Goal: Task Accomplishment & Management: Use online tool/utility

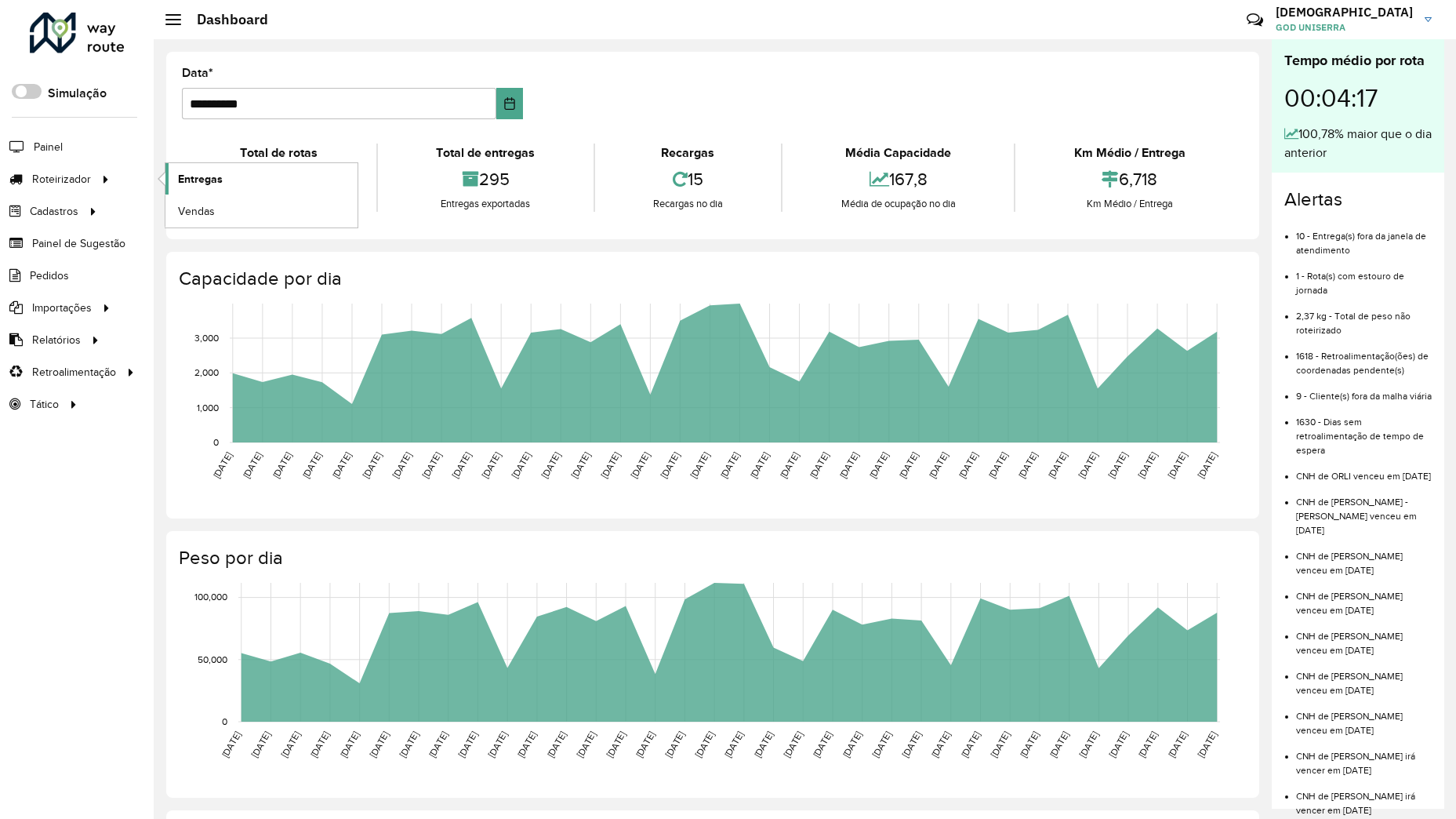
click at [195, 177] on span "Entregas" at bounding box center [200, 180] width 45 height 17
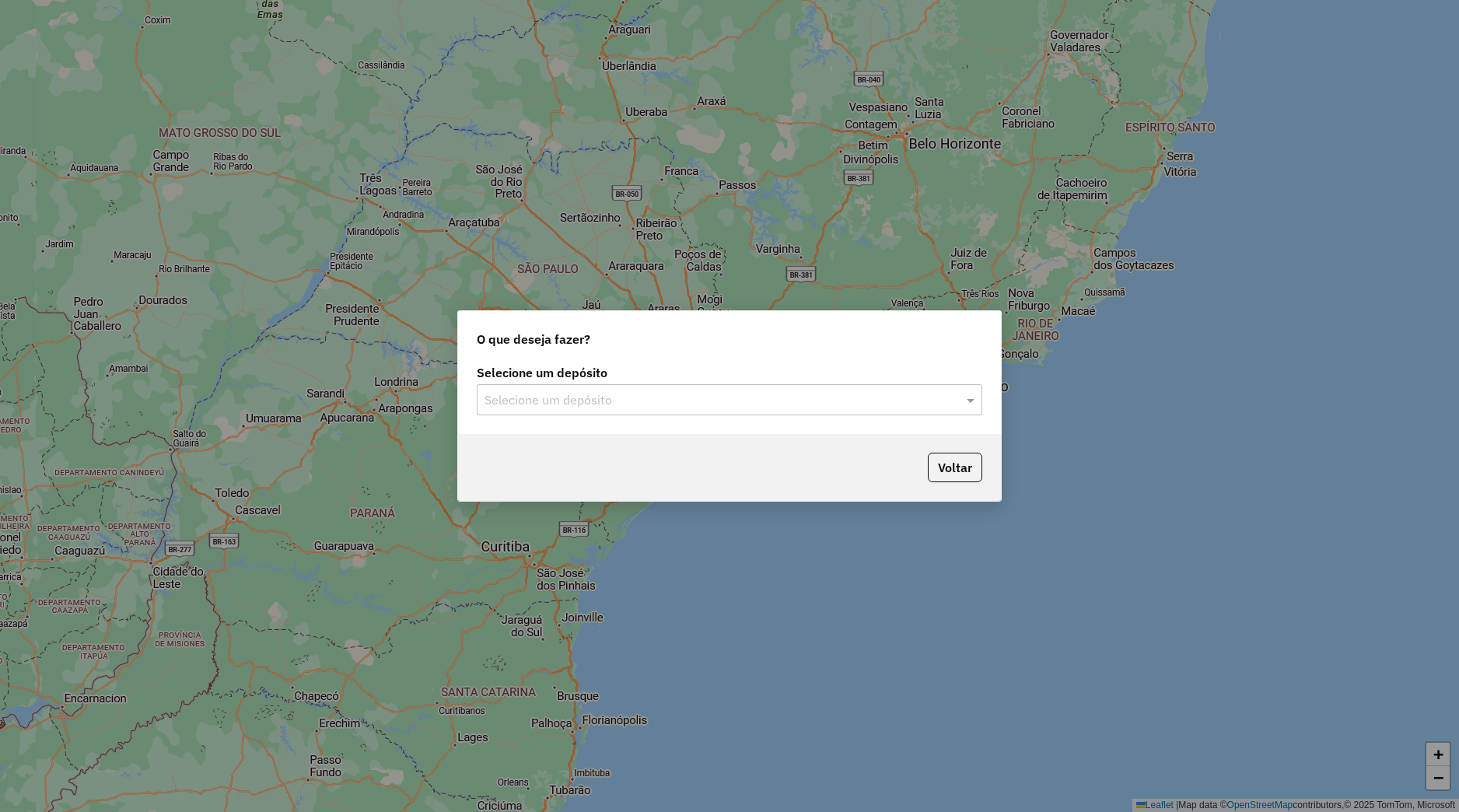
click at [615, 408] on input "text" at bounding box center [713, 401] width 459 height 19
click at [578, 447] on div "Uniserra" at bounding box center [730, 445] width 504 height 26
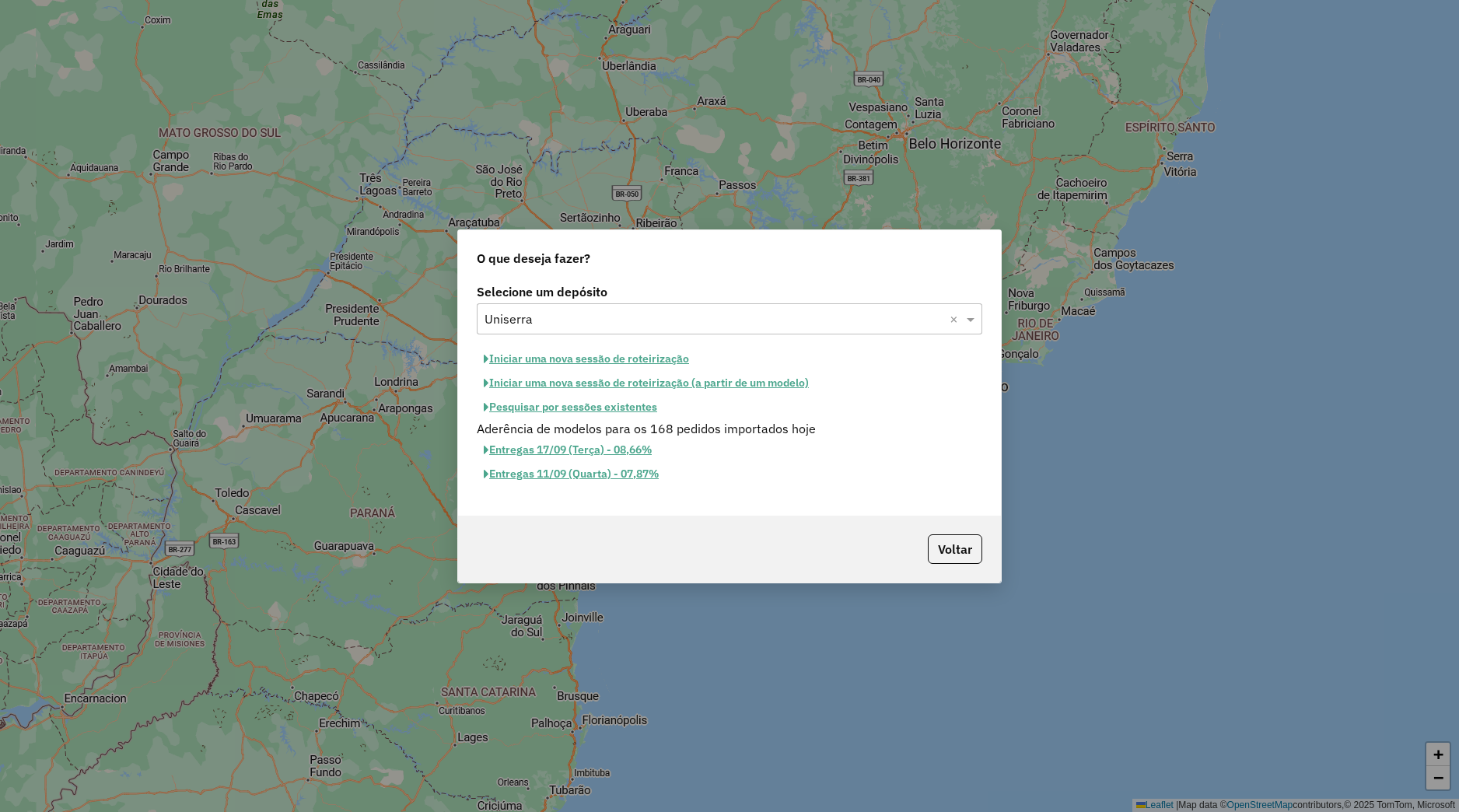
click at [571, 360] on button "Iniciar uma nova sessão de roteirização" at bounding box center [586, 359] width 219 height 24
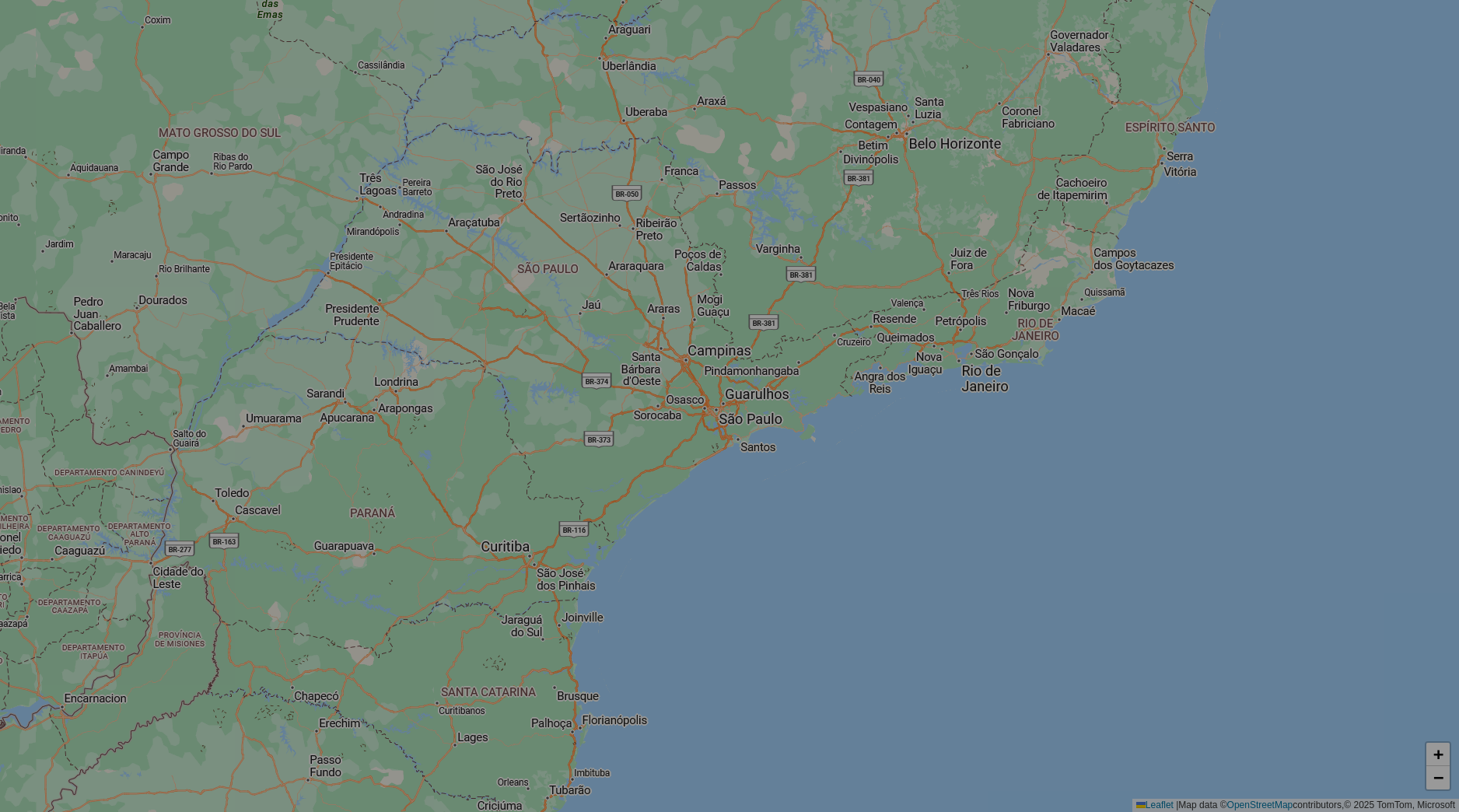
select select "*"
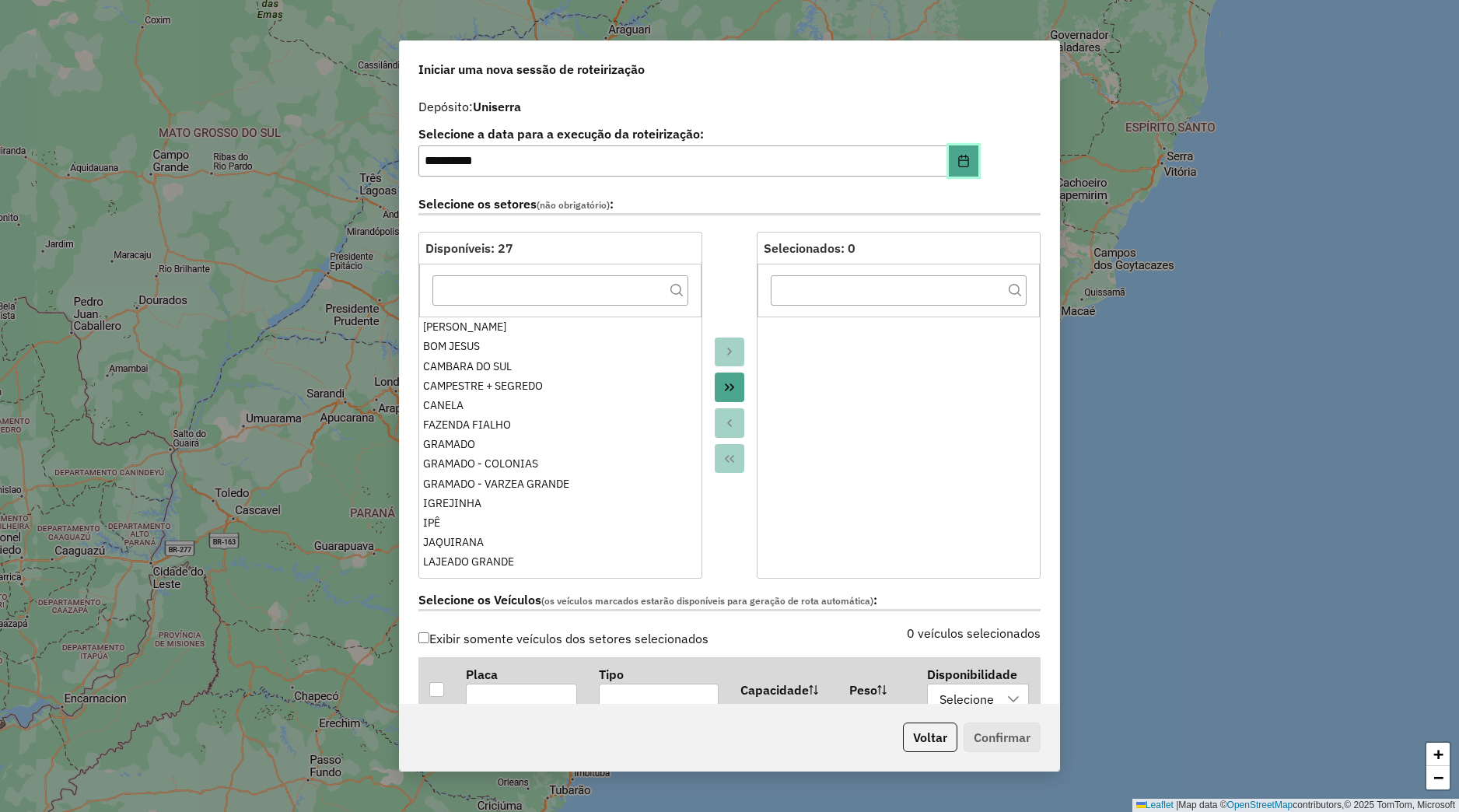
click at [949, 171] on button "Choose Date" at bounding box center [964, 161] width 30 height 31
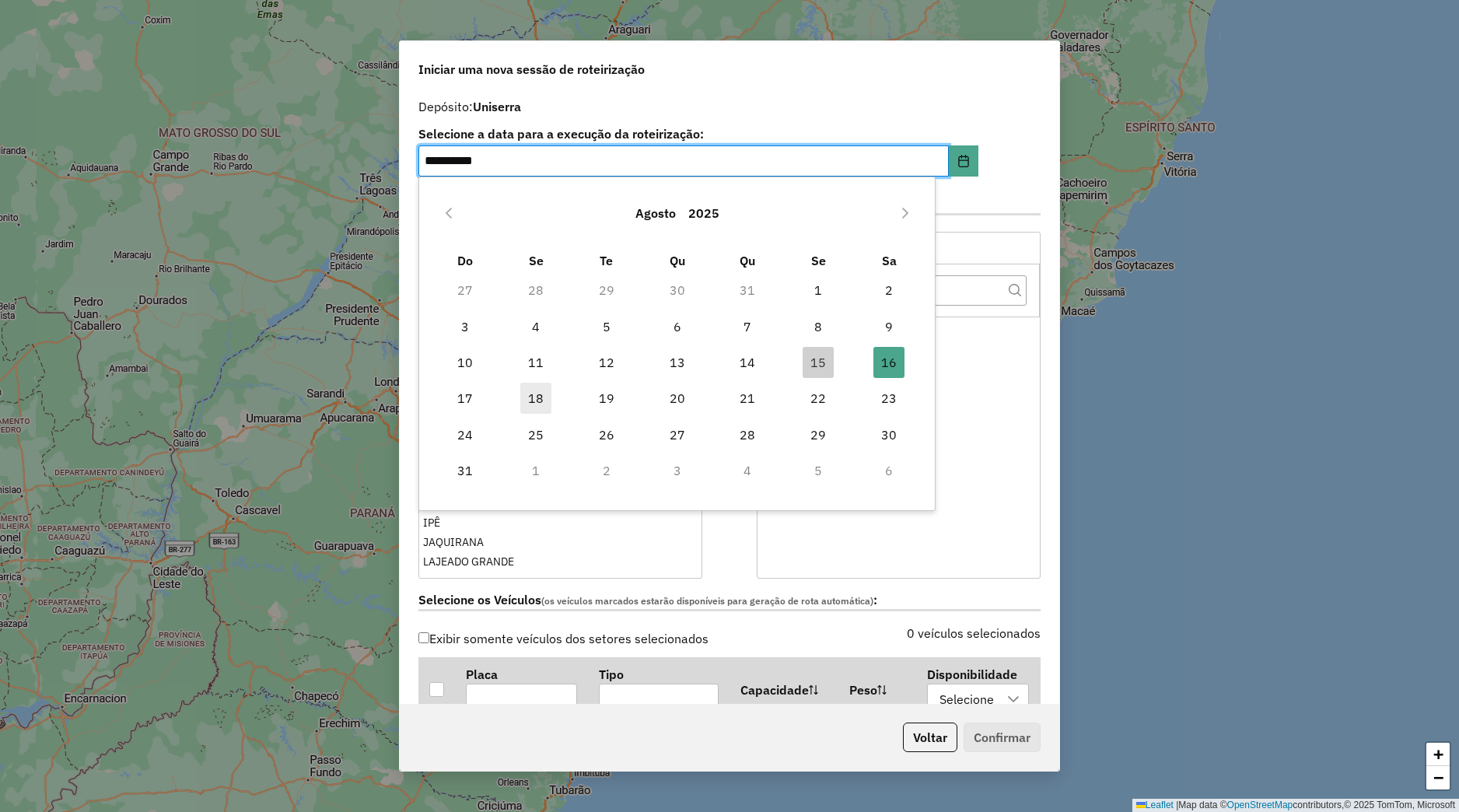
click at [542, 400] on span "18" at bounding box center [536, 398] width 31 height 31
type input "**********"
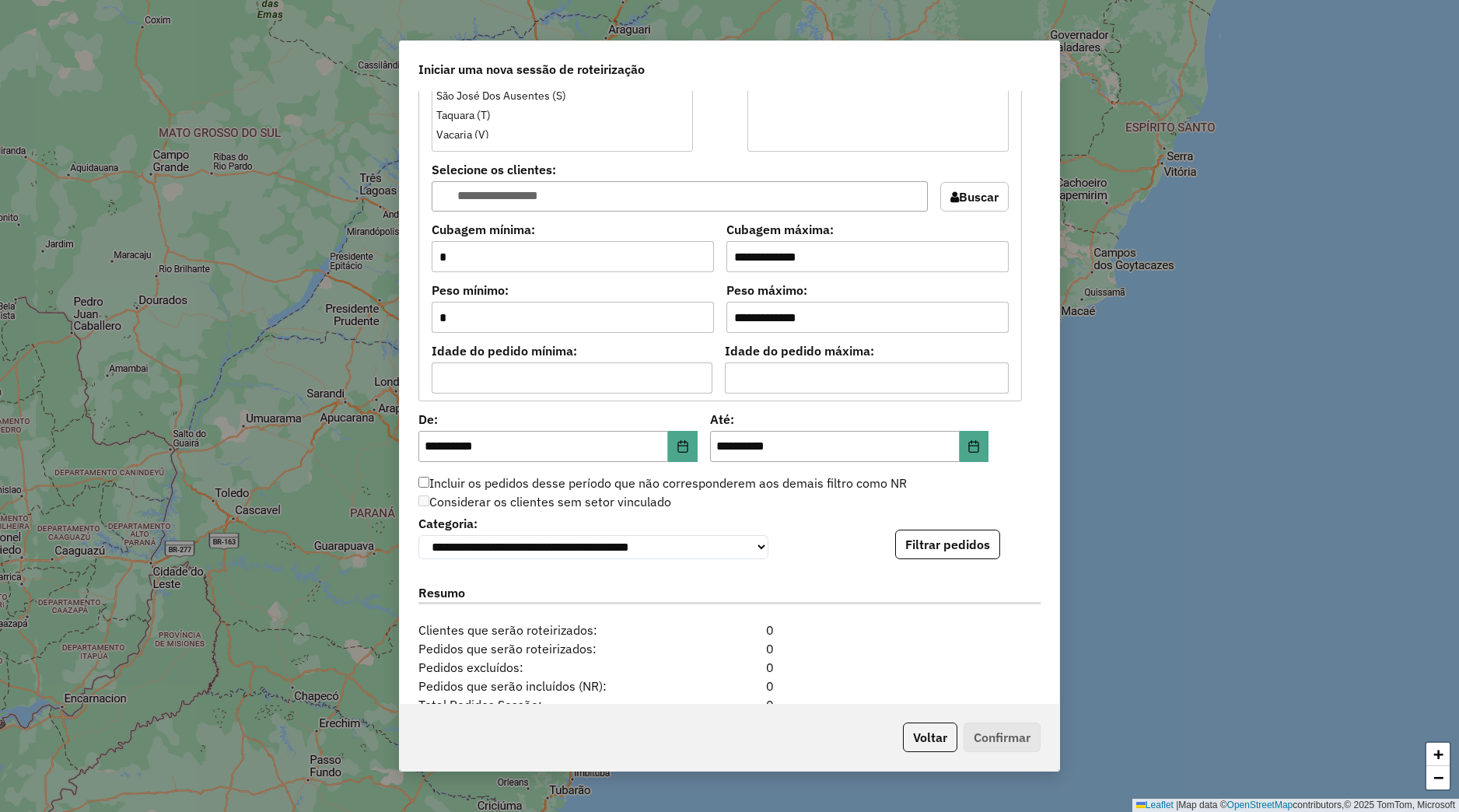
scroll to position [1188, 0]
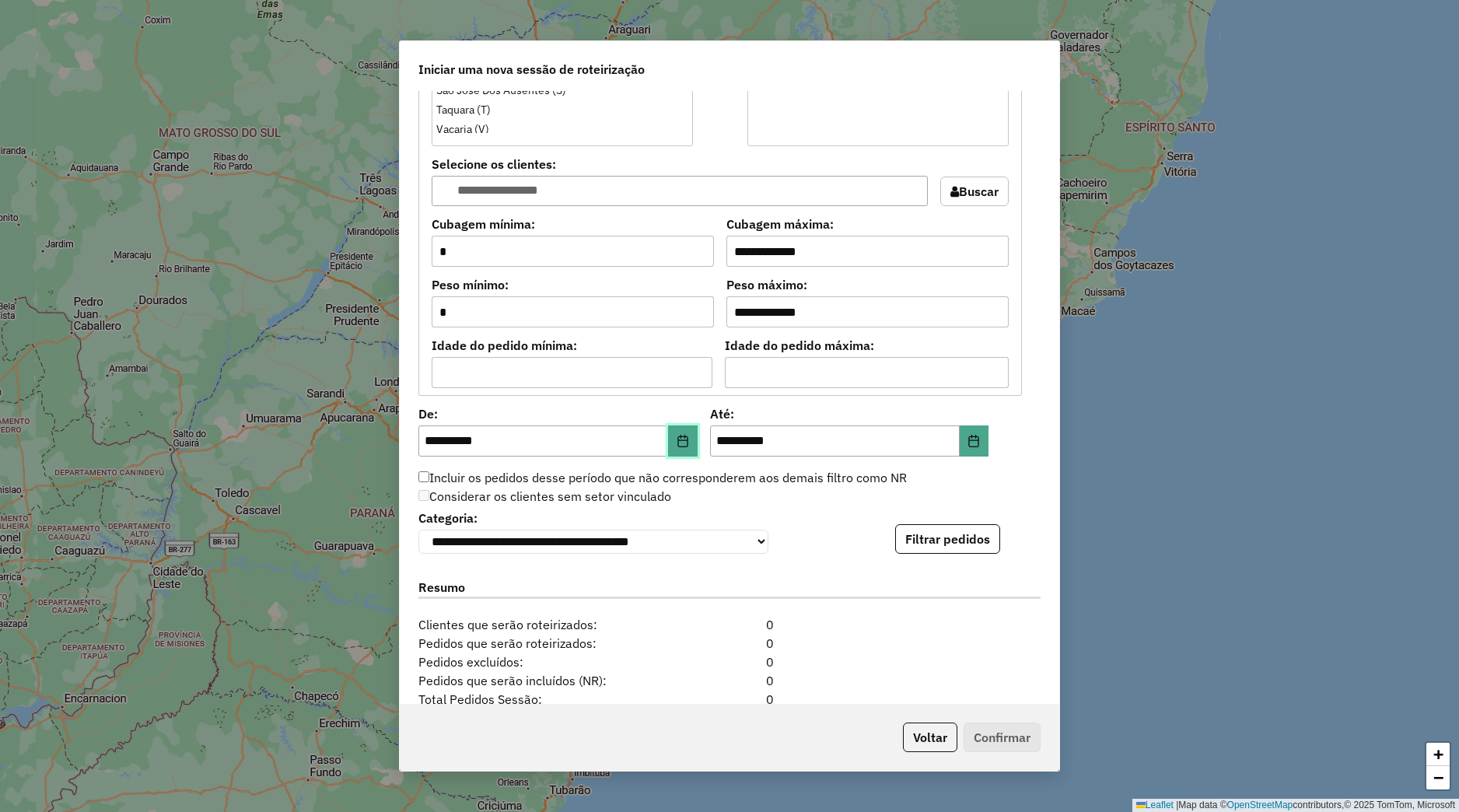
click at [677, 438] on icon "Choose Date" at bounding box center [682, 441] width 10 height 12
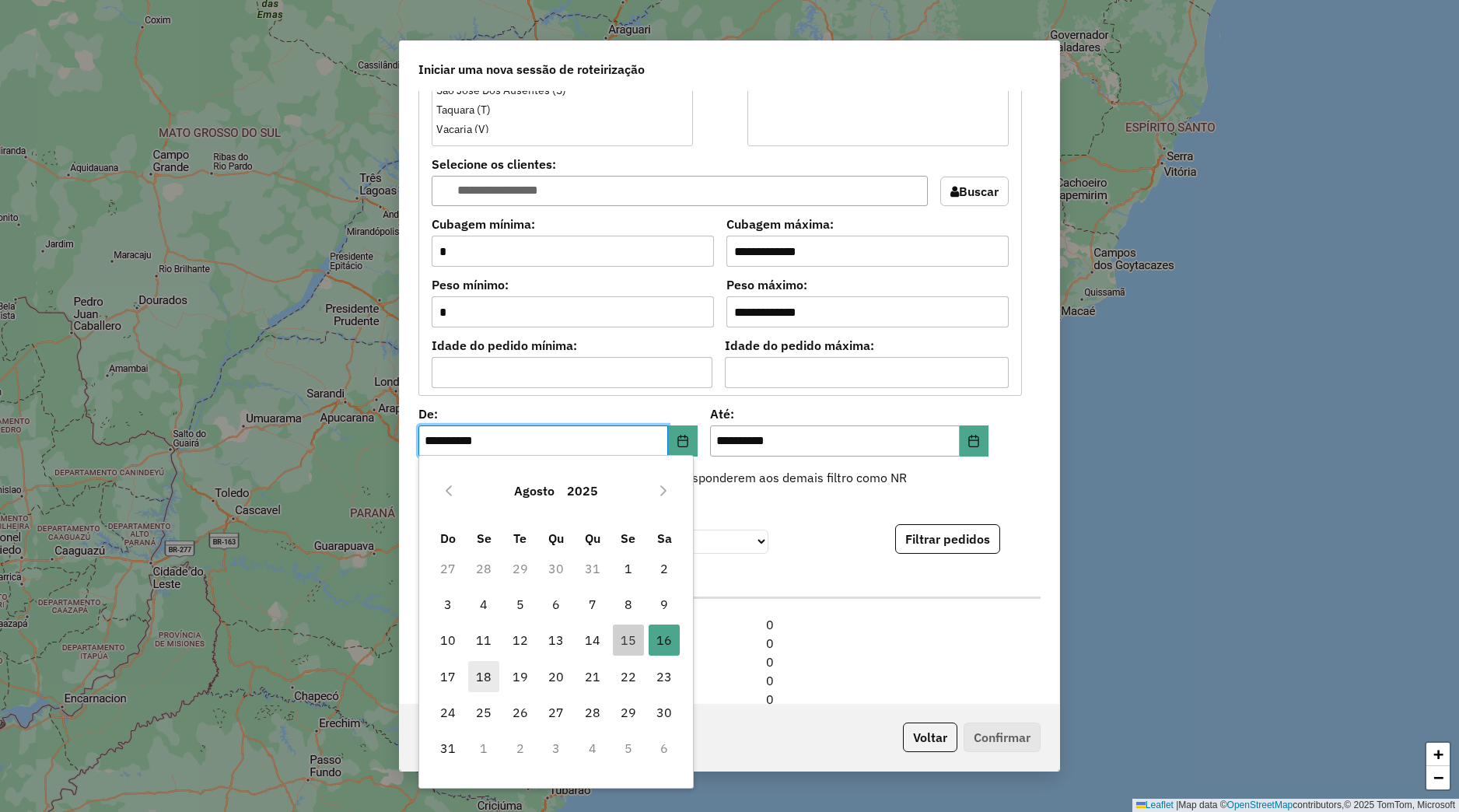
click at [490, 670] on span "18" at bounding box center [484, 677] width 31 height 31
type input "**********"
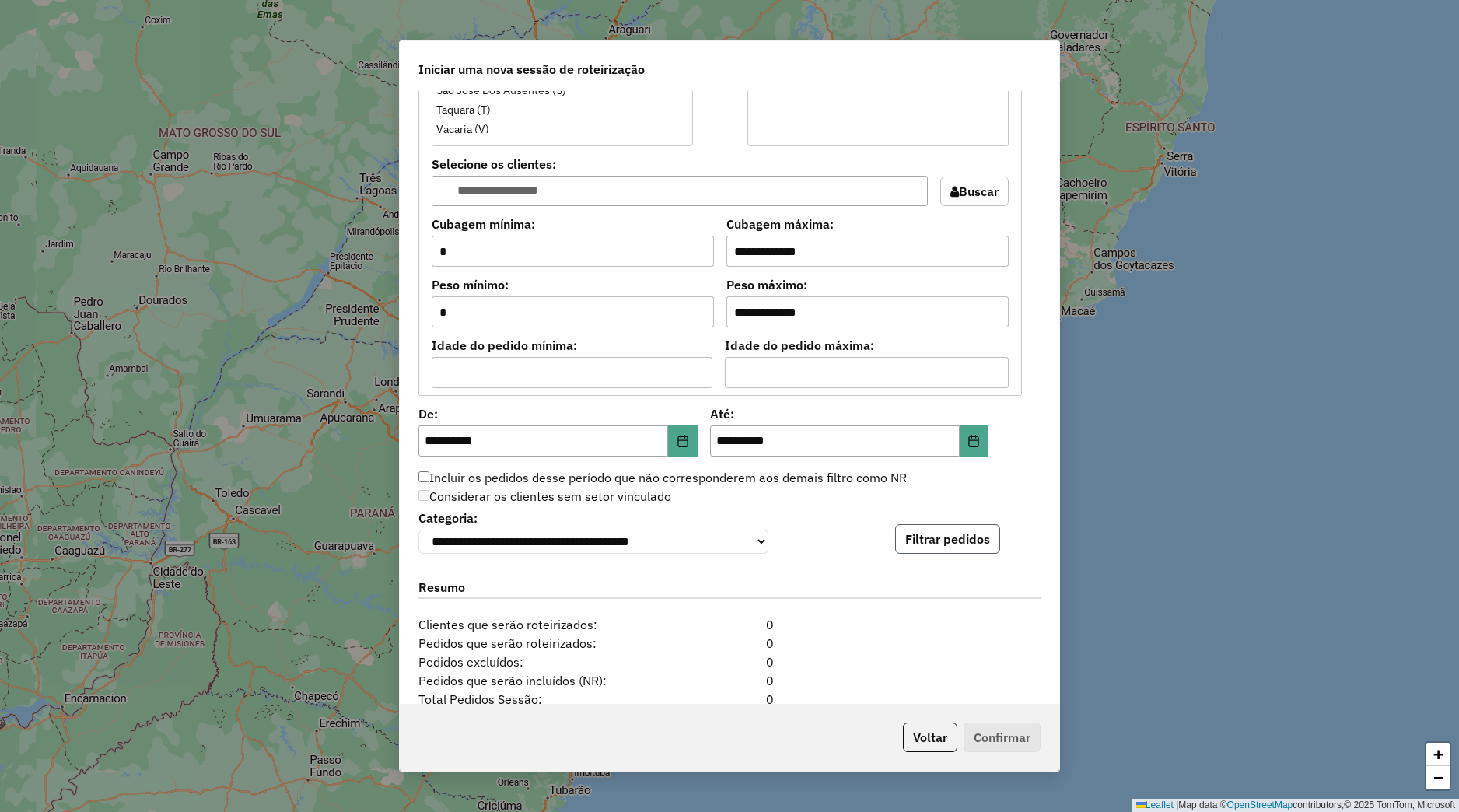
click at [928, 553] on button "Filtrar pedidos" at bounding box center [947, 539] width 105 height 30
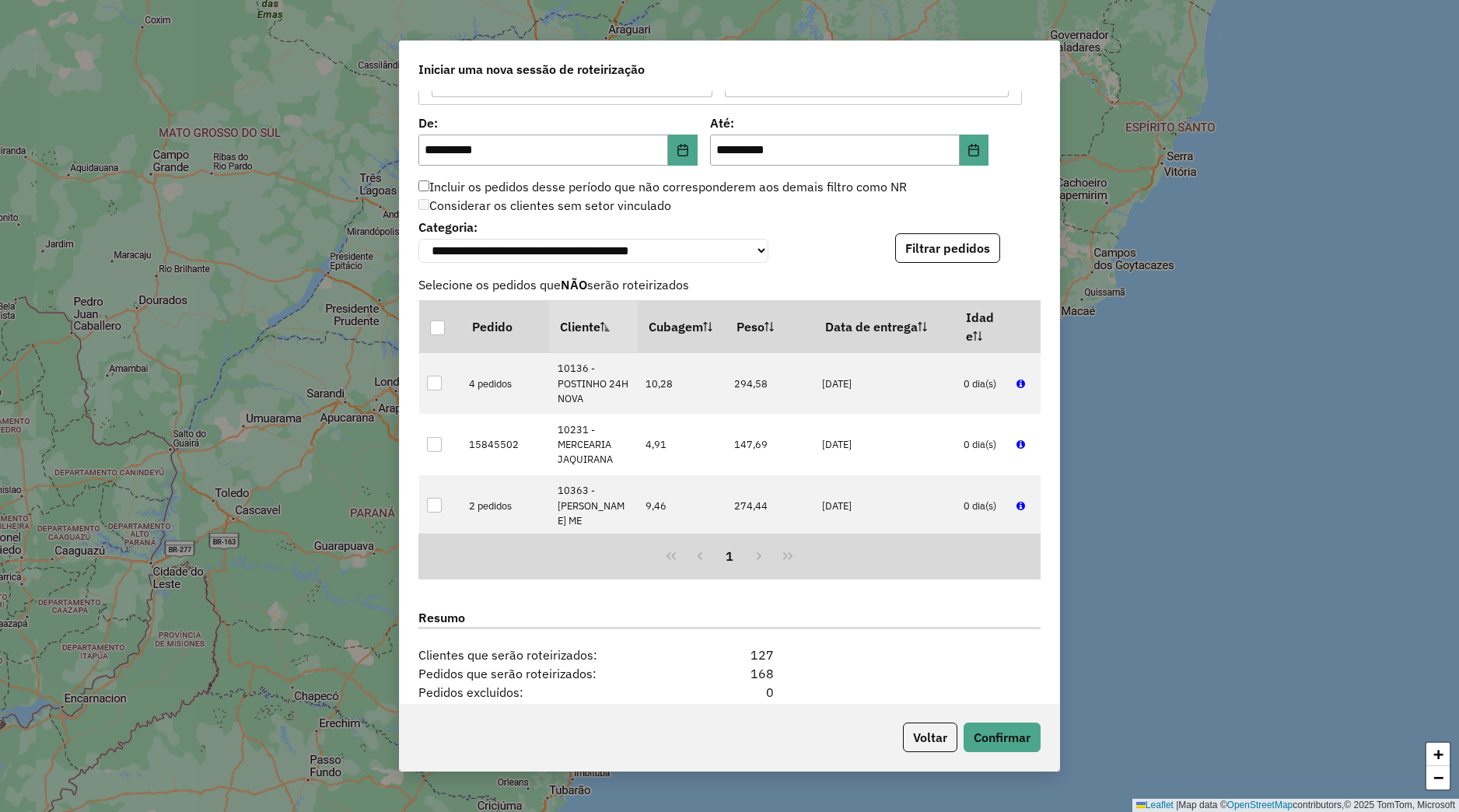
scroll to position [1678, 0]
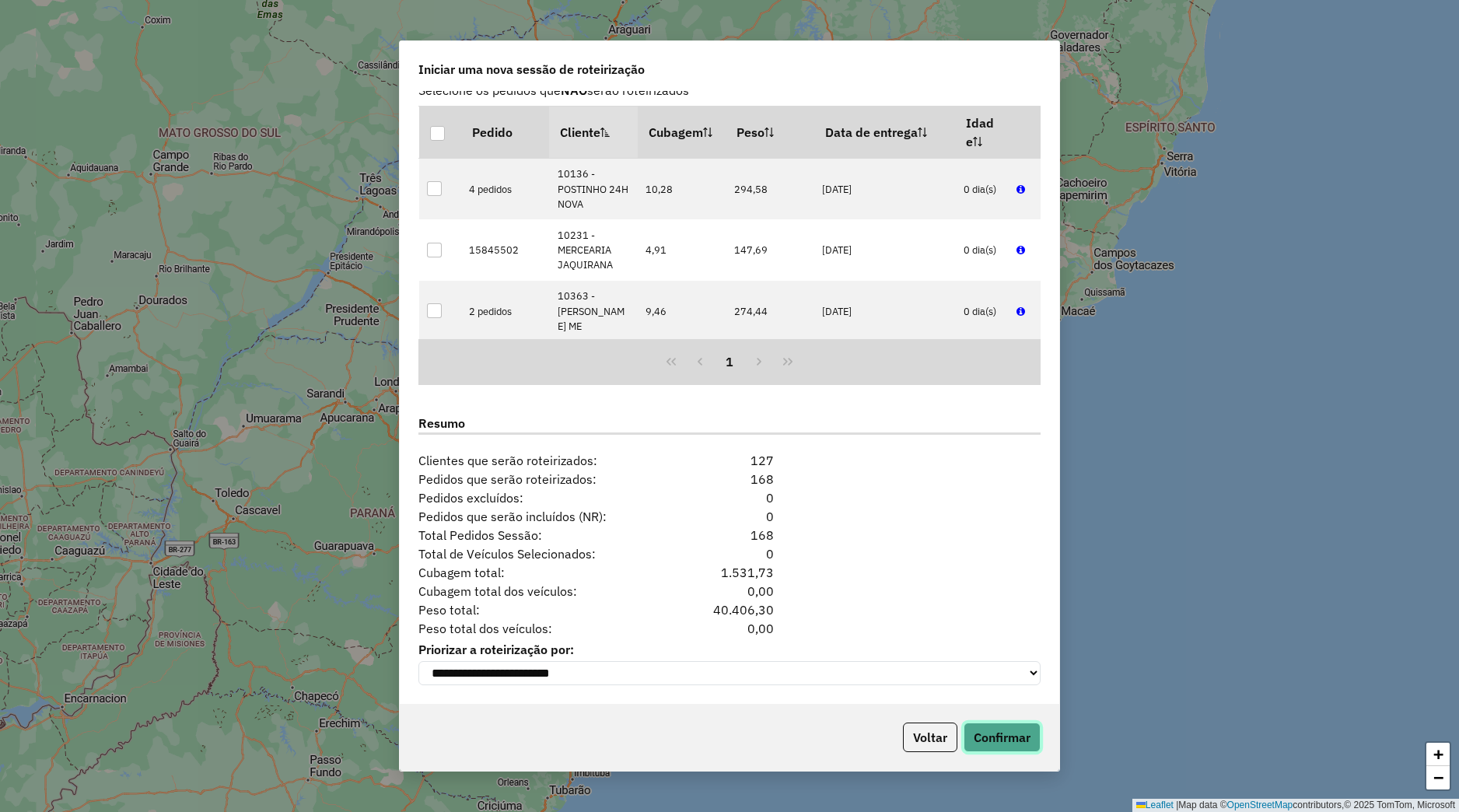
click at [989, 723] on button "Confirmar" at bounding box center [1002, 737] width 77 height 30
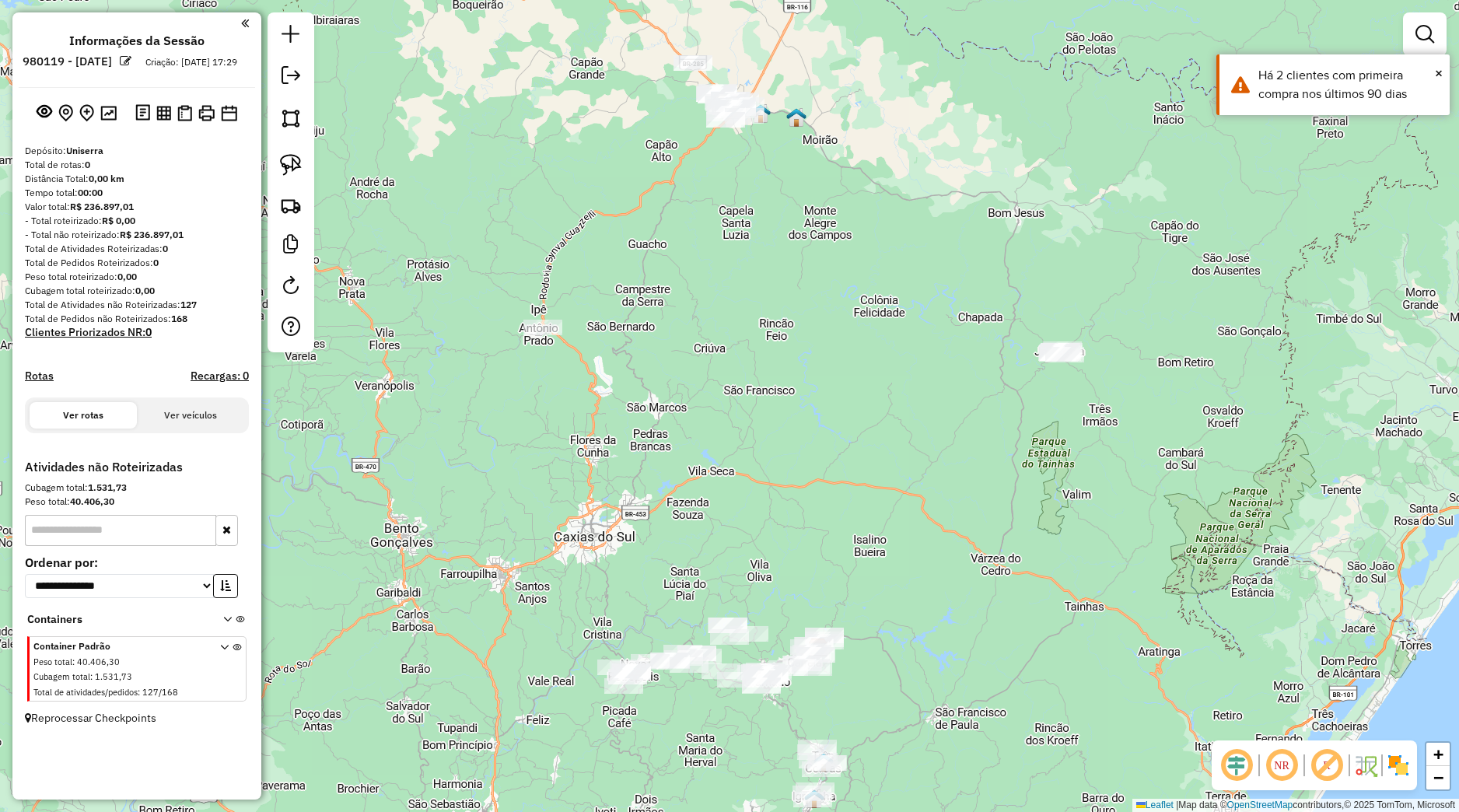
drag, startPoint x: 722, startPoint y: 291, endPoint x: 810, endPoint y: 534, distance: 258.4
click at [810, 534] on div "Janela de atendimento Grade de atendimento Capacidade Transportadoras Veículos …" at bounding box center [729, 406] width 1459 height 812
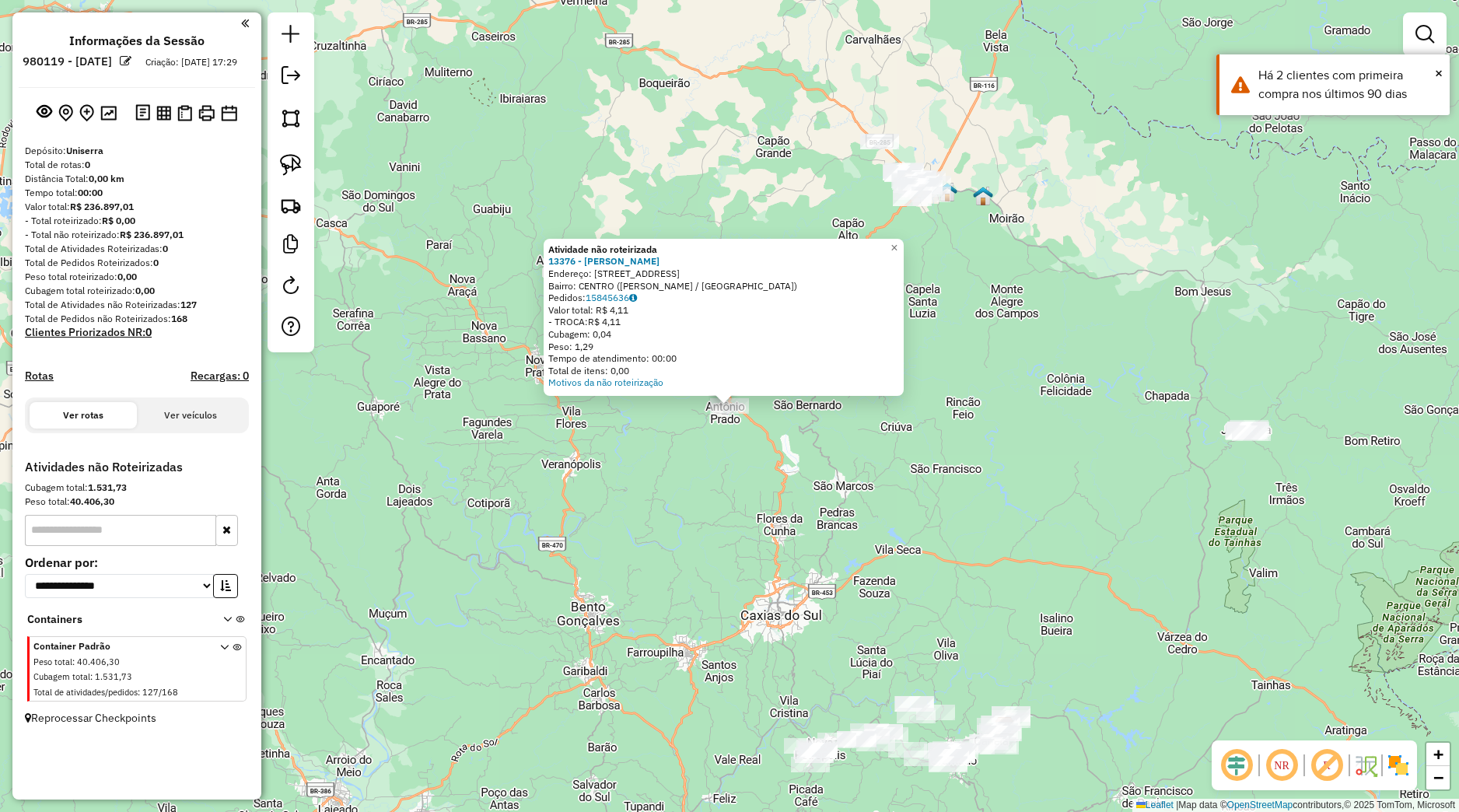
drag, startPoint x: 829, startPoint y: 486, endPoint x: 889, endPoint y: 441, distance: 75.0
click at [833, 487] on div "Atividade não roteirizada 13376 - [PERSON_NAME] Endereço: [STREET_ADDRESS][PERS…" at bounding box center [729, 406] width 1459 height 812
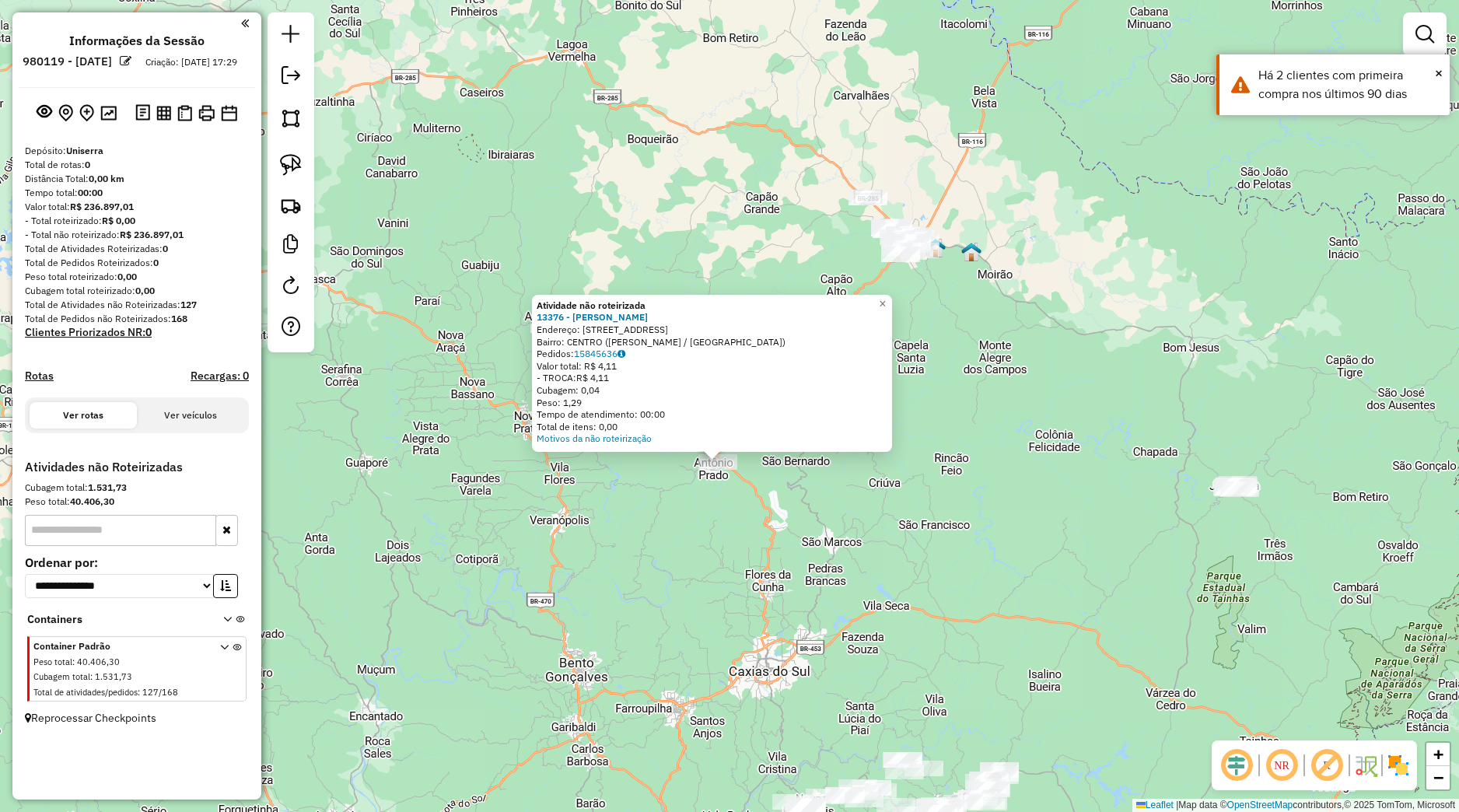
drag, startPoint x: 933, startPoint y: 395, endPoint x: 916, endPoint y: 449, distance: 56.6
click at [916, 449] on div "Atividade não roteirizada 13376 - [PERSON_NAME] Endereço: [STREET_ADDRESS][PERS…" at bounding box center [729, 406] width 1459 height 812
click at [917, 450] on div "Atividade não roteirizada 13376 - [PERSON_NAME] Endereço: [STREET_ADDRESS][PERS…" at bounding box center [729, 406] width 1459 height 812
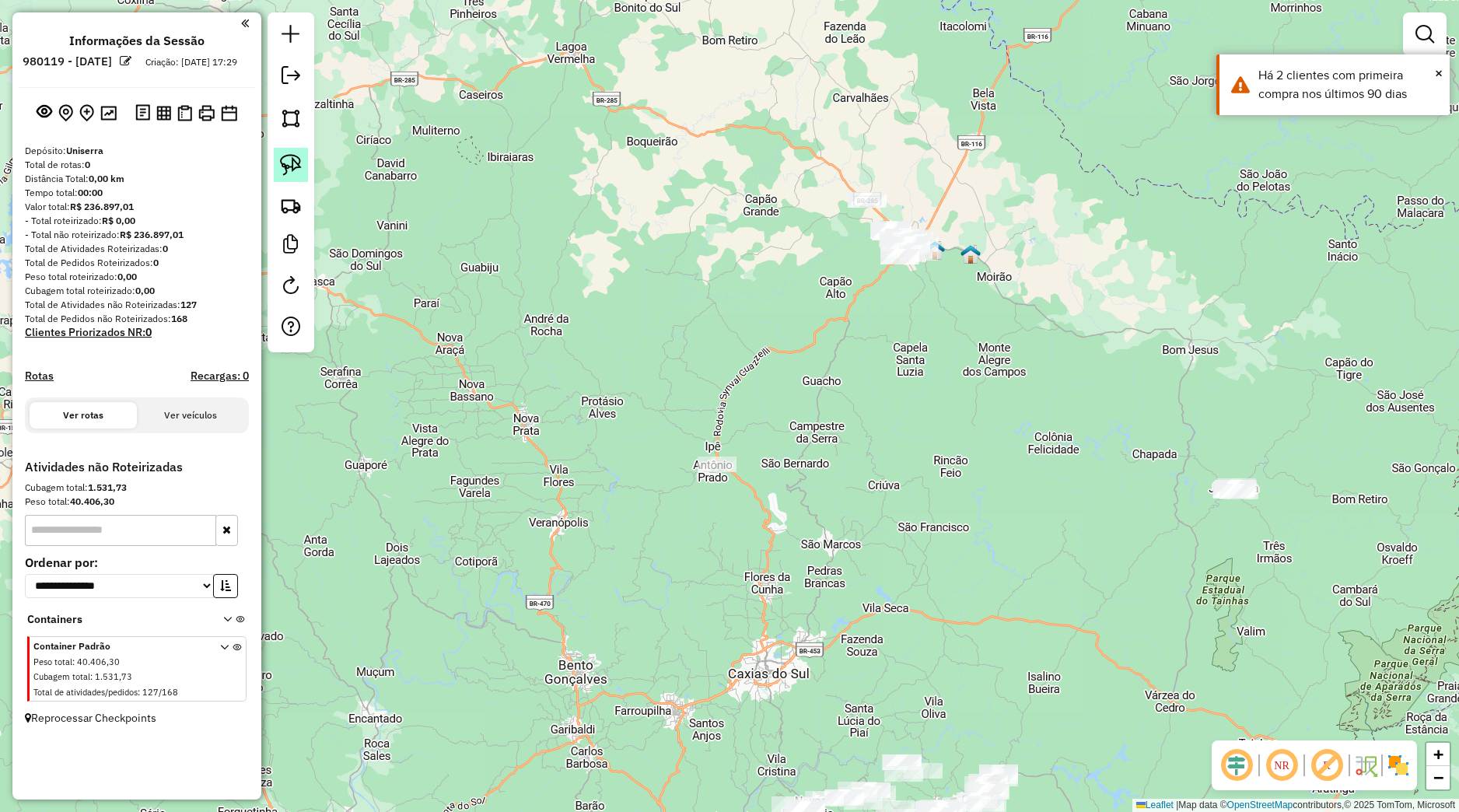
drag, startPoint x: 298, startPoint y: 154, endPoint x: 305, endPoint y: 149, distance: 8.6
click at [300, 151] on link at bounding box center [291, 165] width 34 height 34
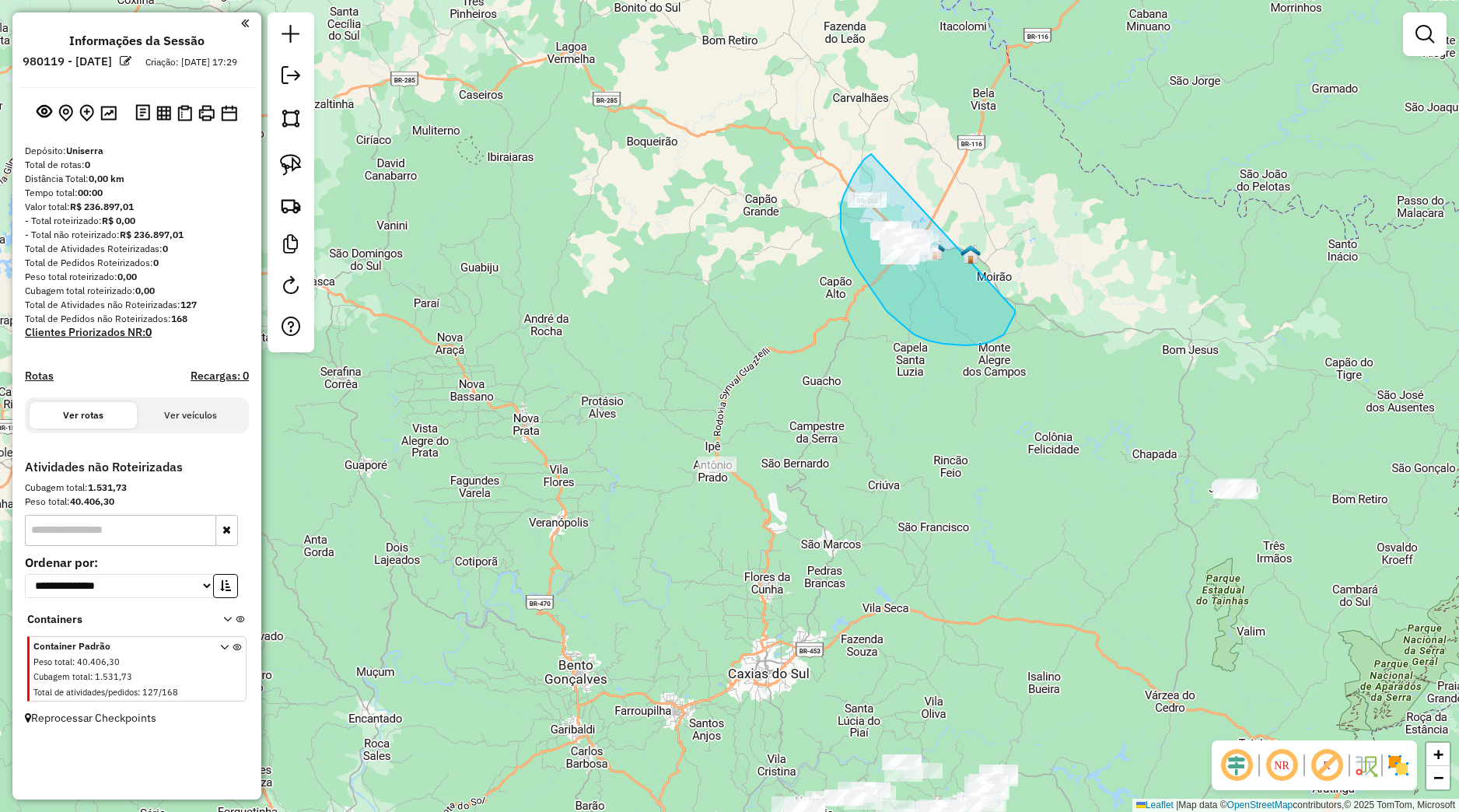
drag, startPoint x: 871, startPoint y: 154, endPoint x: 1015, endPoint y: 310, distance: 212.3
click at [1015, 310] on div "Janela de atendimento Grade de atendimento Capacidade Transportadoras Veículos …" at bounding box center [729, 406] width 1459 height 812
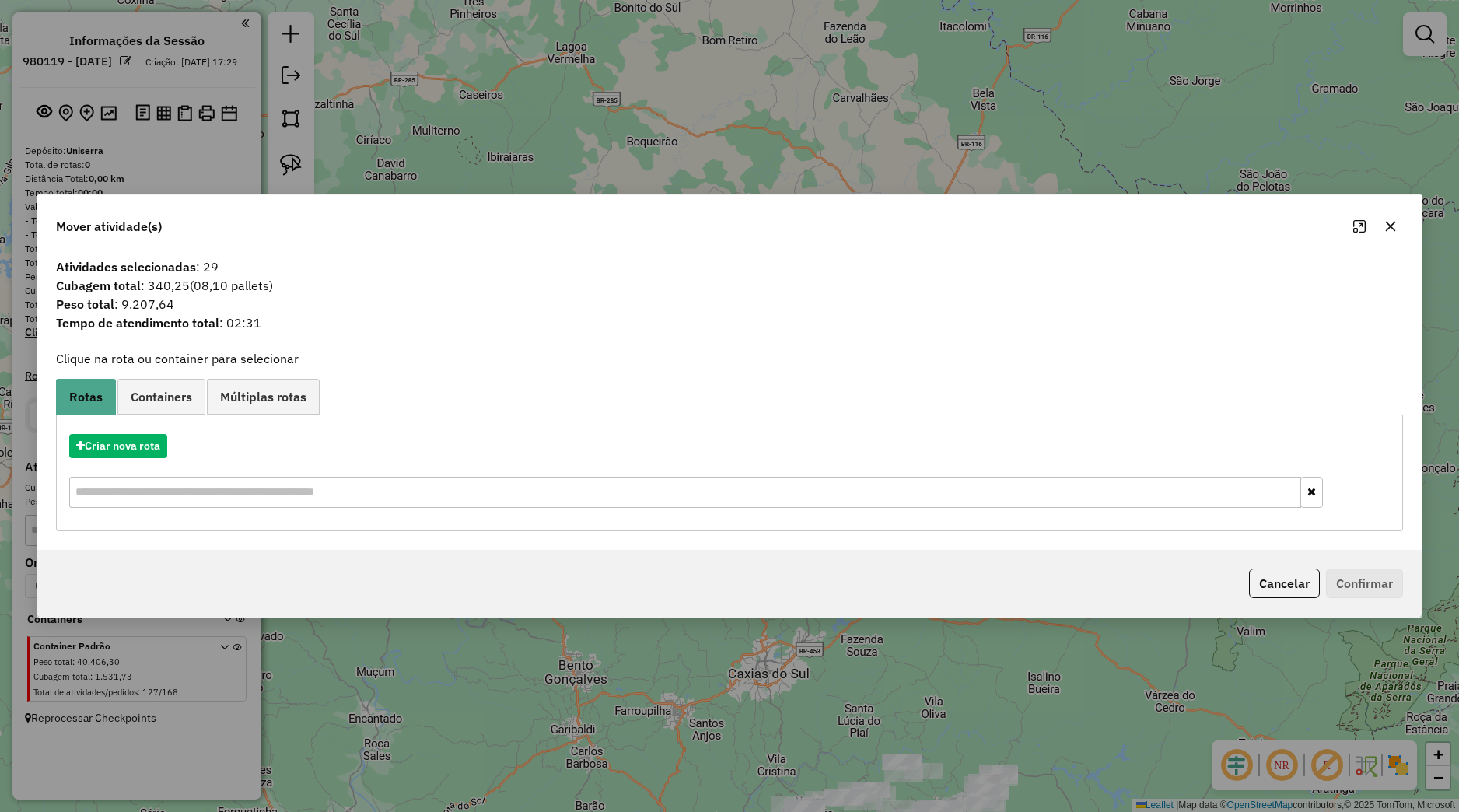
click at [1391, 224] on icon "button" at bounding box center [1390, 226] width 12 height 12
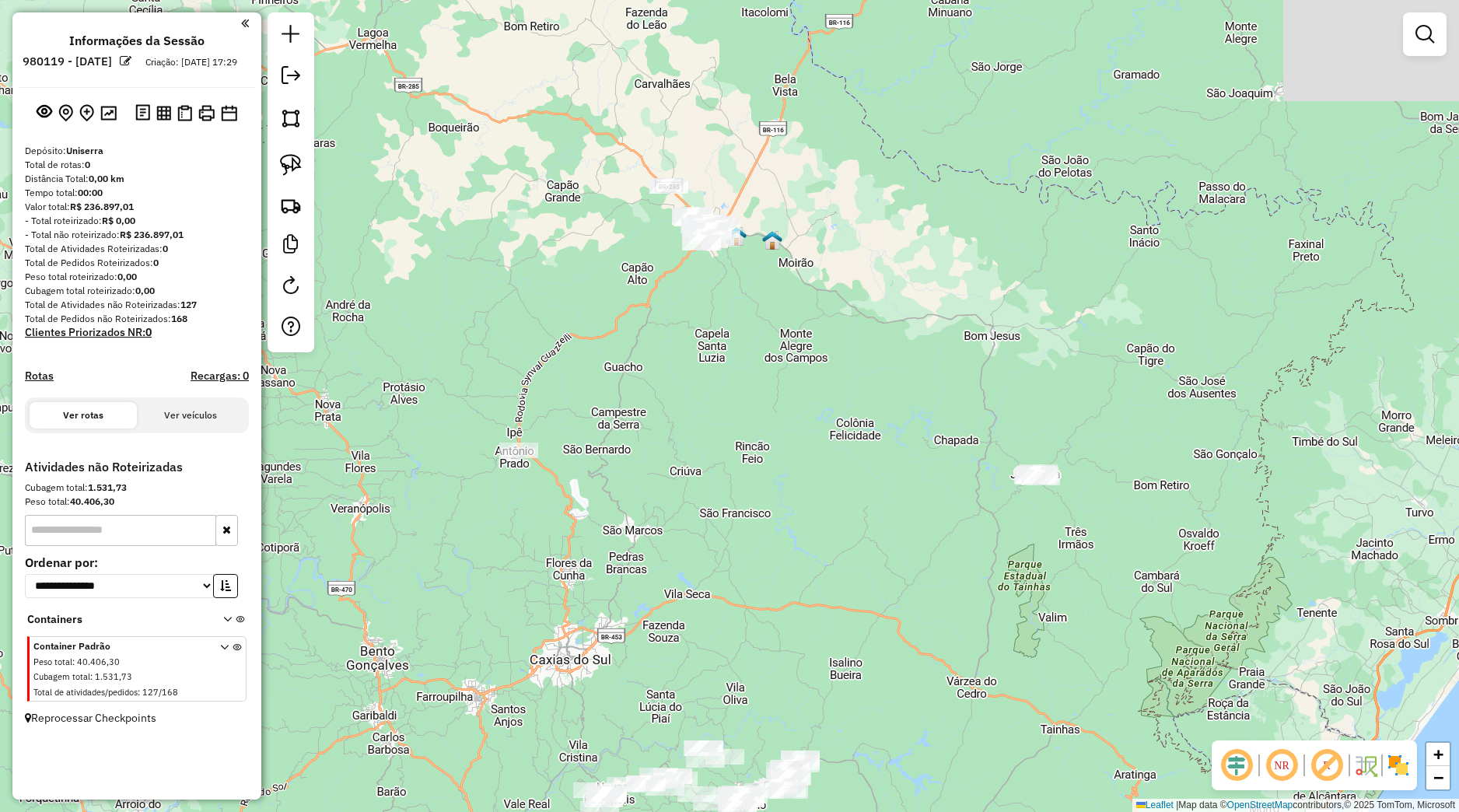
drag, startPoint x: 1106, startPoint y: 401, endPoint x: 865, endPoint y: 381, distance: 241.8
click at [901, 388] on div "Janela de atendimento Grade de atendimento Capacidade Transportadoras Veículos …" at bounding box center [729, 406] width 1459 height 812
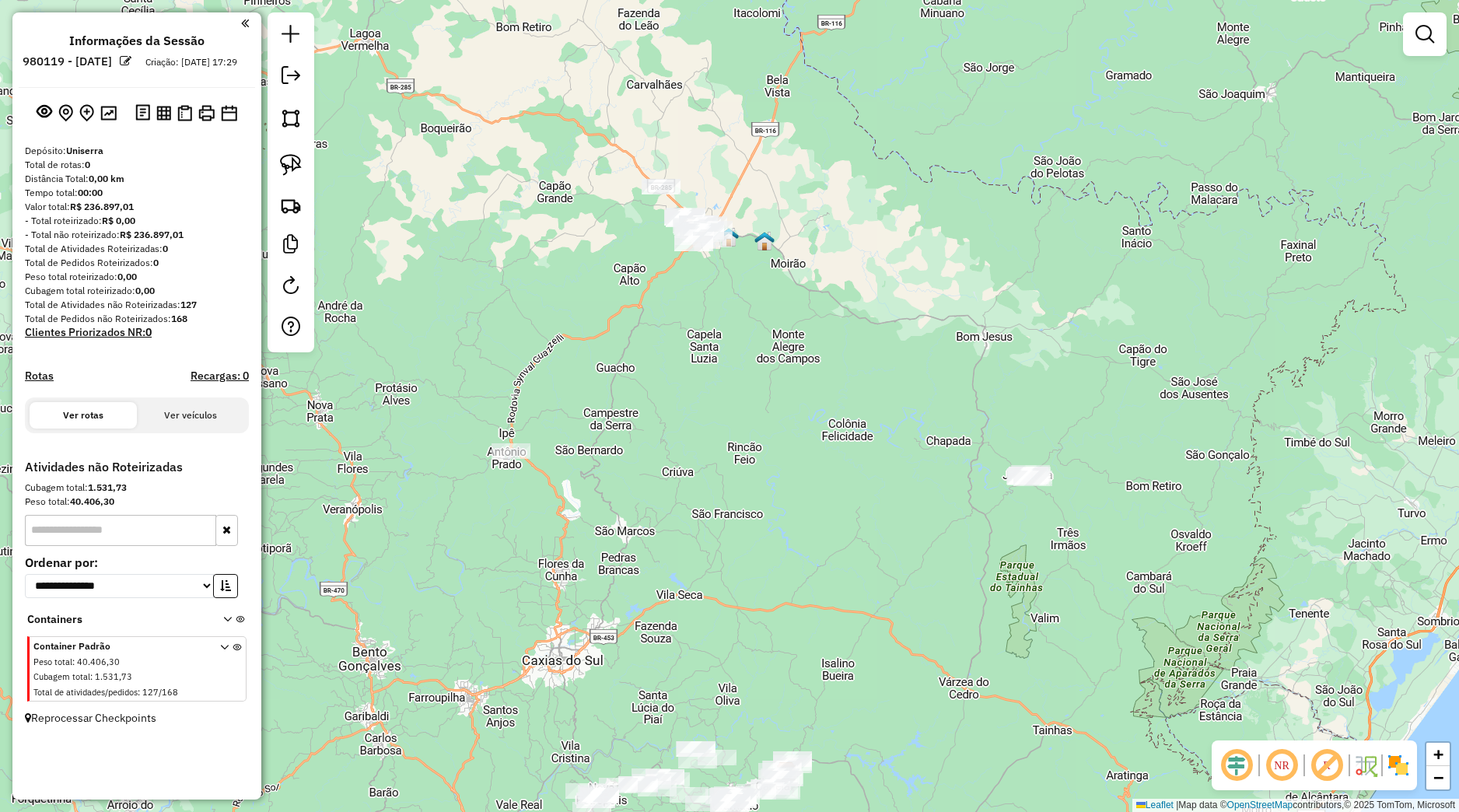
drag, startPoint x: 291, startPoint y: 170, endPoint x: 392, endPoint y: 228, distance: 116.5
click at [291, 169] on img at bounding box center [291, 165] width 22 height 22
drag, startPoint x: 1014, startPoint y: 439, endPoint x: 1102, endPoint y: 490, distance: 101.7
click at [1102, 490] on div "Janela de atendimento Grade de atendimento Capacidade Transportadoras Veículos …" at bounding box center [729, 406] width 1459 height 812
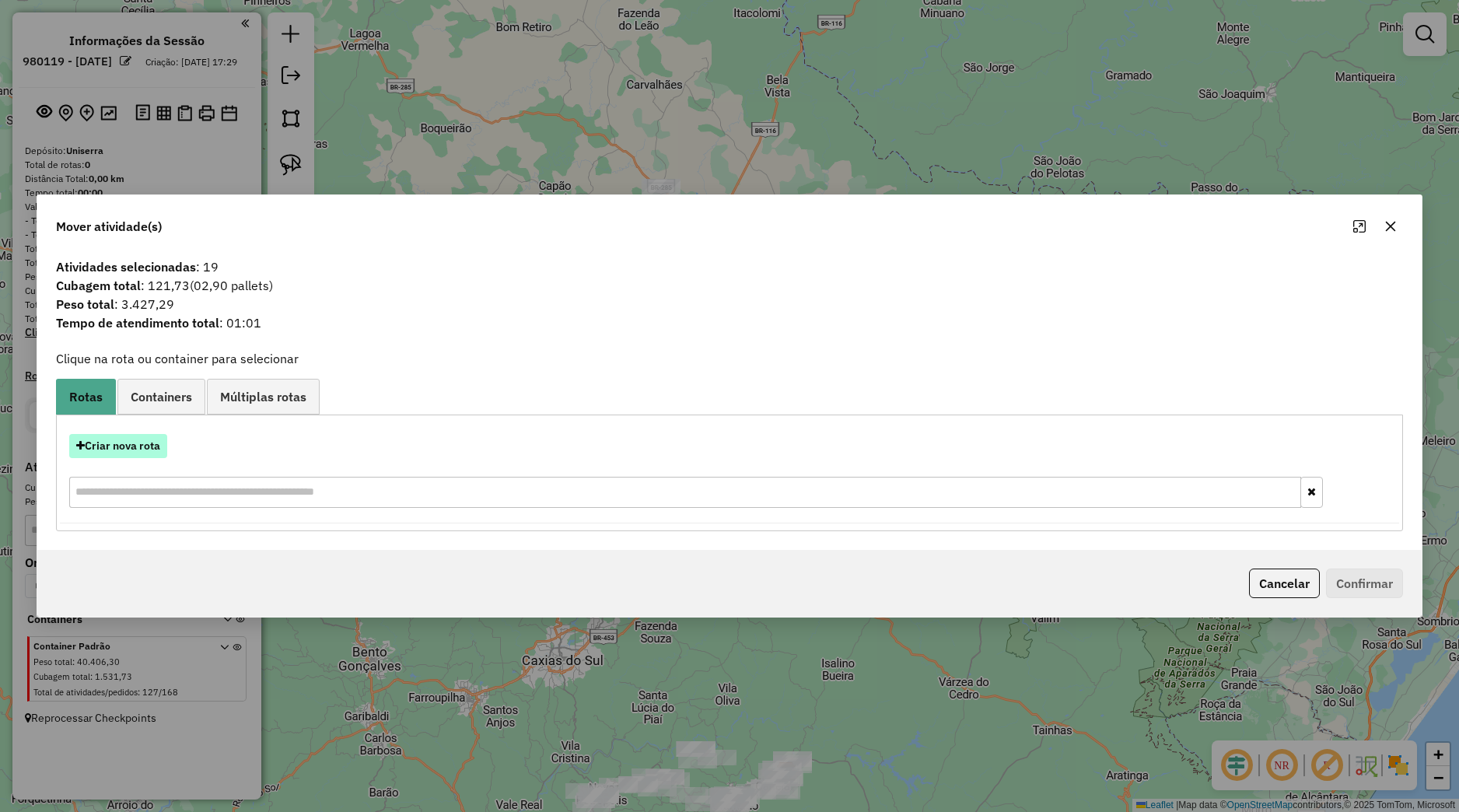
click at [145, 443] on button "Criar nova rota" at bounding box center [117, 446] width 98 height 24
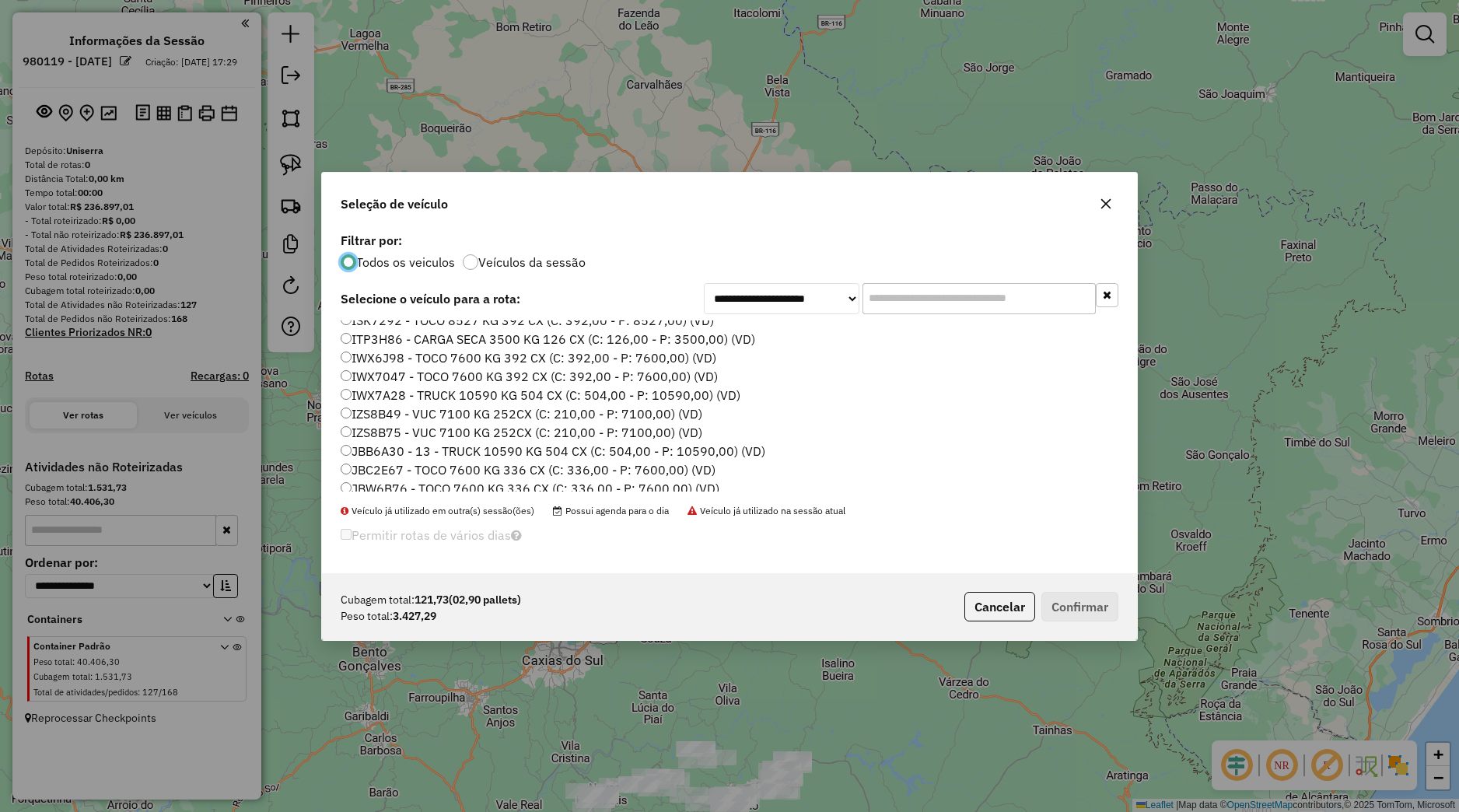
scroll to position [198, 0]
click at [408, 408] on label "IZS8B49 - VUC 7100 KG 252CX (C: 210,00 - P: 7100,00) (VD)" at bounding box center [521, 411] width 362 height 19
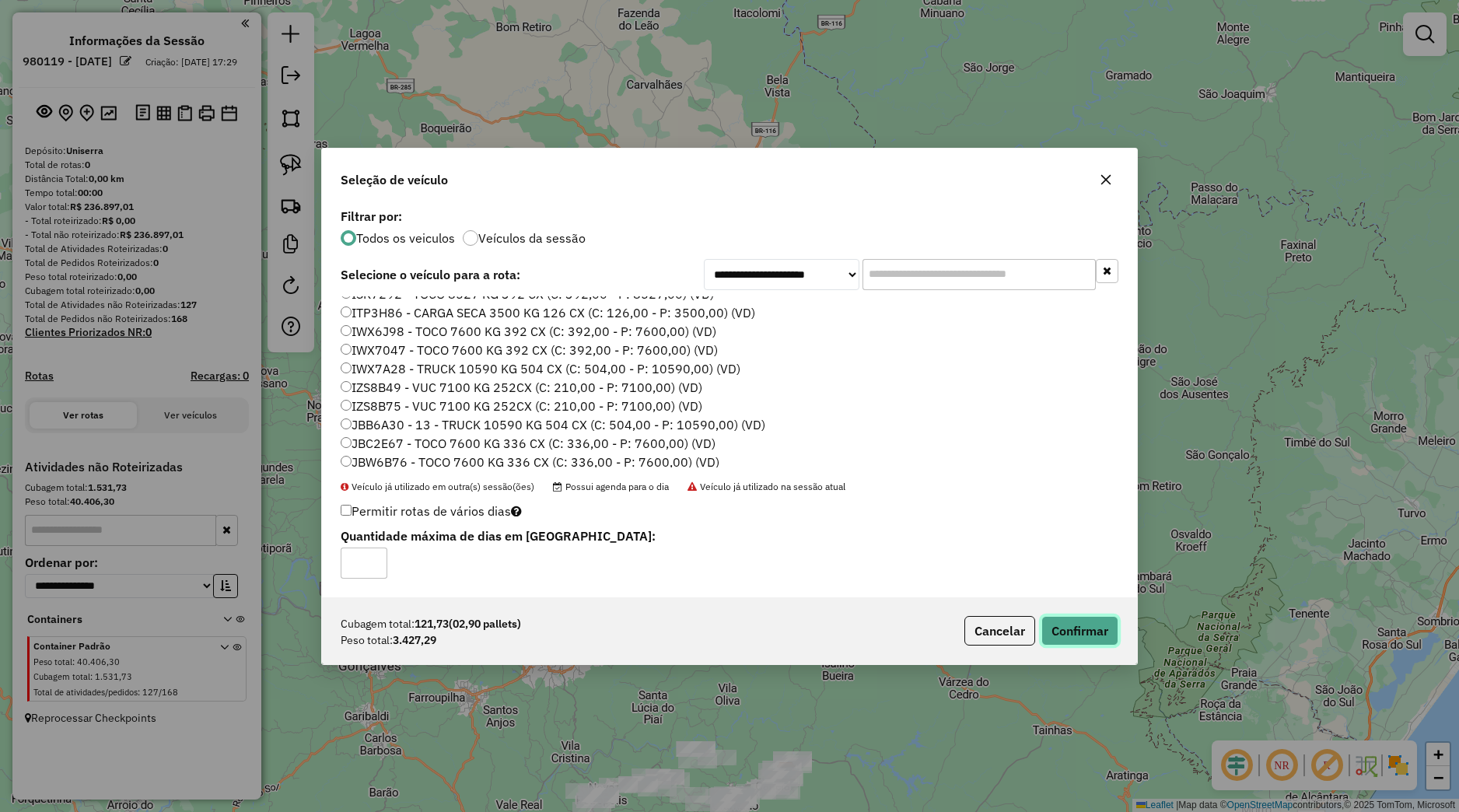
click at [1095, 631] on button "Confirmar" at bounding box center [1080, 631] width 77 height 30
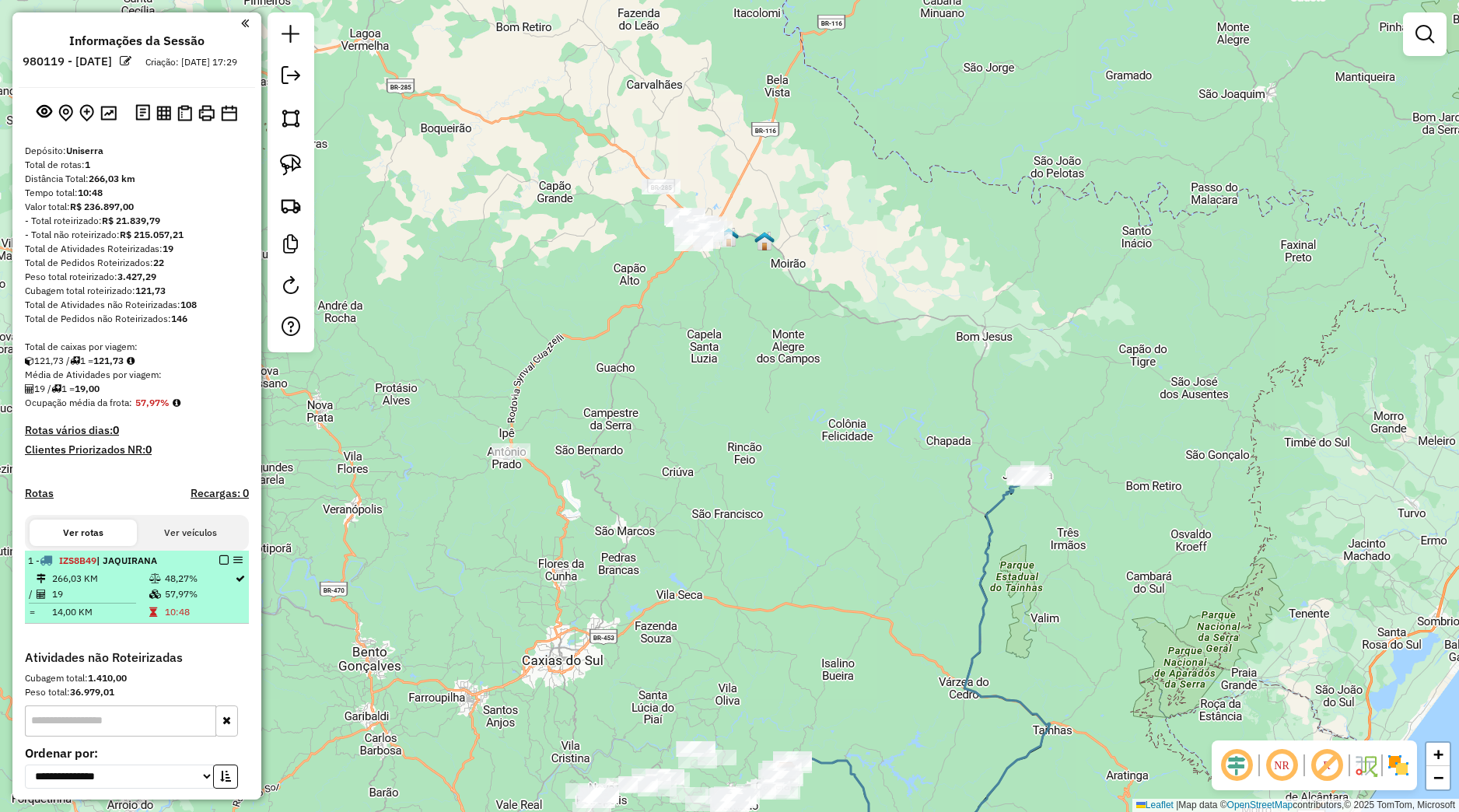
click at [219, 565] on em at bounding box center [223, 559] width 9 height 9
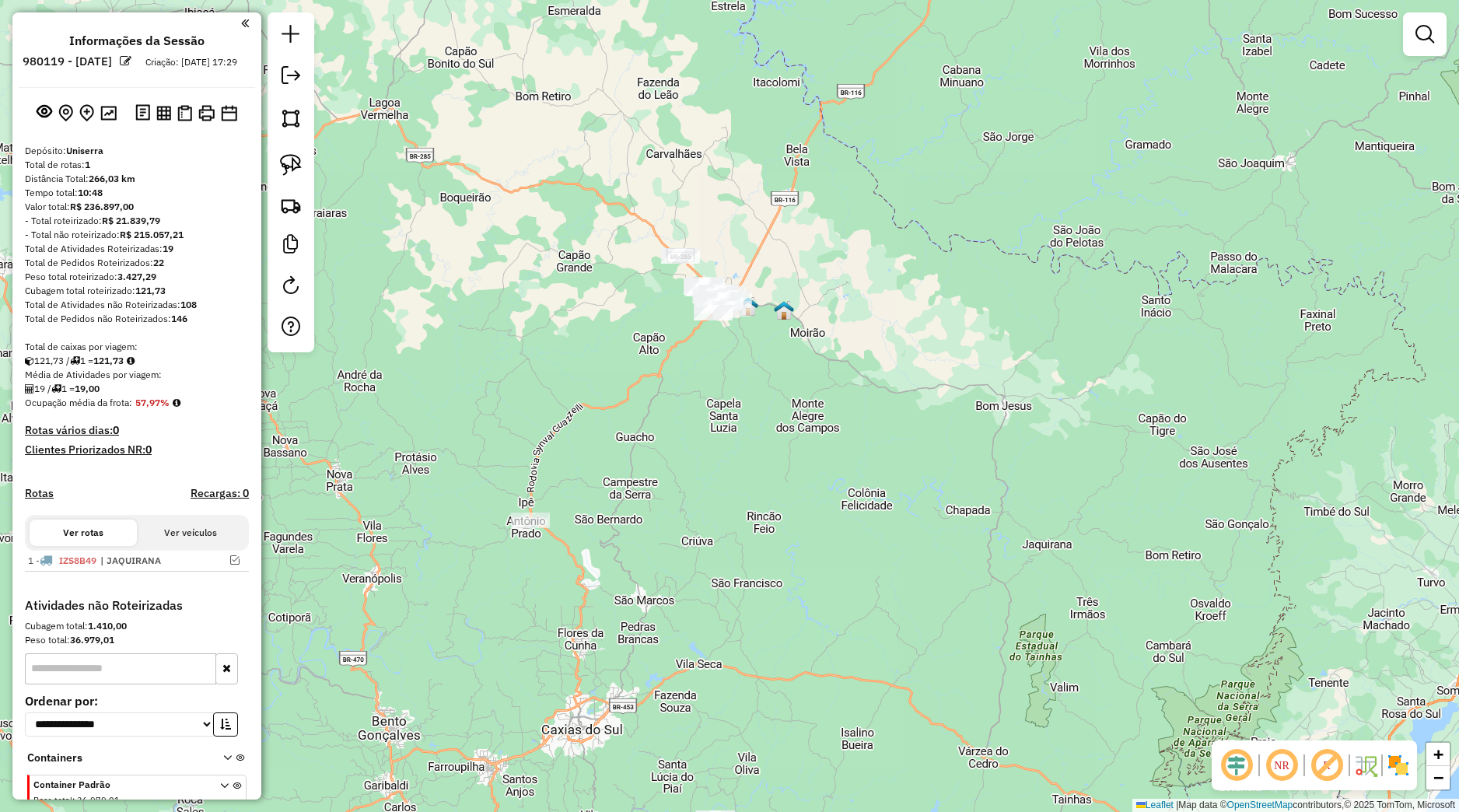
drag, startPoint x: 585, startPoint y: 429, endPoint x: 632, endPoint y: 431, distance: 47.0
click at [589, 455] on div "Janela de atendimento Grade de atendimento Capacidade Transportadoras Veículos …" at bounding box center [729, 406] width 1459 height 812
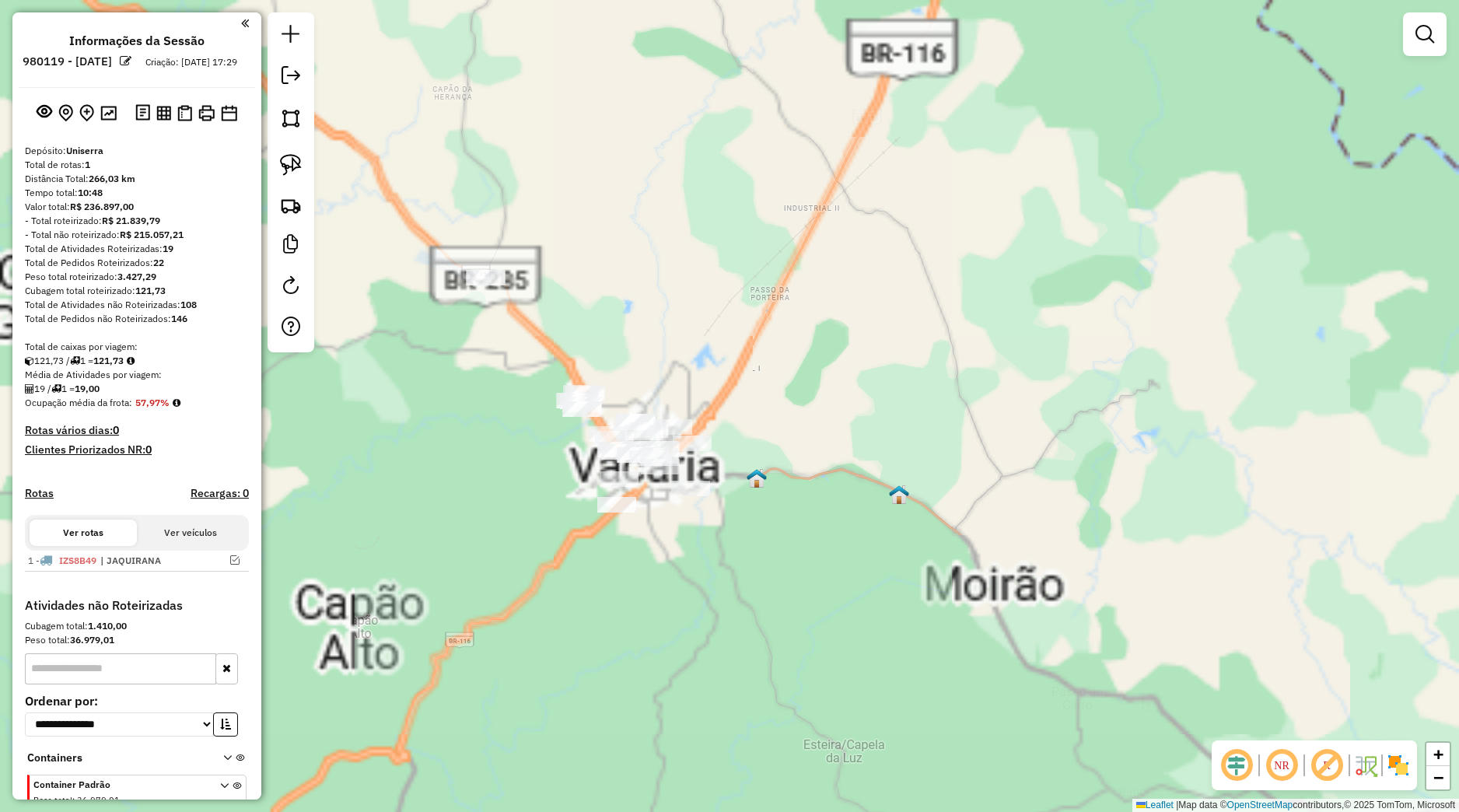
drag, startPoint x: 683, startPoint y: 363, endPoint x: 658, endPoint y: 259, distance: 107.0
click at [741, 299] on div "Janela de atendimento Grade de atendimento Capacidade Transportadoras Veículos …" at bounding box center [729, 406] width 1459 height 812
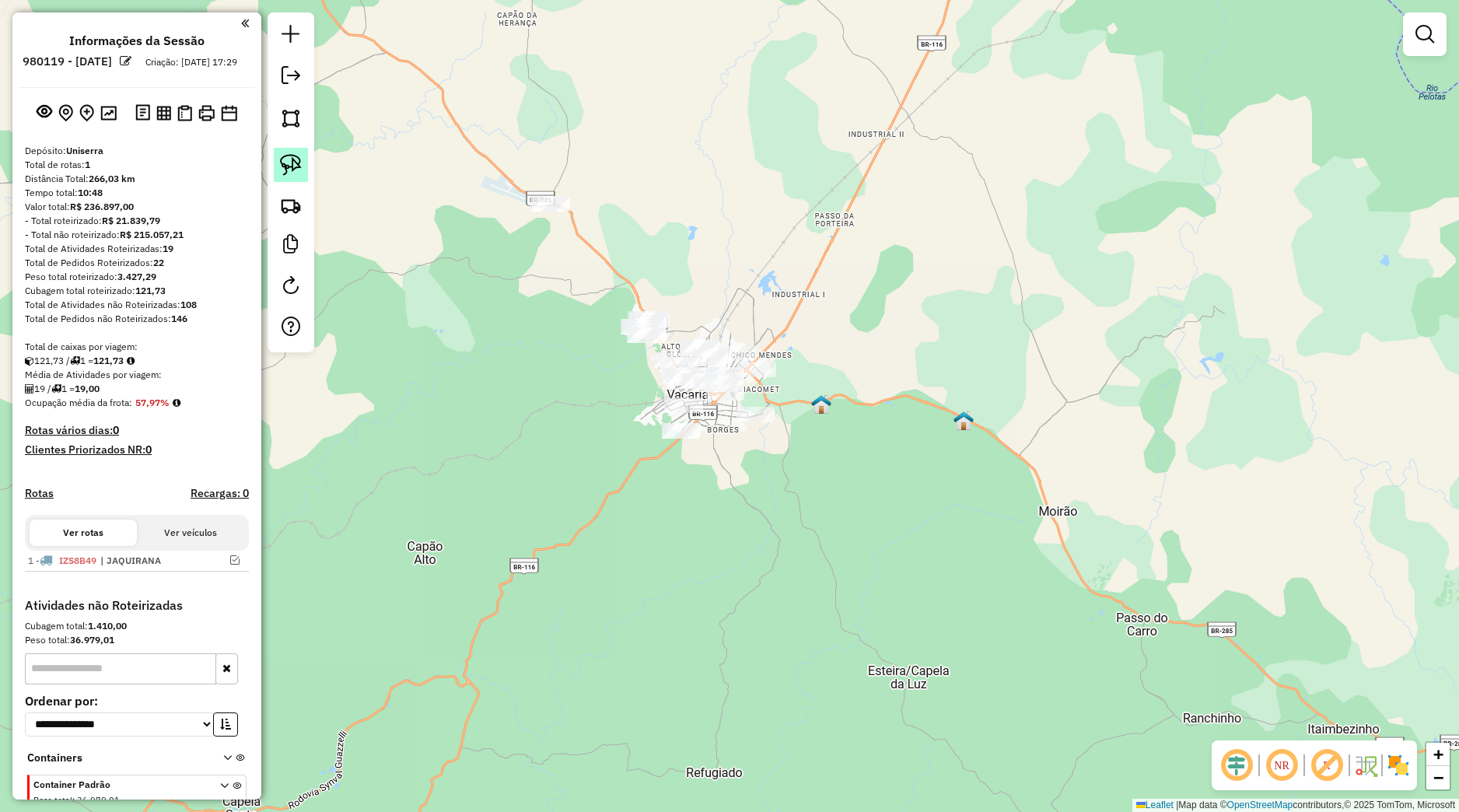
click at [278, 156] on link at bounding box center [291, 165] width 34 height 34
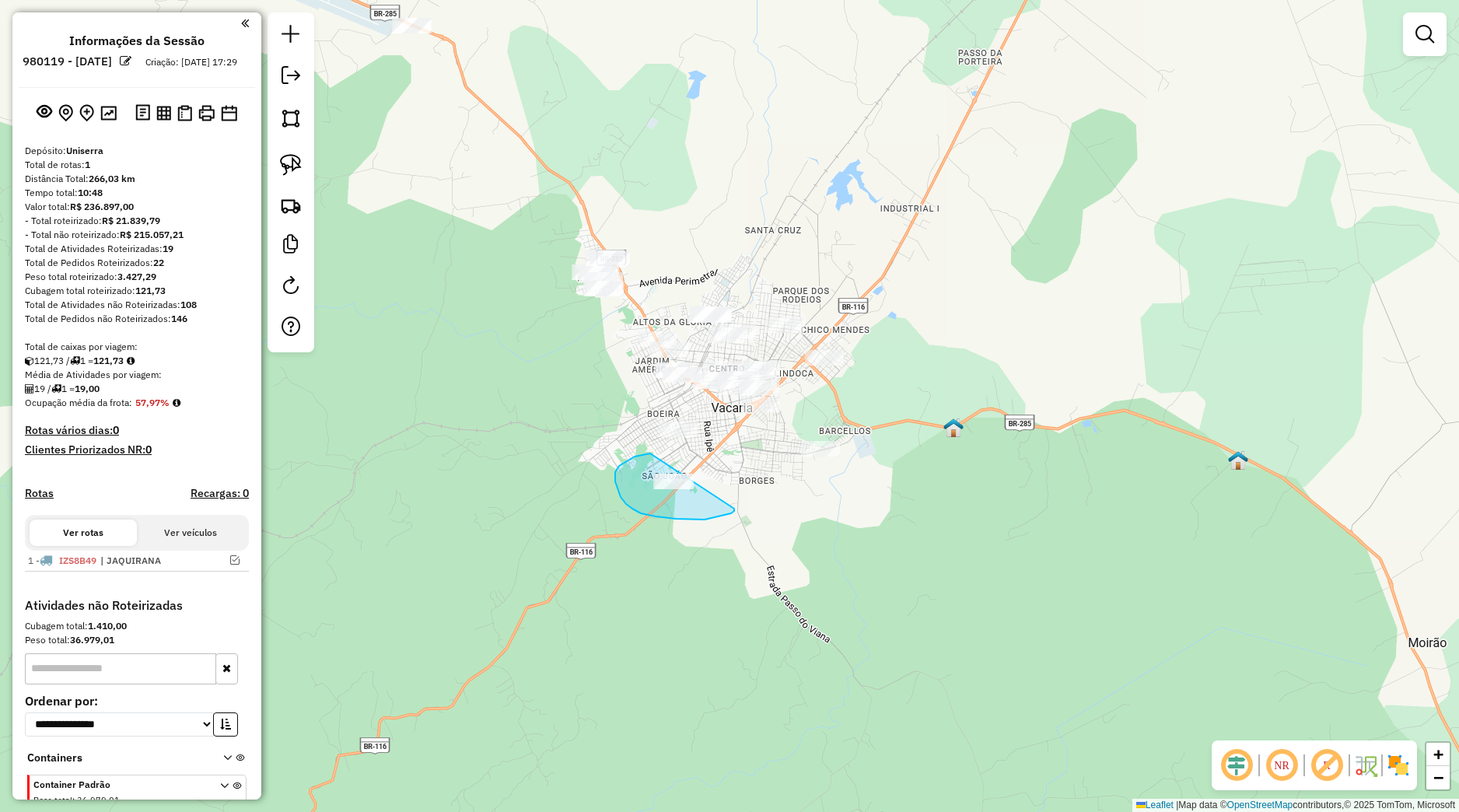
drag, startPoint x: 650, startPoint y: 453, endPoint x: 732, endPoint y: 500, distance: 94.5
click at [732, 500] on div "Janela de atendimento Grade de atendimento Capacidade Transportadoras Veículos …" at bounding box center [729, 406] width 1459 height 812
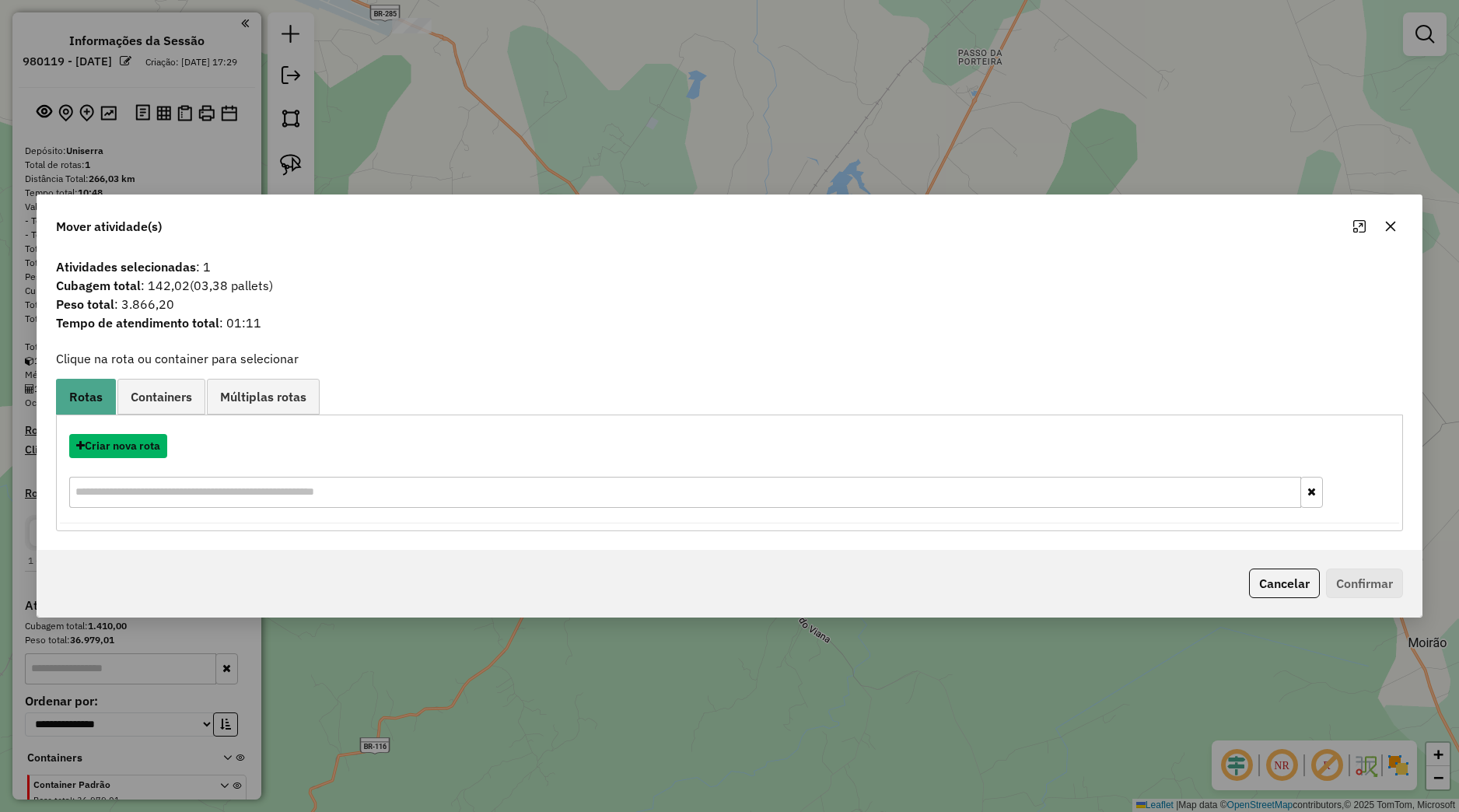
click at [158, 451] on button "Criar nova rota" at bounding box center [117, 446] width 98 height 24
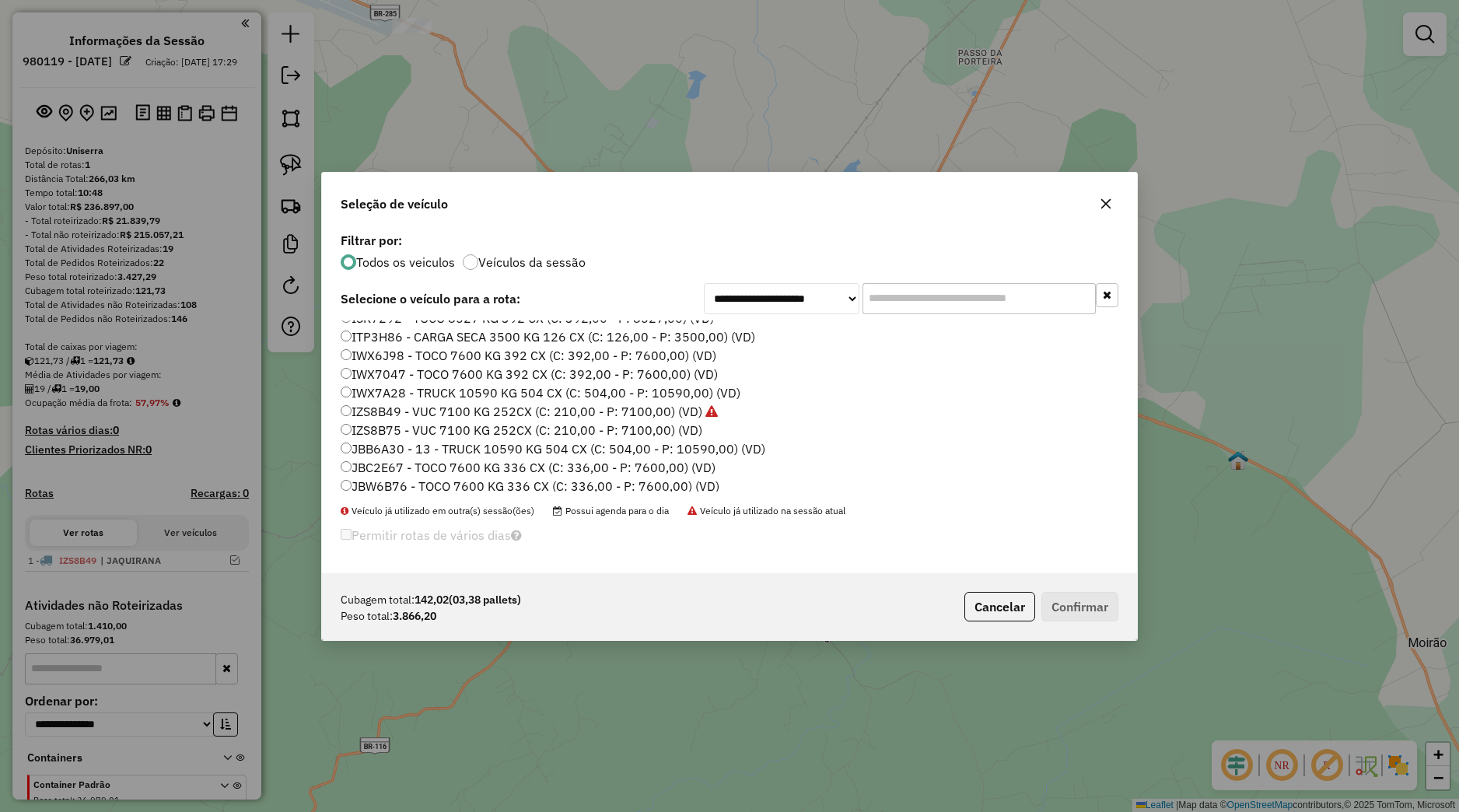
click at [397, 382] on label "IWX7047 - TOCO 7600 KG 392 CX (C: 392,00 - P: 7600,00) (VD)" at bounding box center [529, 374] width 377 height 19
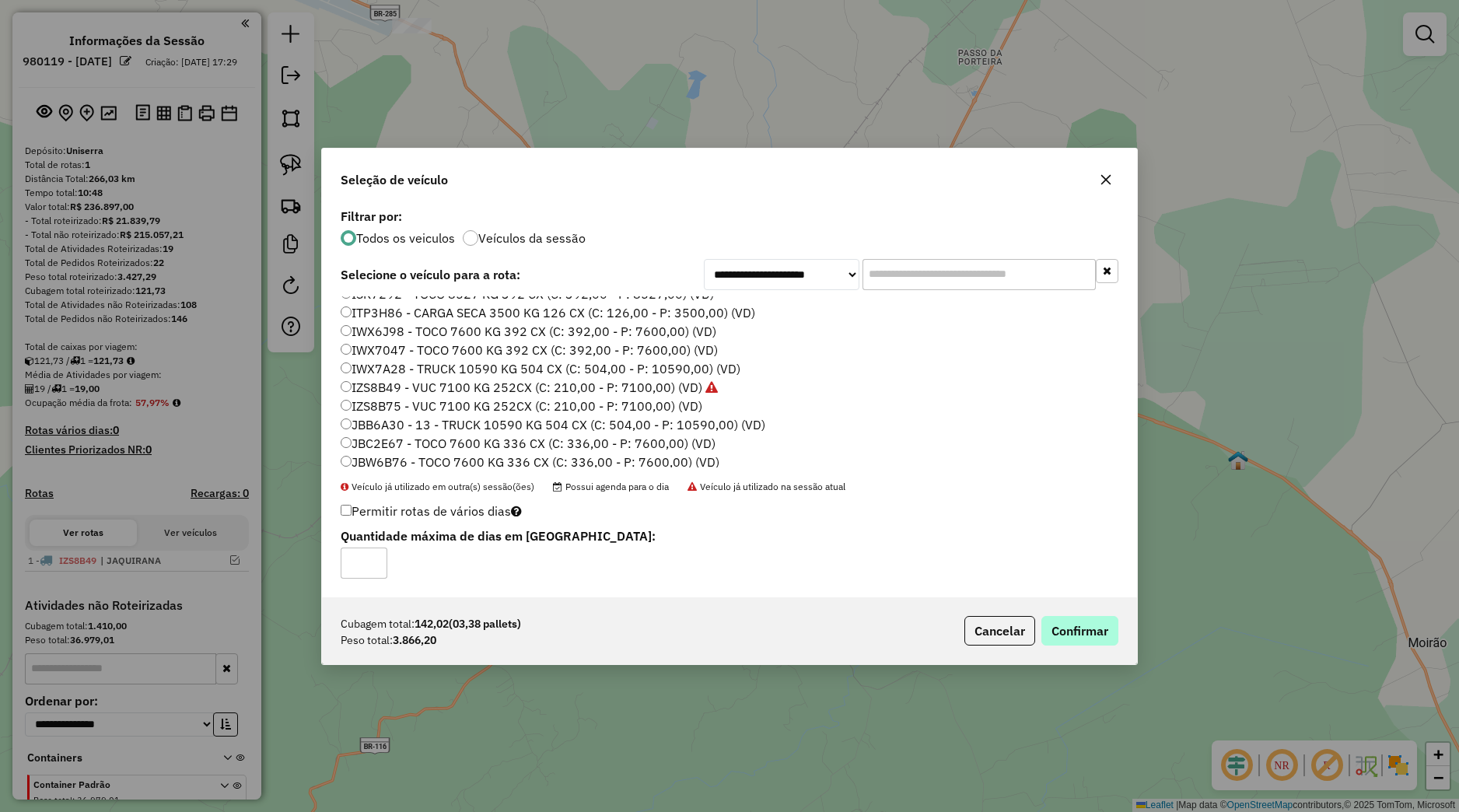
click at [1071, 619] on div "Cubagem total: 142,02 (03,38 pallets) Peso total: 3.866,20 Cancelar Confirmar" at bounding box center [729, 631] width 815 height 67
click at [1070, 626] on button "Confirmar" at bounding box center [1080, 631] width 77 height 30
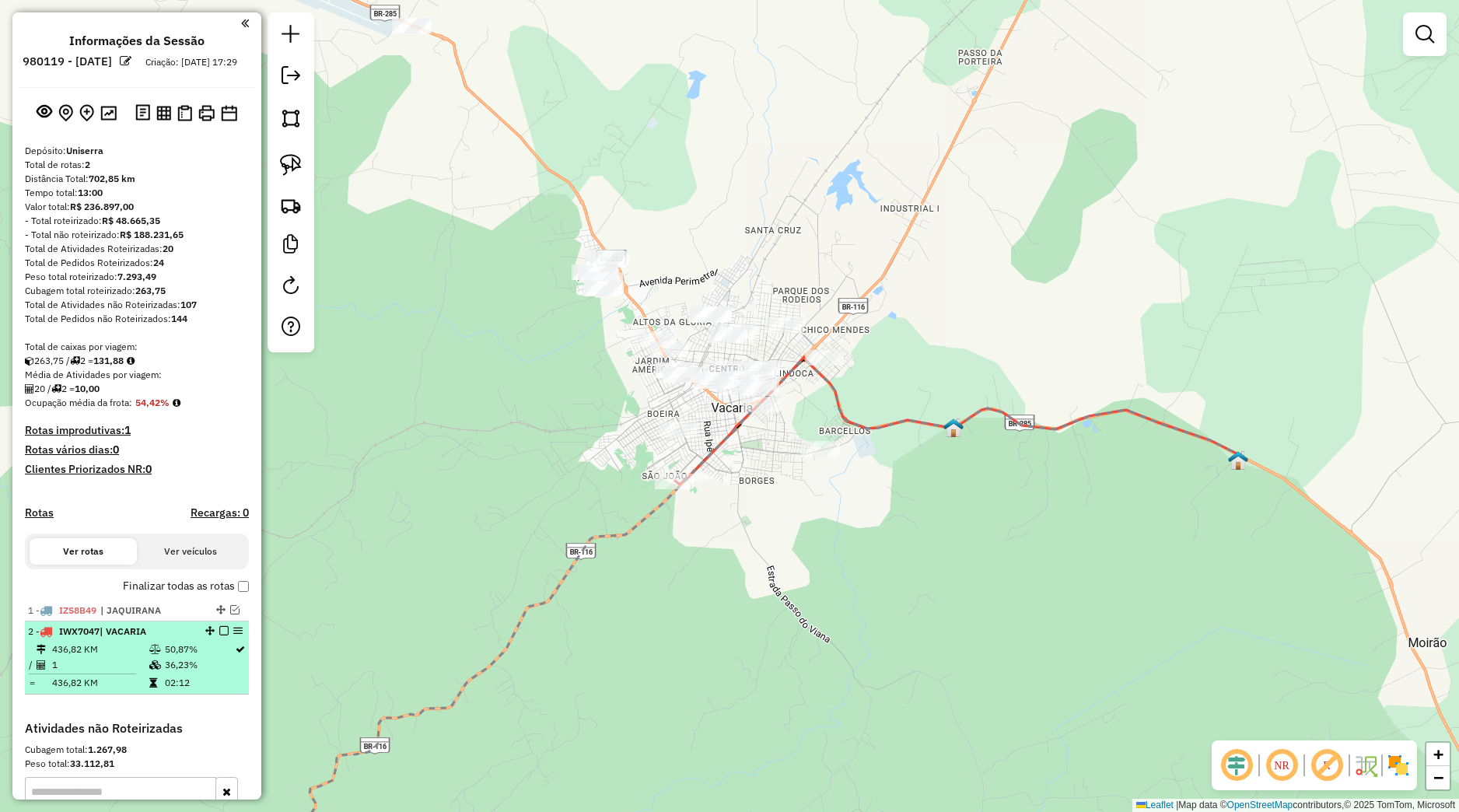
click at [219, 635] on em at bounding box center [223, 631] width 9 height 9
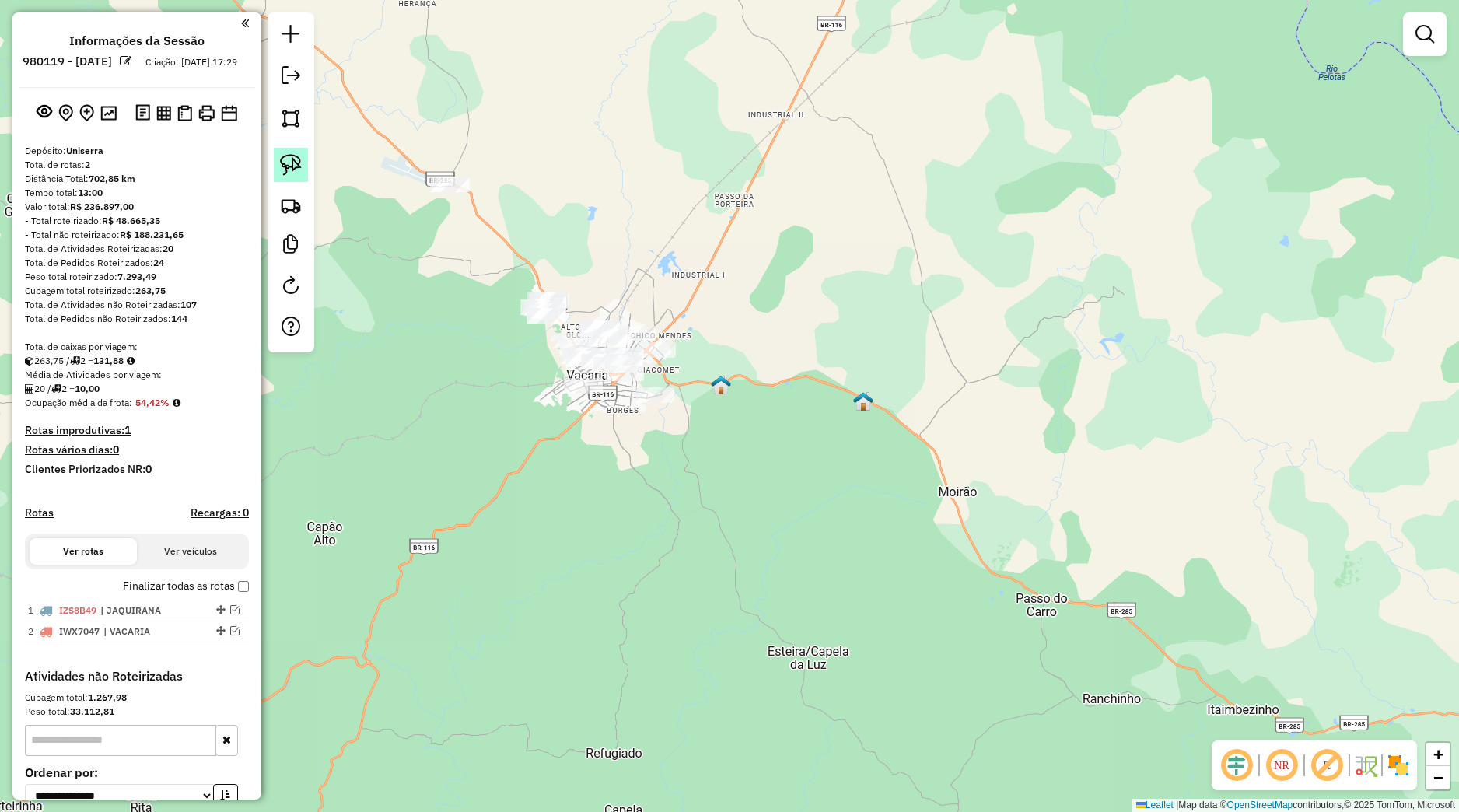
click at [295, 172] on img at bounding box center [291, 165] width 22 height 22
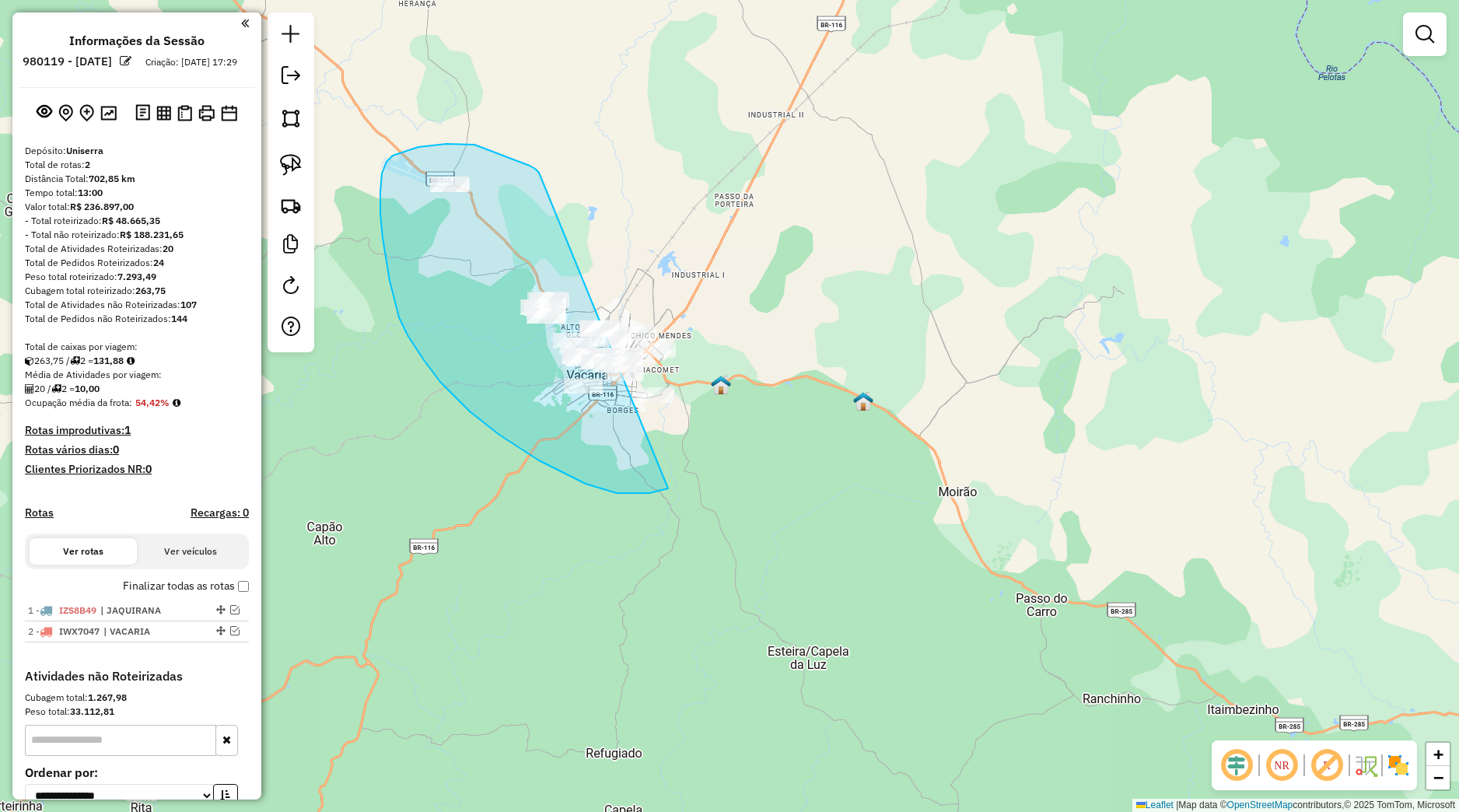
drag, startPoint x: 497, startPoint y: 154, endPoint x: 757, endPoint y: 406, distance: 362.1
click at [757, 406] on div "Janela de atendimento Grade de atendimento Capacidade Transportadoras Veículos …" at bounding box center [729, 406] width 1459 height 812
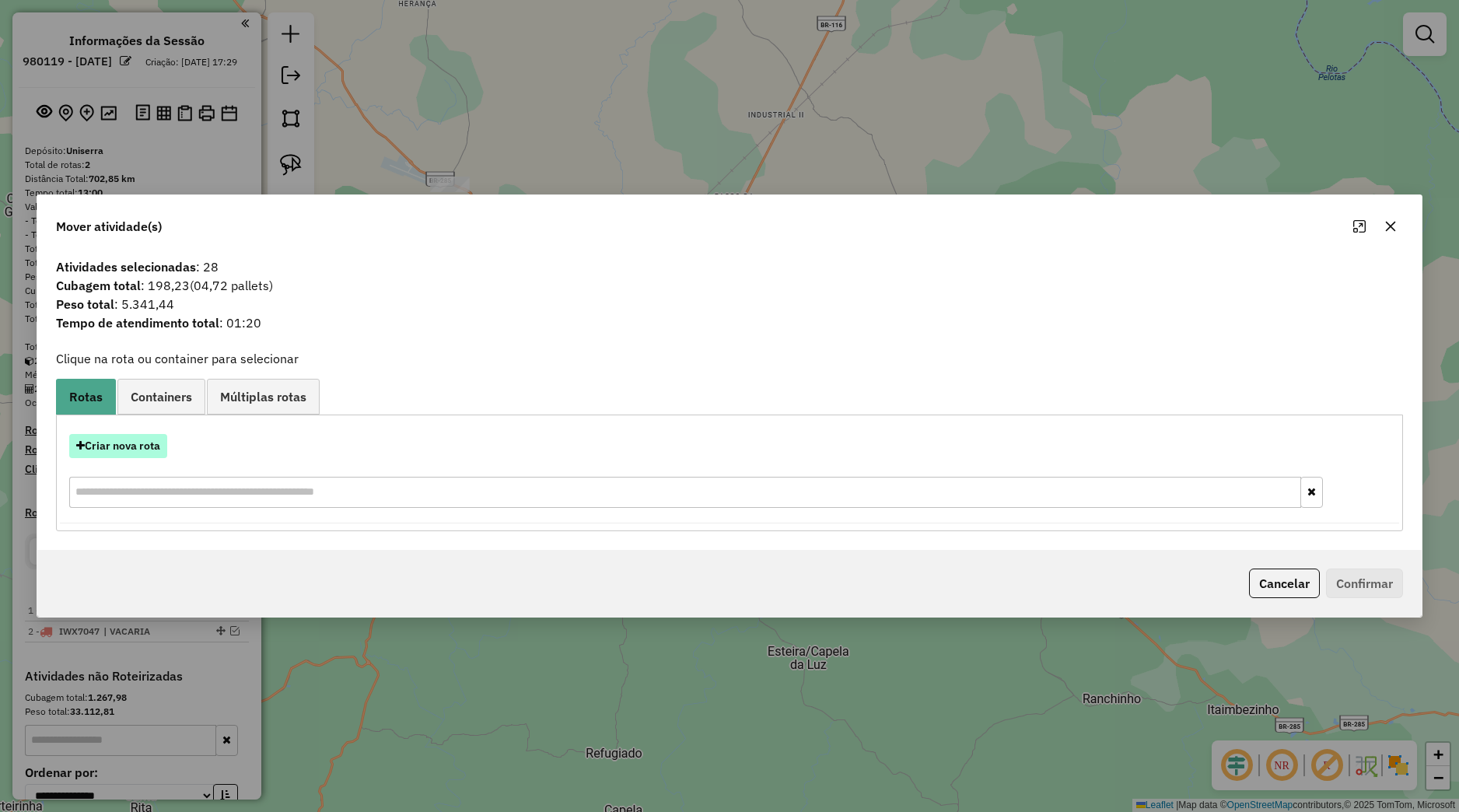
click at [145, 448] on button "Criar nova rota" at bounding box center [117, 446] width 98 height 24
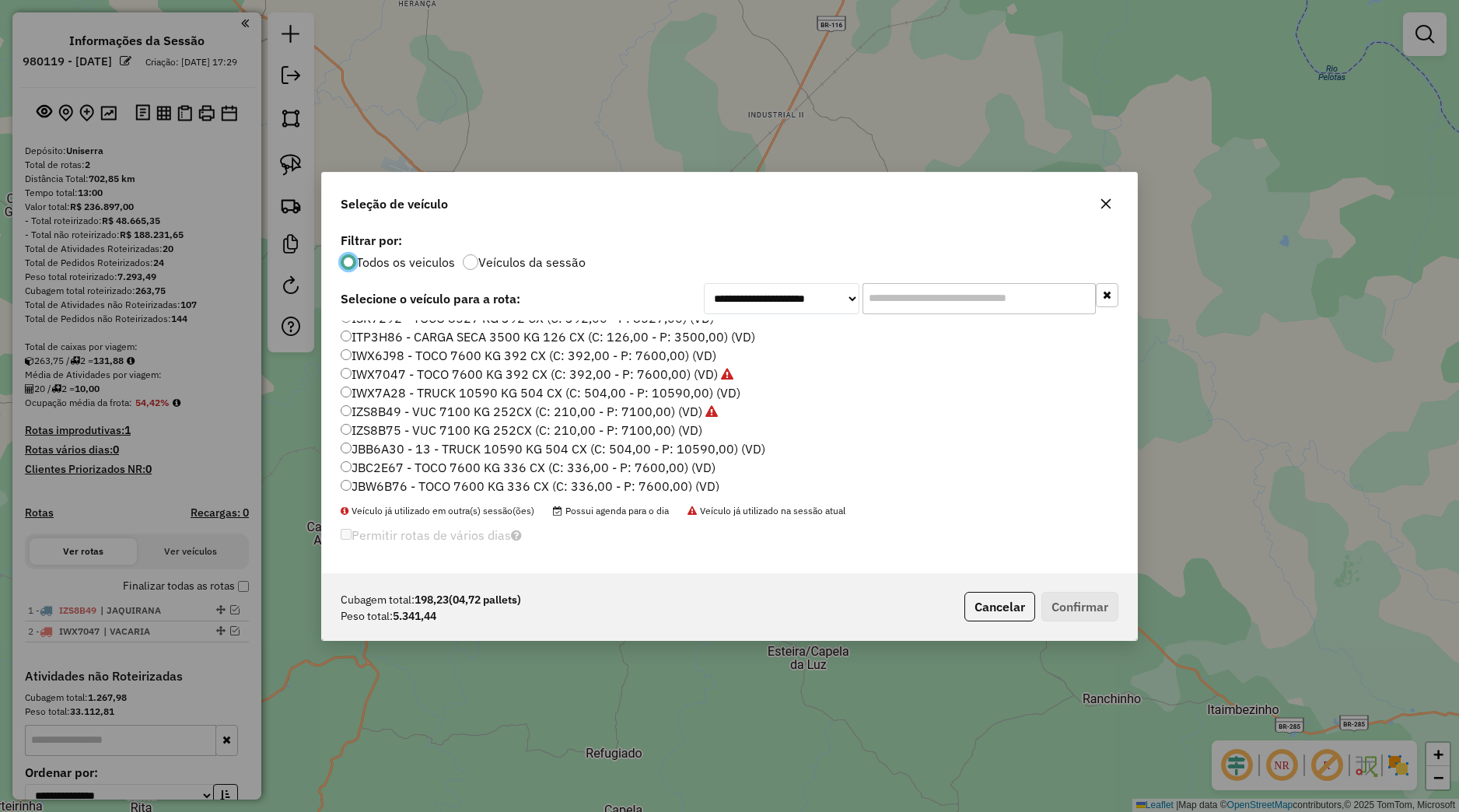
click at [401, 375] on label "IWX7047 - TOCO 7600 KG 392 CX (C: 392,00 - P: 7600,00) (VD)" at bounding box center [537, 374] width 392 height 19
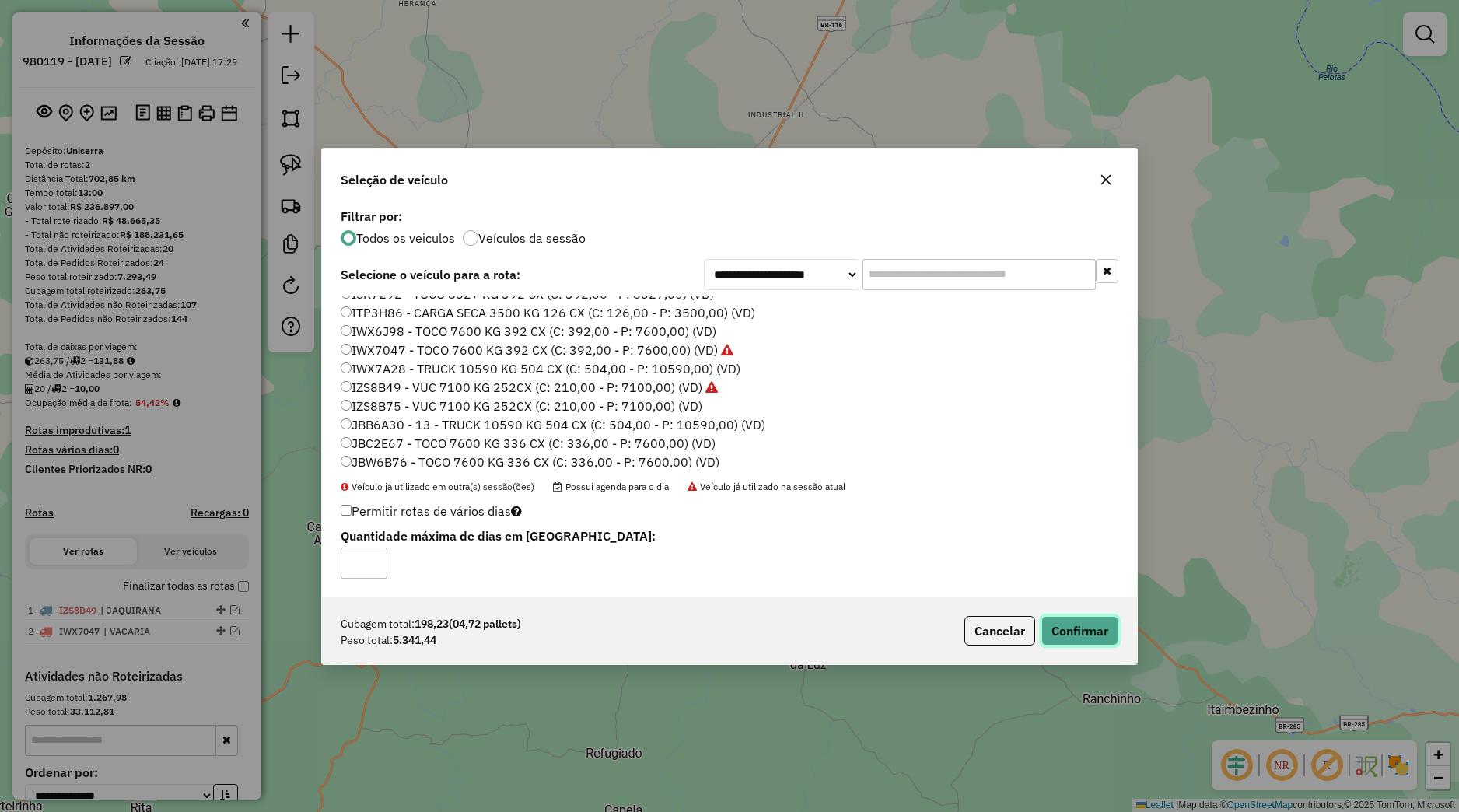
click at [1067, 631] on button "Confirmar" at bounding box center [1080, 631] width 77 height 30
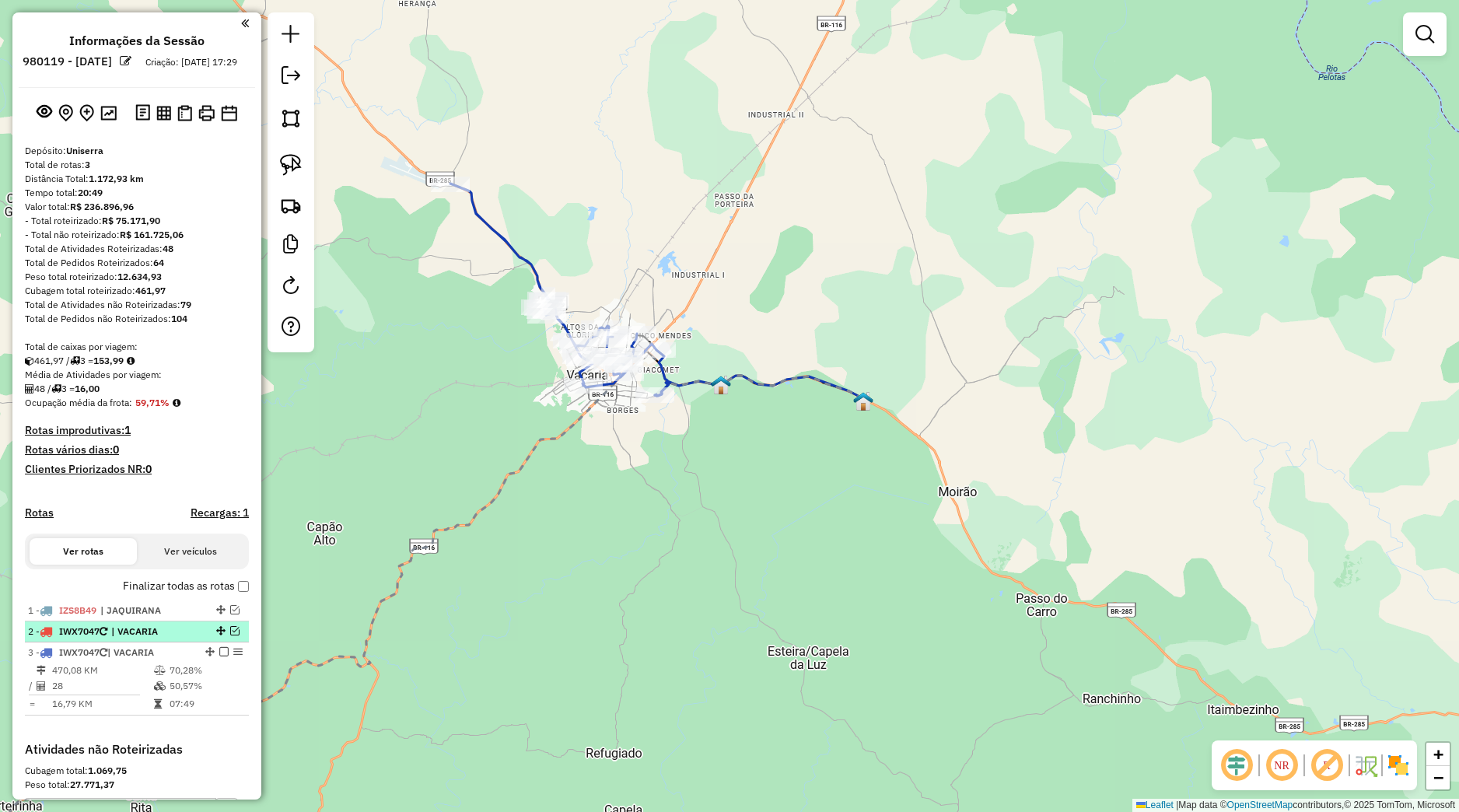
click at [230, 635] on em at bounding box center [234, 631] width 9 height 9
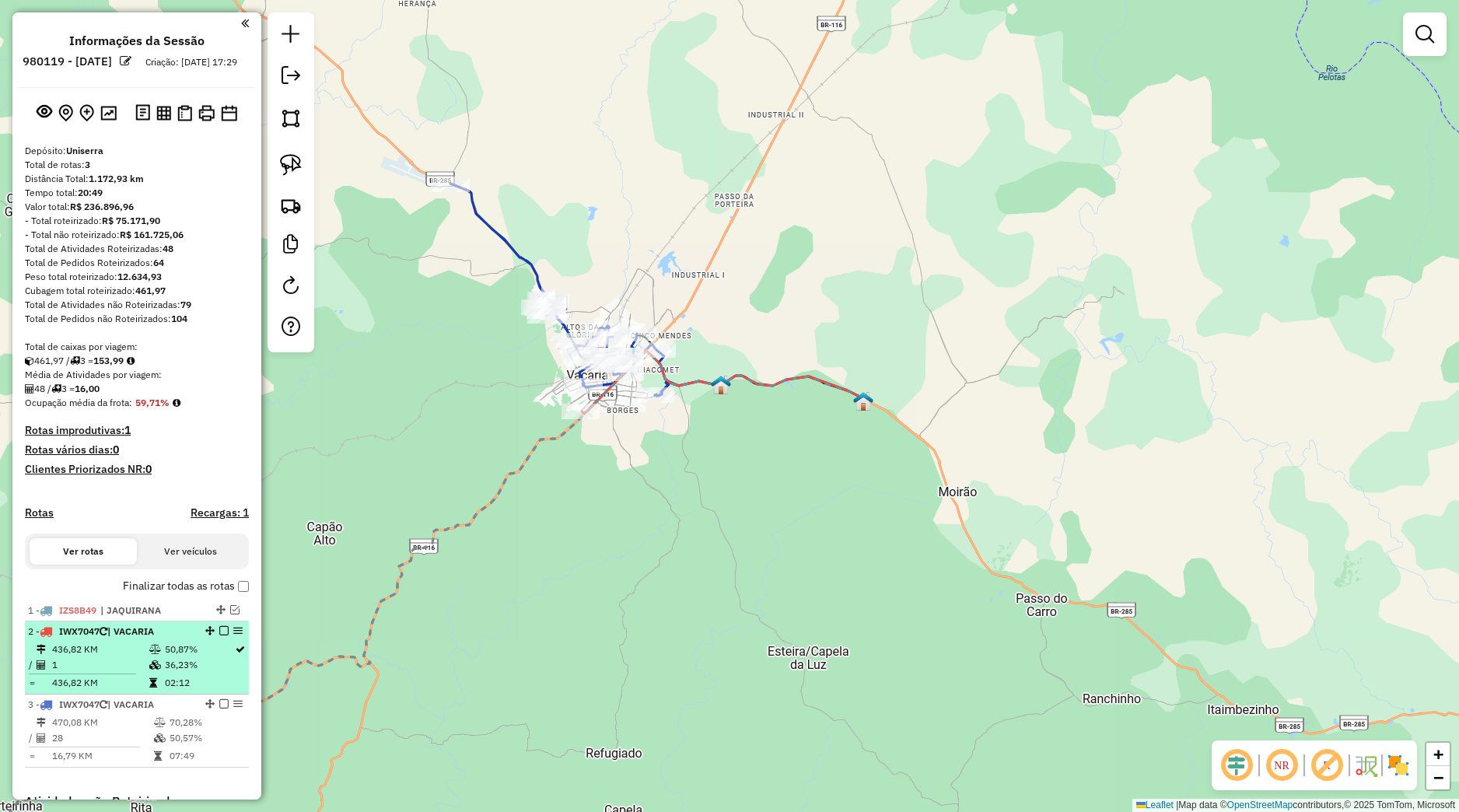
click at [195, 658] on td "50,87%" at bounding box center [199, 649] width 70 height 16
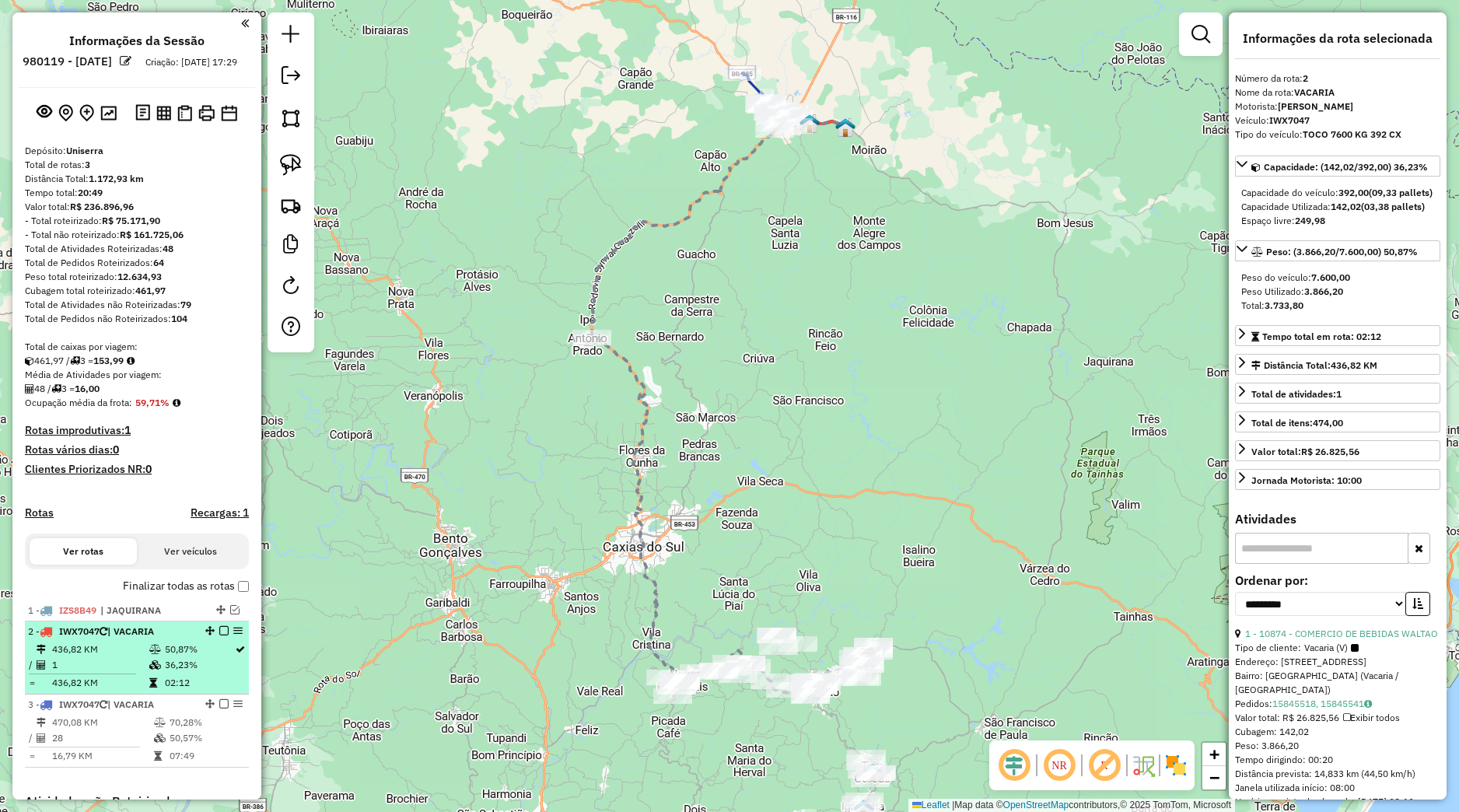
click at [219, 635] on em at bounding box center [223, 631] width 9 height 9
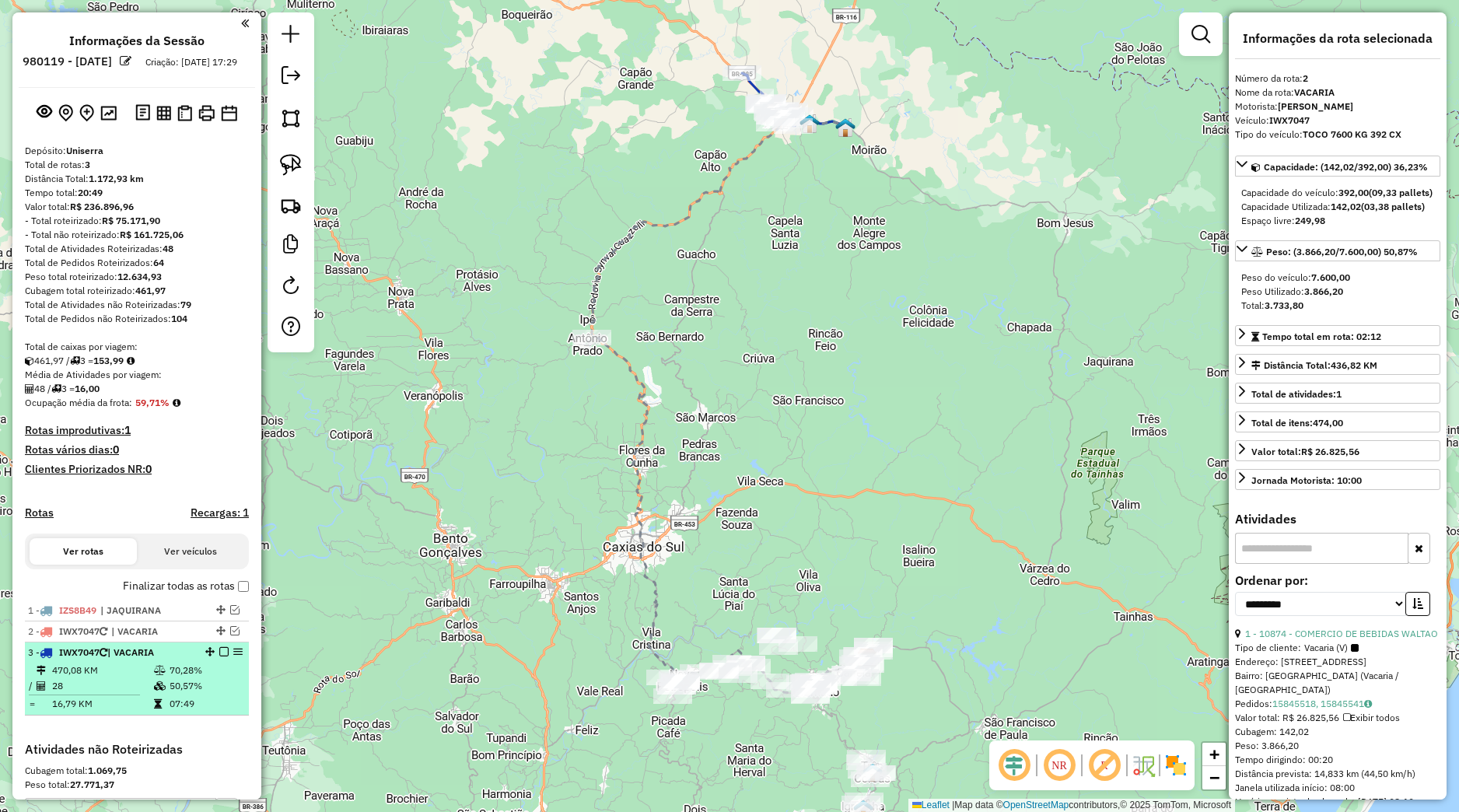
click at [185, 659] on div "3 - IWX7047 | VACARIA" at bounding box center [136, 652] width 218 height 14
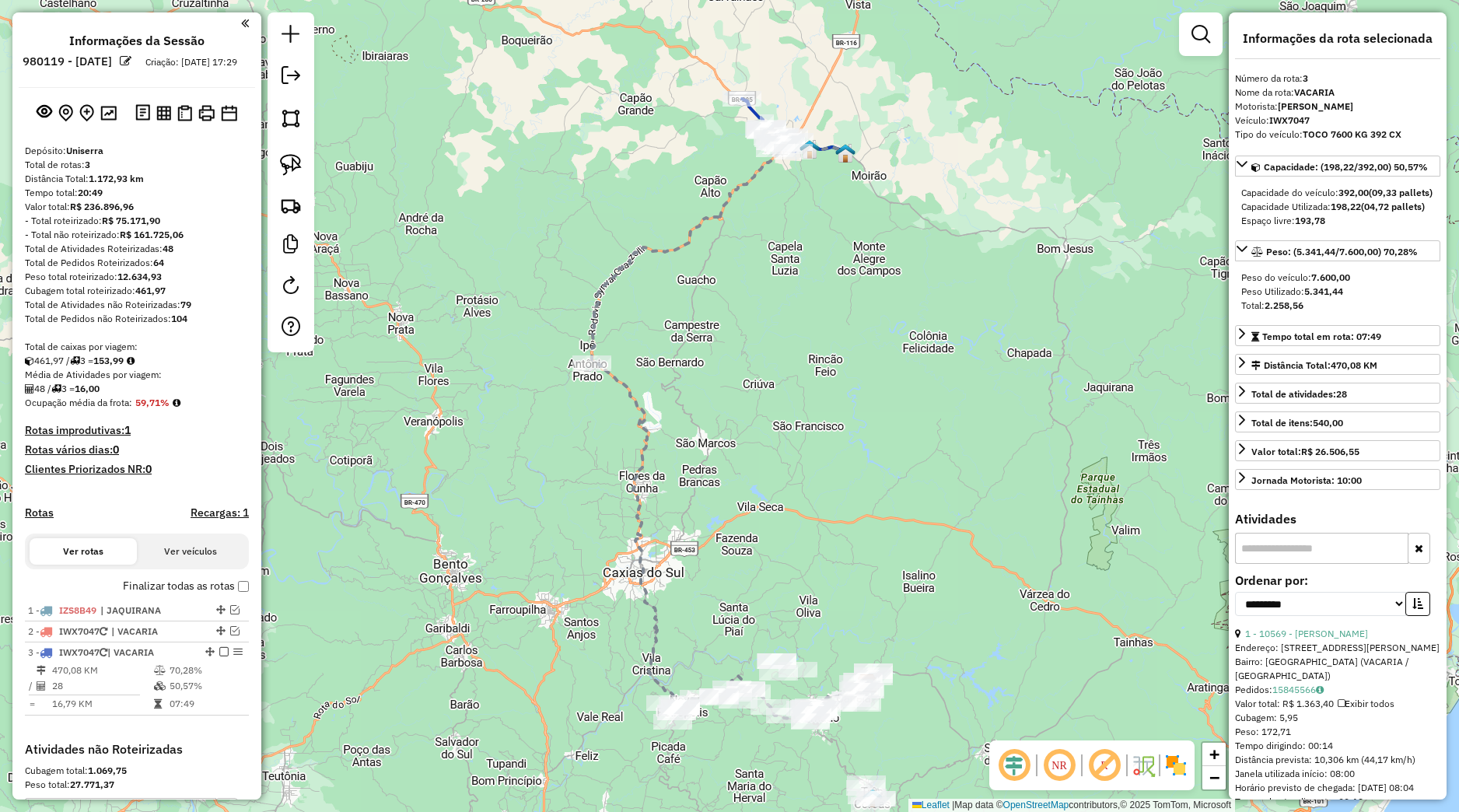
drag, startPoint x: 762, startPoint y: 370, endPoint x: 762, endPoint y: 486, distance: 116.0
click at [762, 489] on div "Janela de atendimento Grade de atendimento Capacidade Transportadoras Veículos …" at bounding box center [729, 406] width 1459 height 812
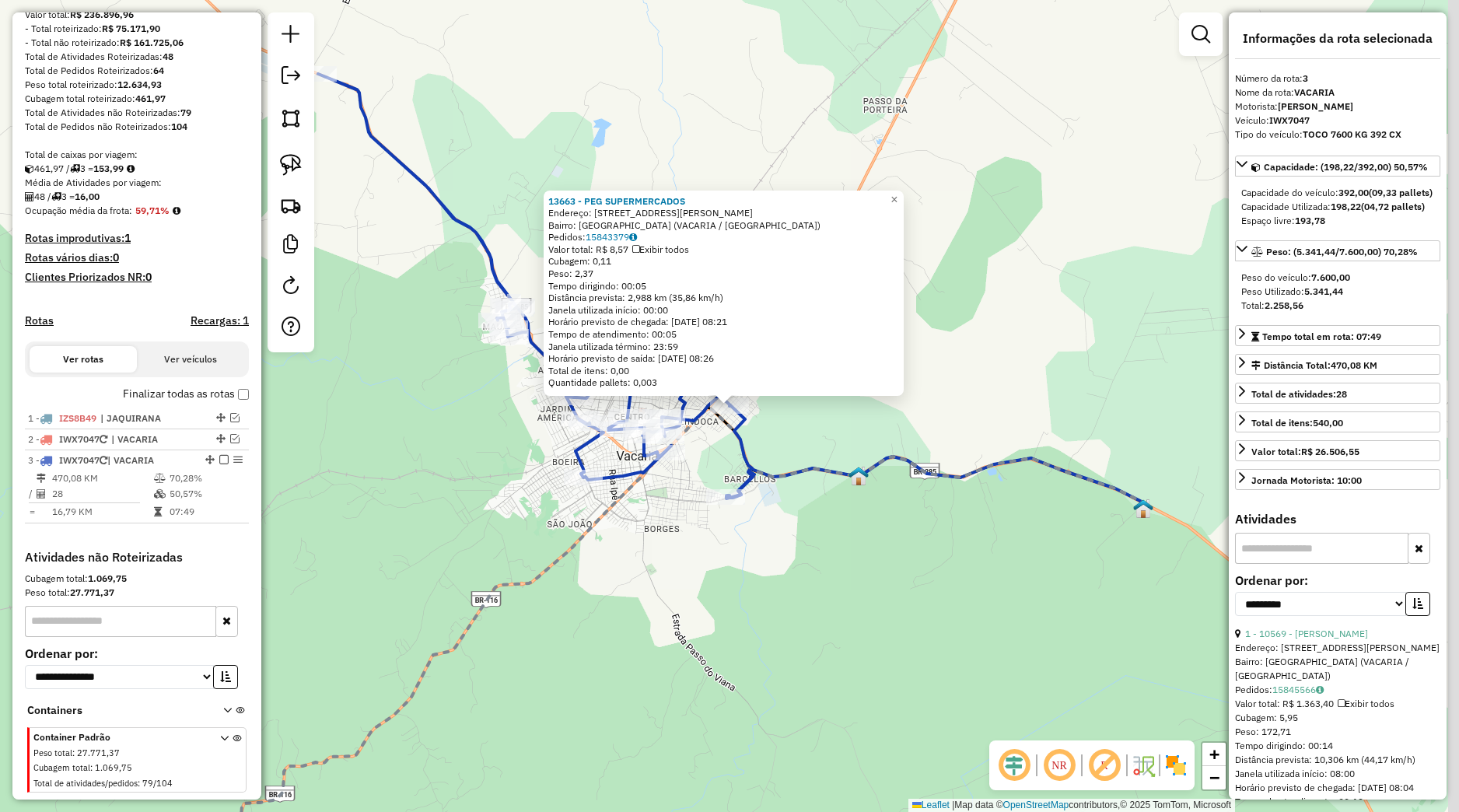
scroll to position [236, 0]
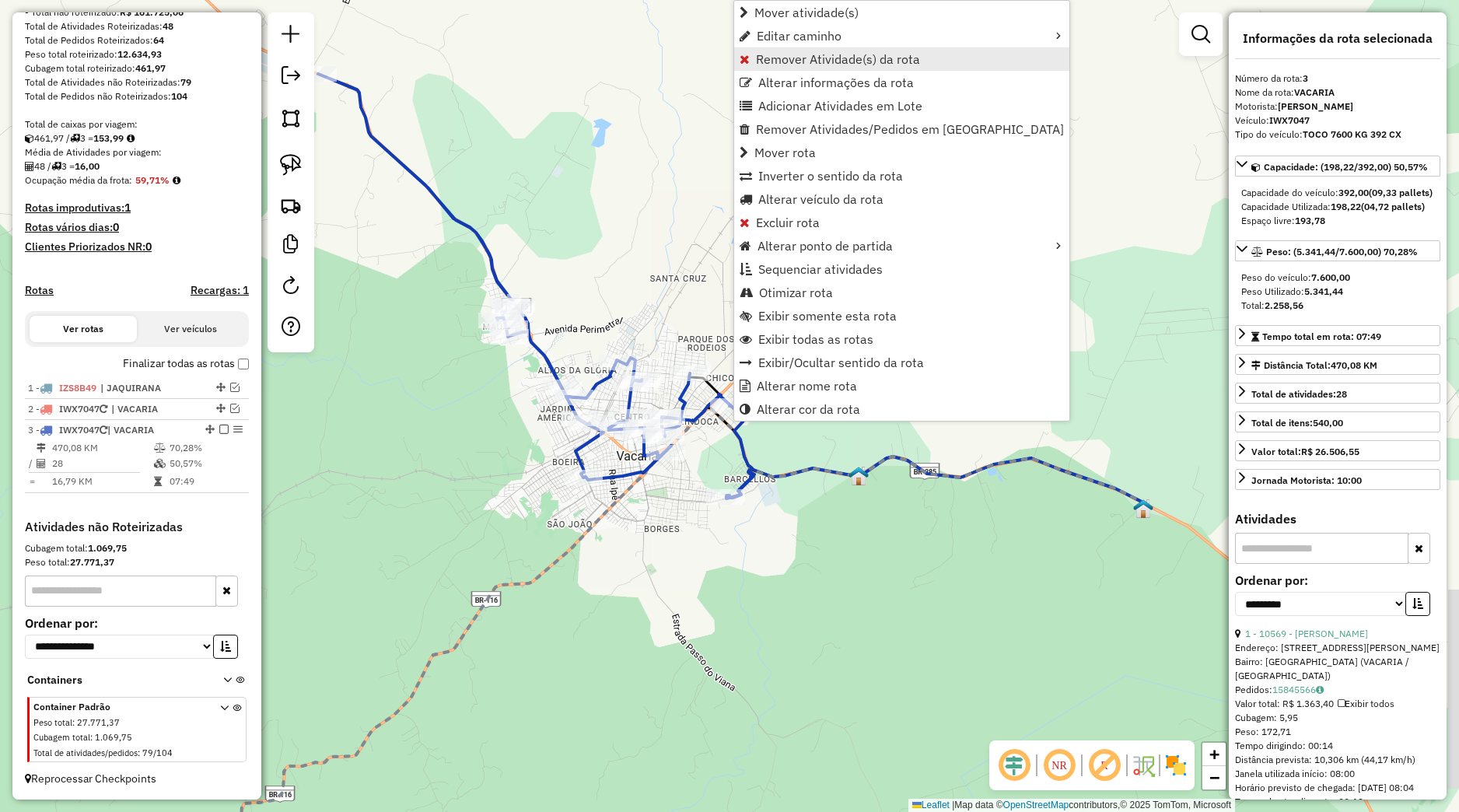
click at [789, 64] on span "Remover Atividade(s) da rota" at bounding box center [838, 58] width 164 height 12
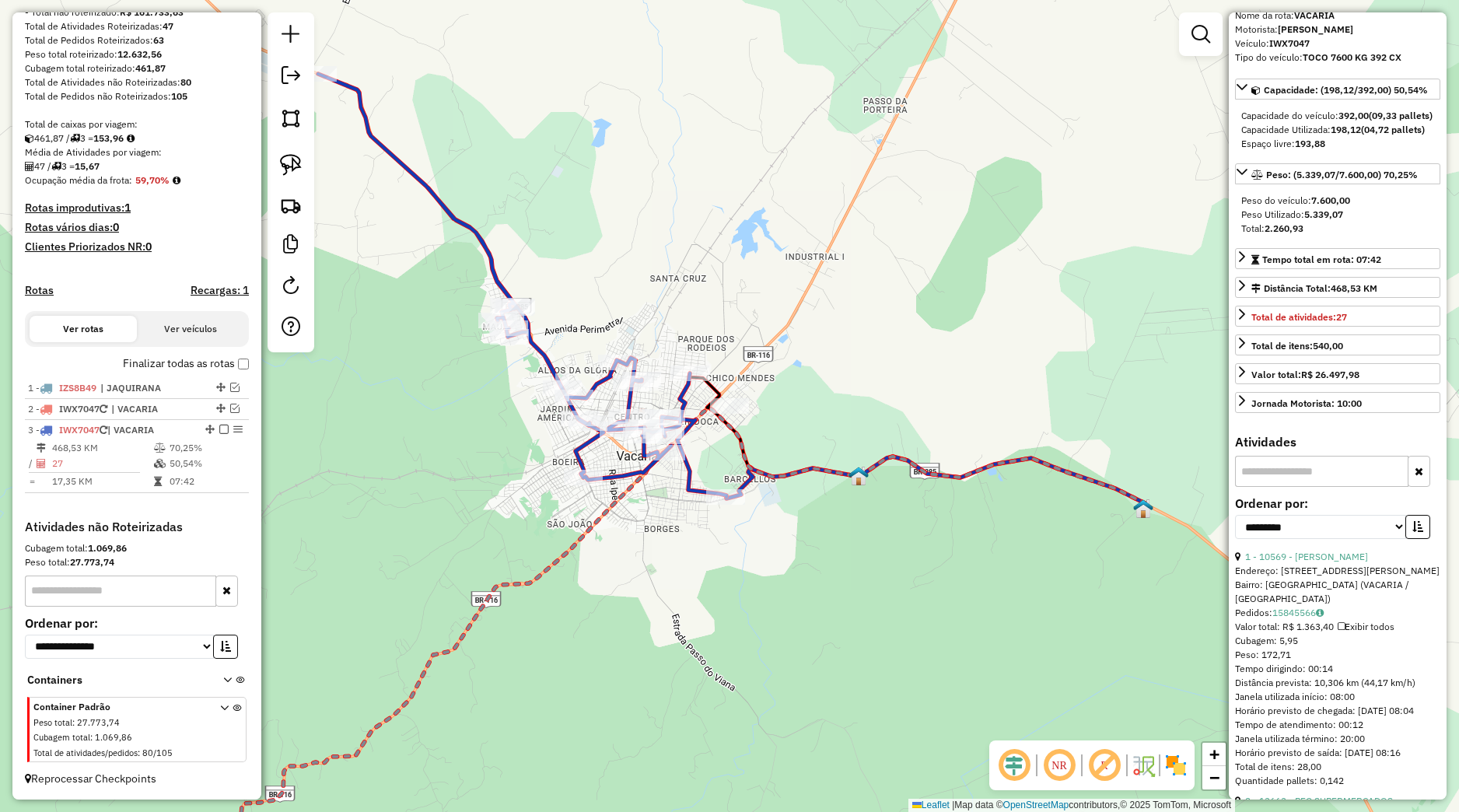
scroll to position [218, 0]
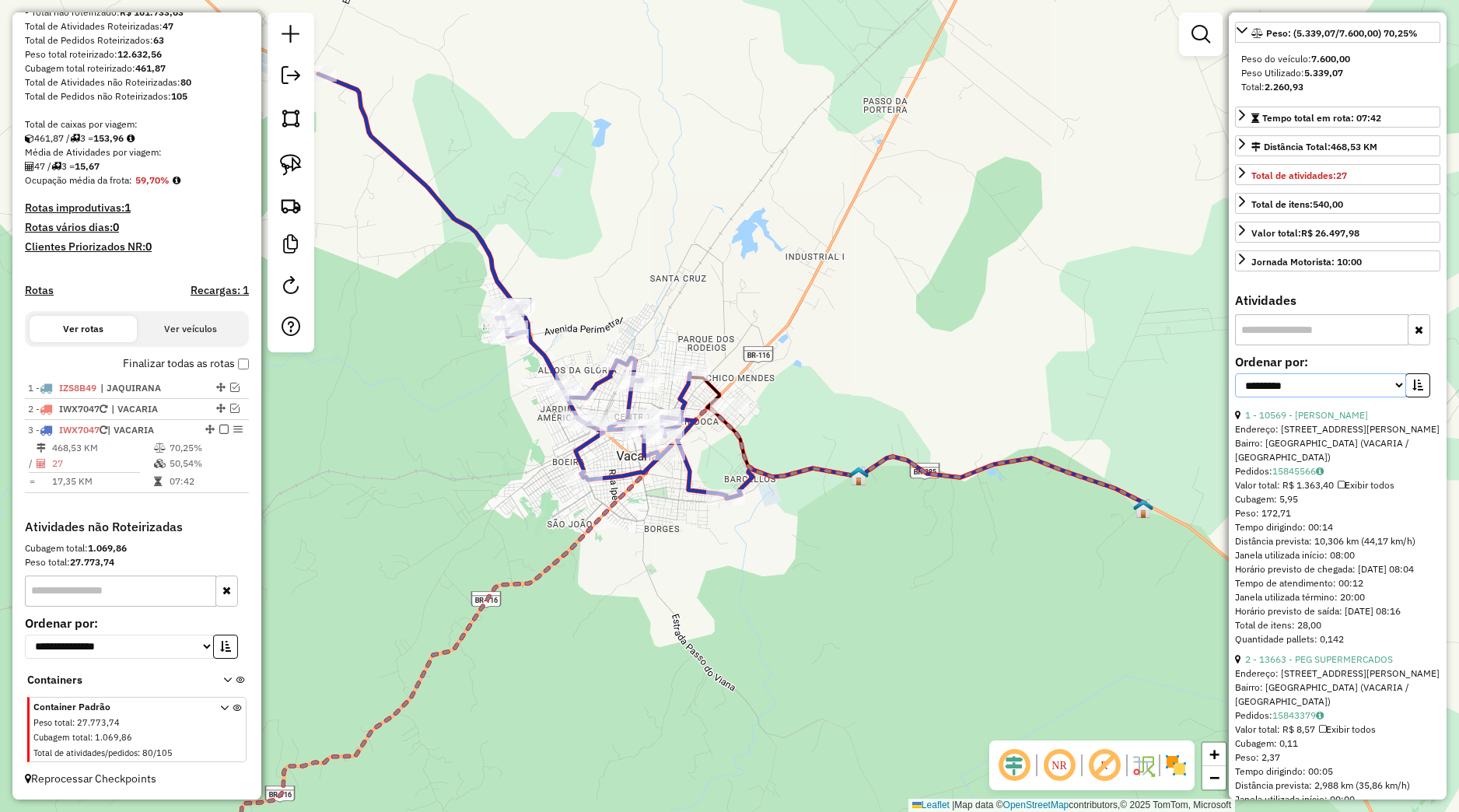
click at [1235, 374] on select "**********" at bounding box center [1320, 385] width 171 height 24
select select "*********"
click option "****" at bounding box center [0, 0] width 0 height 0
click at [1412, 391] on icon "button" at bounding box center [1417, 384] width 11 height 11
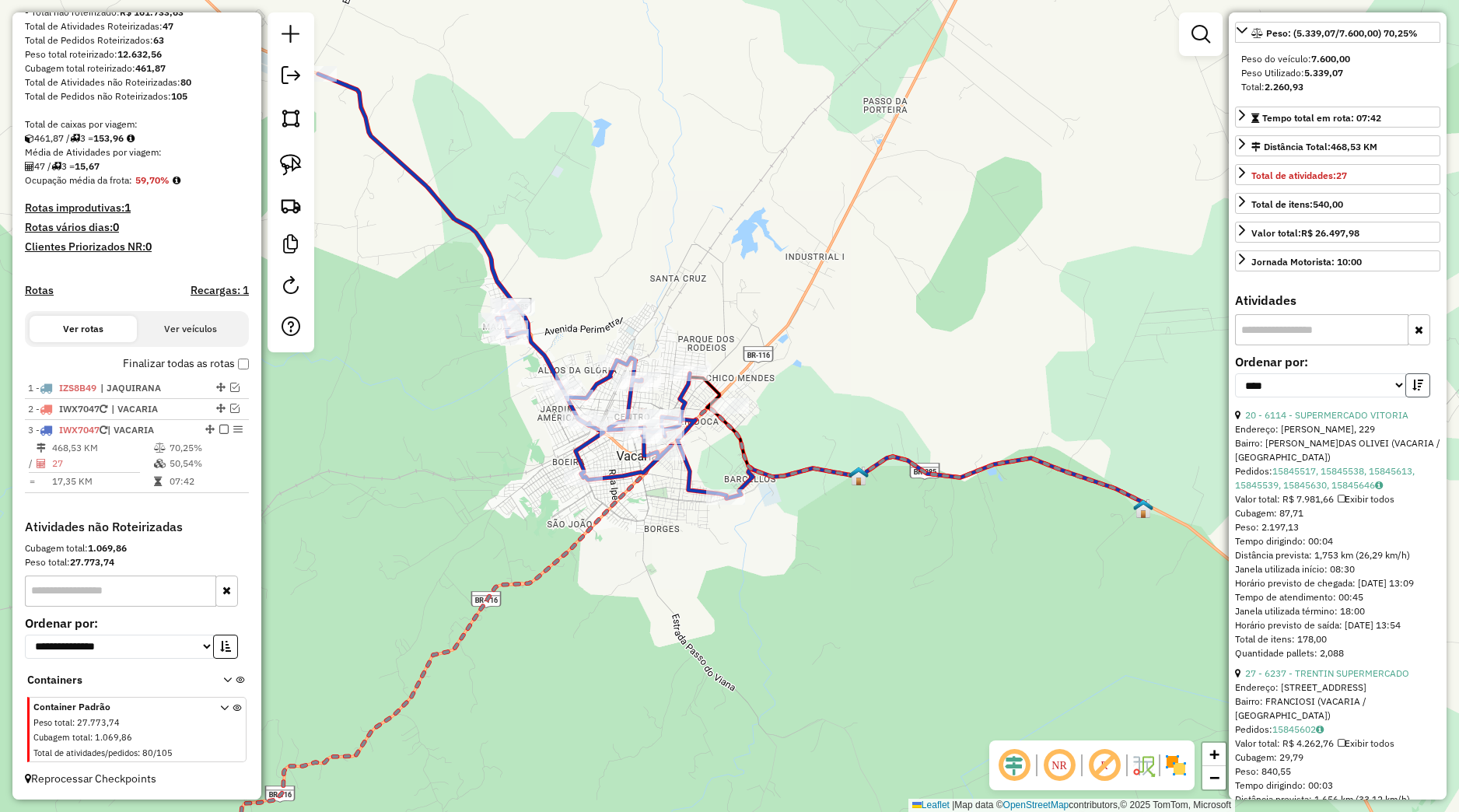
click at [1412, 391] on icon "button" at bounding box center [1417, 384] width 11 height 11
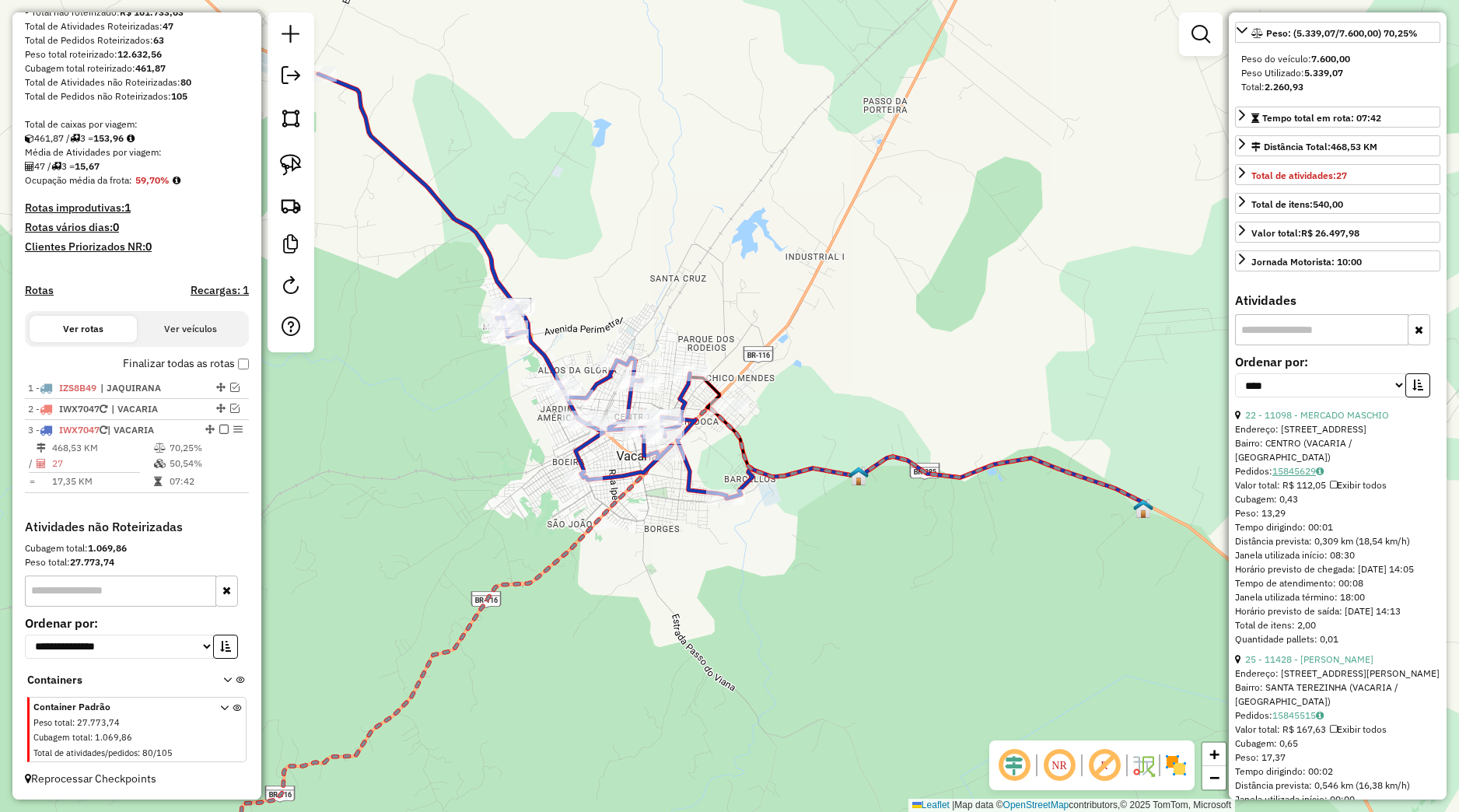
click at [1315, 477] on link "15845629" at bounding box center [1298, 471] width 52 height 11
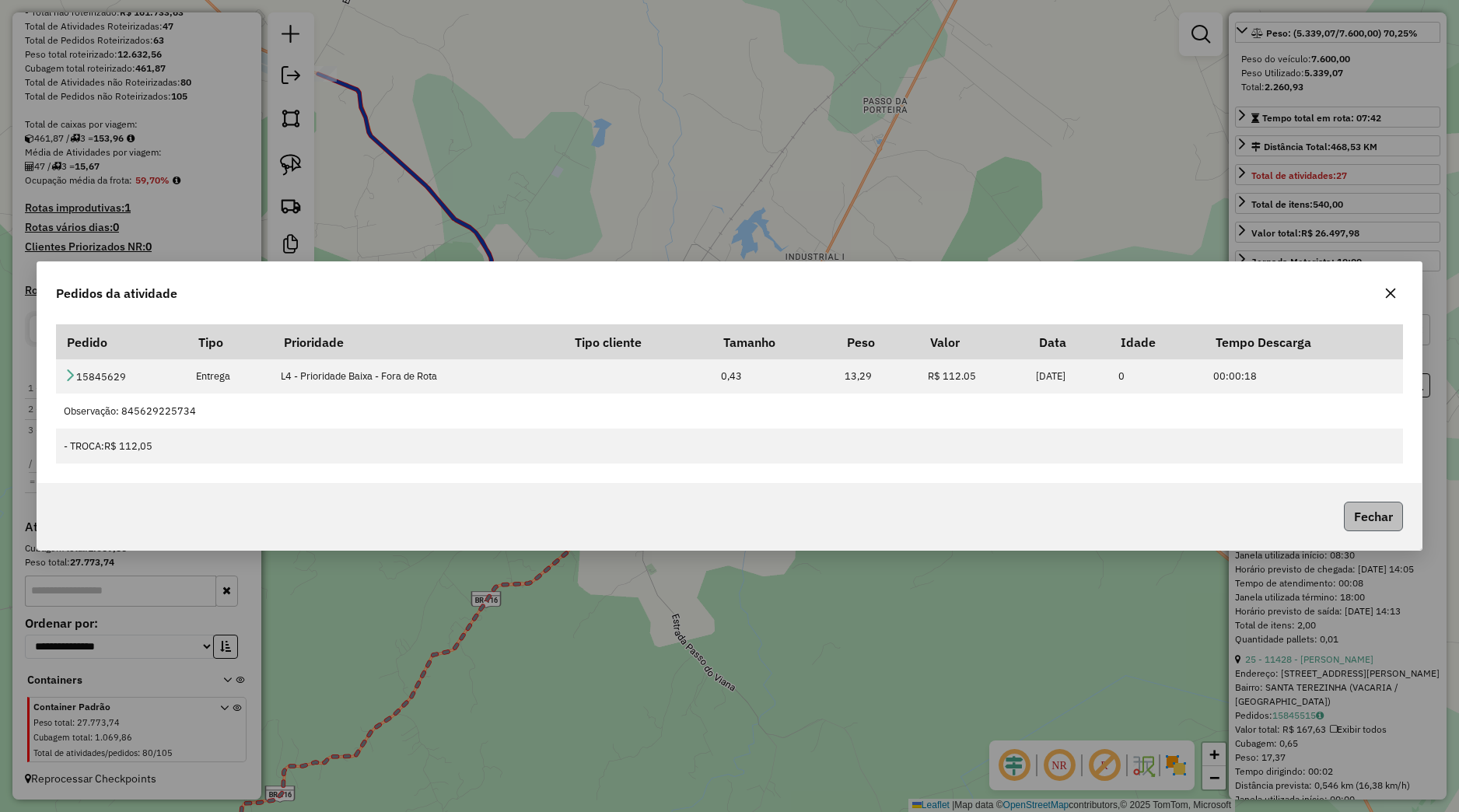
click at [1379, 516] on button "Fechar" at bounding box center [1374, 516] width 59 height 30
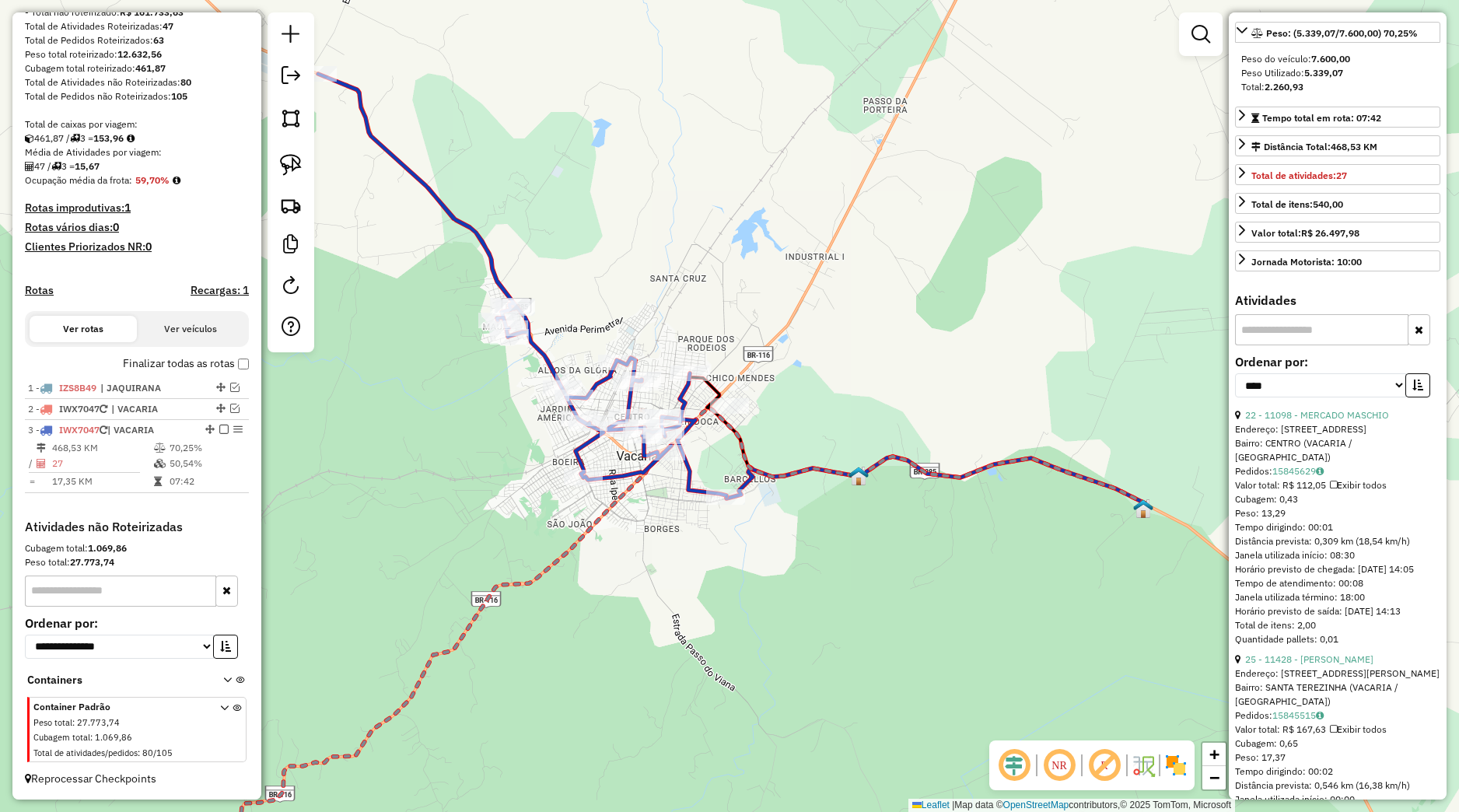
click at [1334, 422] on div "22 - 11098 - MERCADO MASCHIO" at bounding box center [1337, 415] width 205 height 14
click at [1336, 421] on link "22 - 11098 - MERCADO MASCHIO" at bounding box center [1317, 415] width 144 height 11
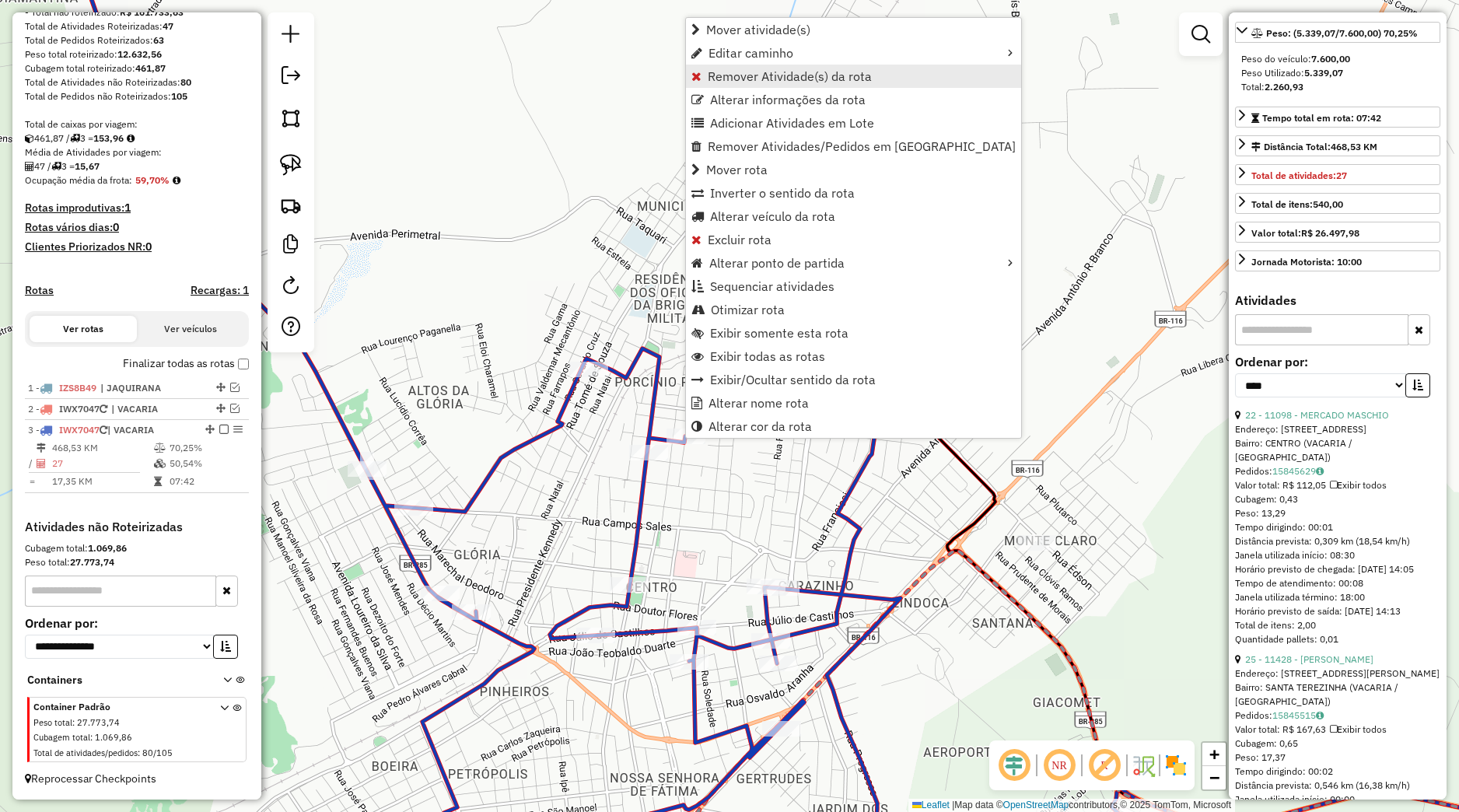
click at [787, 79] on span "Remover Atividade(s) da rota" at bounding box center [790, 76] width 164 height 12
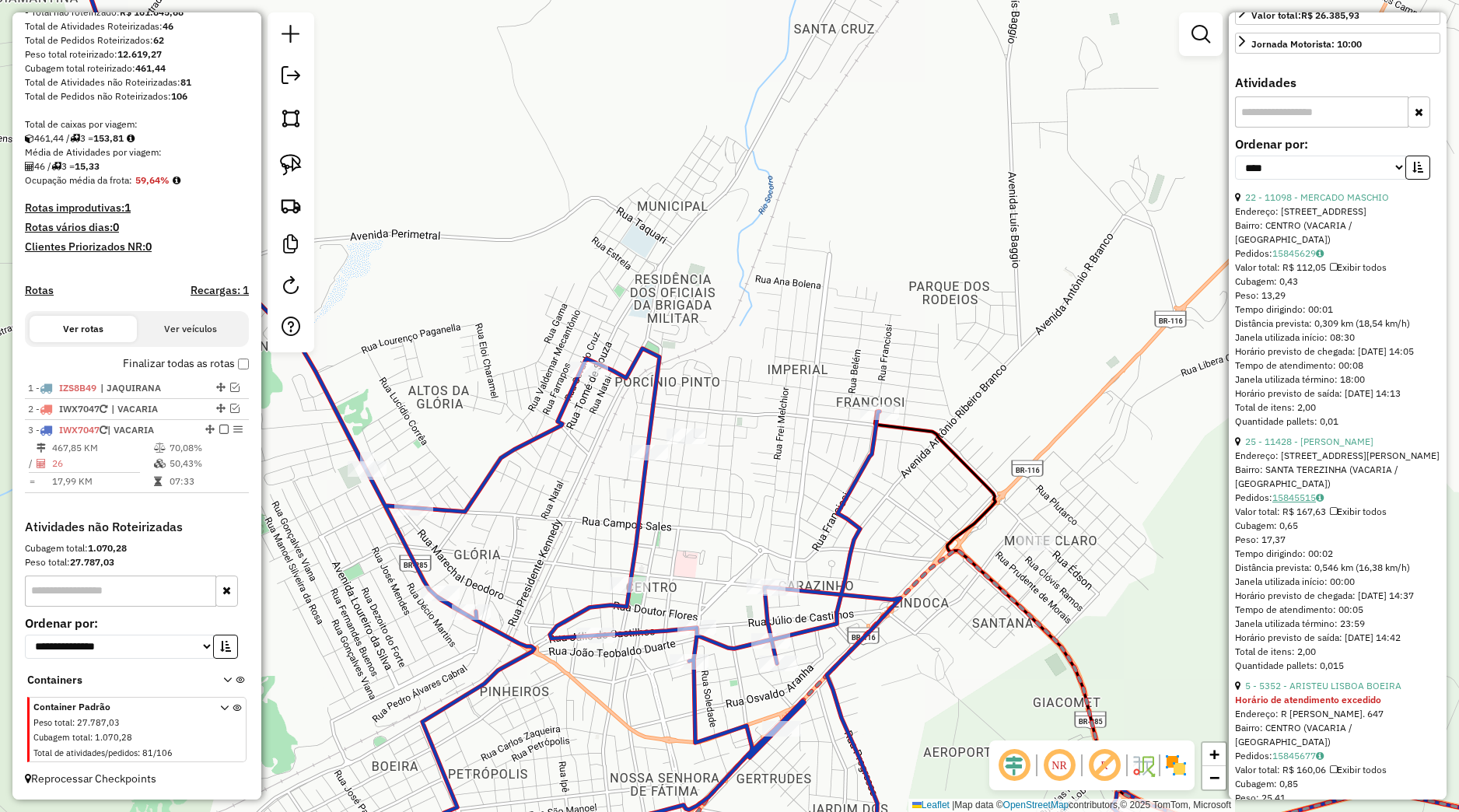
scroll to position [437, 0]
click at [1296, 502] on link "15845515" at bounding box center [1298, 497] width 52 height 11
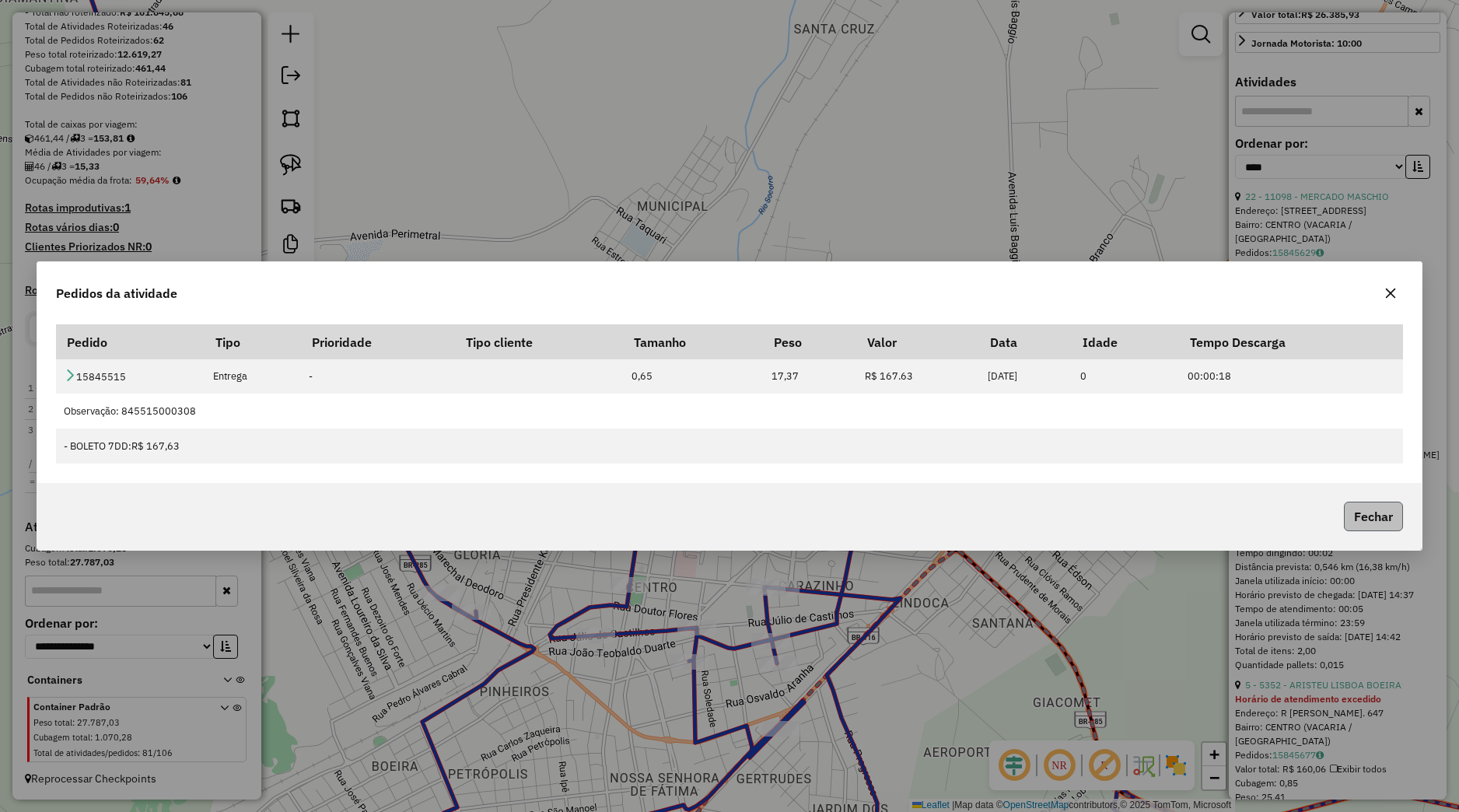
click at [1379, 514] on button "Fechar" at bounding box center [1374, 516] width 59 height 30
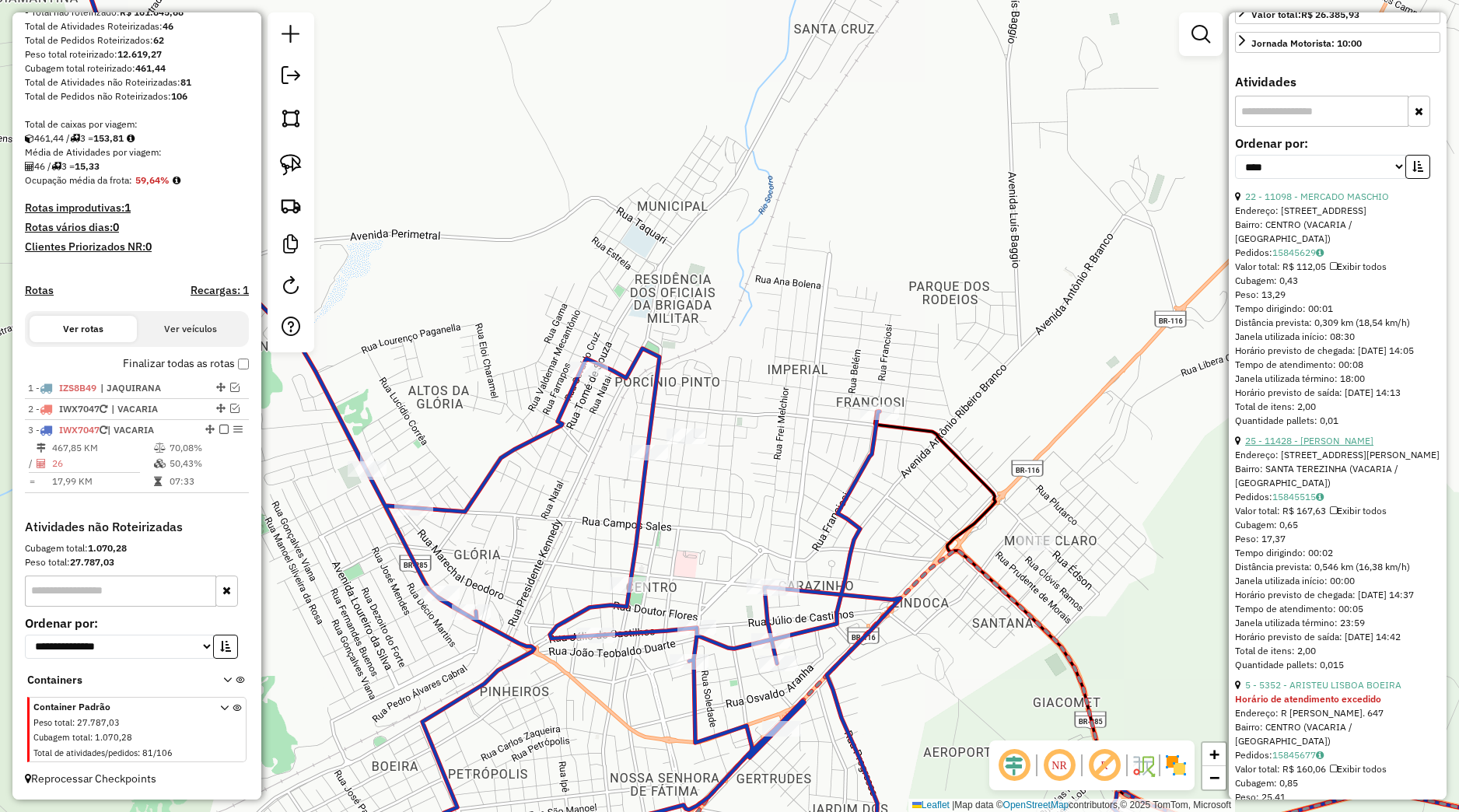
scroll to position [657, 0]
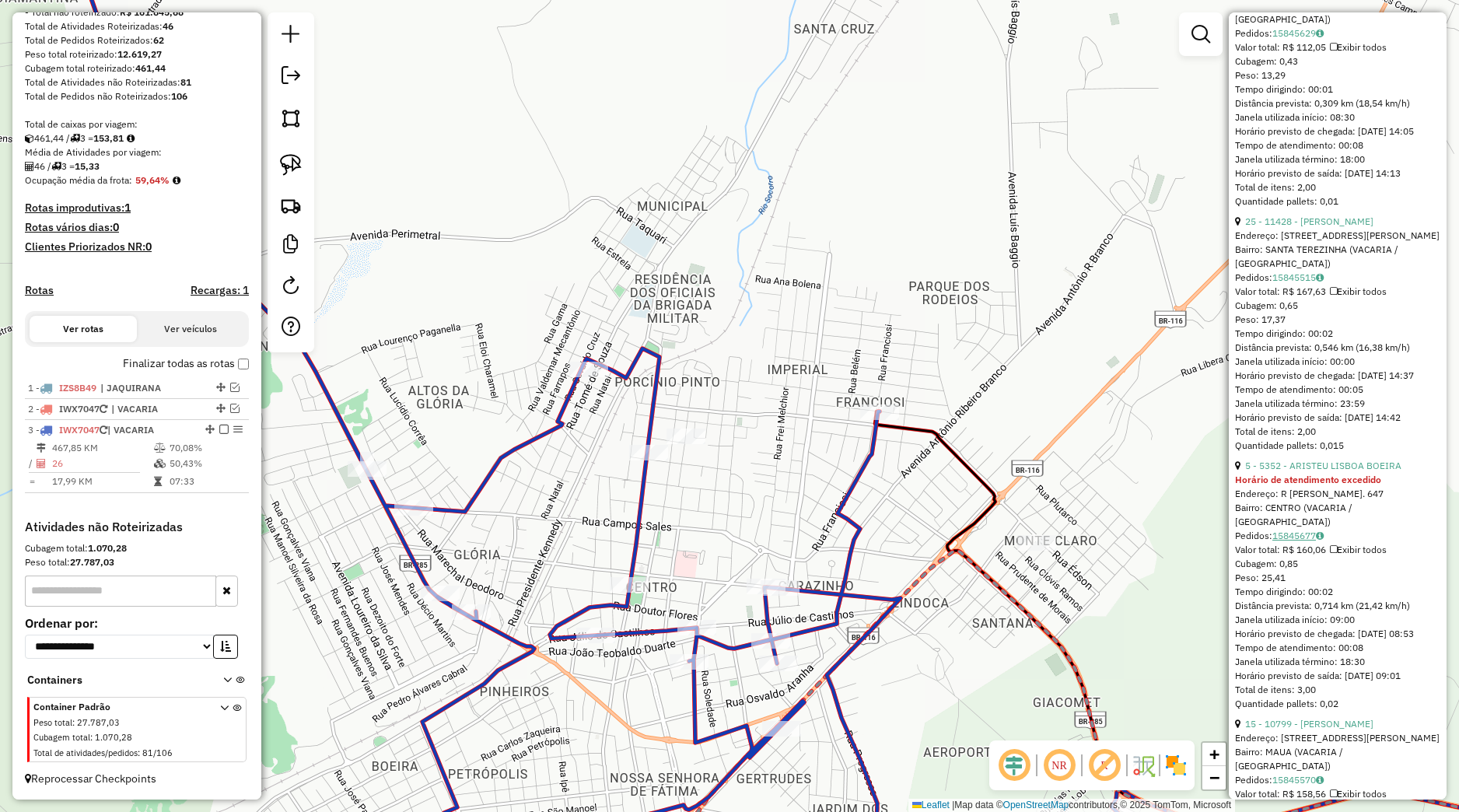
click at [1297, 541] on link "15845677" at bounding box center [1298, 535] width 52 height 11
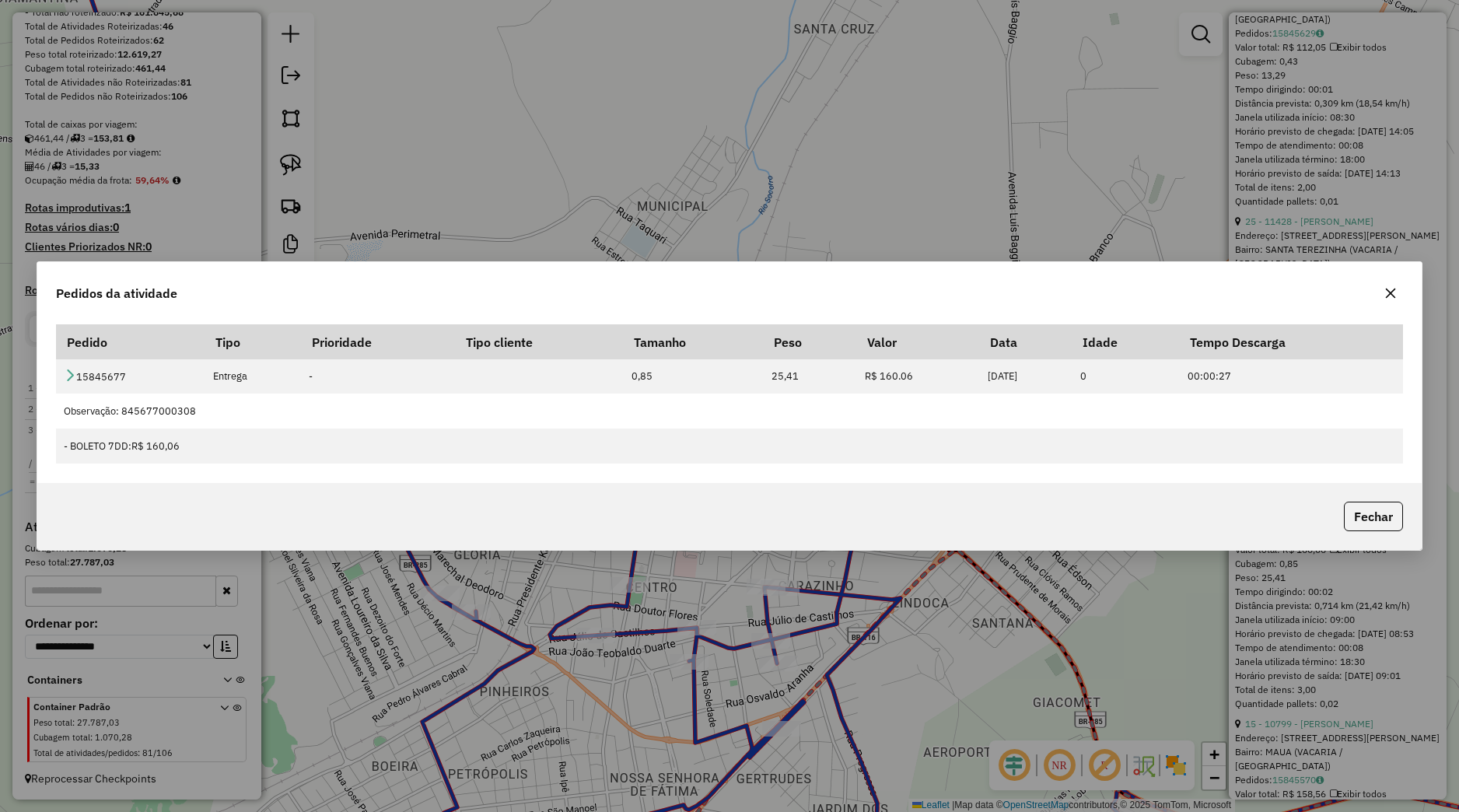
drag, startPoint x: 1355, startPoint y: 508, endPoint x: 1338, endPoint y: 507, distance: 17.0
click at [1355, 507] on button "Fechar" at bounding box center [1374, 516] width 59 height 30
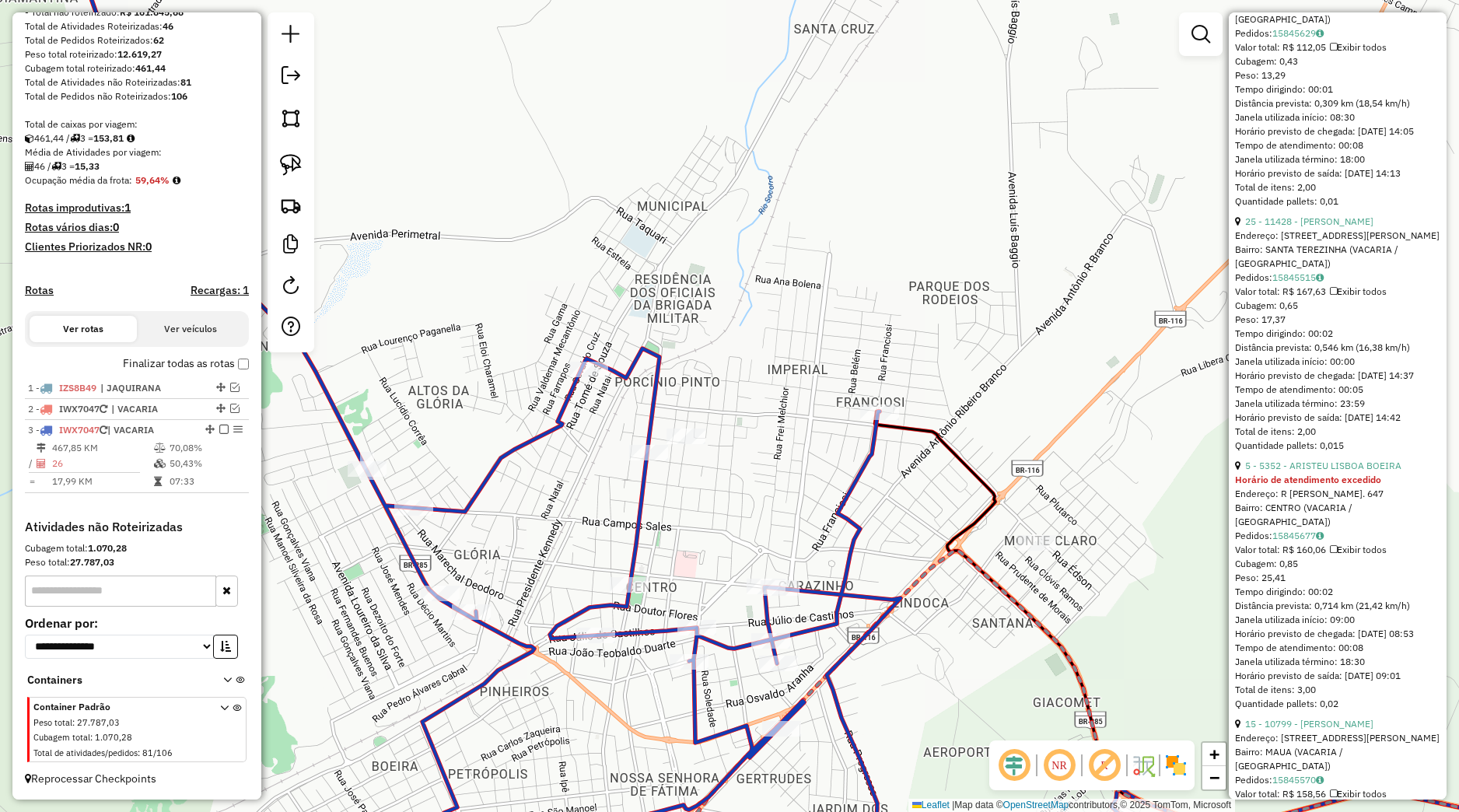
click at [1142, 505] on div "Janela de atendimento Grade de atendimento Capacidade Transportadoras Veículos …" at bounding box center [729, 406] width 1459 height 812
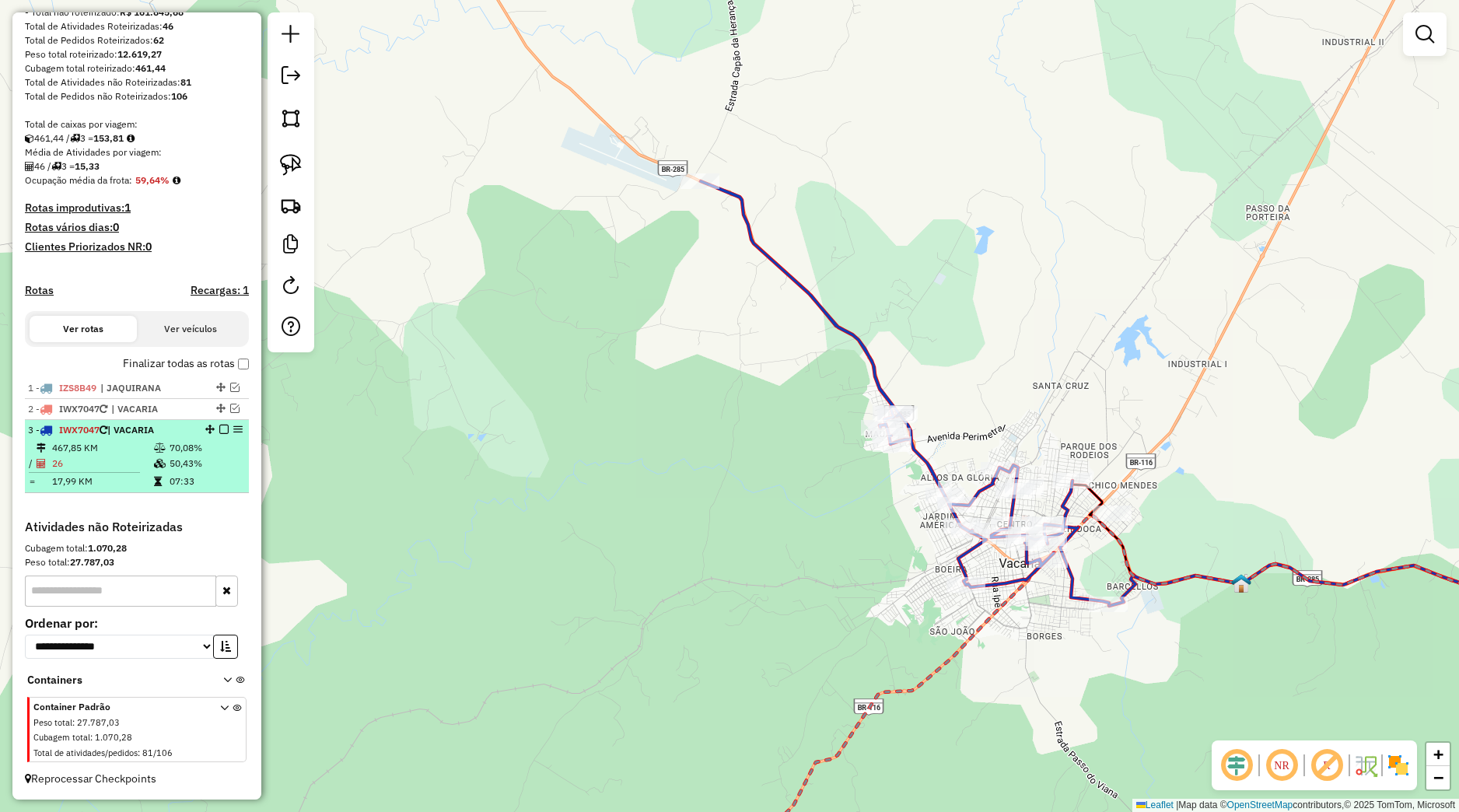
click at [219, 429] on em at bounding box center [223, 429] width 9 height 9
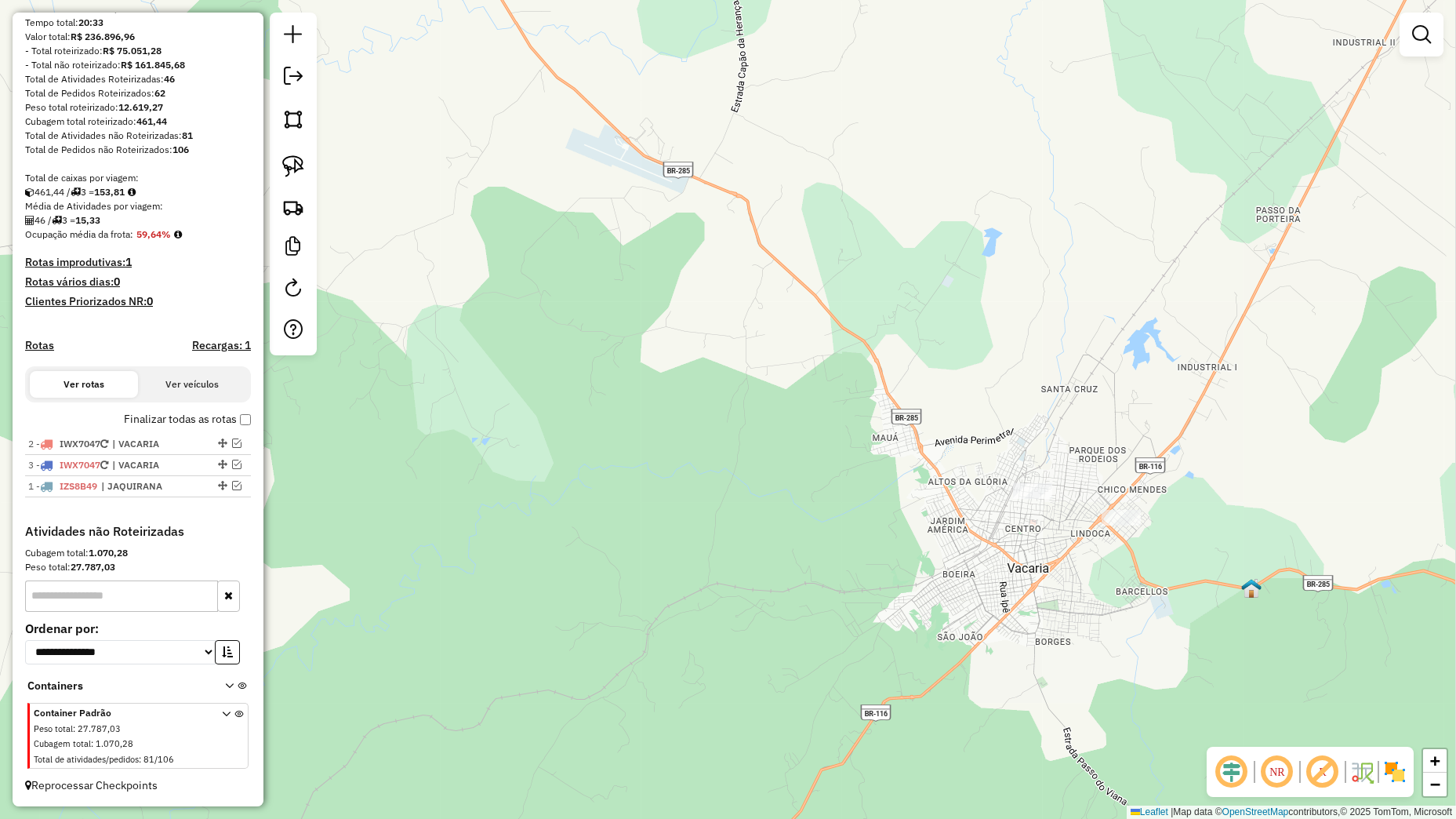
drag, startPoint x: 209, startPoint y: 441, endPoint x: 193, endPoint y: 525, distance: 85.5
click at [193, 525] on div "**********" at bounding box center [137, 409] width 251 height 794
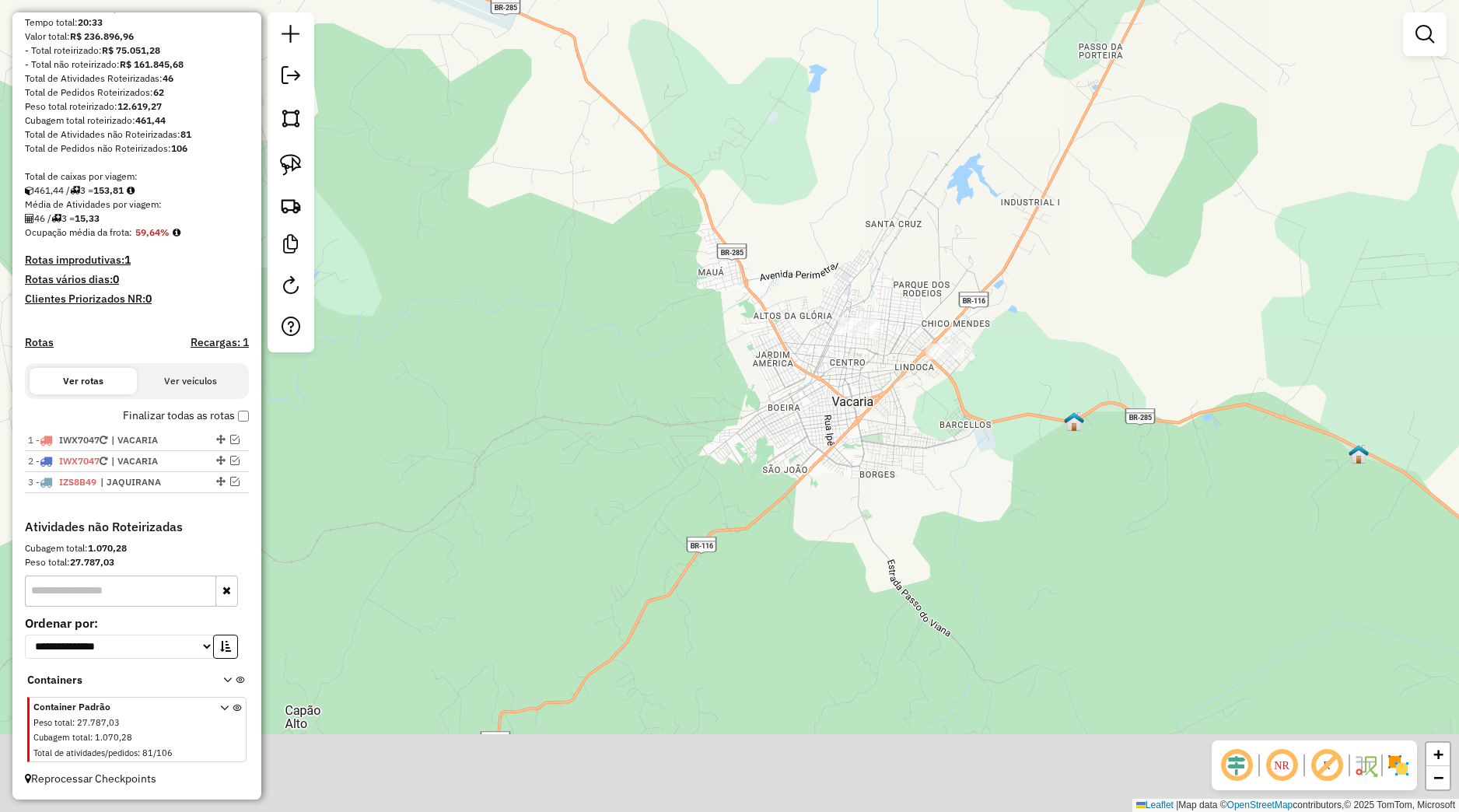
drag, startPoint x: 1094, startPoint y: 684, endPoint x: 865, endPoint y: 454, distance: 324.6
click at [880, 462] on div "Janela de atendimento Grade de atendimento Capacidade Transportadoras Veículos …" at bounding box center [729, 406] width 1459 height 812
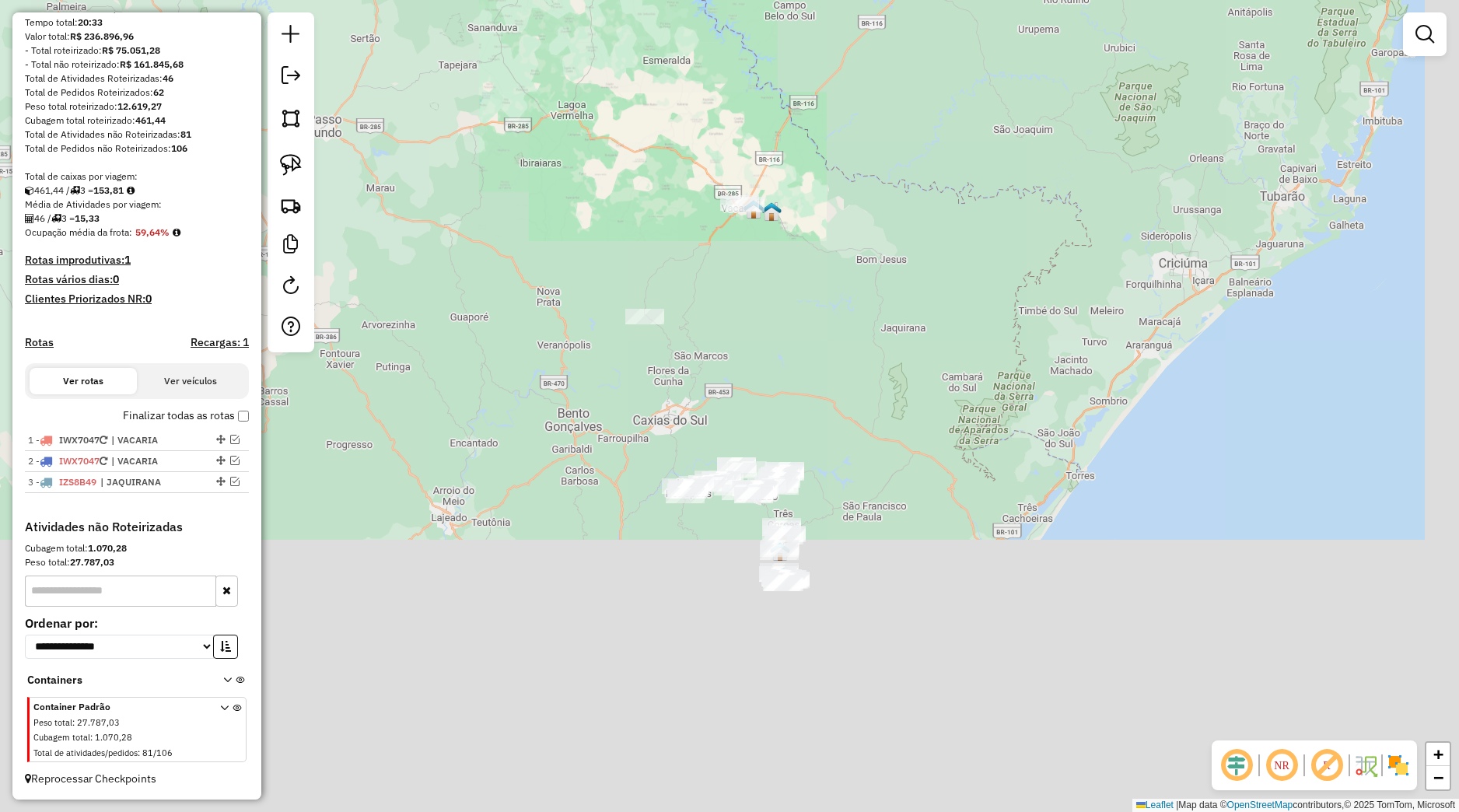
drag, startPoint x: 919, startPoint y: 617, endPoint x: 773, endPoint y: 292, distance: 356.3
click at [773, 292] on div "Janela de atendimento Grade de atendimento Capacidade Transportadoras Veículos …" at bounding box center [729, 406] width 1459 height 812
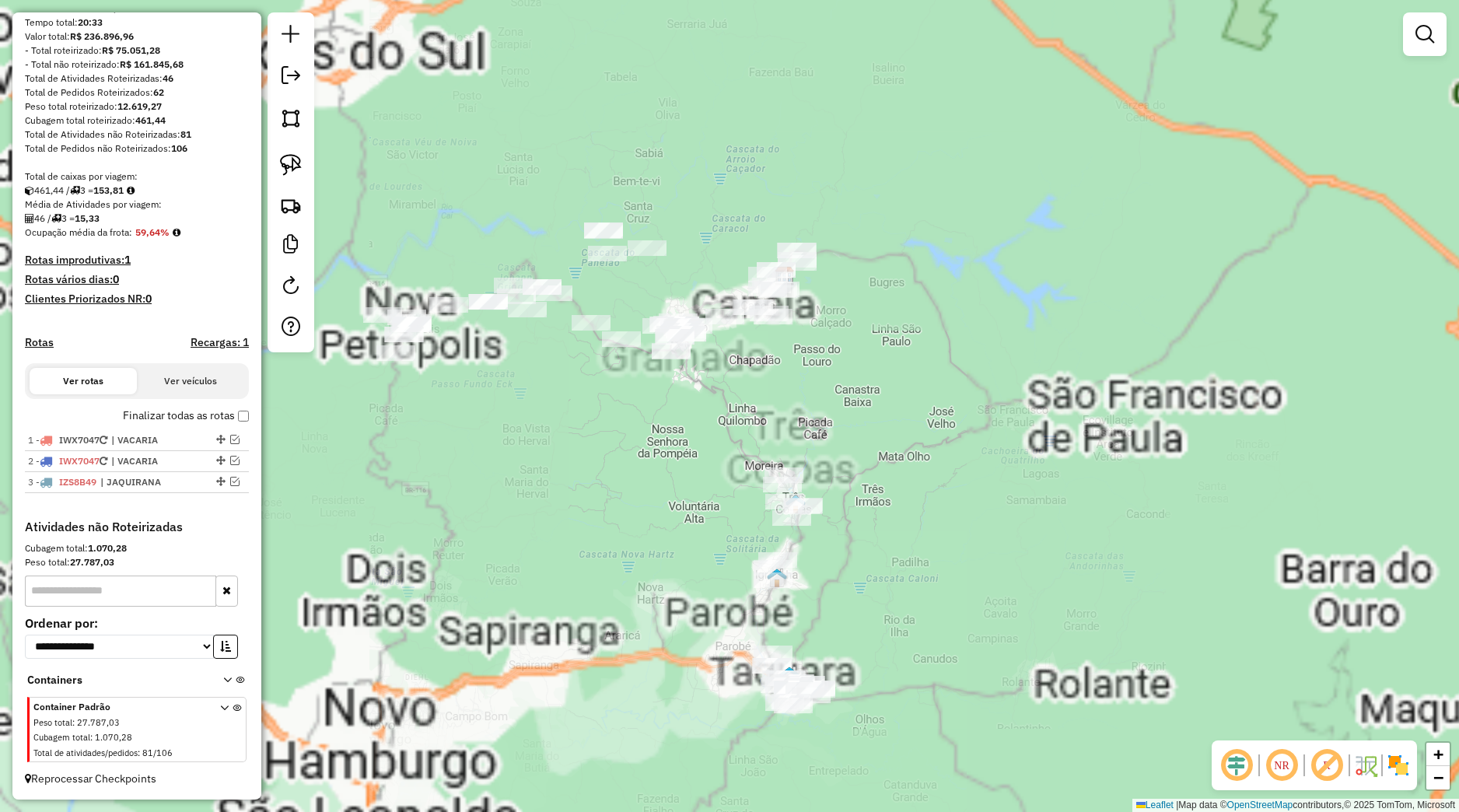
drag, startPoint x: 689, startPoint y: 514, endPoint x: 643, endPoint y: 349, distance: 171.3
click at [643, 349] on div "Janela de atendimento Grade de atendimento Capacidade Transportadoras Veículos …" at bounding box center [729, 406] width 1459 height 812
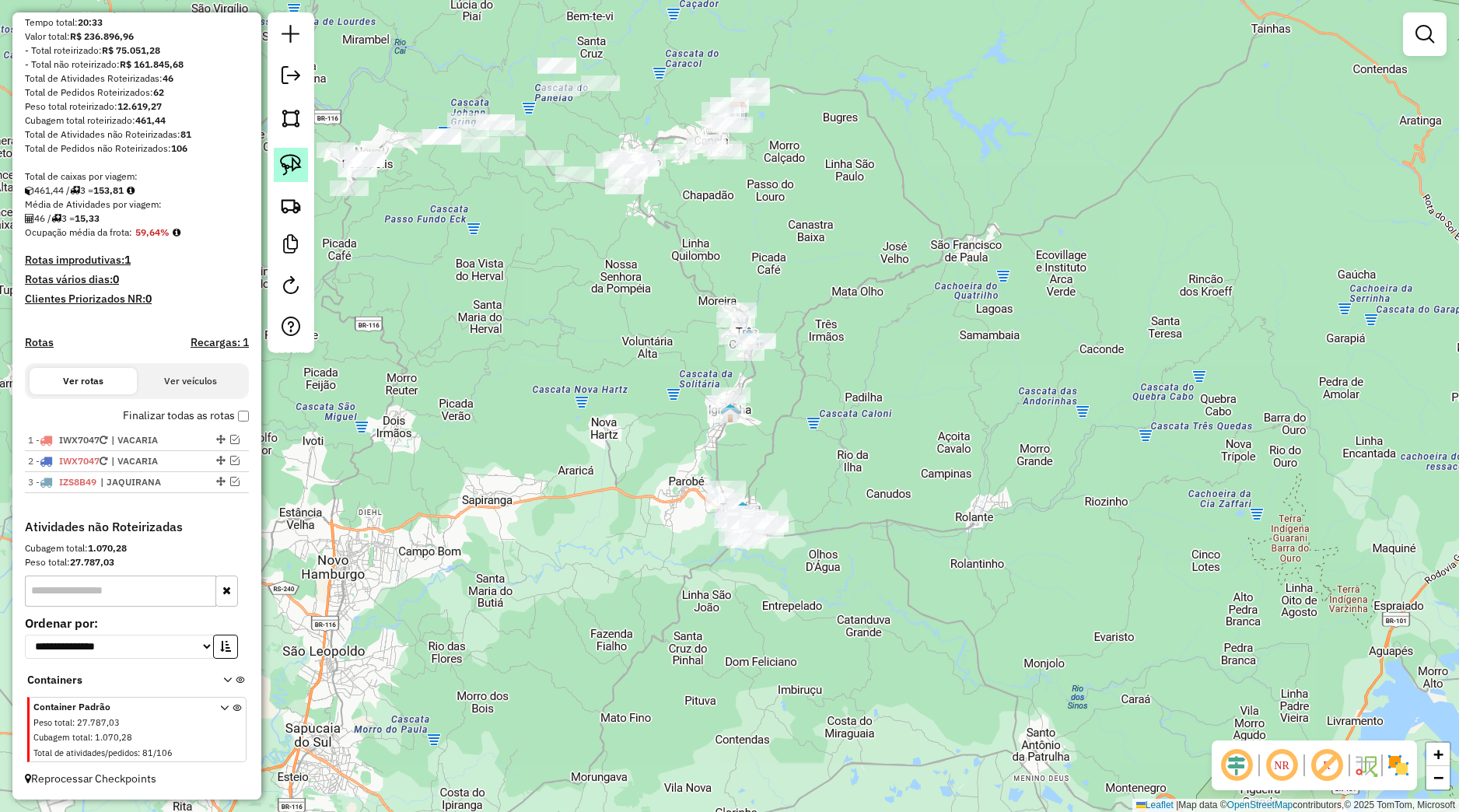
click at [295, 171] on img at bounding box center [291, 165] width 22 height 22
drag, startPoint x: 741, startPoint y: 462, endPoint x: 811, endPoint y: 544, distance: 107.8
click at [811, 544] on div "Janela de atendimento Grade de atendimento Capacidade Transportadoras Veículos …" at bounding box center [729, 406] width 1459 height 812
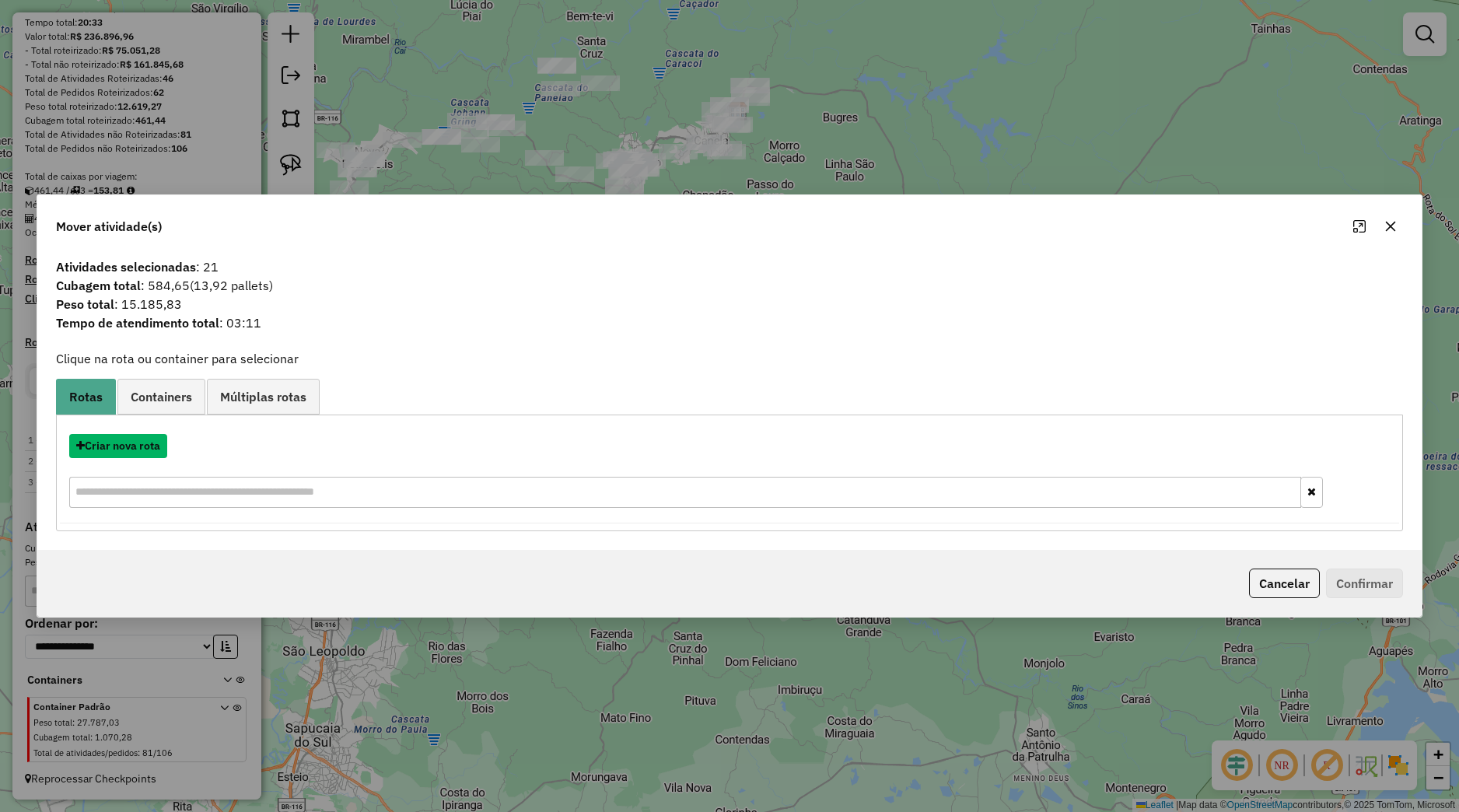
click at [155, 439] on button "Criar nova rota" at bounding box center [117, 446] width 98 height 24
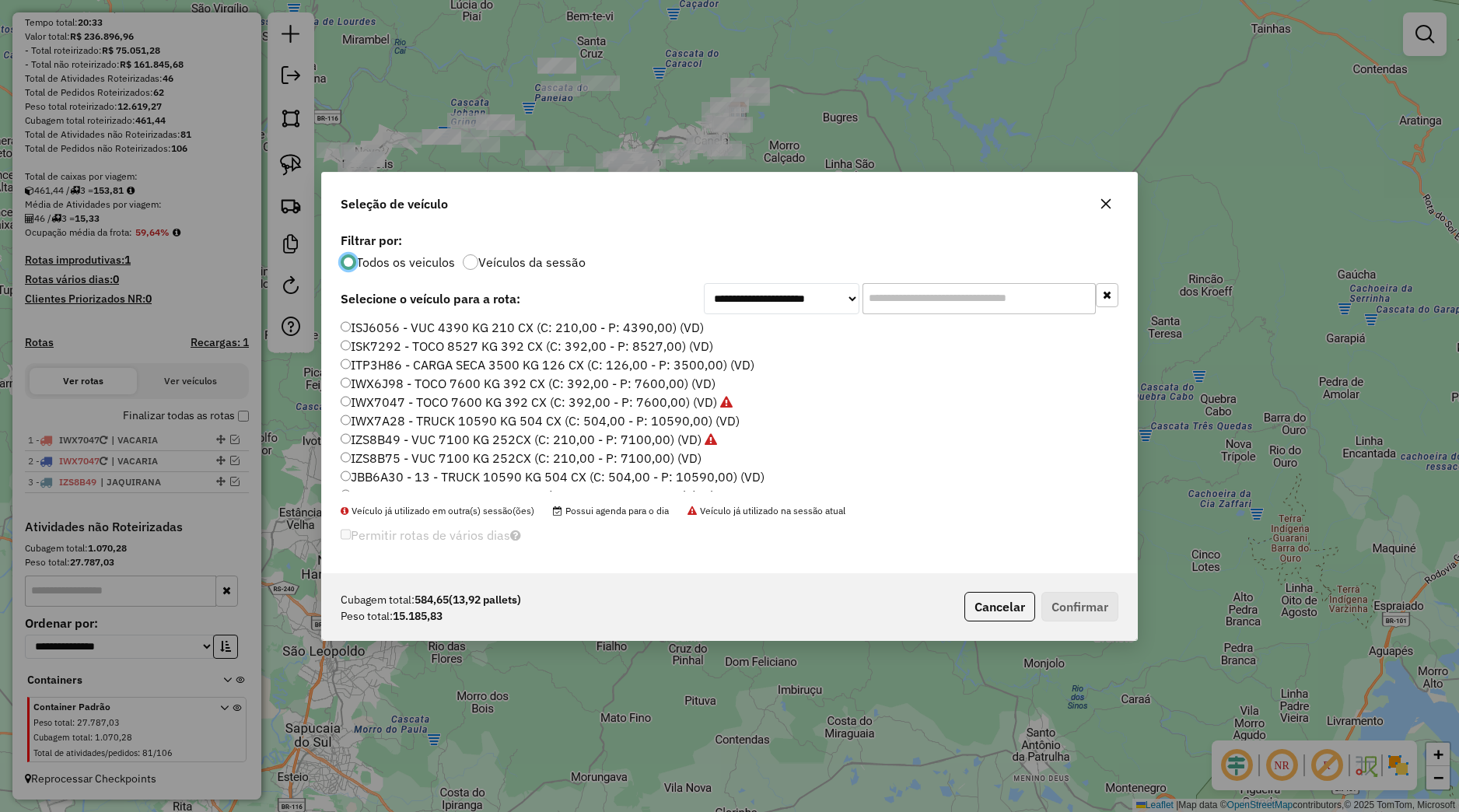
scroll to position [296, 0]
click at [388, 395] on label "JBW6B76 - TOCO 7600 KG 336 CX (C: 336,00 - P: 7600,00) (VD)" at bounding box center [530, 387] width 378 height 19
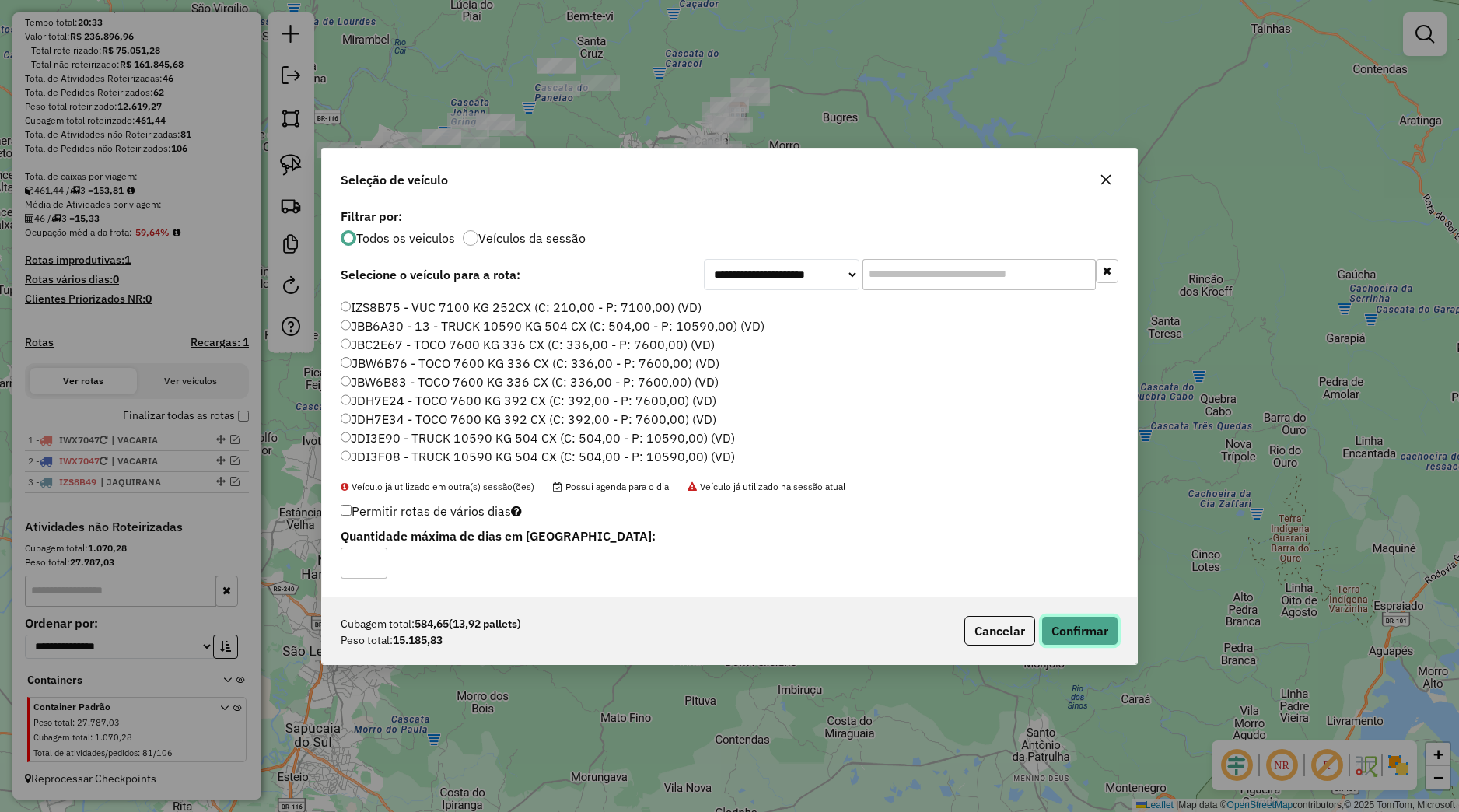
click at [1062, 618] on button "Confirmar" at bounding box center [1080, 631] width 77 height 30
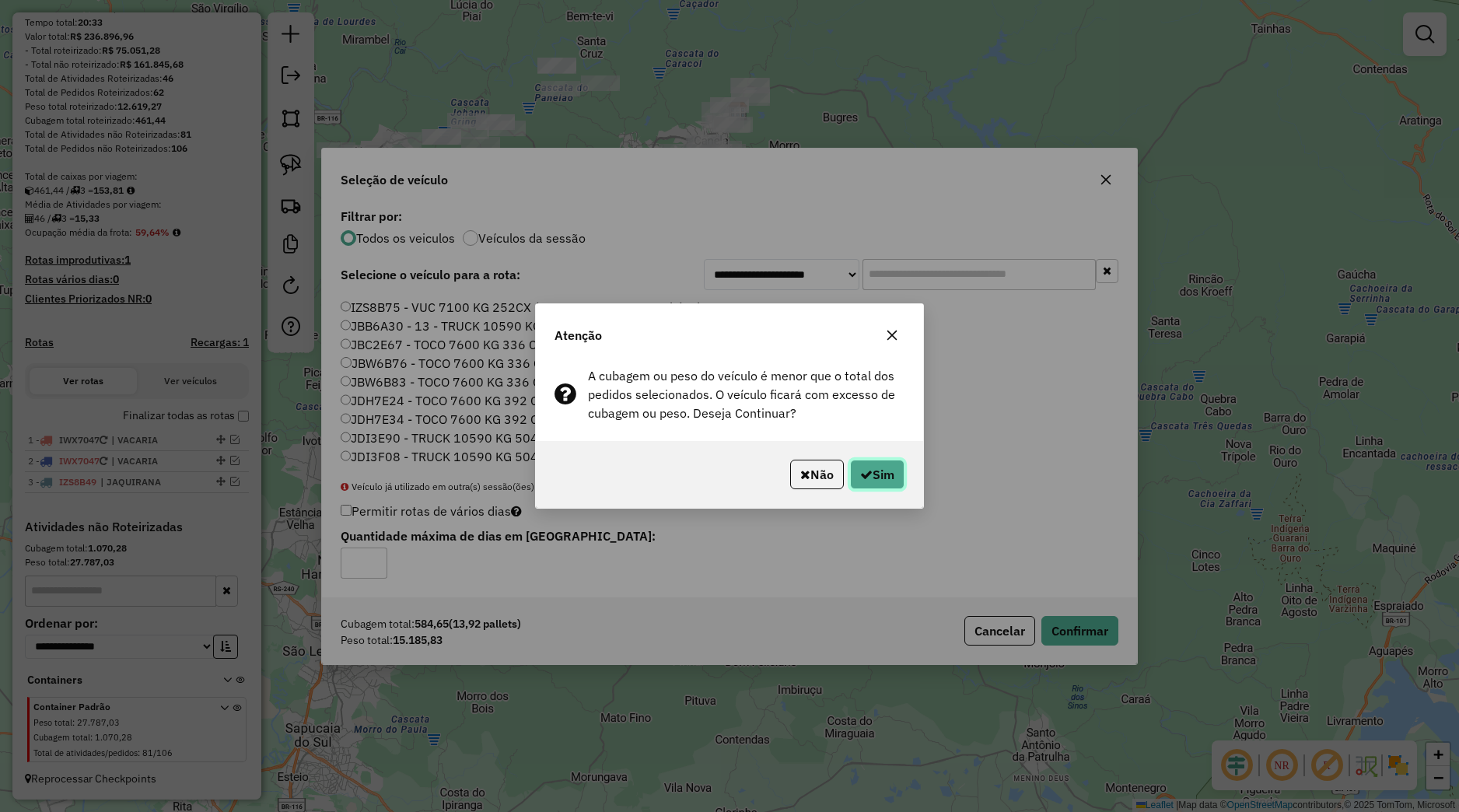
click at [883, 484] on button "Sim" at bounding box center [878, 475] width 54 height 30
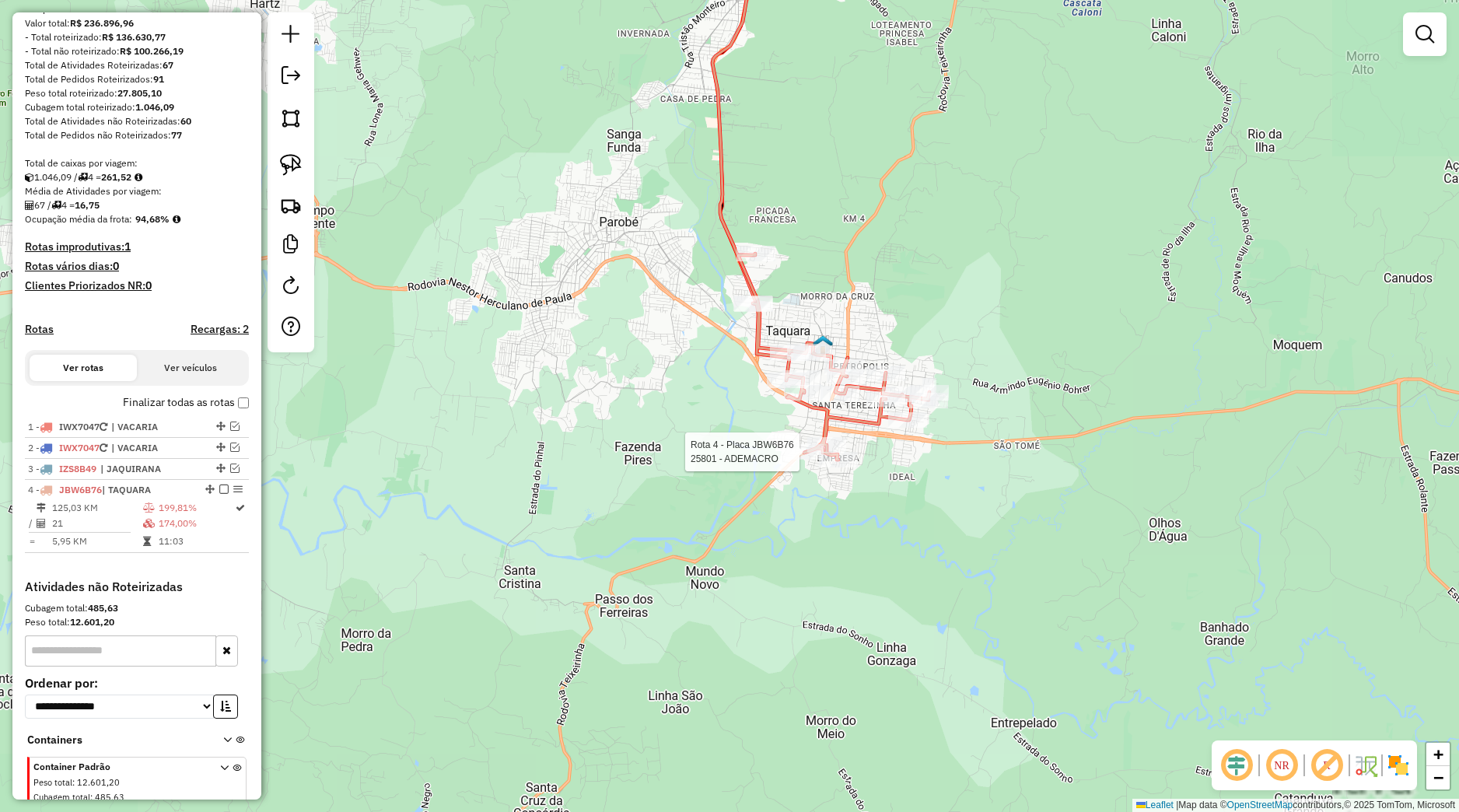
select select "*********"
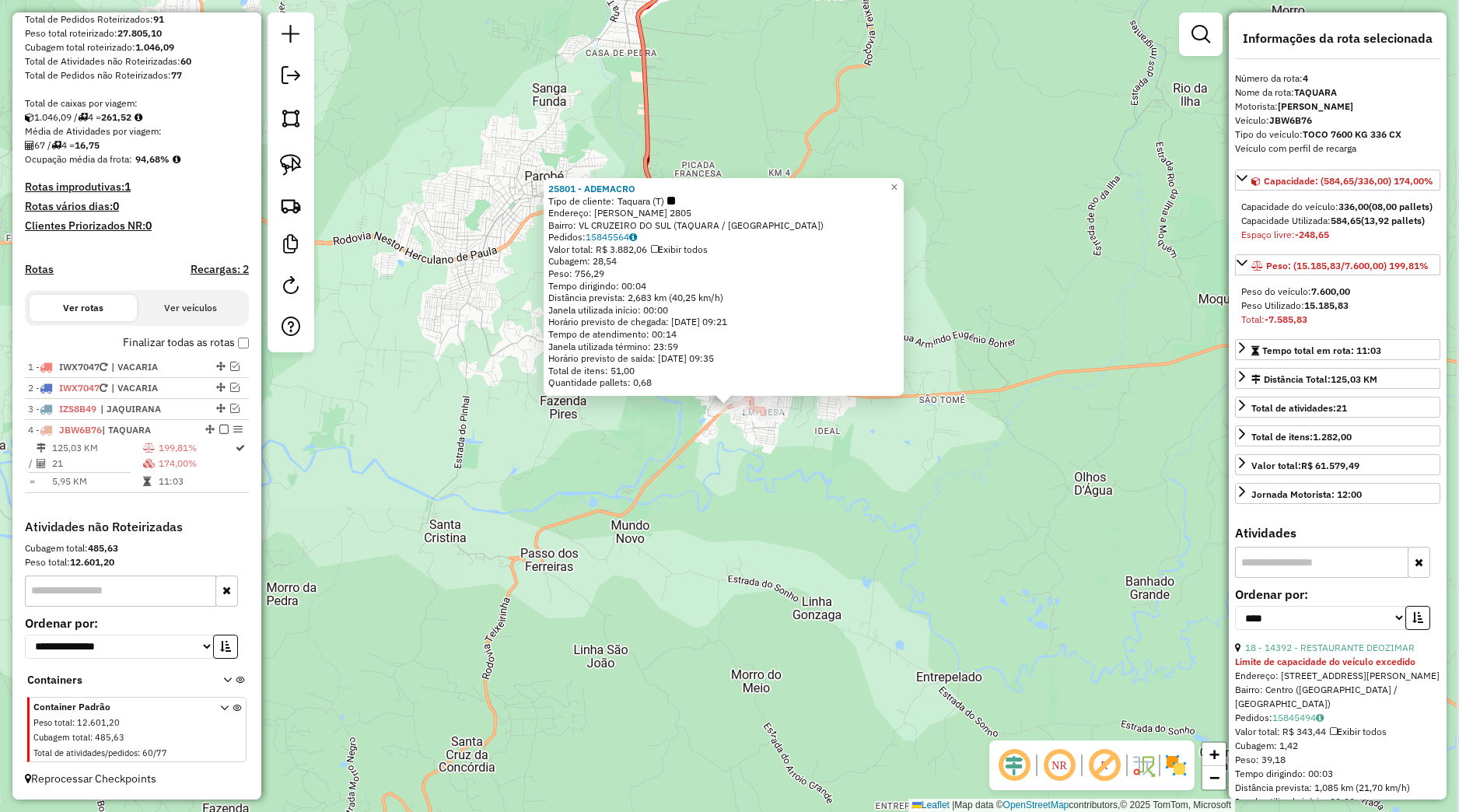
scroll to position [657, 0]
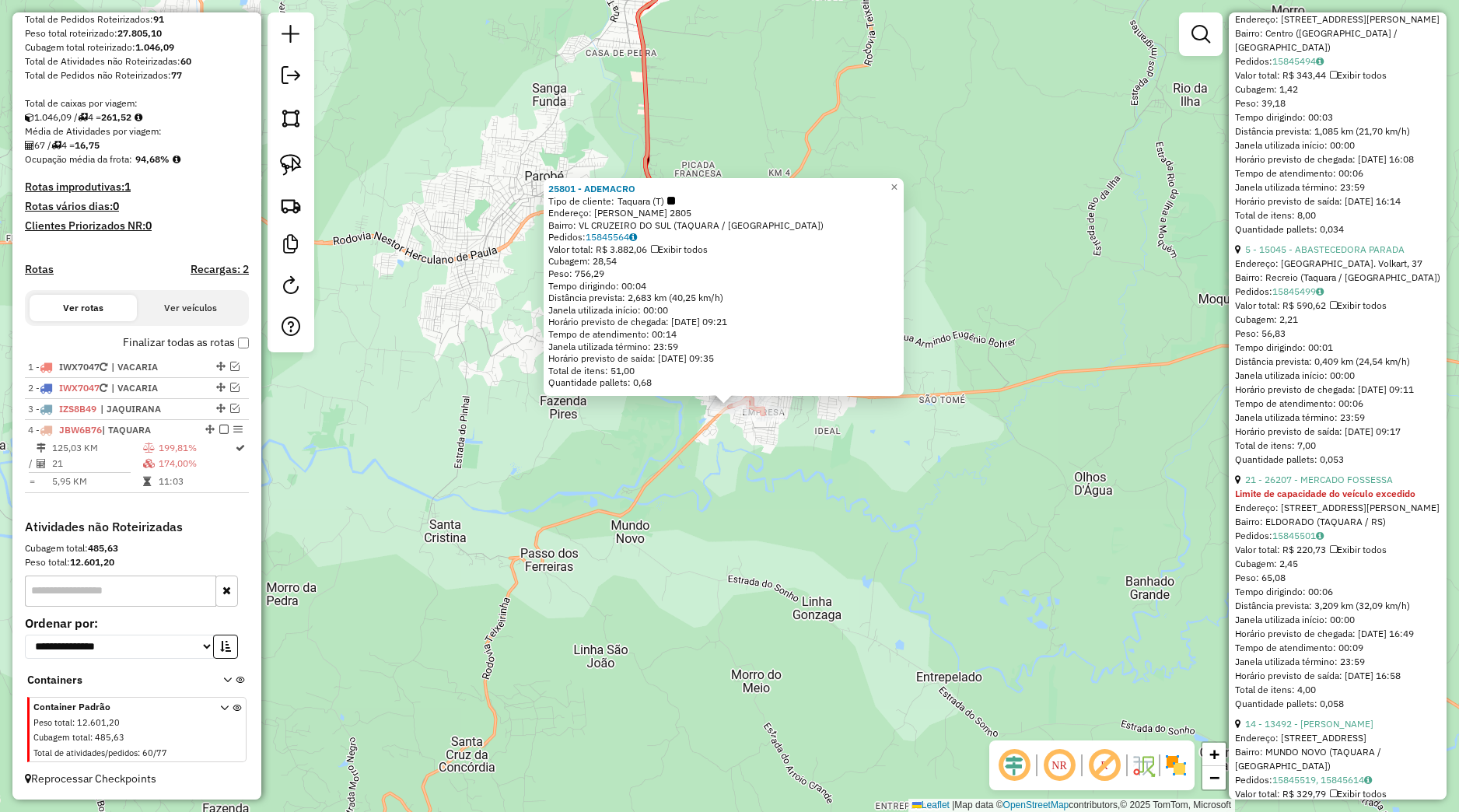
click at [772, 447] on div "25801 - ADEMACRO Tipo de cliente: Taquara (T) Endereço: SEBASTIAO AMORETTI 2805…" at bounding box center [729, 406] width 1459 height 812
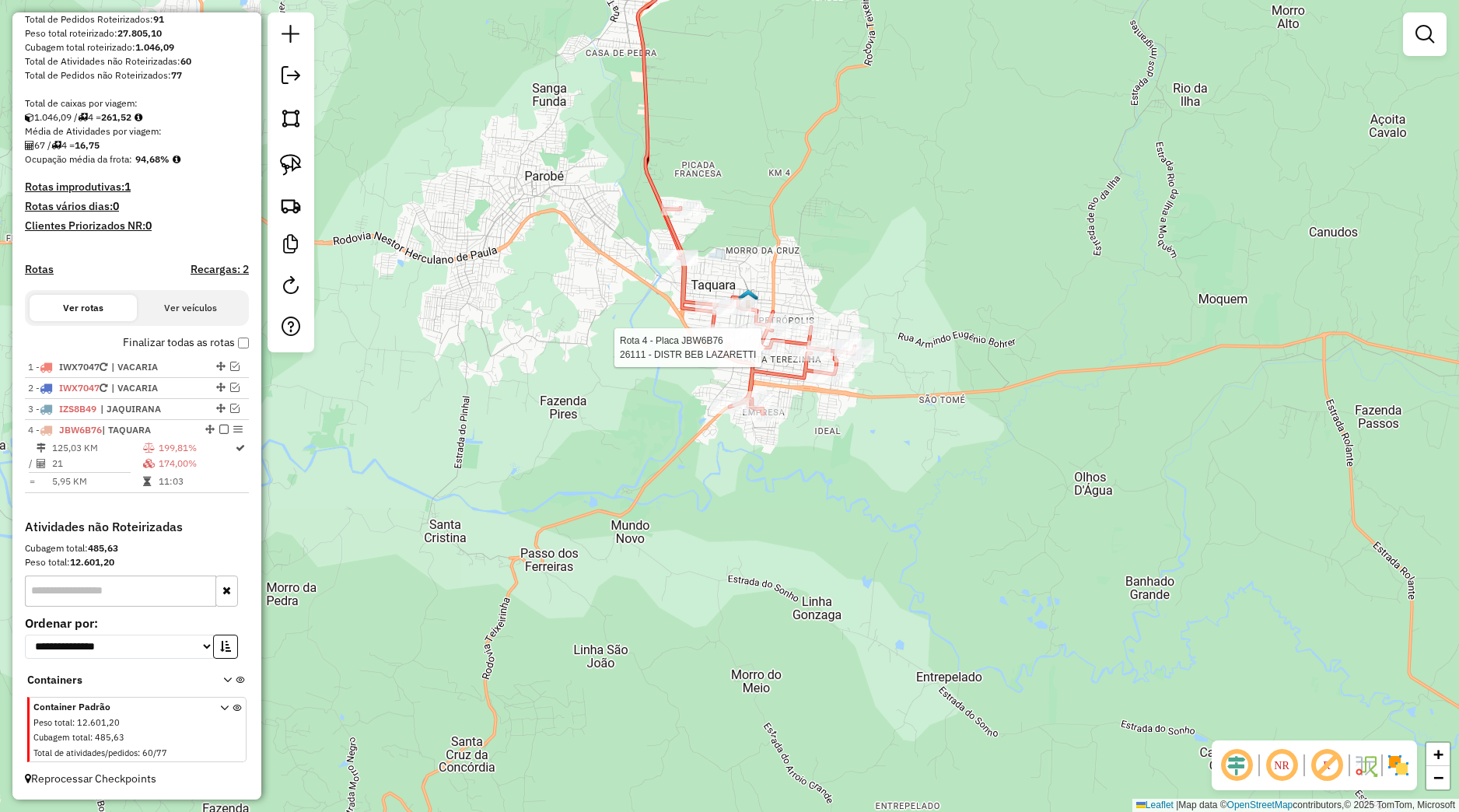
select select "*********"
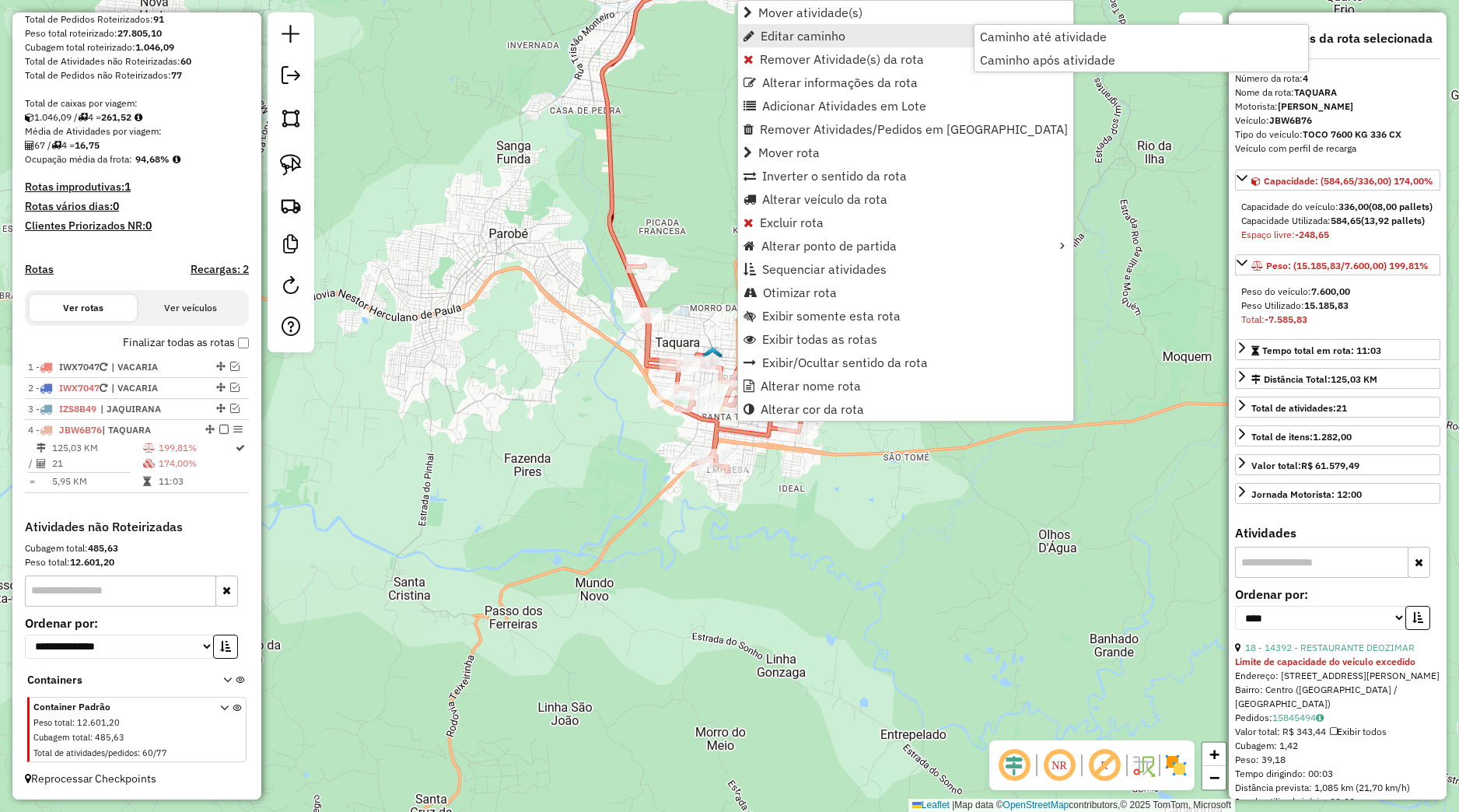
click at [775, 47] on link "Editar caminho" at bounding box center [906, 35] width 335 height 23
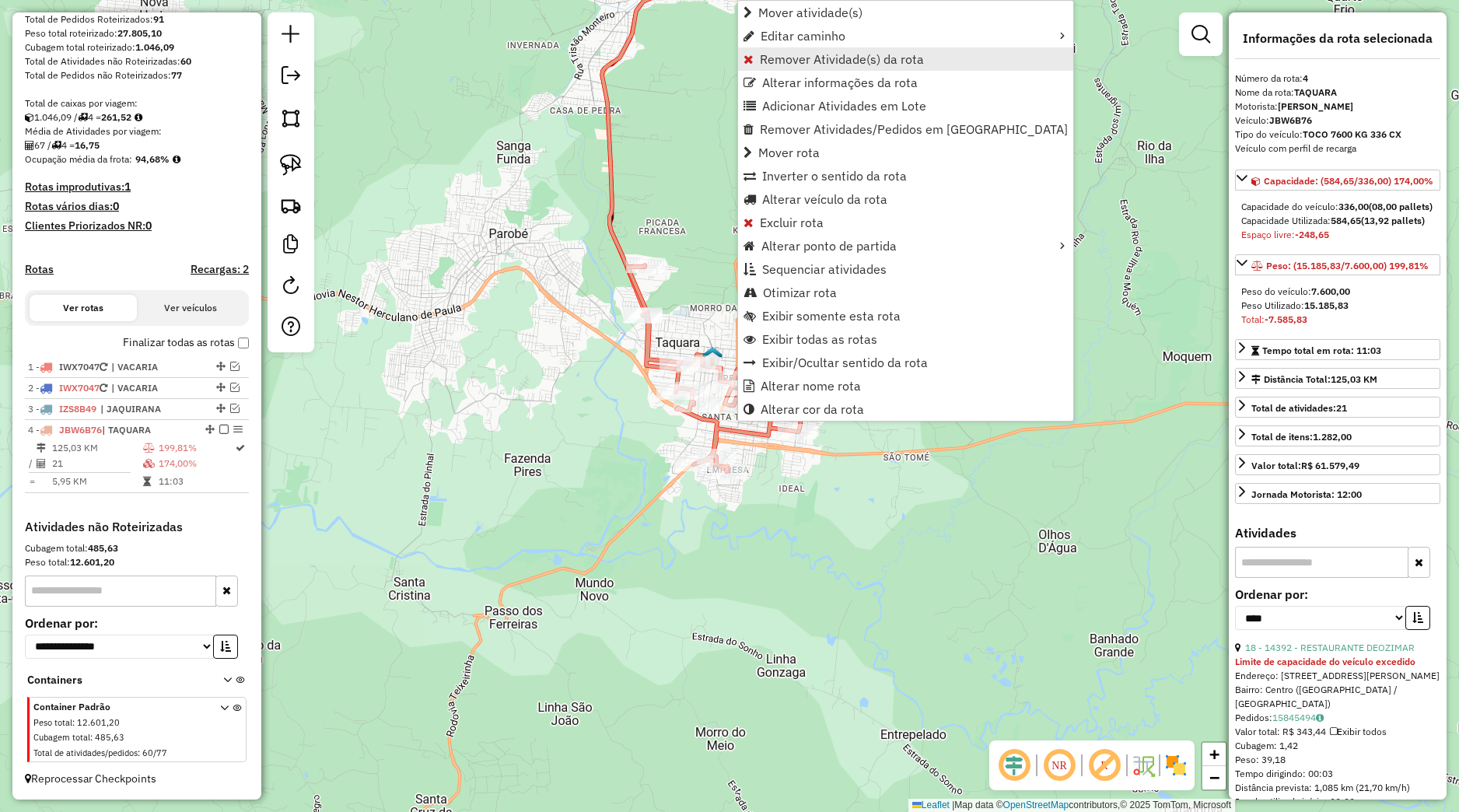
click at [777, 53] on span "Remover Atividade(s) da rota" at bounding box center [842, 58] width 164 height 12
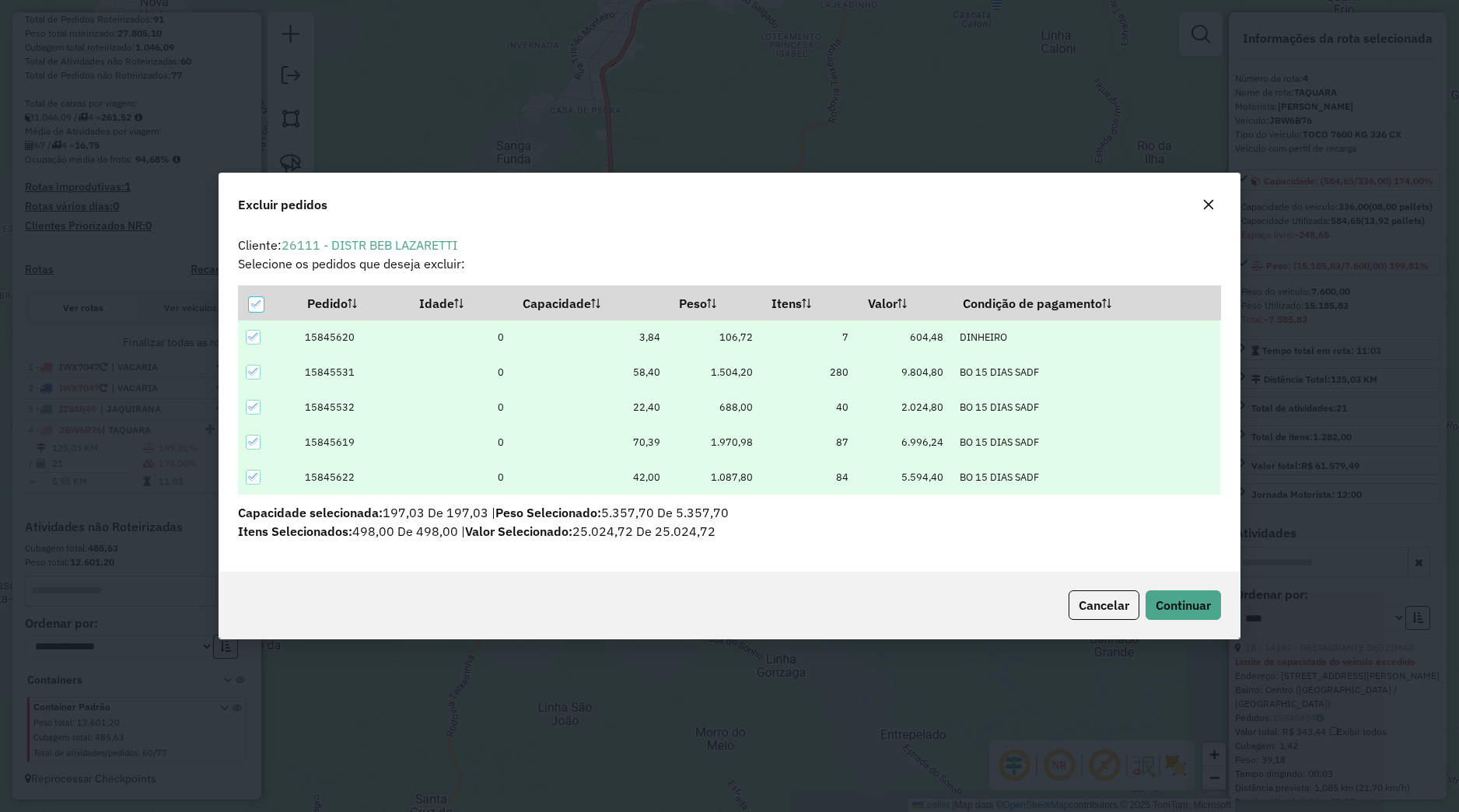
scroll to position [8, 5]
click at [1208, 606] on span "Continuar" at bounding box center [1183, 605] width 55 height 16
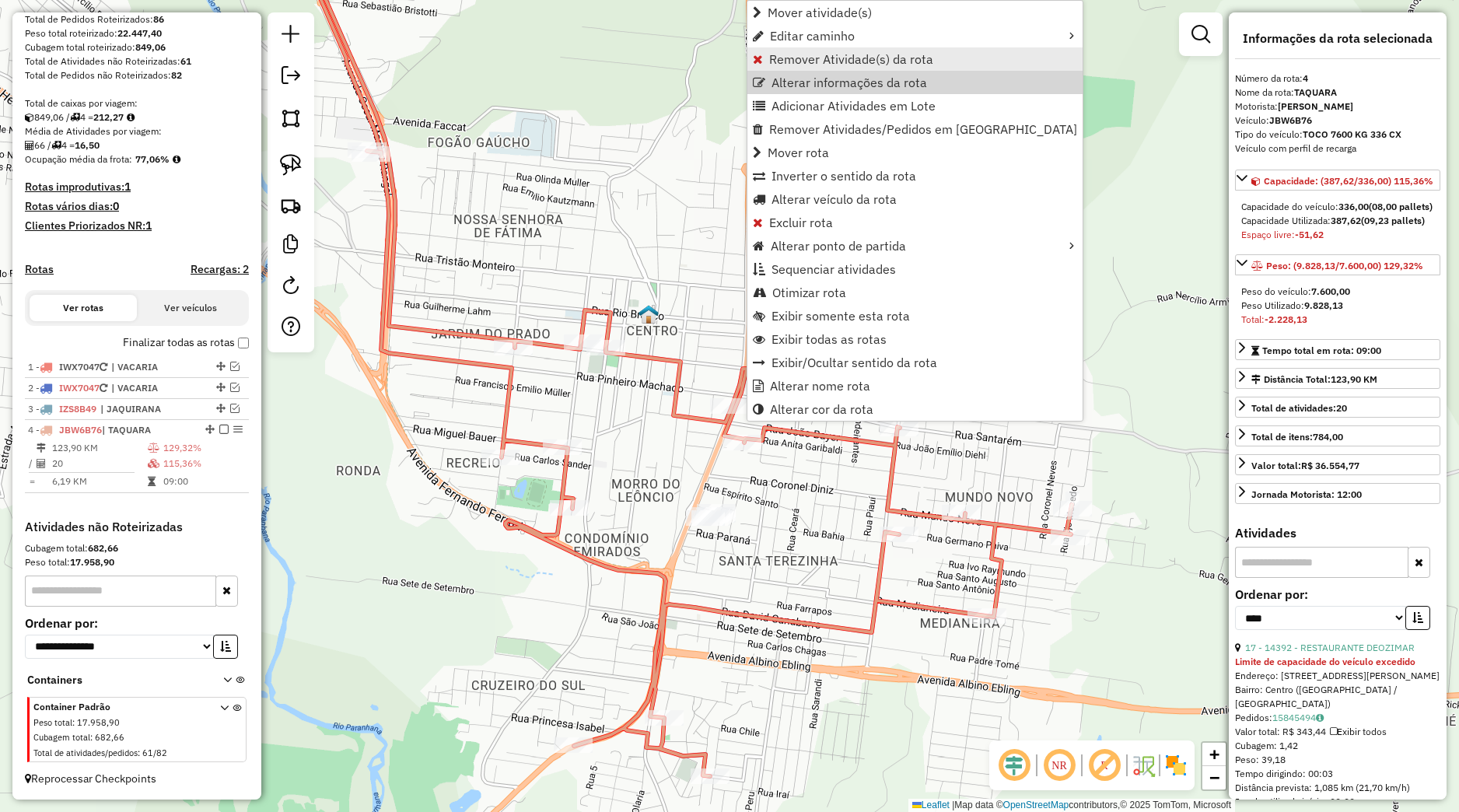
click at [804, 58] on span "Remover Atividade(s) da rota" at bounding box center [851, 58] width 164 height 12
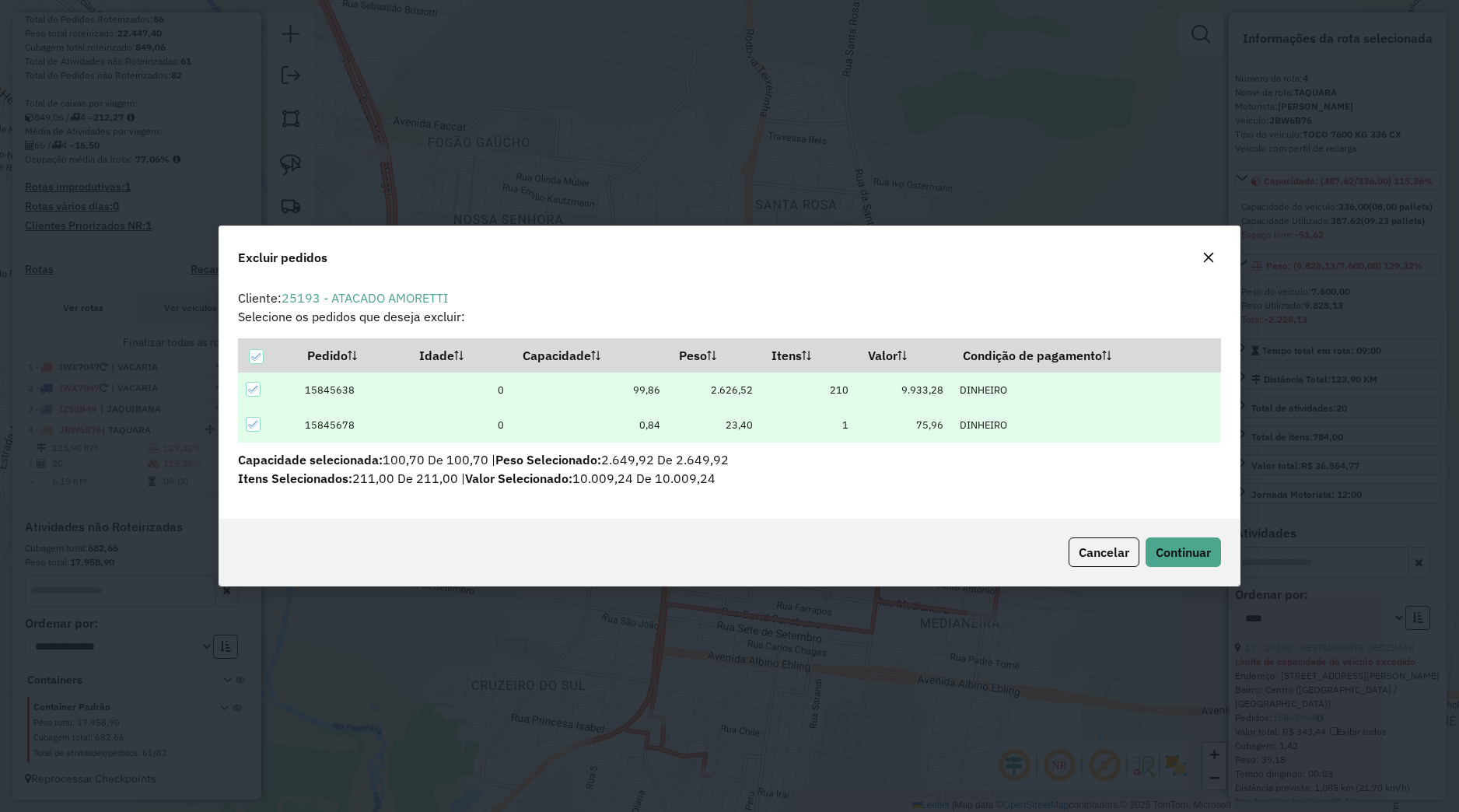
click at [1179, 525] on div "Cancelar Continuar" at bounding box center [729, 552] width 1020 height 67
click at [1179, 539] on button "Continuar" at bounding box center [1184, 553] width 76 height 30
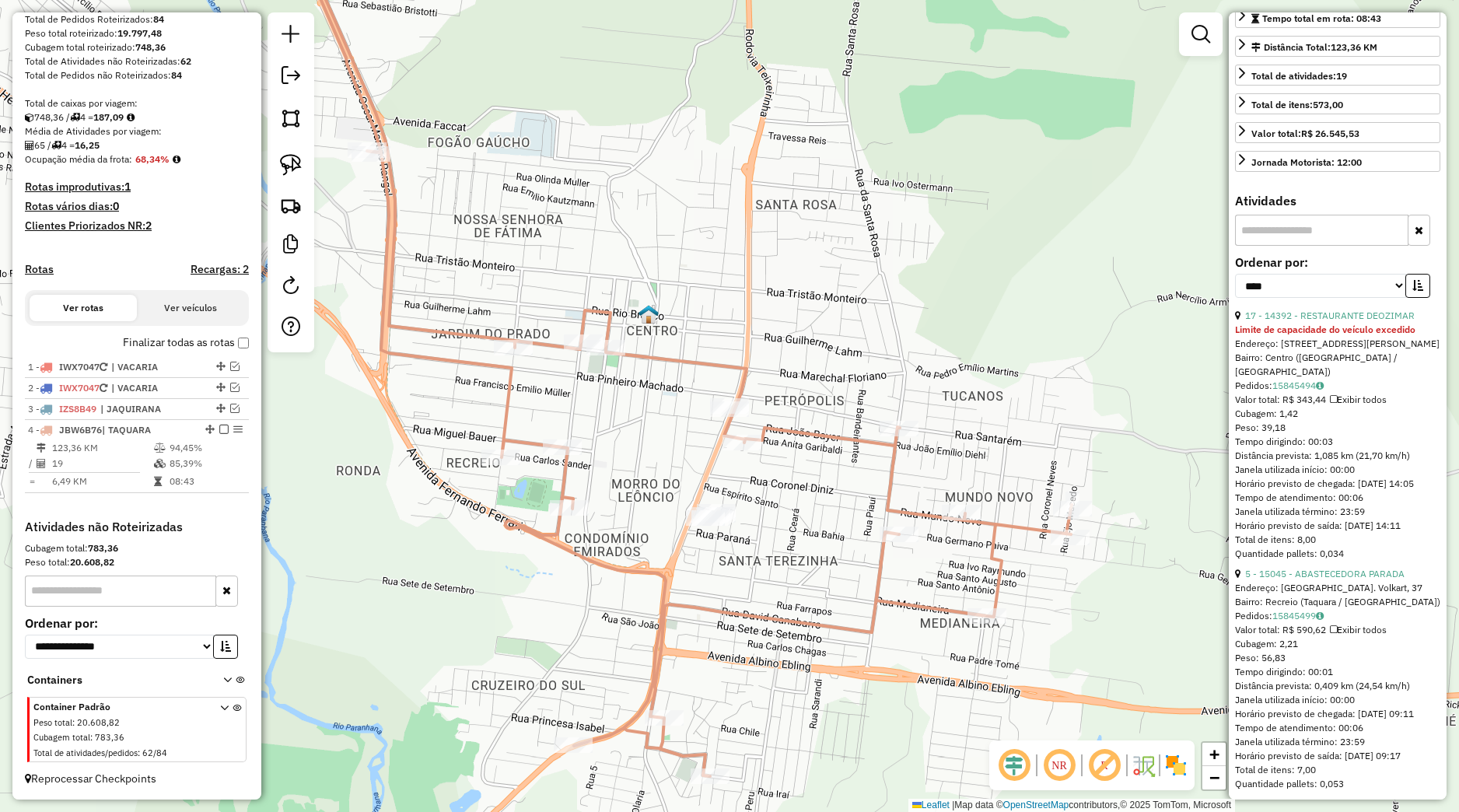
scroll to position [365, 0]
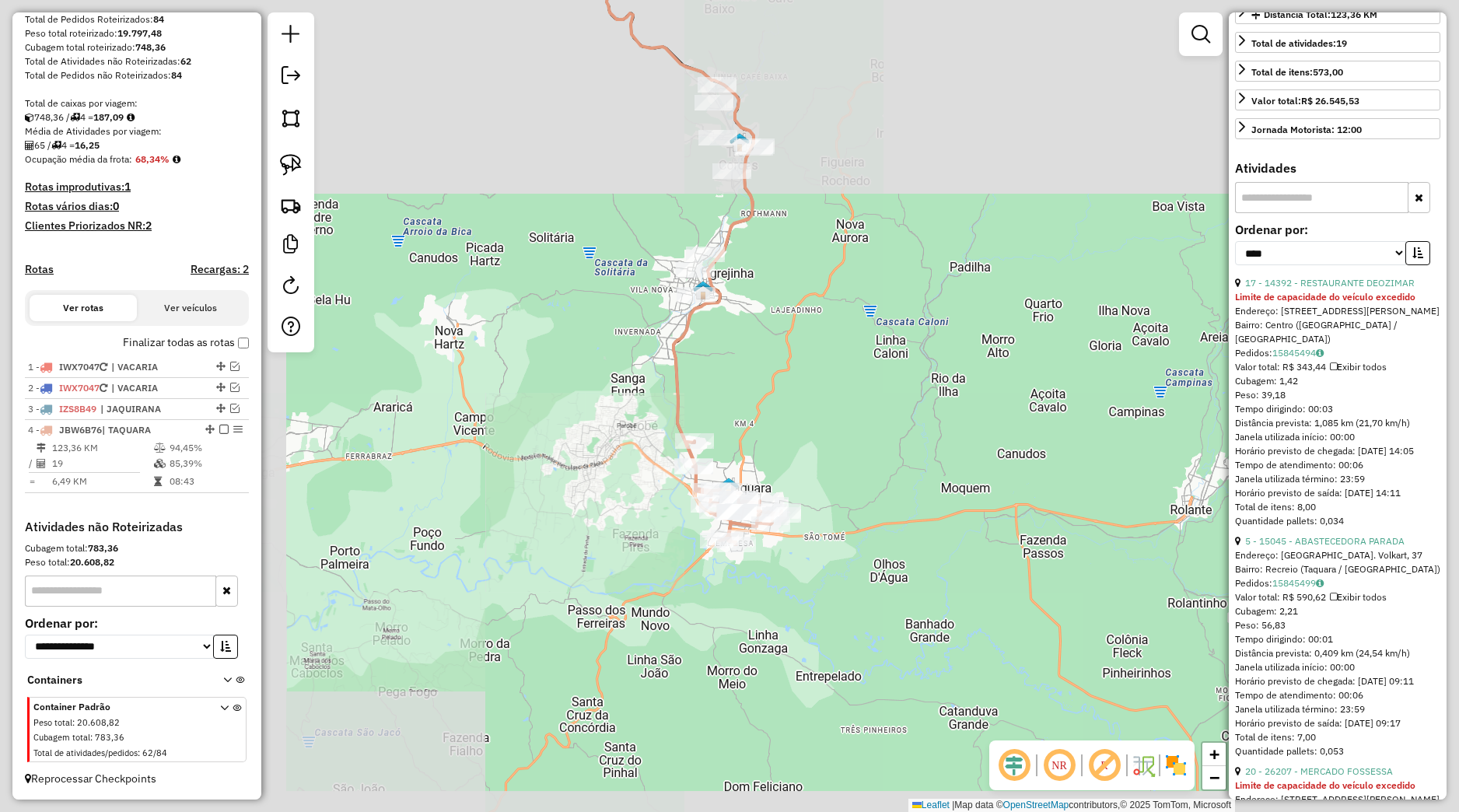
click at [828, 406] on div "Janela de atendimento Grade de atendimento Capacidade Transportadoras Veículos …" at bounding box center [729, 406] width 1459 height 812
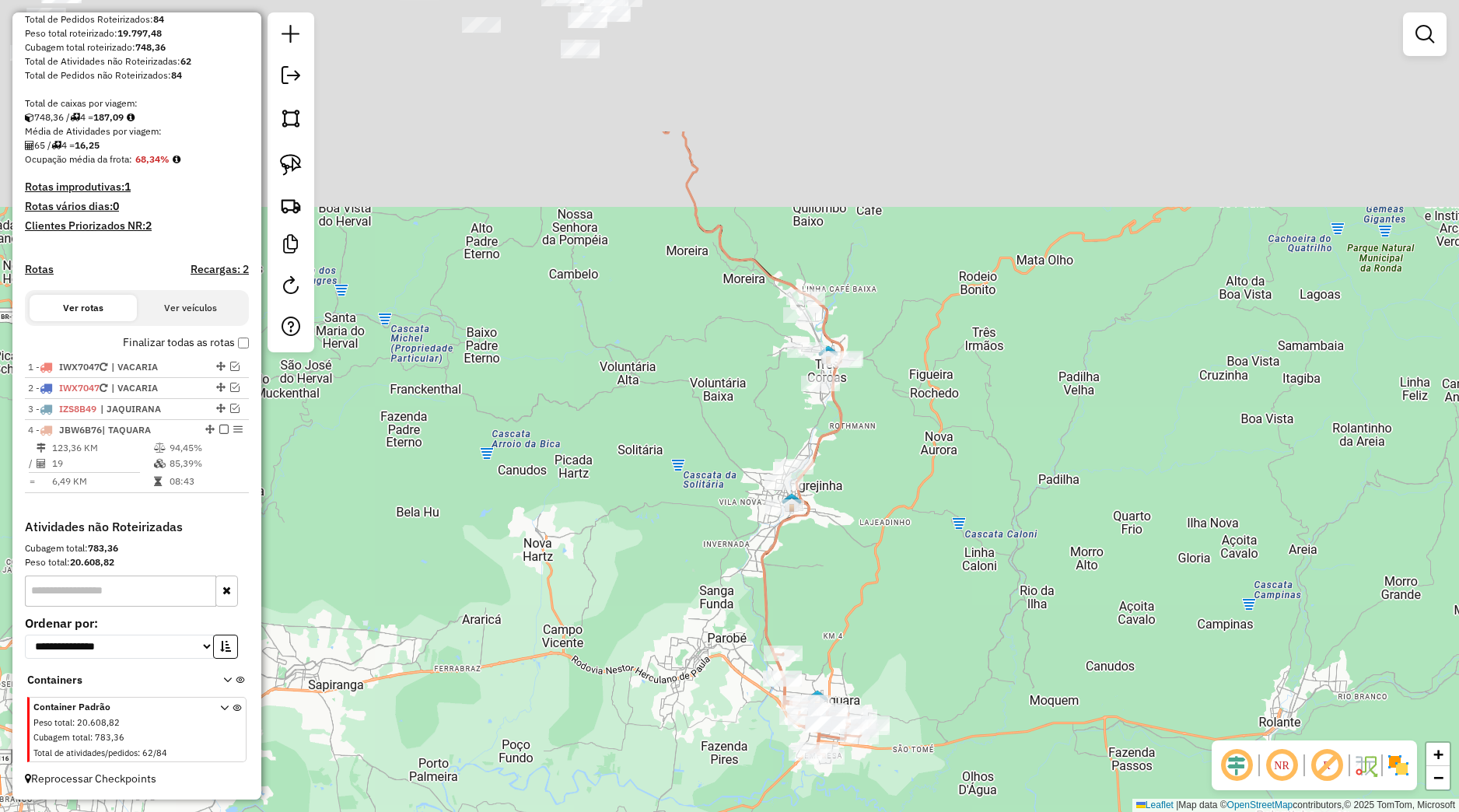
drag, startPoint x: 828, startPoint y: 406, endPoint x: 916, endPoint y: 619, distance: 230.5
click at [916, 619] on div "Janela de atendimento Grade de atendimento Capacidade Transportadoras Veículos …" at bounding box center [729, 406] width 1459 height 812
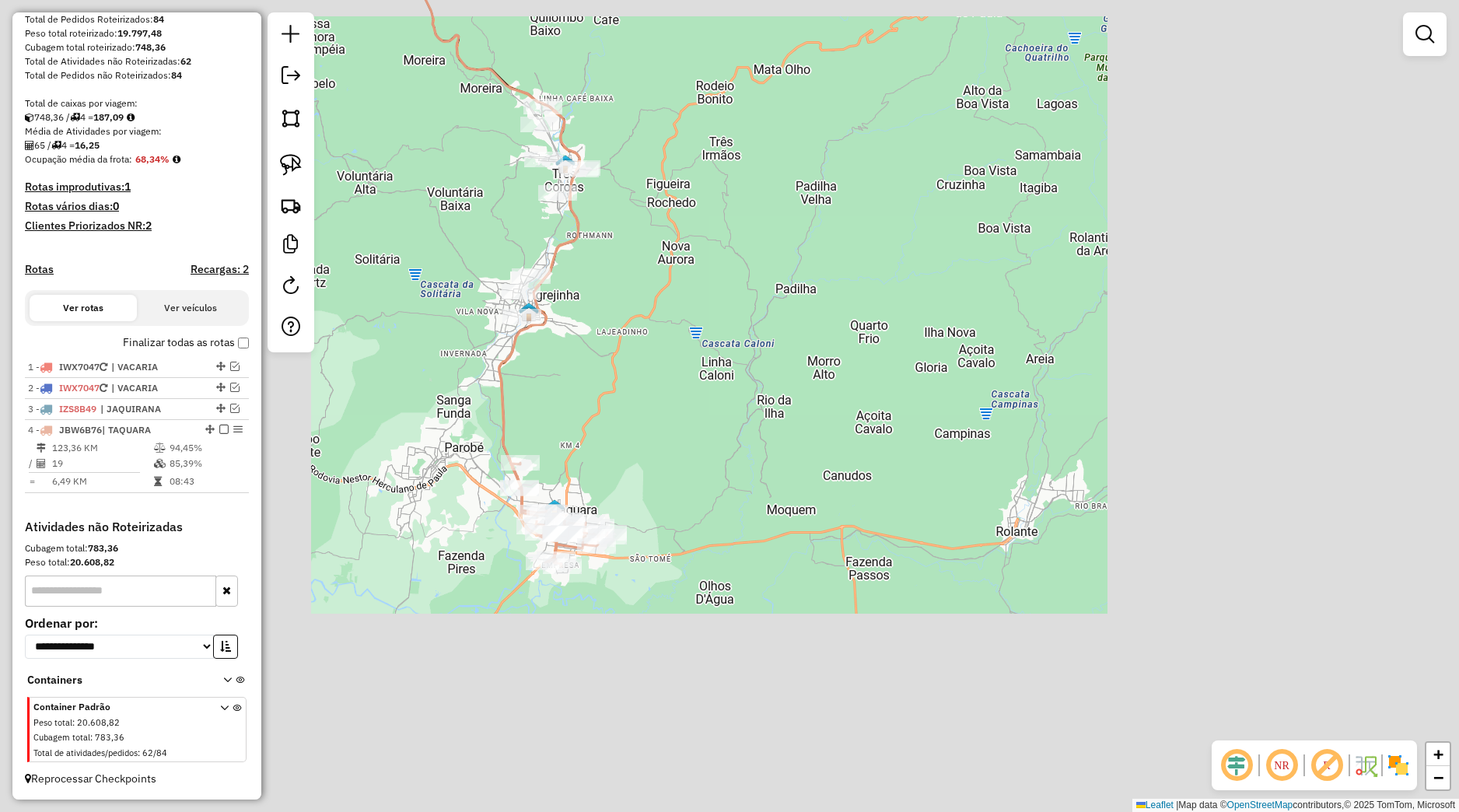
drag, startPoint x: 410, startPoint y: 241, endPoint x: 515, endPoint y: 273, distance: 109.8
click at [548, 290] on div "Janela de atendimento Grade de atendimento Capacidade Transportadoras Veículos …" at bounding box center [729, 406] width 1459 height 812
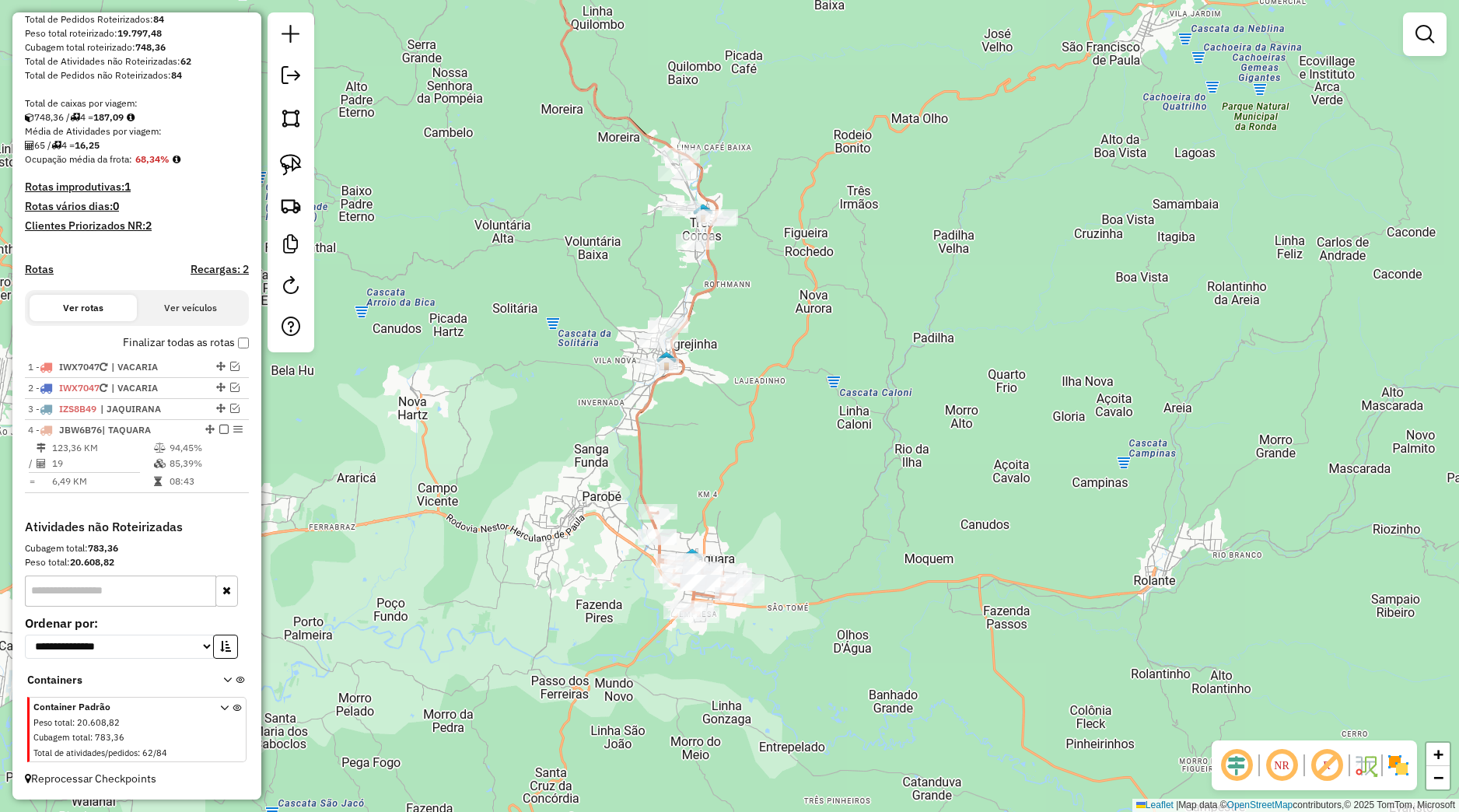
drag, startPoint x: 307, startPoint y: 163, endPoint x: 379, endPoint y: 173, distance: 72.7
click at [306, 163] on link at bounding box center [291, 165] width 34 height 34
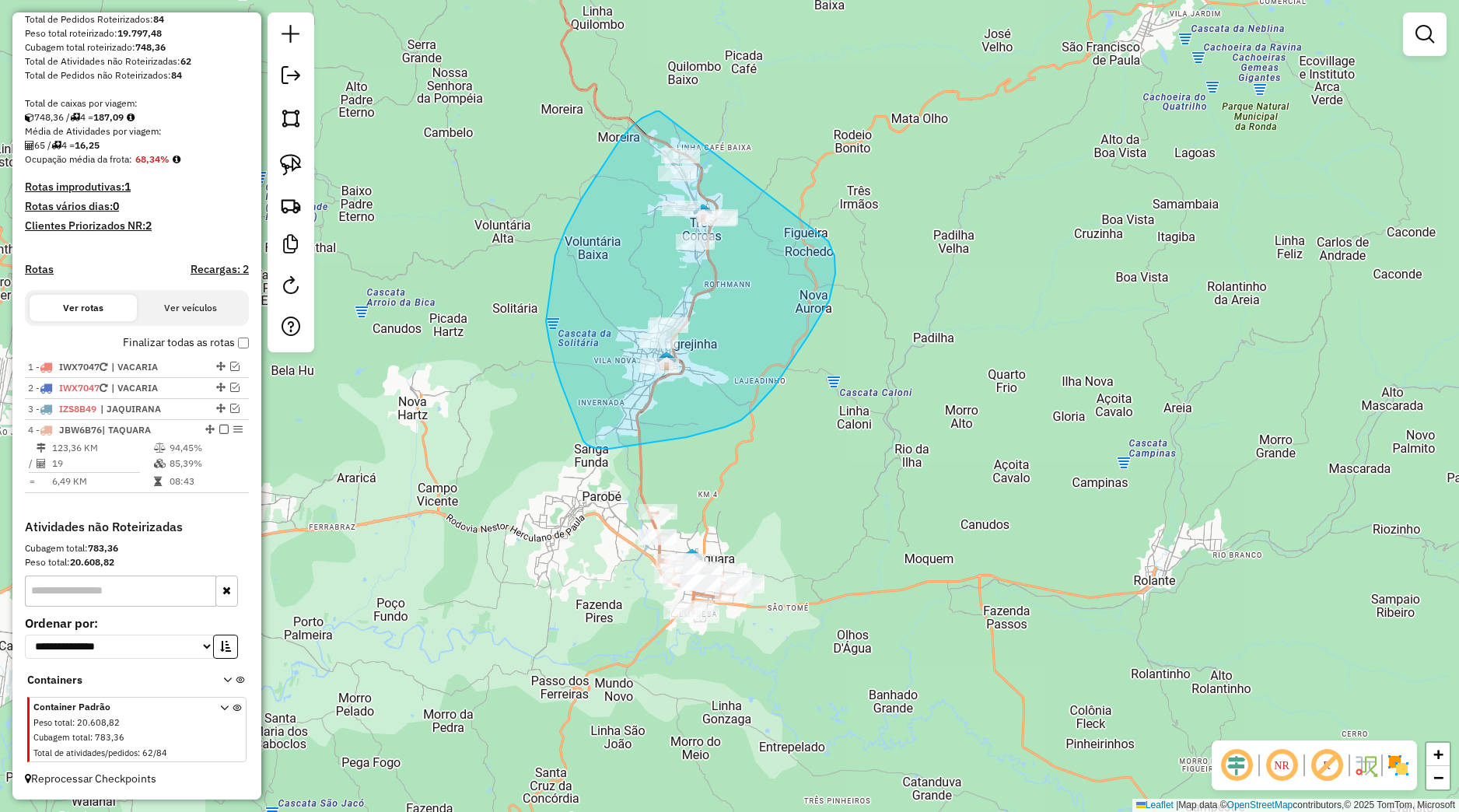
drag, startPoint x: 599, startPoint y: 170, endPoint x: 825, endPoint y: 238, distance: 236.0
click at [825, 238] on div "Janela de atendimento Grade de atendimento Capacidade Transportadoras Veículos …" at bounding box center [729, 406] width 1459 height 812
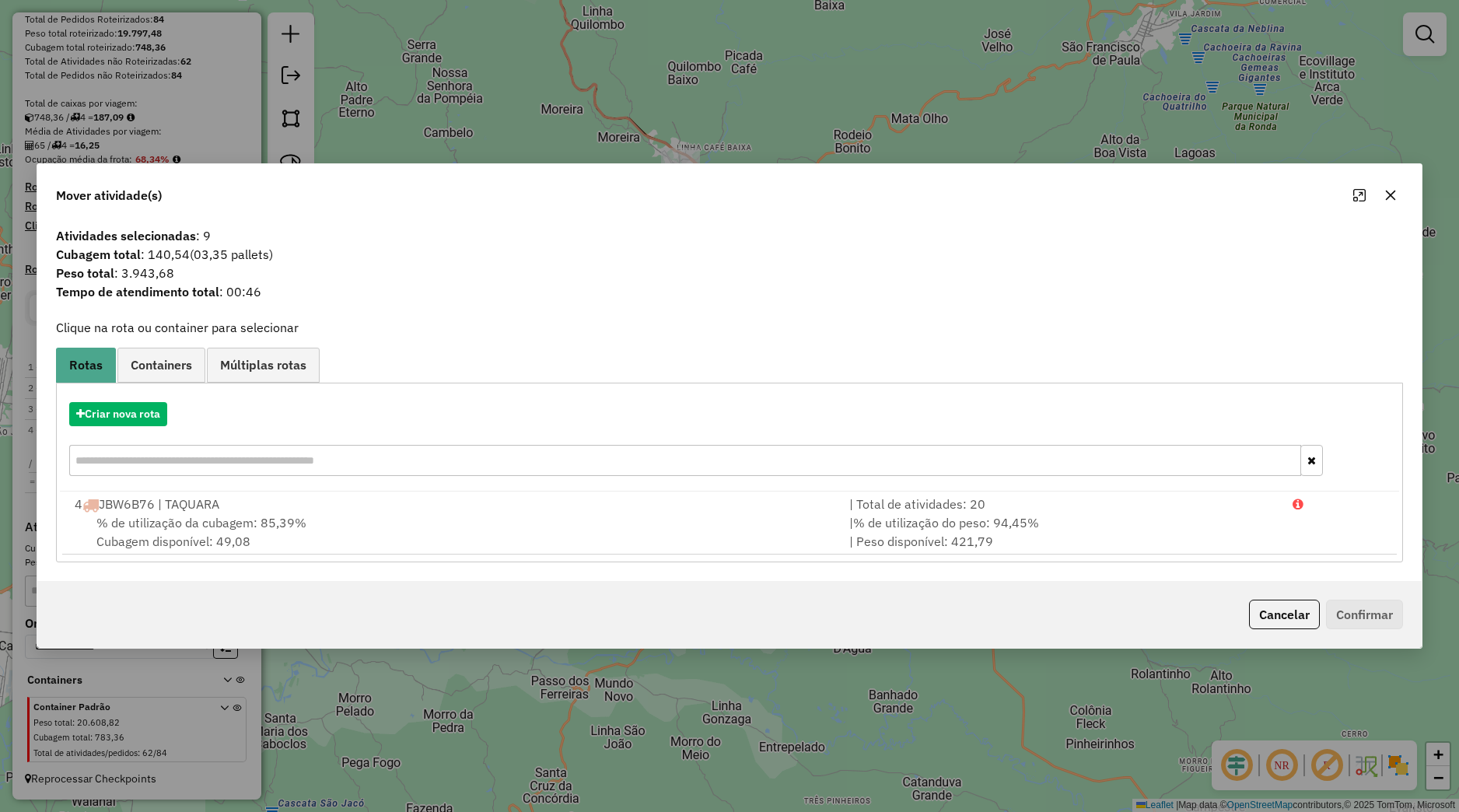
click at [172, 420] on div "Criar nova rota" at bounding box center [729, 414] width 1339 height 24
click at [161, 416] on button "Criar nova rota" at bounding box center [117, 414] width 98 height 24
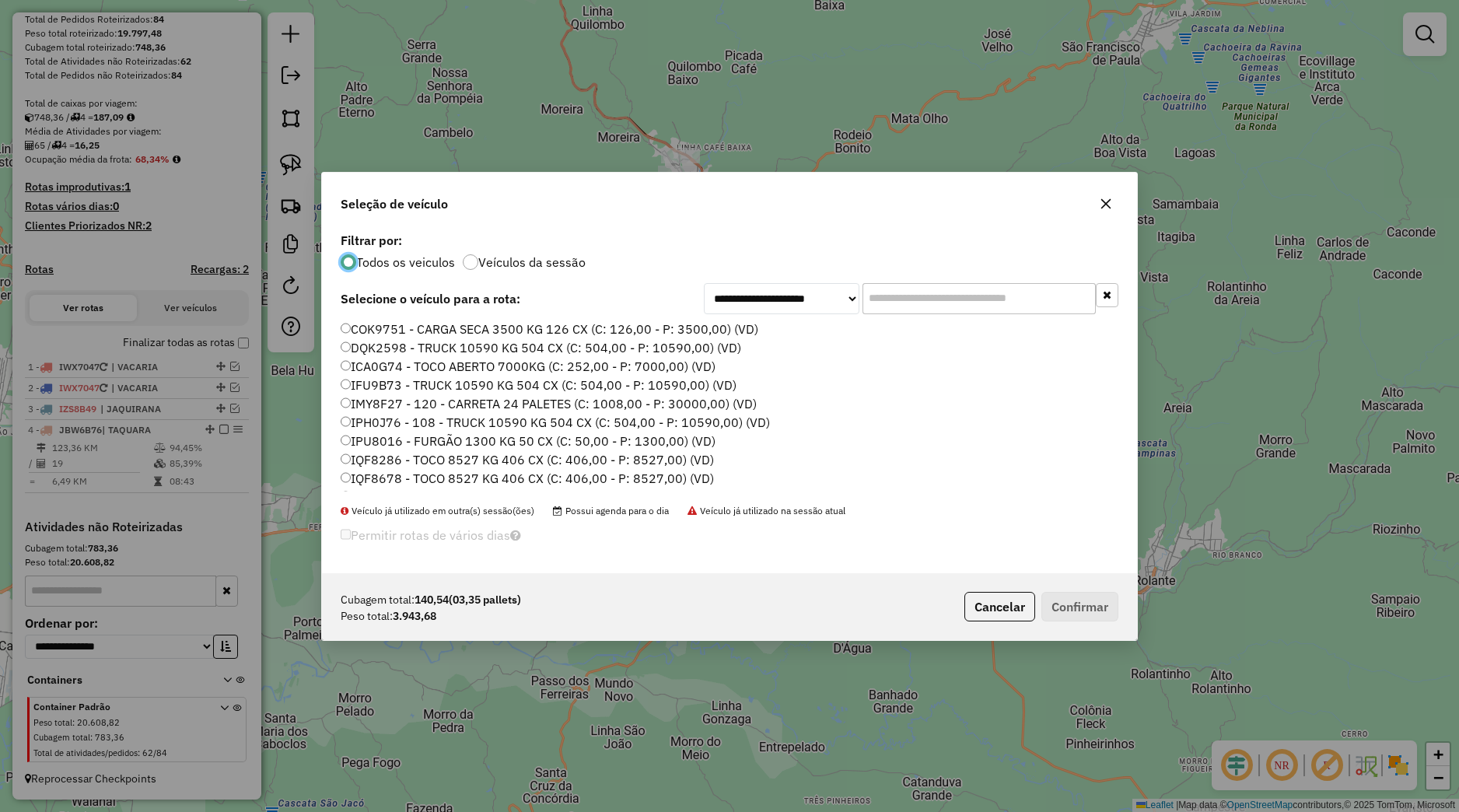
scroll to position [351, 0]
click at [408, 406] on label "JDI3E90 - TRUCK 10590 KG 504 CX (C: 504,00 - P: 10590,00) (VD)" at bounding box center [538, 406] width 394 height 19
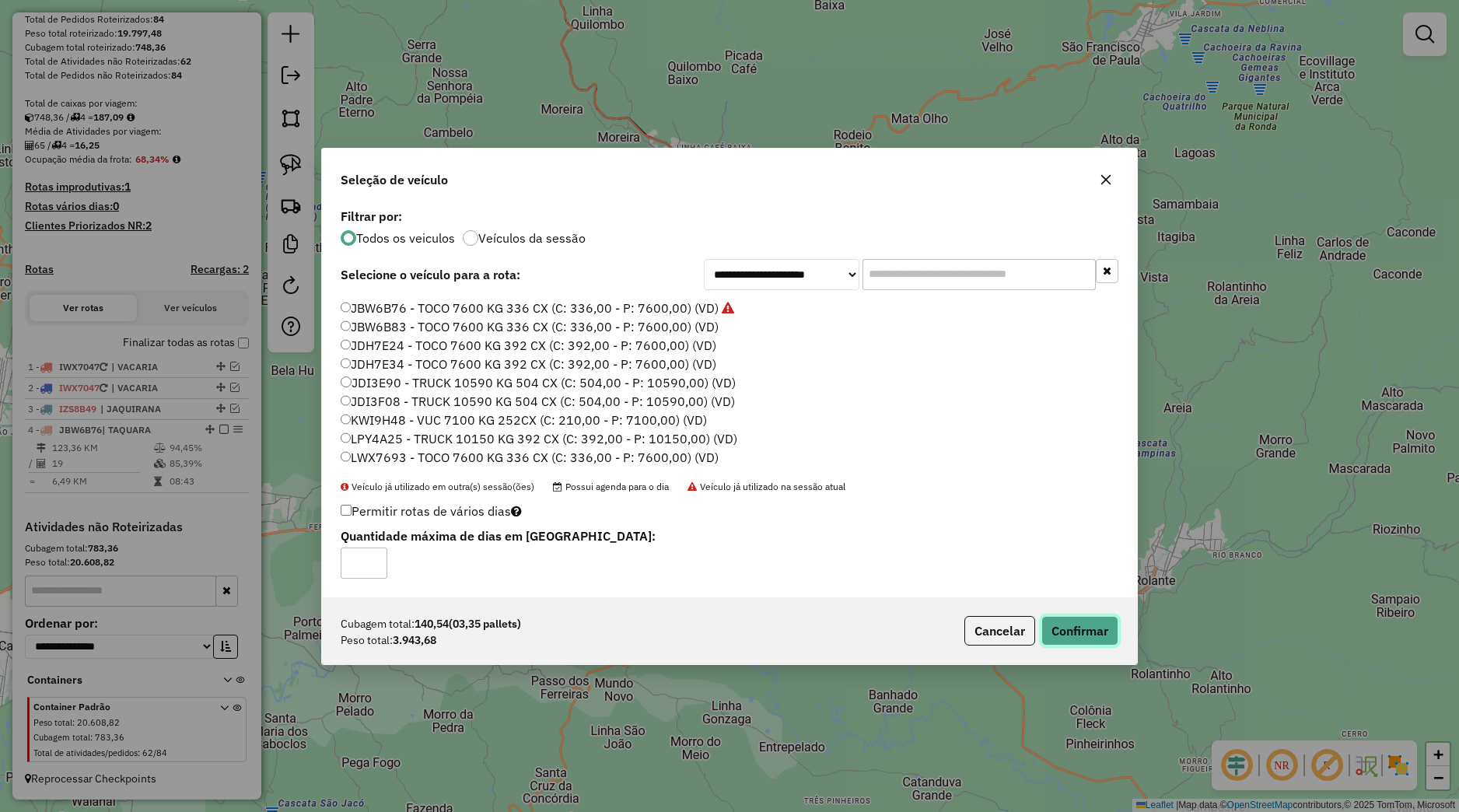
click at [1059, 633] on button "Confirmar" at bounding box center [1080, 631] width 77 height 30
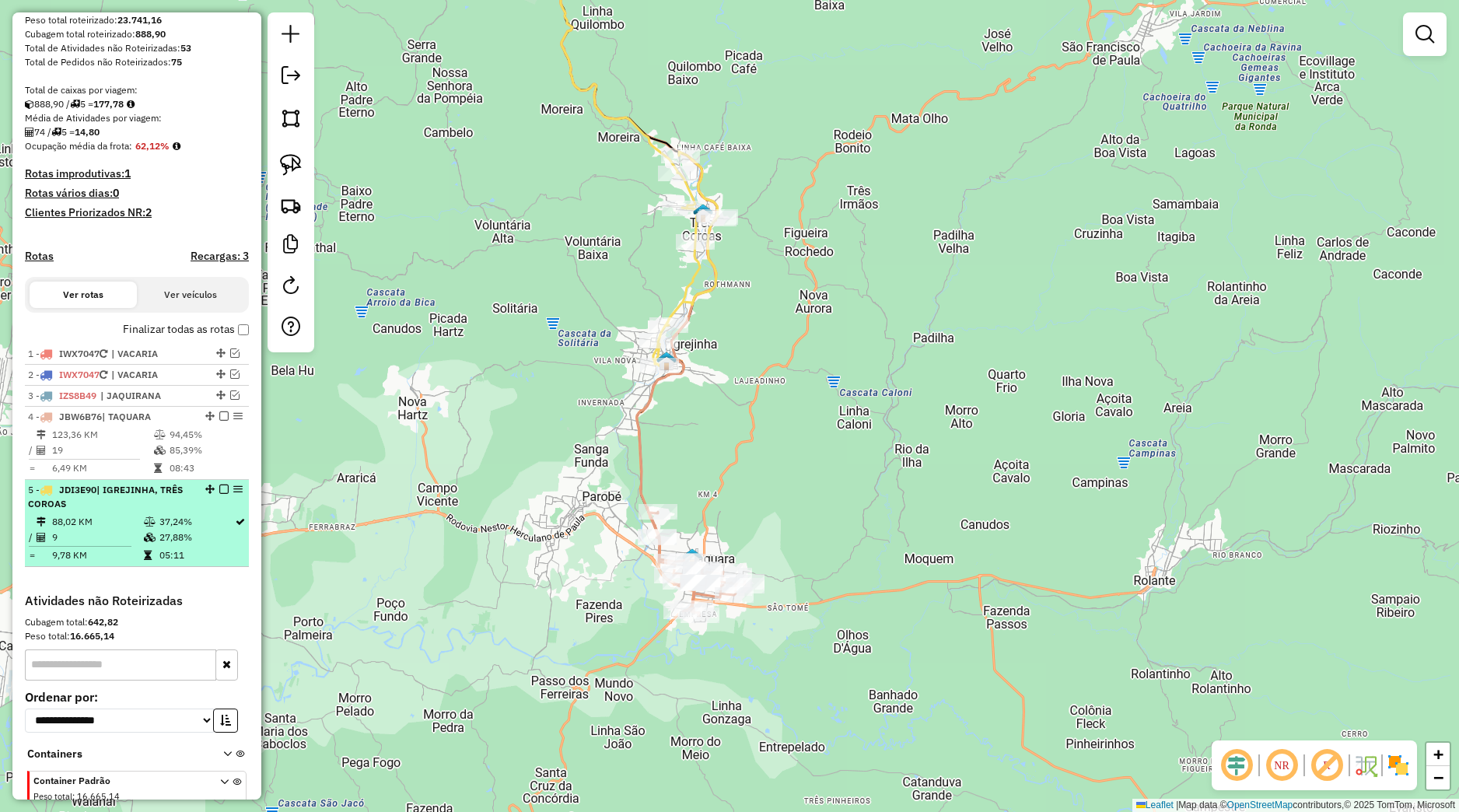
click at [219, 494] on em at bounding box center [223, 489] width 9 height 9
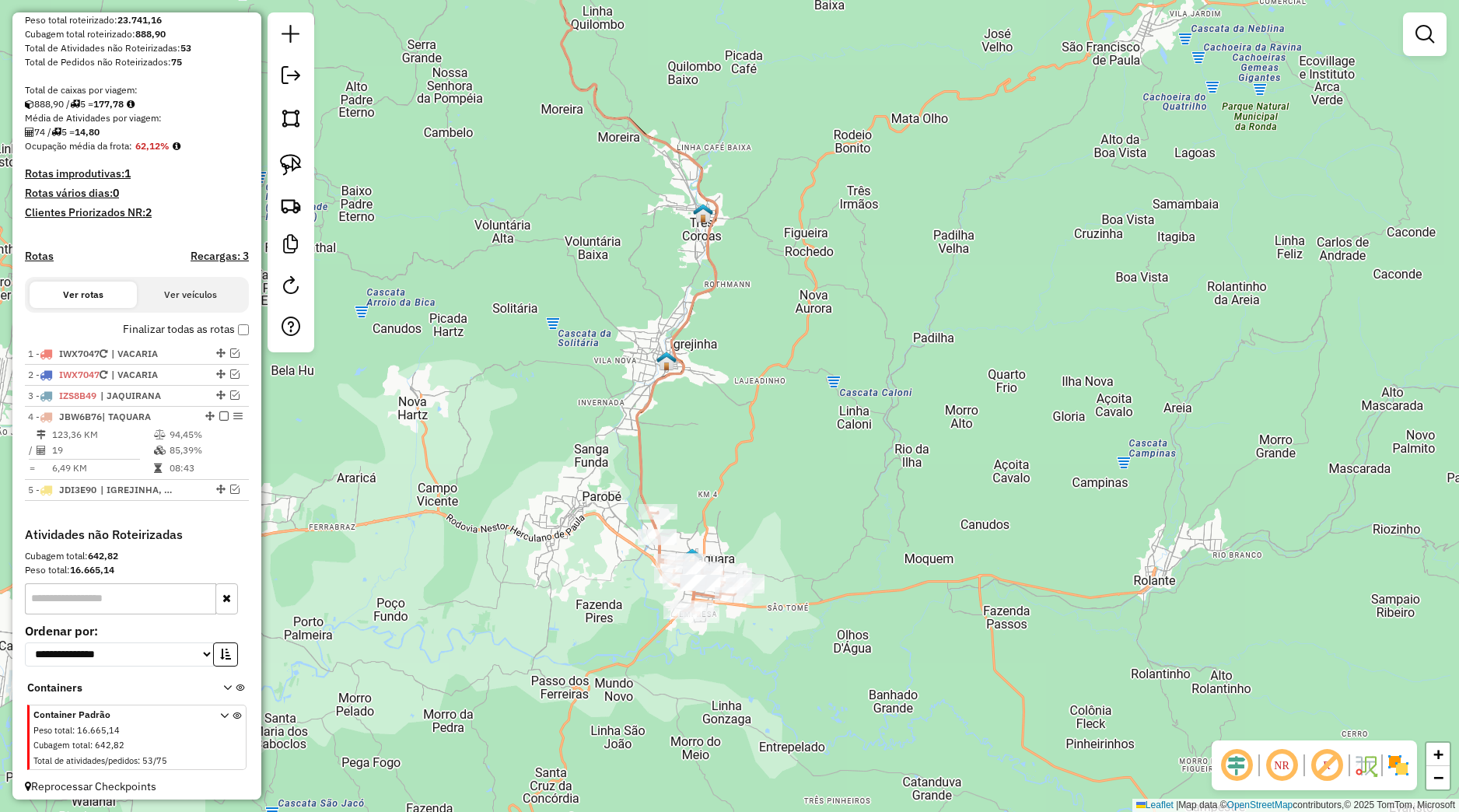
drag, startPoint x: 589, startPoint y: 554, endPoint x: 789, endPoint y: 790, distance: 309.3
click at [794, 797] on div "Janela de atendimento Grade de atendimento Capacidade Transportadoras Veículos …" at bounding box center [729, 406] width 1459 height 812
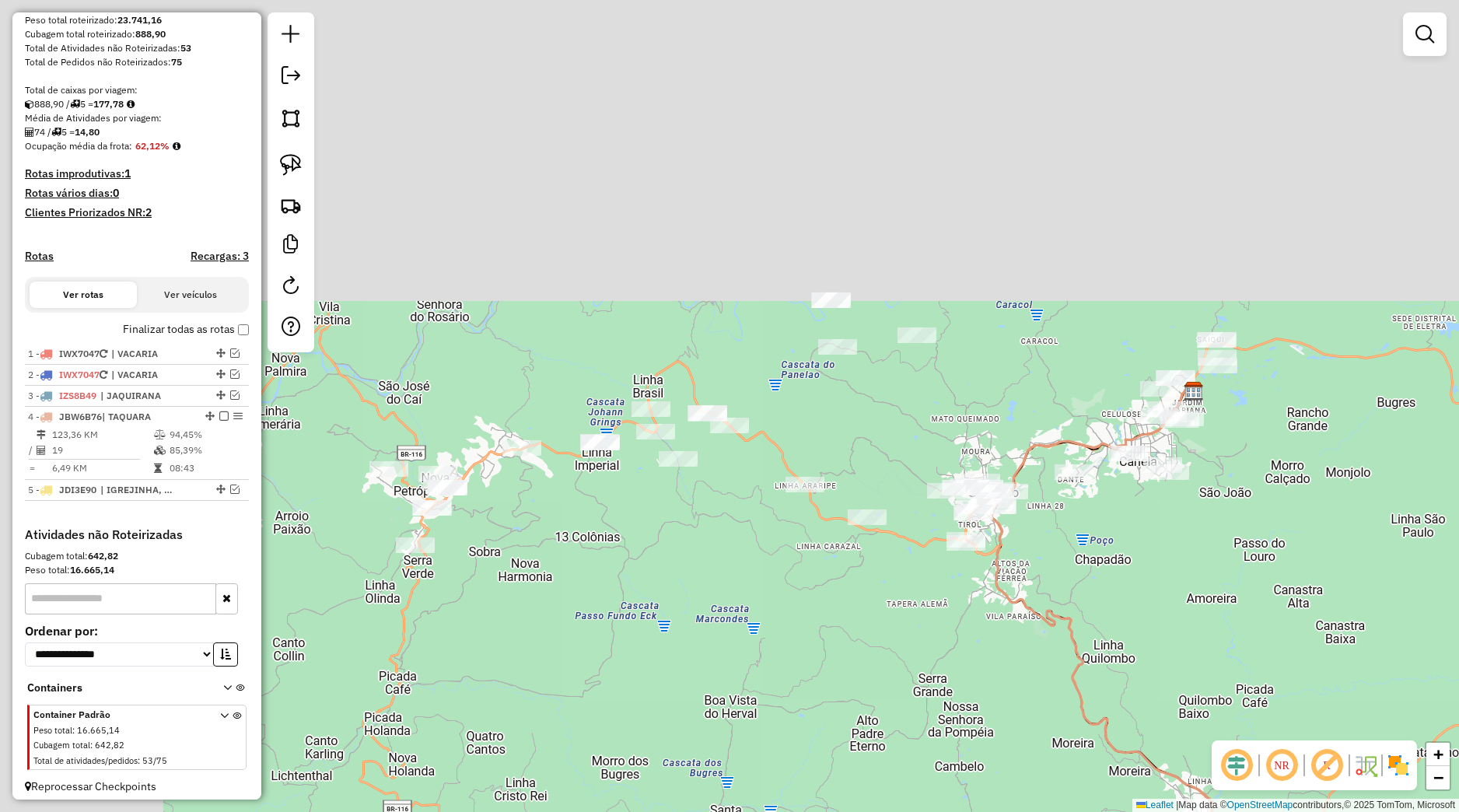
drag, startPoint x: 646, startPoint y: 515, endPoint x: 860, endPoint y: 818, distance: 371.0
click at [860, 811] on div "Janela de atendimento Grade de atendimento Capacidade Transportadoras Veículos …" at bounding box center [729, 406] width 1459 height 812
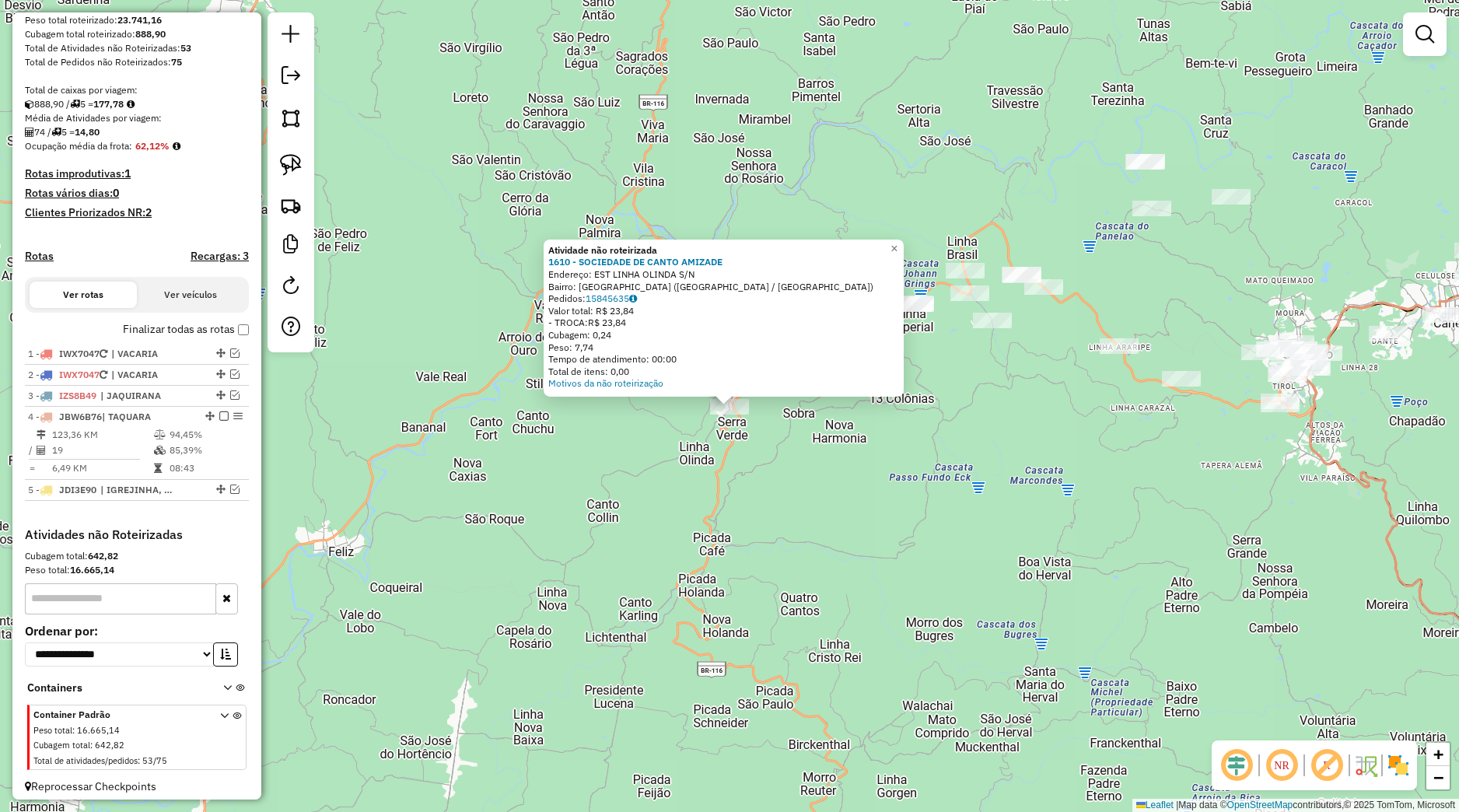
click at [806, 385] on div "Motivos da não roteirização" at bounding box center [723, 383] width 351 height 12
click at [925, 464] on div "Atividade não roteirizada 1610 - SOCIEDADE DE CANTO AMIZADE Endereço: EST LINHA…" at bounding box center [729, 406] width 1459 height 812
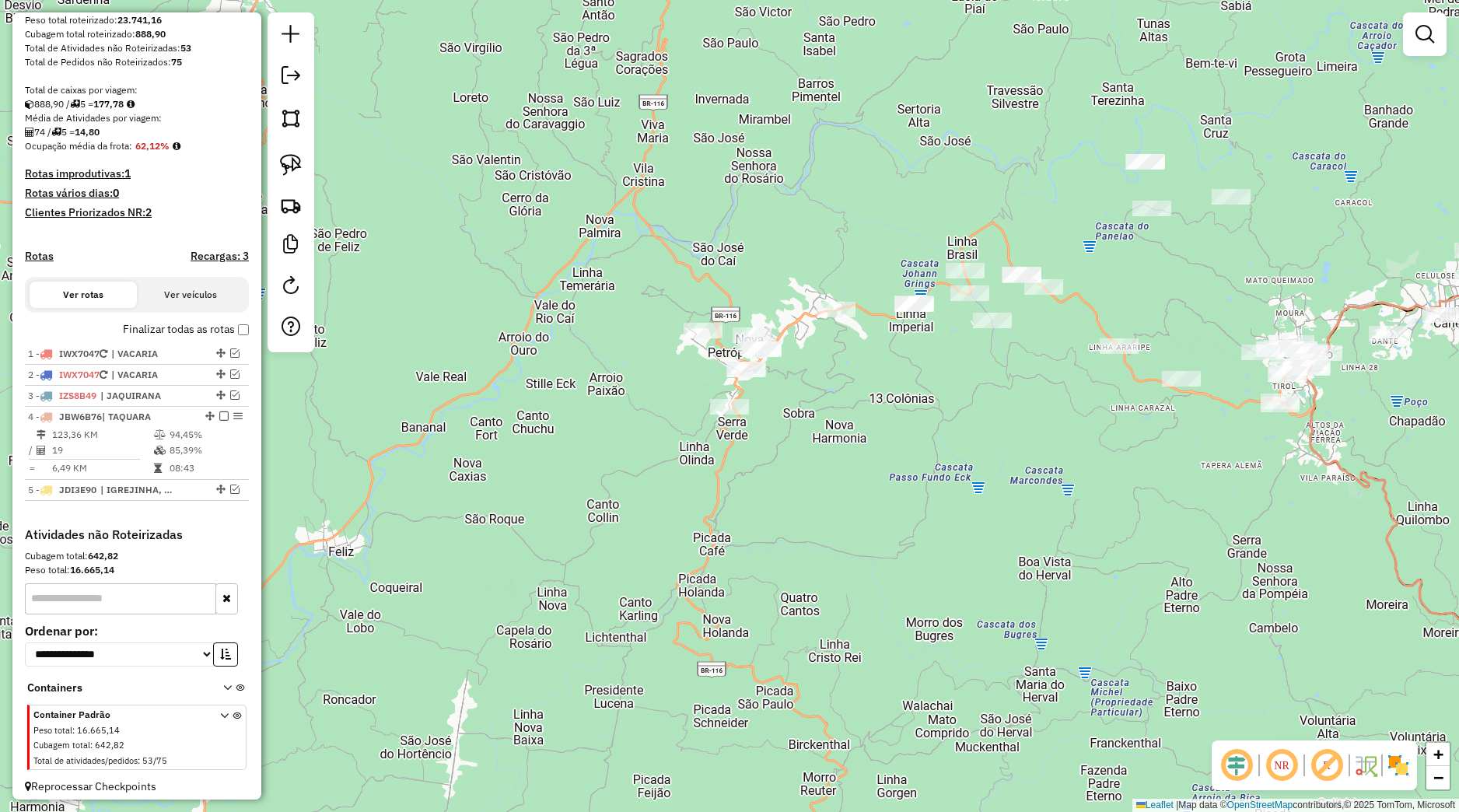
drag, startPoint x: 290, startPoint y: 168, endPoint x: 370, endPoint y: 230, distance: 101.2
click at [295, 168] on img at bounding box center [291, 165] width 22 height 22
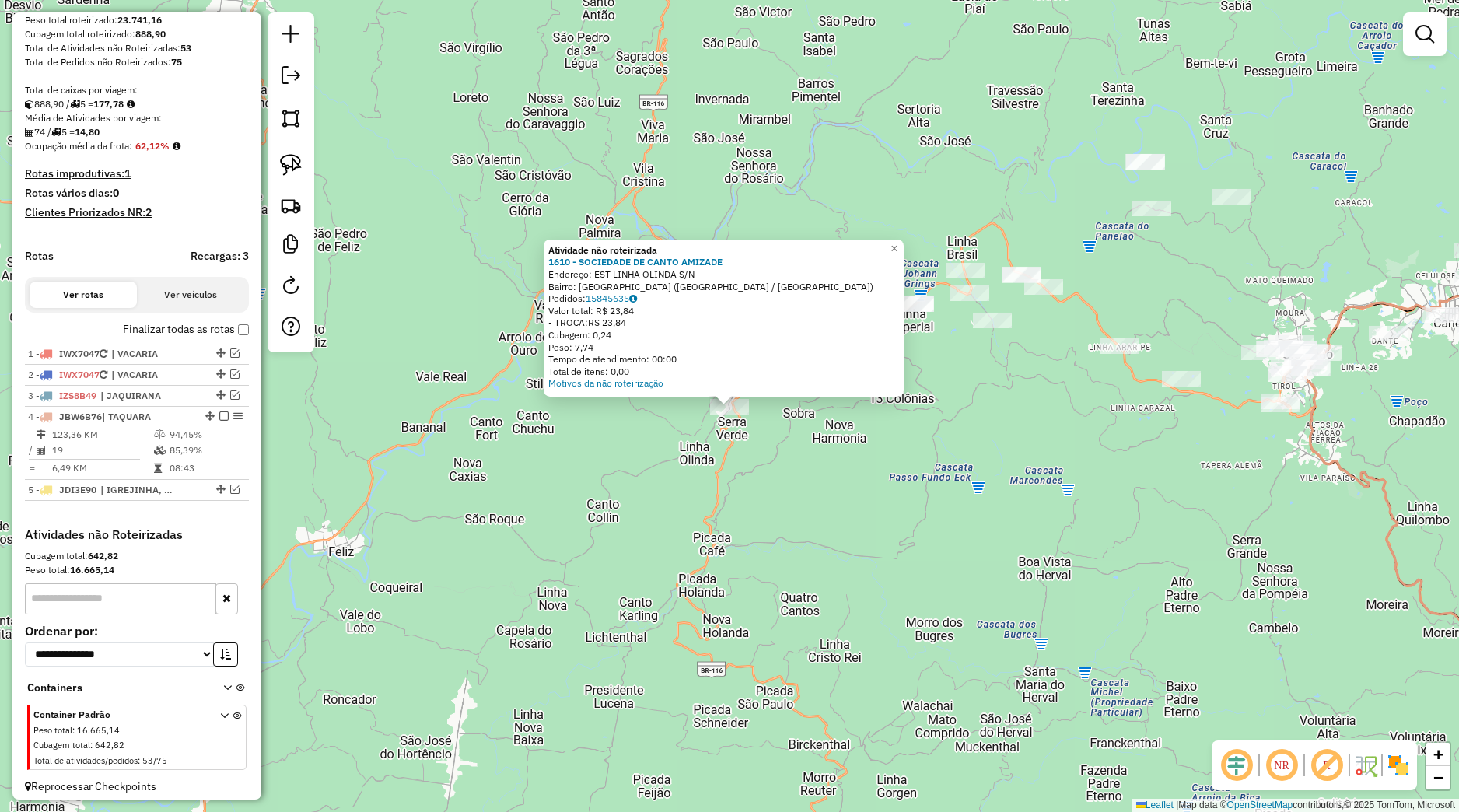
click at [819, 441] on div "Atividade não roteirizada 1610 - SOCIEDADE DE CANTO AMIZADE Endereço: EST LINHA…" at bounding box center [729, 406] width 1459 height 812
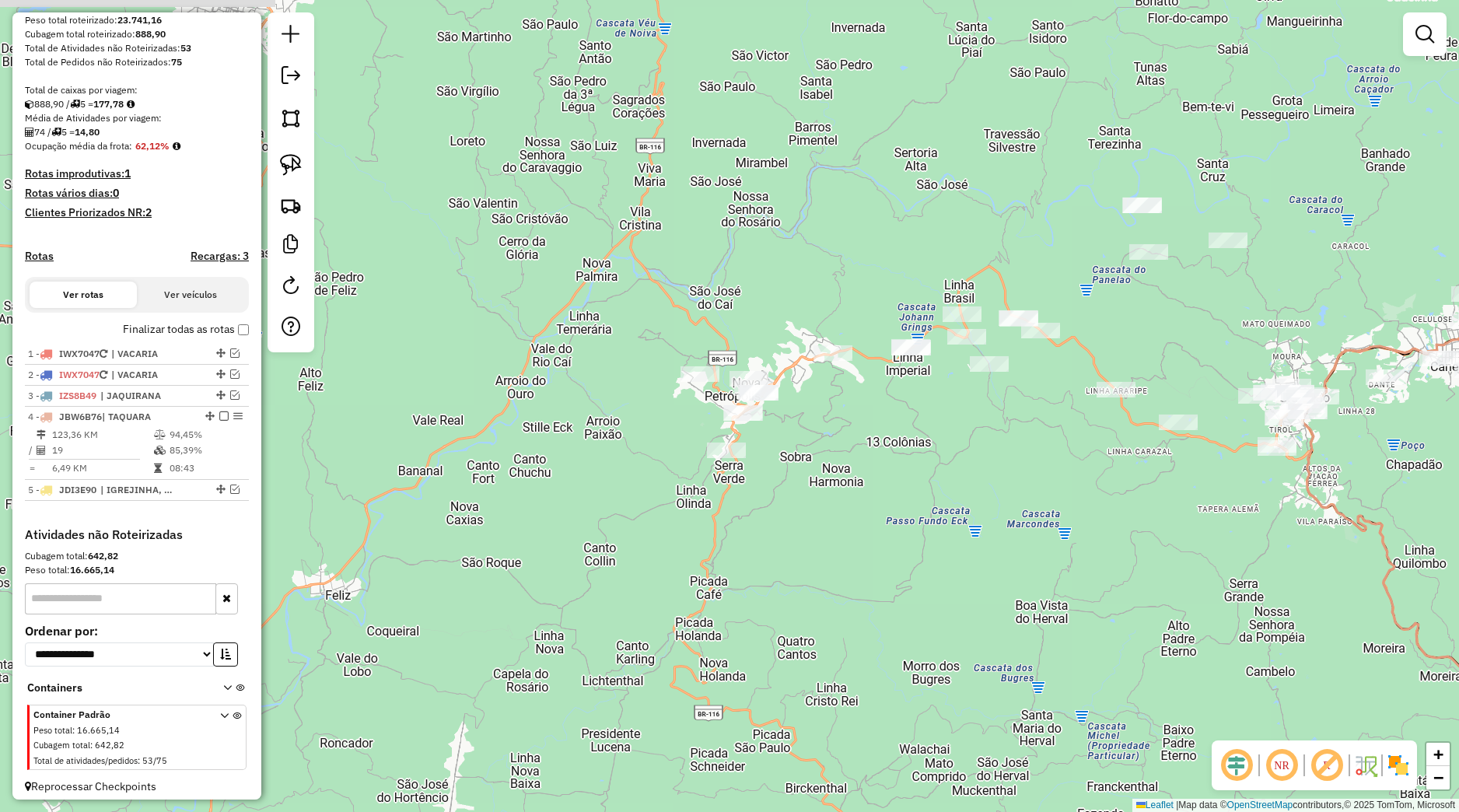
drag, startPoint x: 808, startPoint y: 459, endPoint x: 800, endPoint y: 516, distance: 57.6
click at [800, 516] on div "Janela de atendimento Grade de atendimento Capacidade Transportadoras Veículos …" at bounding box center [729, 406] width 1459 height 812
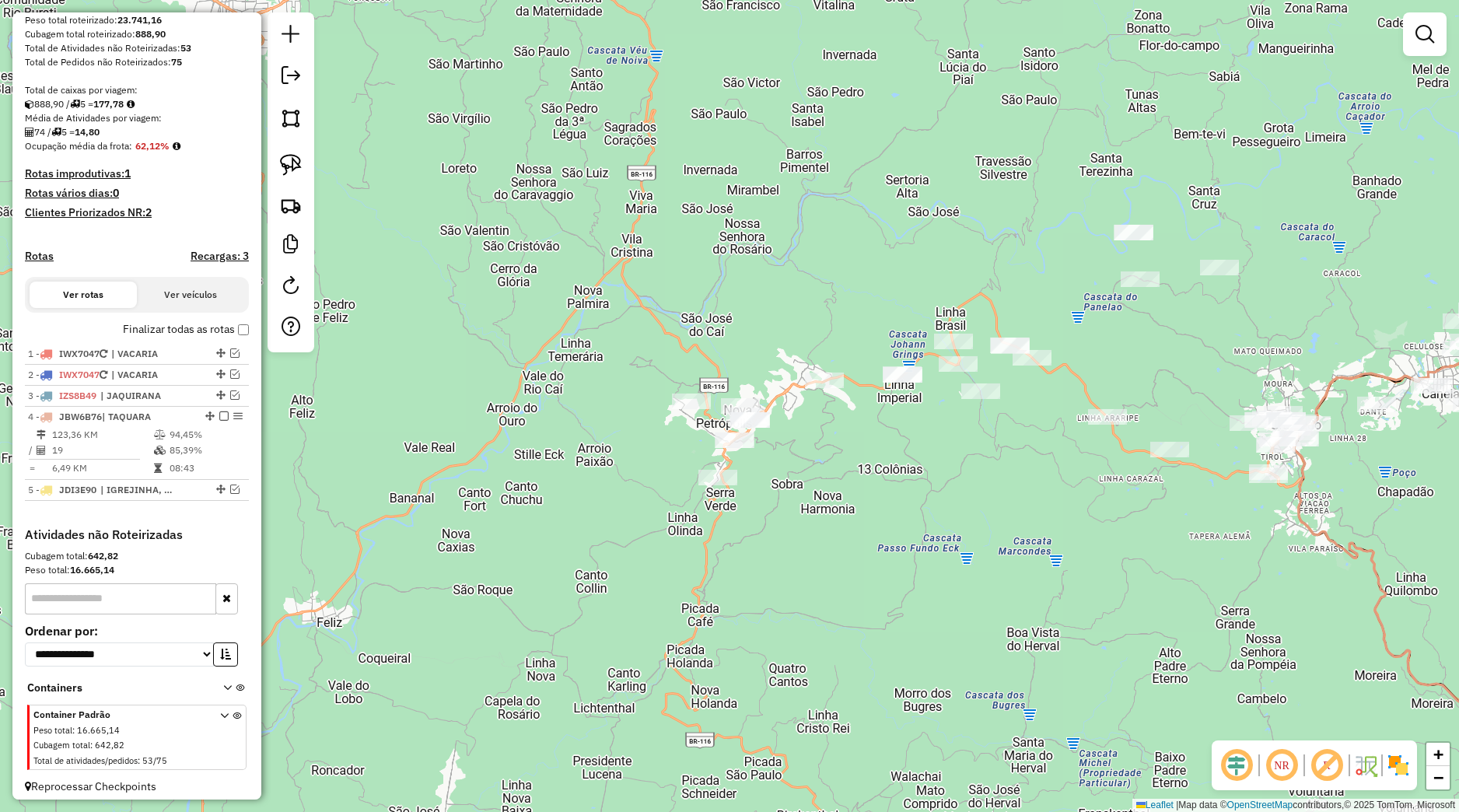
drag, startPoint x: 288, startPoint y: 174, endPoint x: 525, endPoint y: 293, distance: 265.2
click at [291, 174] on img at bounding box center [291, 165] width 22 height 22
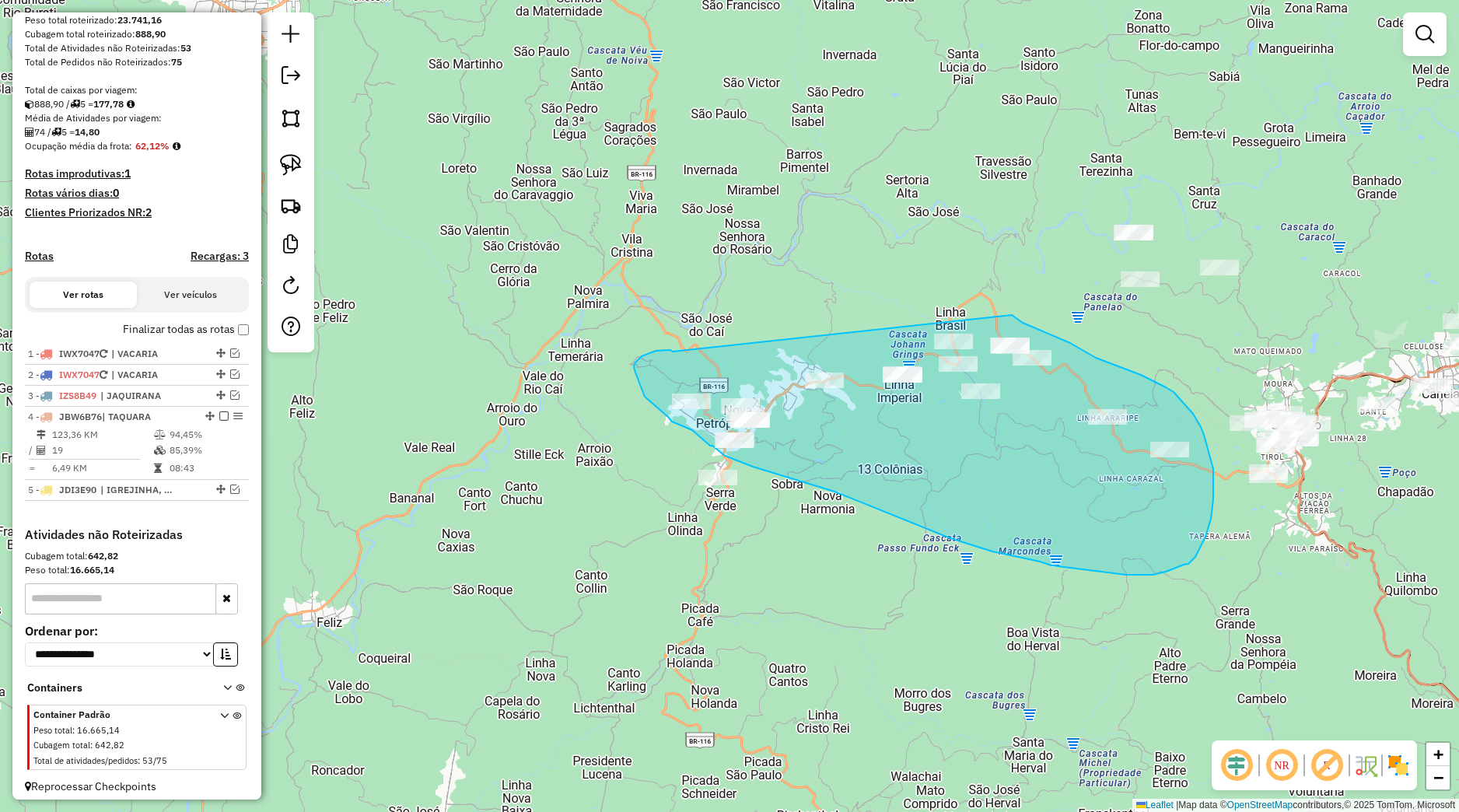
drag, startPoint x: 664, startPoint y: 350, endPoint x: 990, endPoint y: 307, distance: 328.8
click at [995, 308] on div "Janela de atendimento Grade de atendimento Capacidade Transportadoras Veículos …" at bounding box center [729, 406] width 1459 height 812
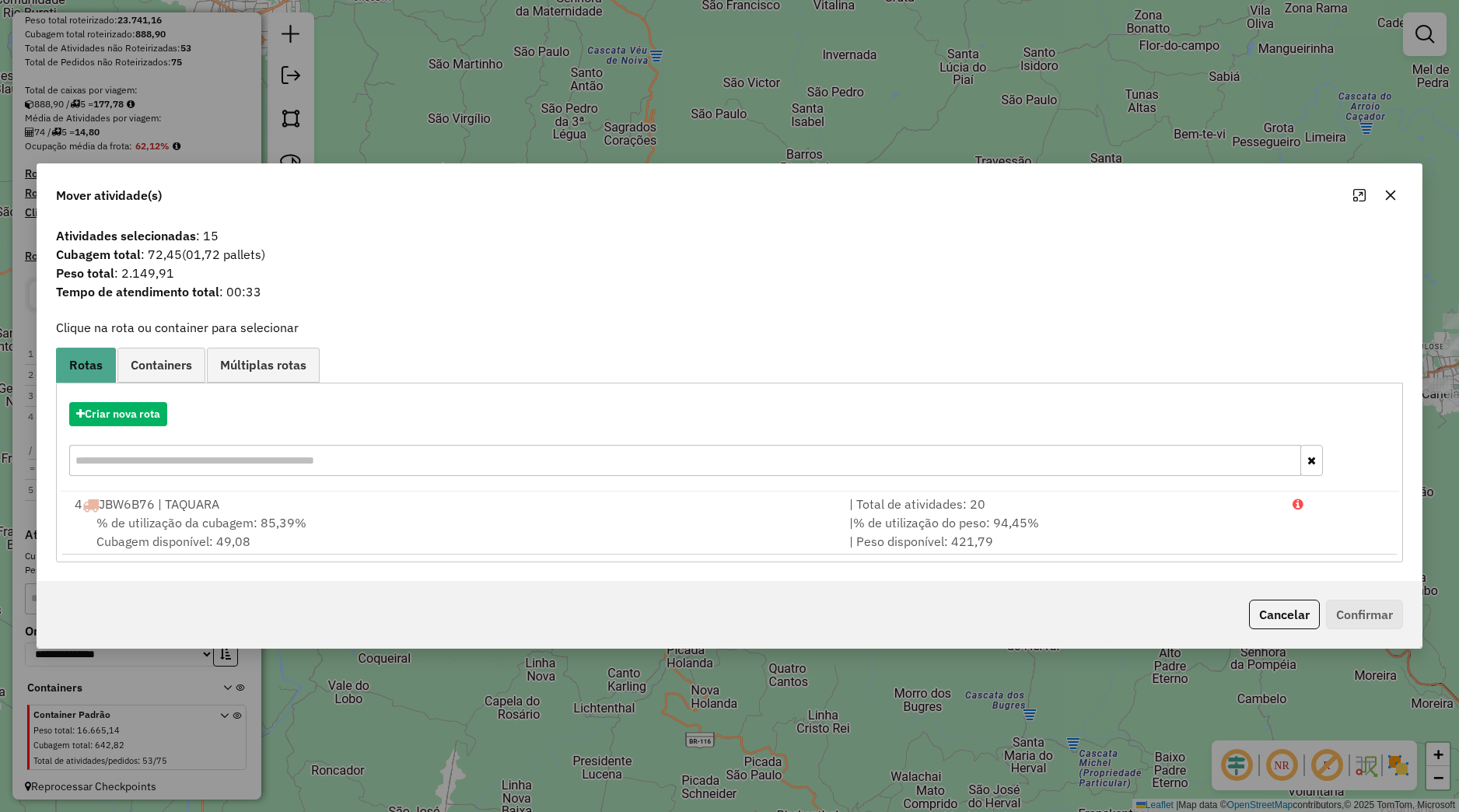
click at [1397, 196] on icon "button" at bounding box center [1390, 195] width 12 height 12
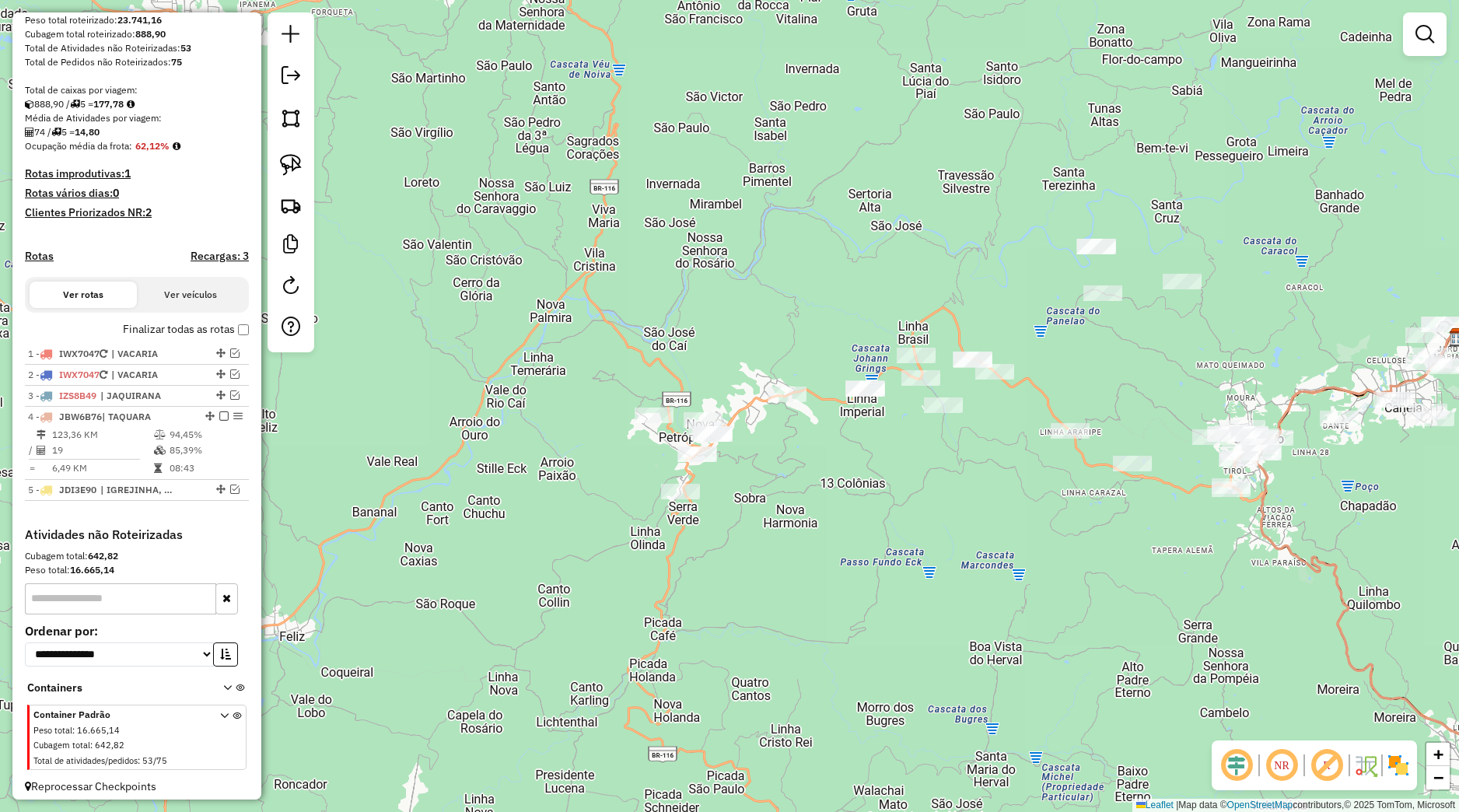
drag, startPoint x: 1042, startPoint y: 544, endPoint x: 767, endPoint y: 572, distance: 276.4
click at [730, 581] on div "Janela de atendimento Grade de atendimento Capacidade Transportadoras Veículos …" at bounding box center [729, 406] width 1459 height 812
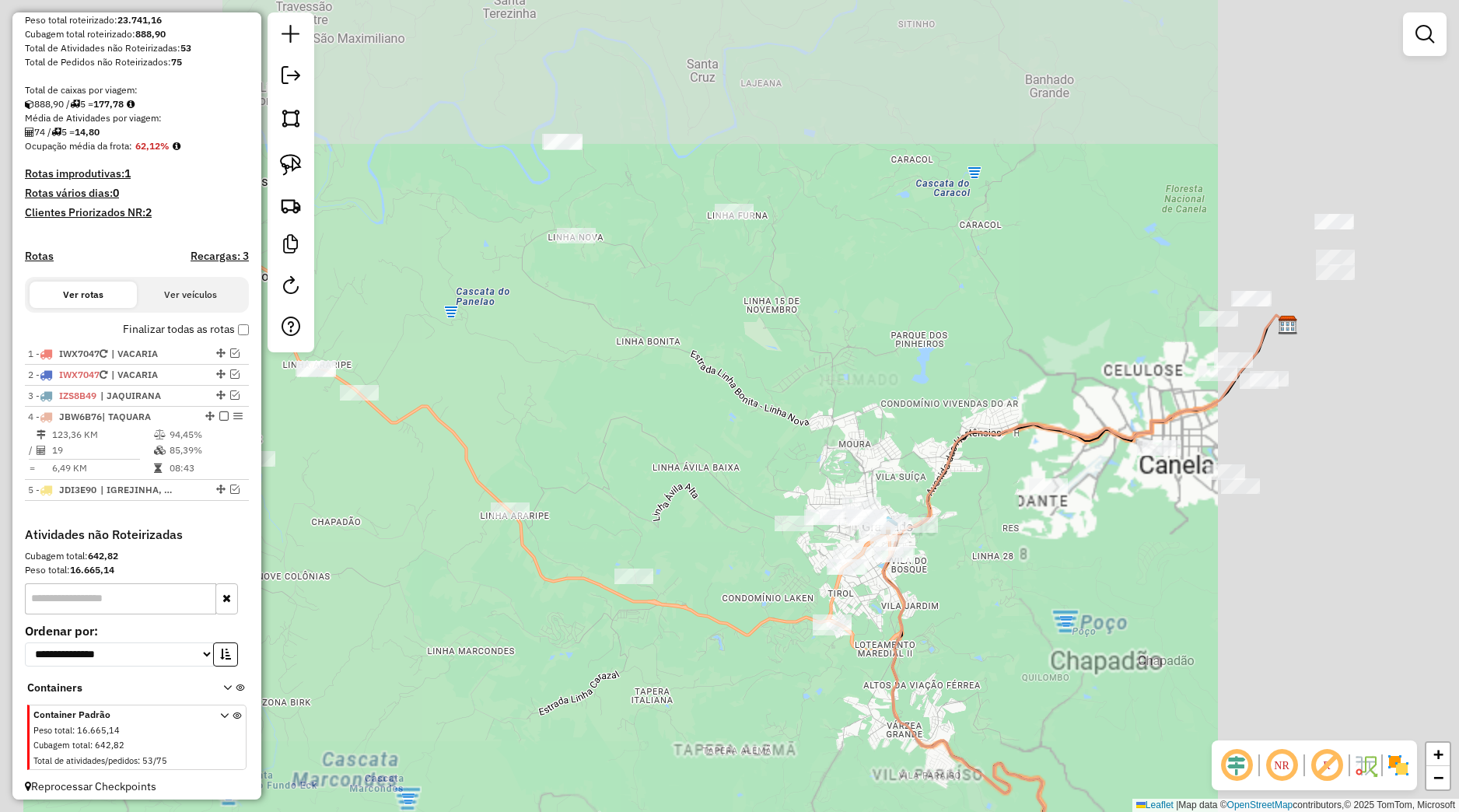
drag, startPoint x: 1085, startPoint y: 559, endPoint x: 967, endPoint y: 626, distance: 135.7
click at [967, 626] on div "Janela de atendimento Grade de atendimento Capacidade Transportadoras Veículos …" at bounding box center [729, 406] width 1459 height 812
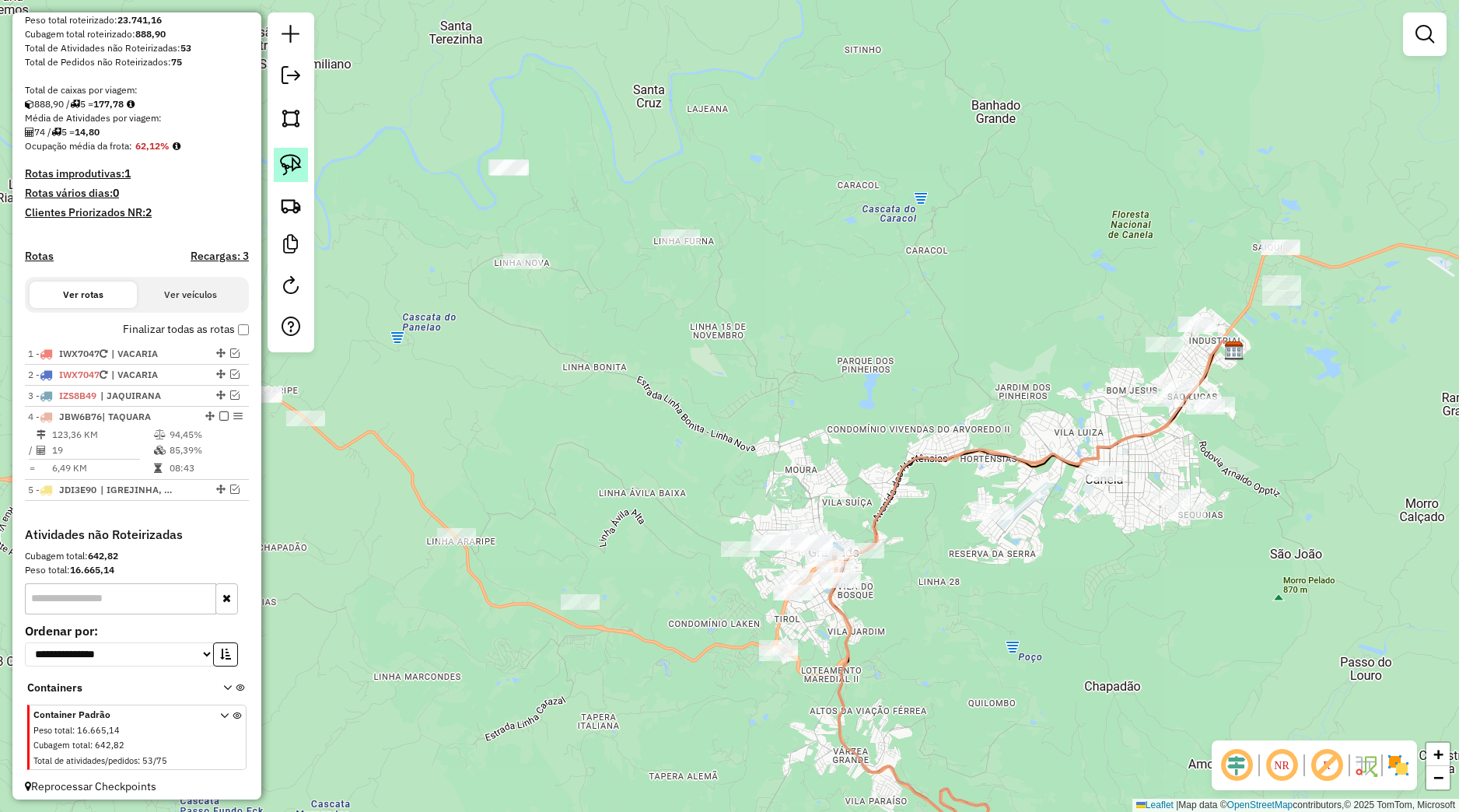
click at [288, 156] on img at bounding box center [291, 165] width 22 height 22
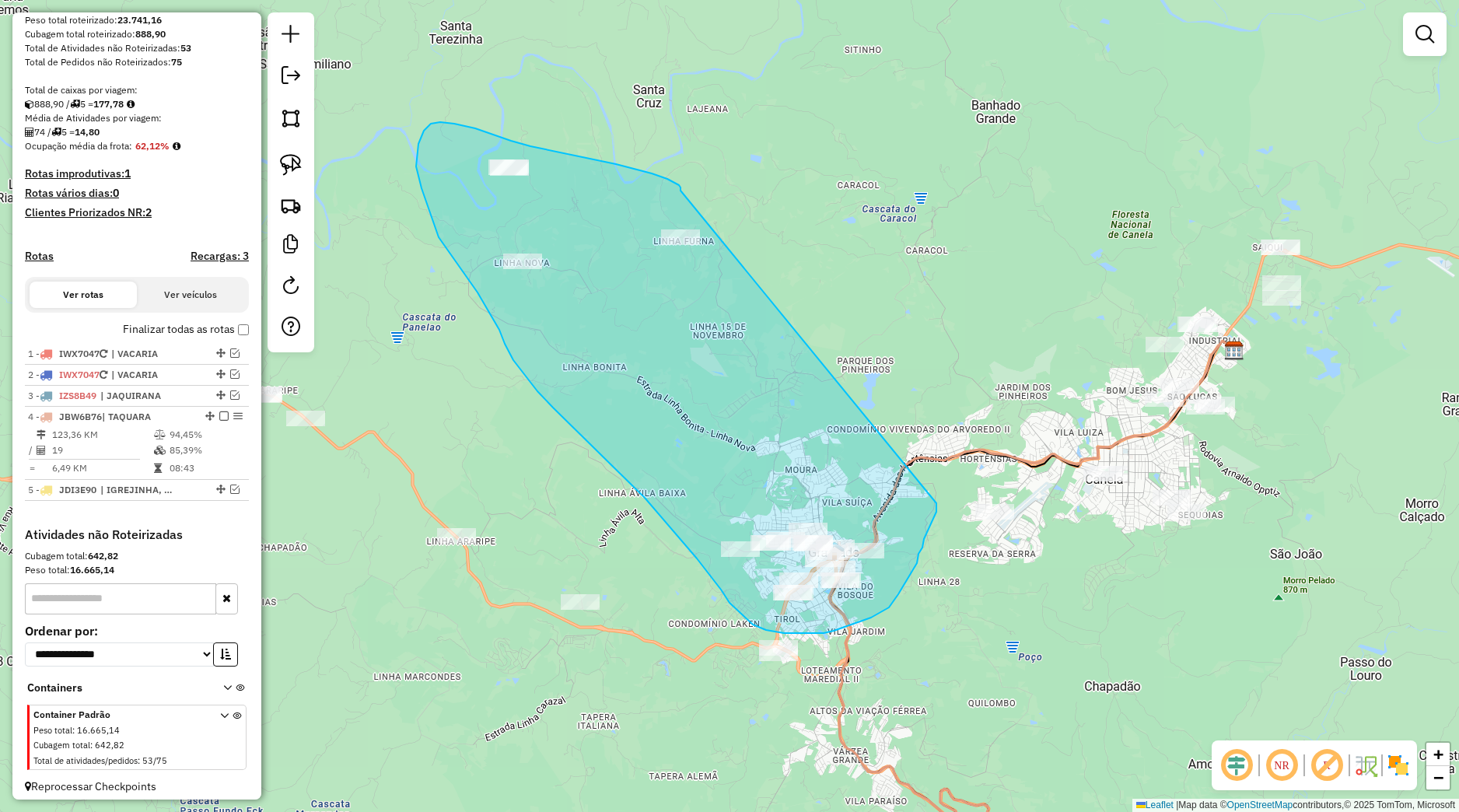
drag, startPoint x: 616, startPoint y: 164, endPoint x: 937, endPoint y: 503, distance: 466.9
click at [937, 503] on div "Janela de atendimento Grade de atendimento Capacidade Transportadoras Veículos …" at bounding box center [729, 406] width 1459 height 812
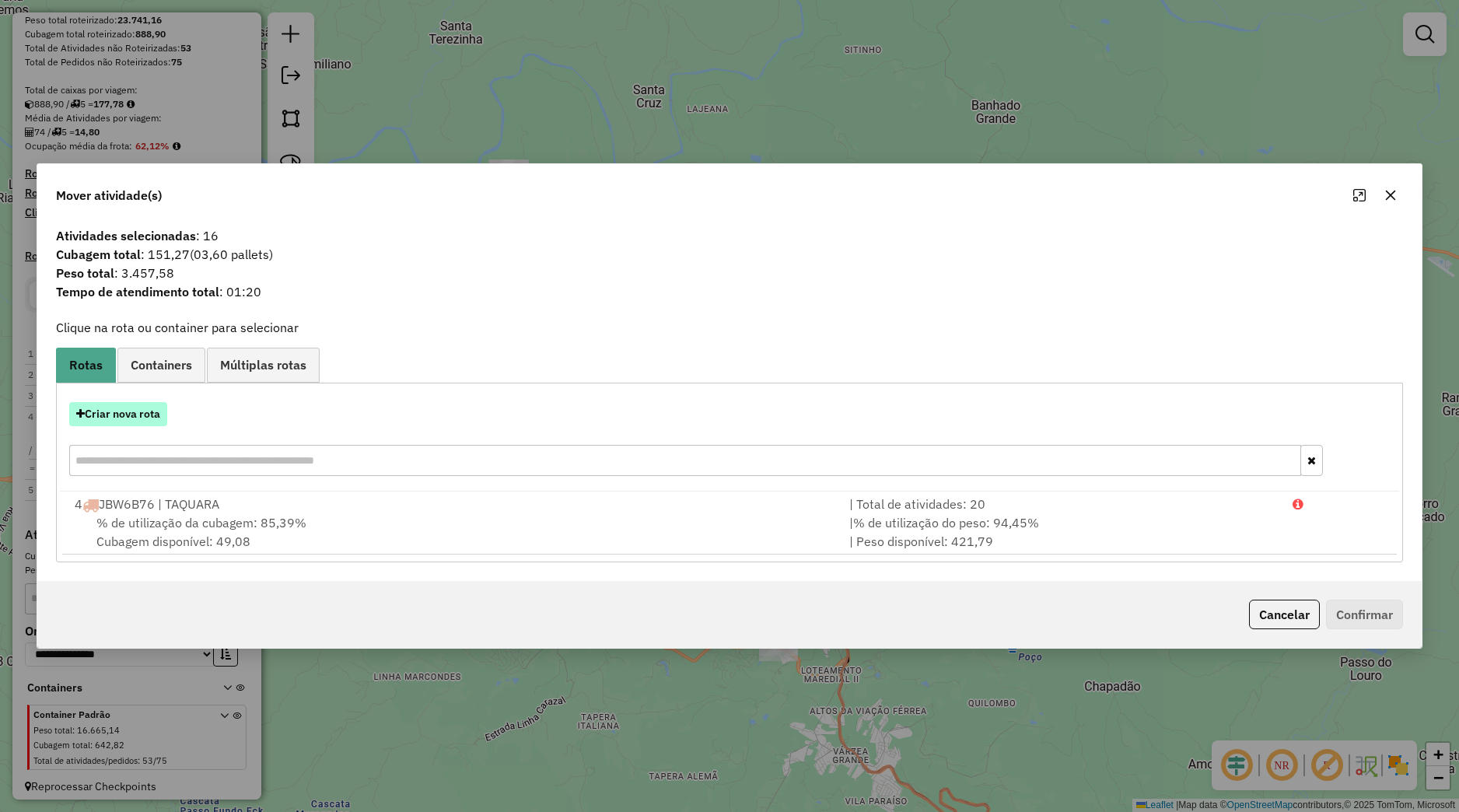
click at [157, 406] on button "Criar nova rota" at bounding box center [117, 414] width 98 height 24
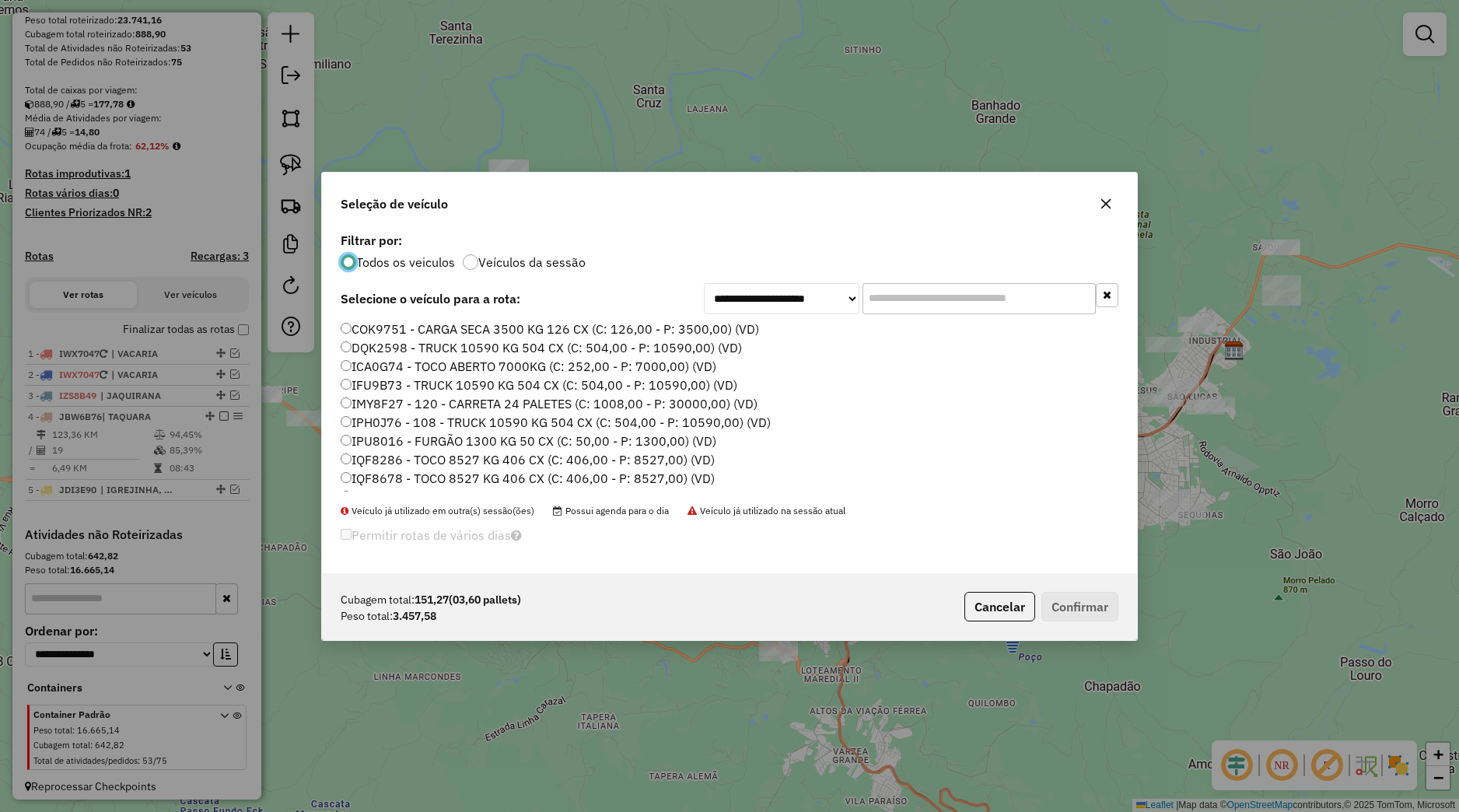
scroll to position [198, 0]
click at [410, 431] on label "IZS8B75 - VUC 7100 KG 252CX (C: 210,00 - P: 7100,00) (VD)" at bounding box center [521, 430] width 362 height 19
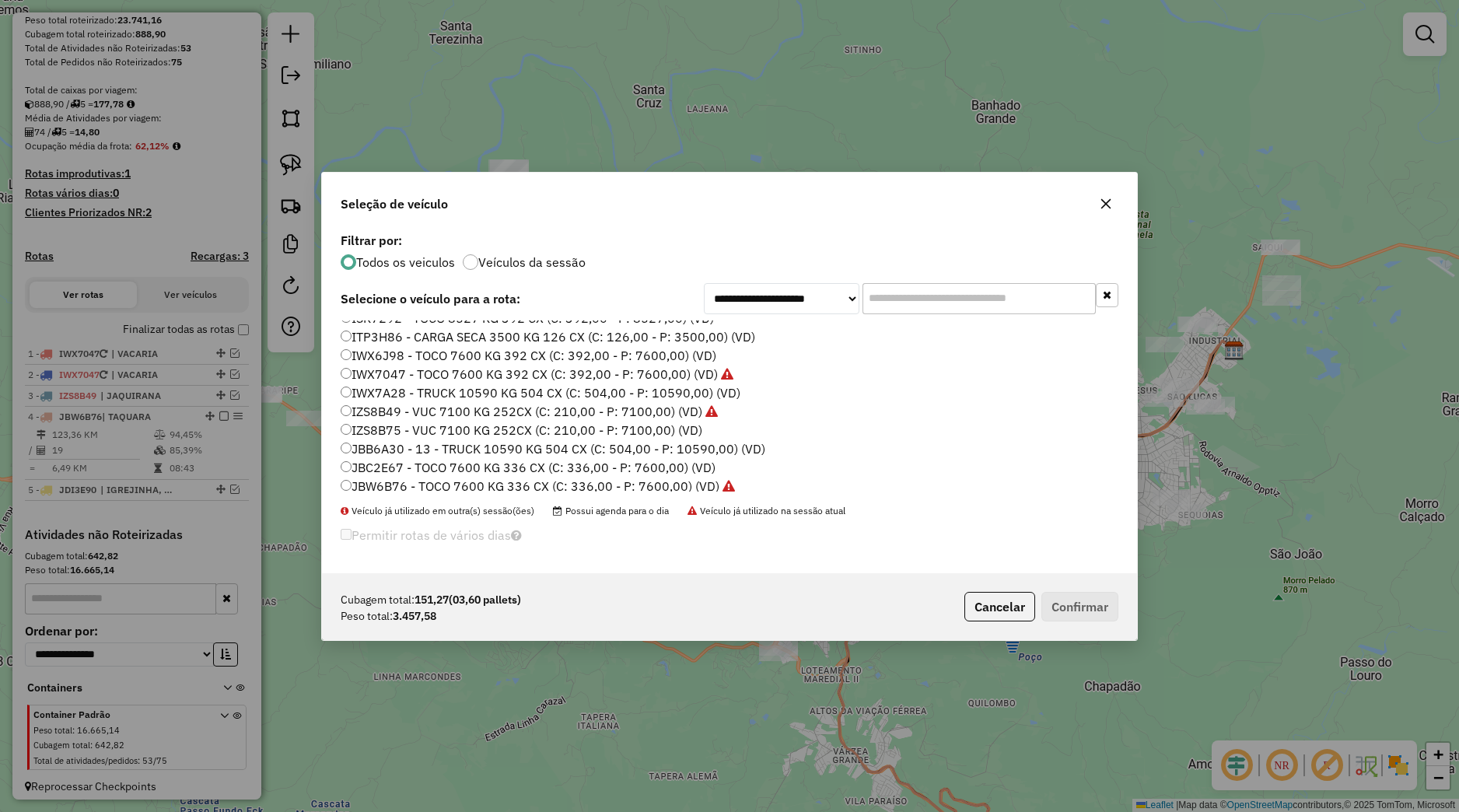
click at [385, 434] on label "IZS8B75 - VUC 7100 KG 252CX (C: 210,00 - P: 7100,00) (VD)" at bounding box center [521, 430] width 362 height 19
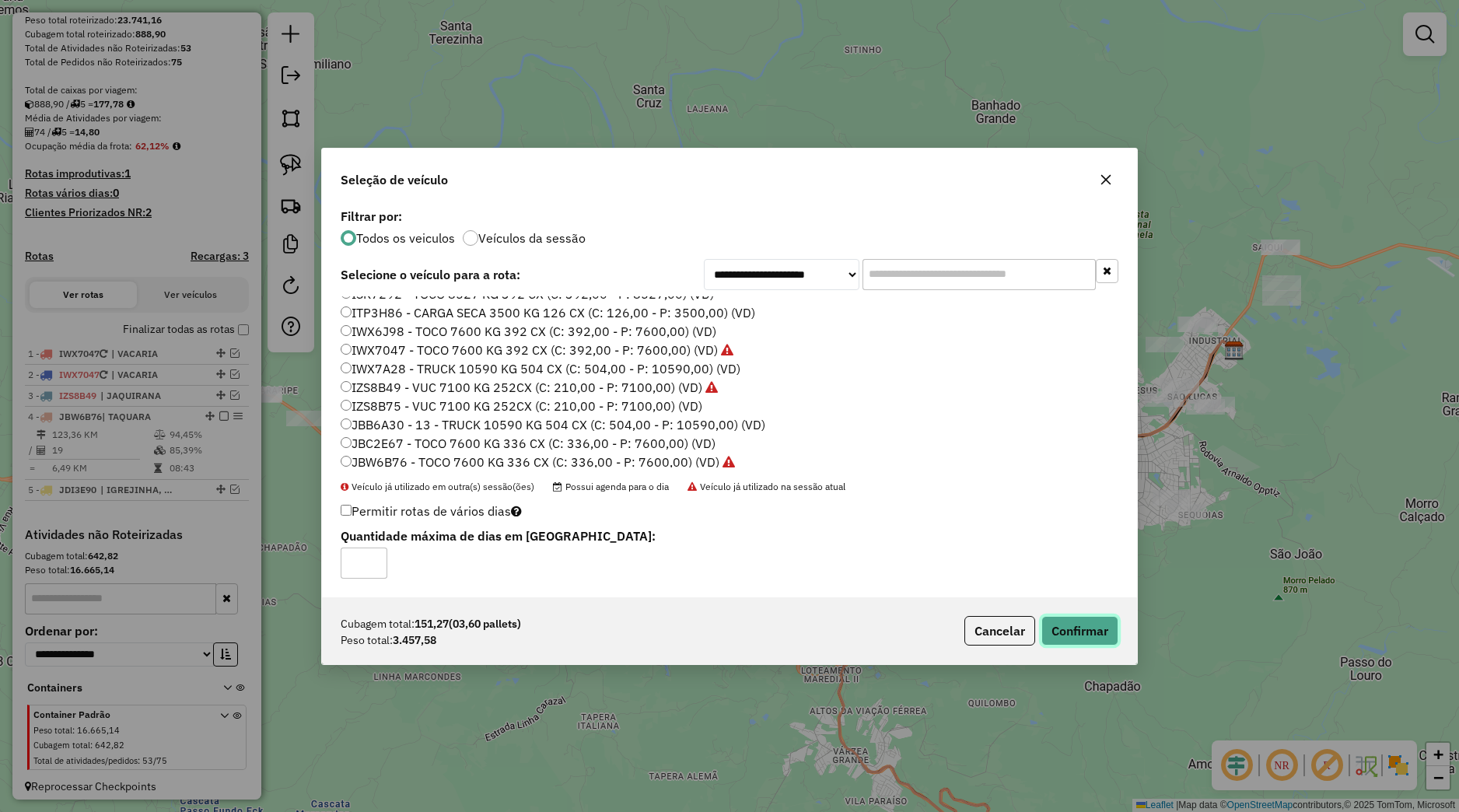
drag, startPoint x: 1090, startPoint y: 625, endPoint x: 1066, endPoint y: 623, distance: 24.1
click at [1090, 626] on button "Confirmar" at bounding box center [1080, 631] width 77 height 30
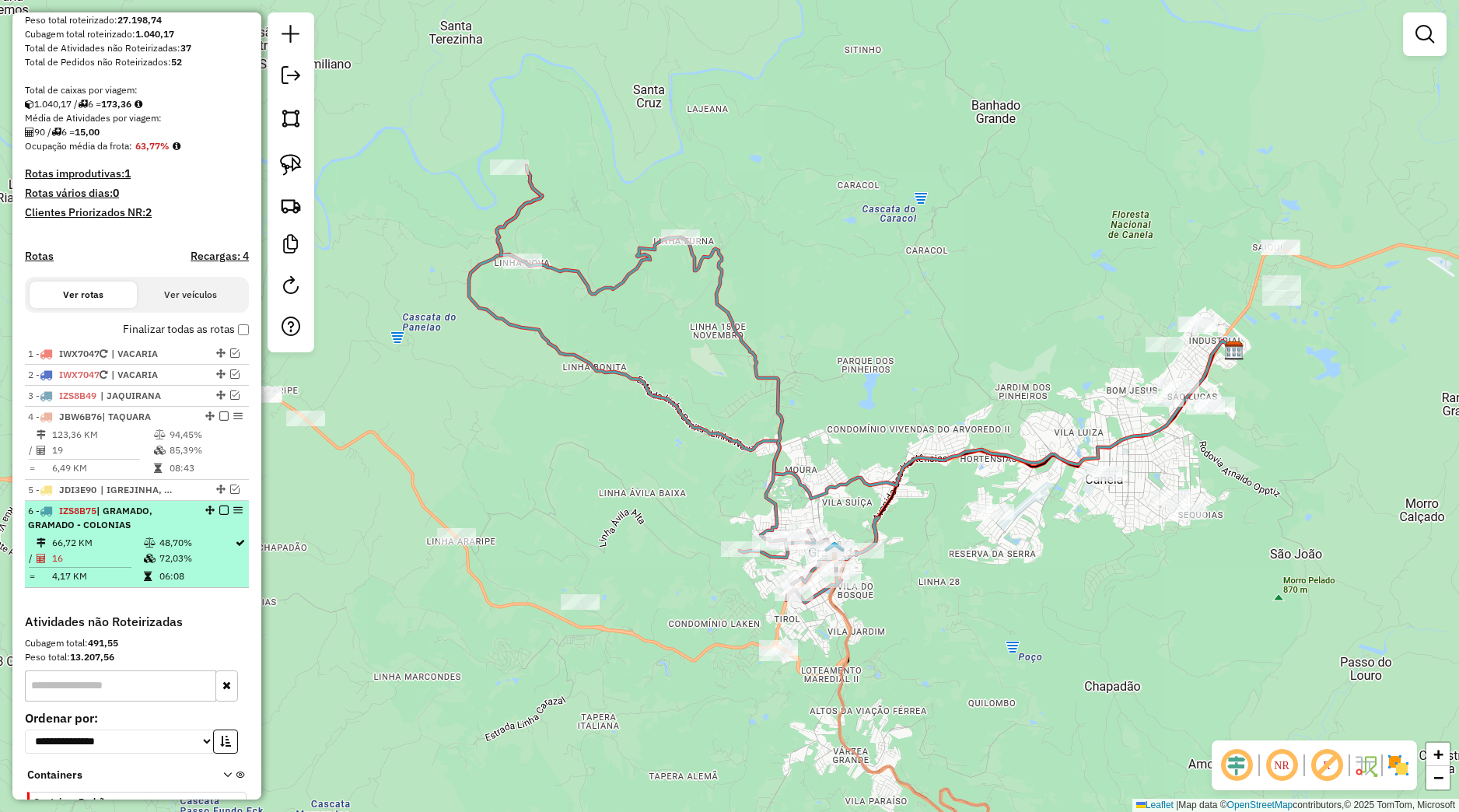
click at [219, 515] on em at bounding box center [223, 510] width 9 height 9
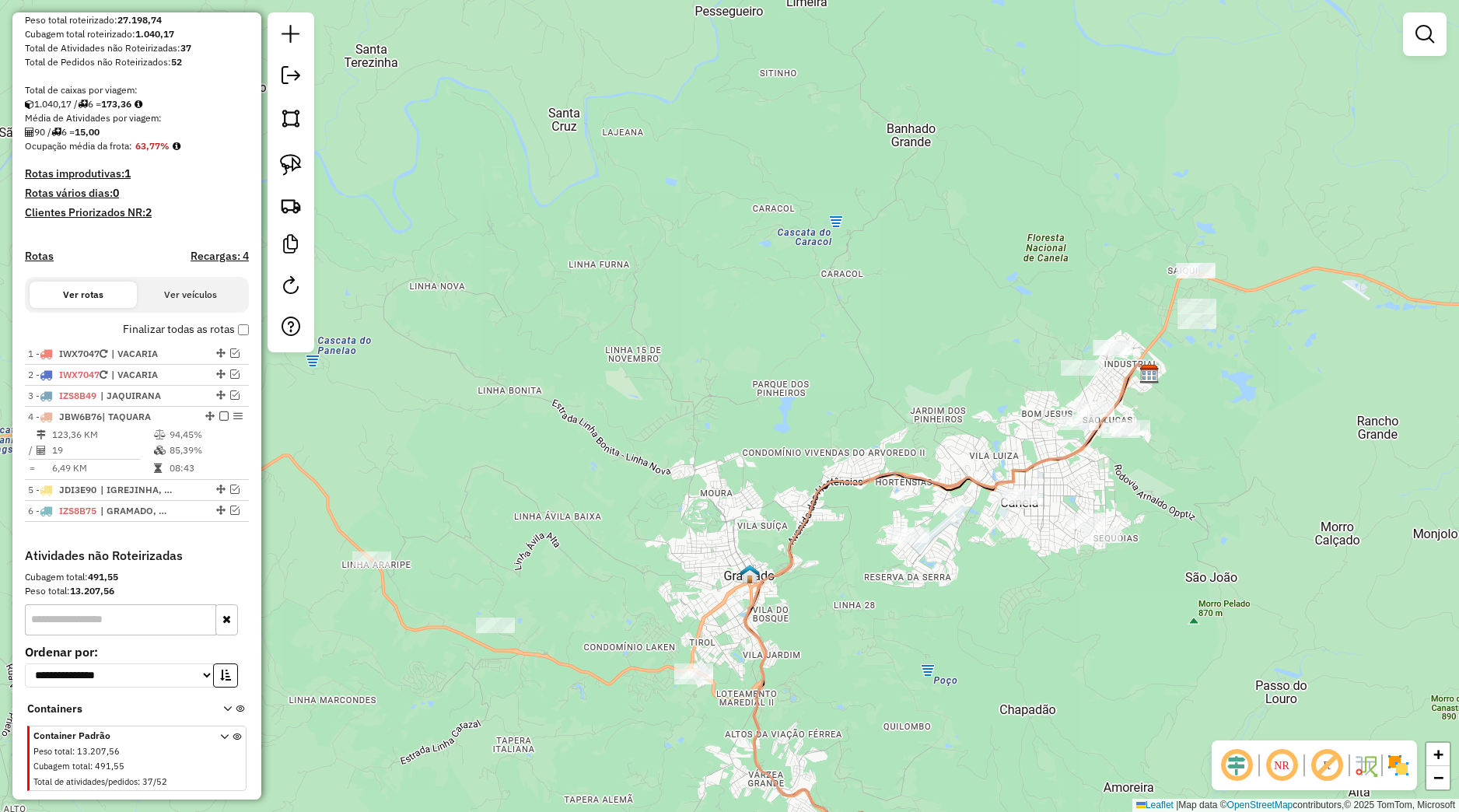
drag, startPoint x: 934, startPoint y: 498, endPoint x: 813, endPoint y: 531, distance: 125.4
click at [813, 531] on div "Janela de atendimento Grade de atendimento Capacidade Transportadoras Veículos …" at bounding box center [729, 406] width 1459 height 812
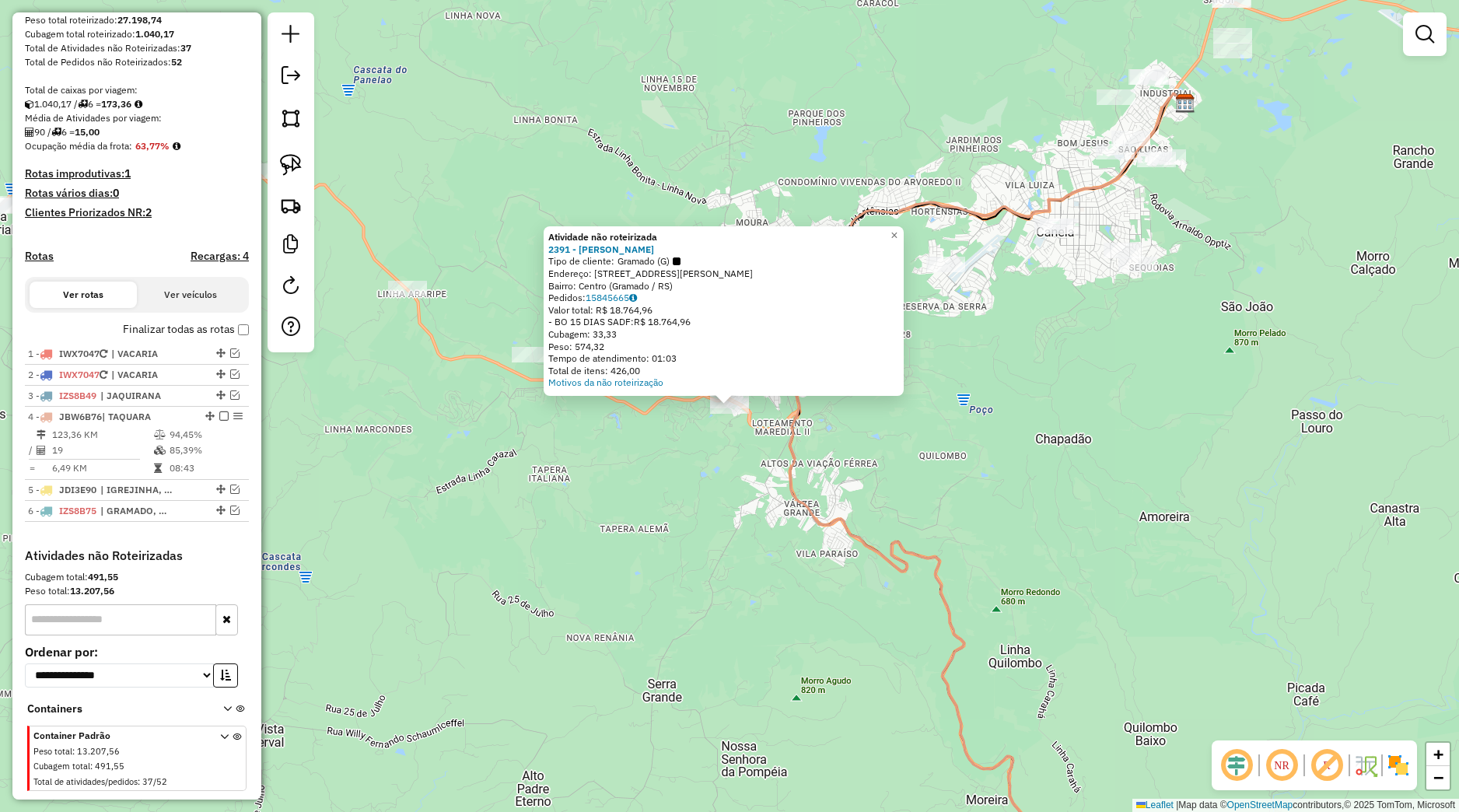
drag, startPoint x: 658, startPoint y: 507, endPoint x: 680, endPoint y: 498, distance: 23.8
click at [659, 507] on div "Atividade não roteirizada 2391 - [PERSON_NAME] Tipo de cliente: Gramado (G) End…" at bounding box center [729, 406] width 1459 height 812
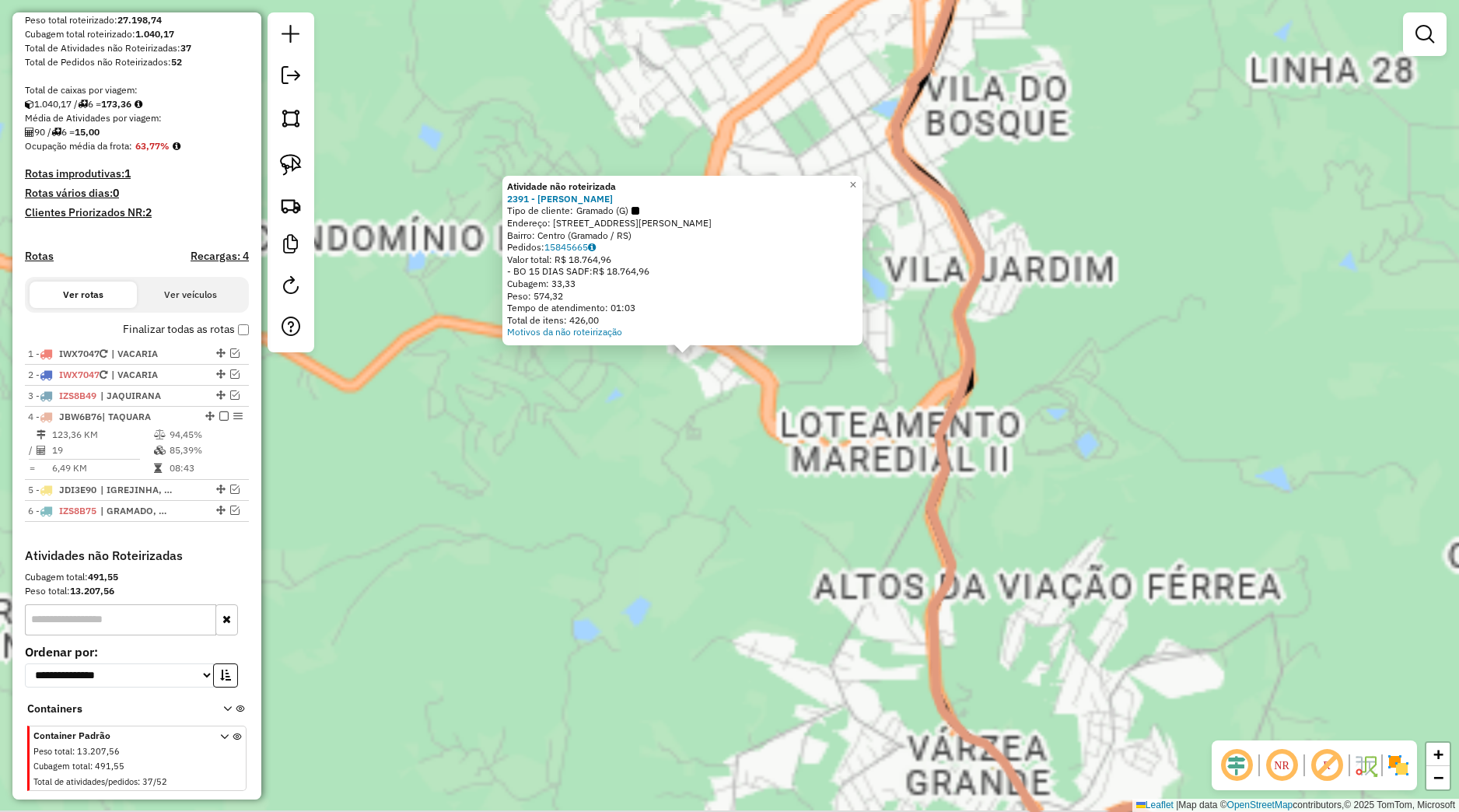
click at [746, 420] on div "Atividade não roteirizada 2391 - [PERSON_NAME] Tipo de cliente: Gramado (G) End…" at bounding box center [729, 406] width 1459 height 812
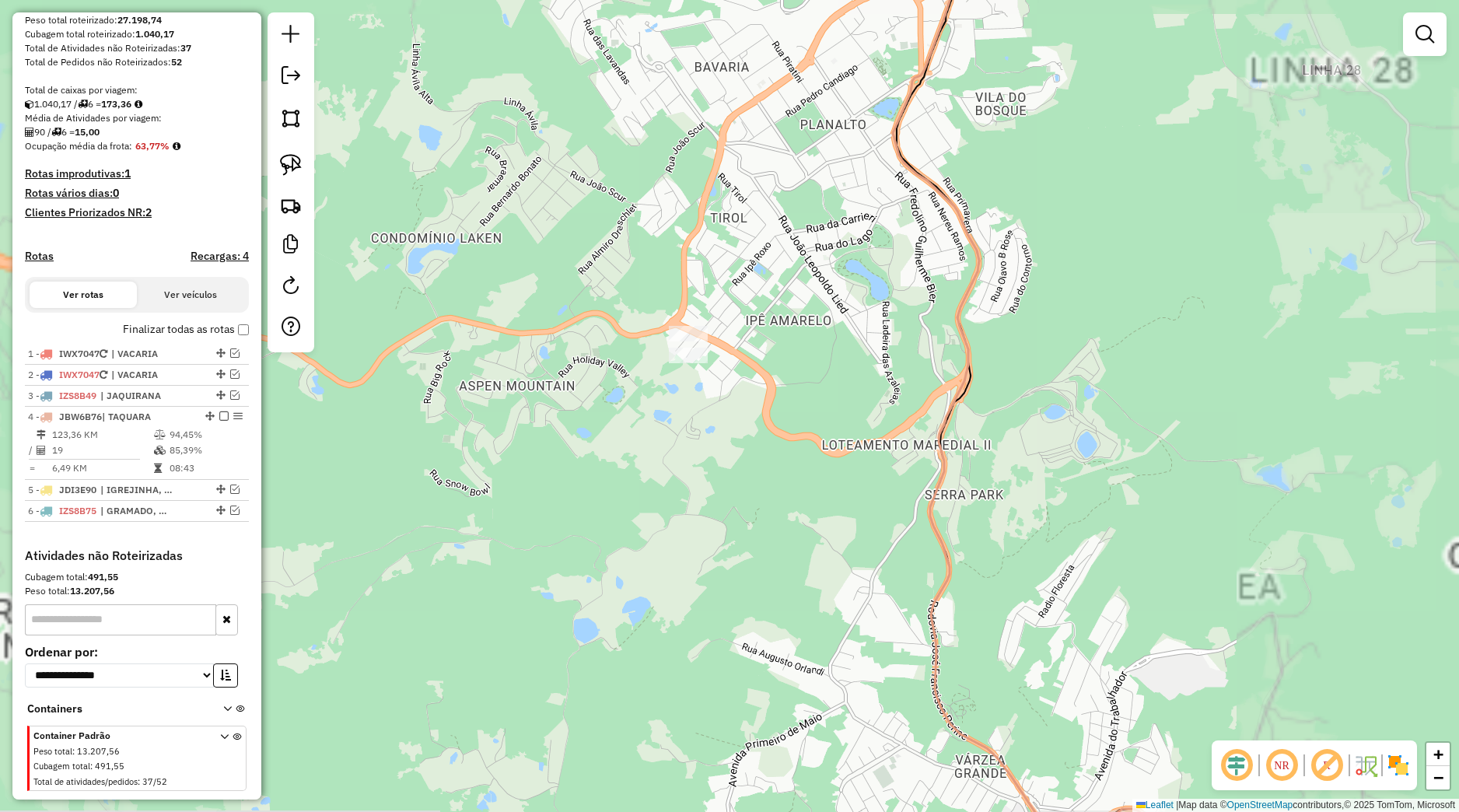
click at [693, 365] on div "Janela de atendimento Grade de atendimento Capacidade Transportadoras Veículos …" at bounding box center [729, 406] width 1459 height 812
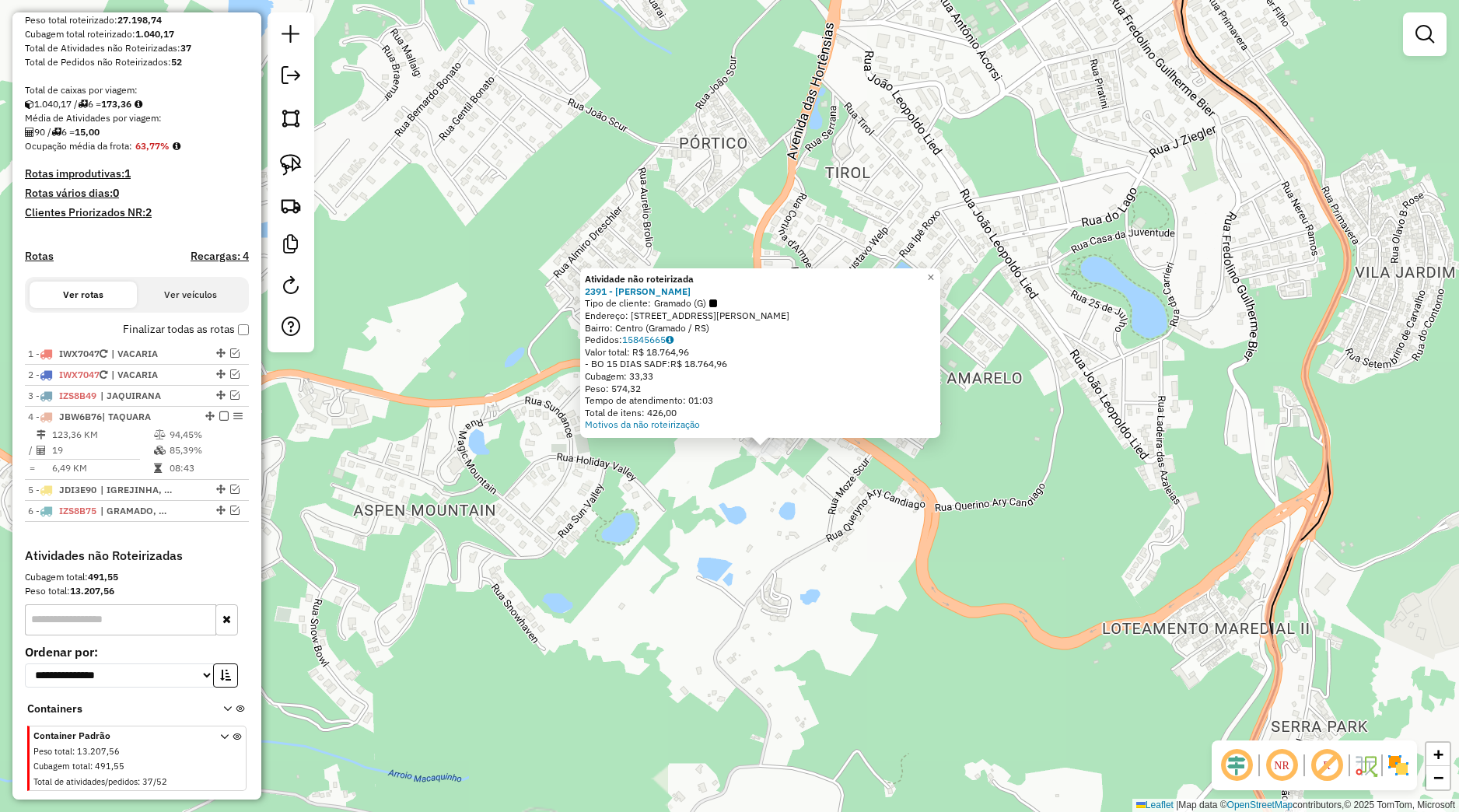
click at [715, 492] on div "Atividade não roteirizada 2391 - [PERSON_NAME] Tipo de cliente: Gramado (G) End…" at bounding box center [729, 406] width 1459 height 812
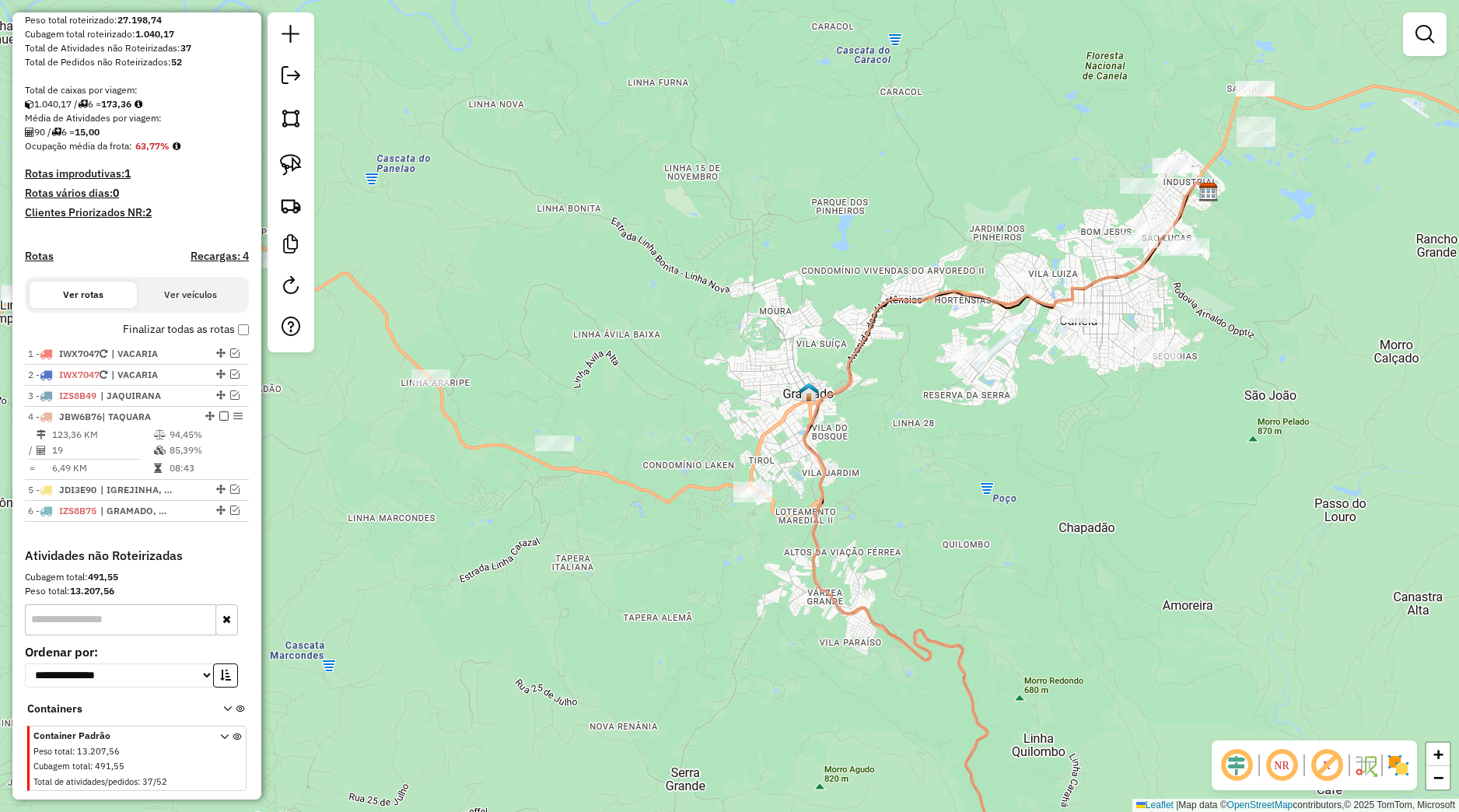
drag, startPoint x: 943, startPoint y: 462, endPoint x: 690, endPoint y: 617, distance: 296.7
click at [690, 617] on div "Janela de atendimento Grade de atendimento Capacidade Transportadoras Veículos …" at bounding box center [729, 406] width 1459 height 812
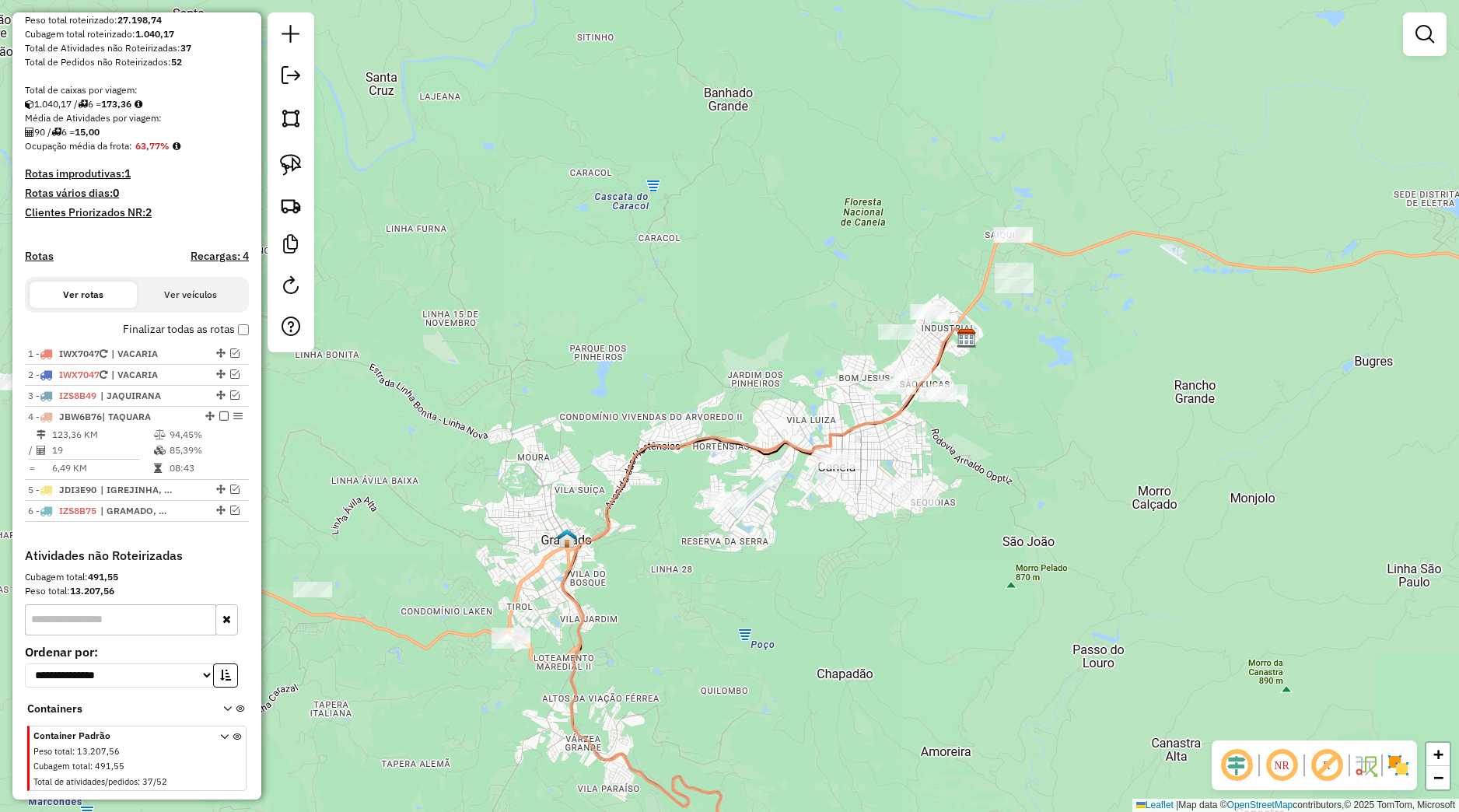
click at [310, 172] on div at bounding box center [291, 182] width 47 height 340
drag, startPoint x: 300, startPoint y: 151, endPoint x: 362, endPoint y: 205, distance: 82.2
click at [299, 154] on link at bounding box center [291, 165] width 34 height 34
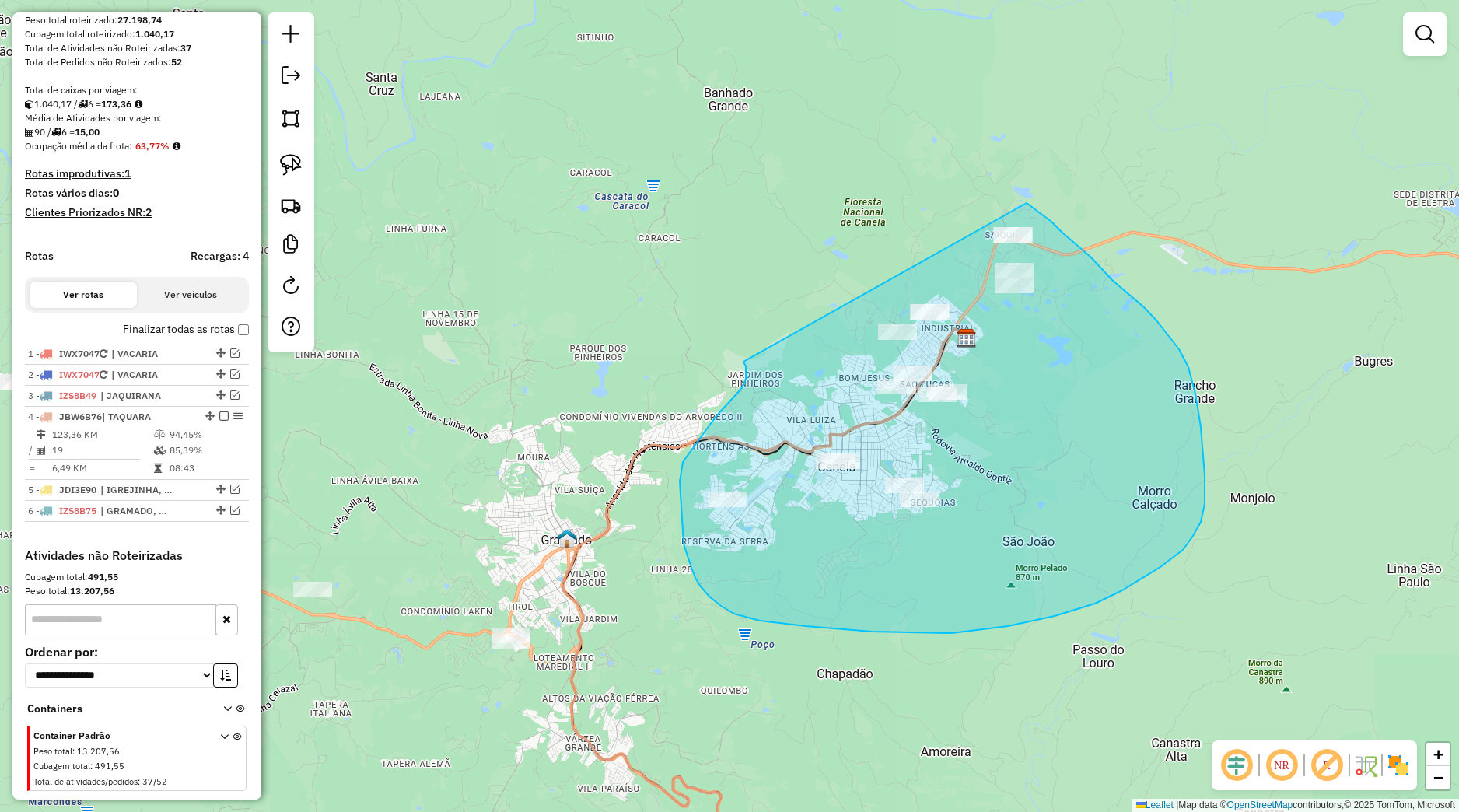
drag, startPoint x: 745, startPoint y: 362, endPoint x: 992, endPoint y: 188, distance: 302.1
click at [992, 188] on div "Janela de atendimento Grade de atendimento Capacidade Transportadoras Veículos …" at bounding box center [729, 406] width 1459 height 812
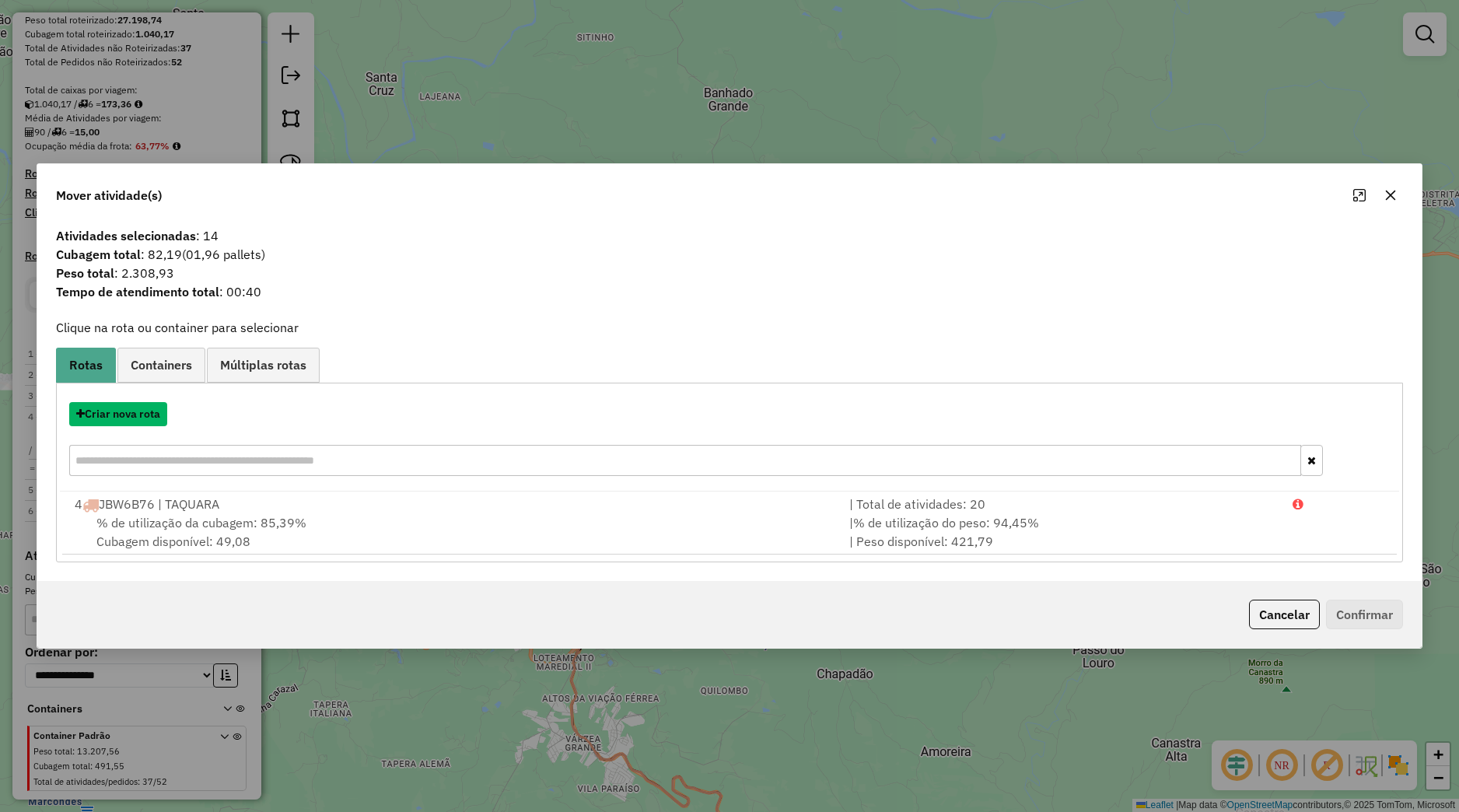
click at [150, 420] on button "Criar nova rota" at bounding box center [117, 414] width 98 height 24
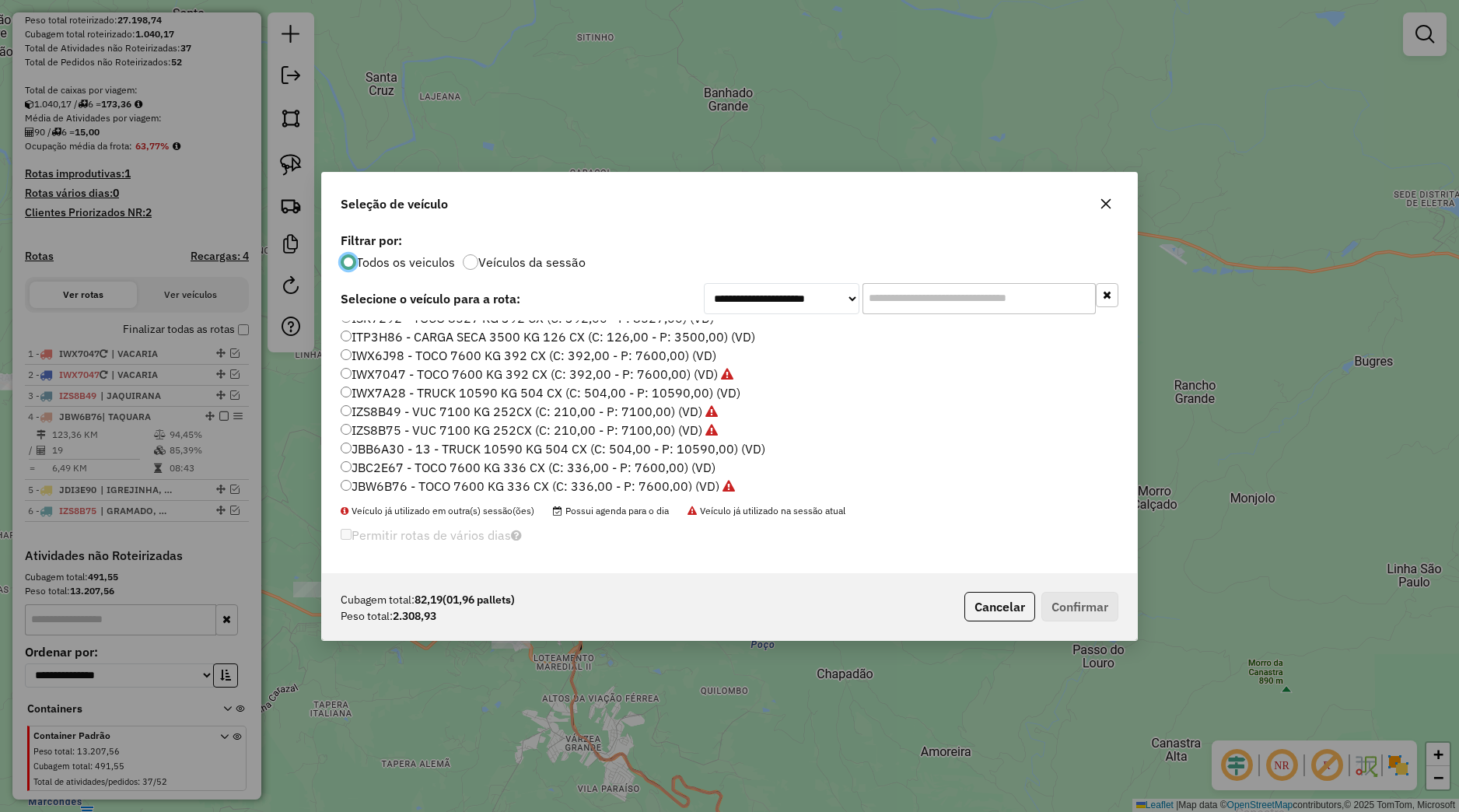
click at [371, 341] on label "ITP3H86 - CARGA SECA 3500 KG 126 CX (C: 126,00 - P: 3500,00) (VD)" at bounding box center [548, 337] width 415 height 19
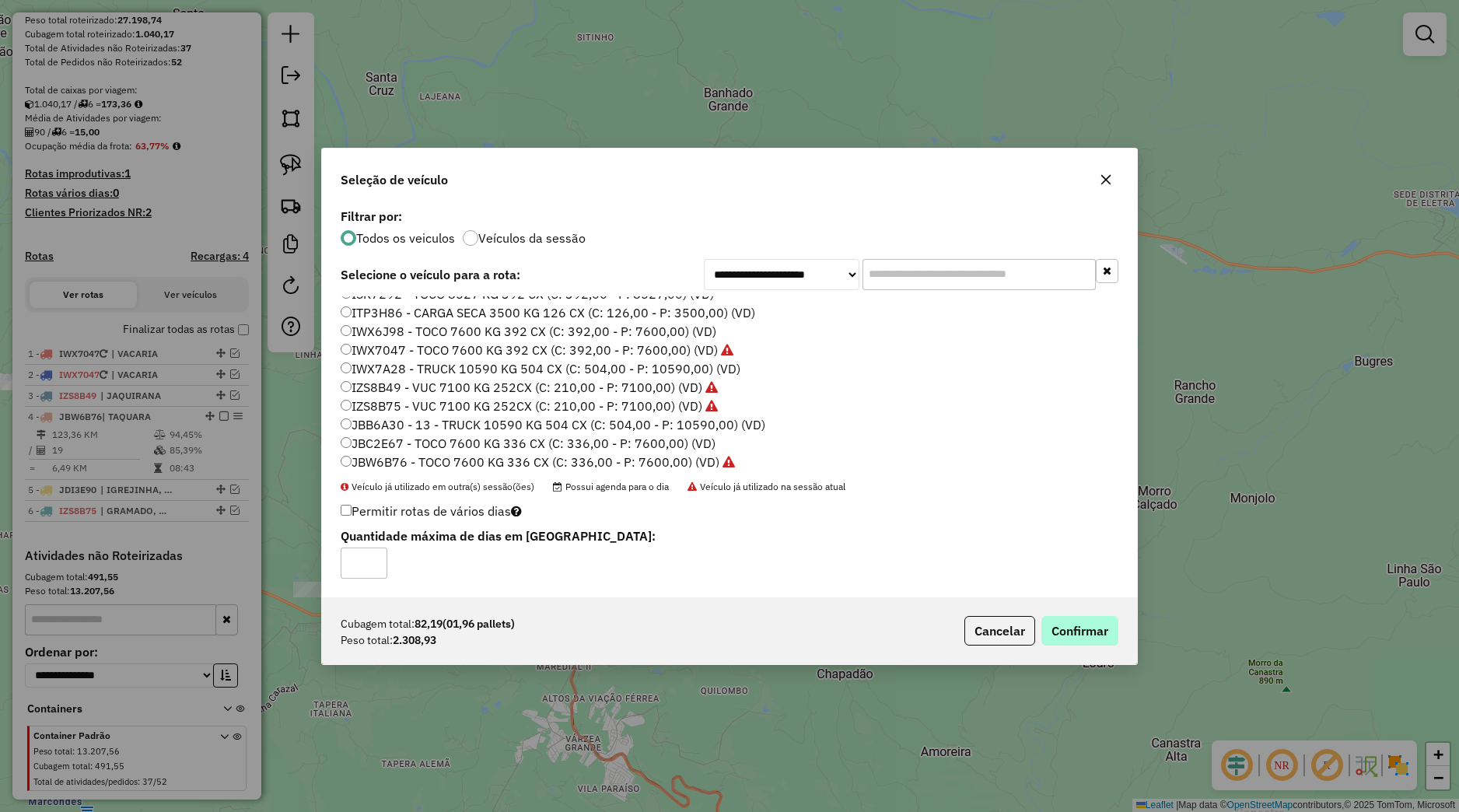
drag, startPoint x: 1130, startPoint y: 627, endPoint x: 1110, endPoint y: 623, distance: 20.4
click at [1127, 627] on div "Cubagem total: 82,19 (01,96 pallets) Peso total: 2.308,93 Cancelar Confirmar" at bounding box center [729, 631] width 815 height 67
click at [1103, 624] on button "Confirmar" at bounding box center [1080, 631] width 77 height 30
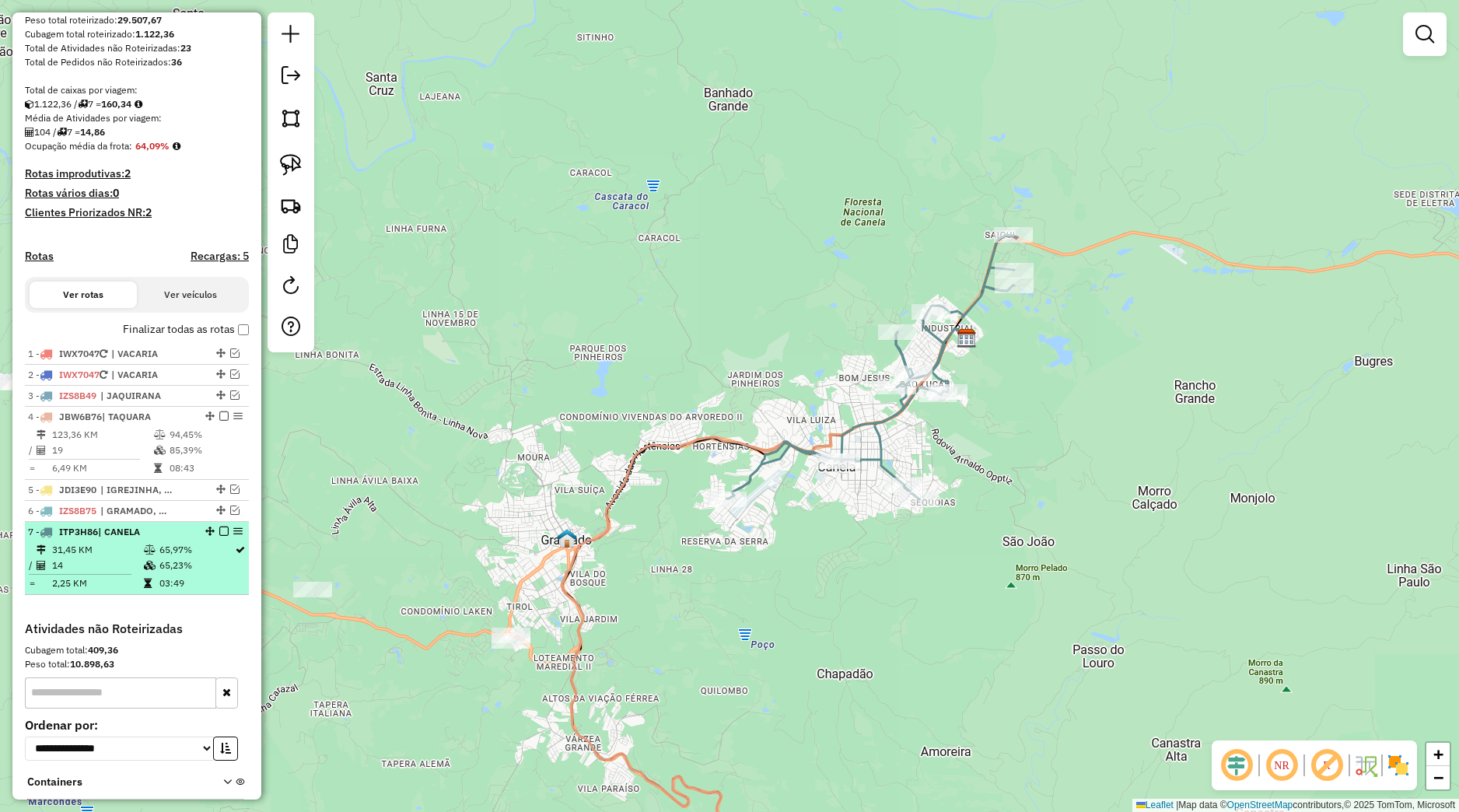
click at [219, 536] on em at bounding box center [223, 530] width 9 height 9
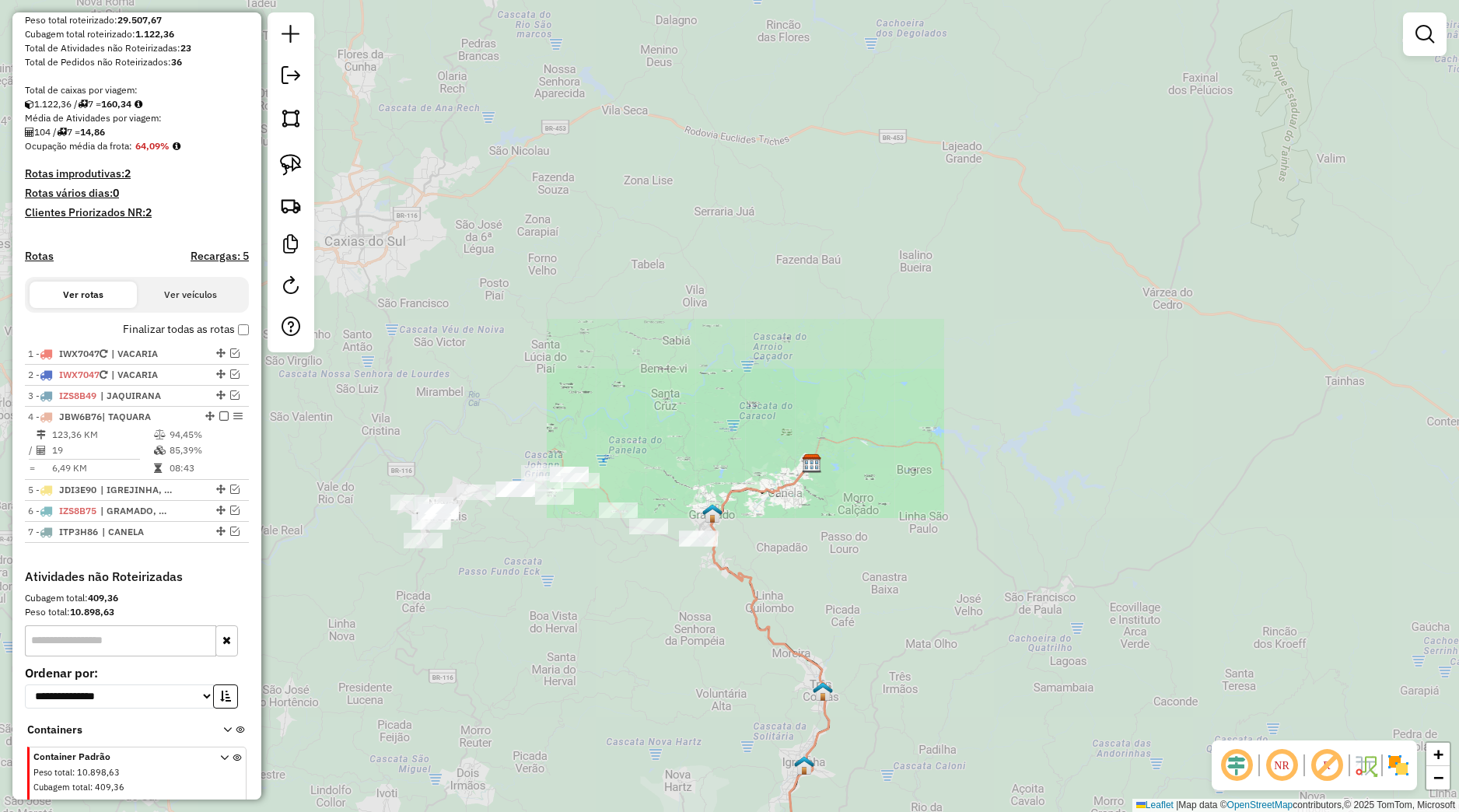
drag, startPoint x: 784, startPoint y: 644, endPoint x: 757, endPoint y: 534, distance: 113.3
click at [757, 534] on div "Janela de atendimento Grade de atendimento Capacidade Transportadoras Veículos …" at bounding box center [729, 406] width 1459 height 812
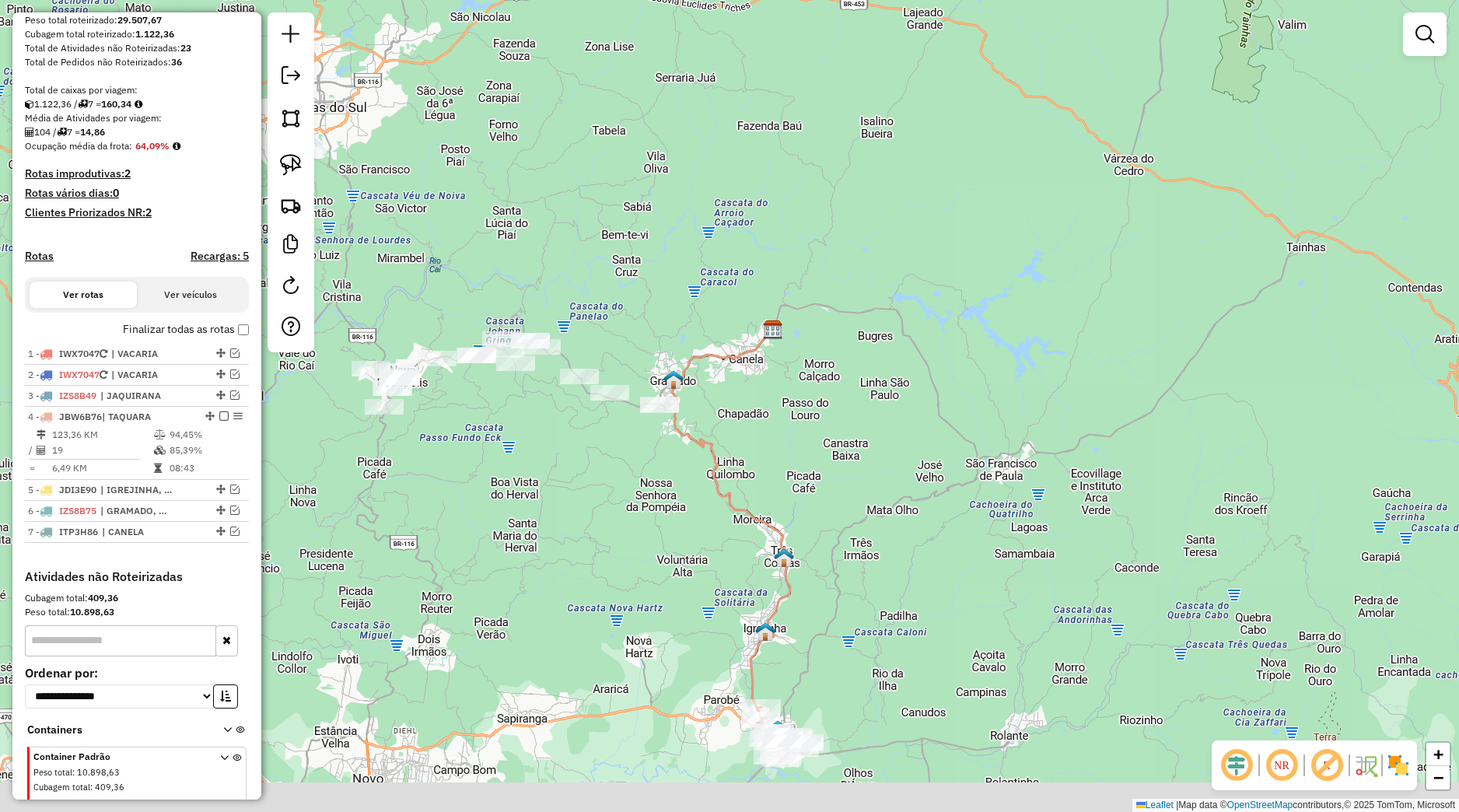
drag, startPoint x: 725, startPoint y: 550, endPoint x: 718, endPoint y: 526, distance: 25.0
click at [718, 526] on div "Janela de atendimento Grade de atendimento Capacidade Transportadoras Veículos …" at bounding box center [729, 406] width 1459 height 812
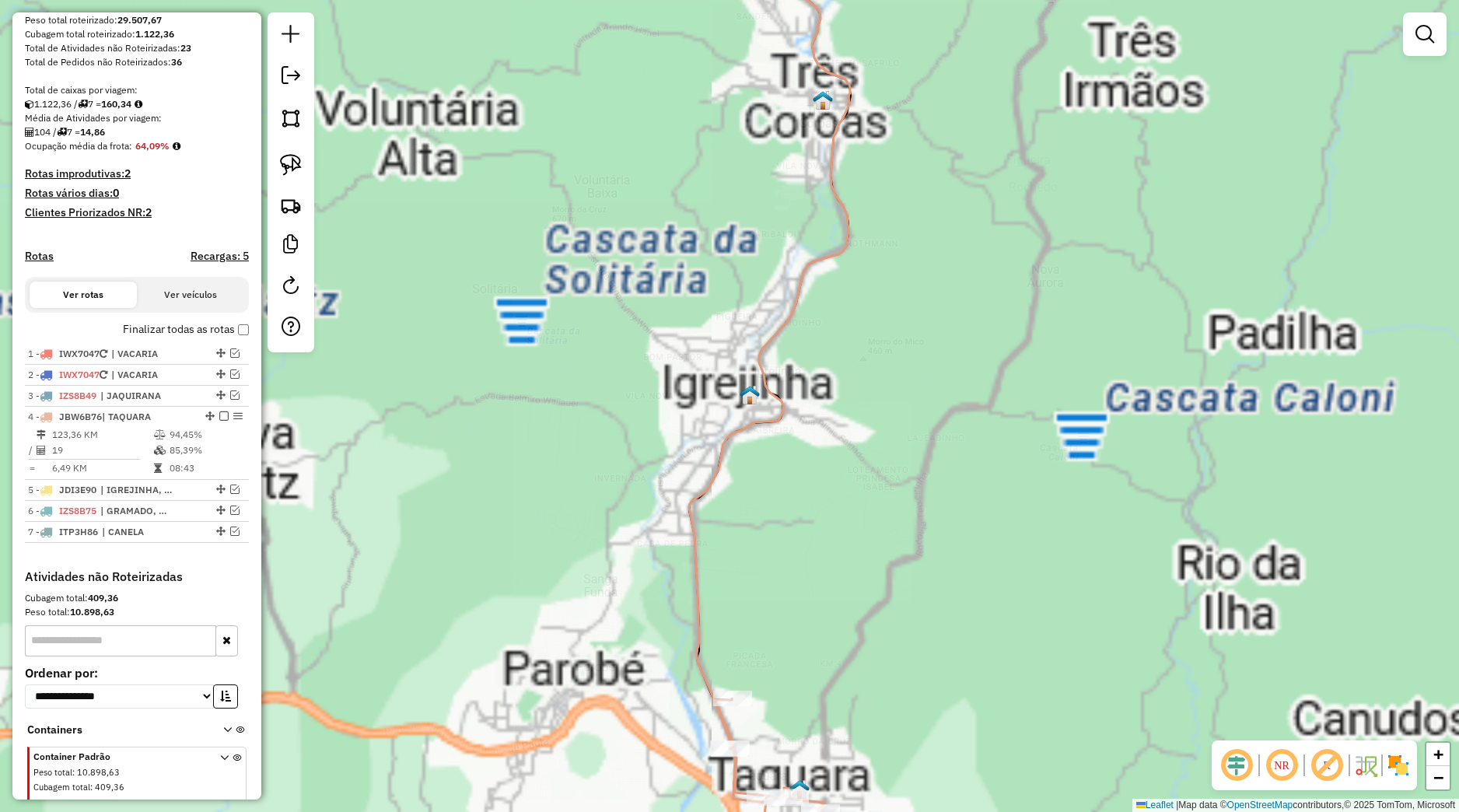
drag, startPoint x: 782, startPoint y: 694, endPoint x: 755, endPoint y: 554, distance: 142.6
click at [755, 554] on div "Janela de atendimento Grade de atendimento Capacidade Transportadoras Veículos …" at bounding box center [729, 406] width 1459 height 812
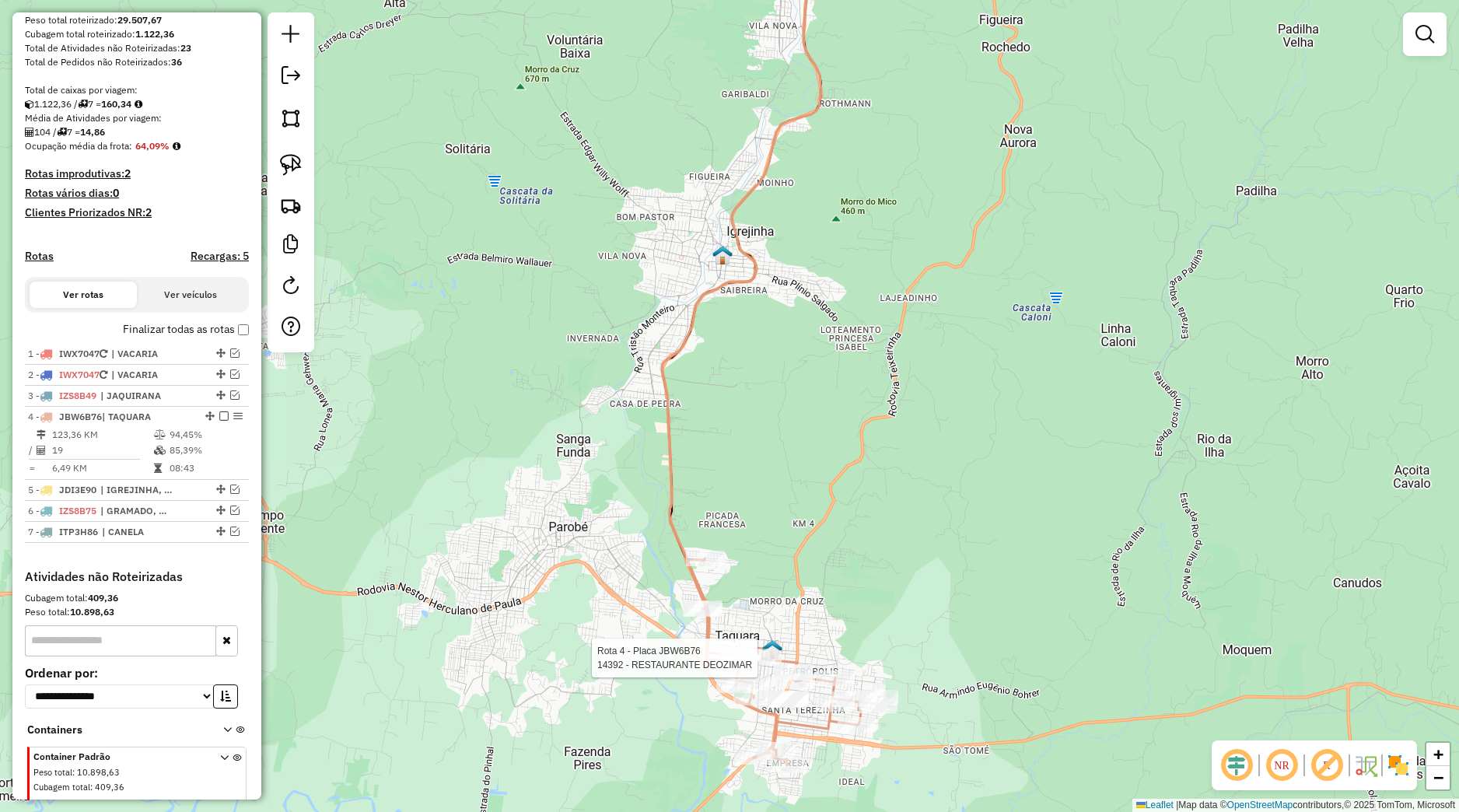
select select "*********"
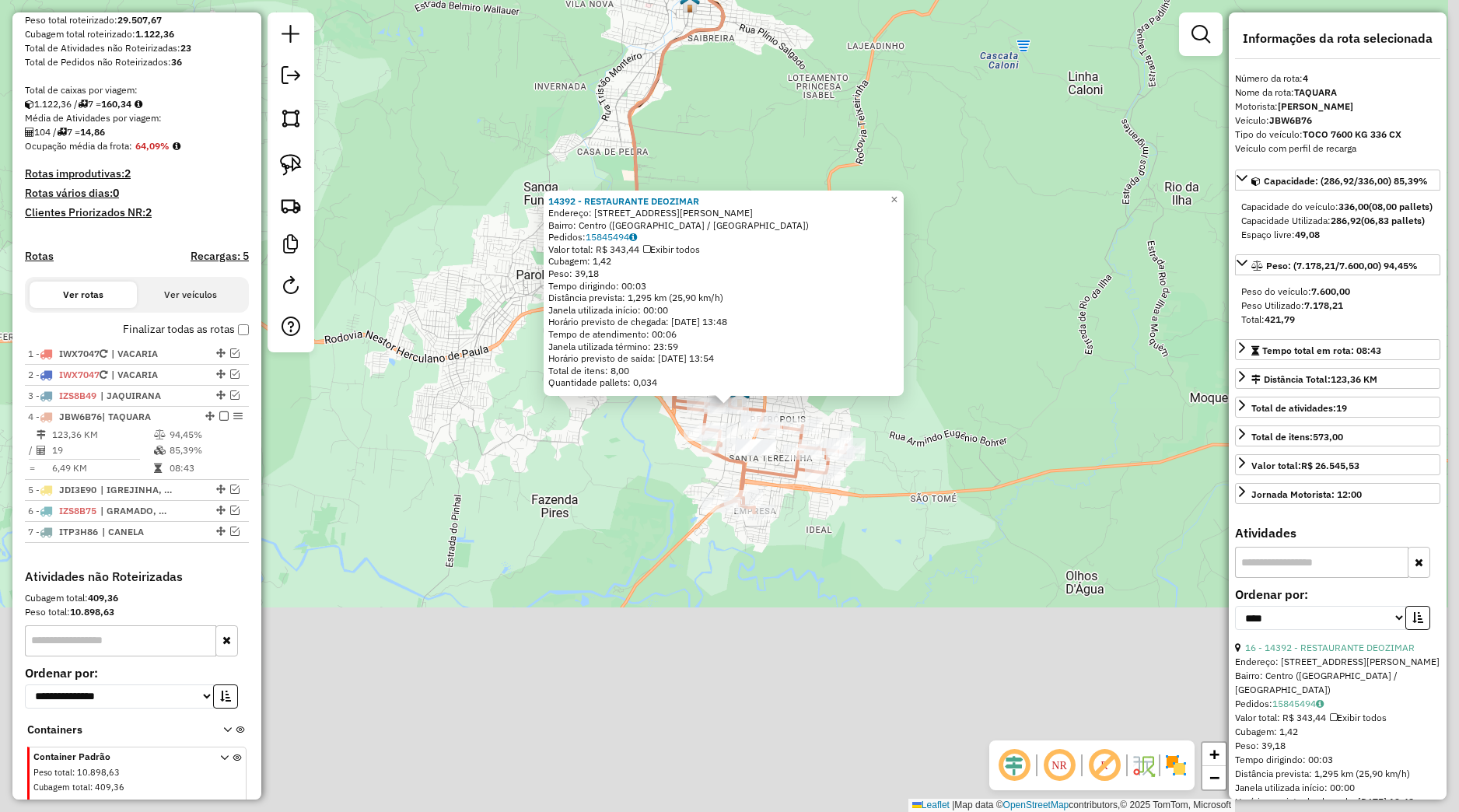
scroll to position [320, 0]
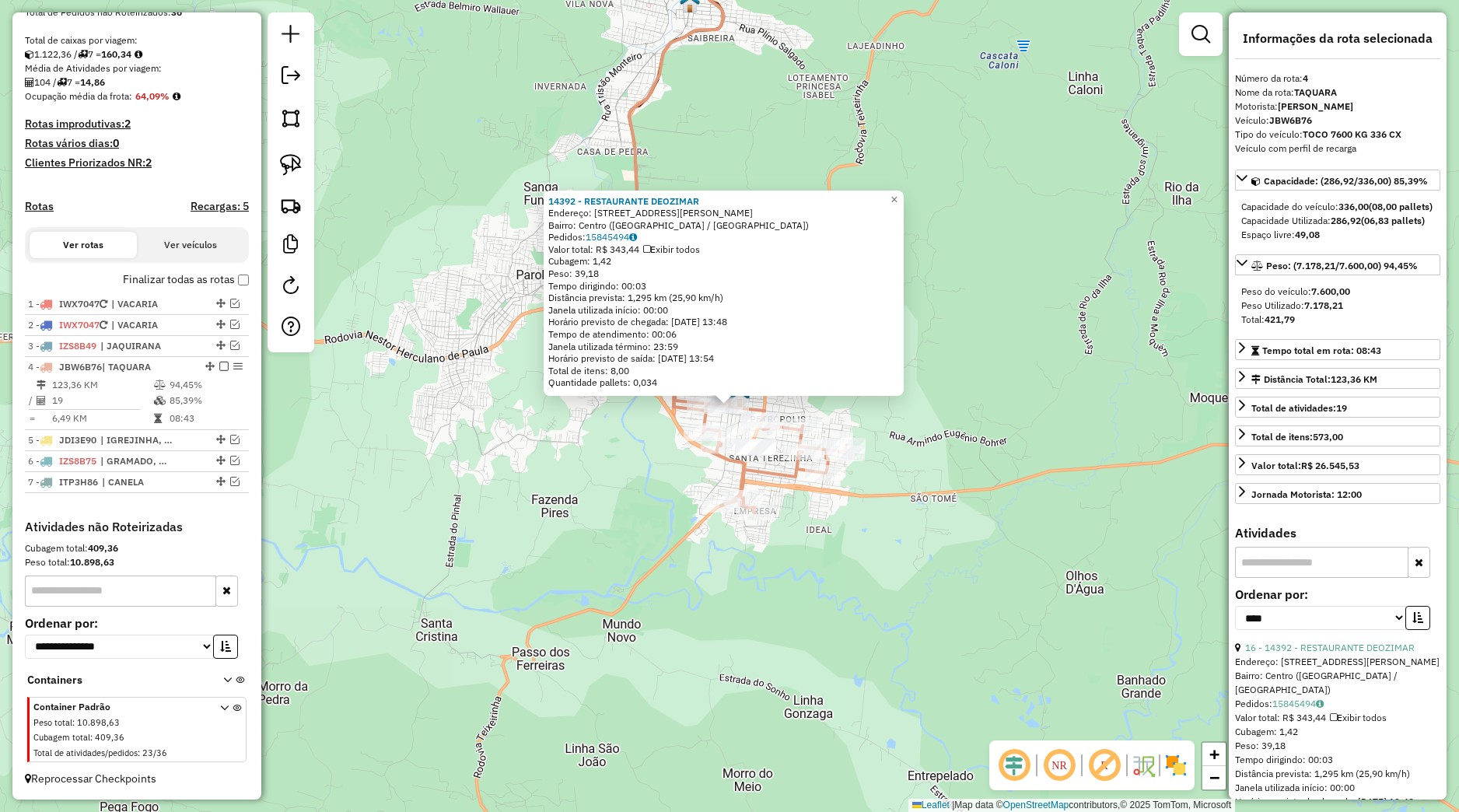
click at [810, 603] on div "14392 - RESTAURANTE DEOZIMAR Endereço: [STREET_ADDRESS][PERSON_NAME] Pedidos: 1…" at bounding box center [729, 406] width 1459 height 812
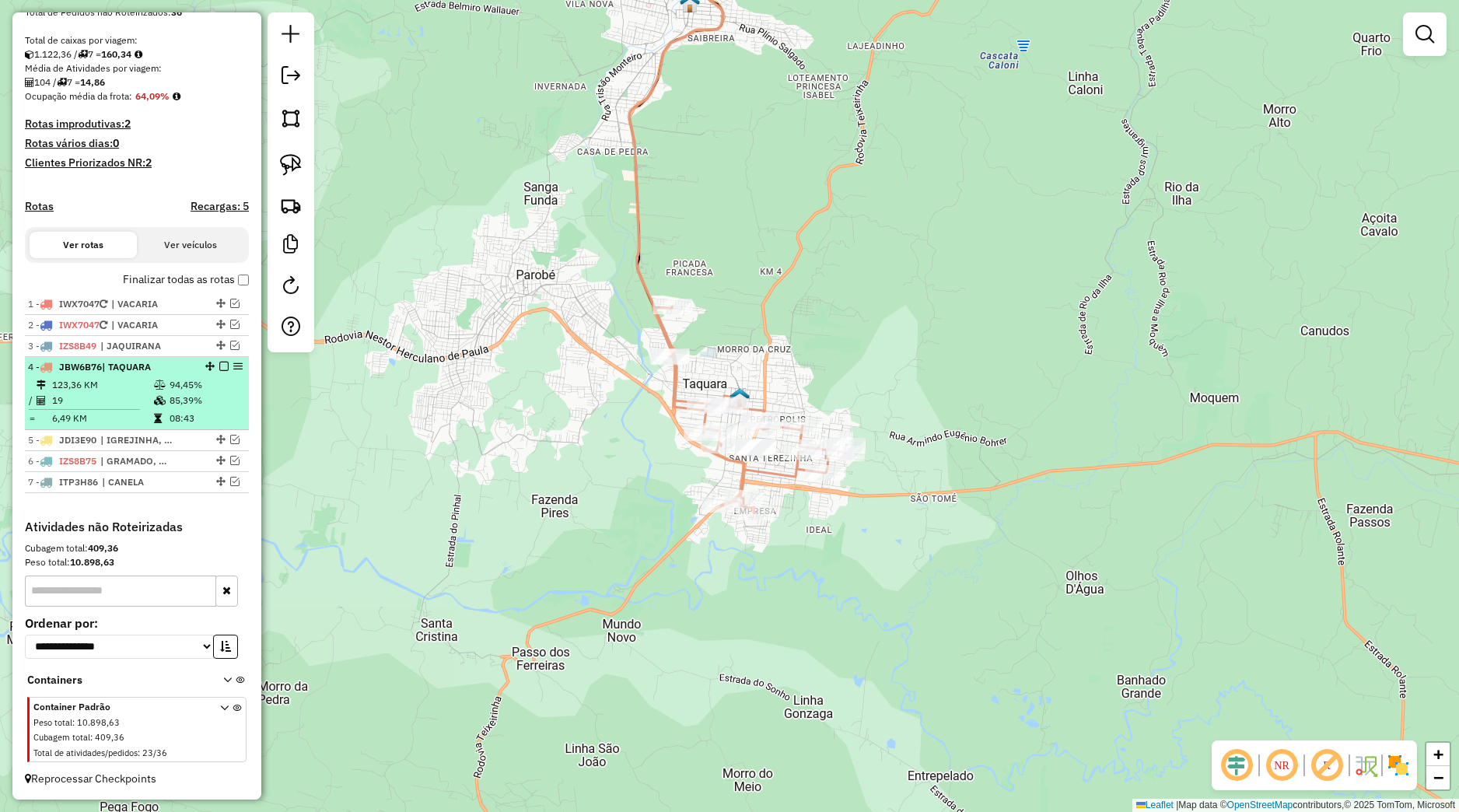
click at [219, 364] on em at bounding box center [223, 366] width 9 height 9
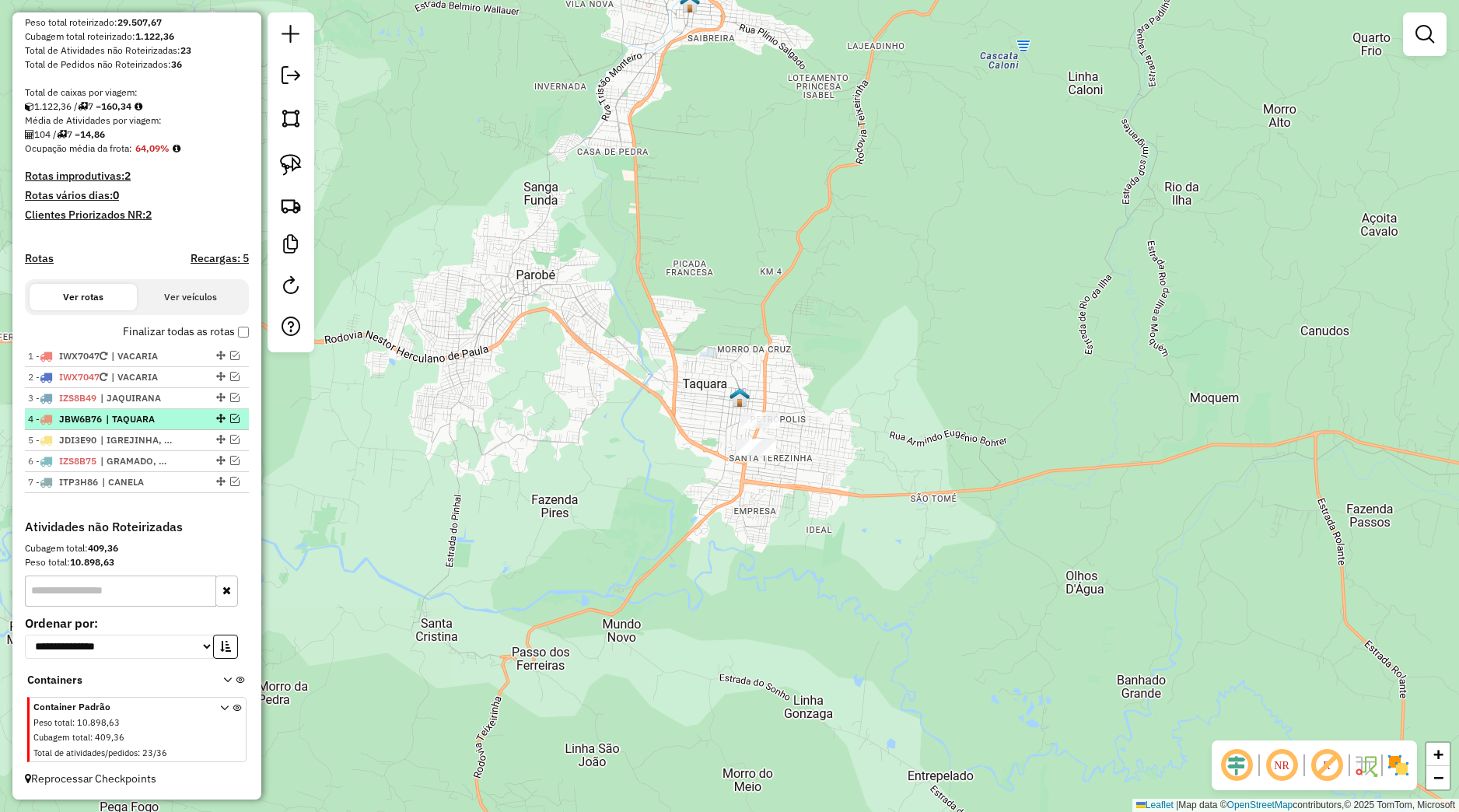
scroll to position [268, 0]
click at [298, 157] on img at bounding box center [291, 165] width 22 height 22
drag, startPoint x: 714, startPoint y: 411, endPoint x: 700, endPoint y: 409, distance: 14.1
click at [713, 411] on div "Janela de atendimento Grade de atendimento Capacidade Transportadoras Veículos …" at bounding box center [729, 406] width 1459 height 812
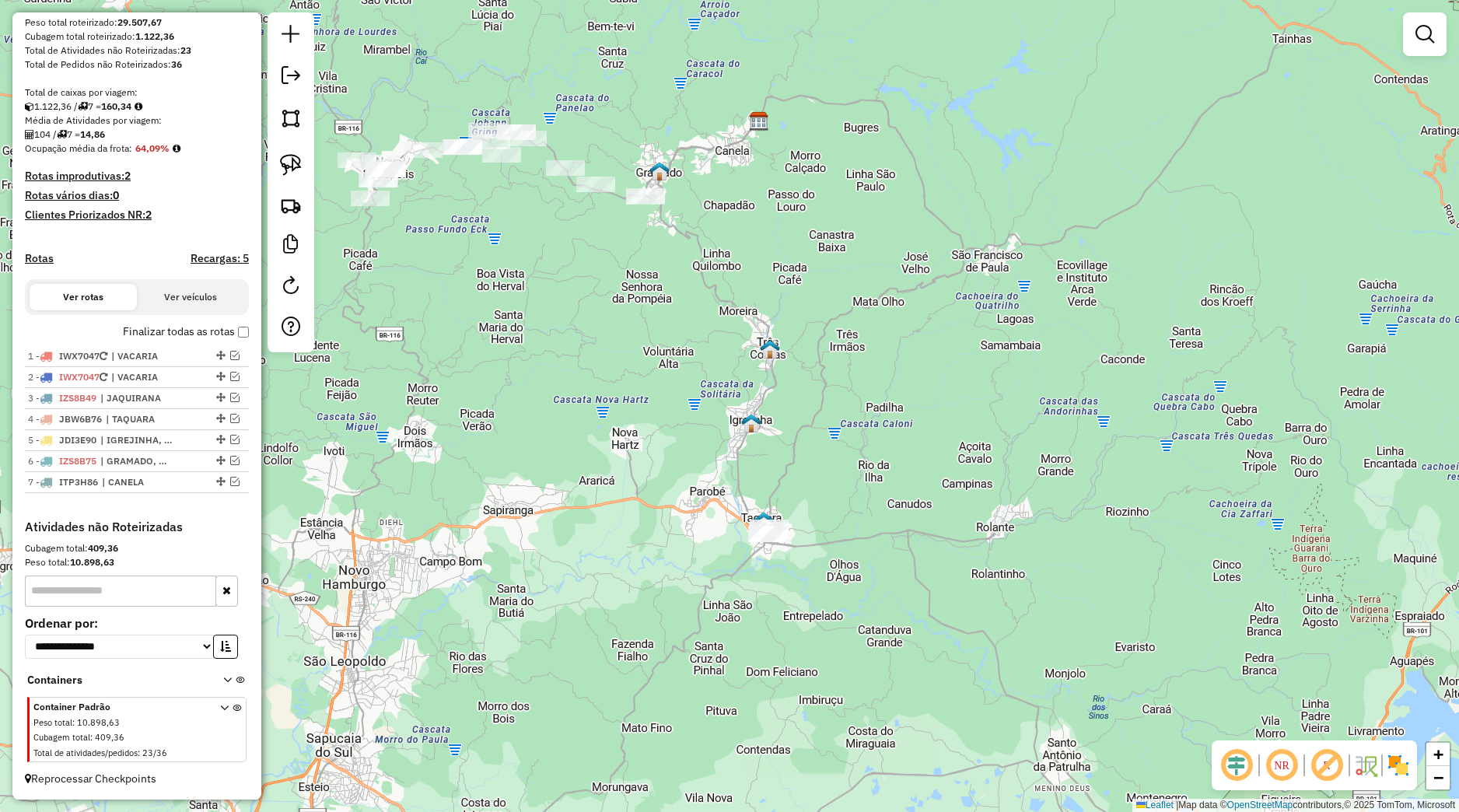
drag, startPoint x: 634, startPoint y: 318, endPoint x: 795, endPoint y: 567, distance: 296.5
click at [794, 567] on div "Janela de atendimento Grade de atendimento Capacidade Transportadoras Veículos …" at bounding box center [729, 406] width 1459 height 812
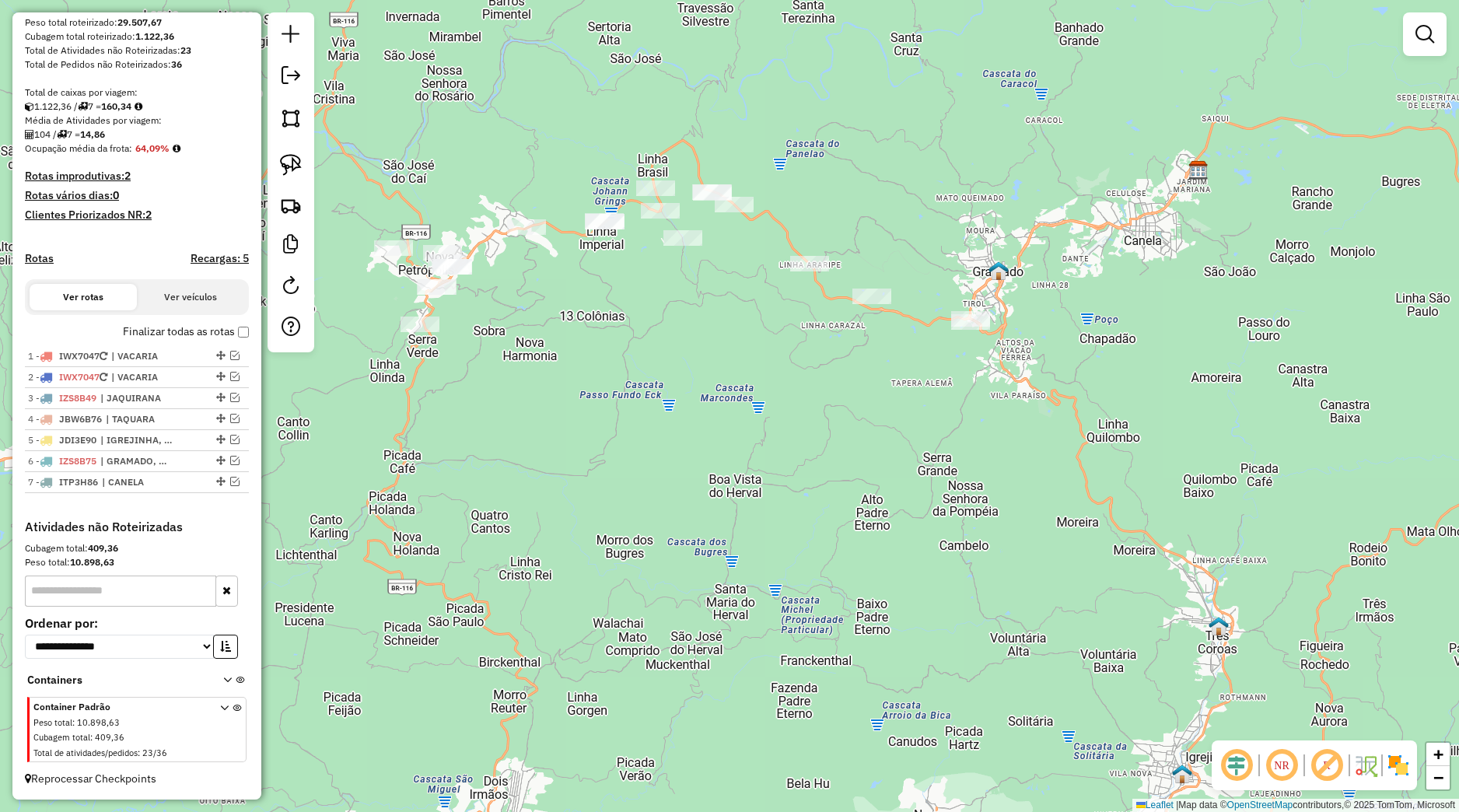
drag, startPoint x: 521, startPoint y: 340, endPoint x: 544, endPoint y: 352, distance: 25.9
click at [601, 393] on div "Janela de atendimento Grade de atendimento Capacidade Transportadoras Veículos …" at bounding box center [729, 406] width 1459 height 812
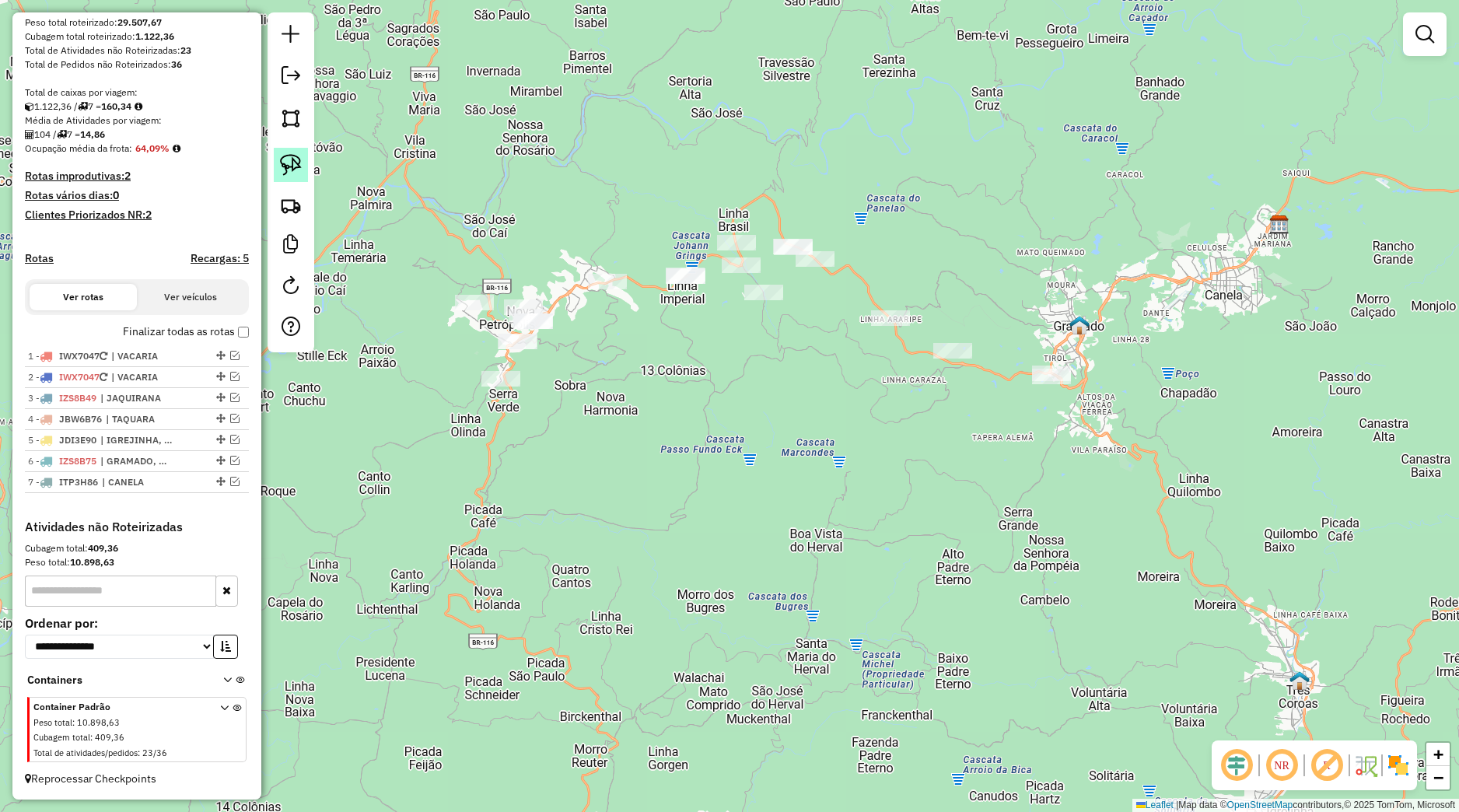
click at [301, 158] on img at bounding box center [291, 165] width 22 height 22
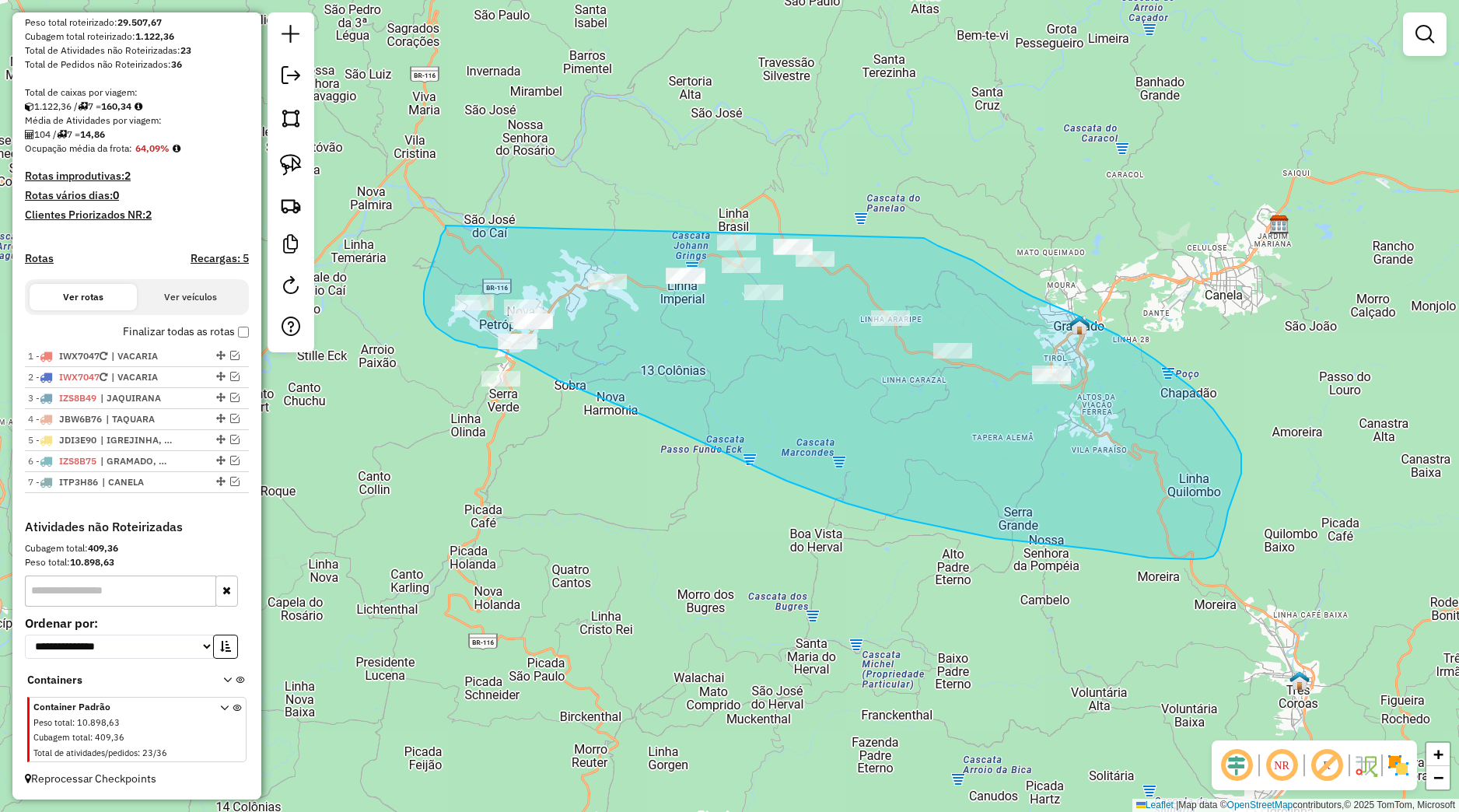
drag, startPoint x: 446, startPoint y: 227, endPoint x: 847, endPoint y: 202, distance: 401.8
click at [847, 202] on div "Janela de atendimento Grade de atendimento Capacidade Transportadoras Veículos …" at bounding box center [729, 406] width 1459 height 812
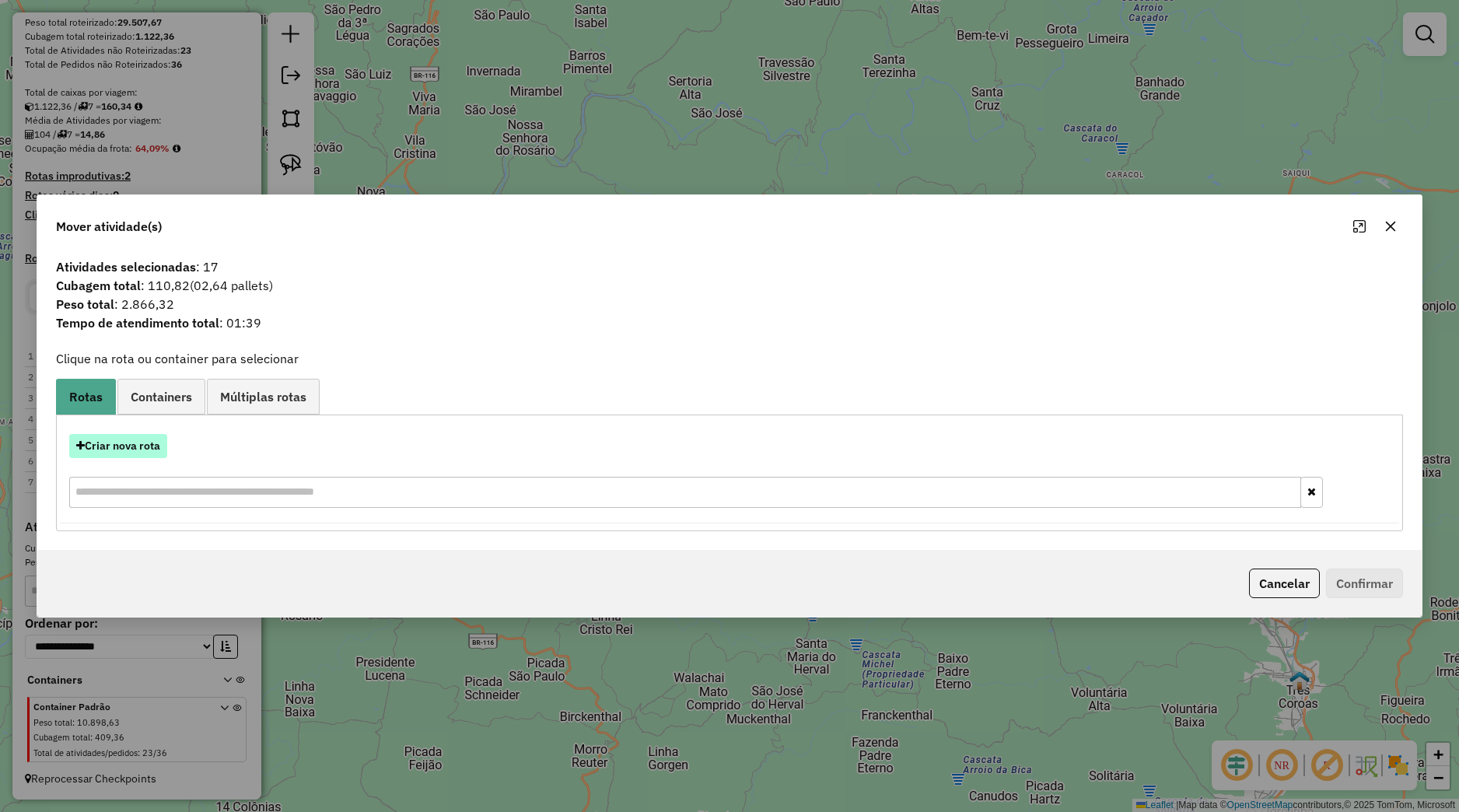
click at [157, 442] on button "Criar nova rota" at bounding box center [117, 446] width 98 height 24
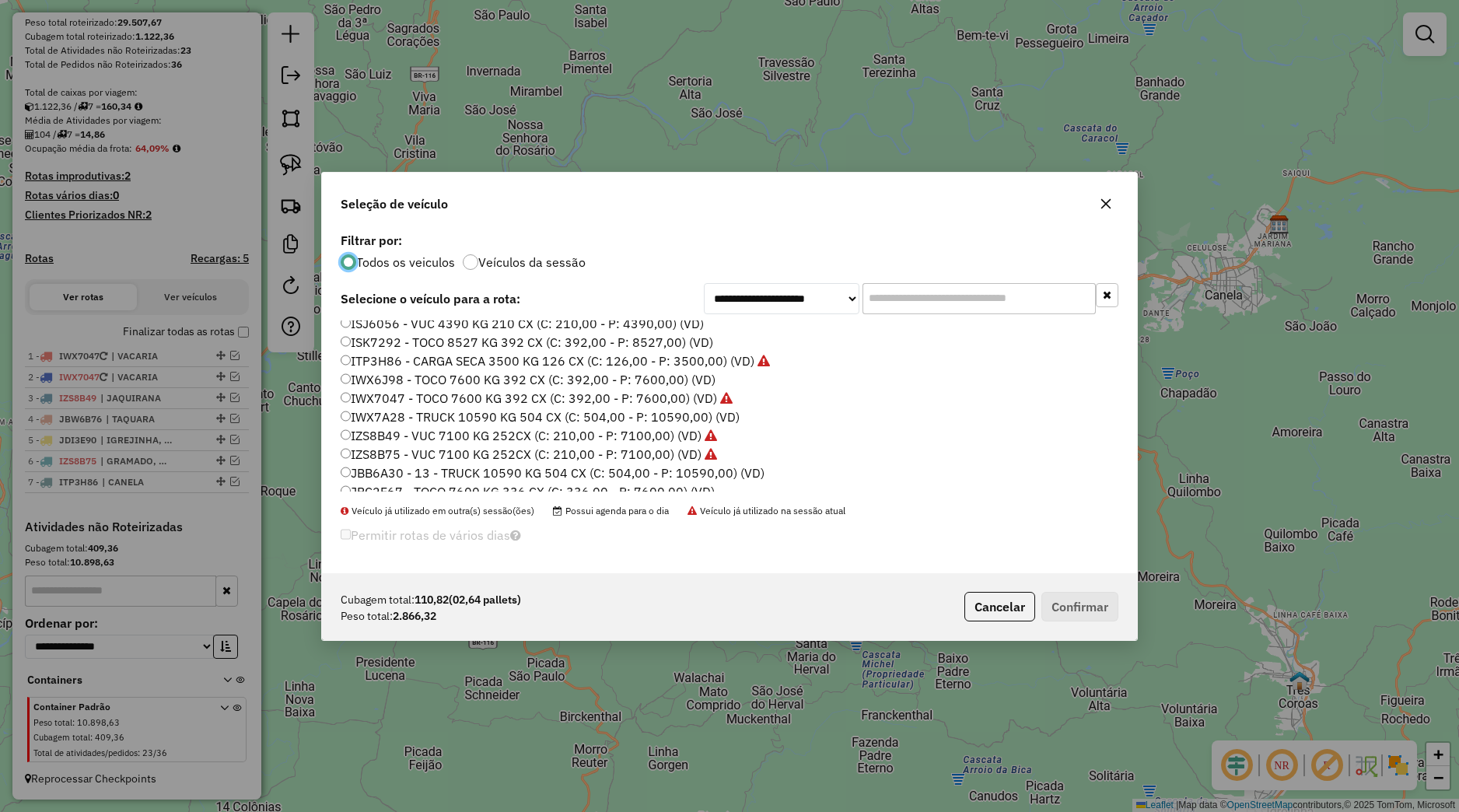
scroll to position [296, 0]
click at [396, 402] on label "JBW6B83 - TOCO 7600 KG 336 CX (C: 336,00 - P: 7600,00) (VD)" at bounding box center [530, 406] width 378 height 19
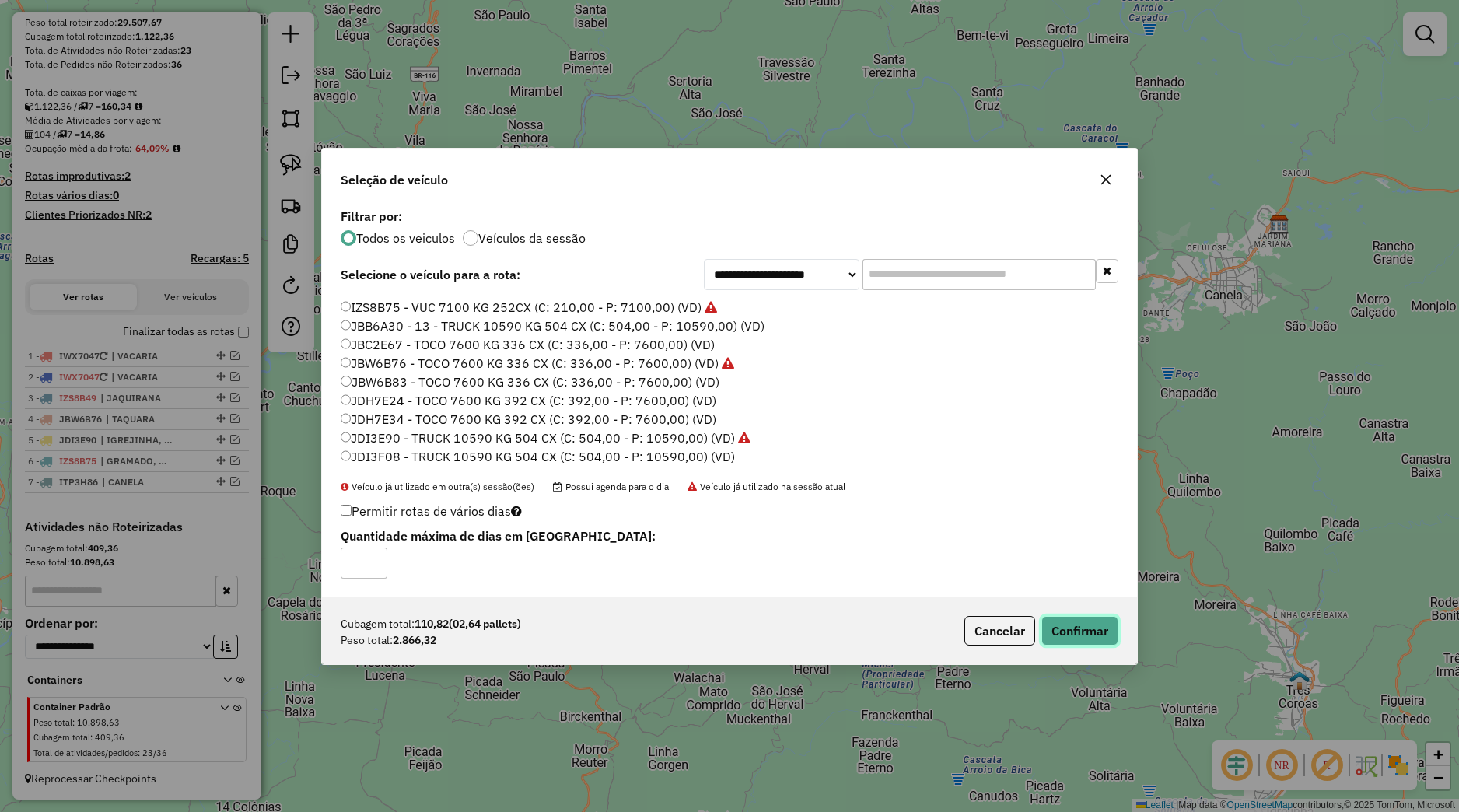
click at [1094, 631] on button "Confirmar" at bounding box center [1080, 631] width 77 height 30
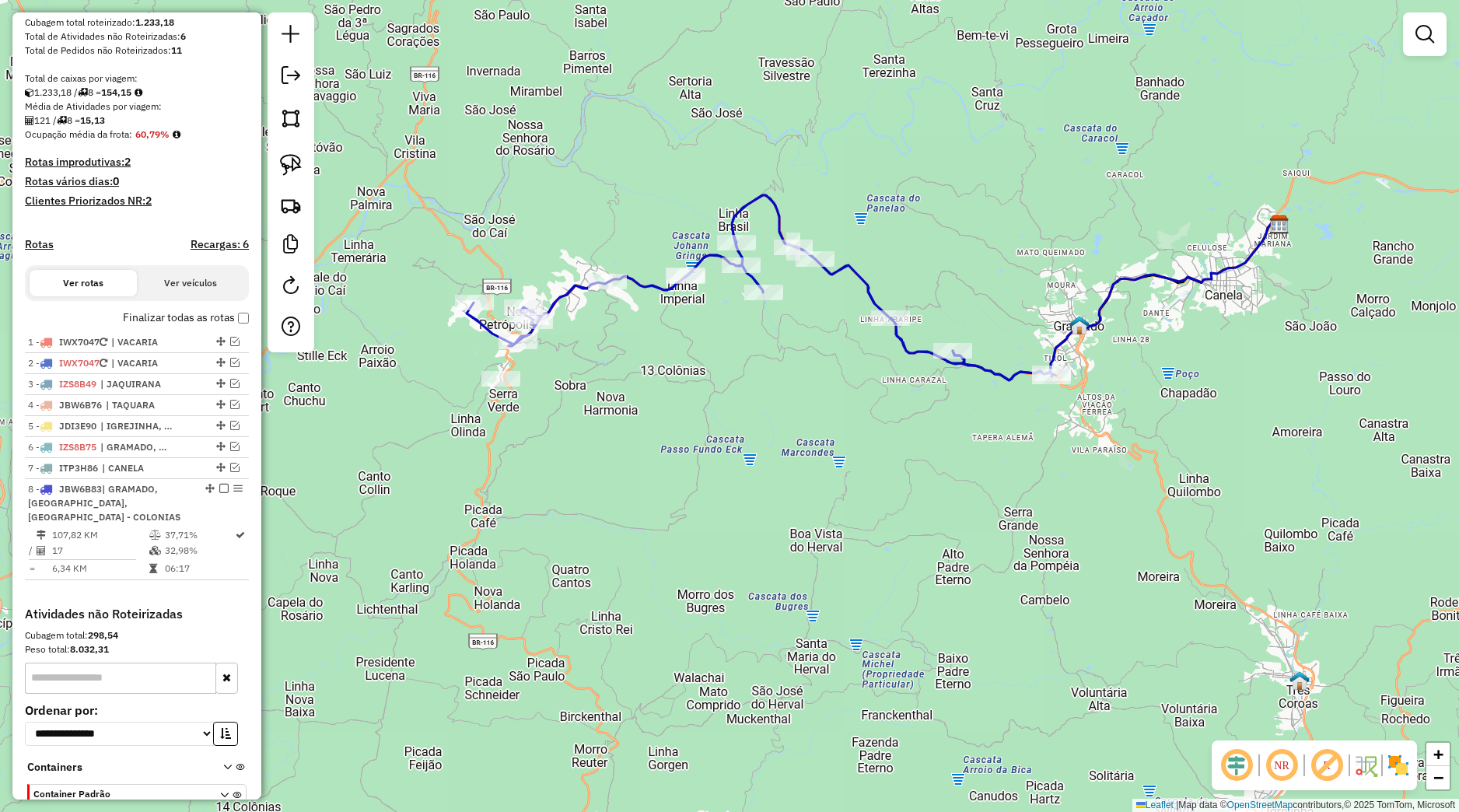
drag, startPoint x: 1090, startPoint y: 628, endPoint x: 576, endPoint y: 224, distance: 653.8
click at [576, 224] on div "Janela de atendimento Grade de atendimento Capacidade Transportadoras Veículos …" at bounding box center [729, 406] width 1459 height 812
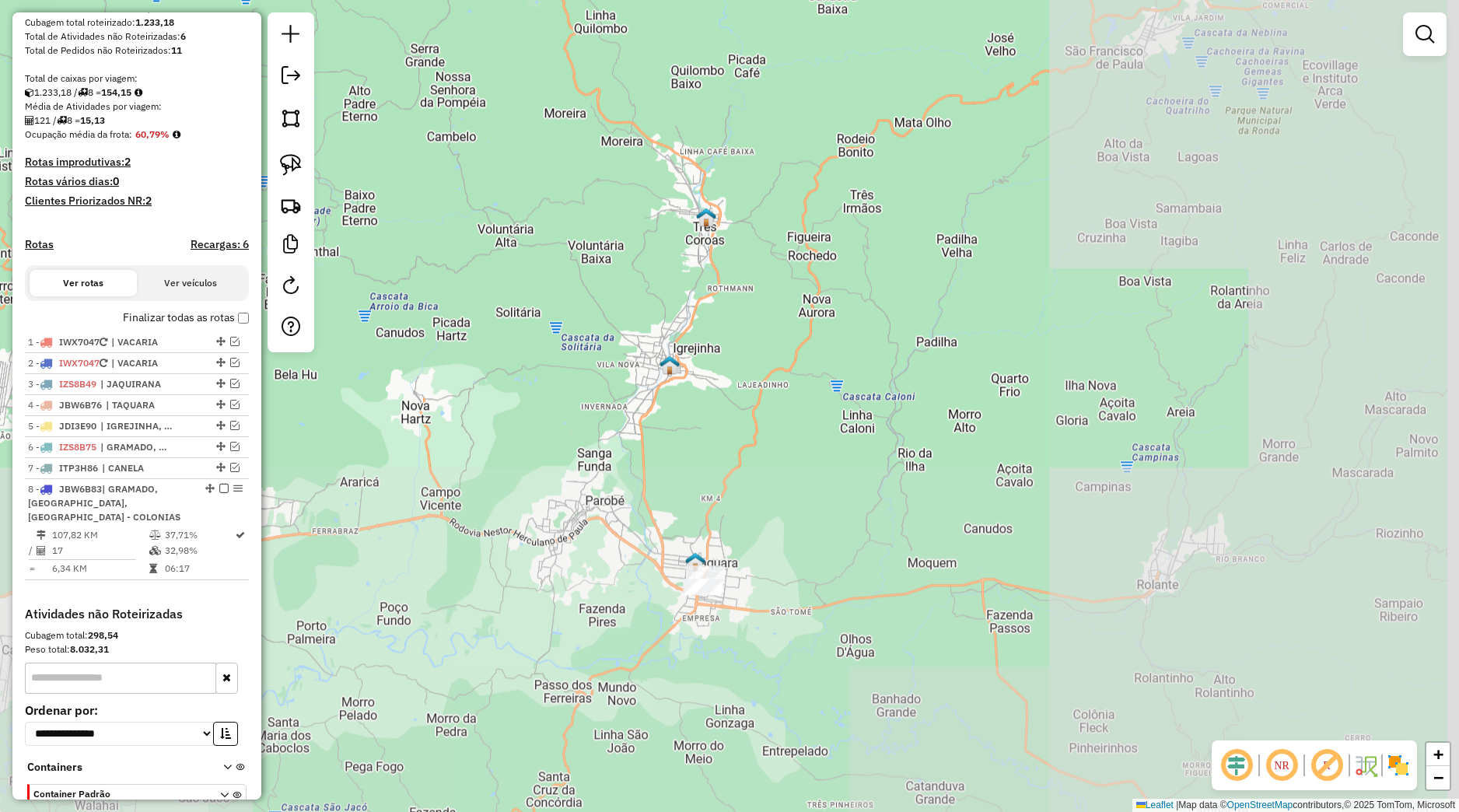
click at [533, 352] on div "Janela de atendimento Grade de atendimento Capacidade Transportadoras Veículos …" at bounding box center [729, 406] width 1459 height 812
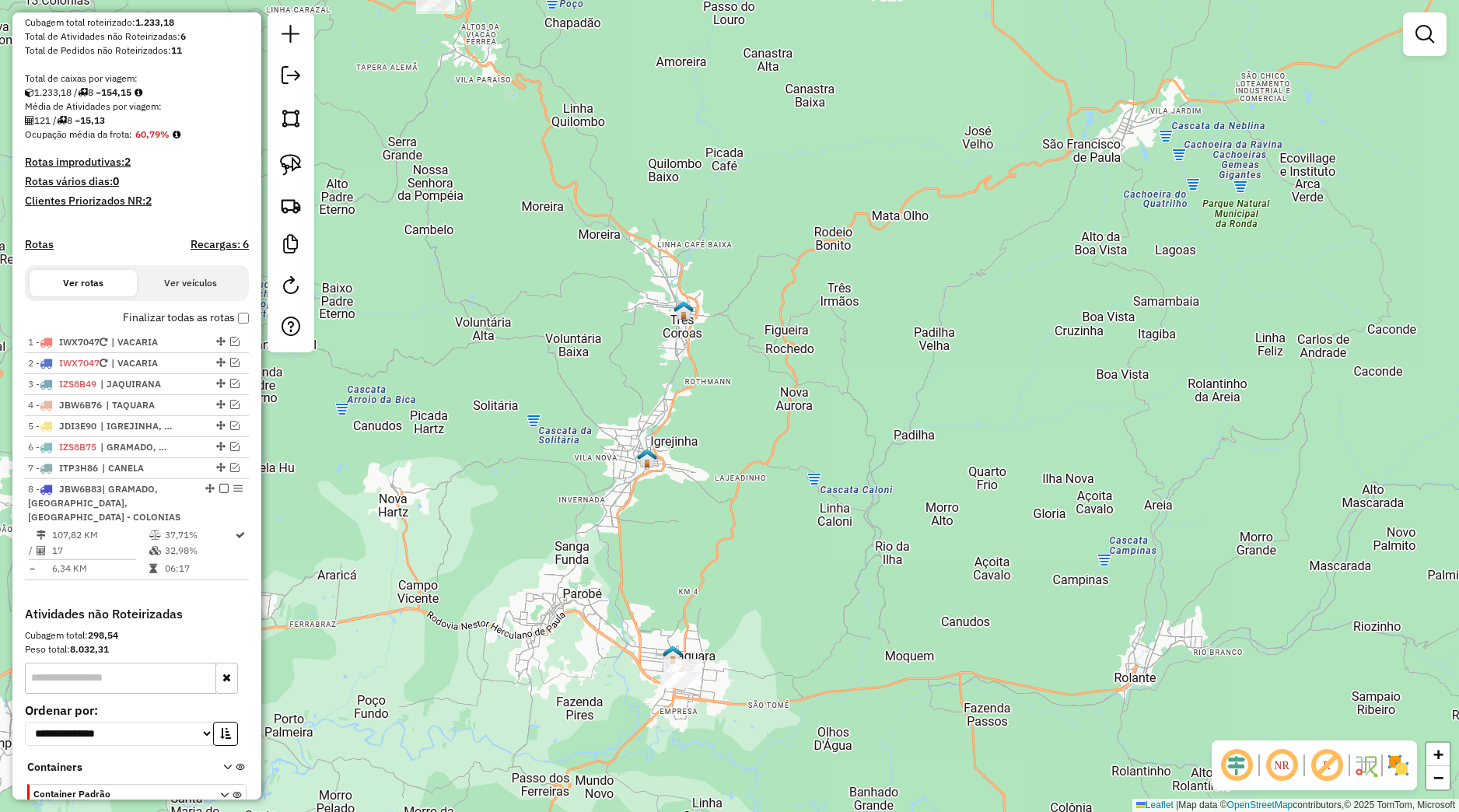
drag, startPoint x: 498, startPoint y: 339, endPoint x: 557, endPoint y: 471, distance: 144.6
click at [561, 508] on div "Janela de atendimento Grade de atendimento Capacidade Transportadoras Veículos …" at bounding box center [729, 406] width 1459 height 812
drag, startPoint x: 285, startPoint y: 159, endPoint x: 585, endPoint y: 416, distance: 395.0
click at [286, 159] on img at bounding box center [291, 165] width 22 height 22
drag, startPoint x: 639, startPoint y: 633, endPoint x: 736, endPoint y: 732, distance: 138.6
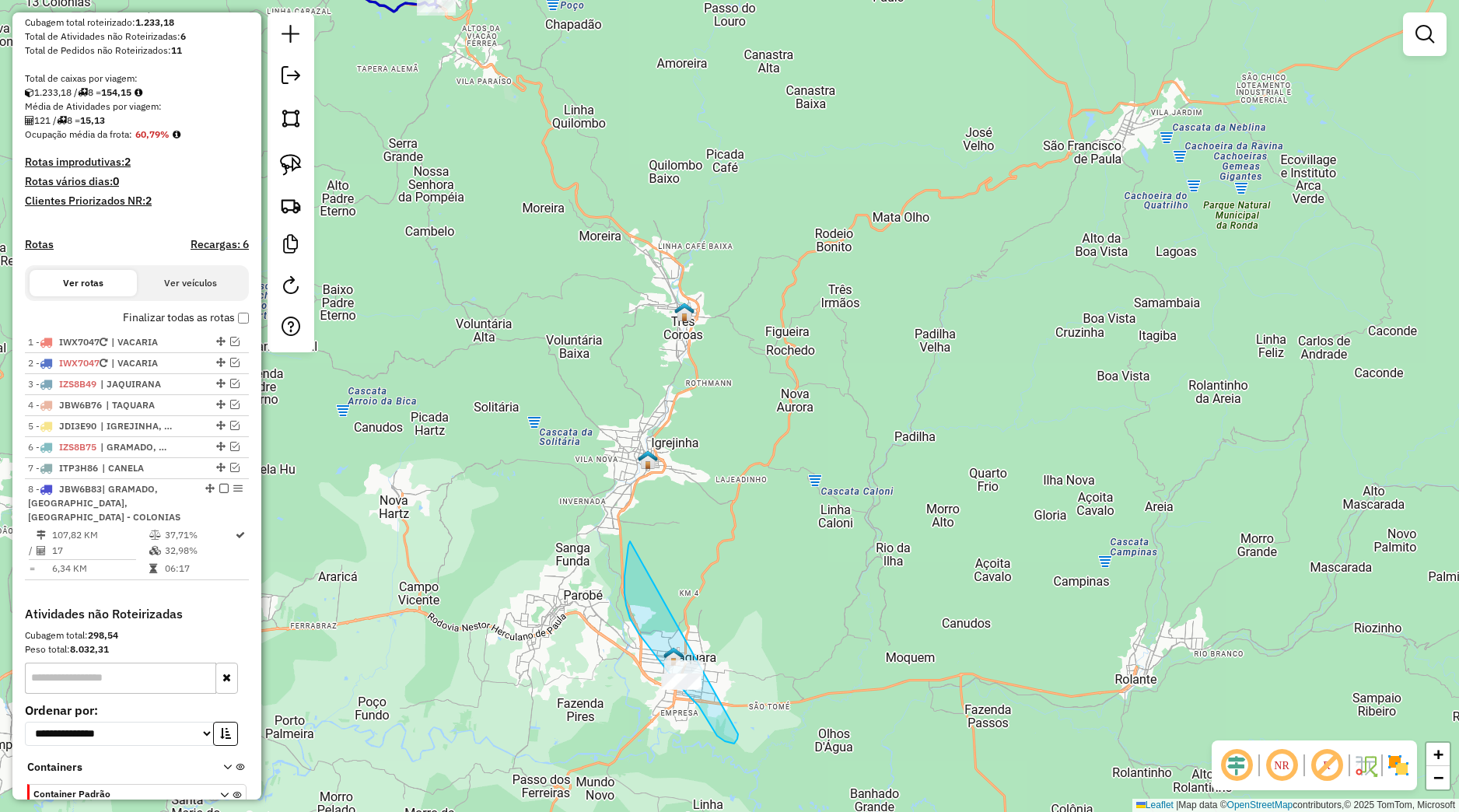
click at [736, 732] on div "Janela de atendimento Grade de atendimento Capacidade Transportadoras Veículos …" at bounding box center [729, 406] width 1459 height 812
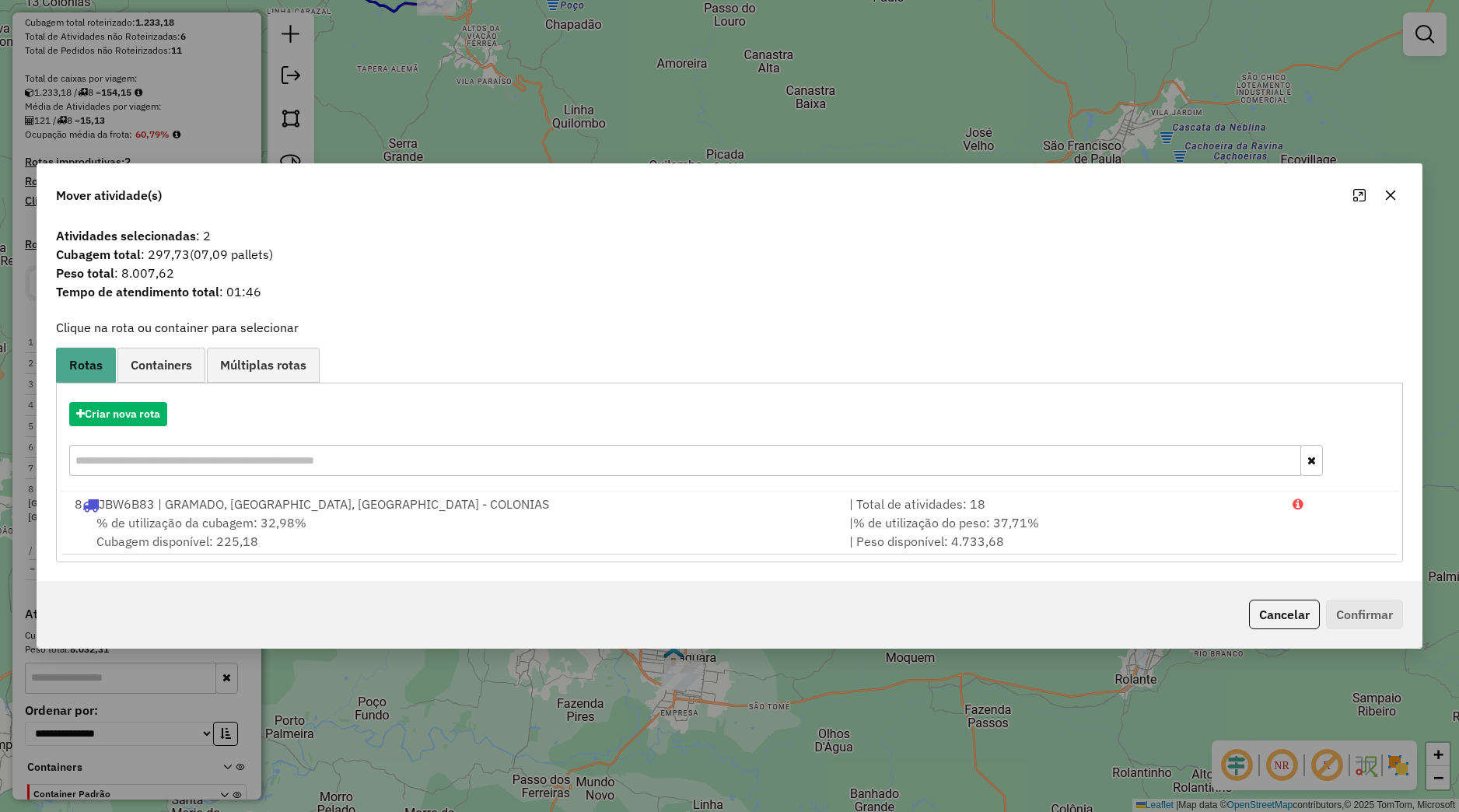
click at [1380, 205] on div at bounding box center [1375, 195] width 56 height 25
click at [1383, 205] on div at bounding box center [1375, 195] width 56 height 25
click at [1390, 200] on icon "button" at bounding box center [1391, 195] width 12 height 12
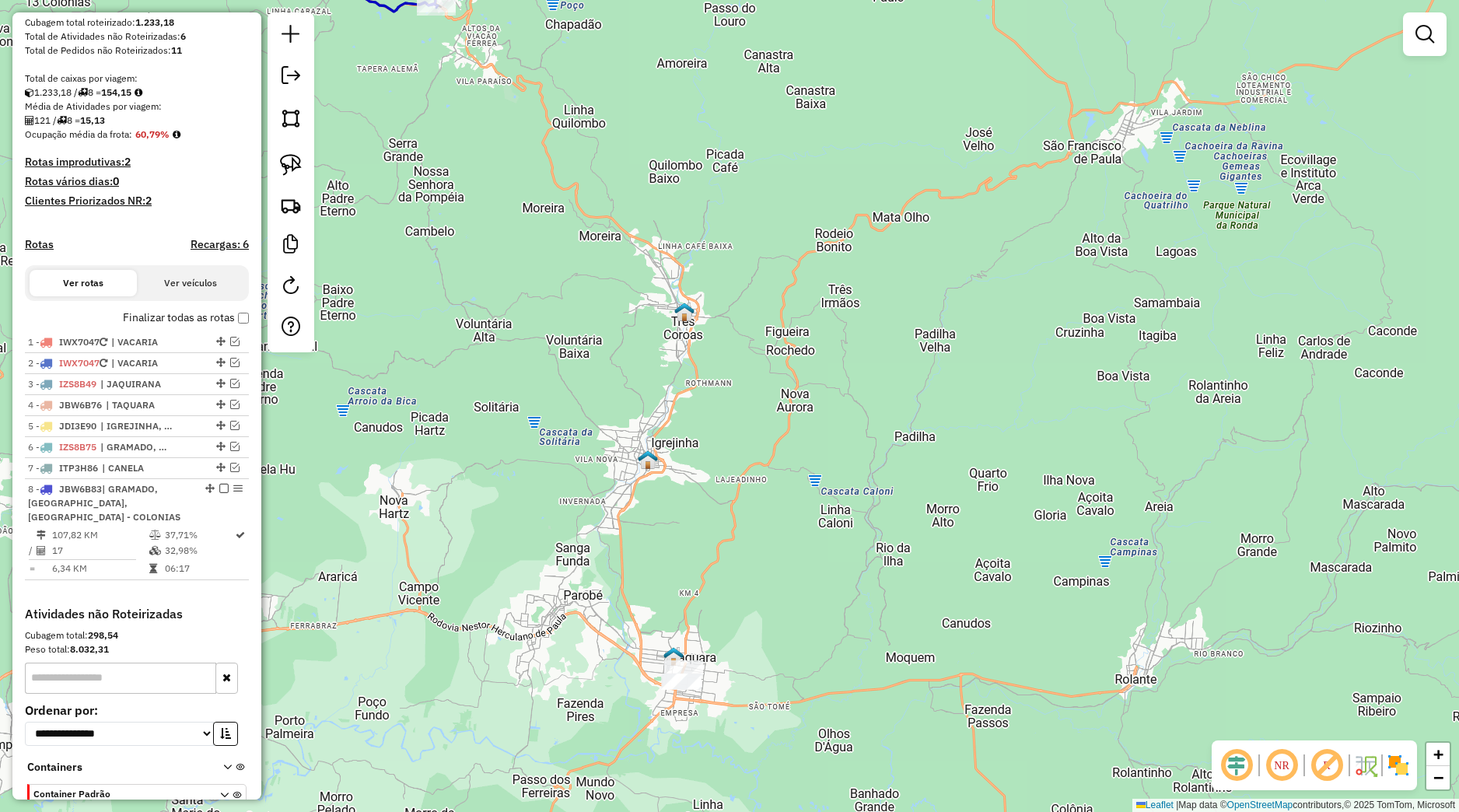
drag, startPoint x: 940, startPoint y: 512, endPoint x: 943, endPoint y: 434, distance: 78.1
click at [943, 434] on div "Janela de atendimento Grade de atendimento Capacidade Transportadoras Veículos …" at bounding box center [729, 406] width 1459 height 812
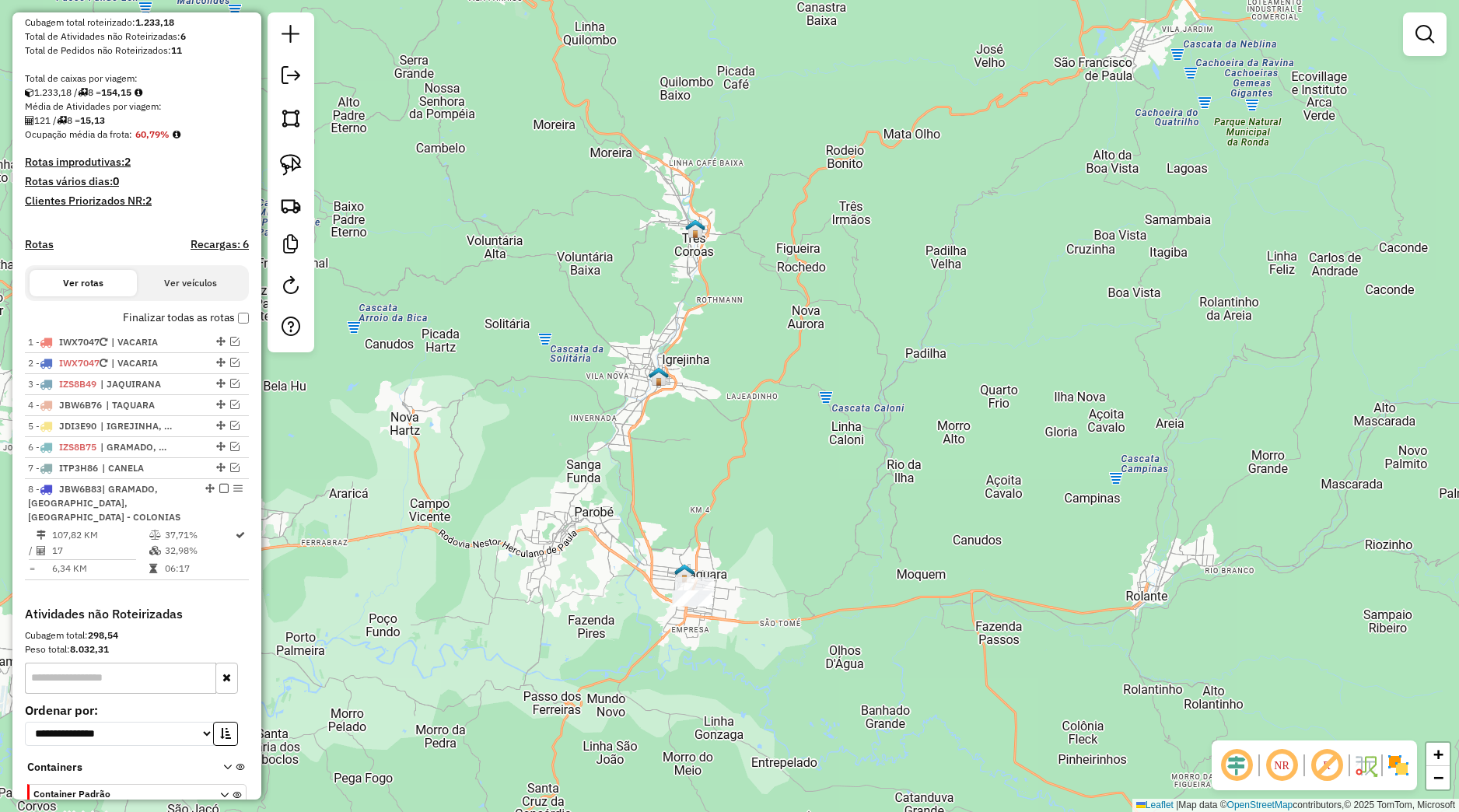
drag, startPoint x: 649, startPoint y: 444, endPoint x: 677, endPoint y: 423, distance: 35.0
click at [677, 423] on div "Janela de atendimento Grade de atendimento Capacidade Transportadoras Veículos …" at bounding box center [729, 406] width 1459 height 812
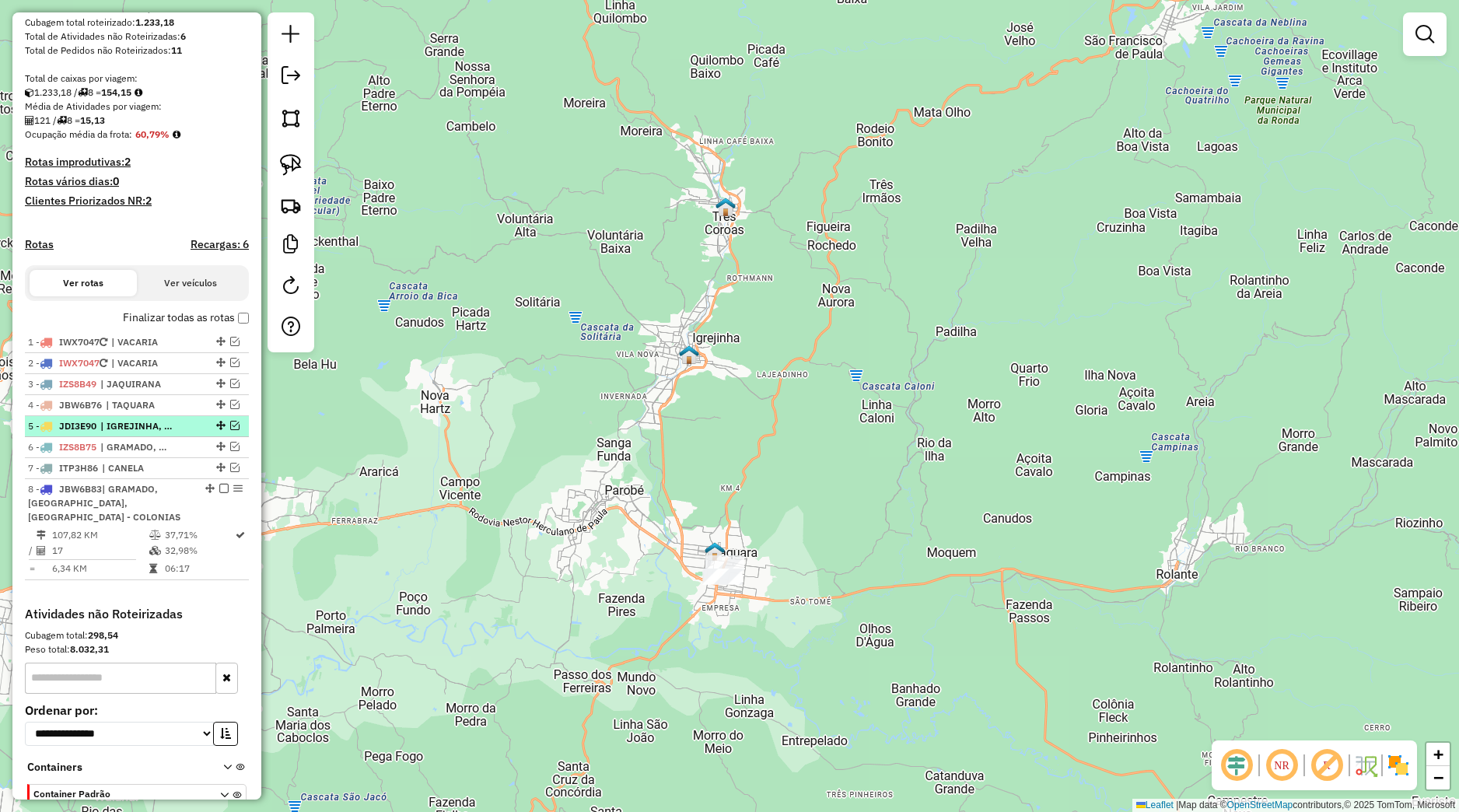
click at [230, 430] on em at bounding box center [234, 425] width 9 height 9
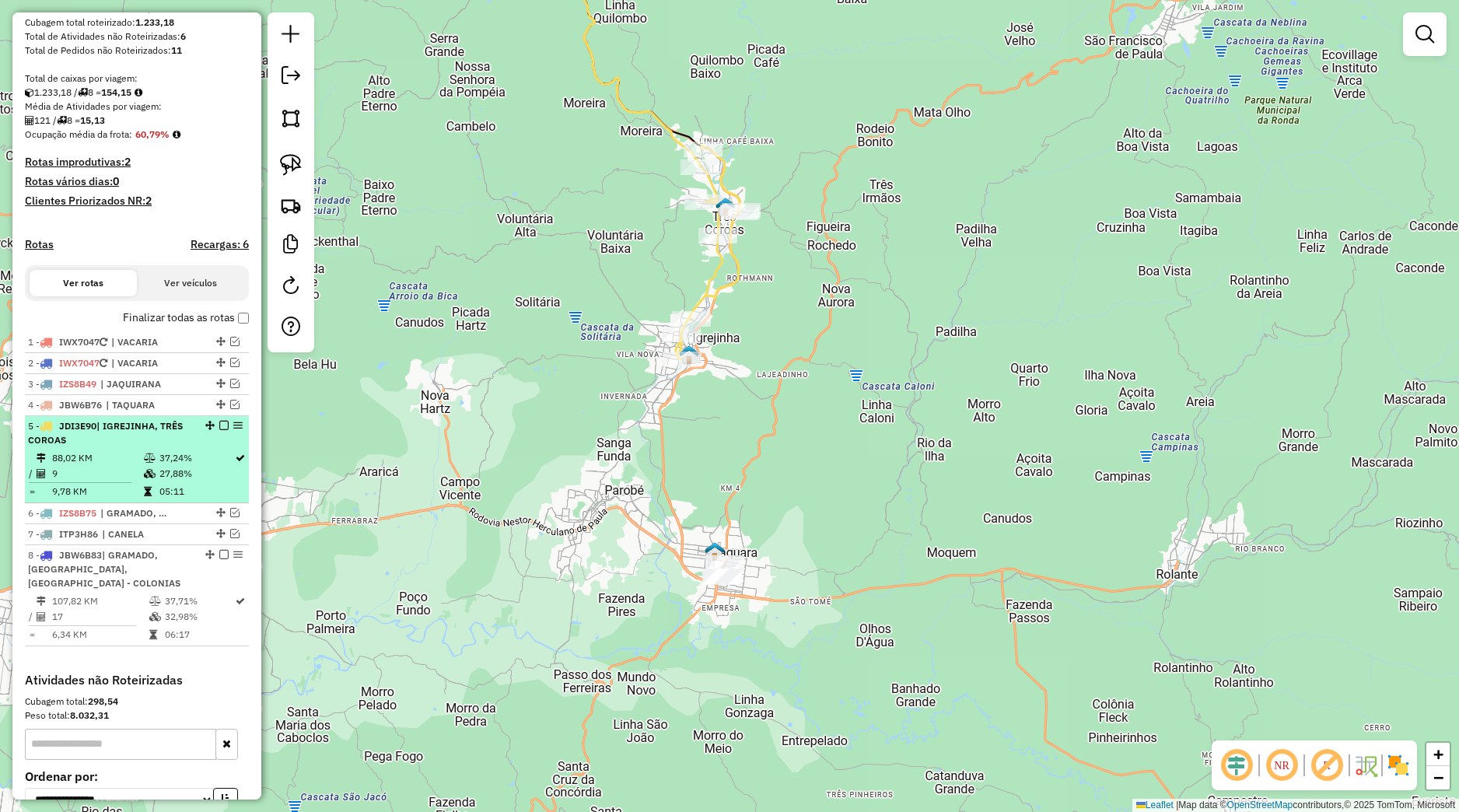
click at [183, 447] on div "5 - JDI3E90 | IGREJINHA, TRÊS COROAS" at bounding box center [136, 434] width 218 height 28
select select "*********"
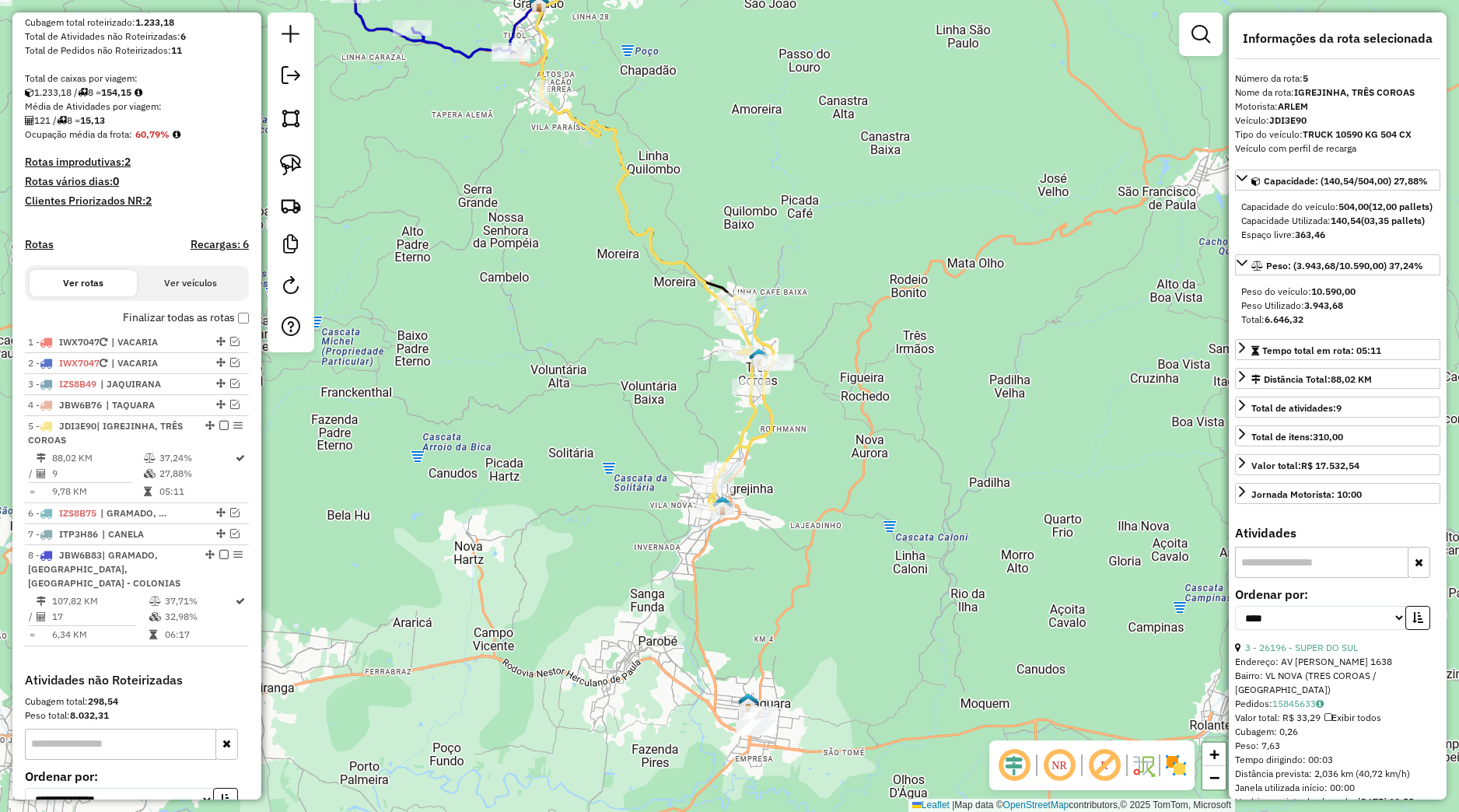
drag, startPoint x: 626, startPoint y: 571, endPoint x: 559, endPoint y: 429, distance: 157.0
click at [557, 420] on div "Janela de atendimento Grade de atendimento Capacidade Transportadoras Veículos …" at bounding box center [729, 406] width 1459 height 812
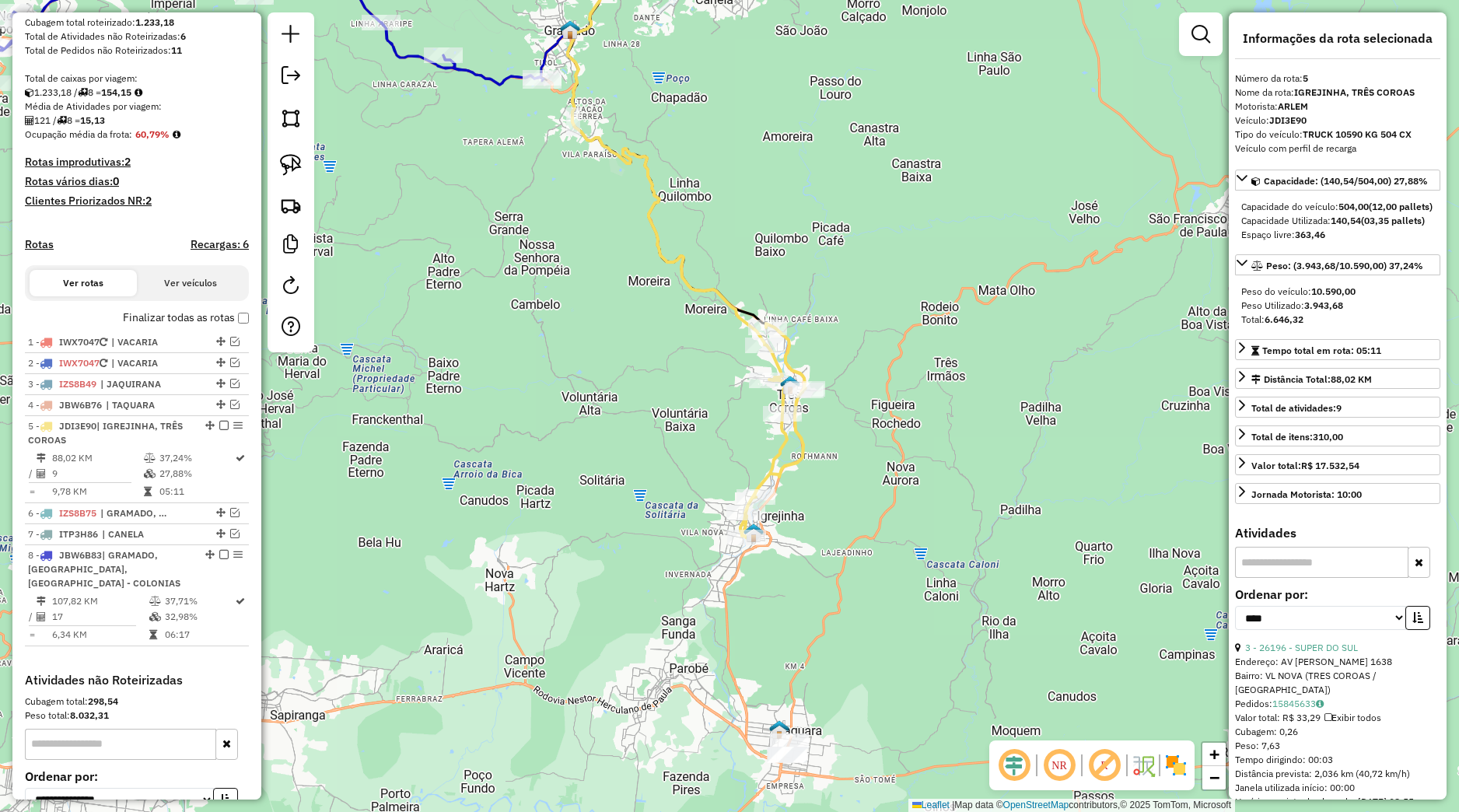
drag, startPoint x: 663, startPoint y: 388, endPoint x: 686, endPoint y: 411, distance: 32.5
click at [686, 411] on div "Janela de atendimento Grade de atendimento Capacidade Transportadoras Veículos …" at bounding box center [729, 406] width 1459 height 812
drag, startPoint x: 663, startPoint y: 333, endPoint x: 665, endPoint y: 351, distance: 18.1
click at [665, 349] on div "Janela de atendimento Grade de atendimento Capacidade Transportadoras Veículos …" at bounding box center [729, 406] width 1459 height 812
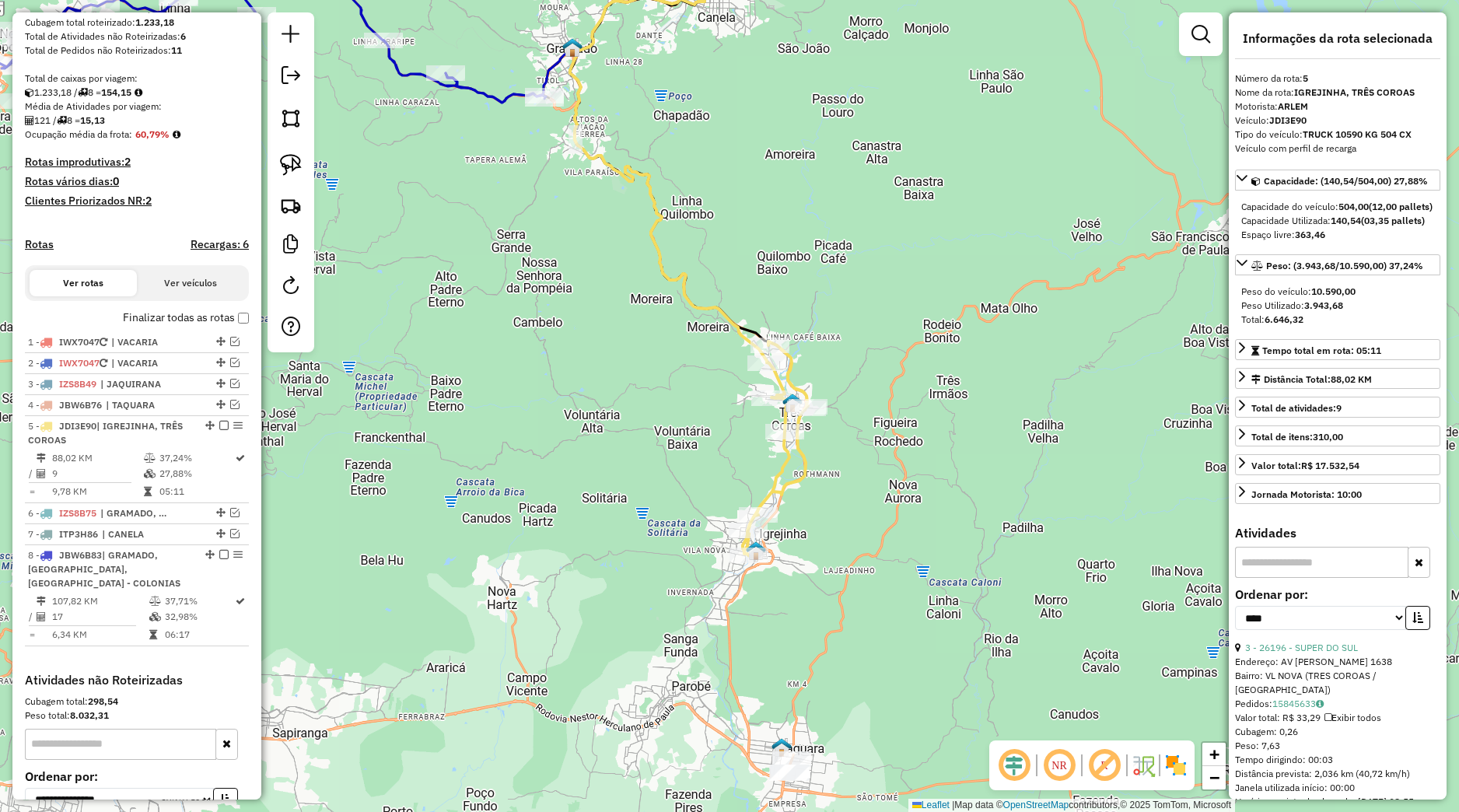
click at [665, 351] on div "Janela de atendimento Grade de atendimento Capacidade Transportadoras Veículos …" at bounding box center [729, 406] width 1459 height 812
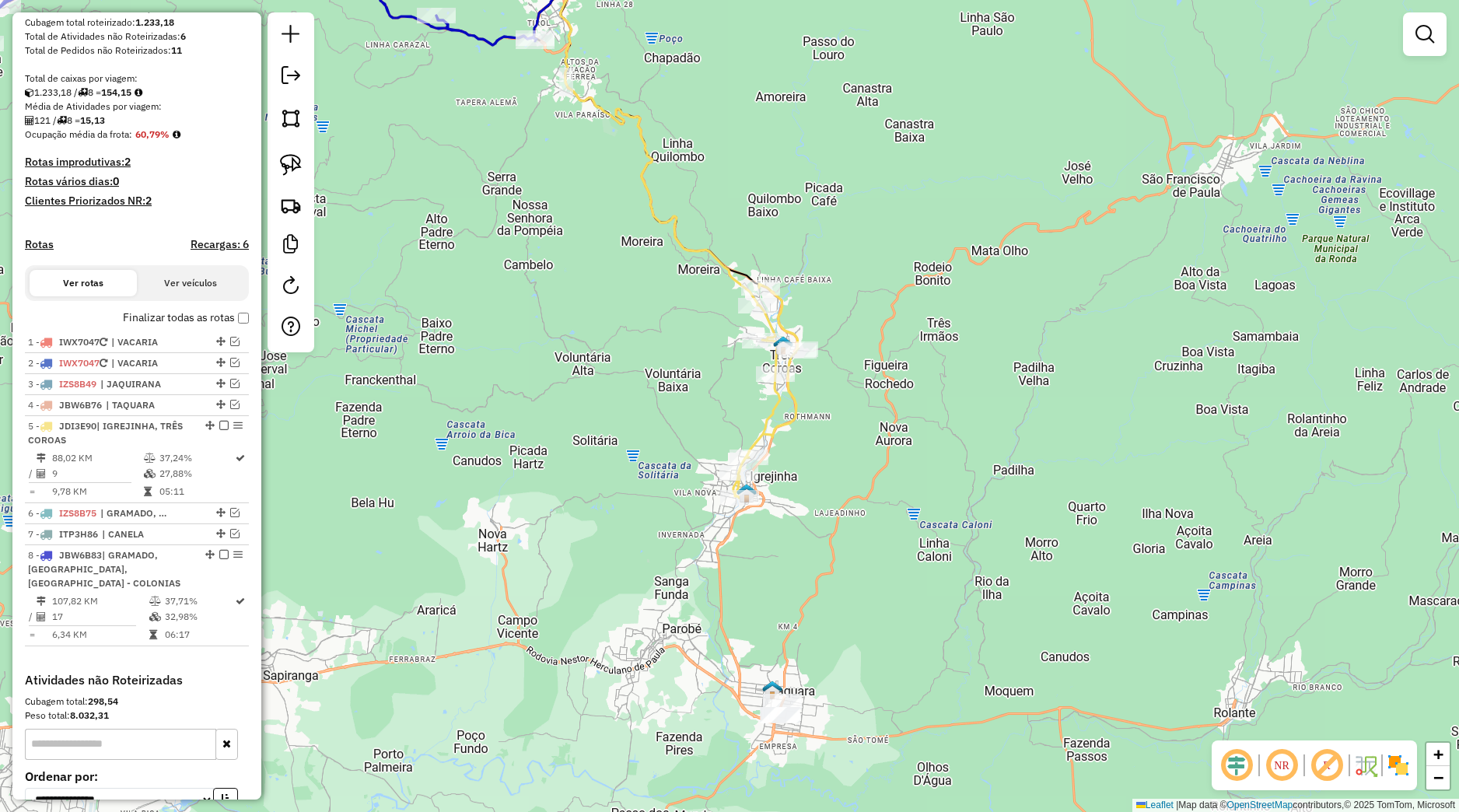
drag, startPoint x: 700, startPoint y: 494, endPoint x: 690, endPoint y: 436, distance: 58.9
click at [690, 436] on div "Janela de atendimento Grade de atendimento Capacidade Transportadoras Veículos …" at bounding box center [729, 406] width 1459 height 812
drag, startPoint x: 747, startPoint y: 640, endPoint x: 718, endPoint y: 571, distance: 74.8
click at [730, 579] on div "Rota 5 - Placa JDI3E90 25195 - CASA DE CARNES Rota 5 - Placa JDI3E90 14988 - RE…" at bounding box center [729, 406] width 1459 height 812
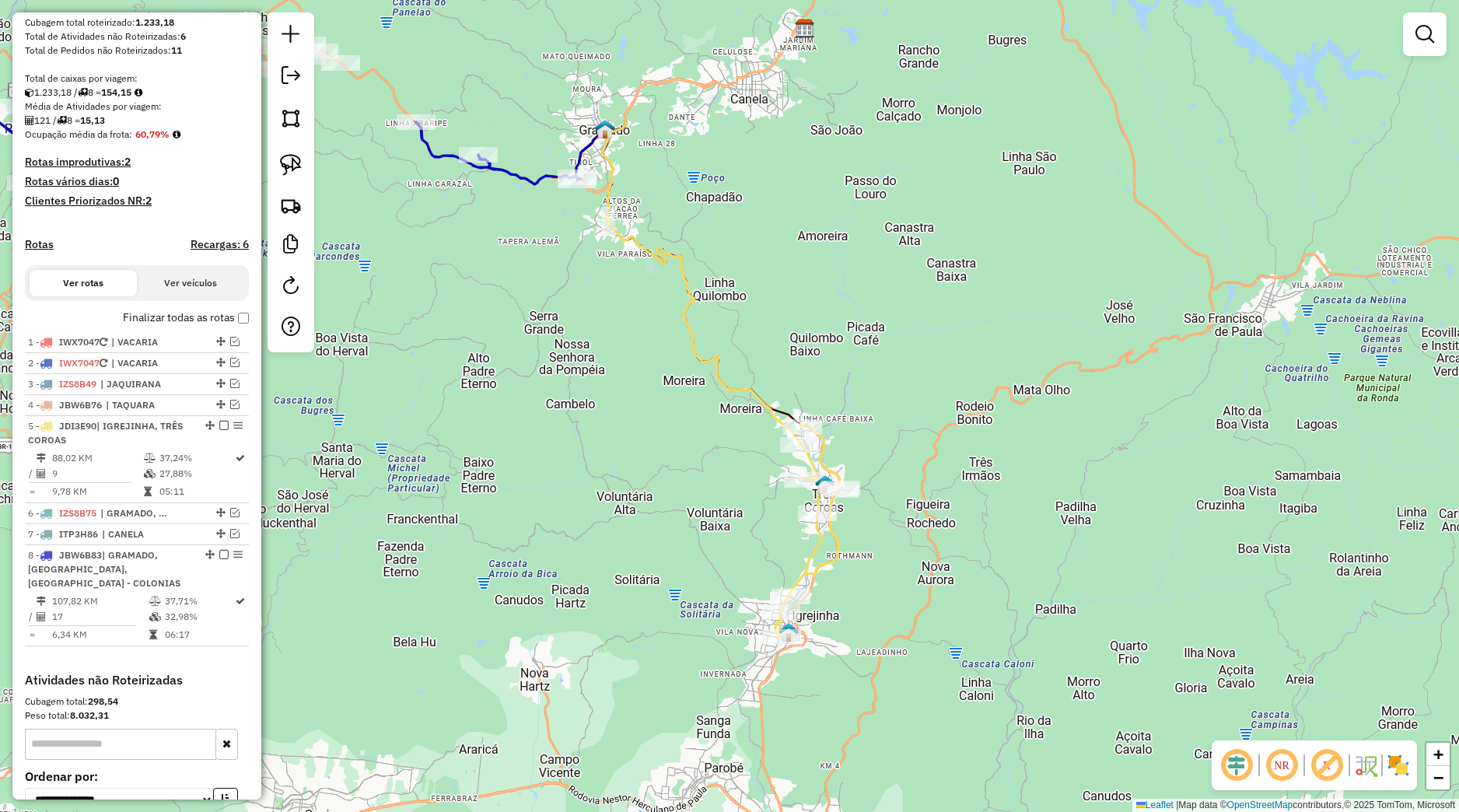
drag, startPoint x: 713, startPoint y: 572, endPoint x: 791, endPoint y: 789, distance: 230.6
click at [791, 788] on div "Janela de atendimento Grade de atendimento Capacidade Transportadoras Veículos …" at bounding box center [729, 406] width 1459 height 812
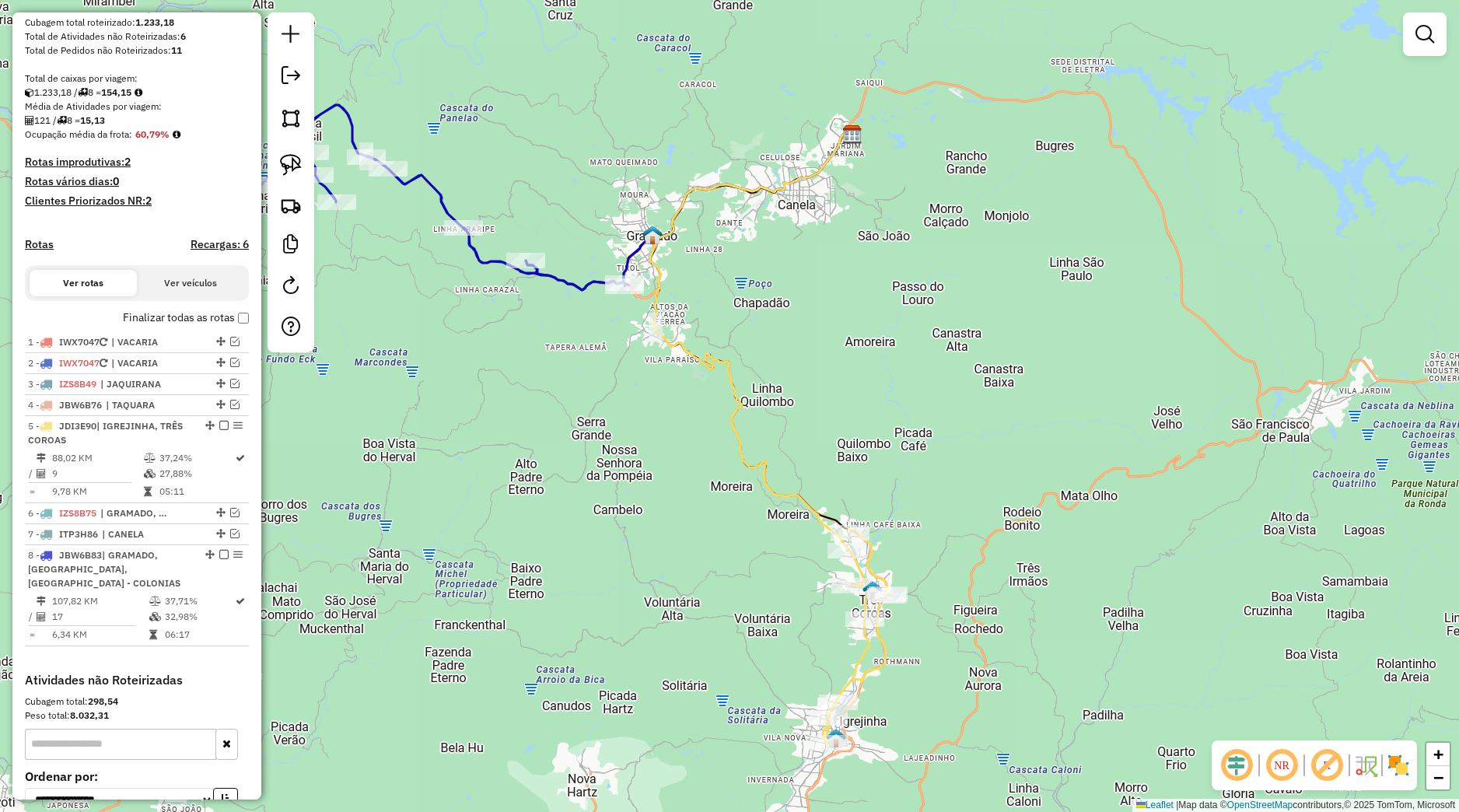
drag, startPoint x: 659, startPoint y: 511, endPoint x: 638, endPoint y: 564, distance: 57.0
click at [679, 568] on div "Janela de atendimento Grade de atendimento Capacidade Transportadoras Veículos …" at bounding box center [729, 406] width 1459 height 812
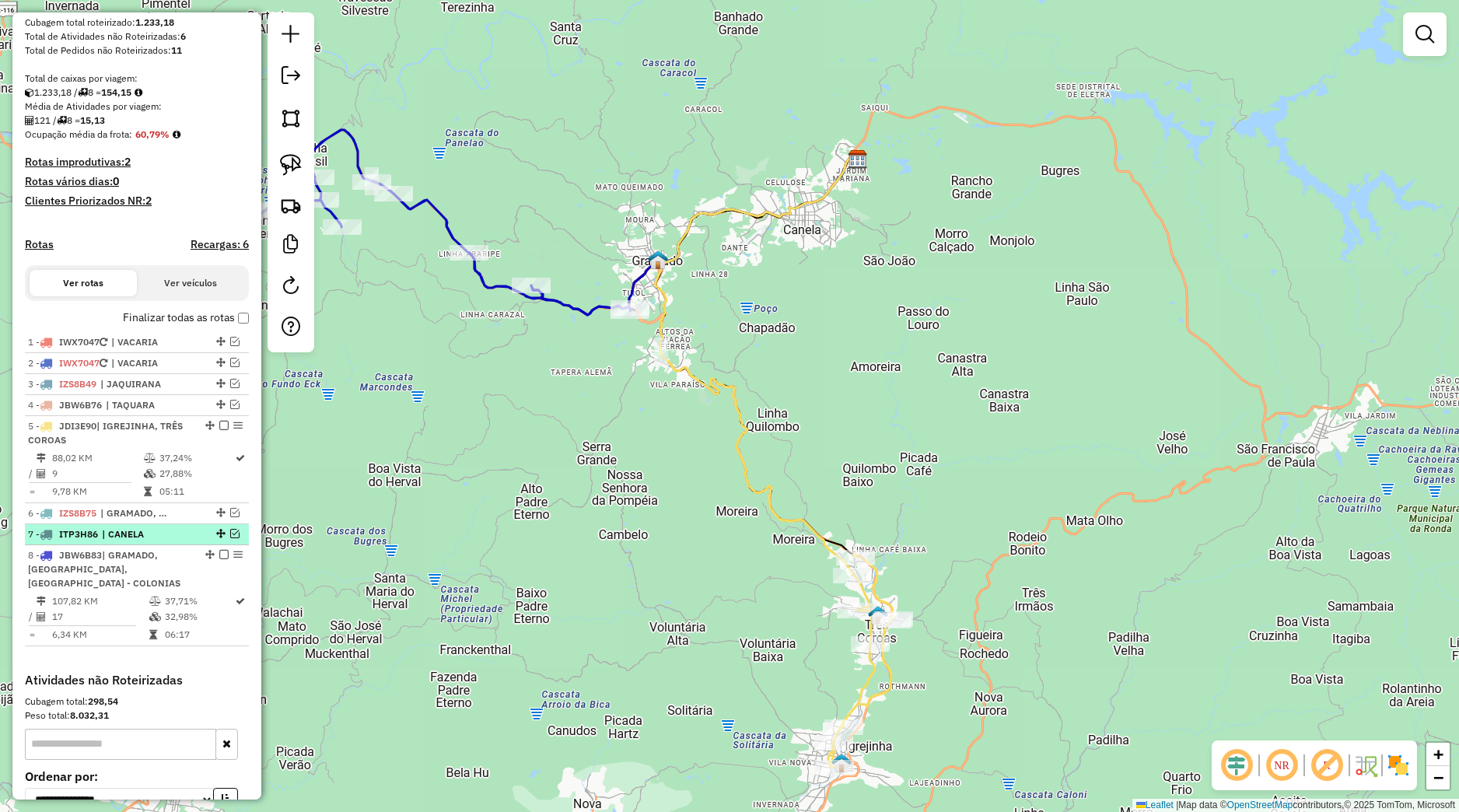
click at [230, 539] on em at bounding box center [234, 533] width 9 height 9
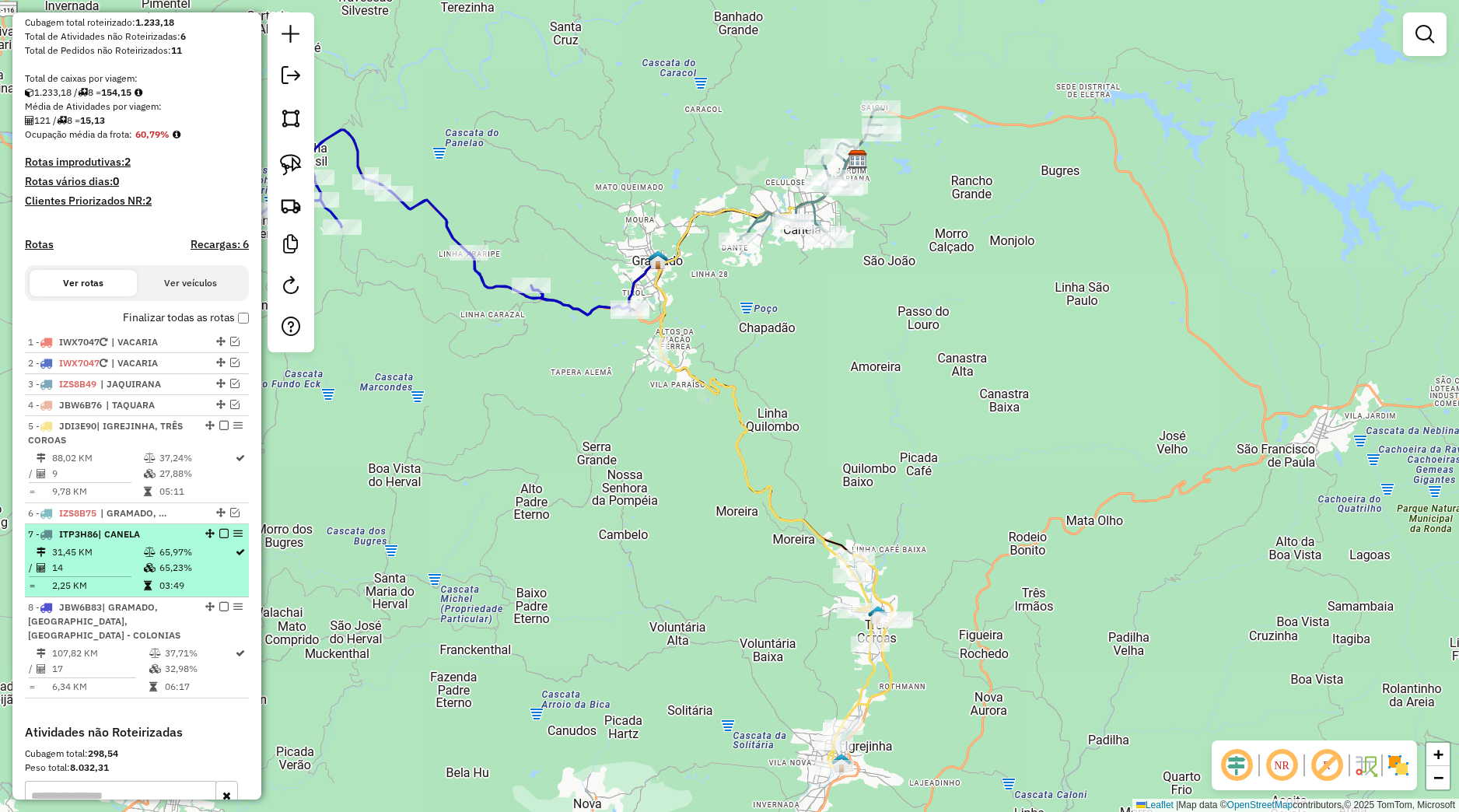
click at [200, 560] on td "65,97%" at bounding box center [196, 552] width 76 height 16
select select "*********"
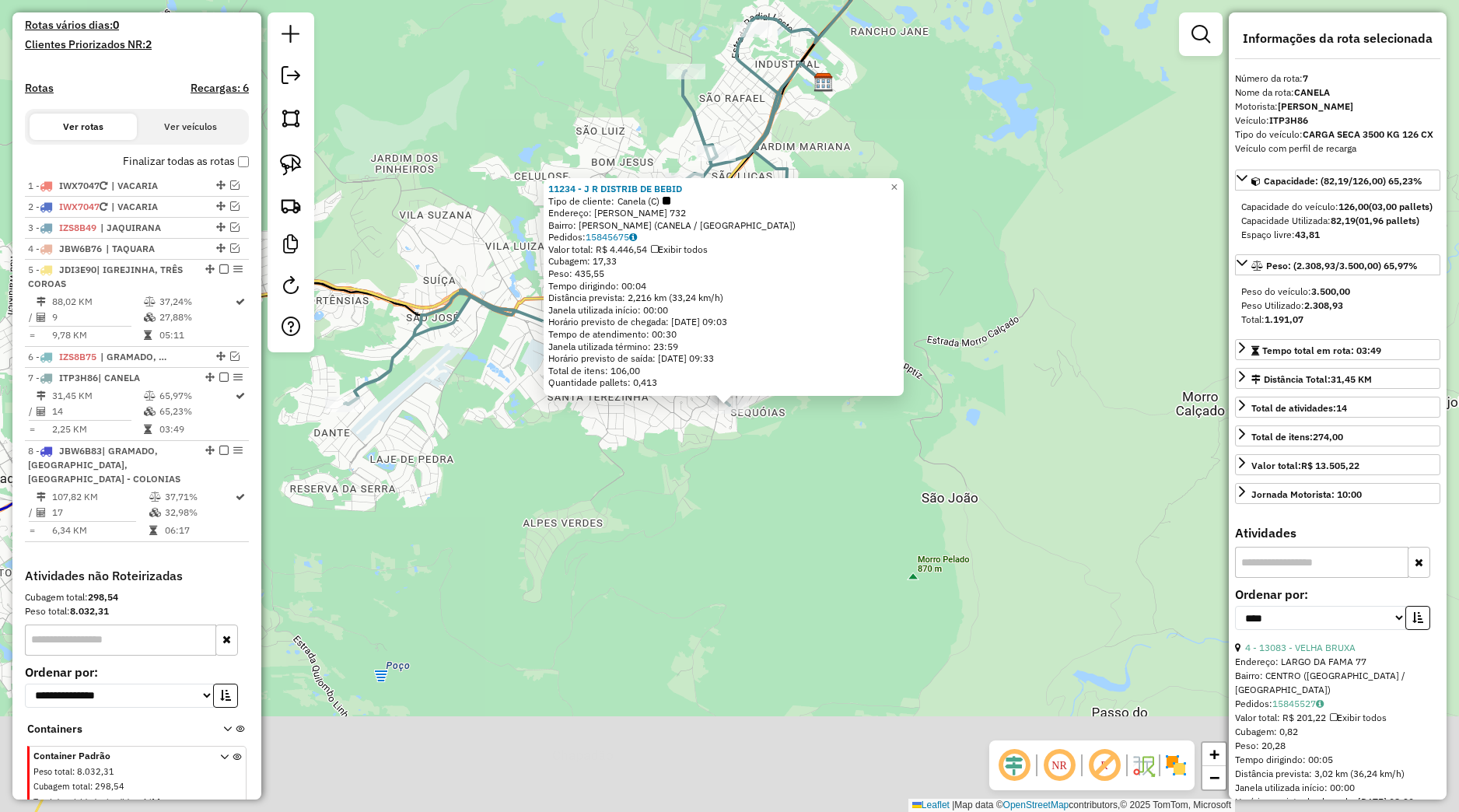
scroll to position [488, 0]
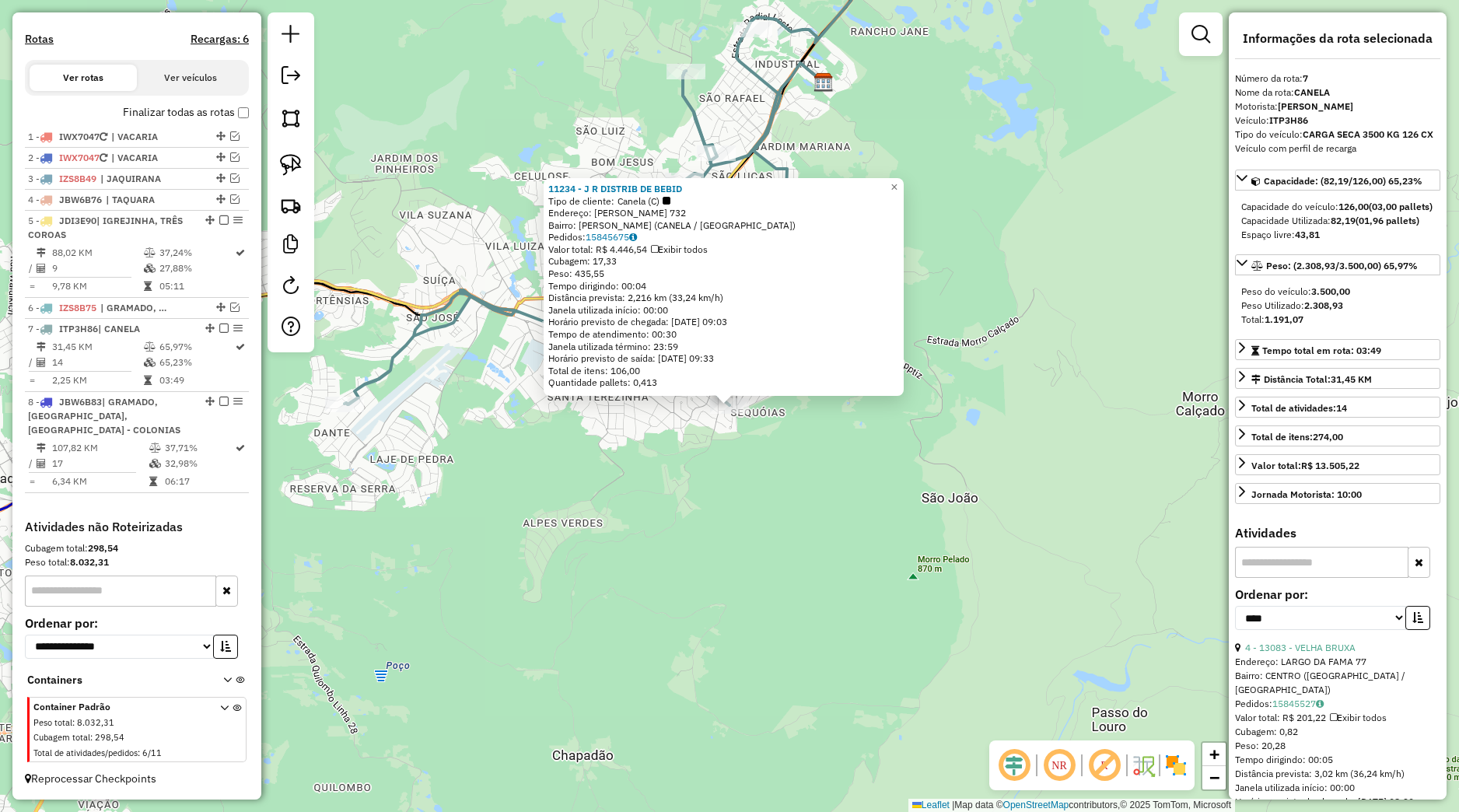
click at [779, 573] on div "11234 - J R DISTRIB DE BEBID Tipo de cliente: Canela (C) Endereço: [PERSON_NAME…" at bounding box center [729, 406] width 1459 height 812
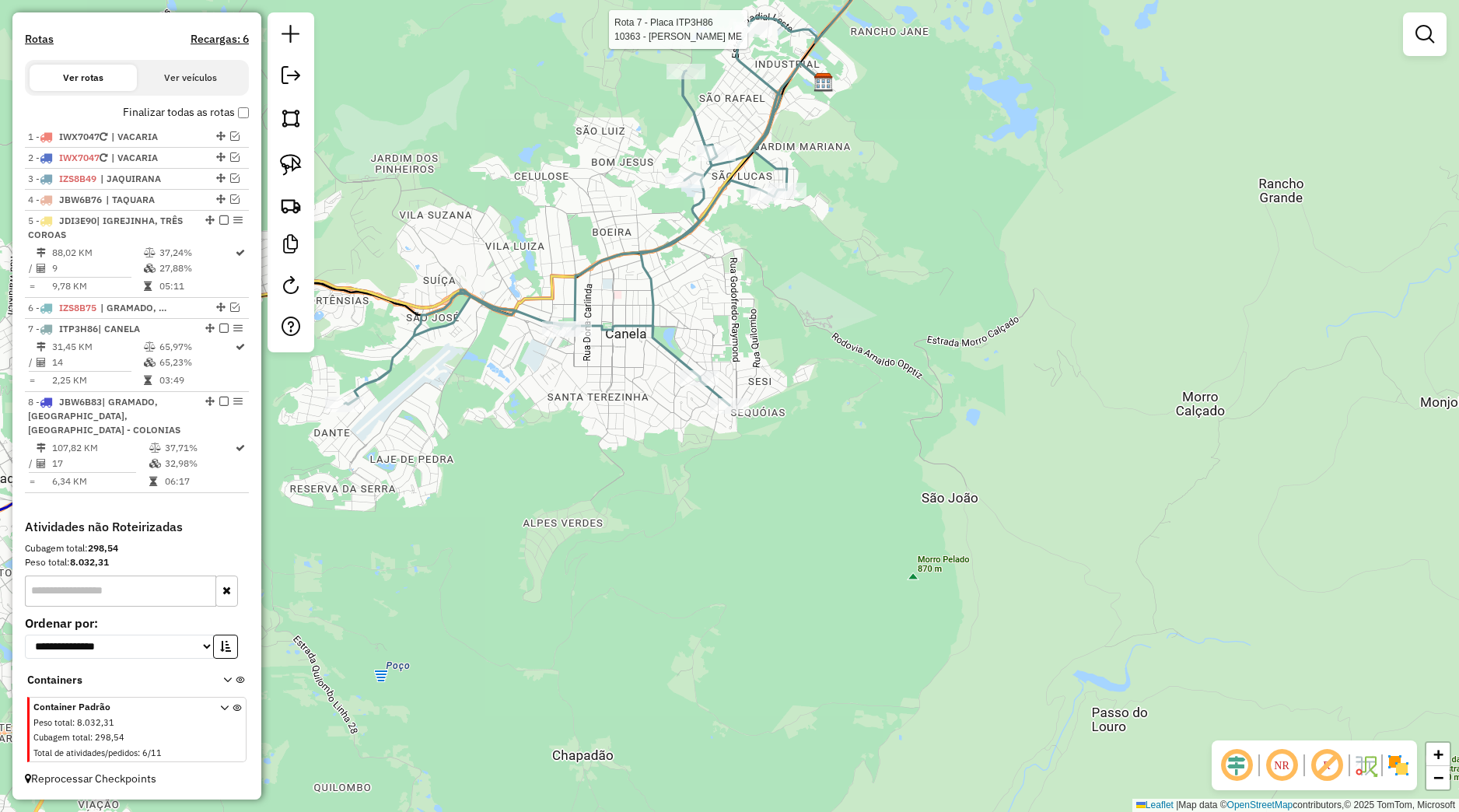
select select "*********"
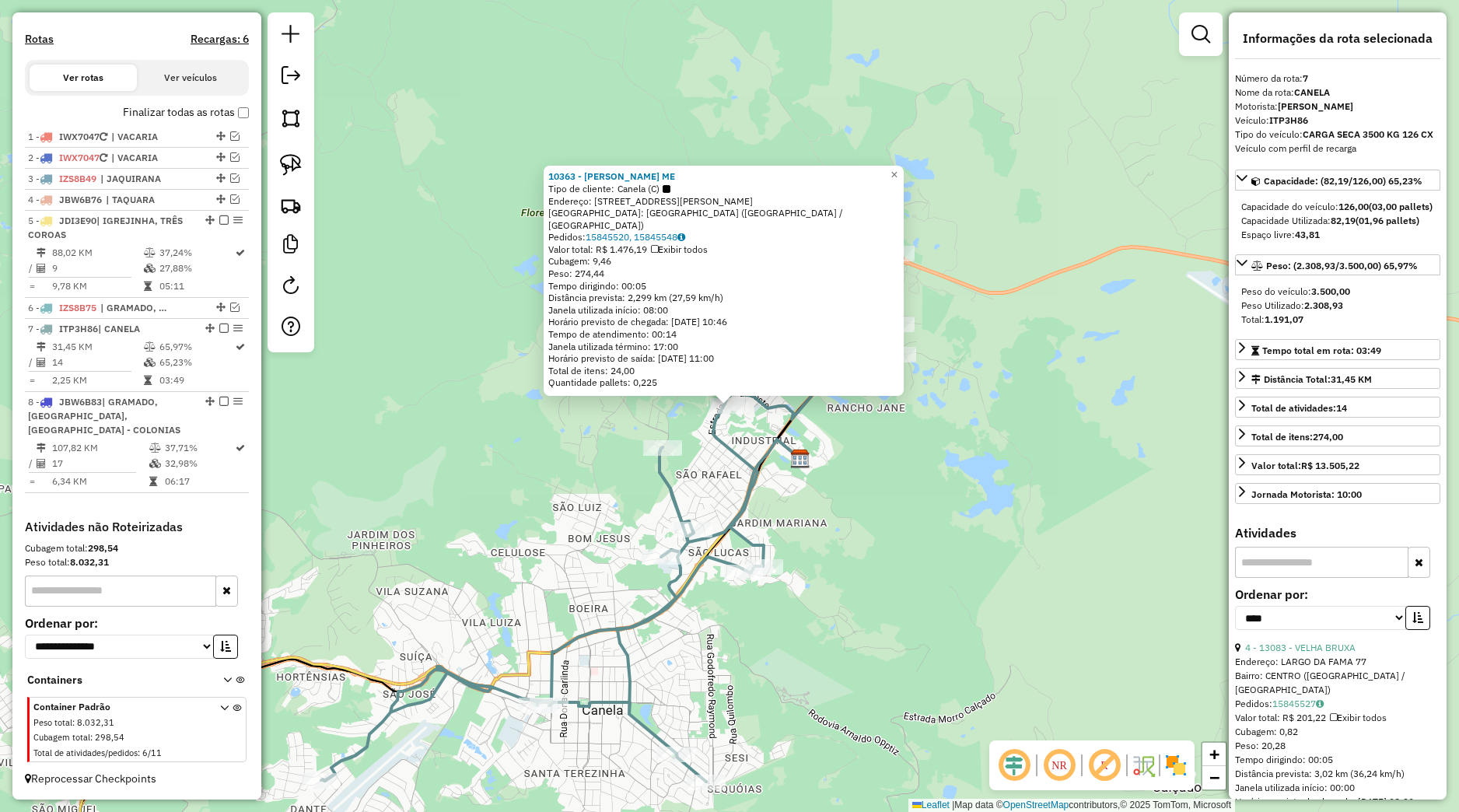
click at [555, 590] on div "10363 - [PERSON_NAME] ME Tipo de cliente: Canela (C) Endereço: R [PERSON_NAME] …" at bounding box center [729, 406] width 1459 height 812
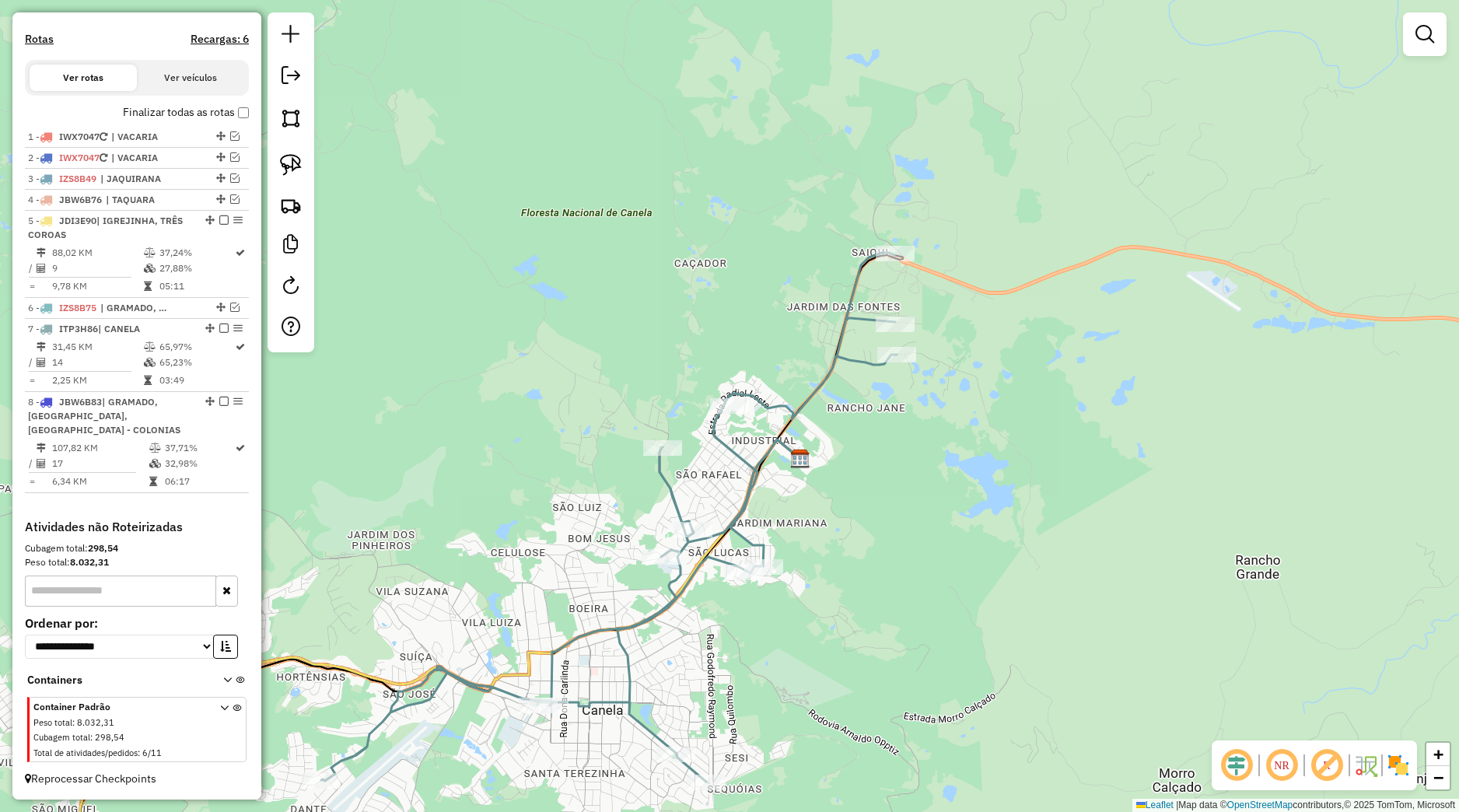
drag, startPoint x: 548, startPoint y: 613, endPoint x: 754, endPoint y: 502, distance: 234.0
click at [754, 489] on div "10363 - [PERSON_NAME] ME Tipo de cliente: Canela (C) Endereço: R [PERSON_NAME] …" at bounding box center [729, 406] width 1459 height 812
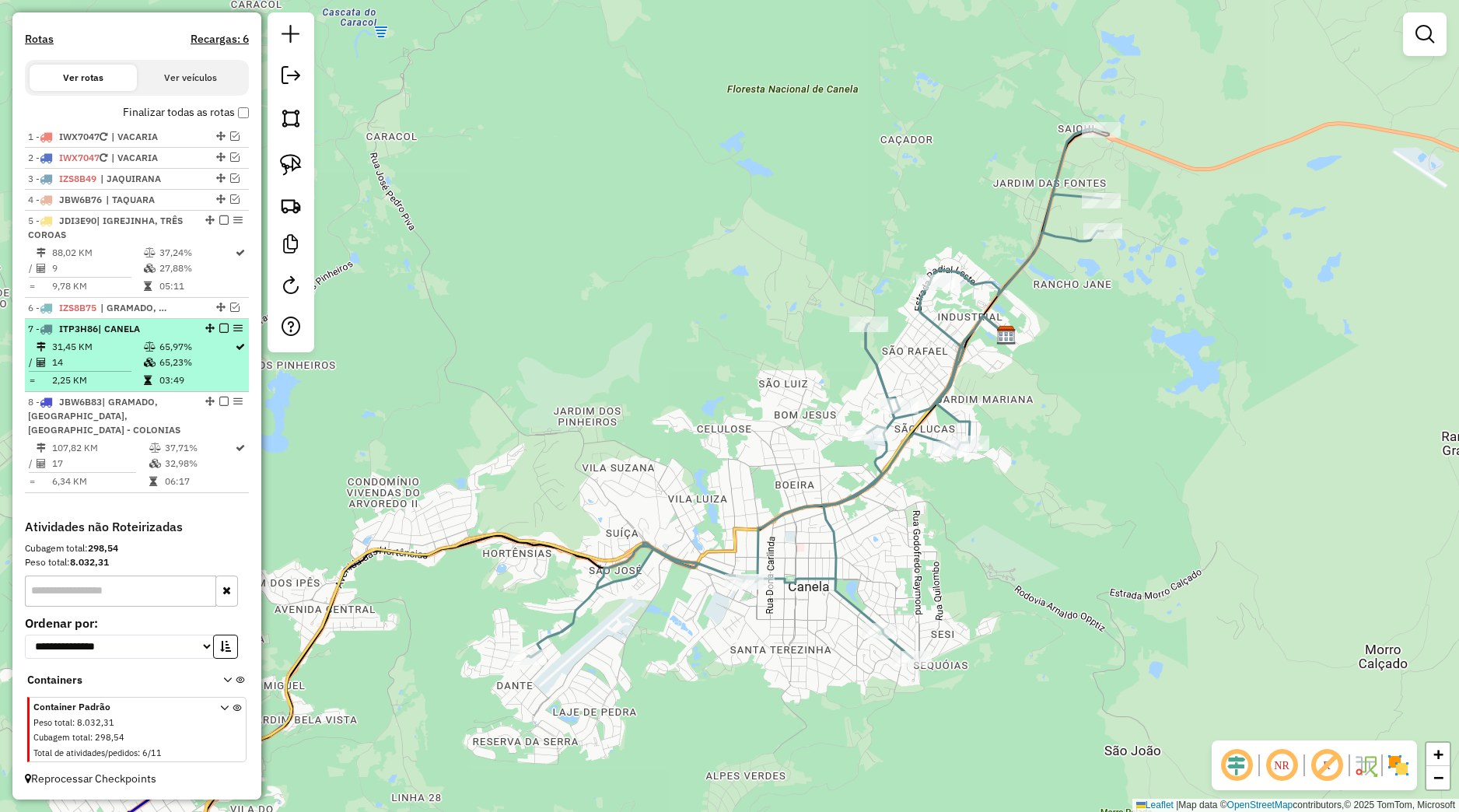
click at [219, 330] on em at bounding box center [223, 328] width 9 height 9
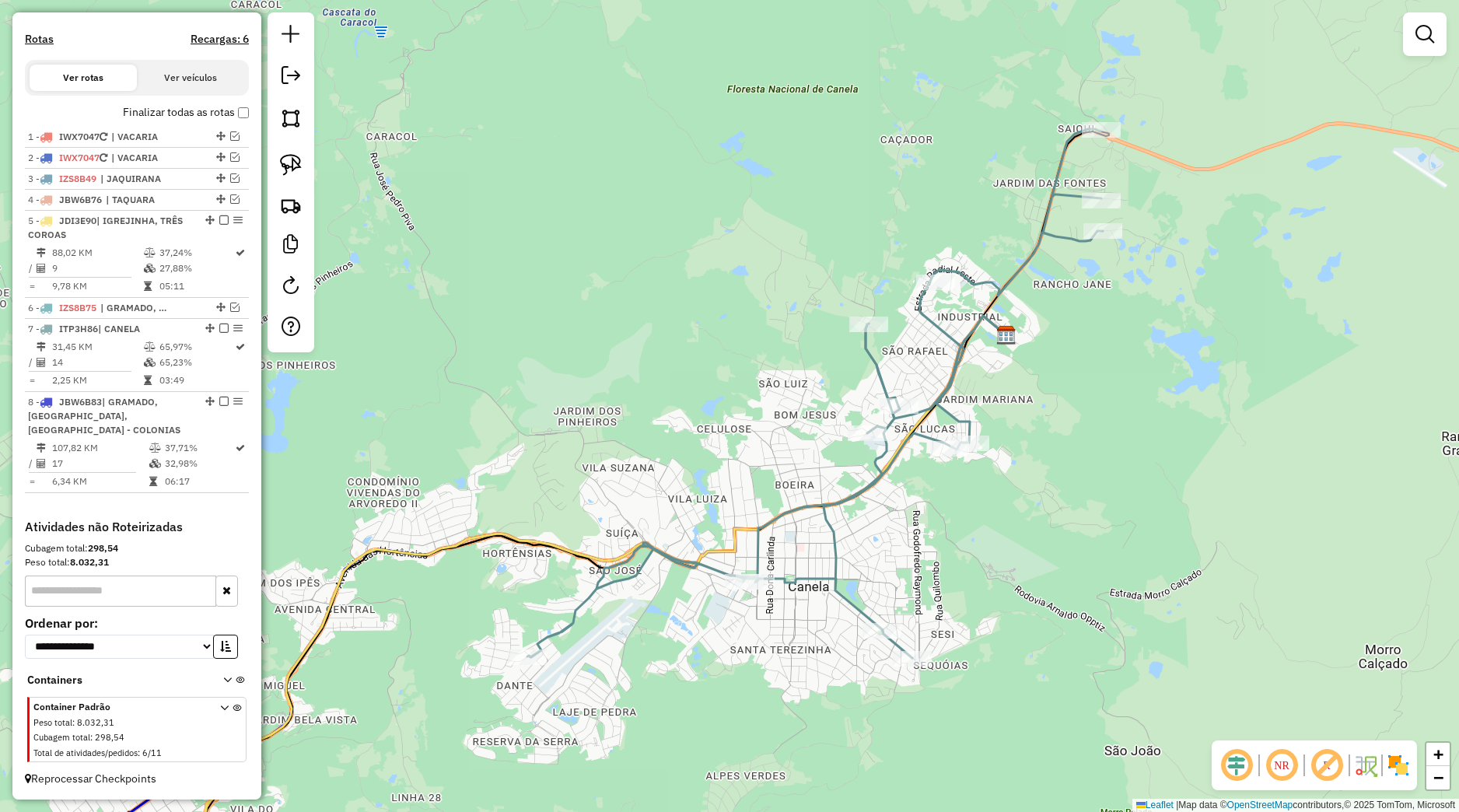
scroll to position [436, 0]
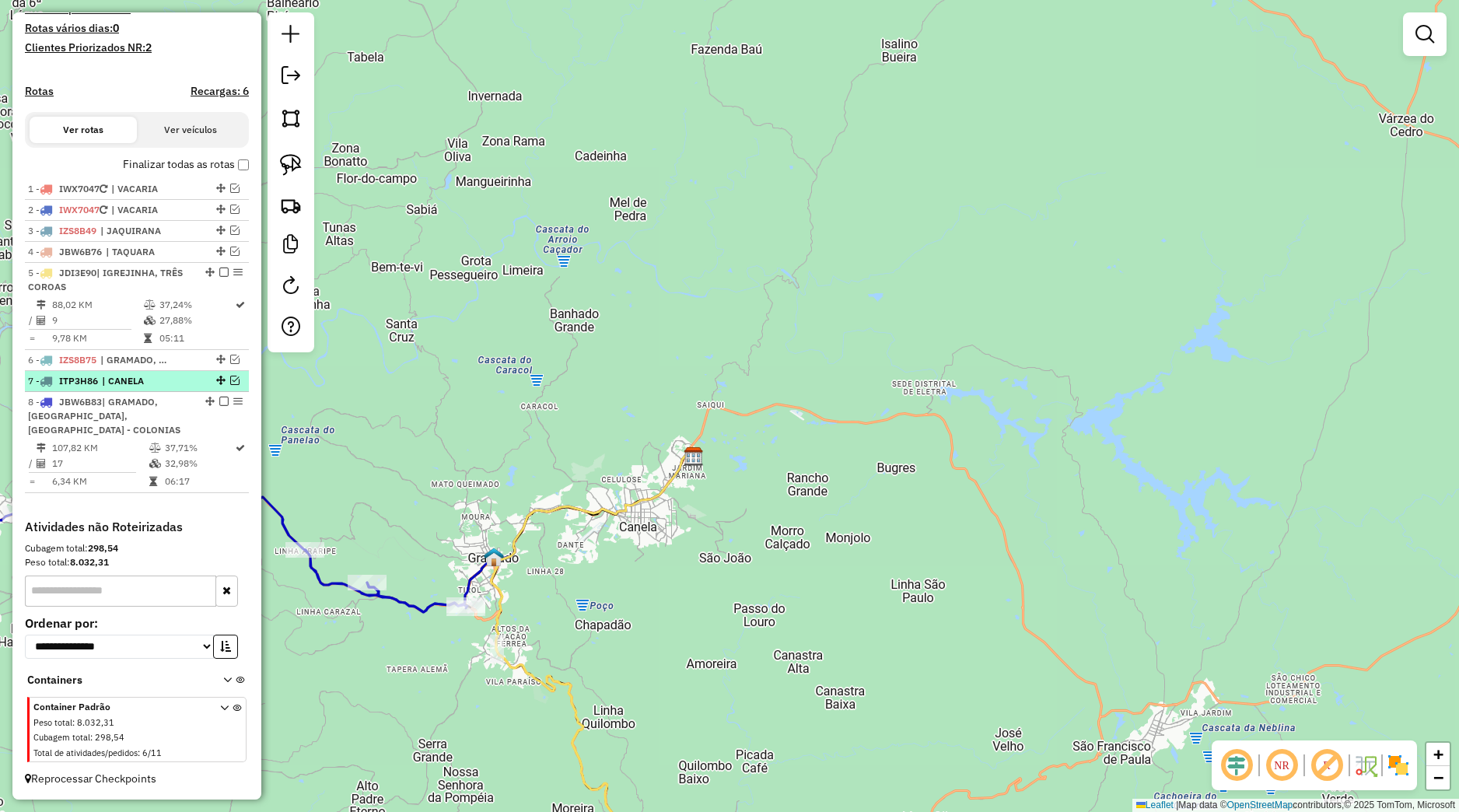
click at [230, 383] on em at bounding box center [234, 380] width 9 height 9
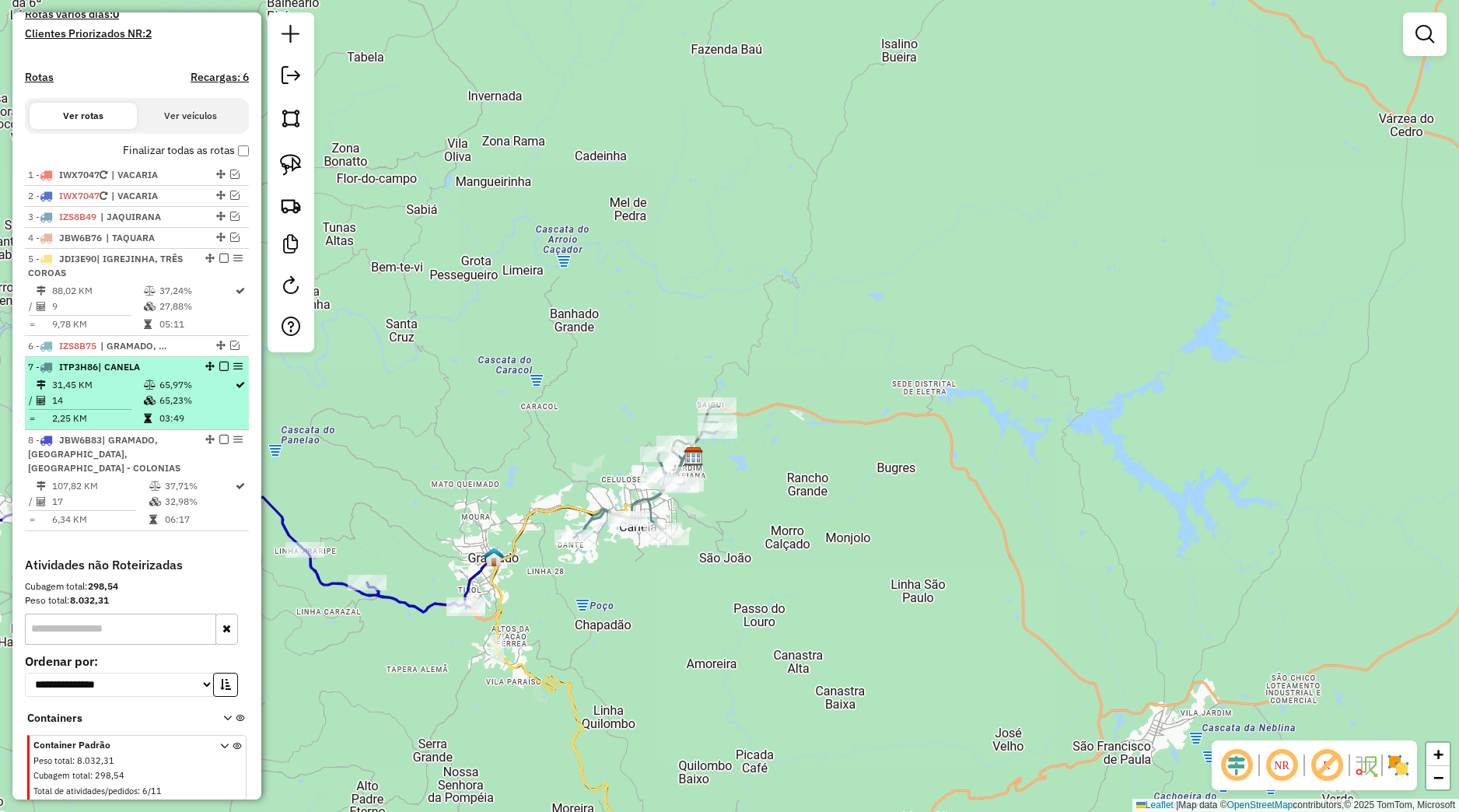
click at [195, 392] on td "65,97%" at bounding box center [196, 384] width 76 height 16
select select "*********"
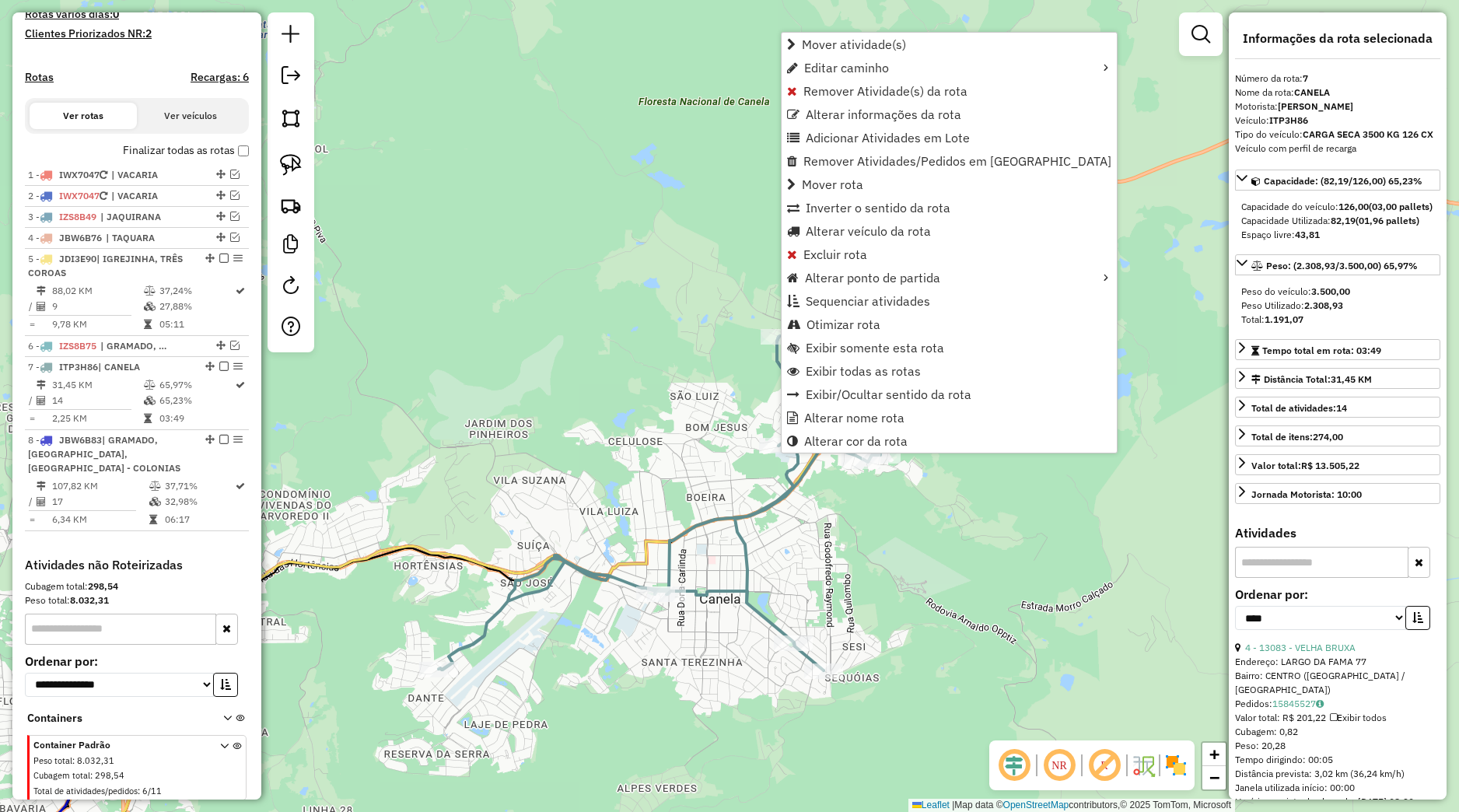
scroll to position [488, 0]
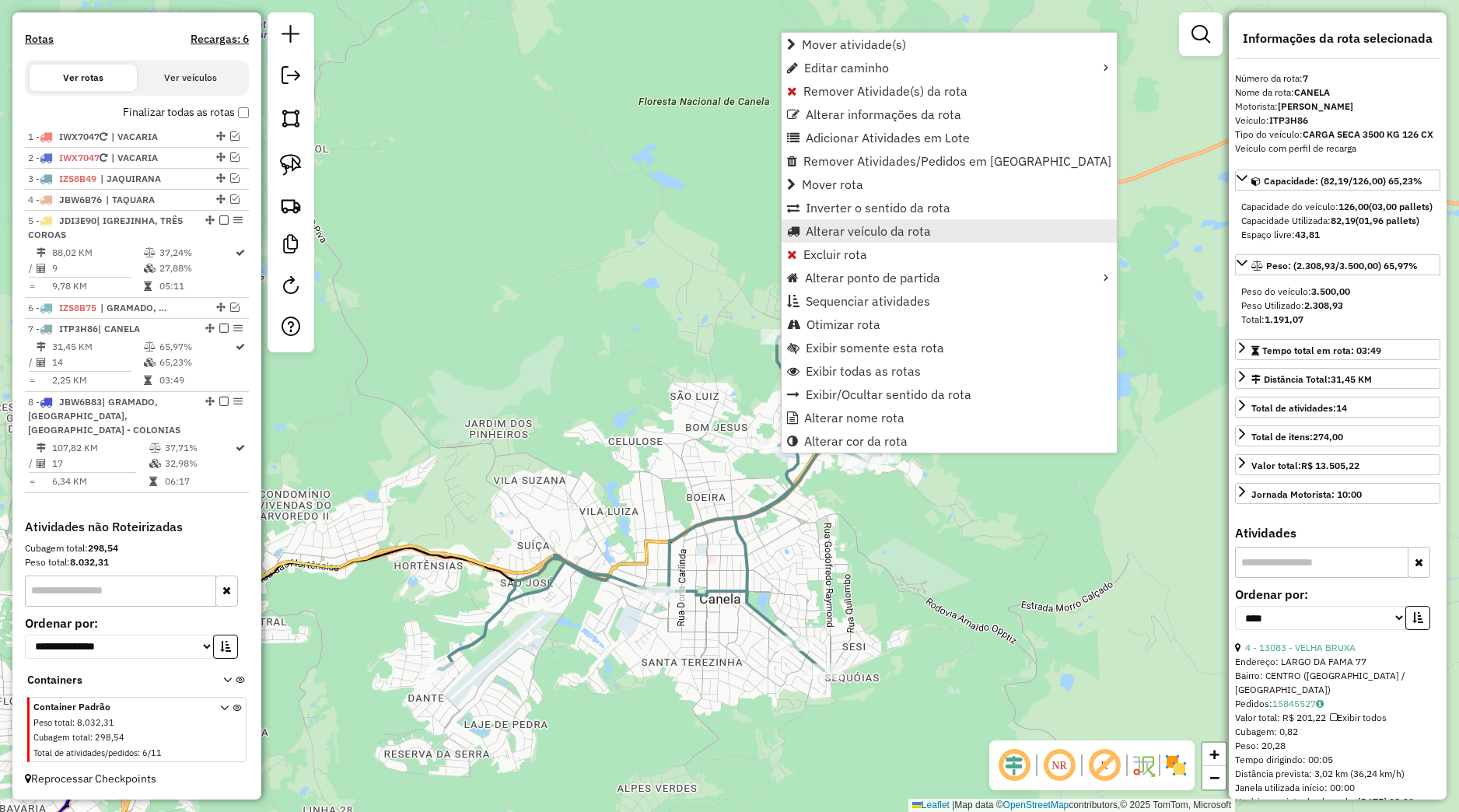
click at [859, 239] on link "Alterar veículo da rota" at bounding box center [949, 231] width 335 height 23
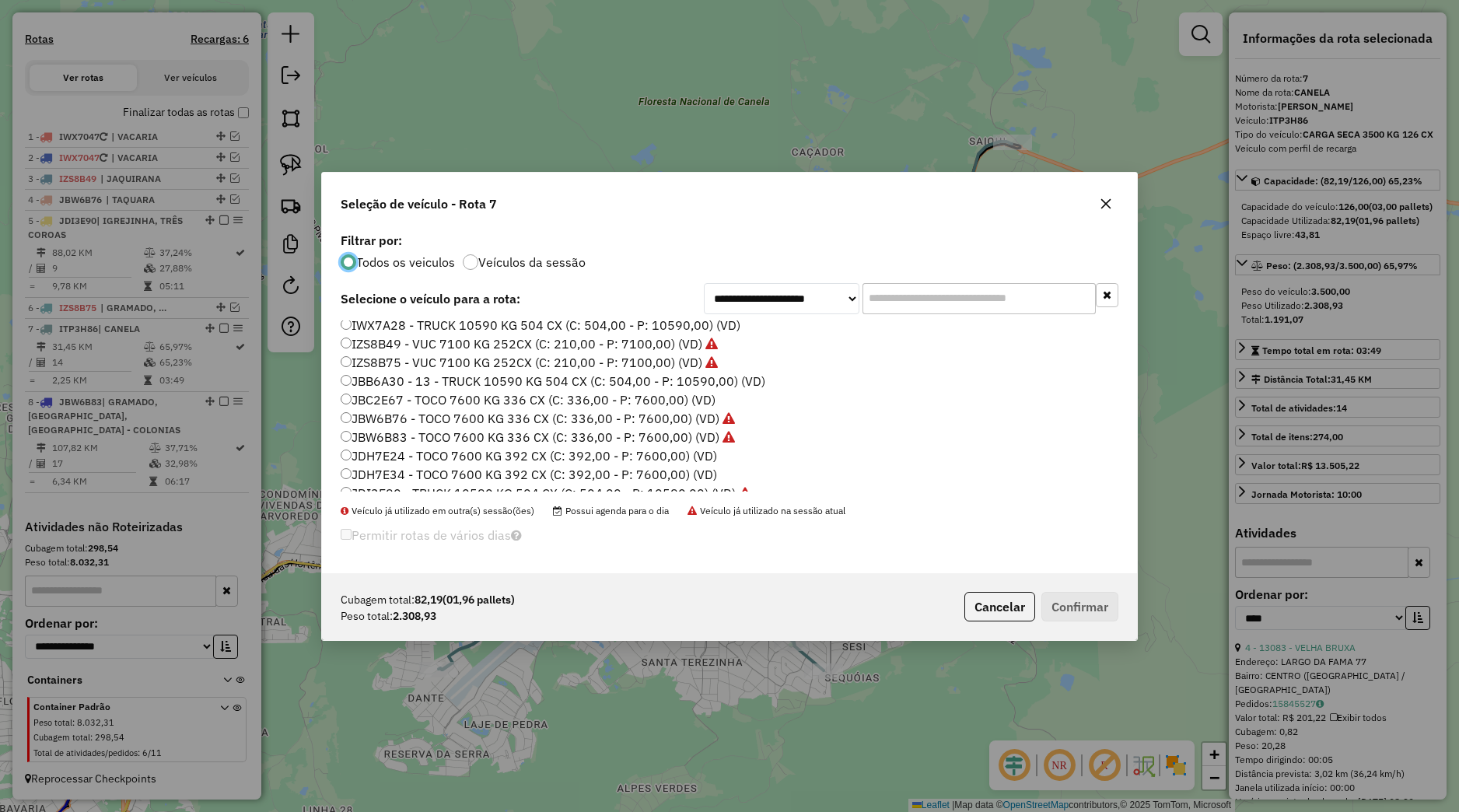
scroll to position [296, 0]
click at [397, 369] on label "JBC2E67 - TOCO 7600 KG 336 CX (C: 336,00 - P: 7600,00) (VD)" at bounding box center [528, 369] width 375 height 19
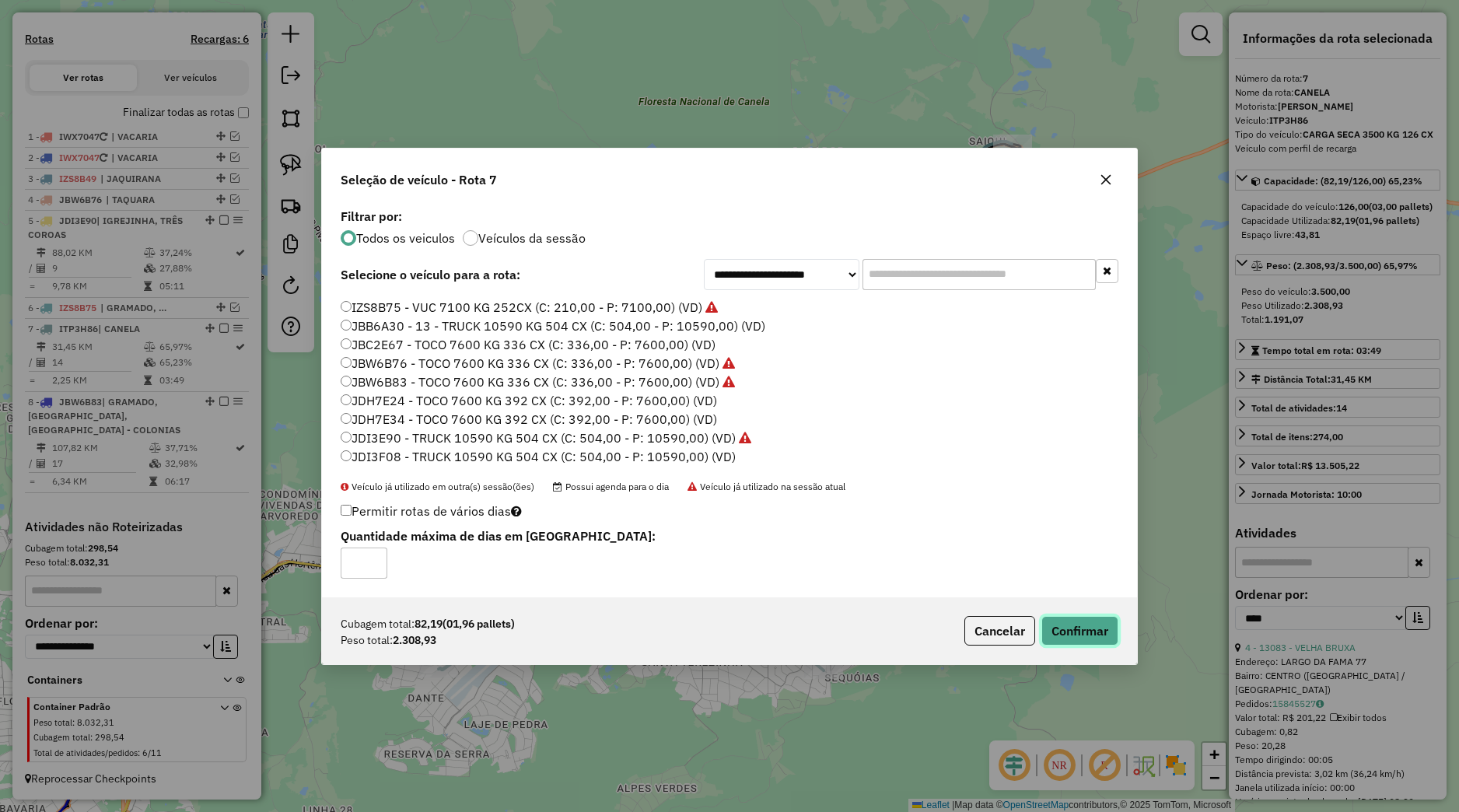
click at [1055, 625] on button "Confirmar" at bounding box center [1080, 631] width 77 height 30
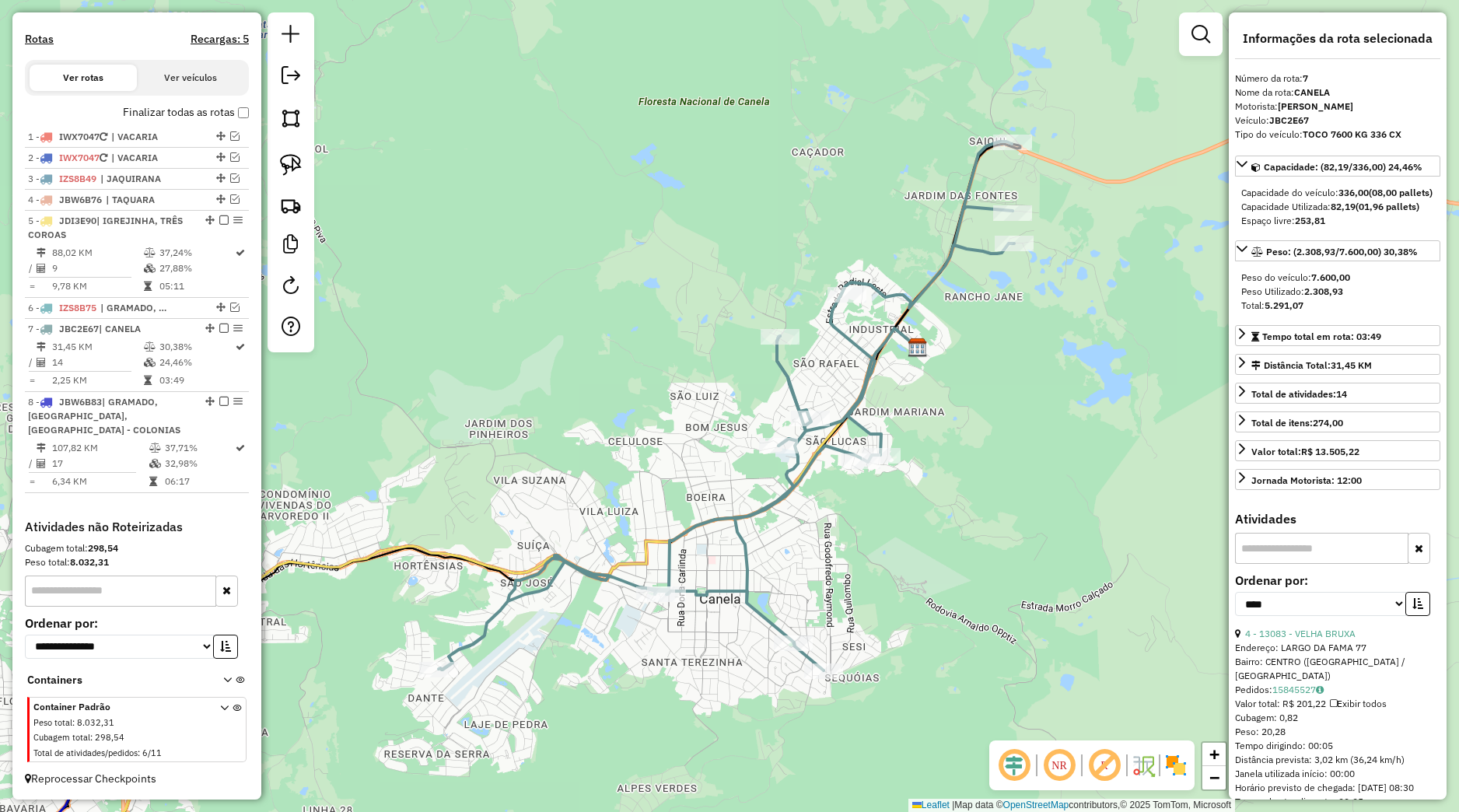
drag, startPoint x: 613, startPoint y: 522, endPoint x: 767, endPoint y: 378, distance: 210.8
click at [765, 380] on div "Janela de atendimento Grade de atendimento Capacidade Transportadoras Veículos …" at bounding box center [729, 406] width 1459 height 812
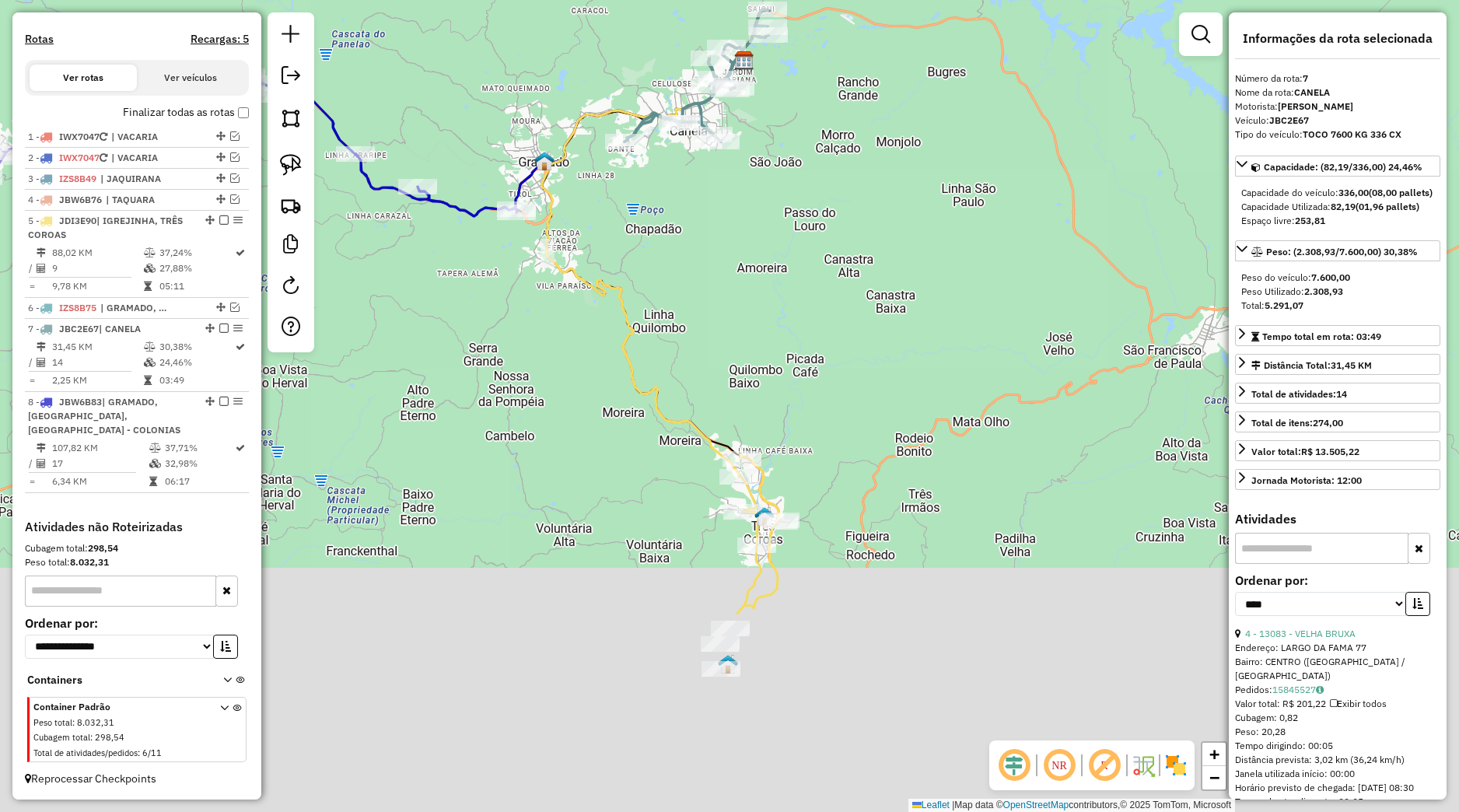
drag, startPoint x: 793, startPoint y: 599, endPoint x: 685, endPoint y: 306, distance: 312.3
click at [685, 306] on div "Janela de atendimento Grade de atendimento Capacidade Transportadoras Veículos …" at bounding box center [729, 406] width 1459 height 812
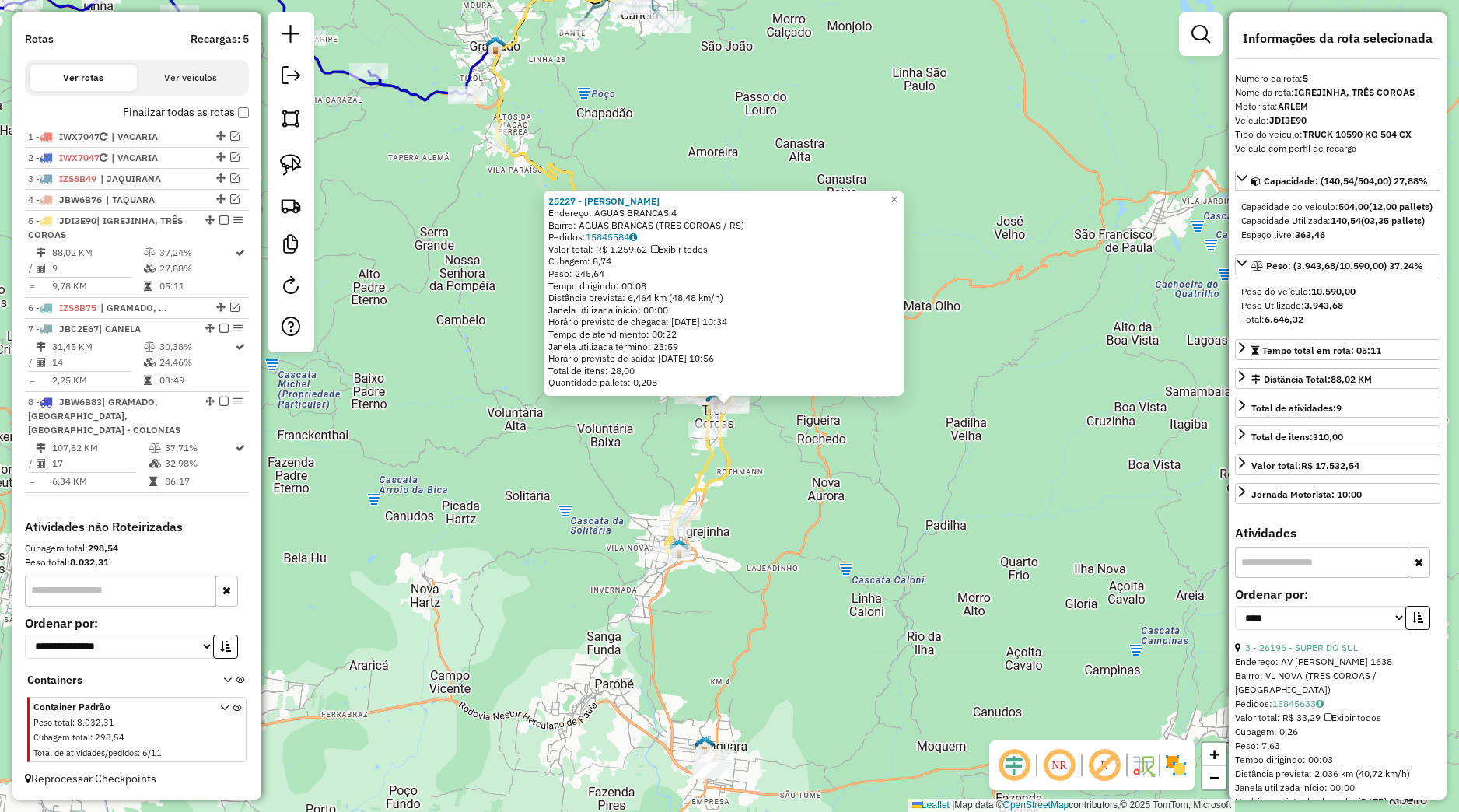
click at [753, 512] on div "25227 - PADARIA FRILLUS Endereço: AGUAS BRANCAS 4 Bairro: AGUAS BRANCAS (TRES C…" at bounding box center [729, 406] width 1459 height 812
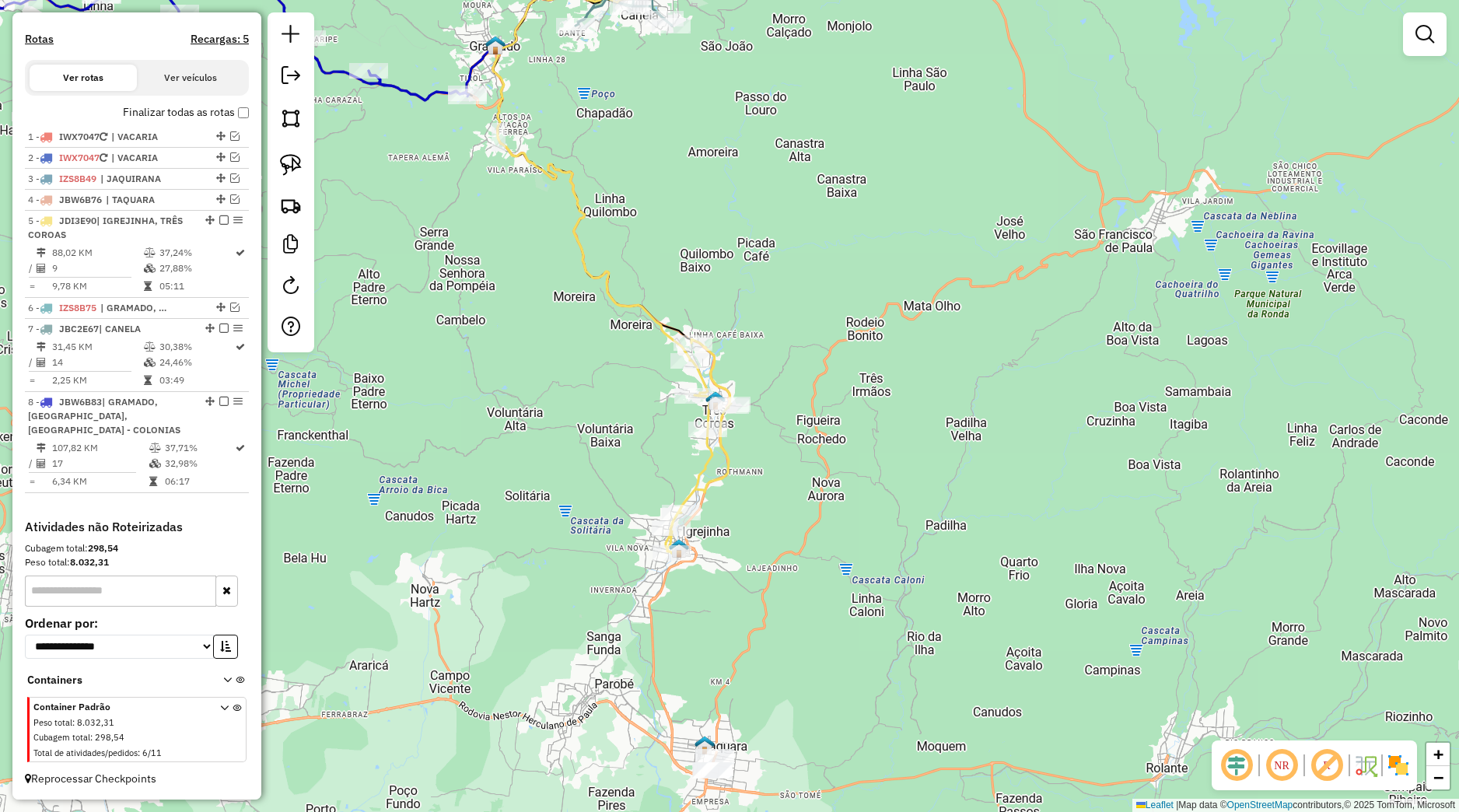
drag, startPoint x: 649, startPoint y: 617, endPoint x: 659, endPoint y: 558, distance: 59.8
click at [659, 561] on div "Rota 5 - Placa JDI3E90 25195 - CASA DE CARNES Janela de atendimento Grade de at…" at bounding box center [729, 406] width 1459 height 812
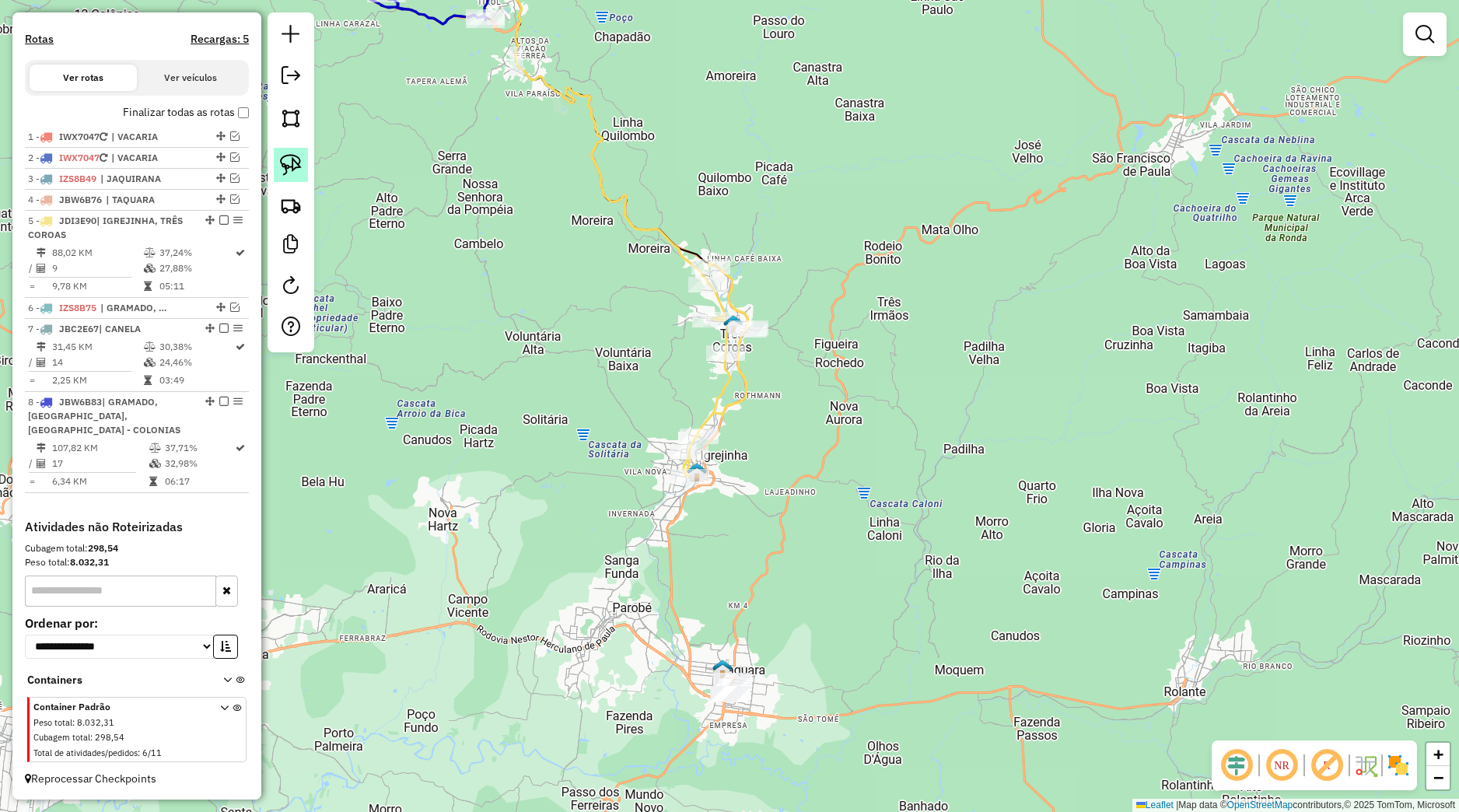
click at [285, 170] on img at bounding box center [291, 165] width 22 height 22
drag, startPoint x: 689, startPoint y: 675, endPoint x: 732, endPoint y: 602, distance: 84.7
click at [732, 602] on div "Janela de atendimento Grade de atendimento Capacidade Transportadoras Veículos …" at bounding box center [729, 406] width 1459 height 812
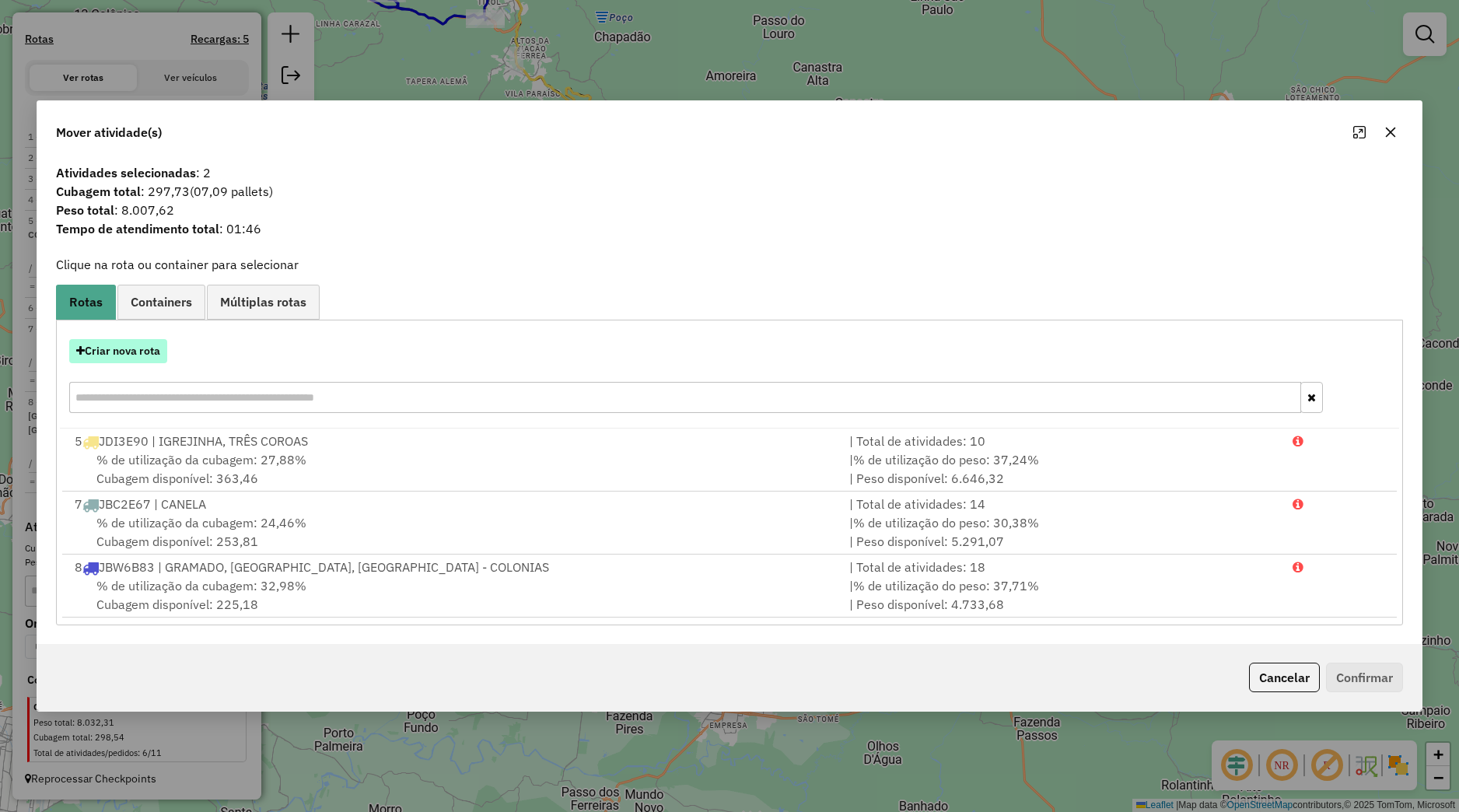
click at [149, 350] on button "Criar nova rota" at bounding box center [117, 351] width 98 height 24
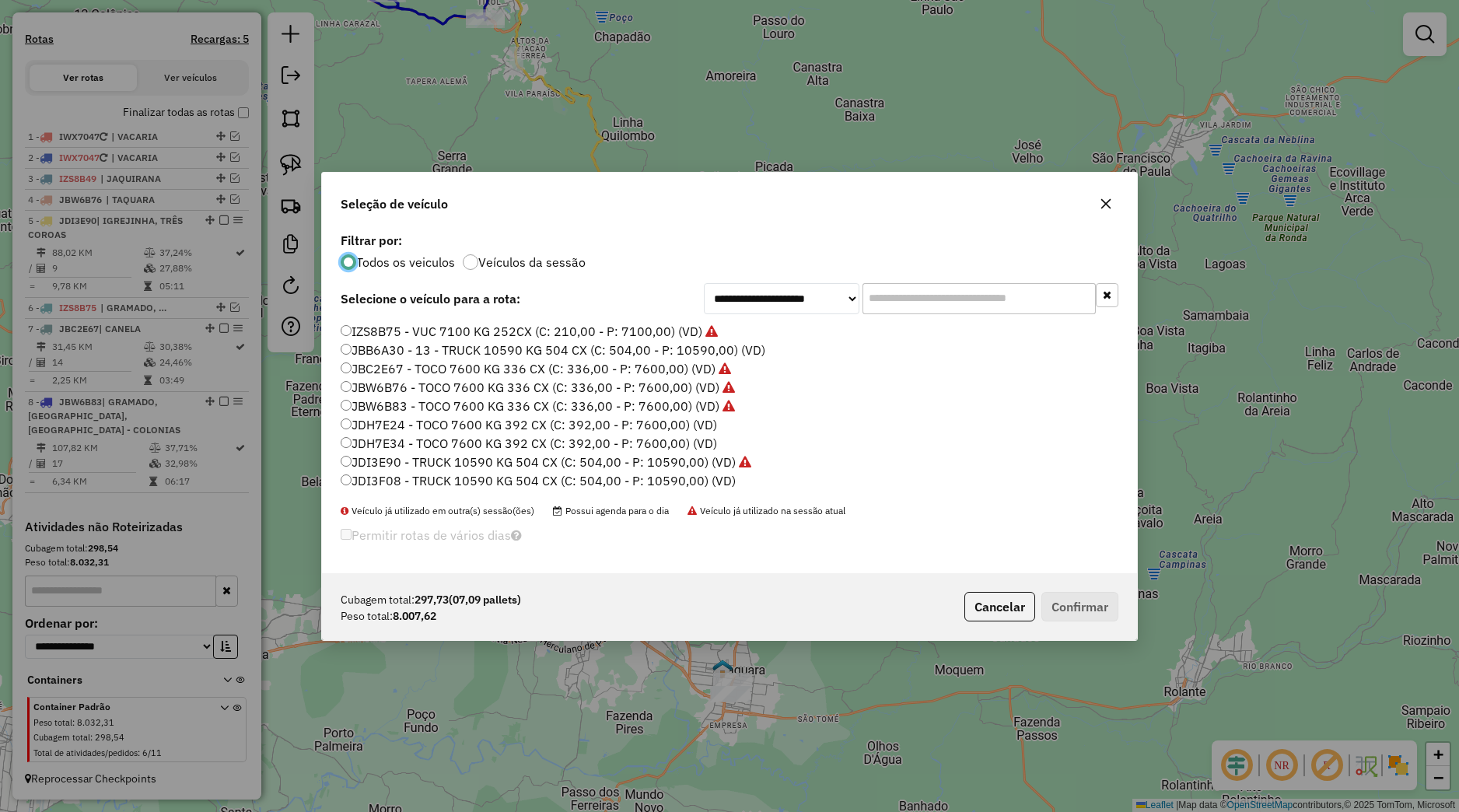
scroll to position [351, 0]
click at [392, 407] on label "JDI3E90 - TRUCK 10590 KG 504 CX (C: 504,00 - P: 10590,00) (VD)" at bounding box center [546, 406] width 411 height 19
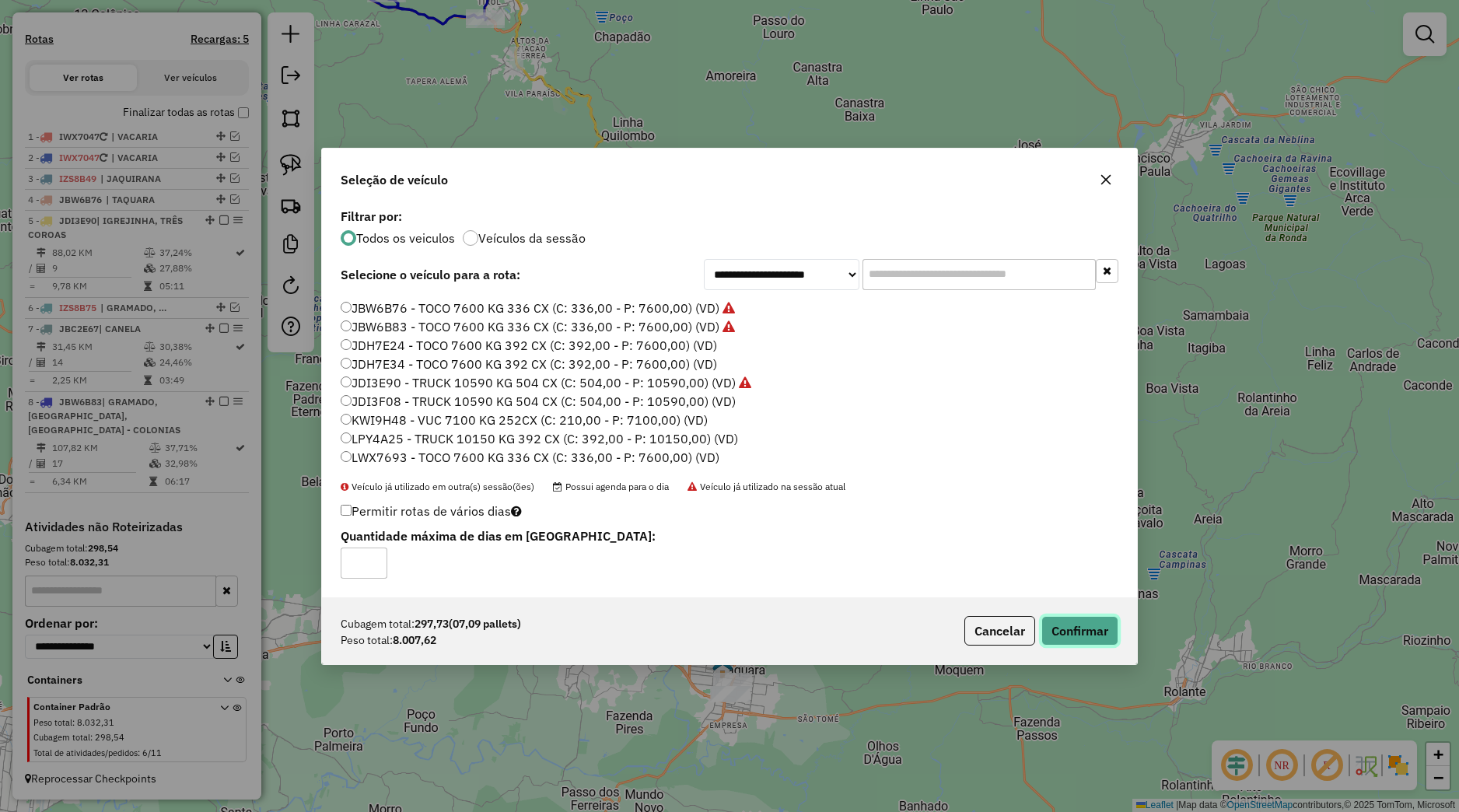
click at [1100, 631] on button "Confirmar" at bounding box center [1080, 631] width 77 height 30
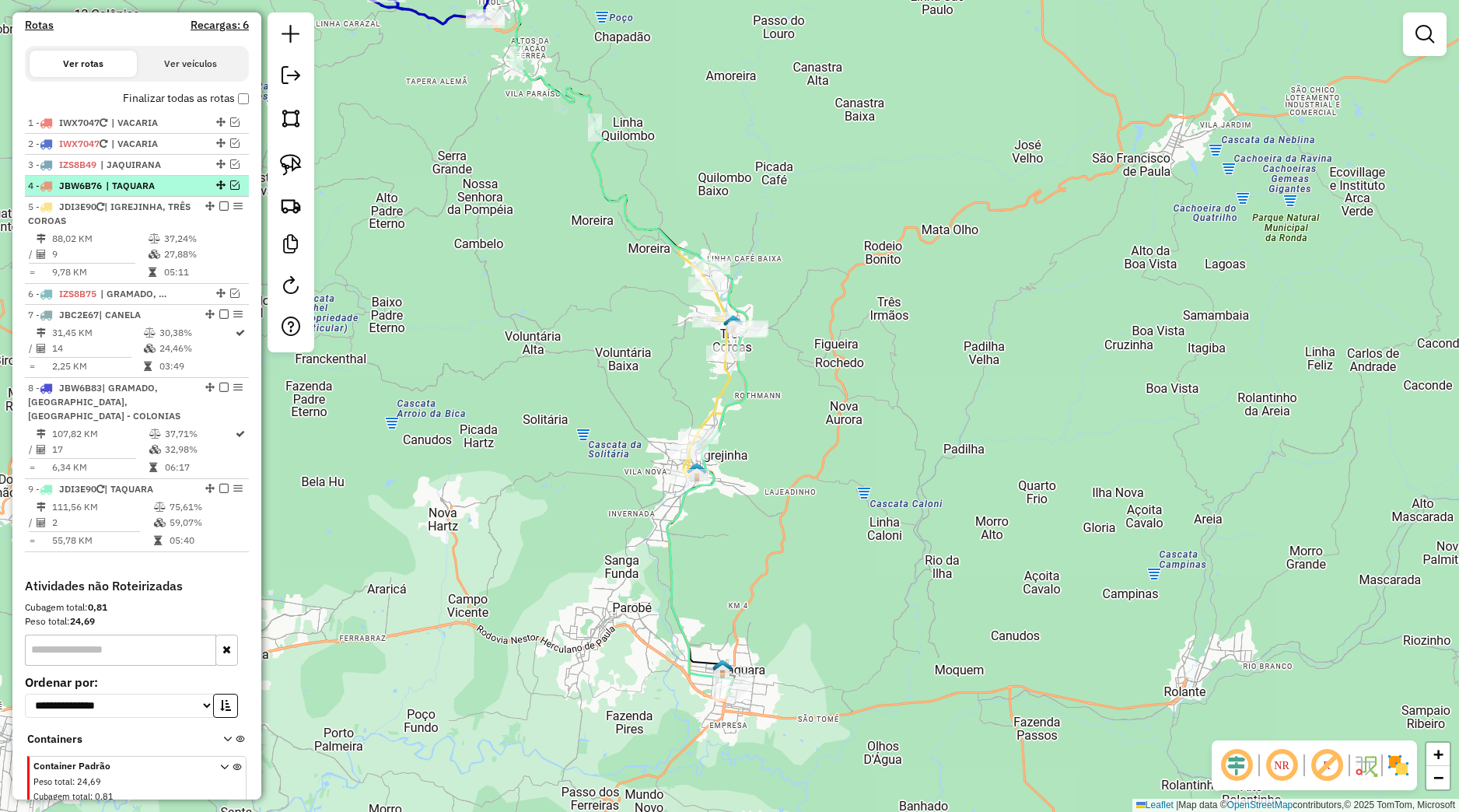
click at [230, 190] on em at bounding box center [234, 185] width 9 height 9
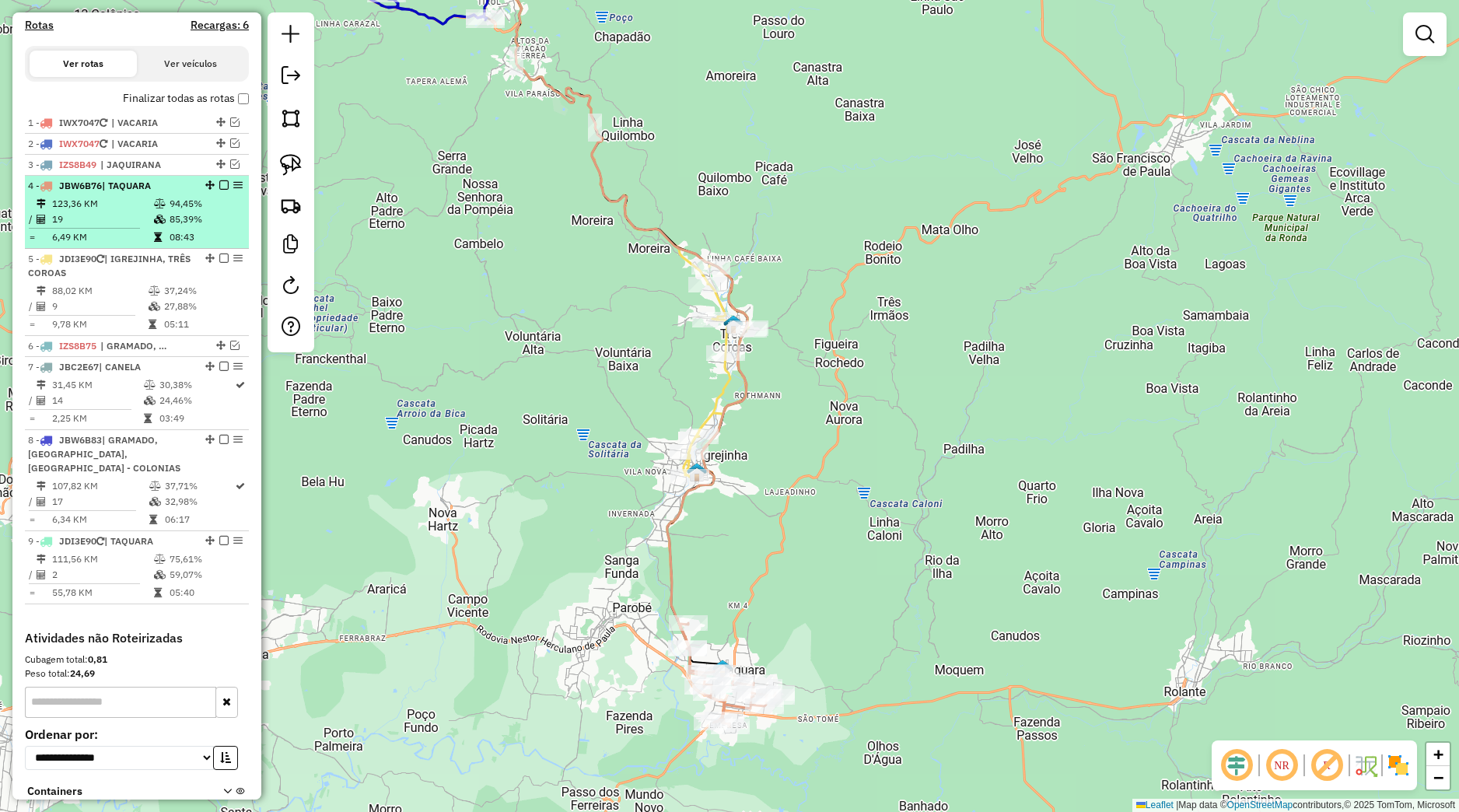
click at [196, 212] on td "94,45%" at bounding box center [206, 204] width 74 height 16
select select "*********"
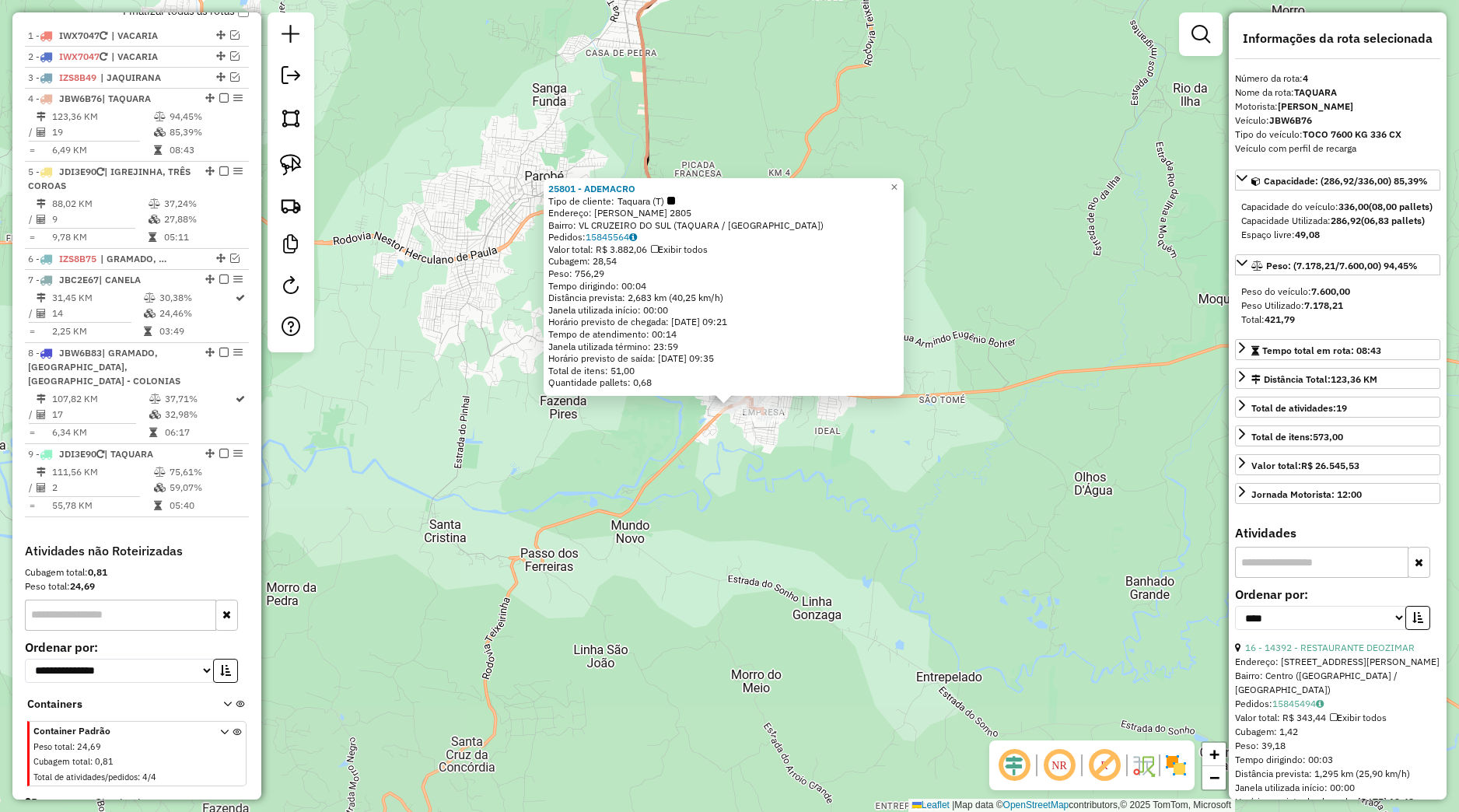
scroll to position [613, 0]
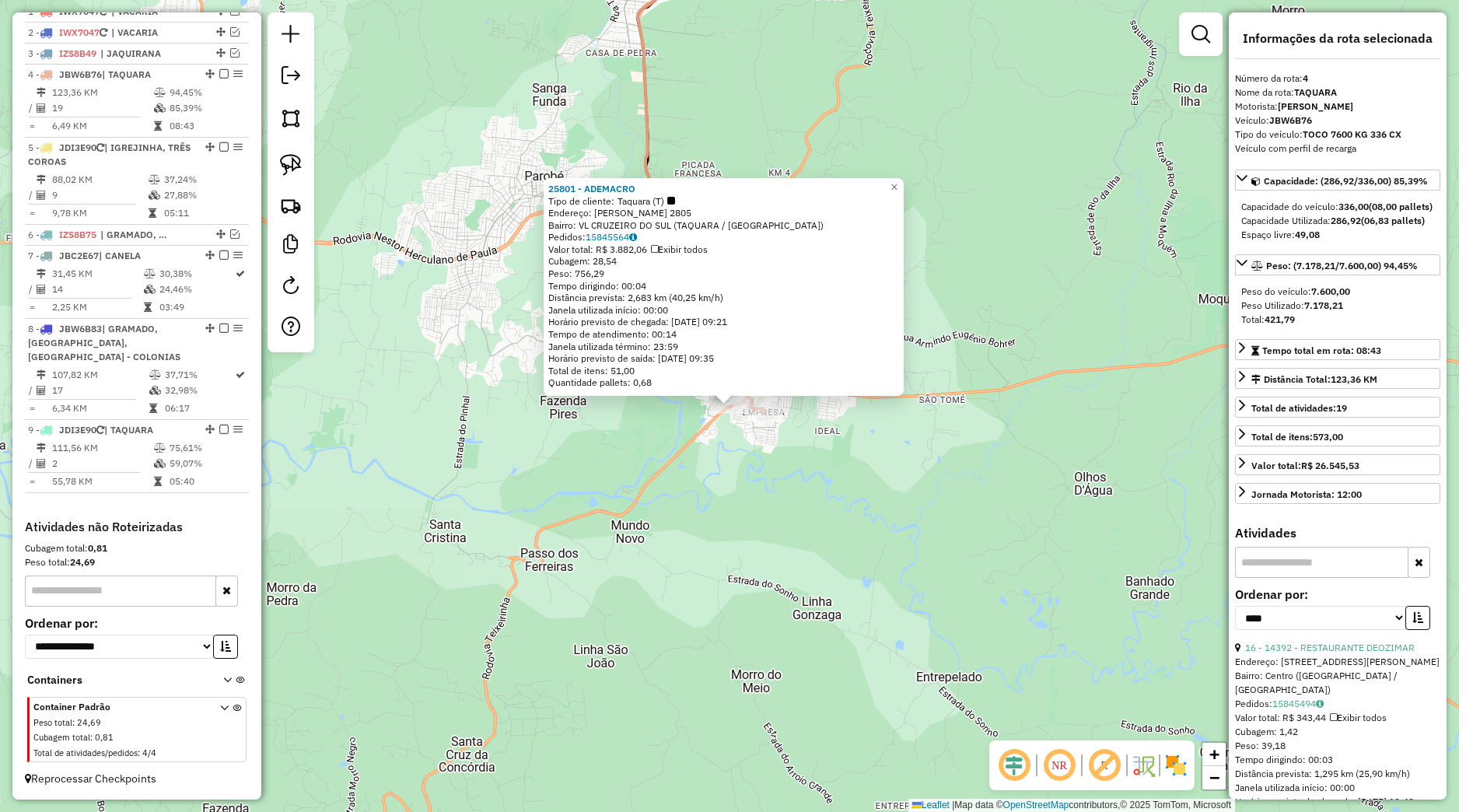
click at [785, 548] on div "25801 - ADEMACRO Tipo de cliente: Taquara (T) Endereço: SEBASTIAO AMORETTI 2805…" at bounding box center [729, 406] width 1459 height 812
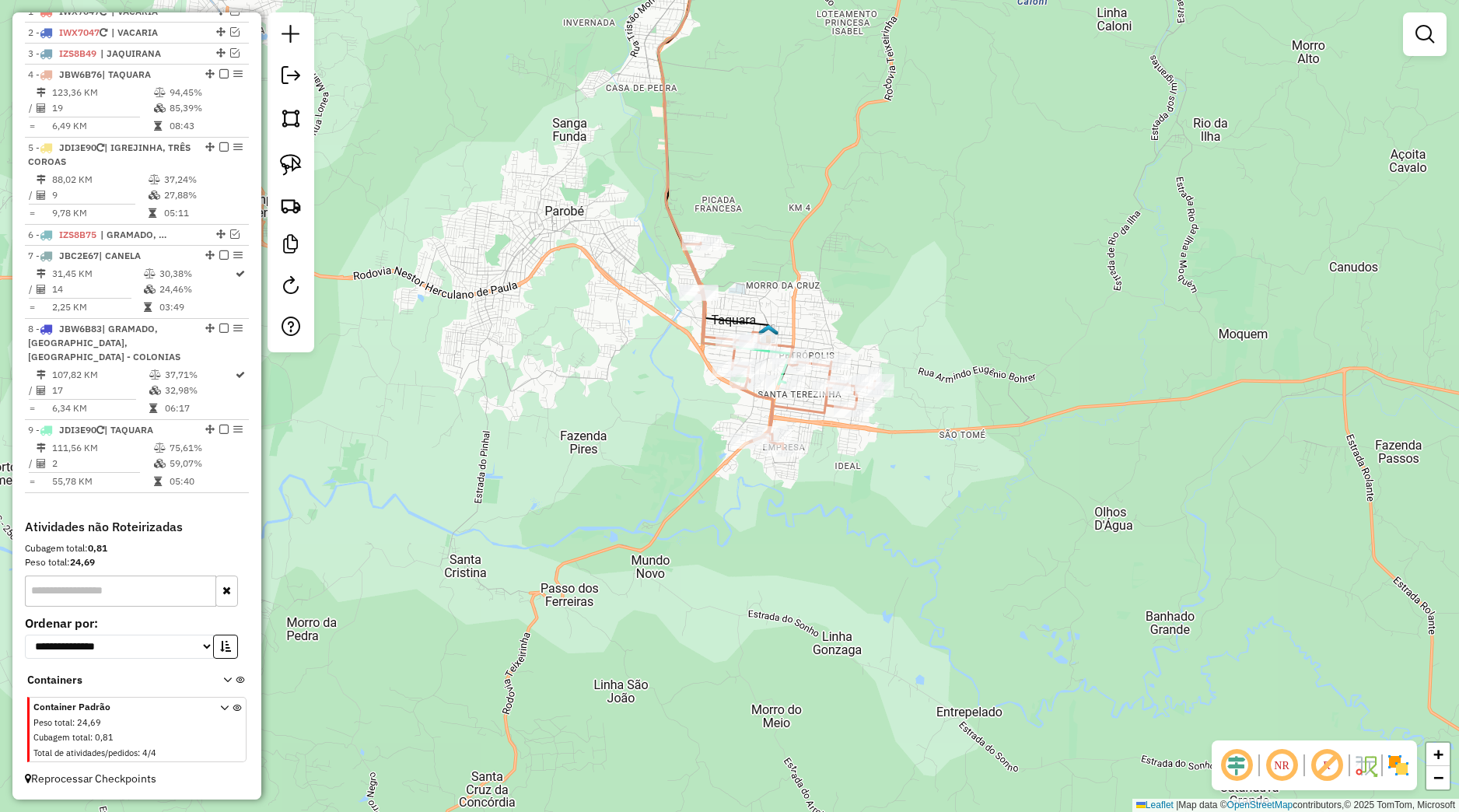
drag, startPoint x: 773, startPoint y: 497, endPoint x: 800, endPoint y: 537, distance: 48.3
click at [801, 540] on div "Janela de atendimento Grade de atendimento Capacidade Transportadoras Veículos …" at bounding box center [729, 406] width 1459 height 812
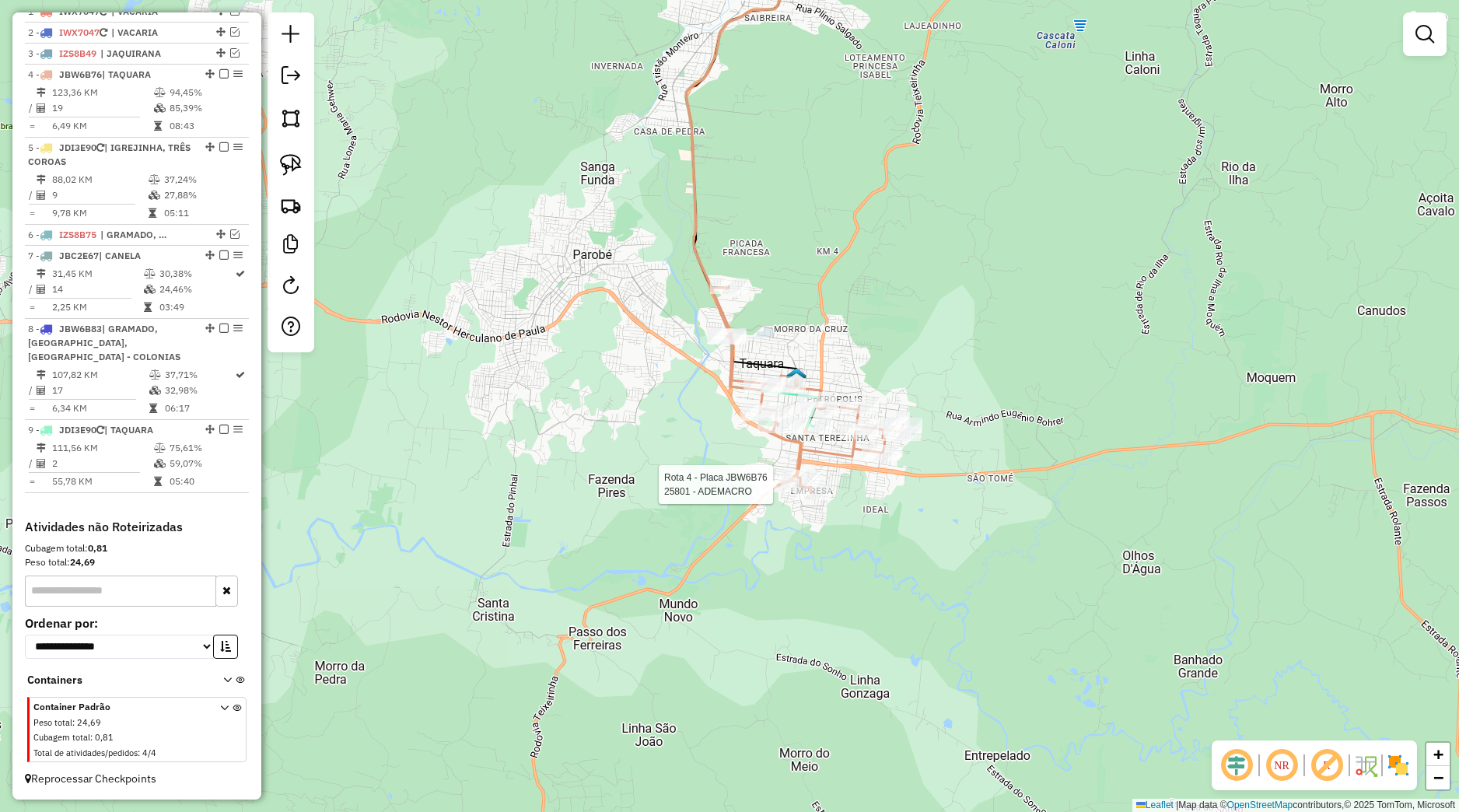
select select "*********"
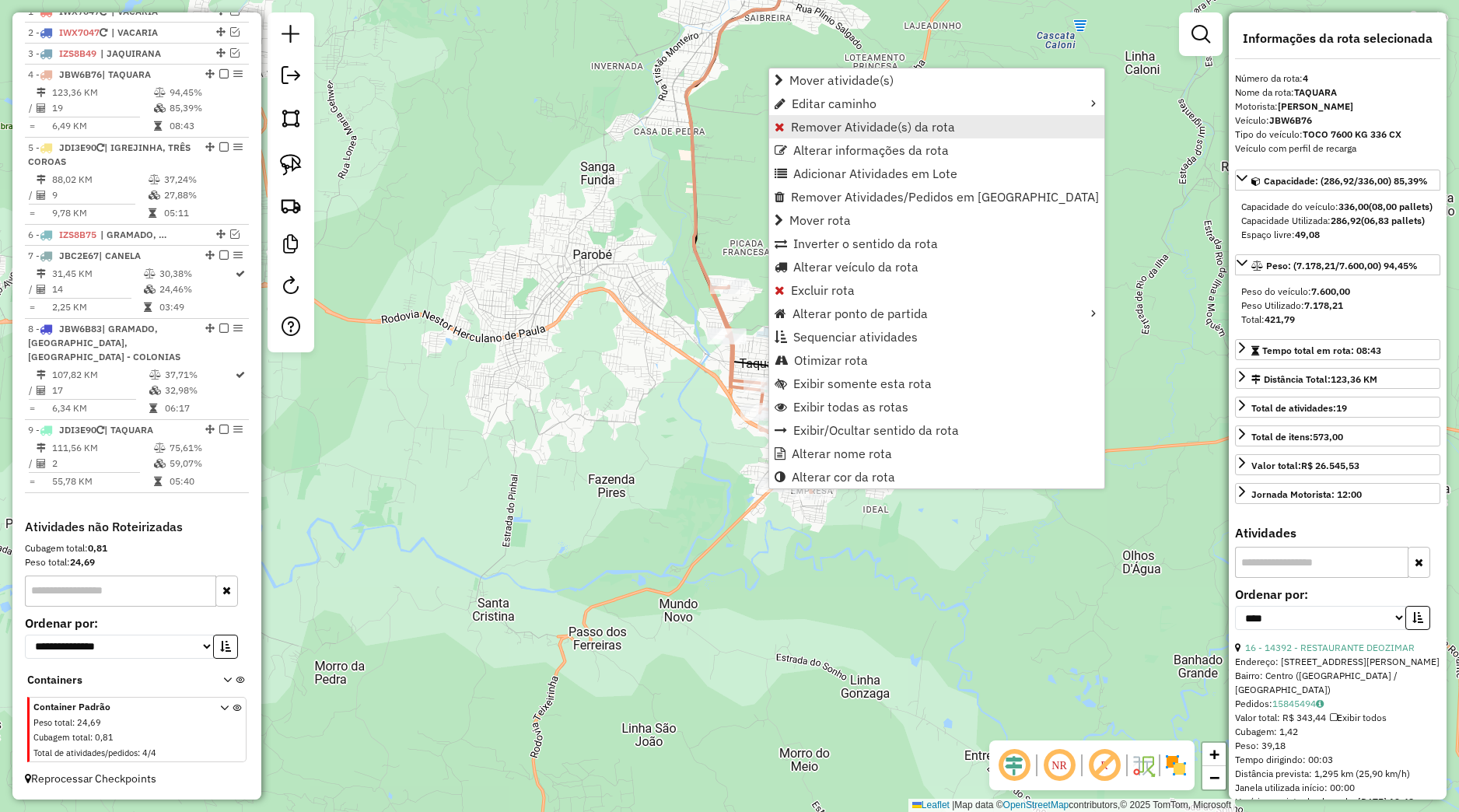
click at [806, 127] on span "Remover Atividade(s) da rota" at bounding box center [874, 126] width 164 height 12
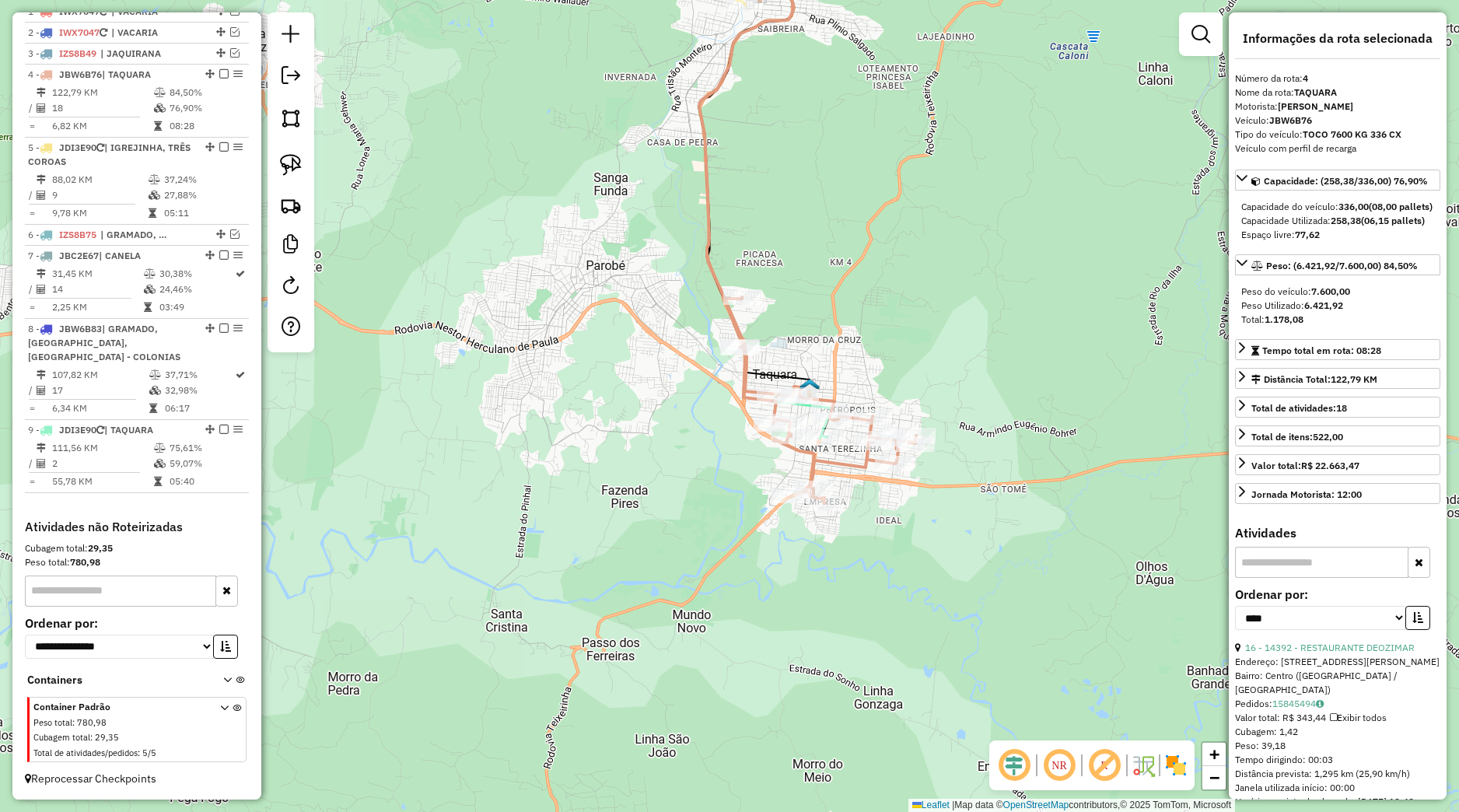
drag, startPoint x: 925, startPoint y: 496, endPoint x: 940, endPoint y: 507, distance: 18.6
click at [940, 507] on div "Janela de atendimento Grade de atendimento Capacidade Transportadoras Veículos …" at bounding box center [729, 406] width 1459 height 812
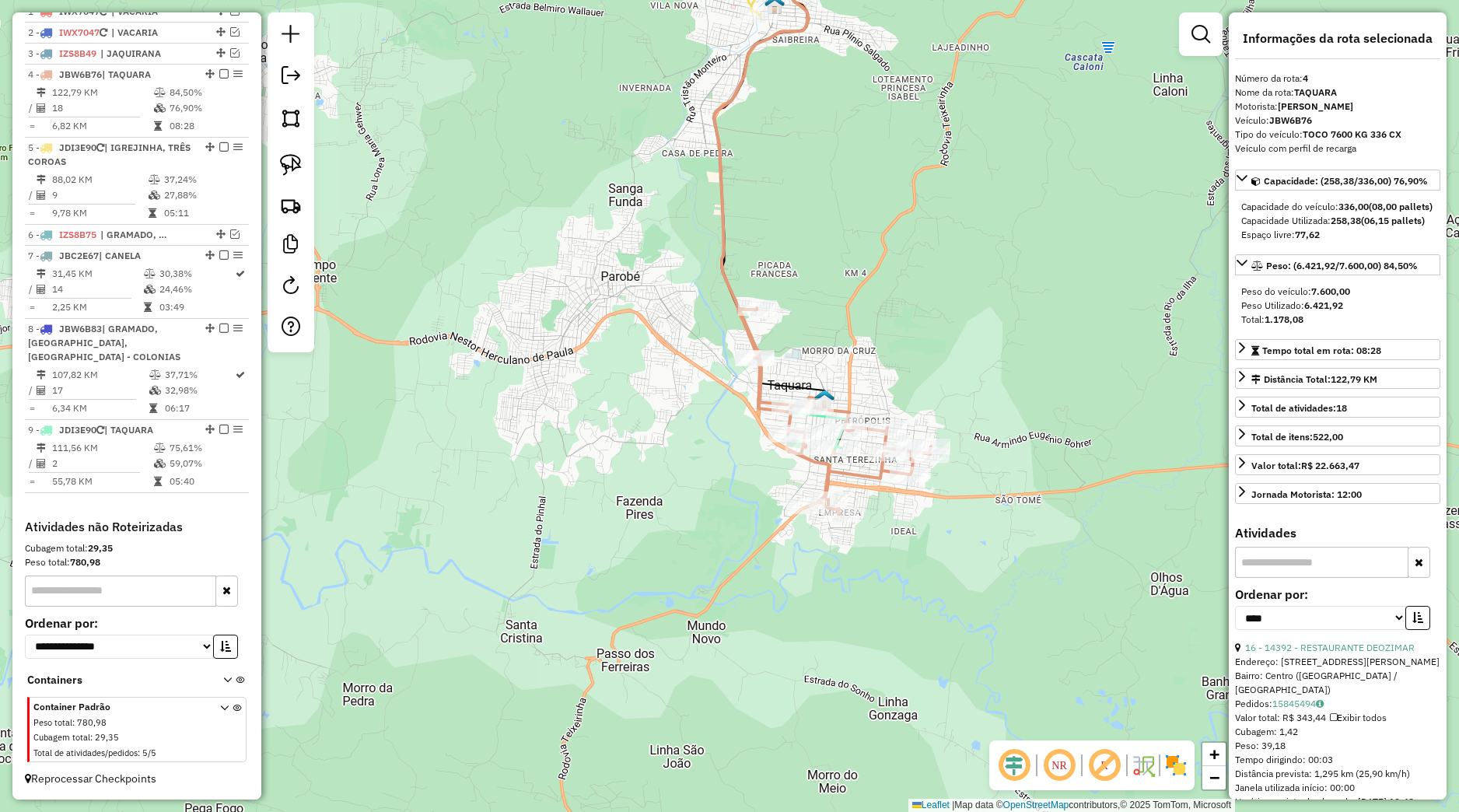
click at [910, 514] on div "Janela de atendimento Grade de atendimento Capacidade Transportadoras Veículos …" at bounding box center [729, 406] width 1459 height 812
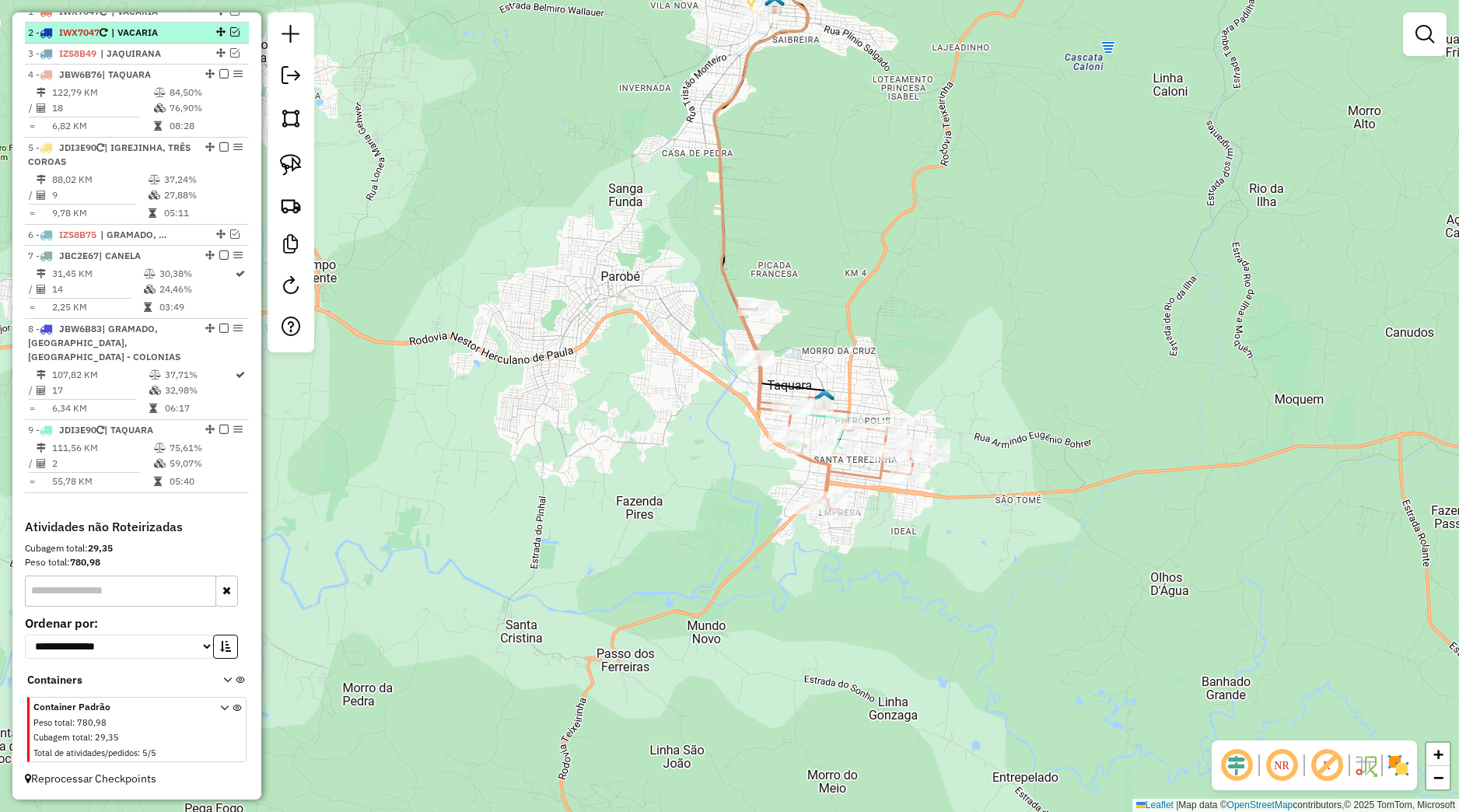
scroll to position [466, 0]
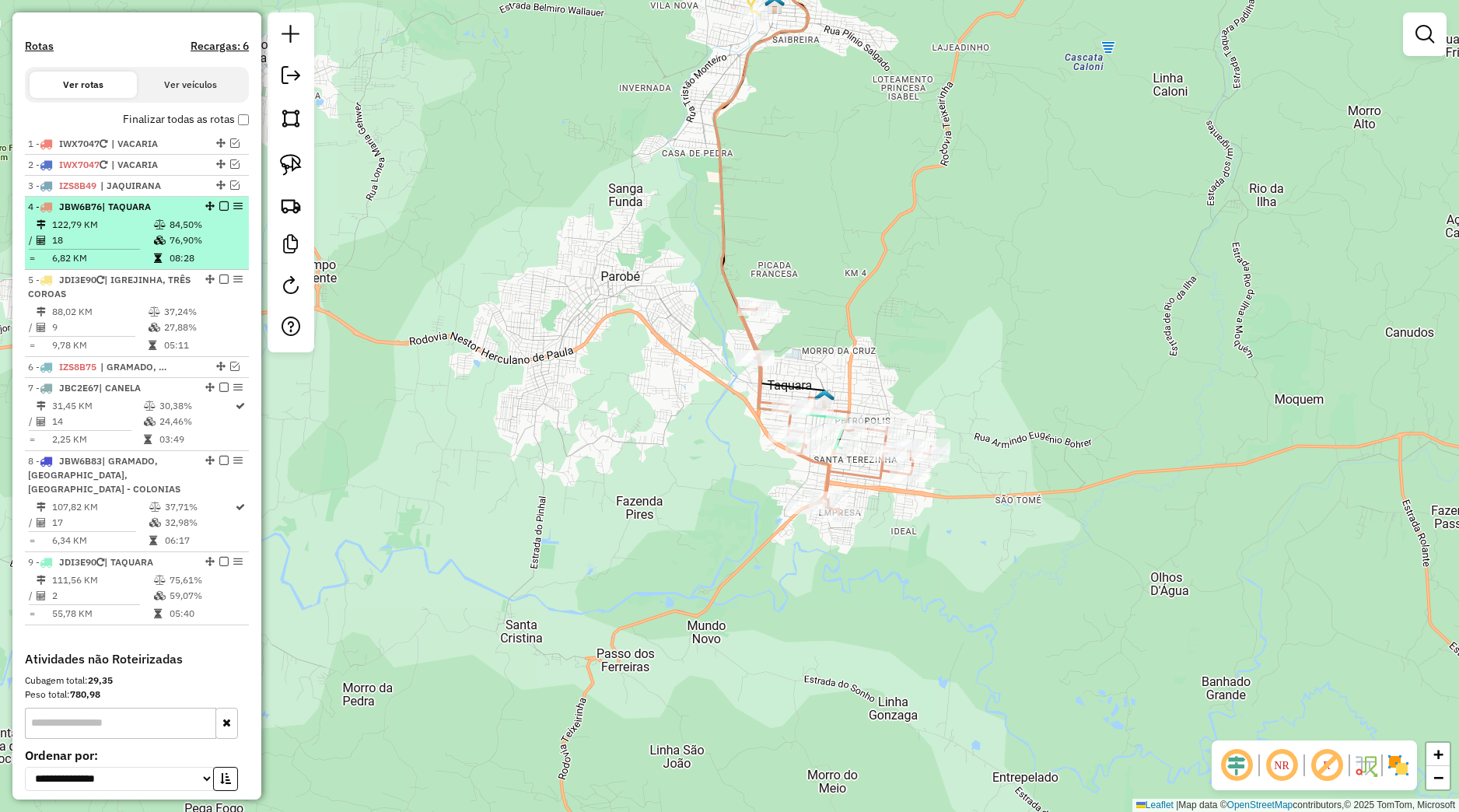
click at [219, 211] on em at bounding box center [223, 205] width 9 height 9
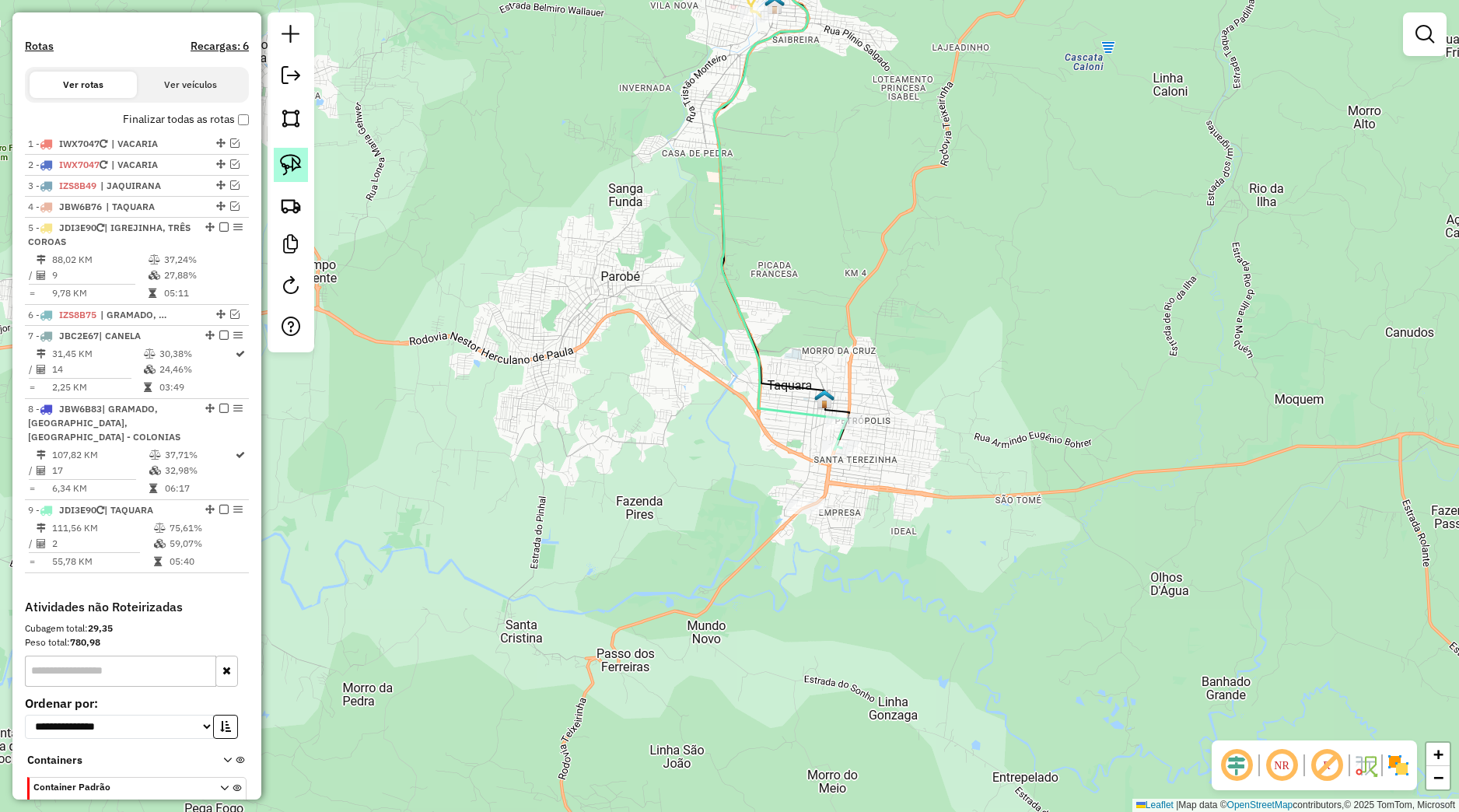
click at [274, 168] on link at bounding box center [291, 165] width 34 height 34
drag, startPoint x: 805, startPoint y: 406, endPoint x: 885, endPoint y: 417, distance: 80.8
click at [885, 417] on g at bounding box center [219, 135] width 1332 height 629
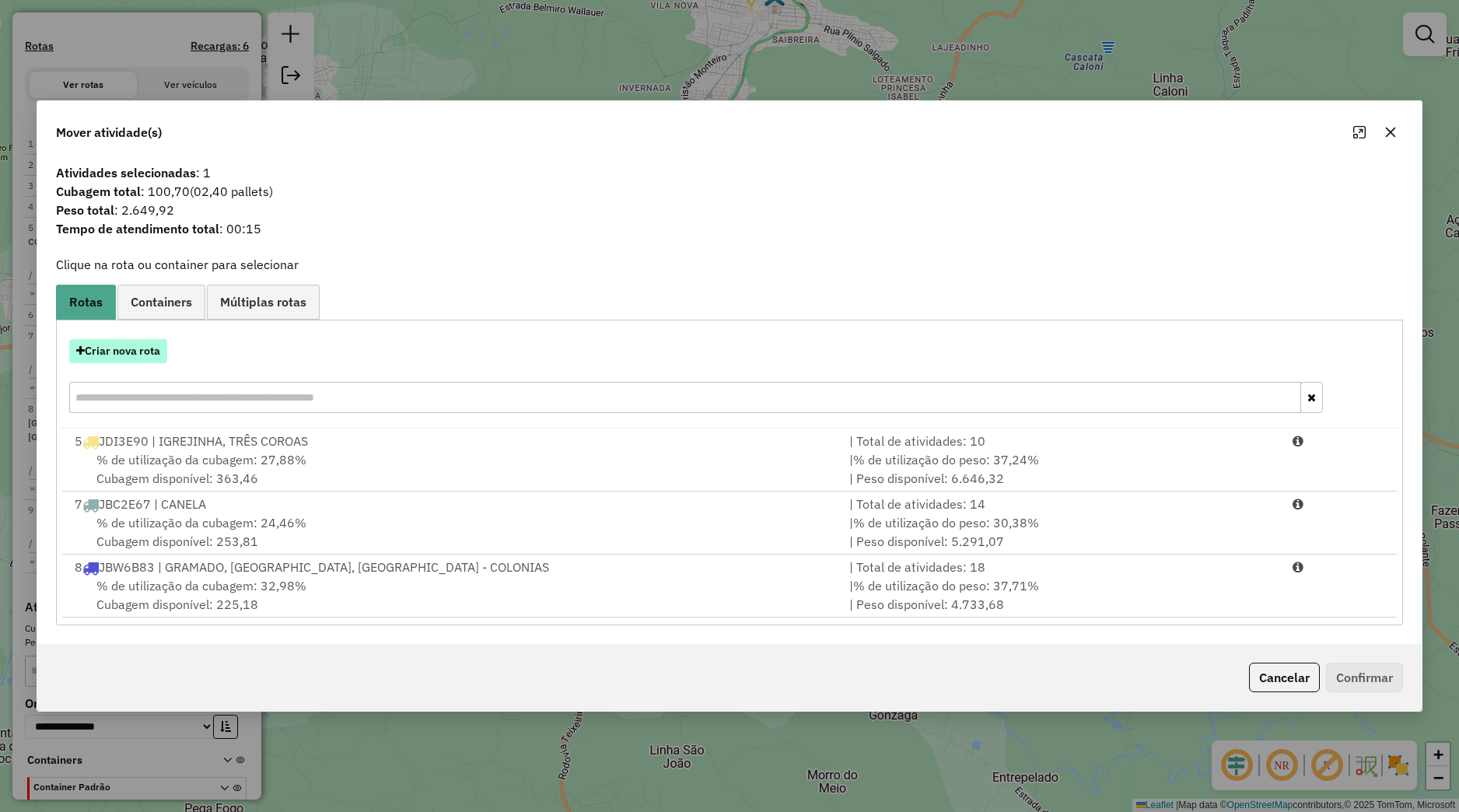
click at [154, 351] on button "Criar nova rota" at bounding box center [117, 351] width 98 height 24
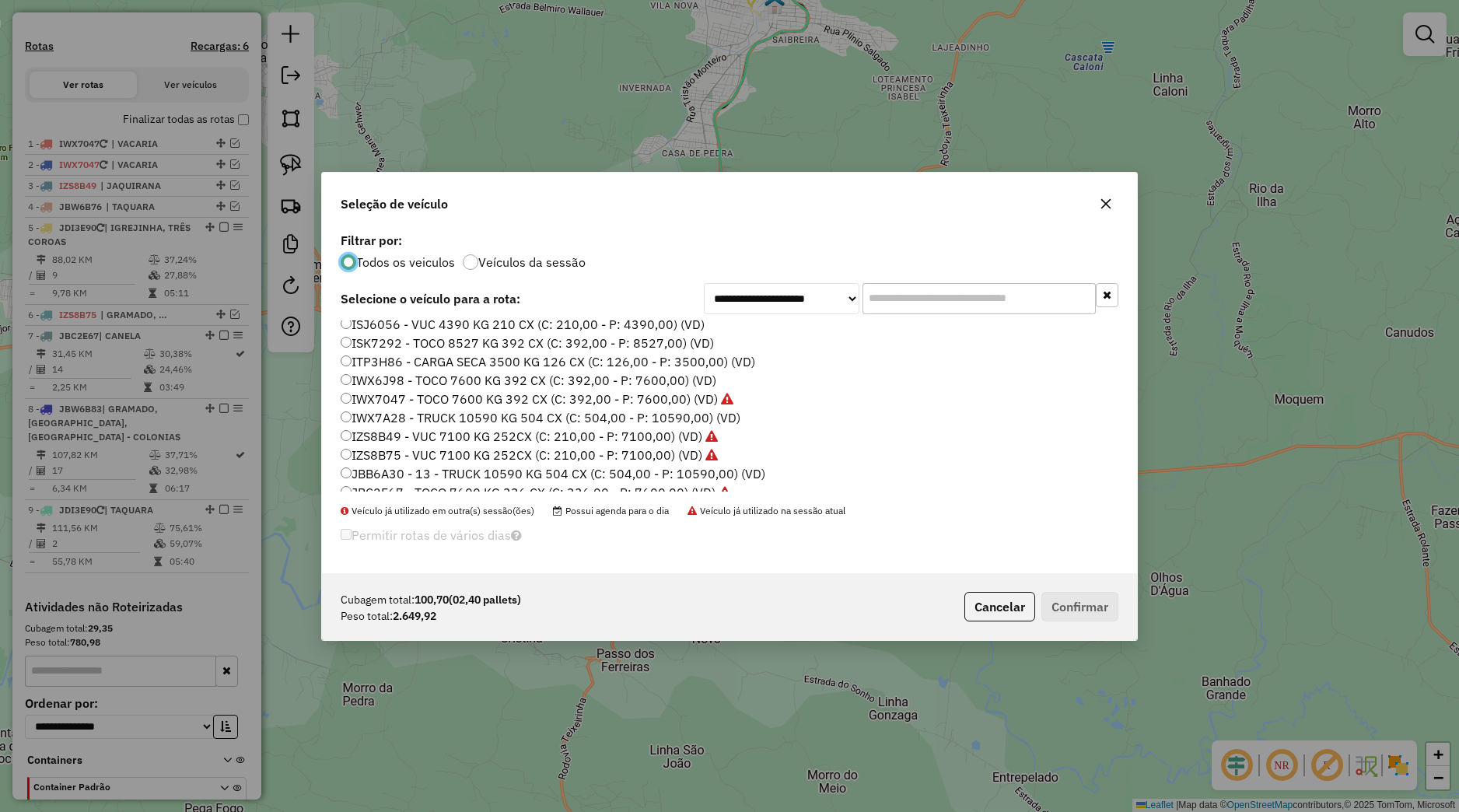
scroll to position [296, 0]
click at [415, 421] on label "JDH7E24 - TOCO 7600 KG 392 CX (C: 392,00 - P: 7600,00) (VD)" at bounding box center [529, 424] width 377 height 19
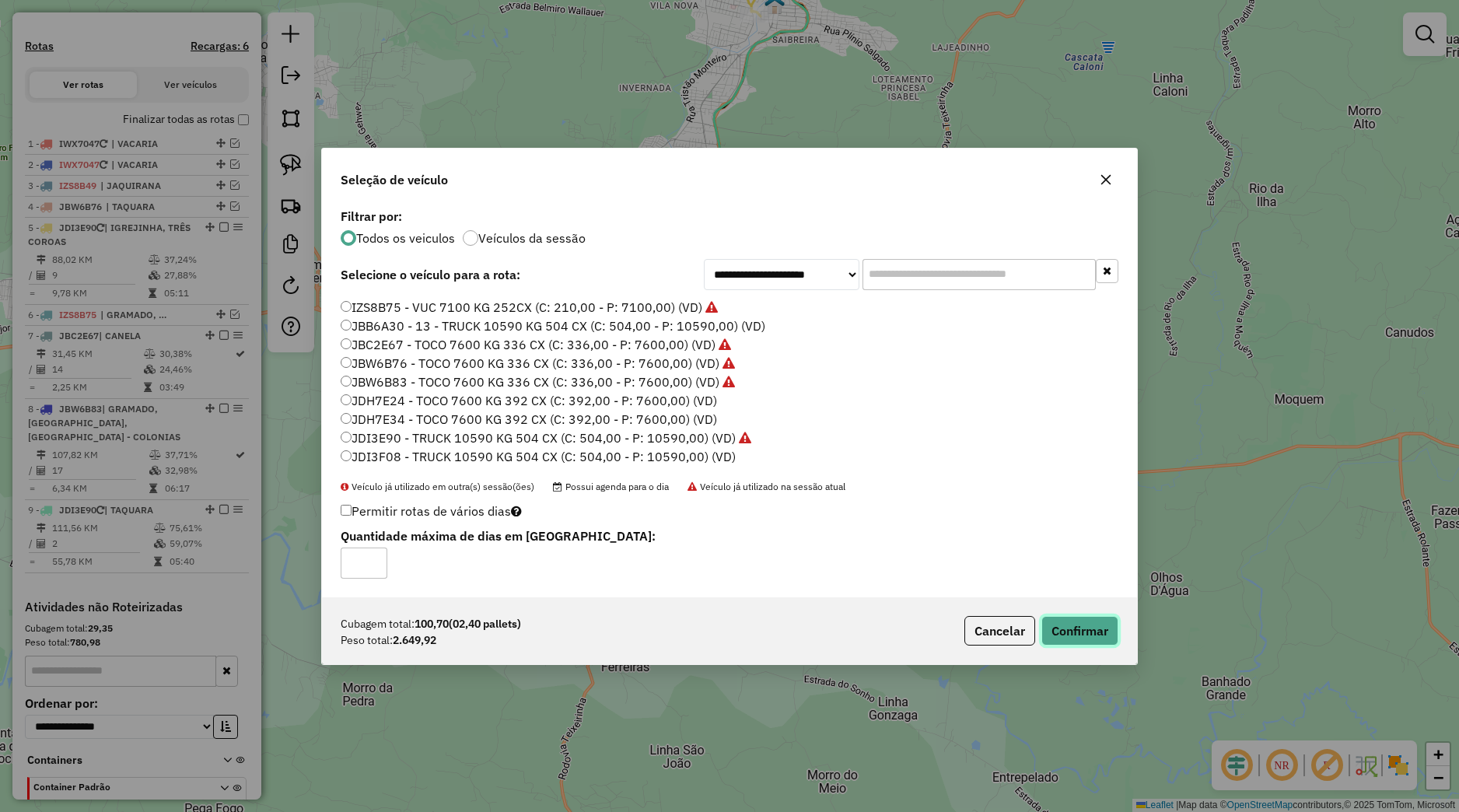
click at [1056, 640] on button "Confirmar" at bounding box center [1080, 631] width 77 height 30
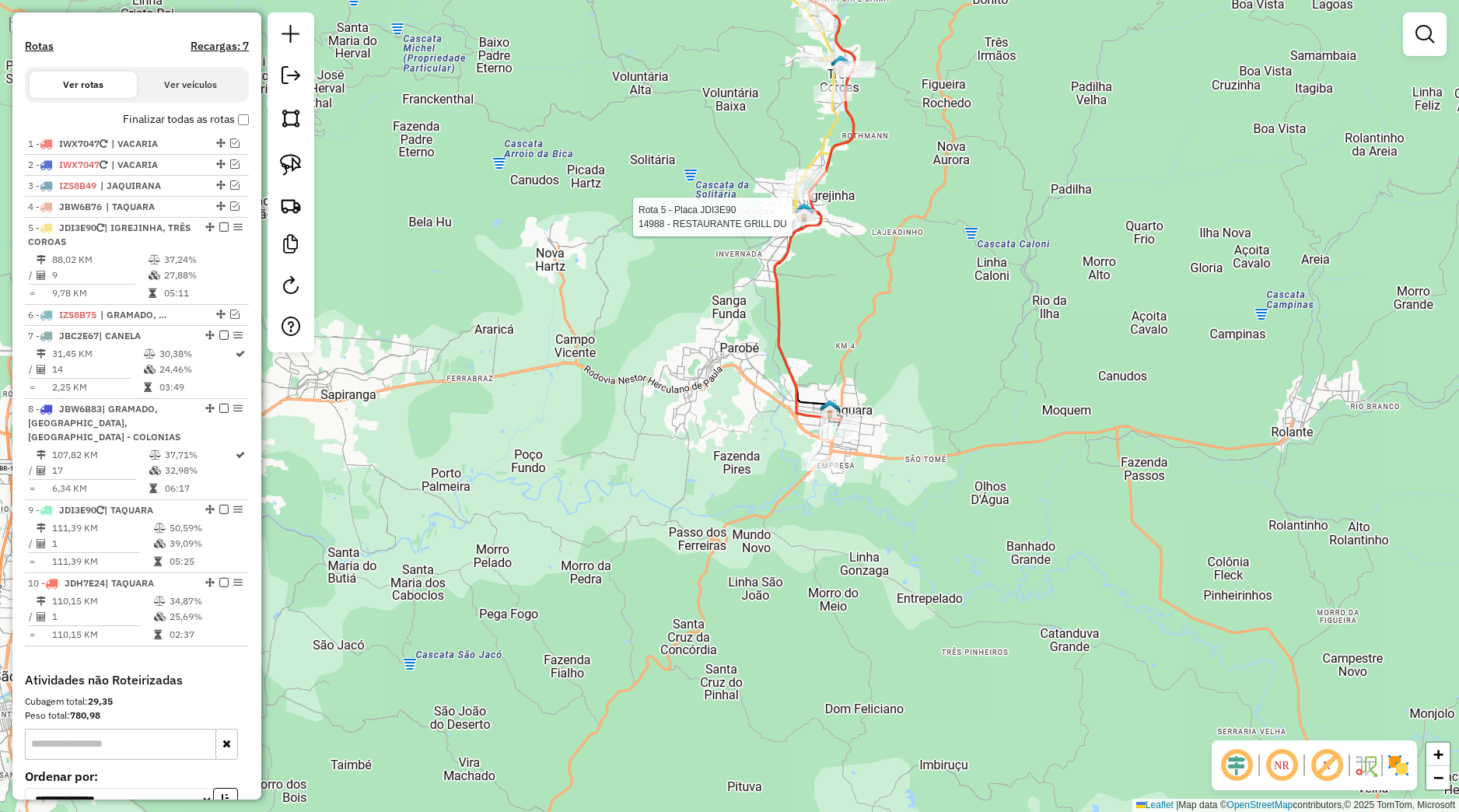
select select "*********"
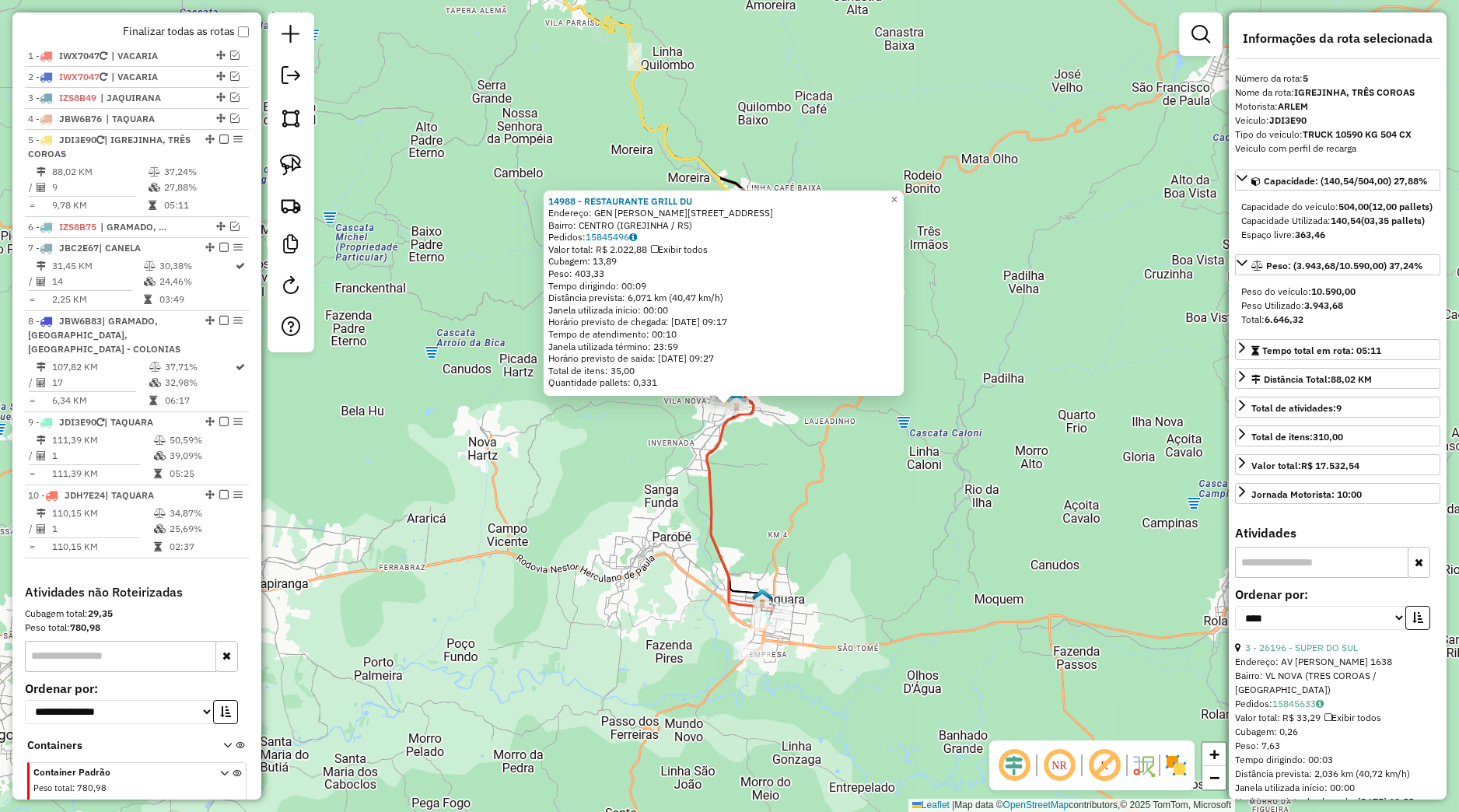
scroll to position [635, 0]
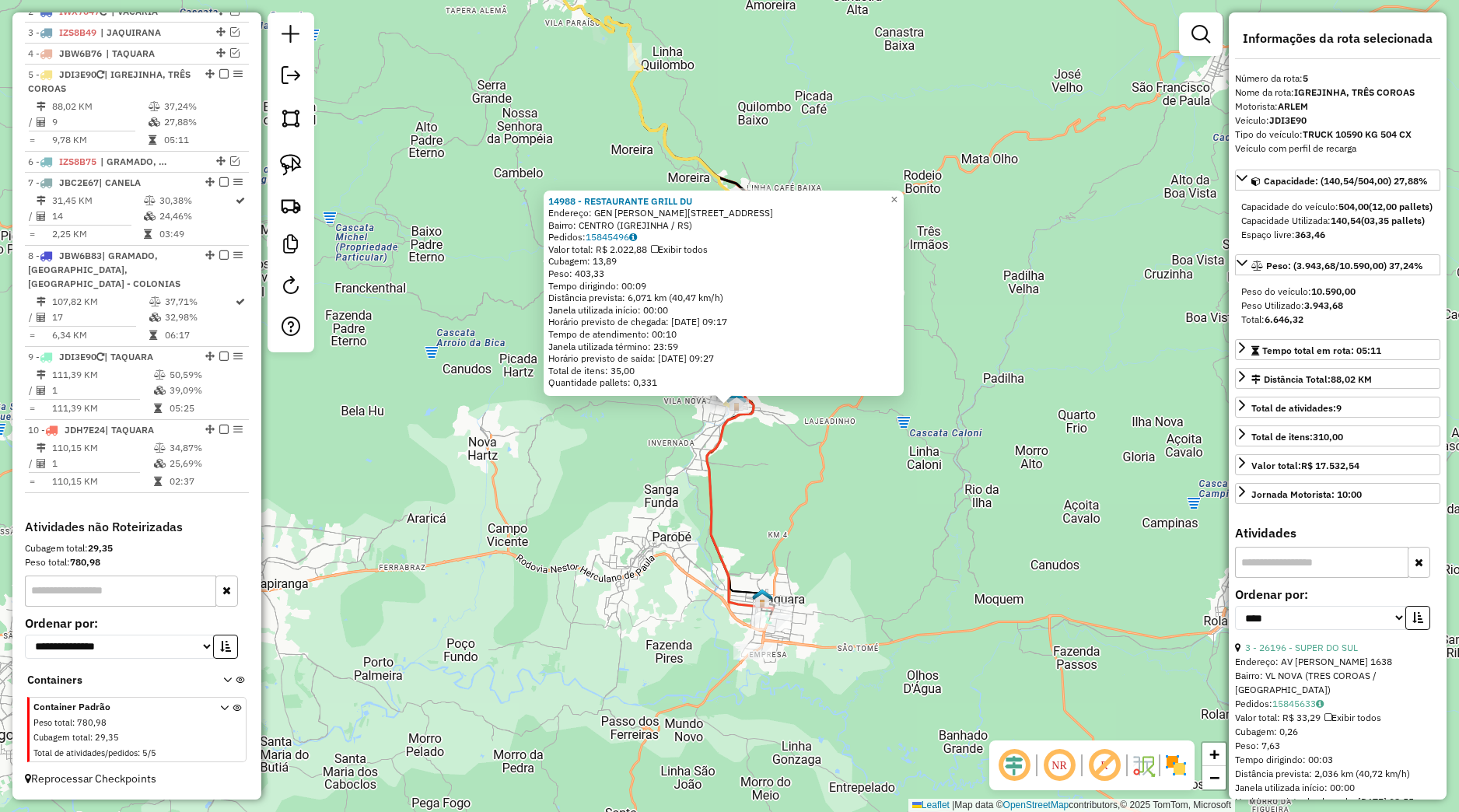
click at [869, 523] on div "14988 - RESTAURANTE GRILL DU Endereço: GEN [PERSON_NAME] 346 Bairro: CENTRO ([G…" at bounding box center [729, 406] width 1459 height 812
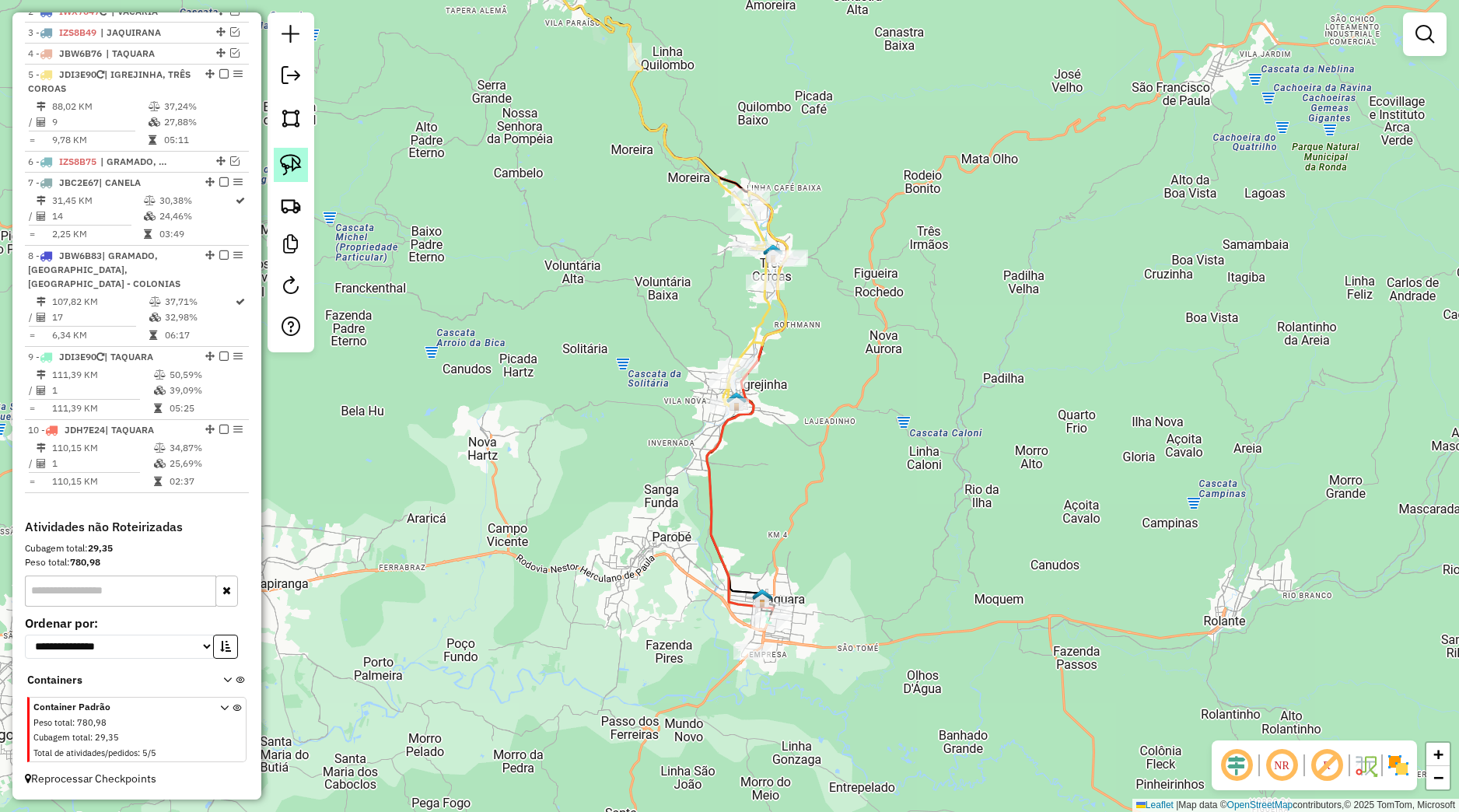
click at [288, 159] on img at bounding box center [291, 165] width 22 height 22
drag, startPoint x: 728, startPoint y: 644, endPoint x: 780, endPoint y: 644, distance: 52.0
click at [780, 644] on div "Janela de atendimento Grade de atendimento Capacidade Transportadoras Veículos …" at bounding box center [729, 406] width 1459 height 812
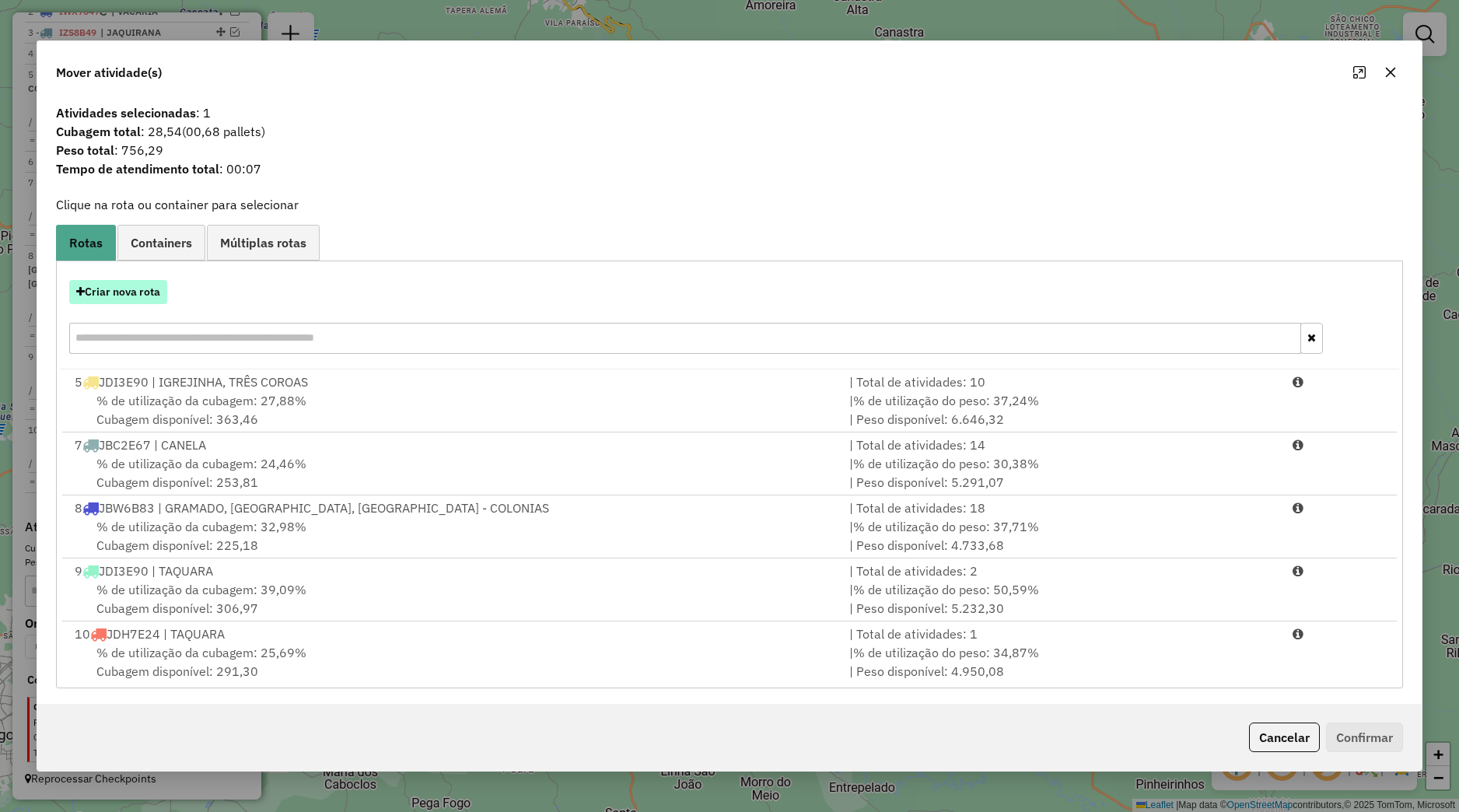
click at [163, 289] on button "Criar nova rota" at bounding box center [117, 291] width 98 height 24
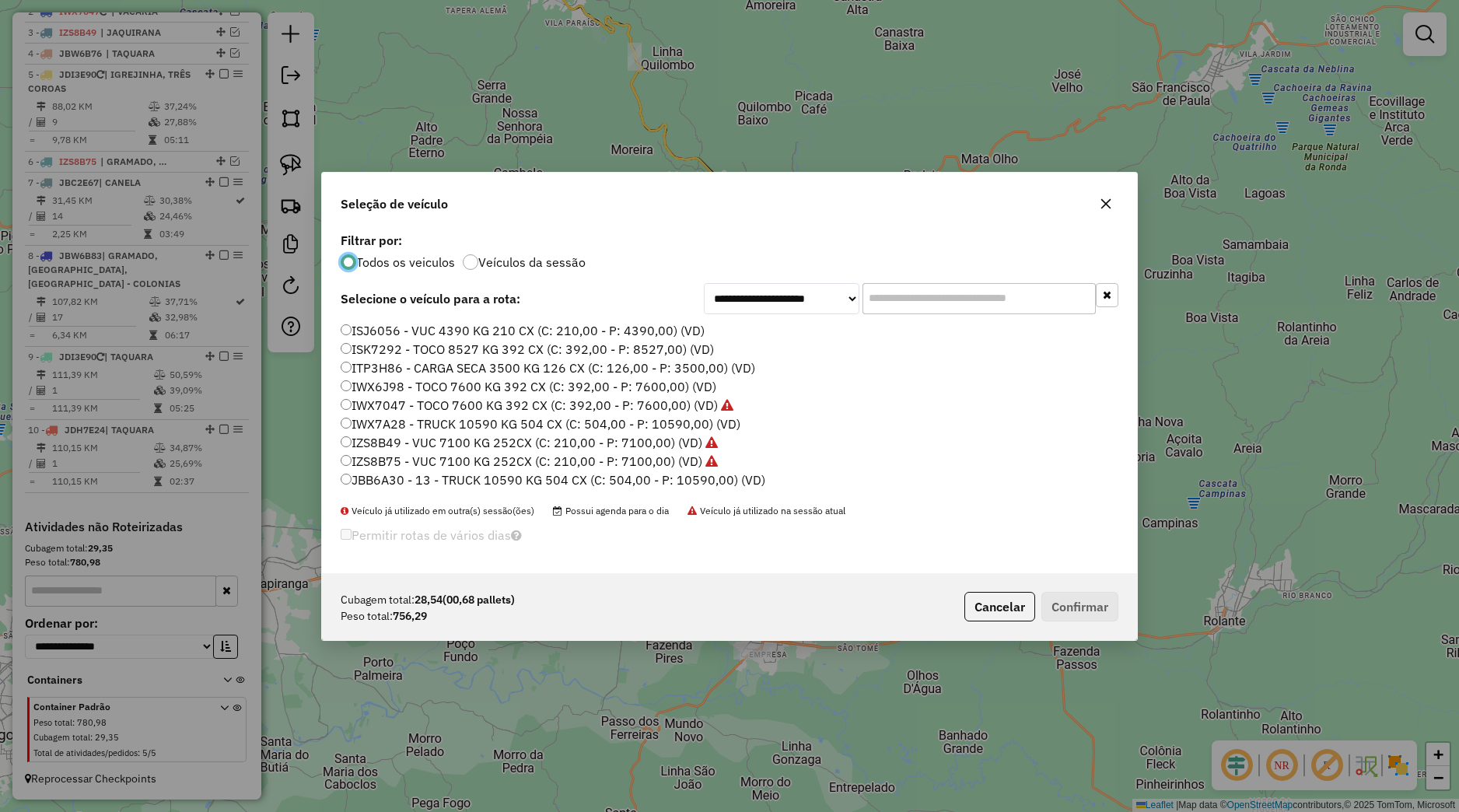
scroll to position [351, 0]
click at [406, 414] on label "JDI3E90 - TRUCK 10590 KG 504 CX (C: 504,00 - P: 10590,00) (VD)" at bounding box center [546, 406] width 411 height 19
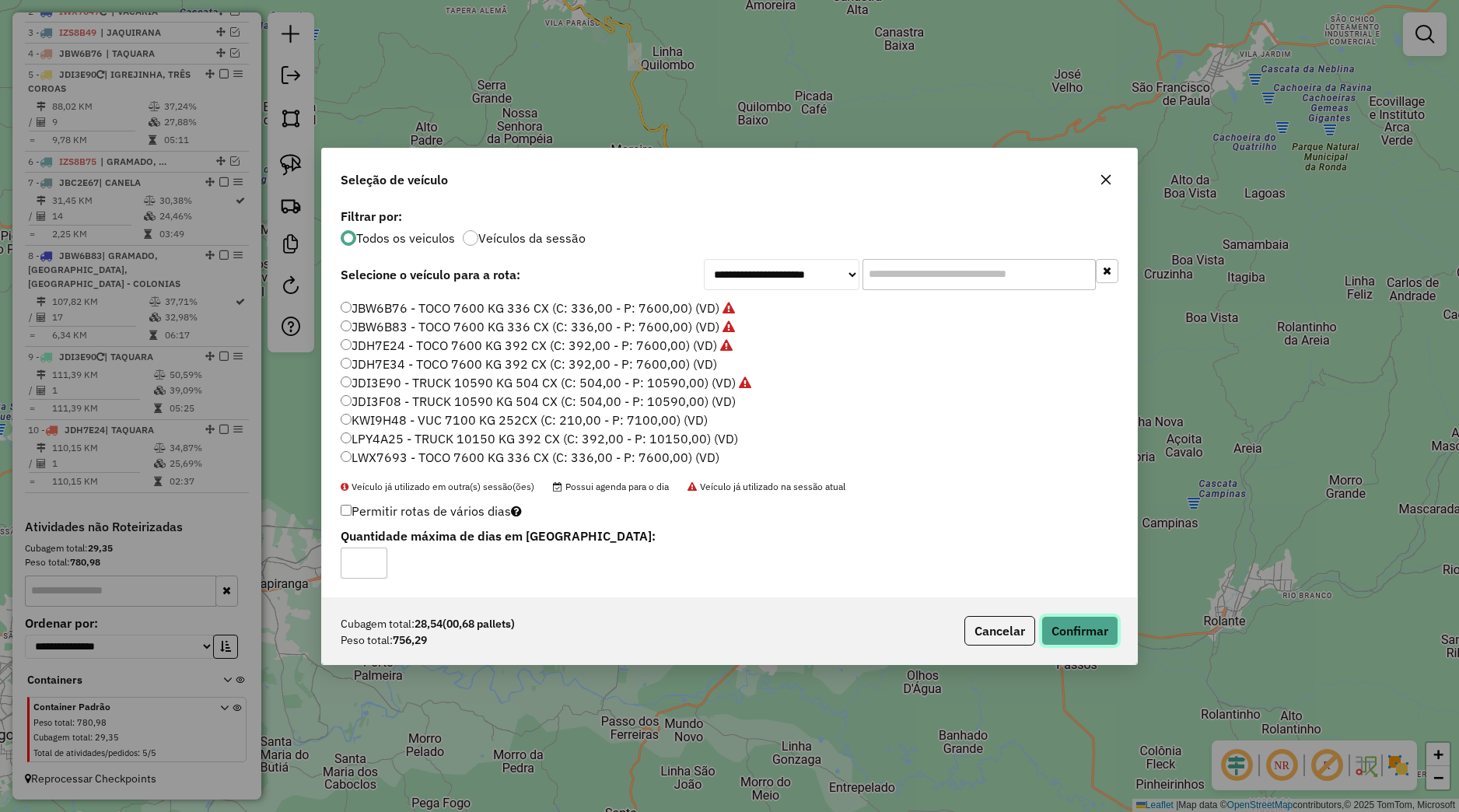
click at [1043, 628] on button "Confirmar" at bounding box center [1080, 631] width 77 height 30
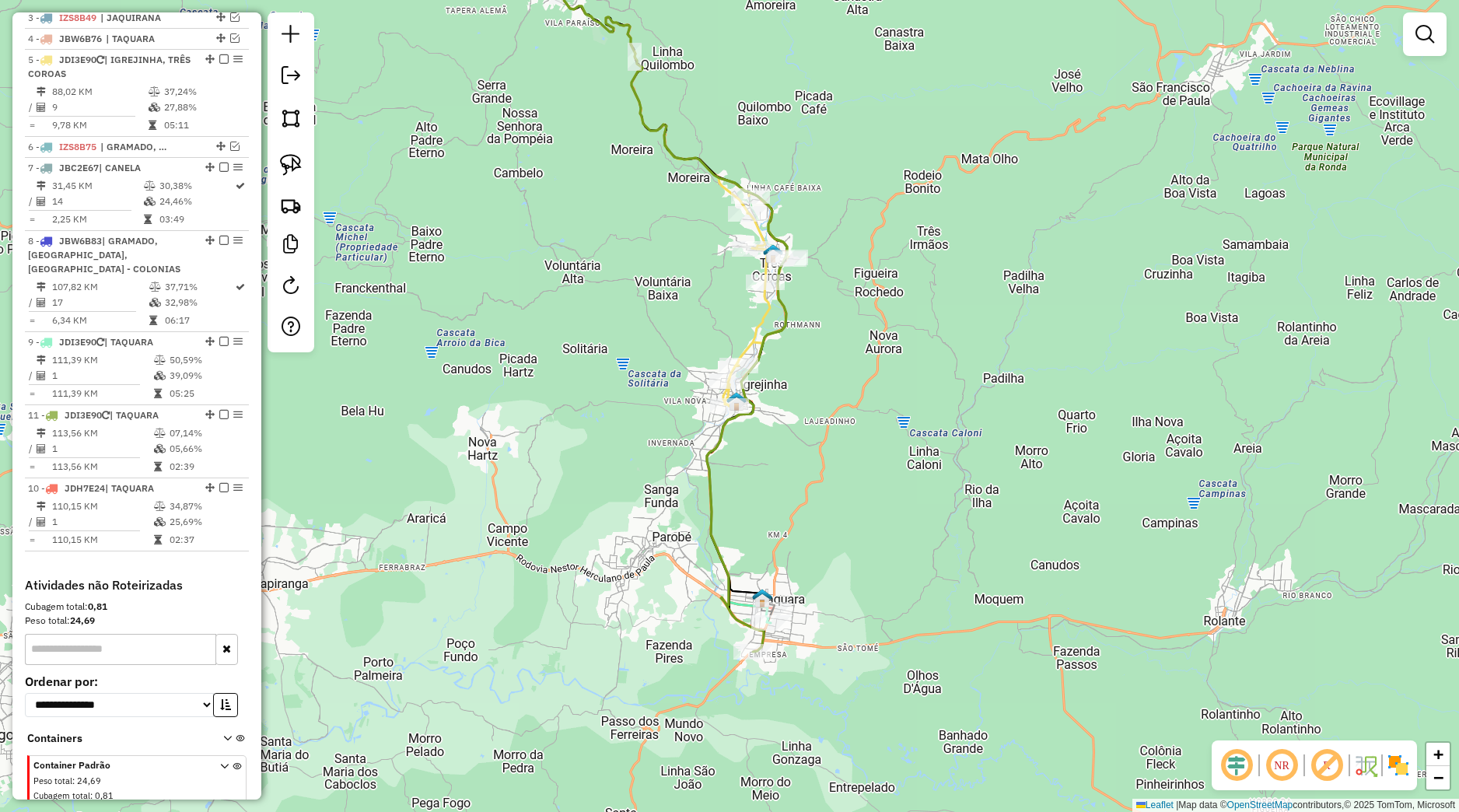
drag, startPoint x: 192, startPoint y: 505, endPoint x: 172, endPoint y: 437, distance: 70.9
click at [172, 437] on li "11 - JDI3E90 | TAQUARA 113,56 KM 07,14% / 1 05,66% = 113,56 KM 02:39" at bounding box center [136, 442] width 224 height 73
select select "*********"
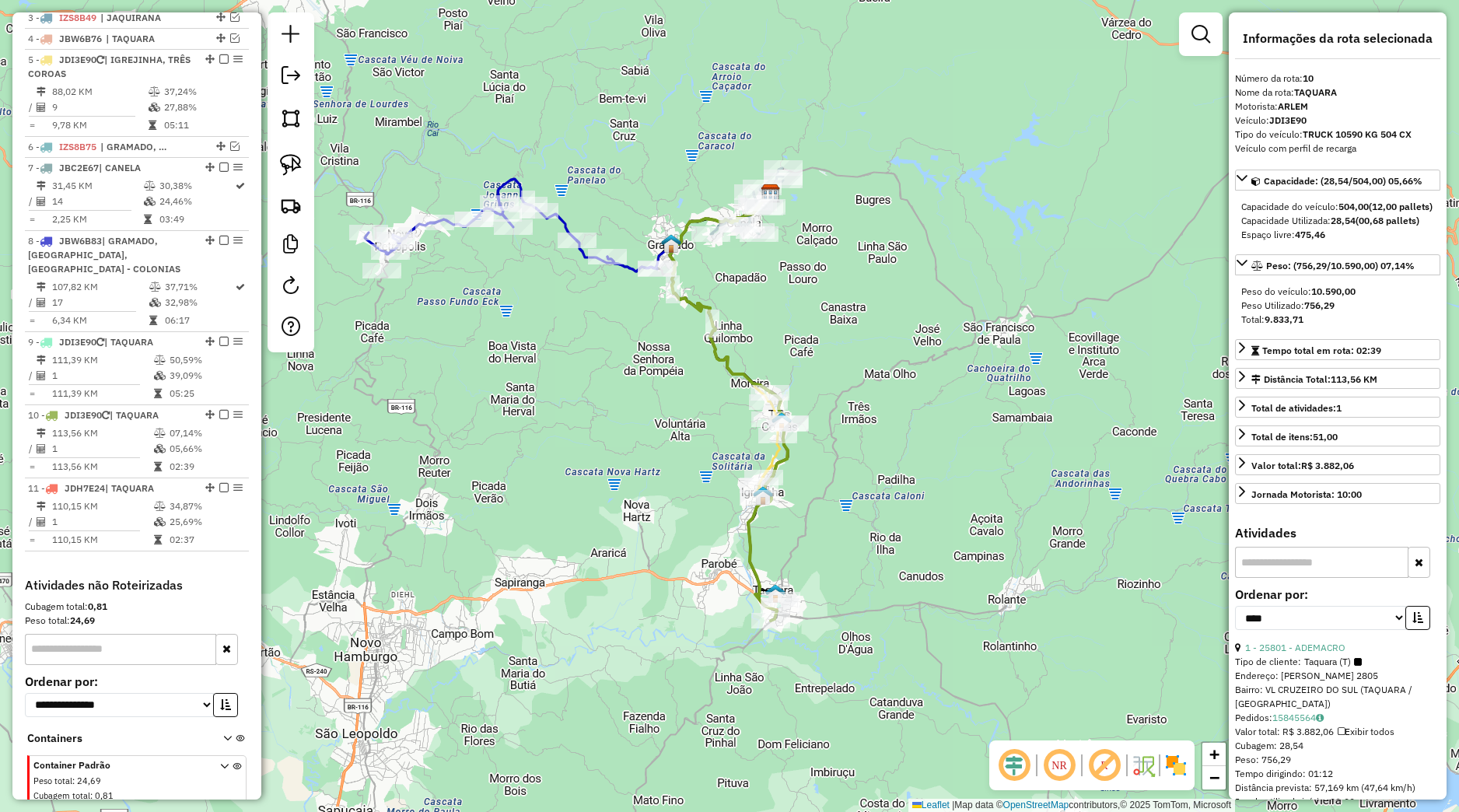
click at [219, 420] on em at bounding box center [223, 414] width 9 height 9
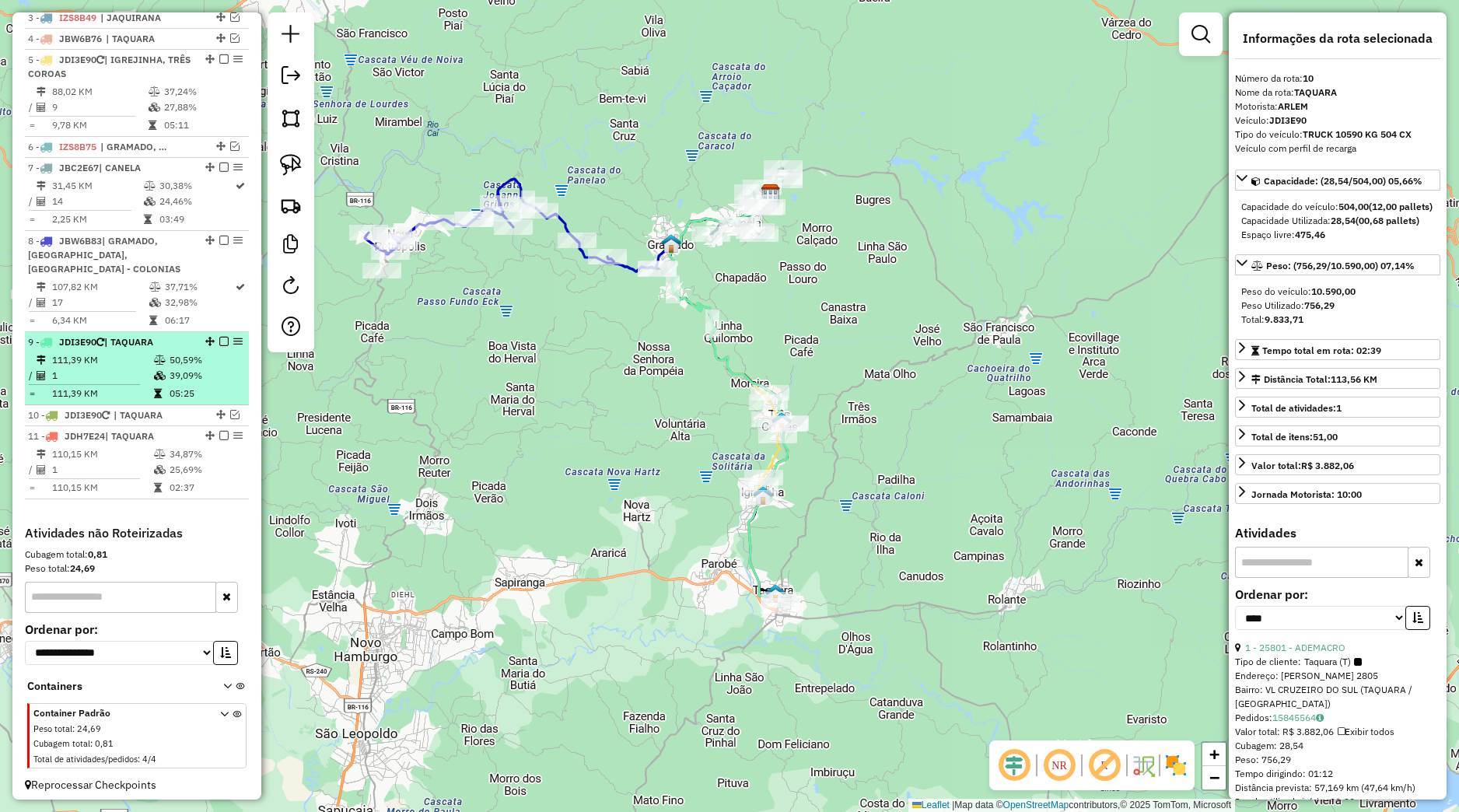
click at [193, 401] on td "05:25" at bounding box center [206, 393] width 74 height 16
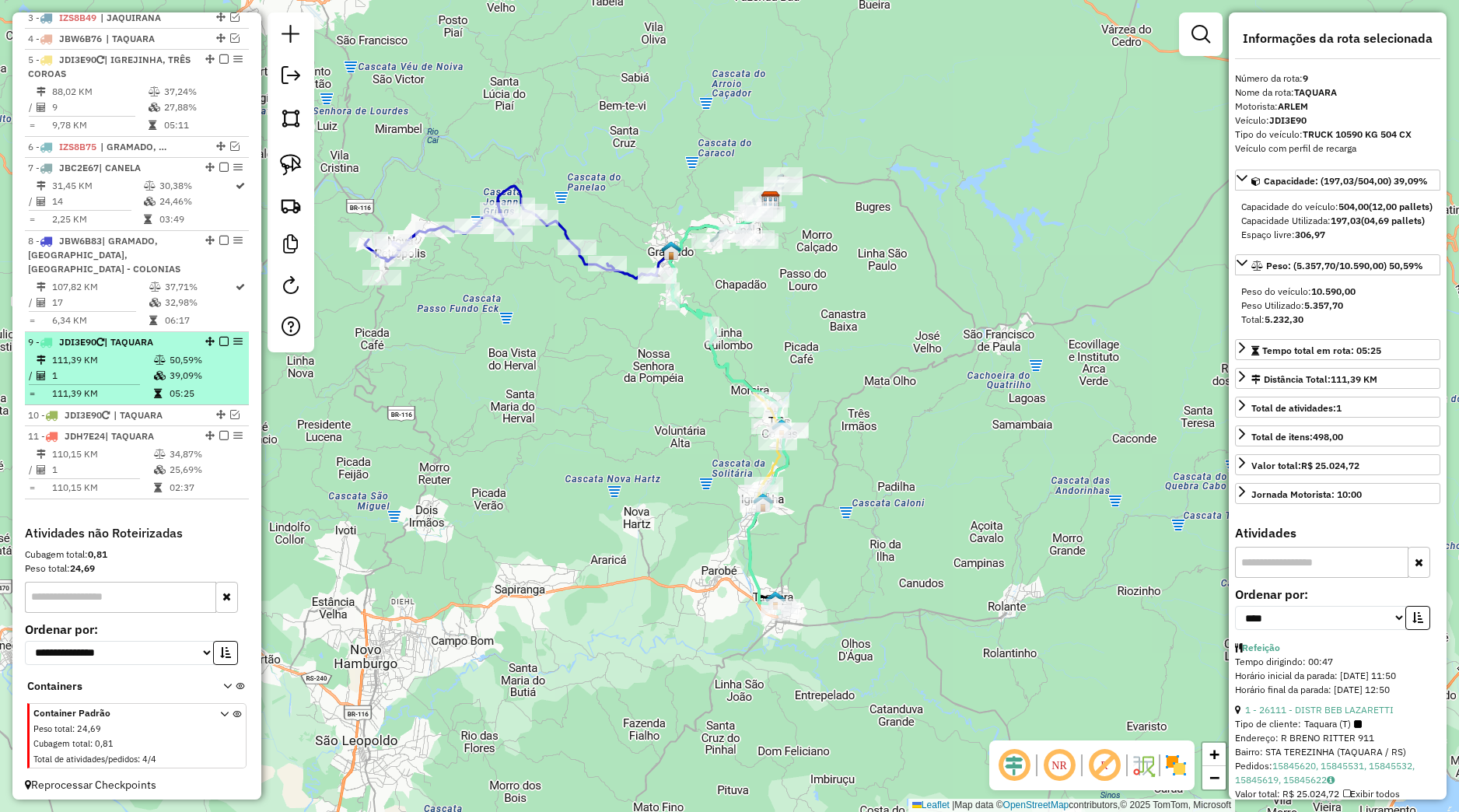
click at [219, 346] on em at bounding box center [223, 341] width 9 height 9
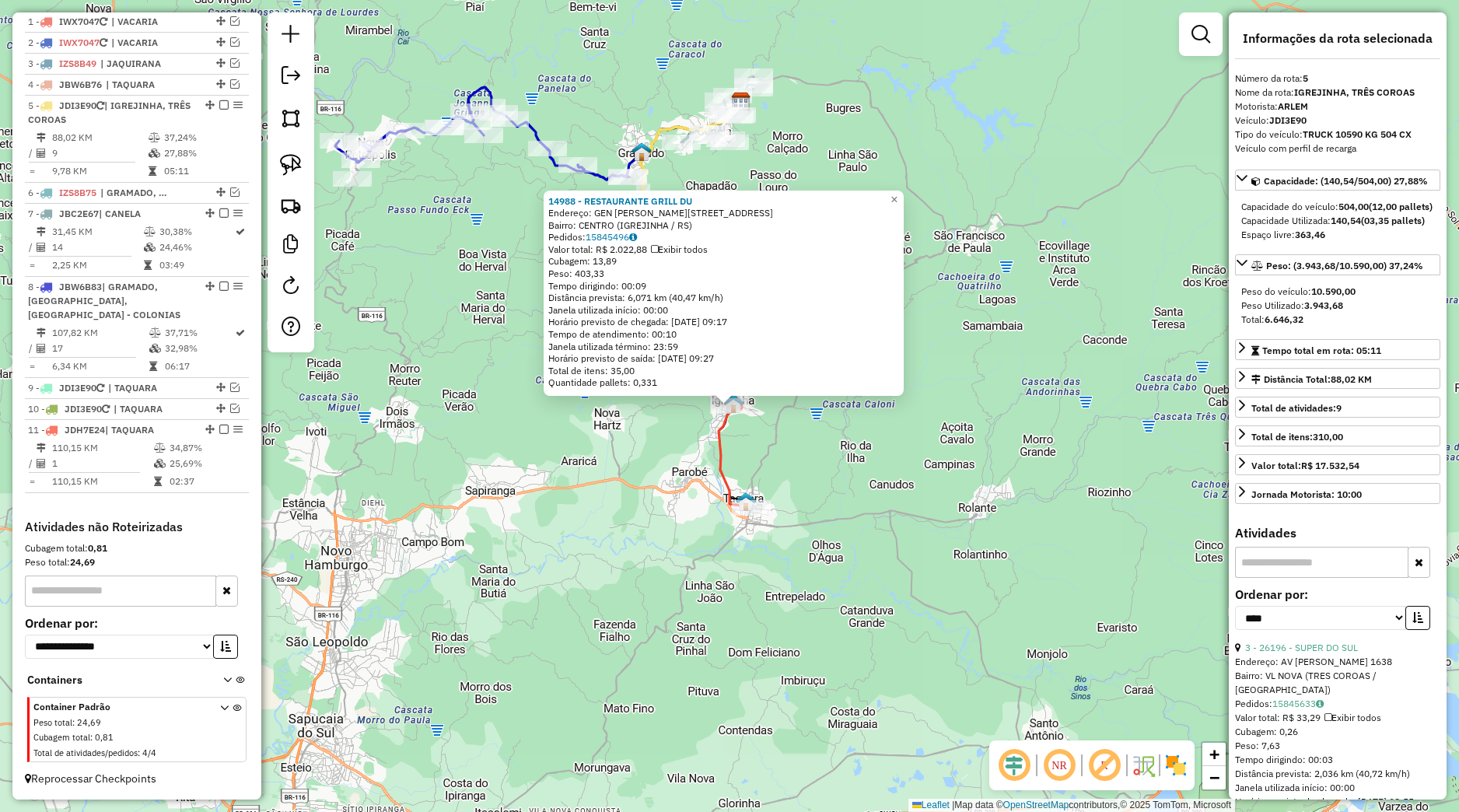
drag, startPoint x: 723, startPoint y: 516, endPoint x: 713, endPoint y: 518, distance: 10.2
click at [723, 516] on div "Rota 11 - Placa JDH7E24 25193 - ATACADO AMORETTI 14988 - RESTAURANTE GRILL DU E…" at bounding box center [729, 406] width 1459 height 812
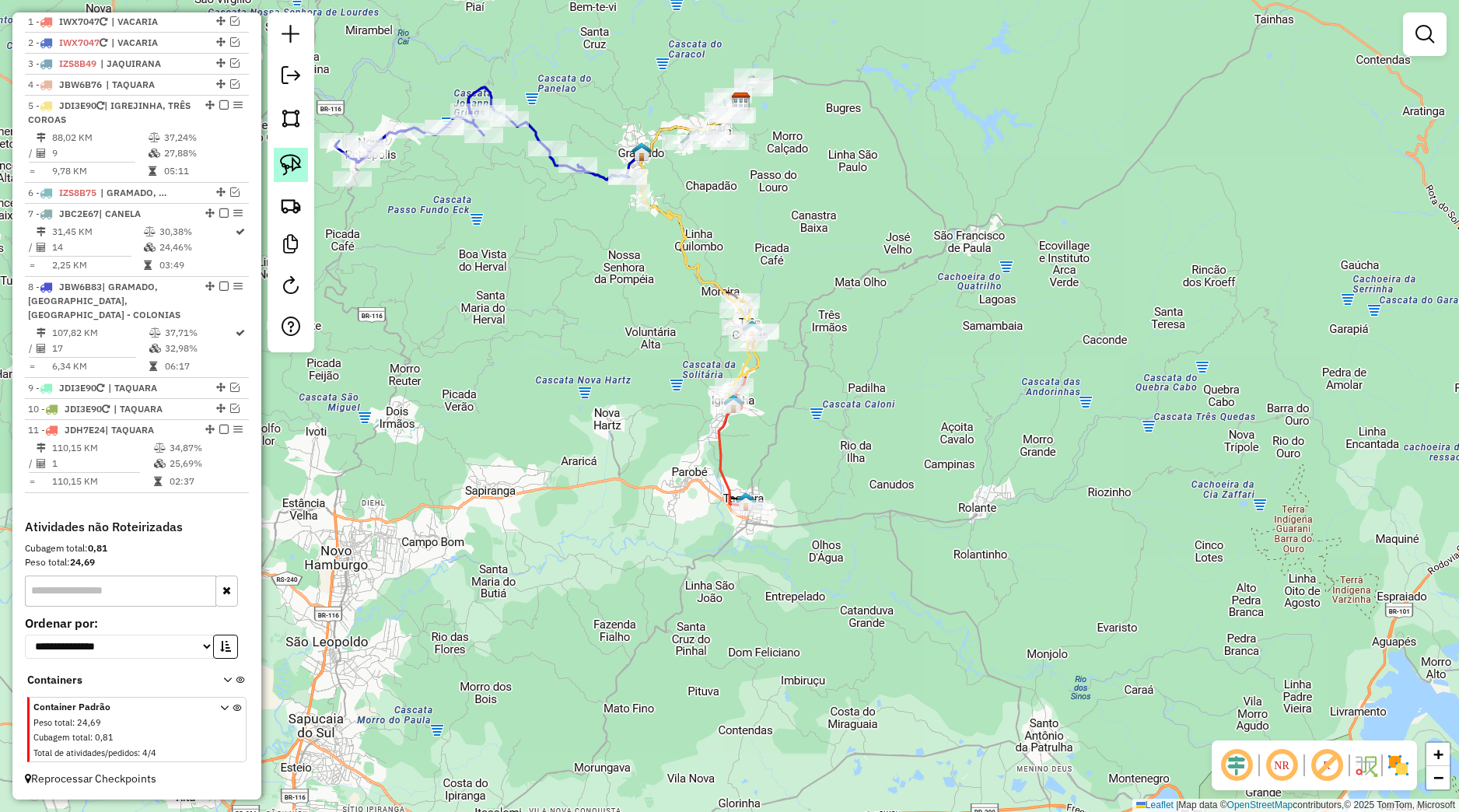
click at [303, 158] on link at bounding box center [291, 165] width 34 height 34
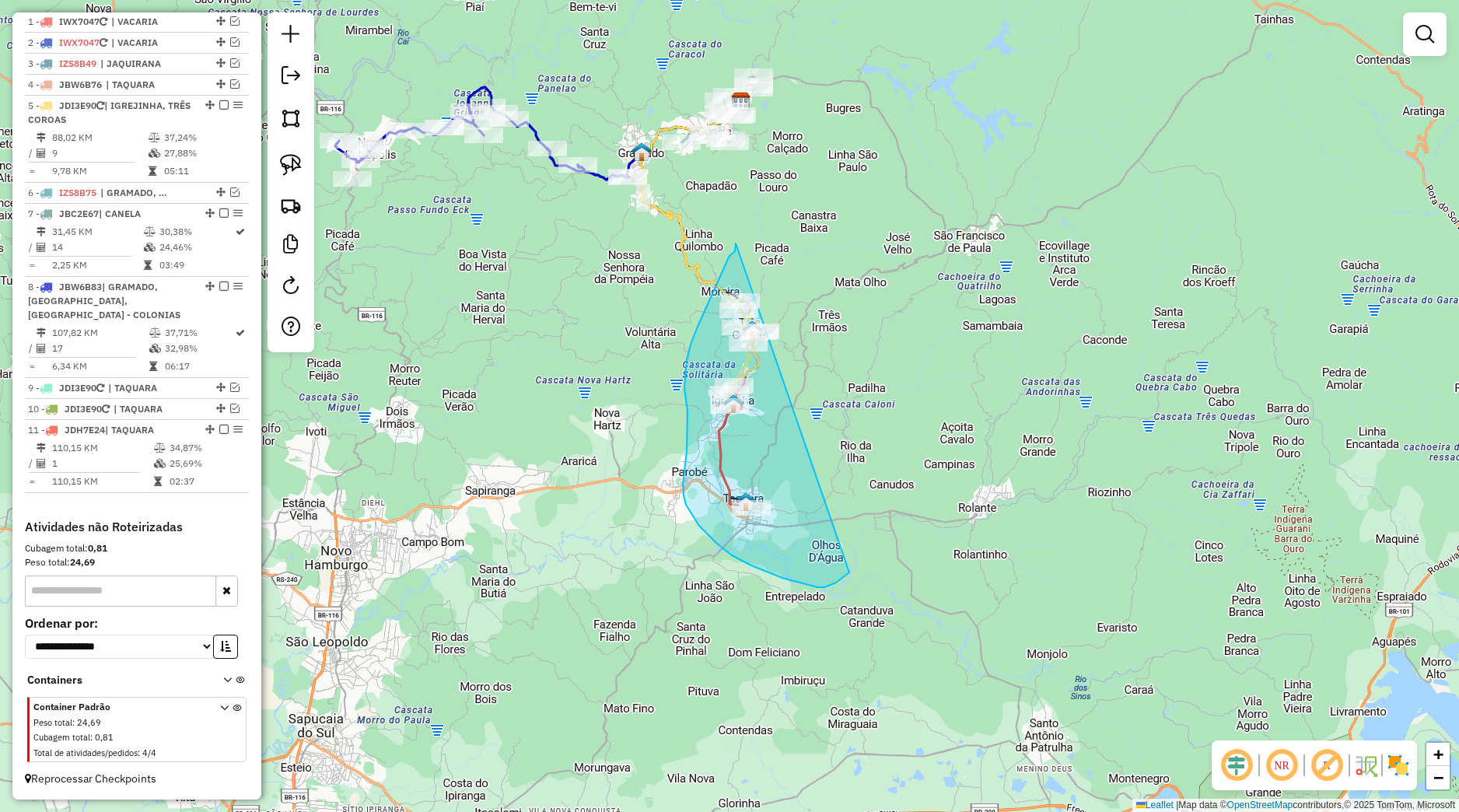
drag, startPoint x: 735, startPoint y: 251, endPoint x: 880, endPoint y: 527, distance: 311.8
click at [880, 526] on div "Janela de atendimento Grade de atendimento Capacidade Transportadoras Veículos …" at bounding box center [729, 406] width 1459 height 812
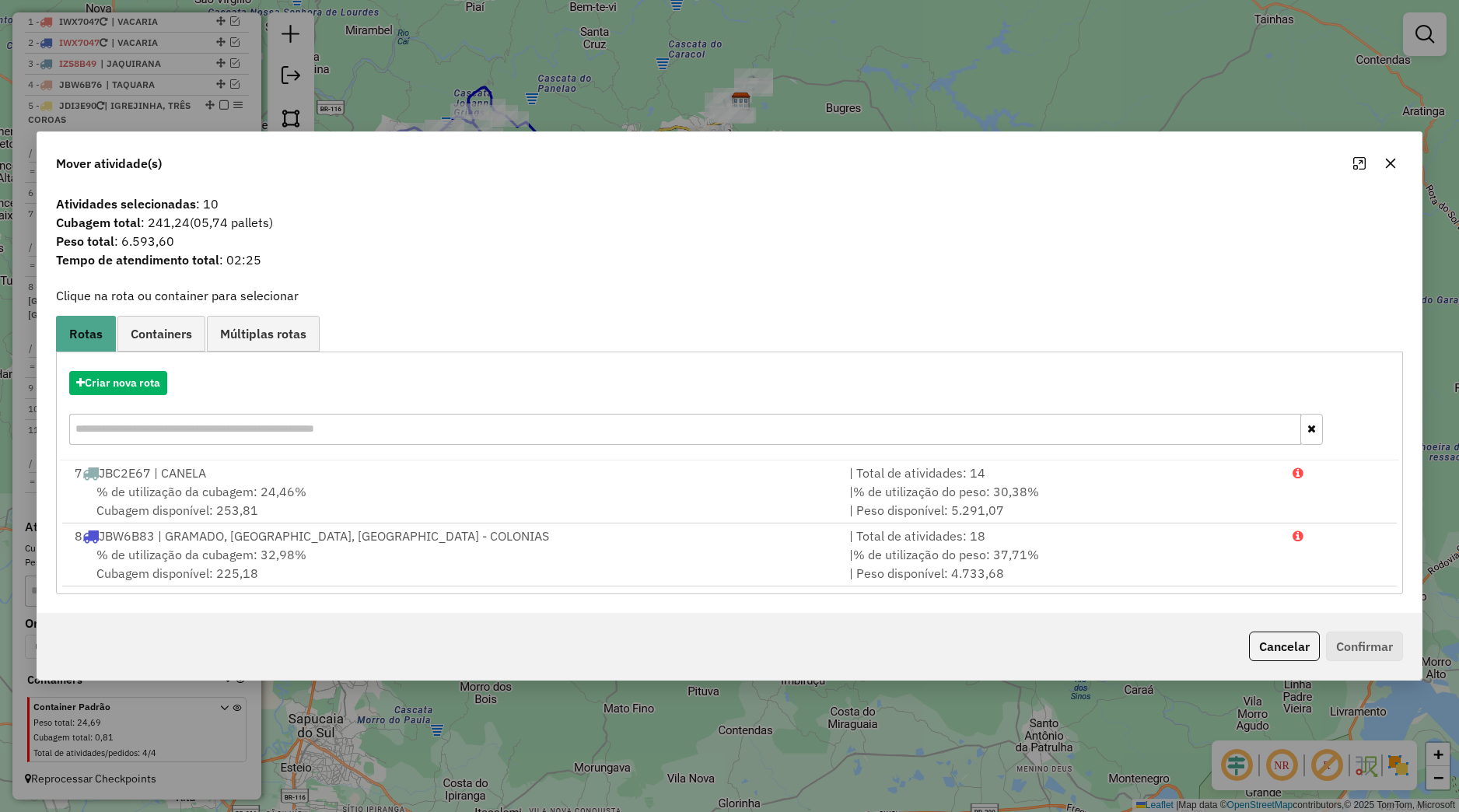
click at [1397, 172] on button "button" at bounding box center [1391, 163] width 25 height 25
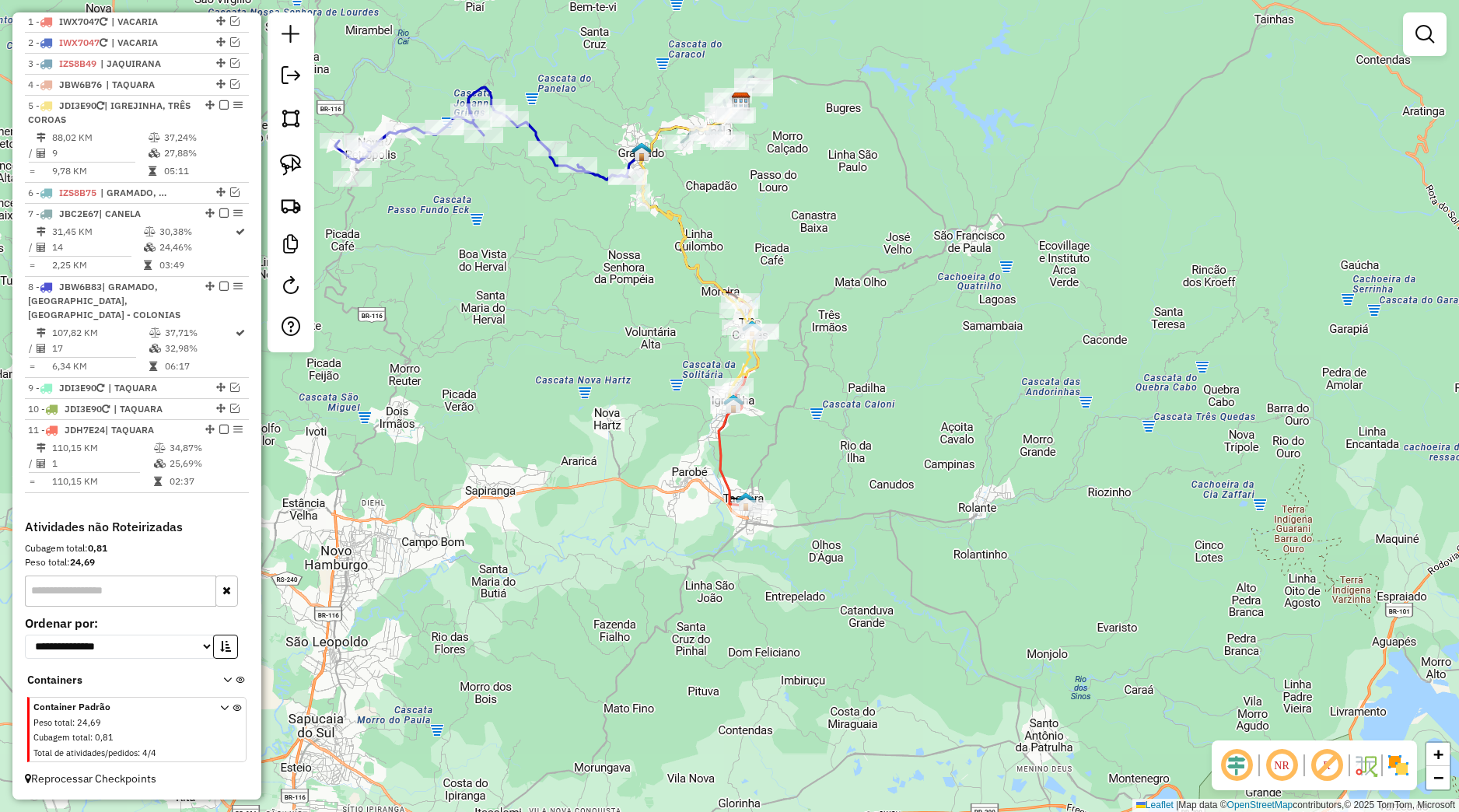
click at [888, 440] on div "Janela de atendimento Grade de atendimento Capacidade Transportadoras Veículos …" at bounding box center [729, 406] width 1459 height 812
drag, startPoint x: 701, startPoint y: 478, endPoint x: 814, endPoint y: 530, distance: 124.4
click at [814, 530] on div "Janela de atendimento Grade de atendimento Capacidade Transportadoras Veículos …" at bounding box center [729, 406] width 1459 height 812
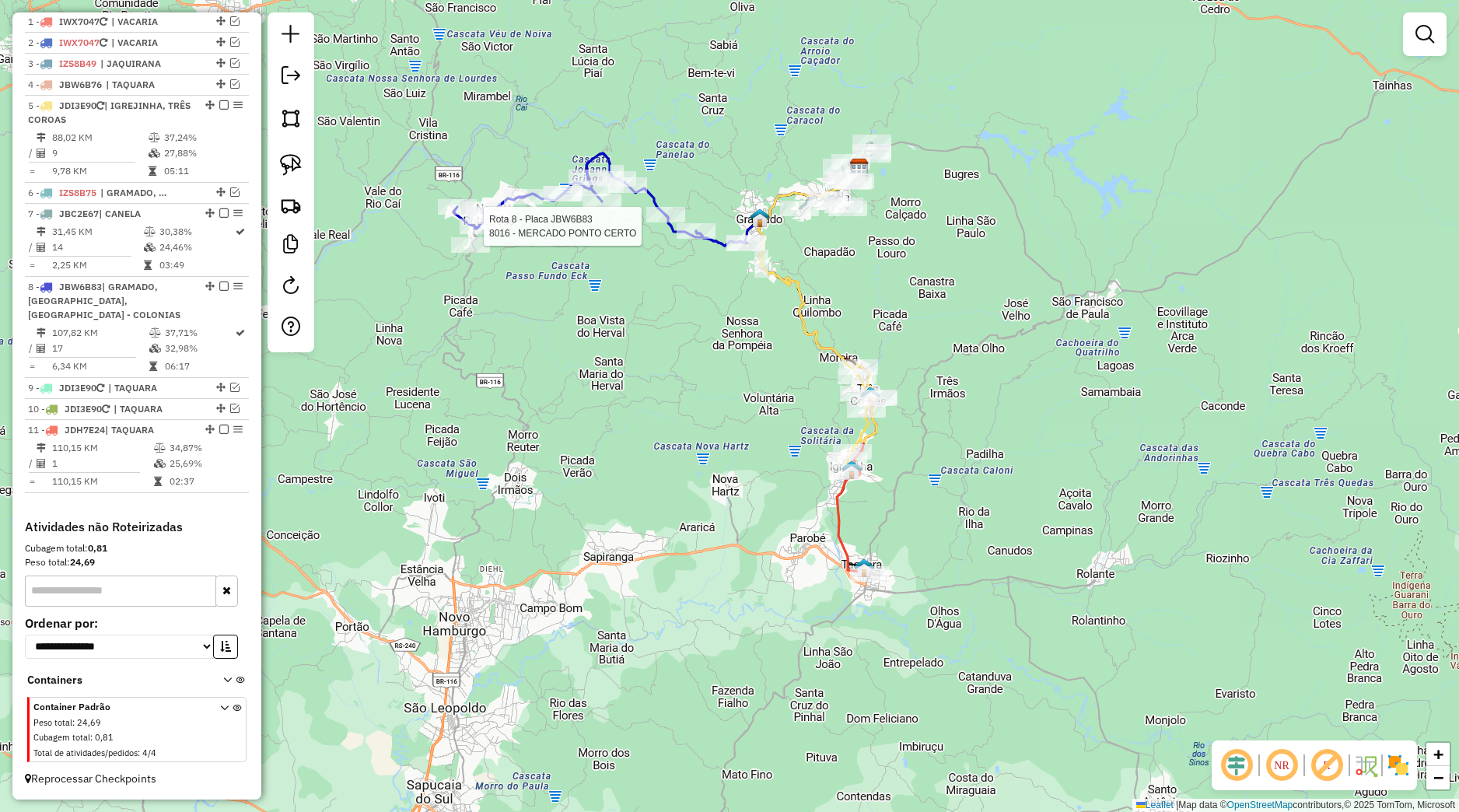
select select "*********"
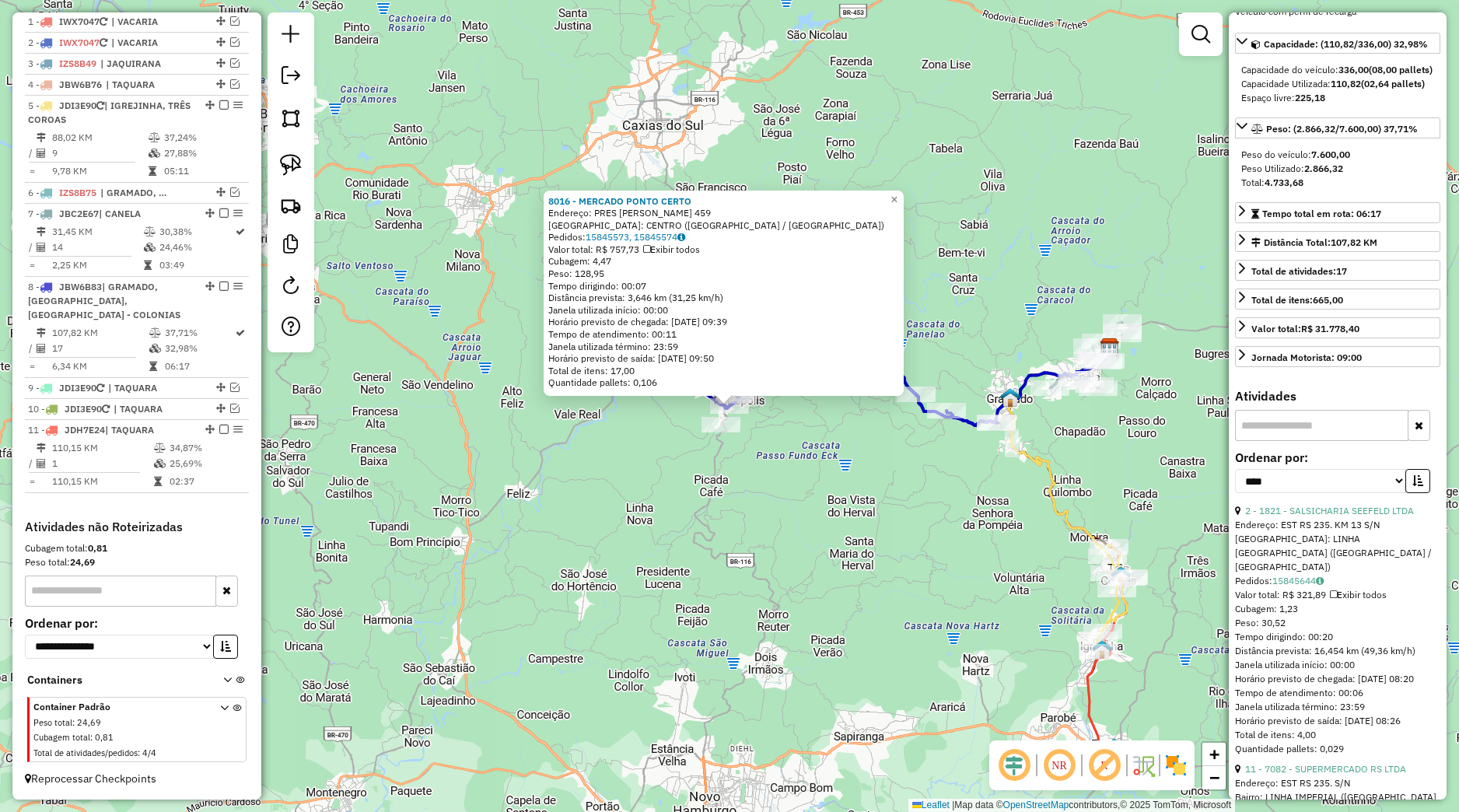
scroll to position [218, 0]
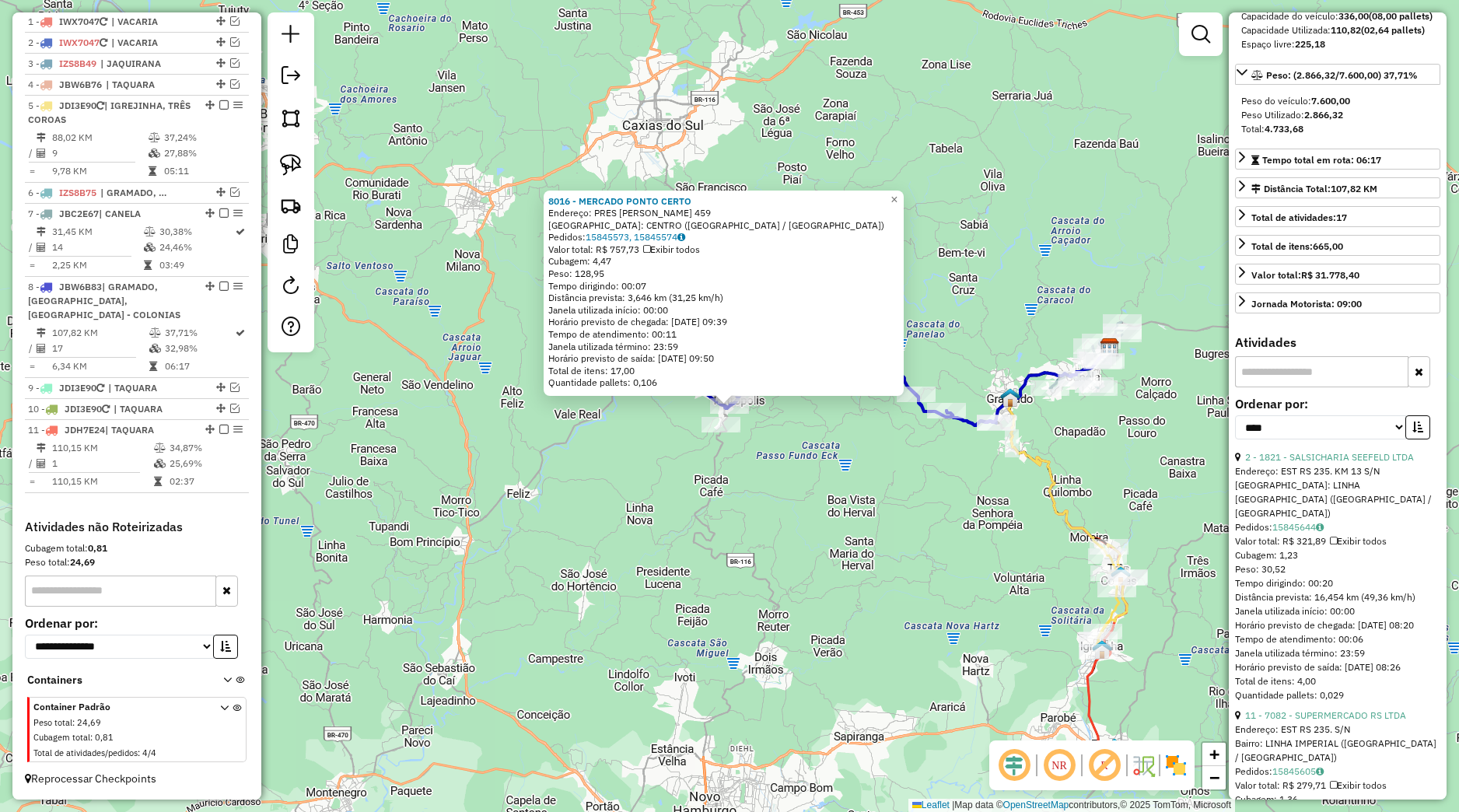
click at [982, 522] on div "Rota 5 - Placa JDI3E90 13415 - [PERSON_NAME] 8016 - MERCADO PONTO CERTO Endereç…" at bounding box center [729, 406] width 1459 height 812
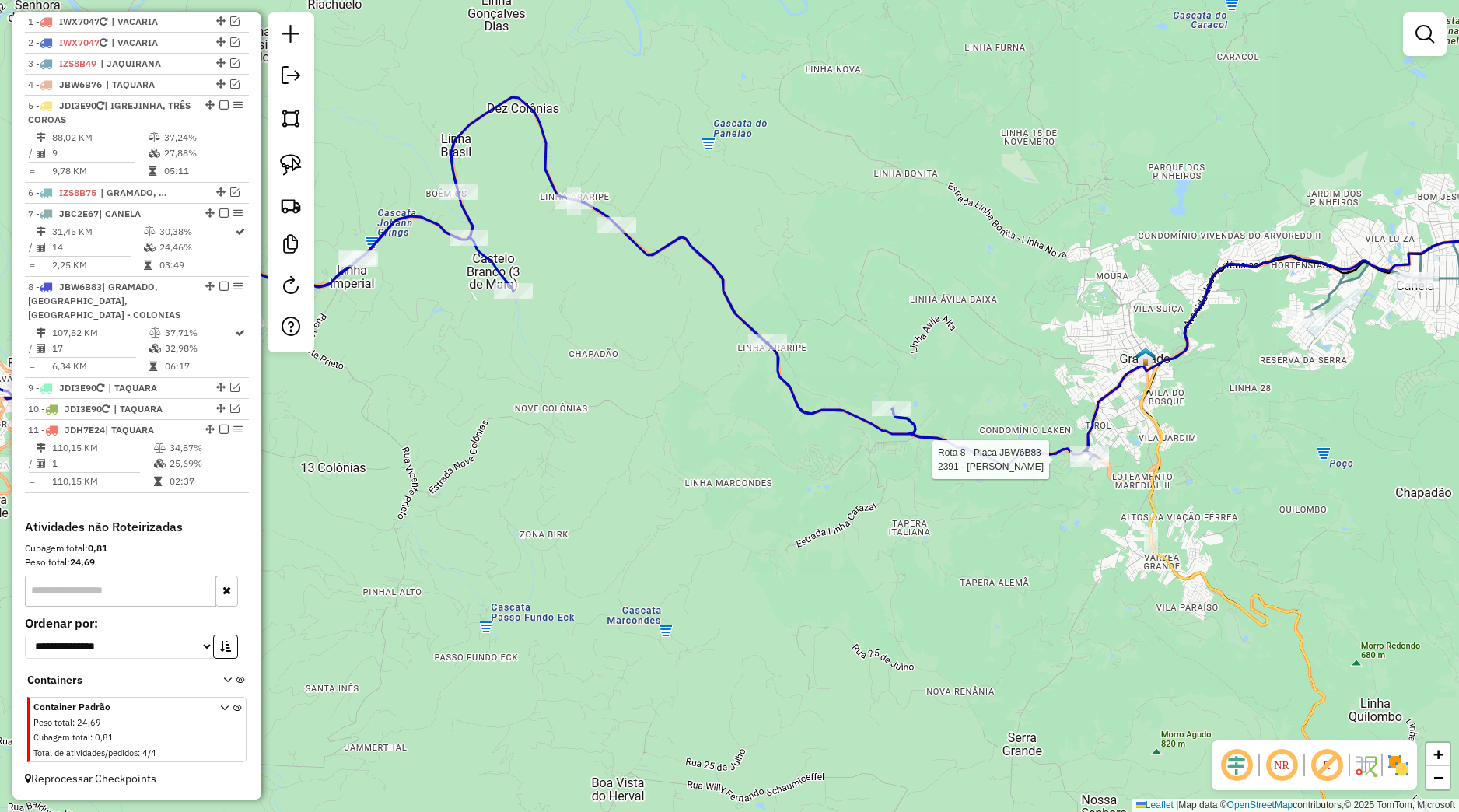
select select "*********"
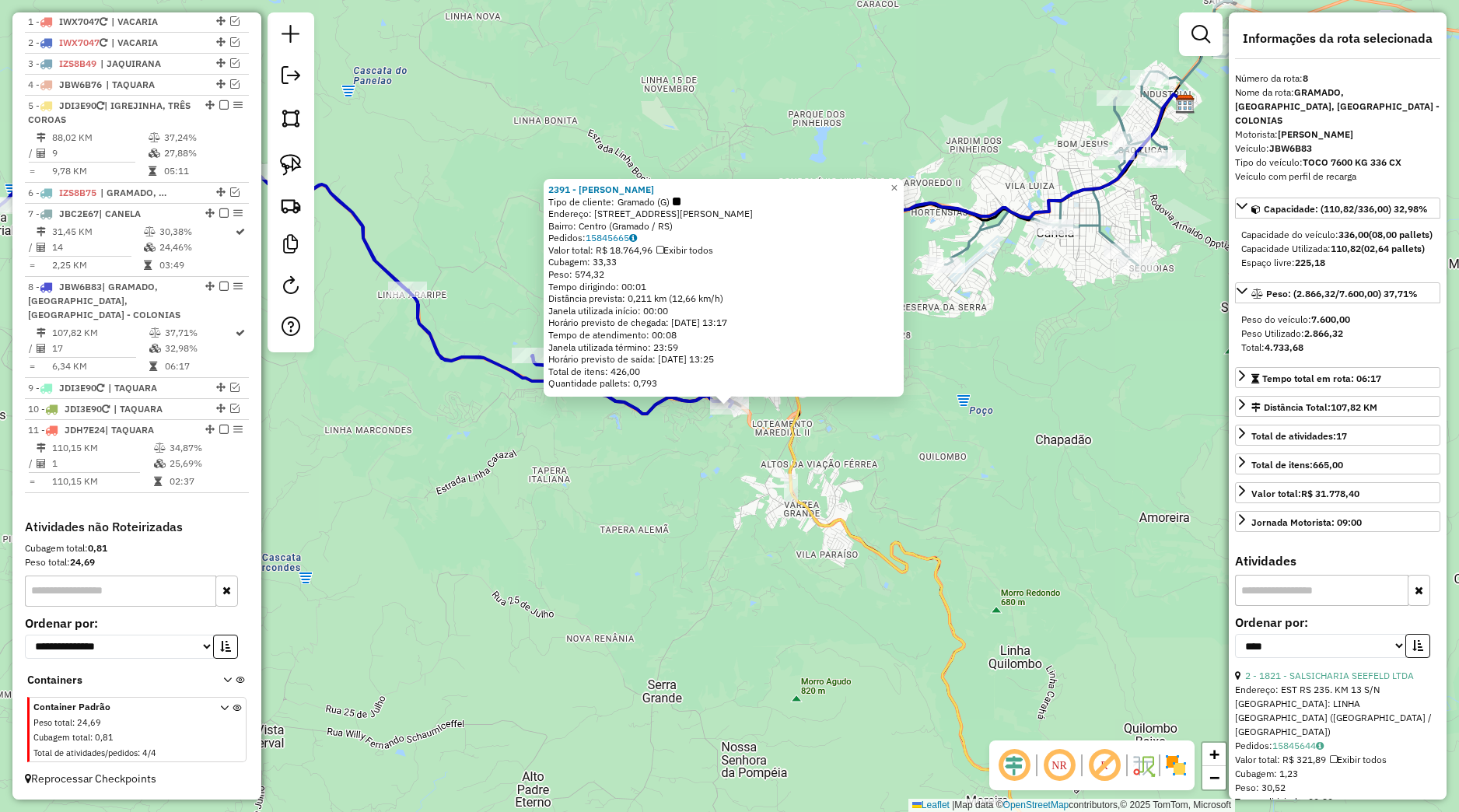
click at [888, 503] on div "2391 - [PERSON_NAME] Tipo de cliente: Gramado (G) Endereço: [STREET_ADDRESS][PE…" at bounding box center [729, 406] width 1459 height 812
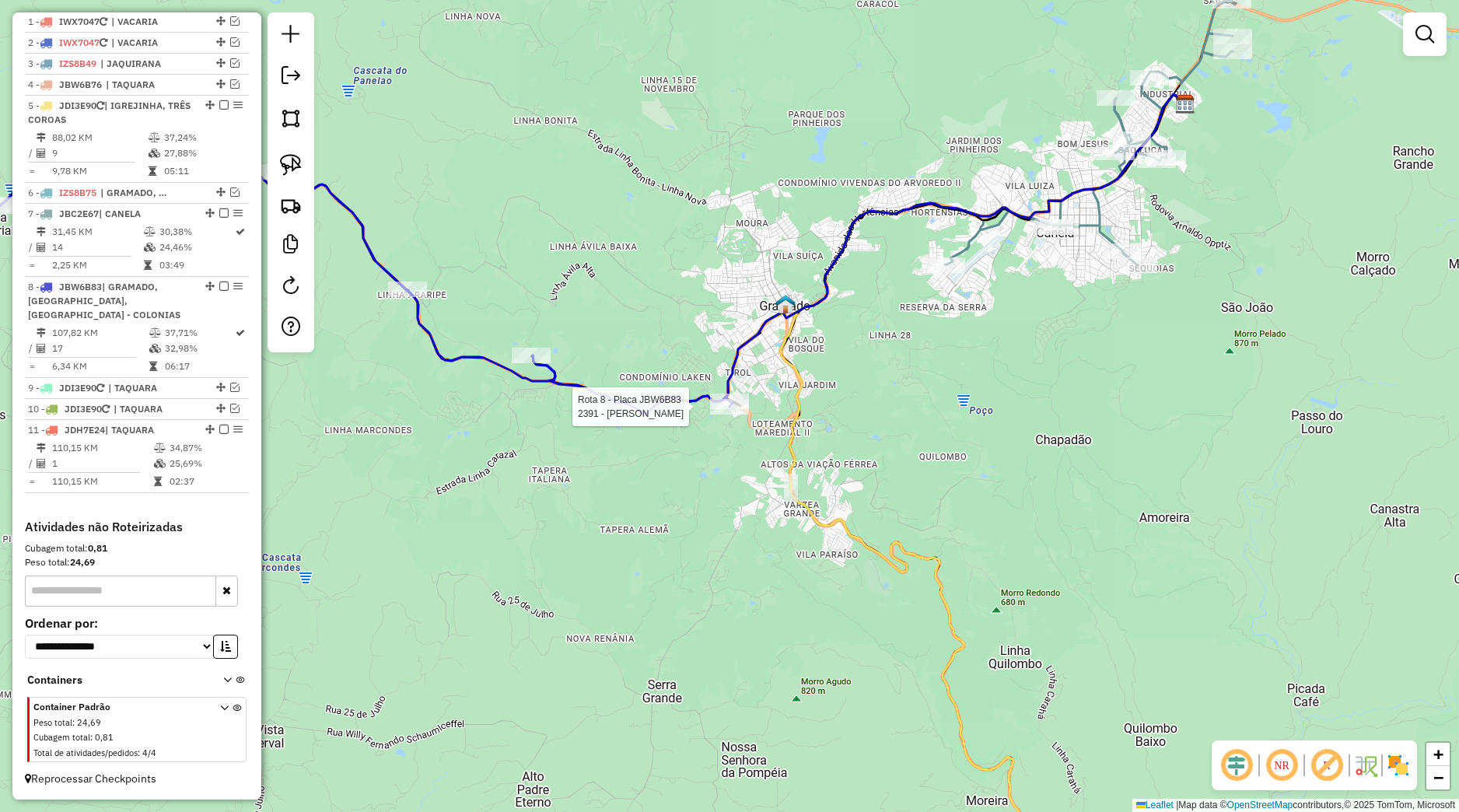
select select "*********"
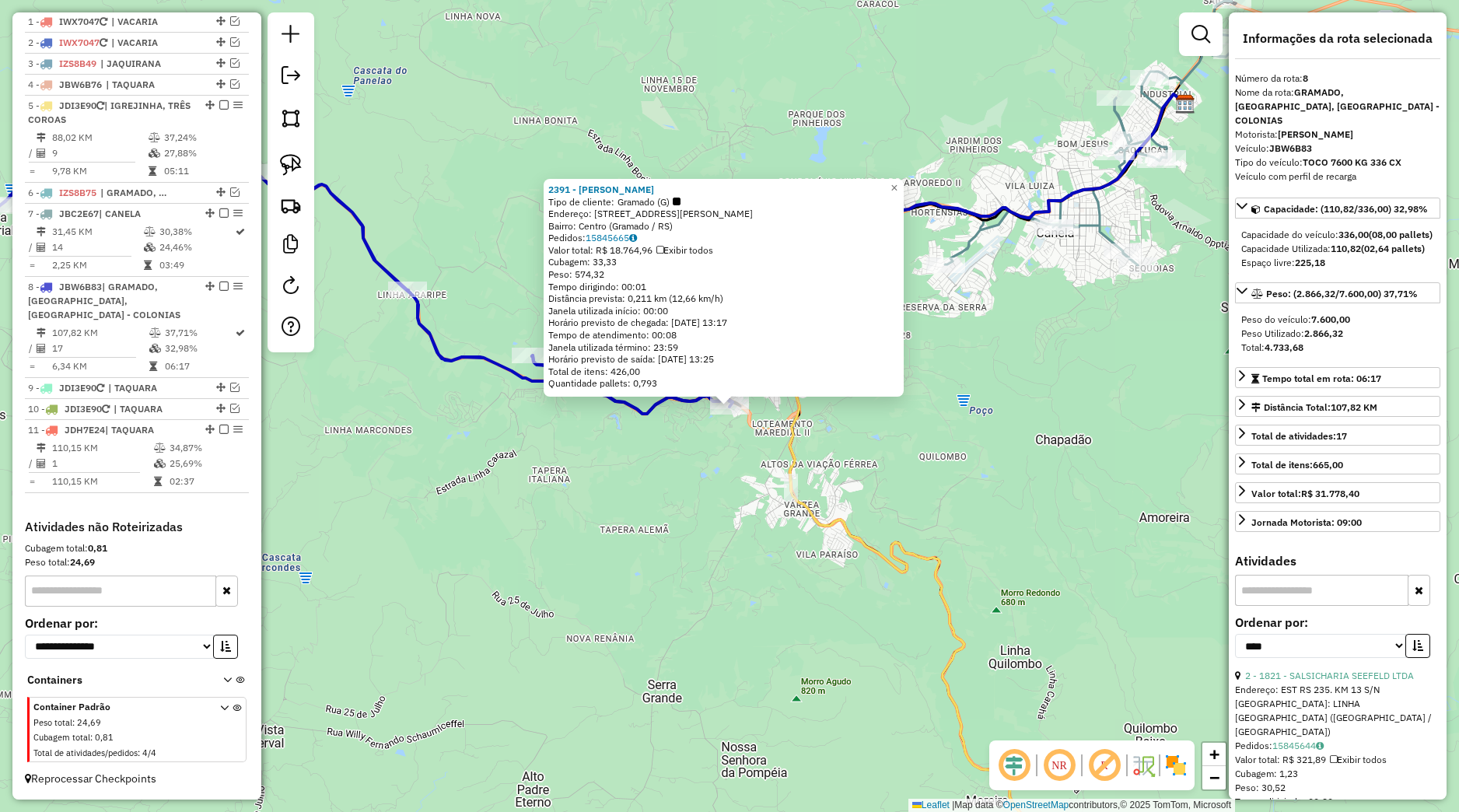
click at [778, 564] on div "2391 - [PERSON_NAME] Tipo de cliente: Gramado (G) Endereço: [STREET_ADDRESS][PE…" at bounding box center [729, 406] width 1459 height 812
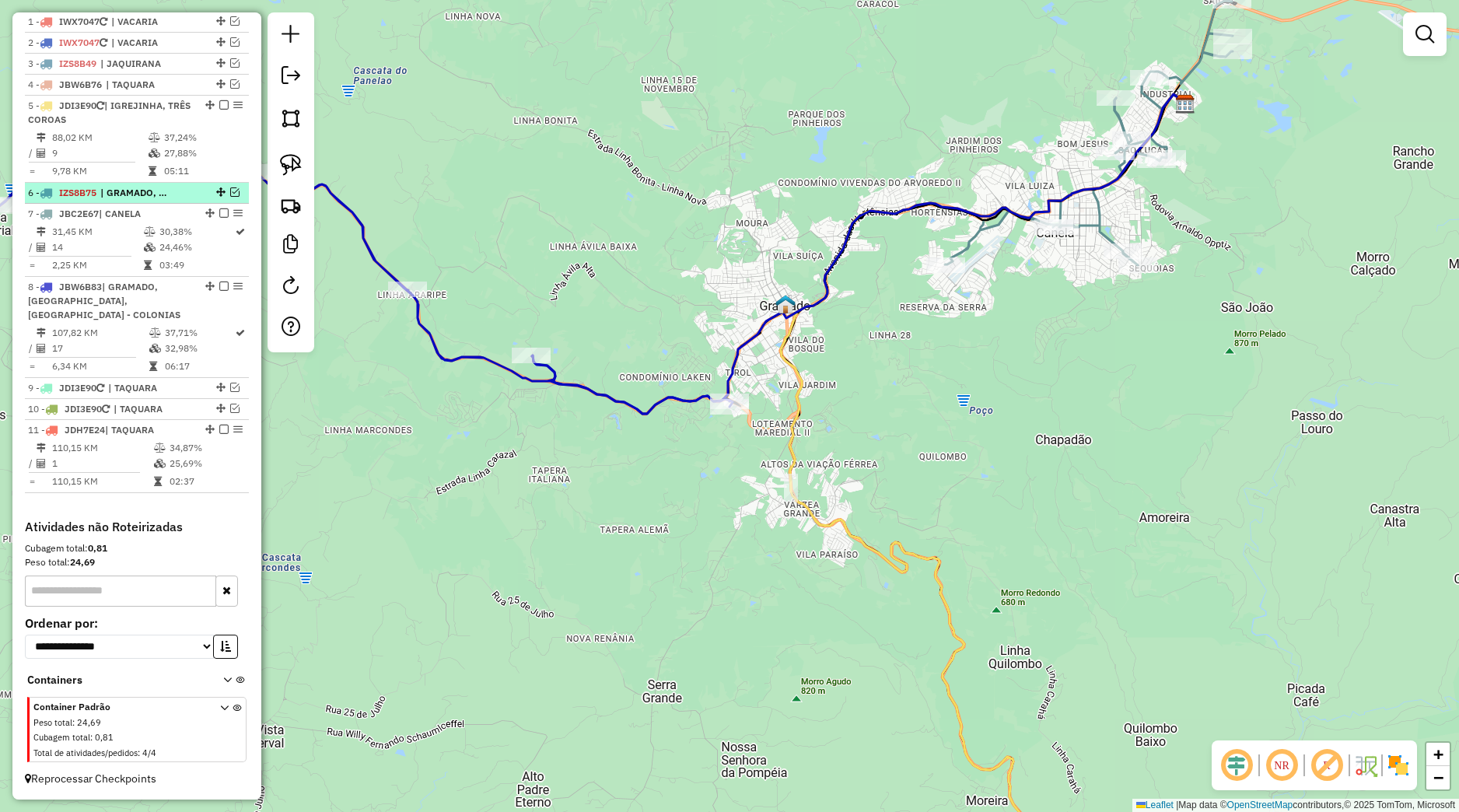
click at [196, 190] on div at bounding box center [219, 191] width 47 height 9
select select "*********"
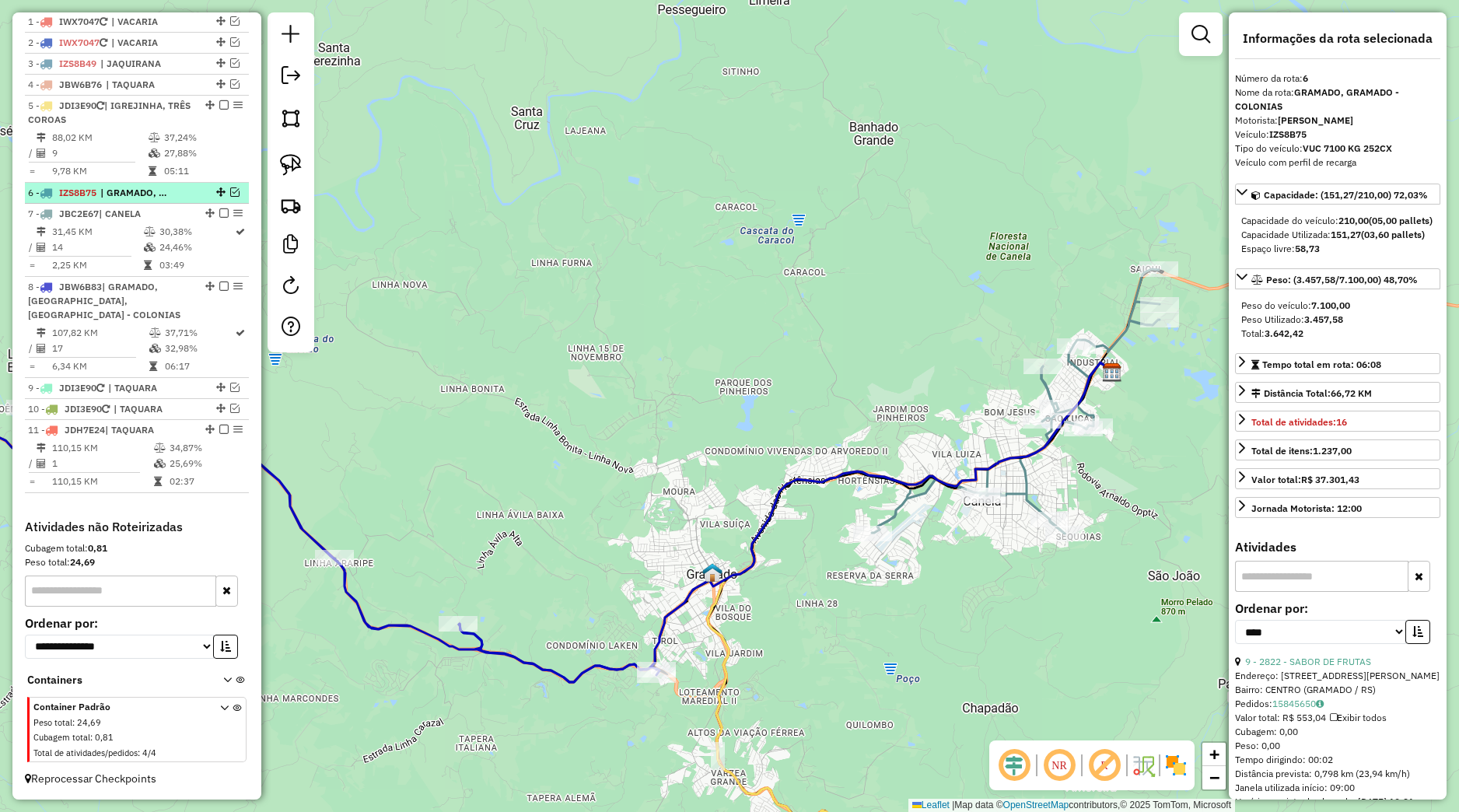
drag, startPoint x: 218, startPoint y: 188, endPoint x: 200, endPoint y: 200, distance: 21.6
click at [218, 186] on div "6 - IZS8B75 | GRAMADO, GRAMADO - COLONIAS" at bounding box center [136, 192] width 218 height 14
click at [195, 203] on li "6 - IZS8B75 | GRAMADO, GRAMADO - COLONIAS" at bounding box center [136, 194] width 224 height 21
click at [215, 195] on div at bounding box center [219, 191] width 47 height 9
click at [230, 189] on em at bounding box center [234, 191] width 9 height 9
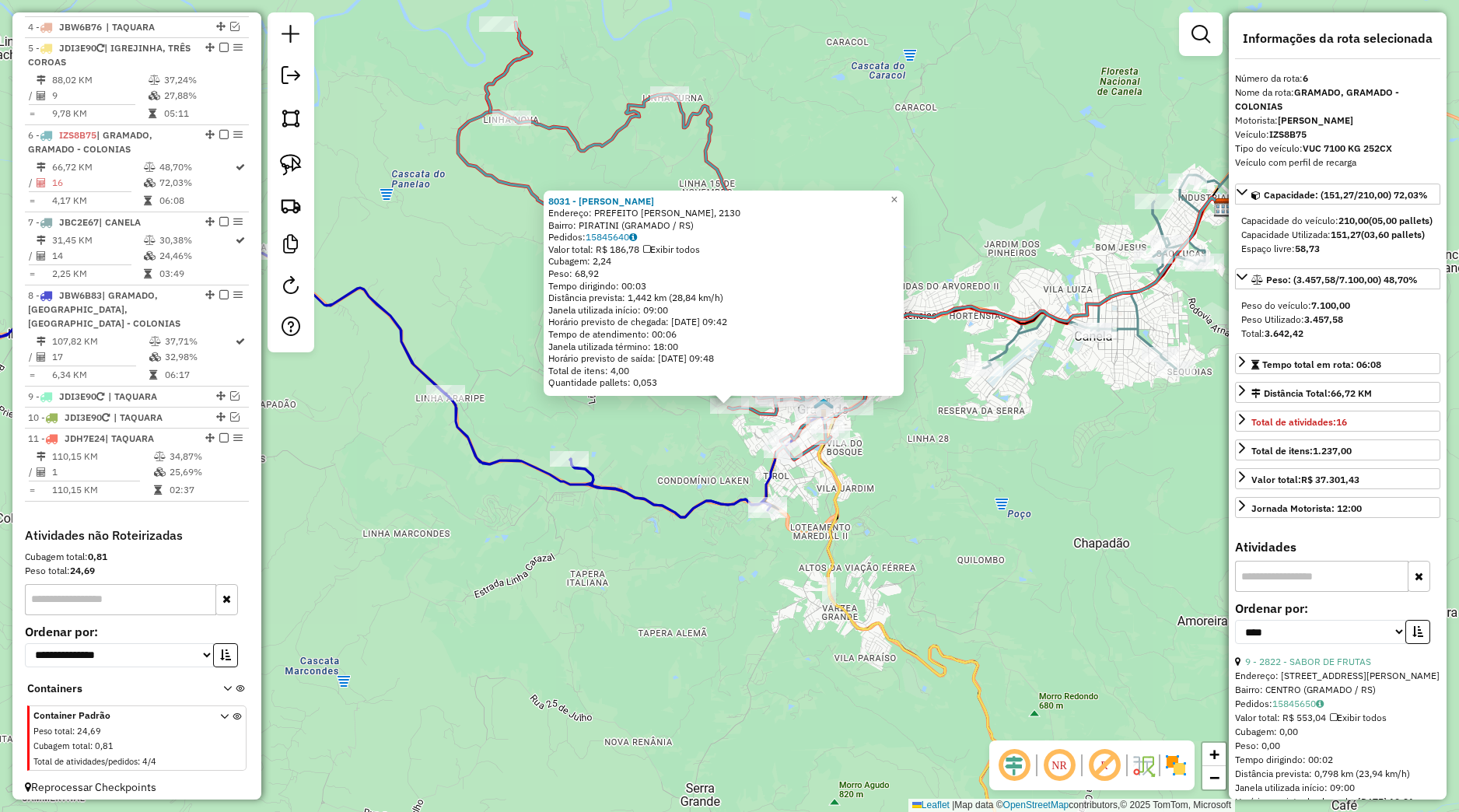
scroll to position [669, 0]
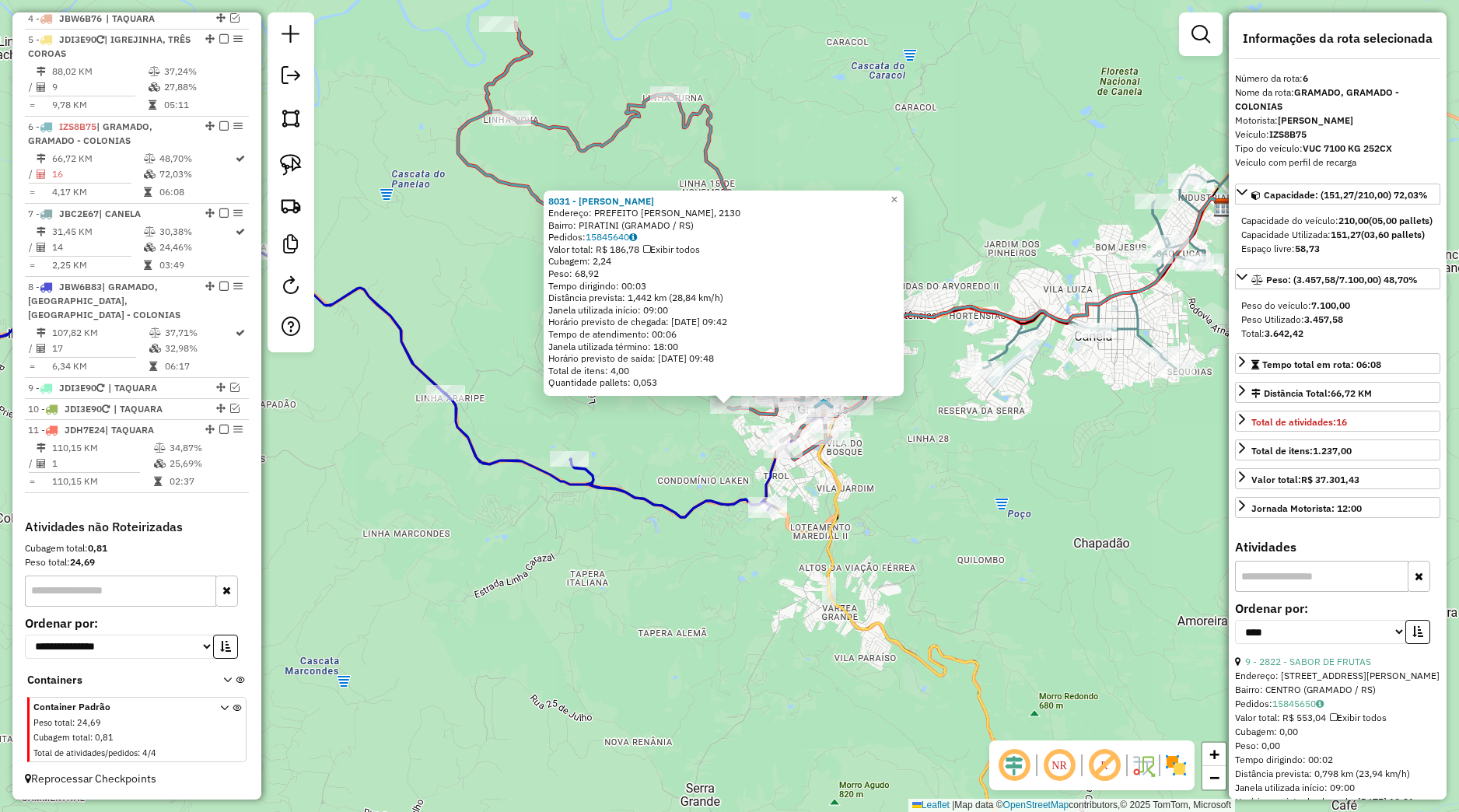
click at [715, 441] on div "8031 - [PERSON_NAME]: PREFEITO [PERSON_NAME], 2130 Bairro: PIRATINI (GRAMADO / …" at bounding box center [729, 406] width 1459 height 812
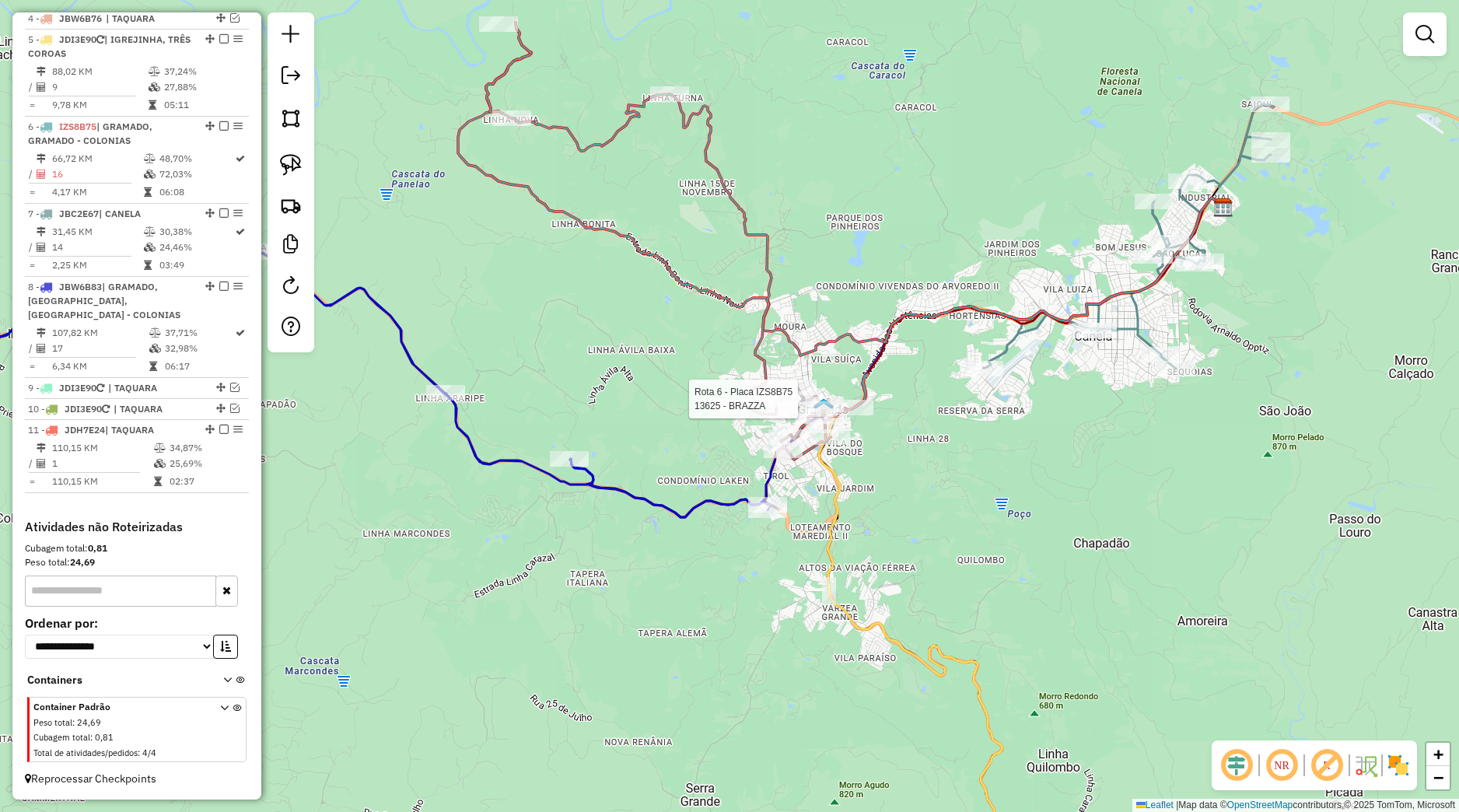
select select "*********"
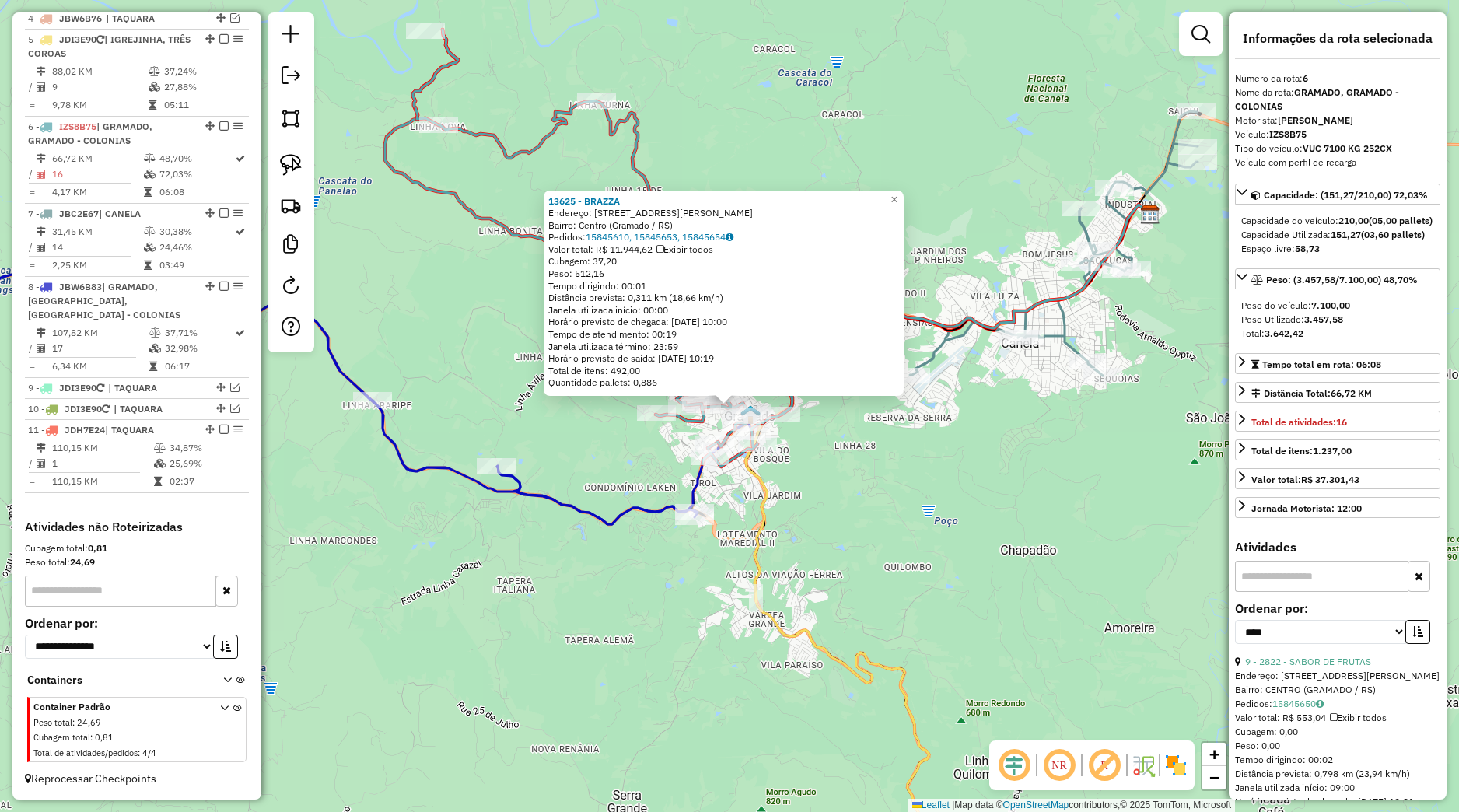
click at [846, 447] on div "13625 - BRAZZA Endereço: [STREET_ADDRESS][PERSON_NAME] Pedidos: 15845610, 15845…" at bounding box center [729, 406] width 1459 height 812
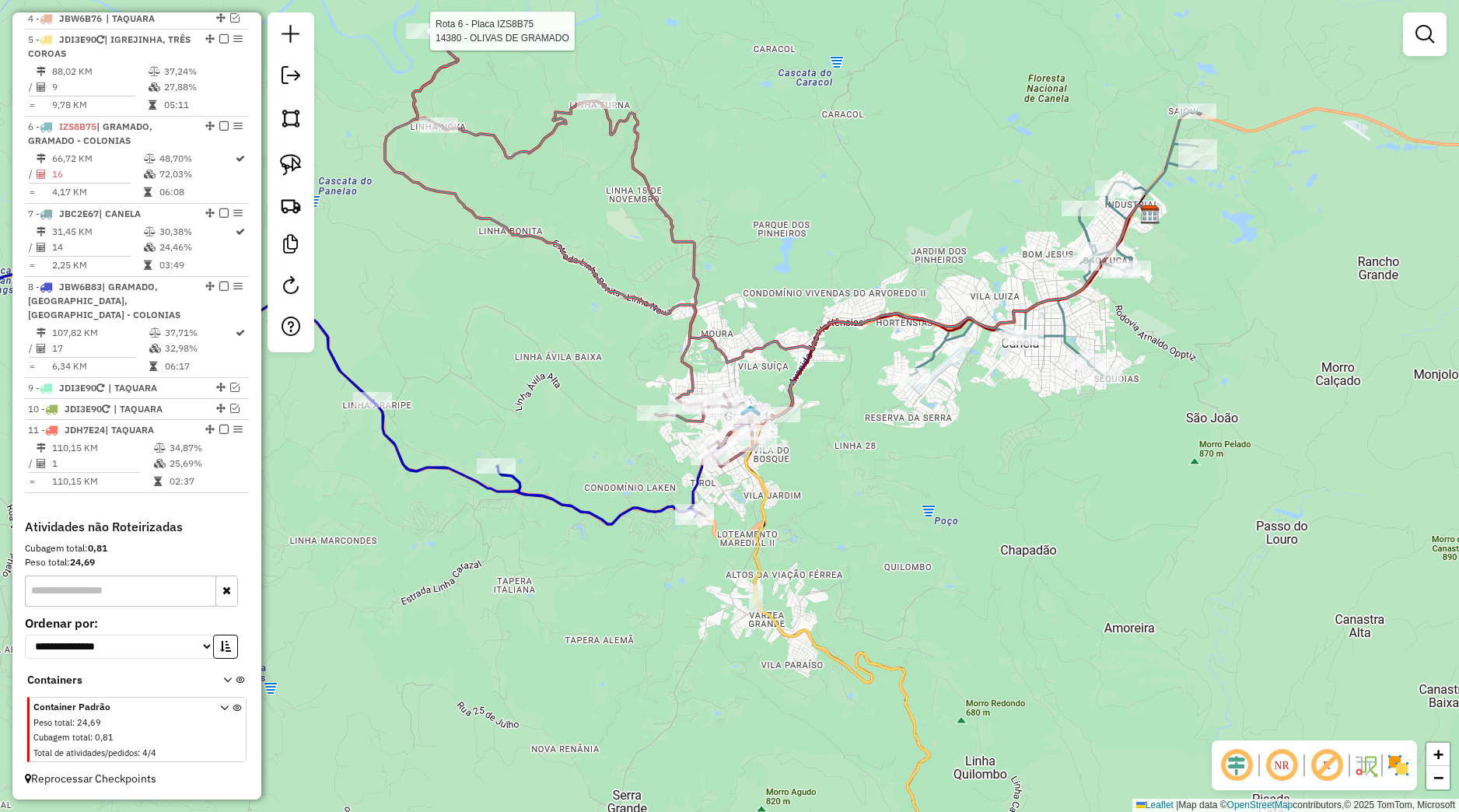
select select "*********"
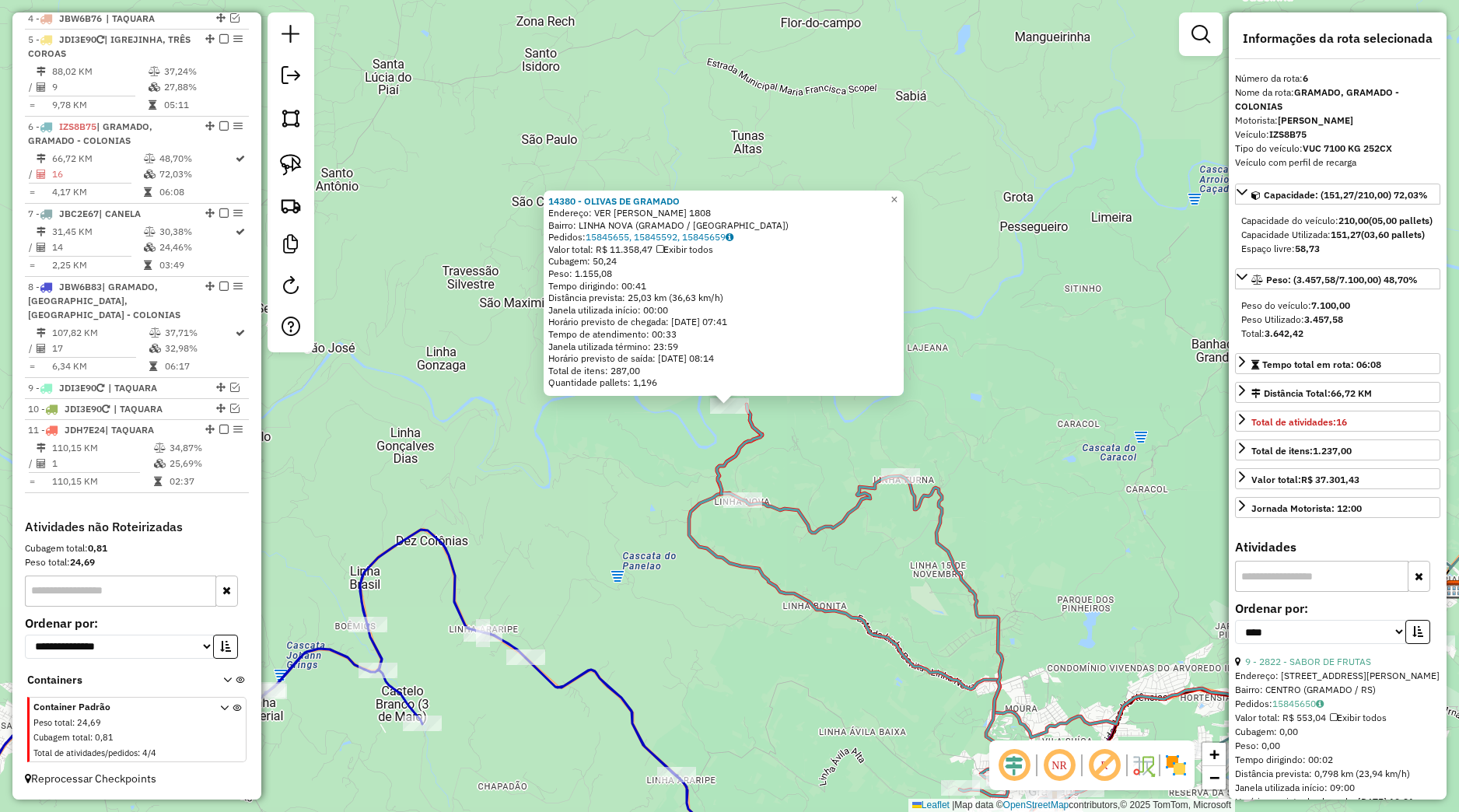
drag, startPoint x: 750, startPoint y: 467, endPoint x: 783, endPoint y: 481, distance: 35.8
click at [751, 467] on div "14380 - OLIVAS DE GRAMADO Endereço: VER [PERSON_NAME] 1808 Bairro: LINHA NOVA (…" at bounding box center [729, 406] width 1459 height 812
drag, startPoint x: 810, startPoint y: 482, endPoint x: 808, endPoint y: 471, distance: 11.2
click at [805, 474] on div "14380 - OLIVAS DE GRAMADO Endereço: VER [PERSON_NAME] 1808 Bairro: LINHA NOVA (…" at bounding box center [729, 406] width 1459 height 812
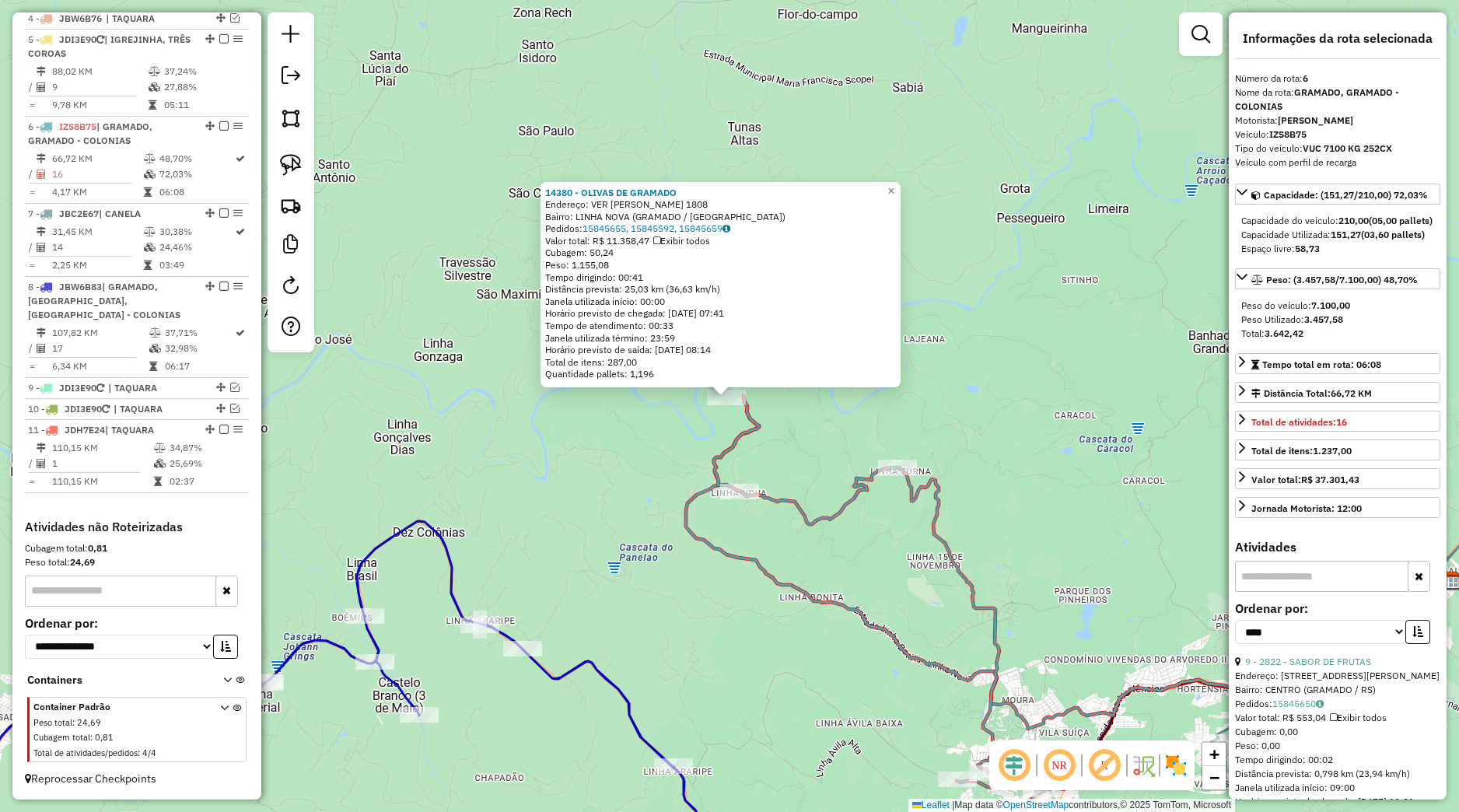
drag, startPoint x: 821, startPoint y: 482, endPoint x: 724, endPoint y: 335, distance: 176.1
click at [736, 357] on div "14380 - OLIVAS DE GRAMADO Endereço: VER [PERSON_NAME] 1808 Bairro: LINHA NOVA (…" at bounding box center [729, 406] width 1459 height 812
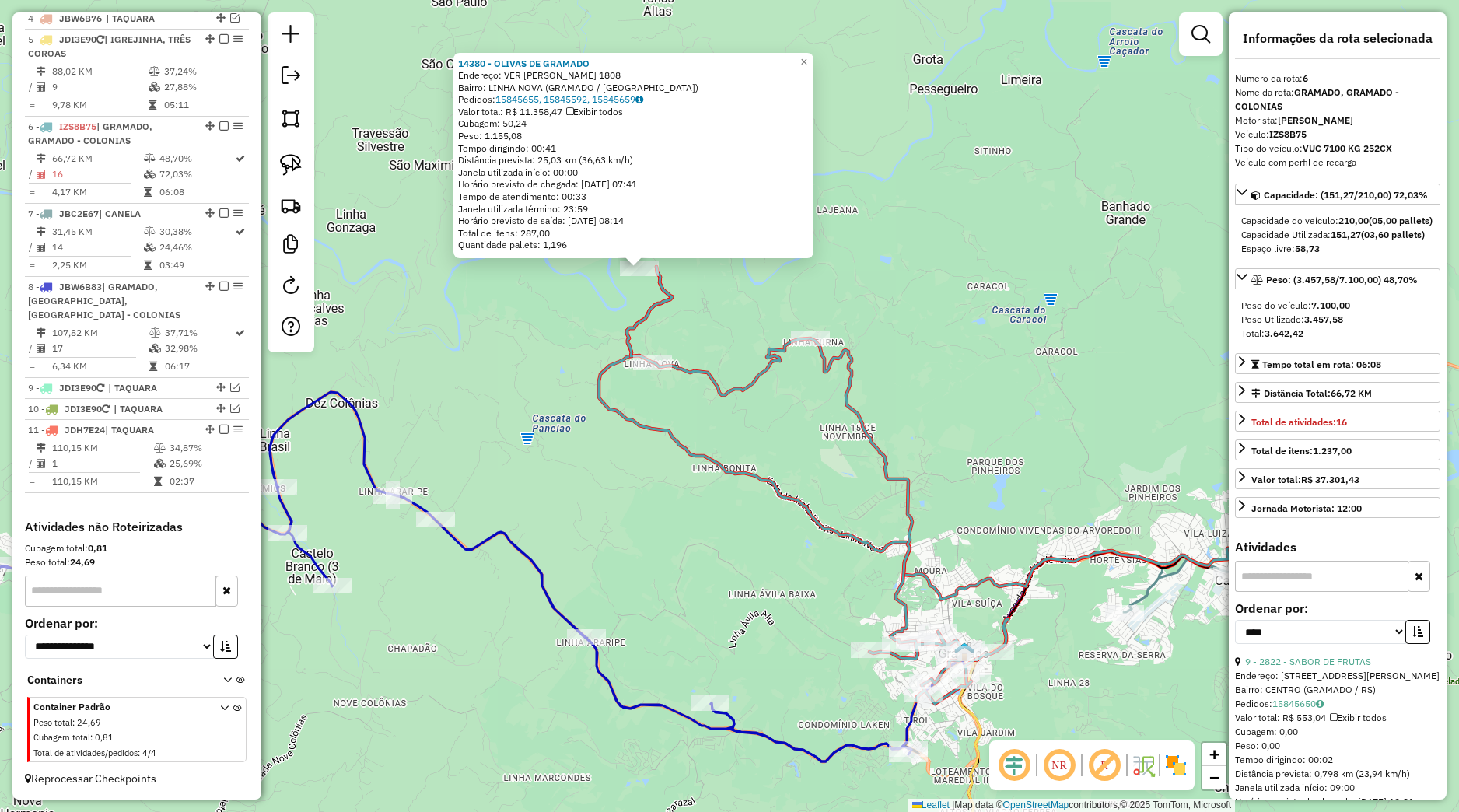
click at [831, 461] on div "14380 - OLIVAS DE GRAMADO Endereço: VER [PERSON_NAME] 1808 Bairro: LINHA NOVA (…" at bounding box center [729, 406] width 1459 height 812
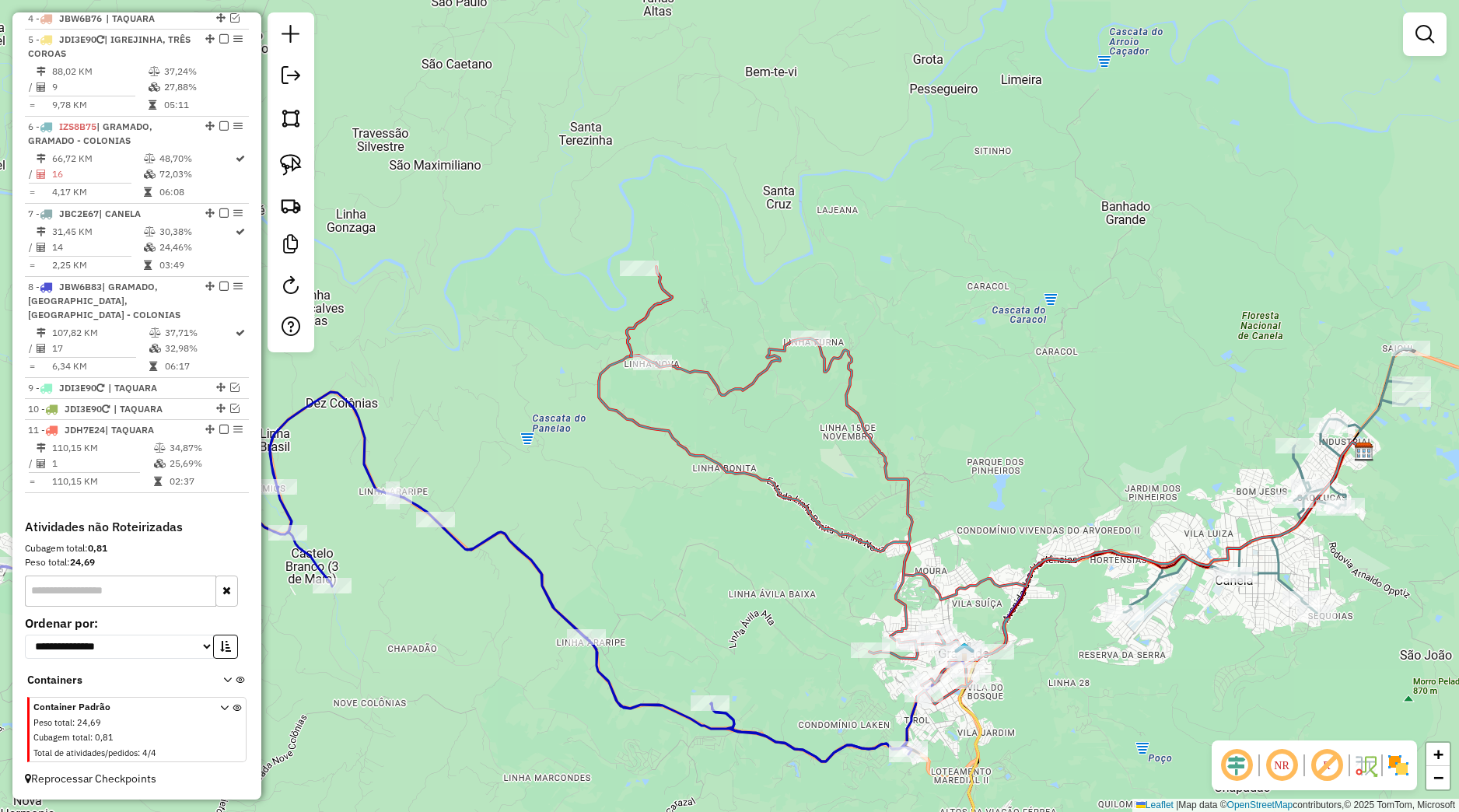
drag, startPoint x: 876, startPoint y: 507, endPoint x: 784, endPoint y: 406, distance: 136.6
click at [784, 406] on icon at bounding box center [818, 485] width 382 height 437
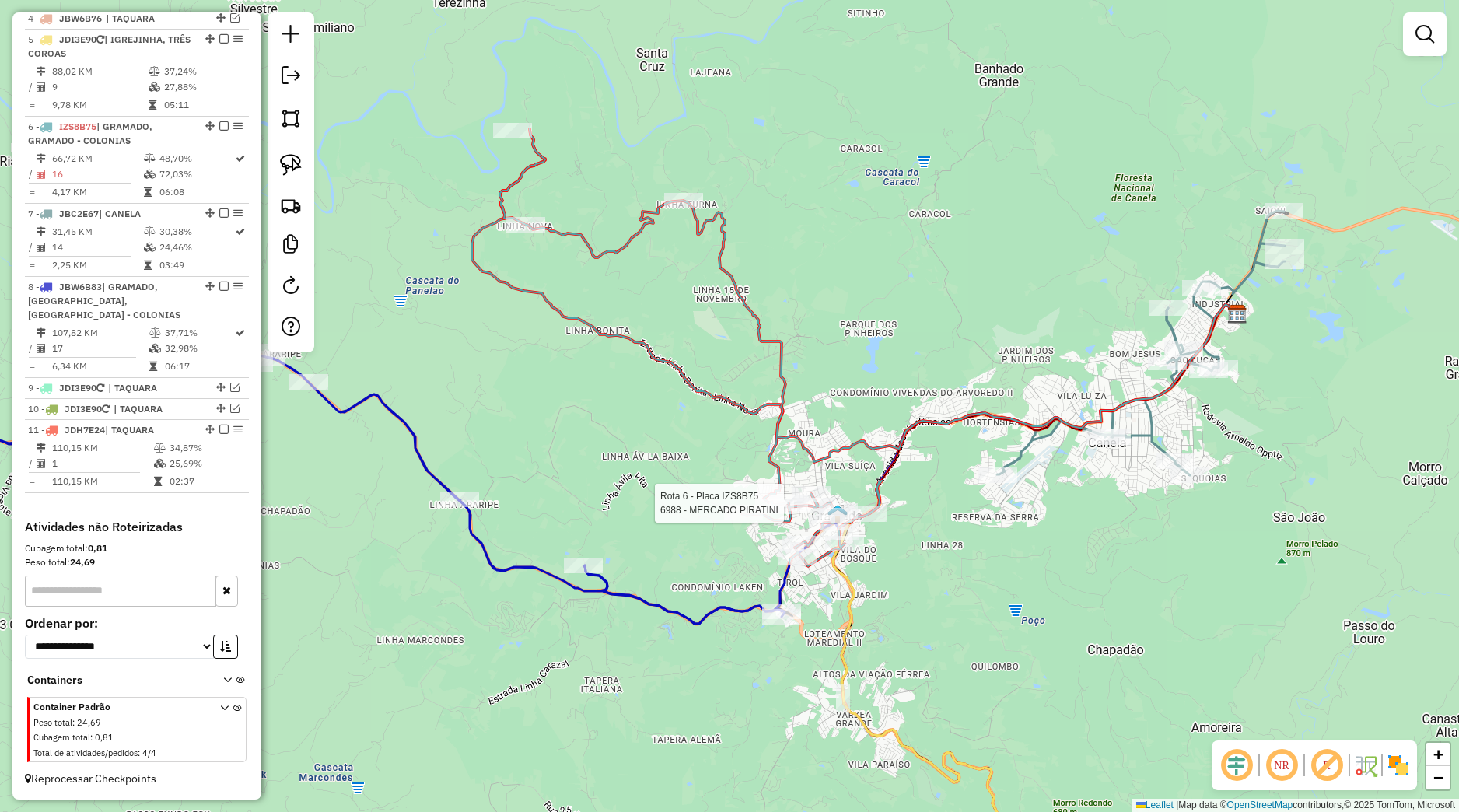
click at [790, 494] on icon at bounding box center [691, 347] width 382 height 437
select select "*********"
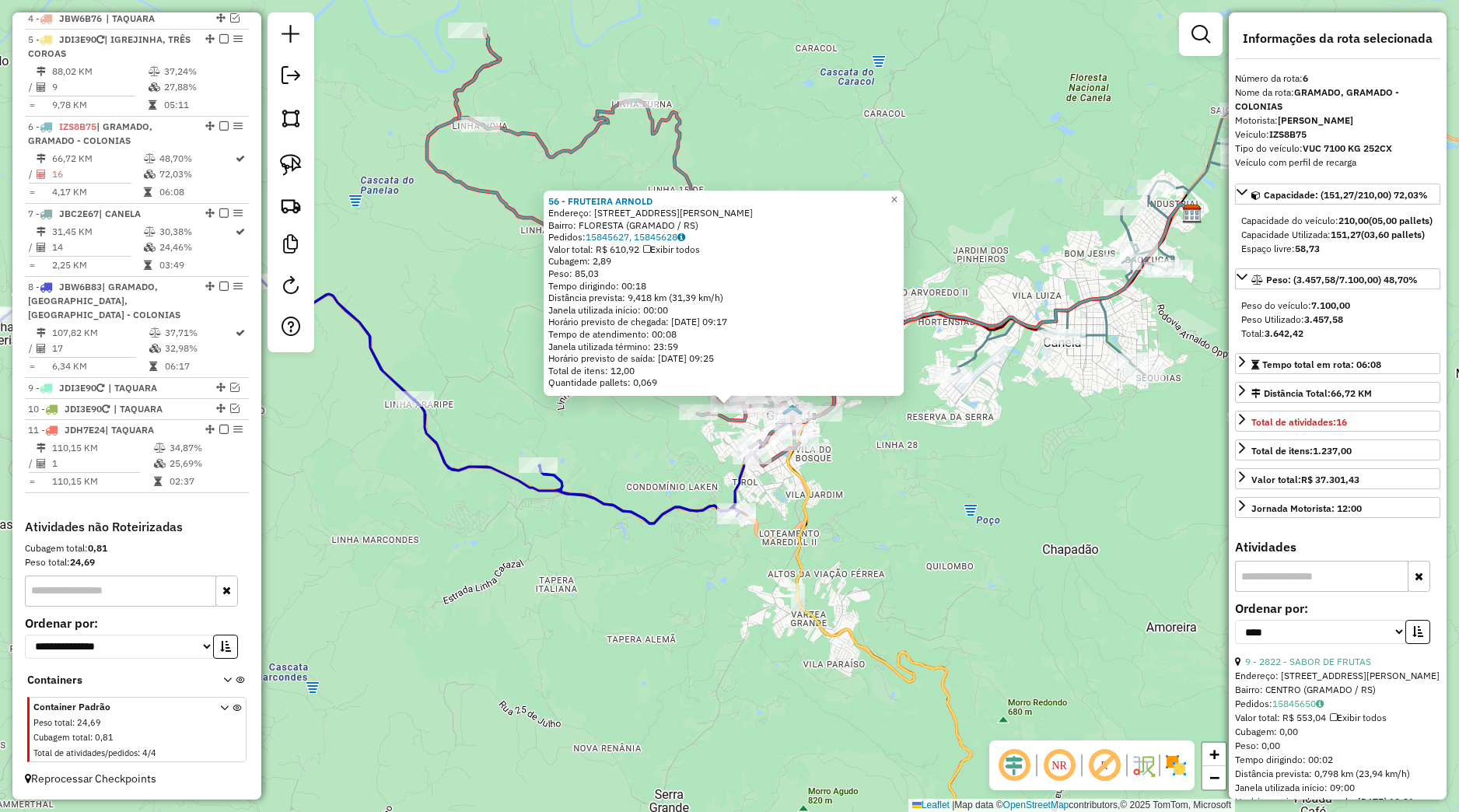
click at [715, 459] on div "56 - FRUTEIRA [PERSON_NAME]: [STREET_ADDRESS][PERSON_NAME] Pedidos: 15845627, 1…" at bounding box center [729, 406] width 1459 height 812
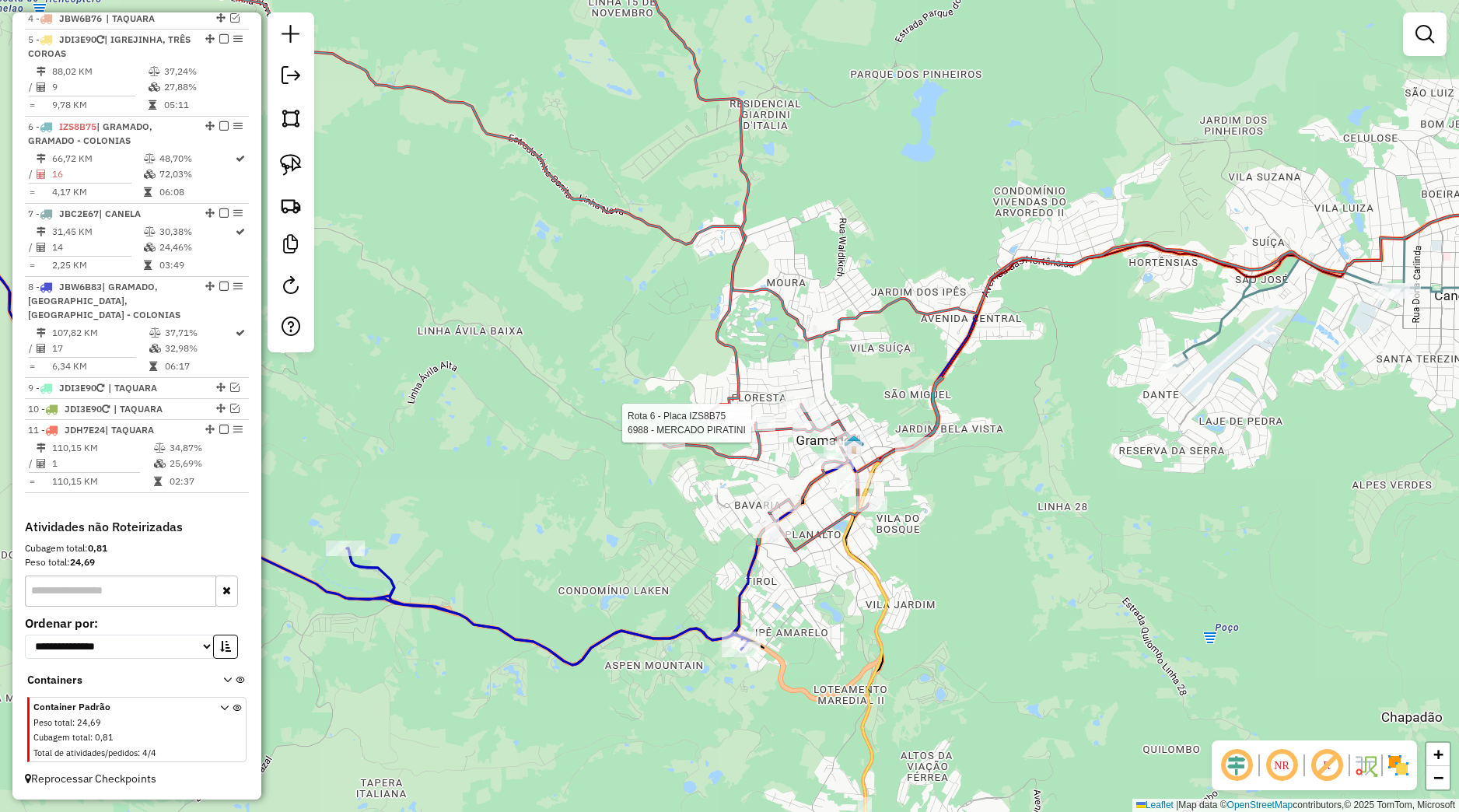
select select "*********"
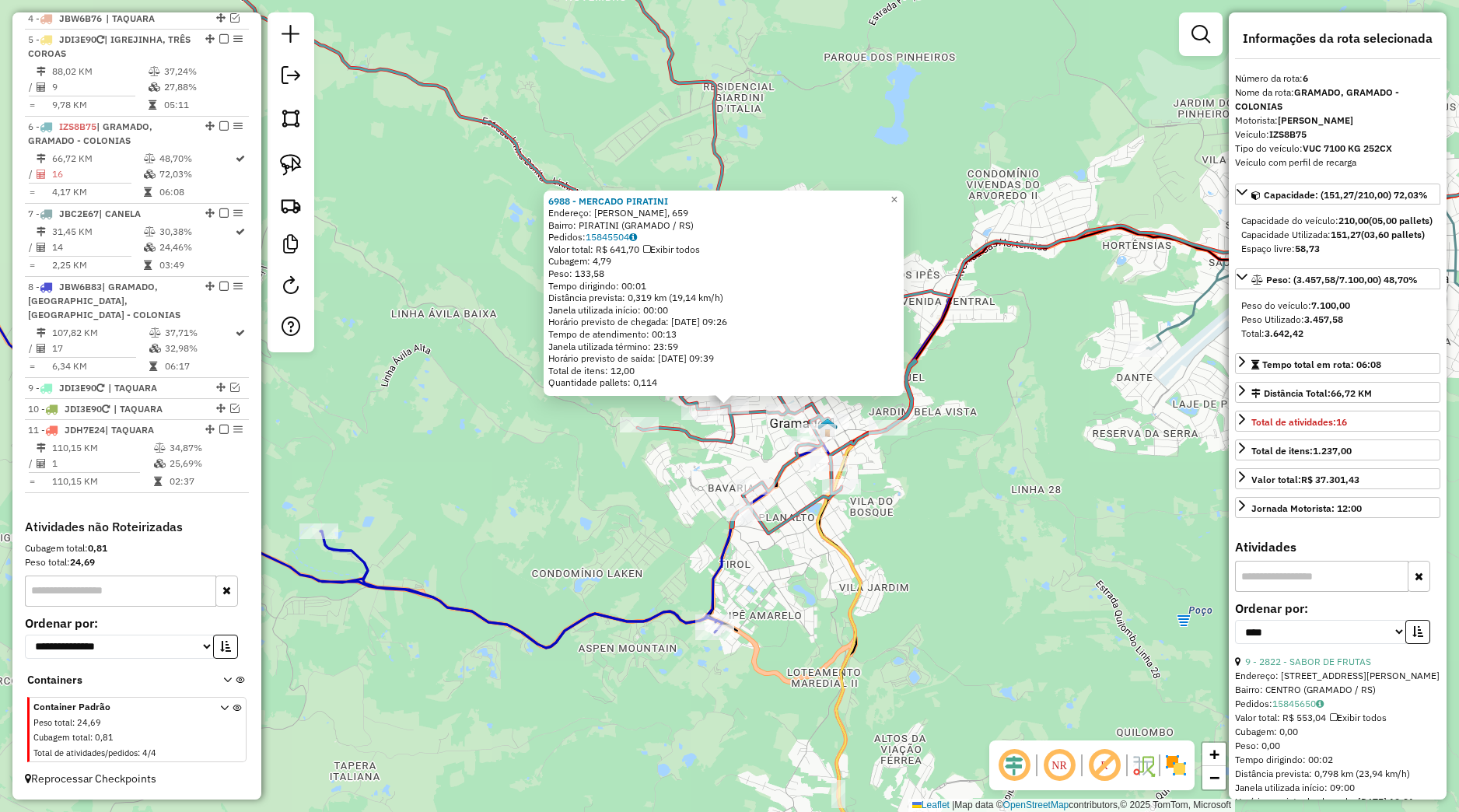
click at [695, 456] on div "6988 - MERCADO PIRATINI Endereço: [PERSON_NAME], 659 Bairro: PIRATINI (GRAMADO …" at bounding box center [729, 406] width 1459 height 812
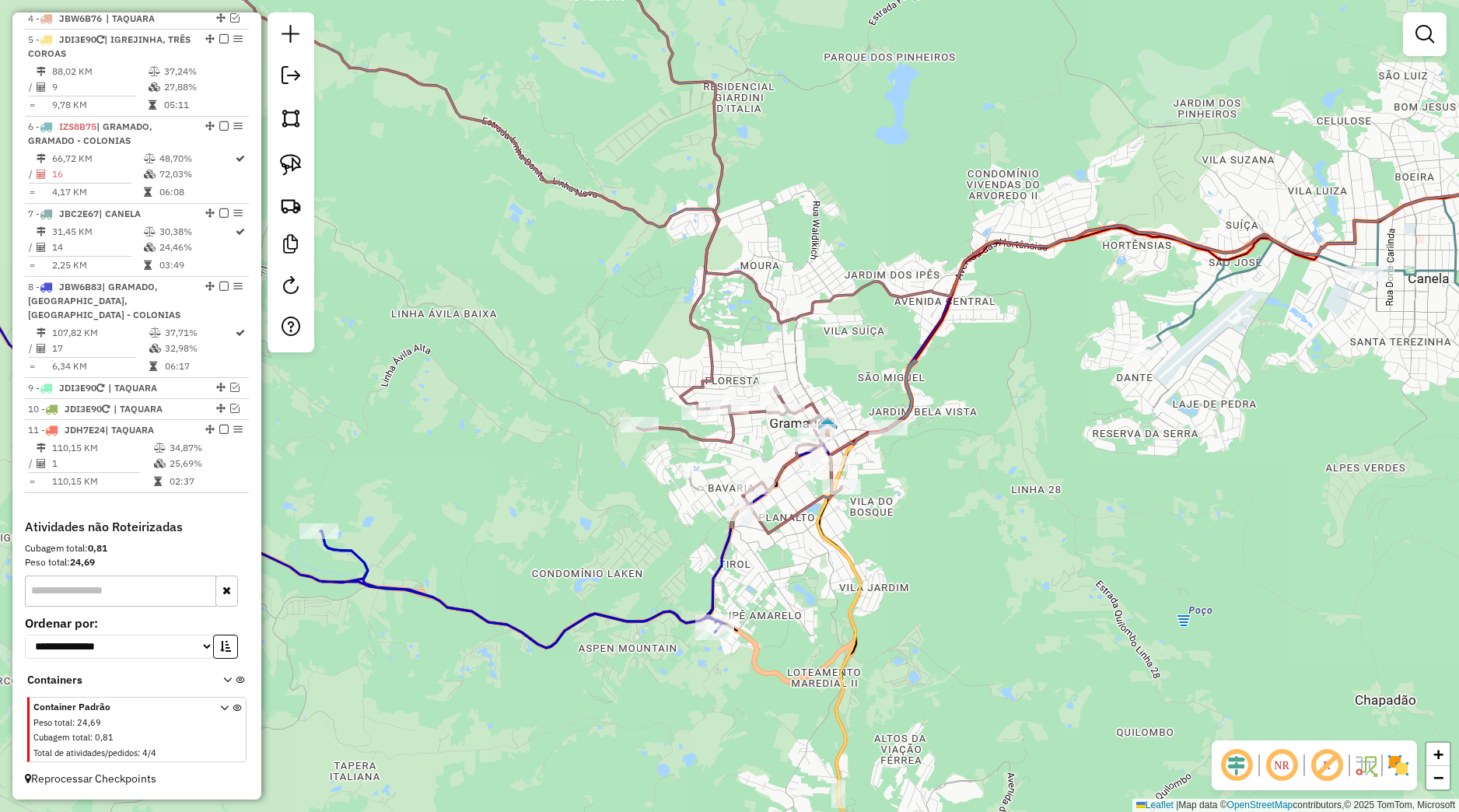
select select "*********"
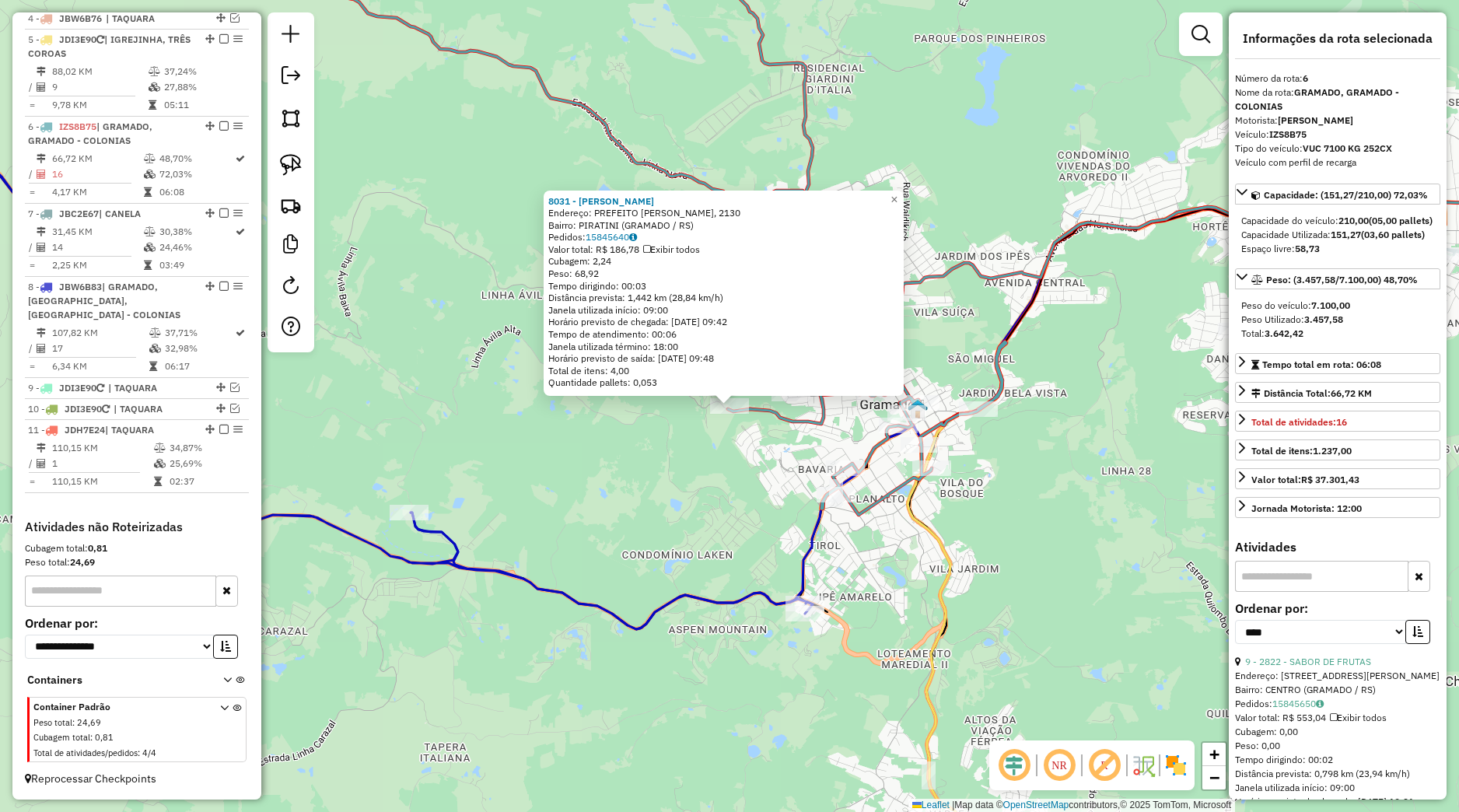
click at [753, 480] on div "8031 - [PERSON_NAME]: PREFEITO [PERSON_NAME], 2130 Bairro: PIRATINI (GRAMADO / …" at bounding box center [729, 406] width 1459 height 812
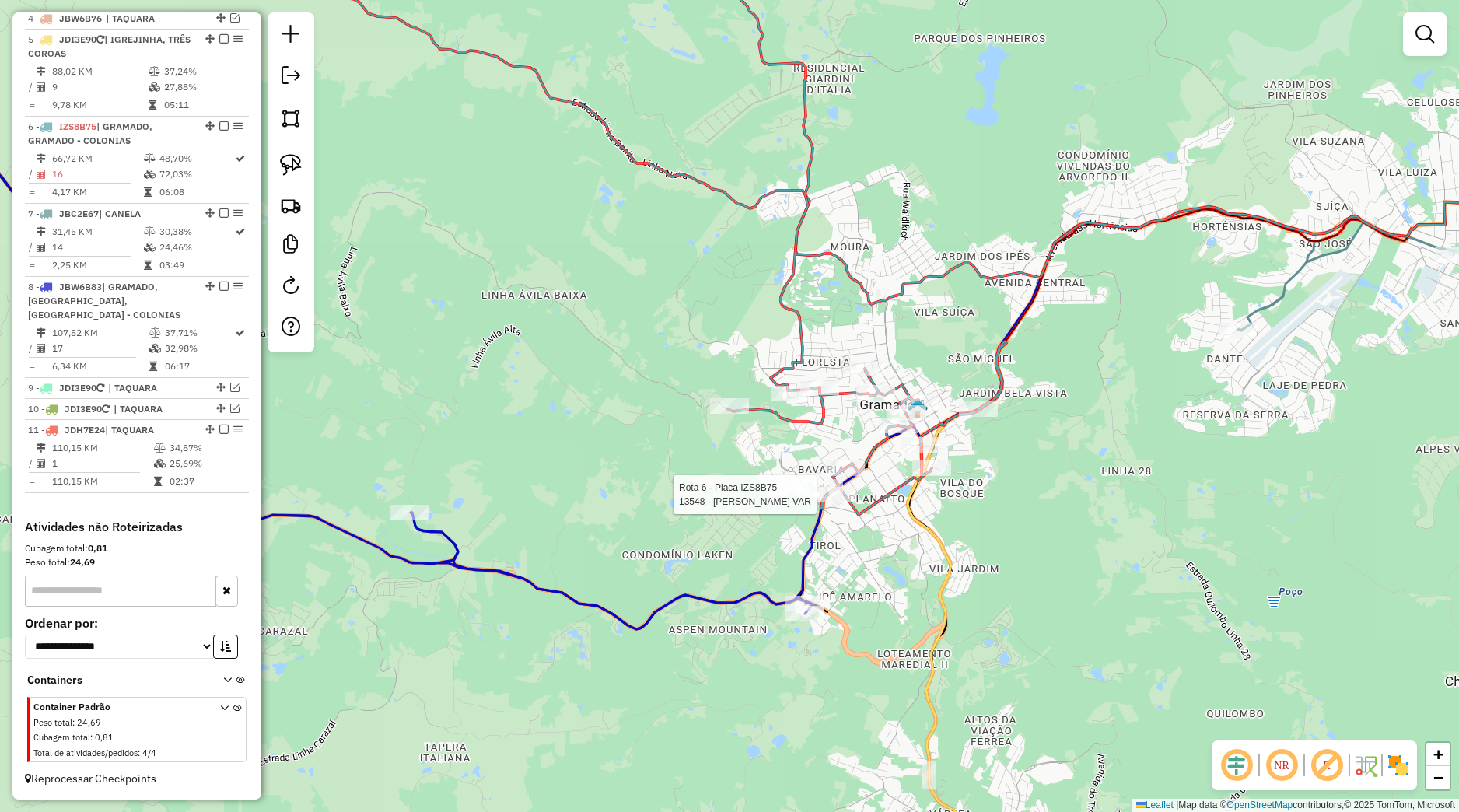
select select "*********"
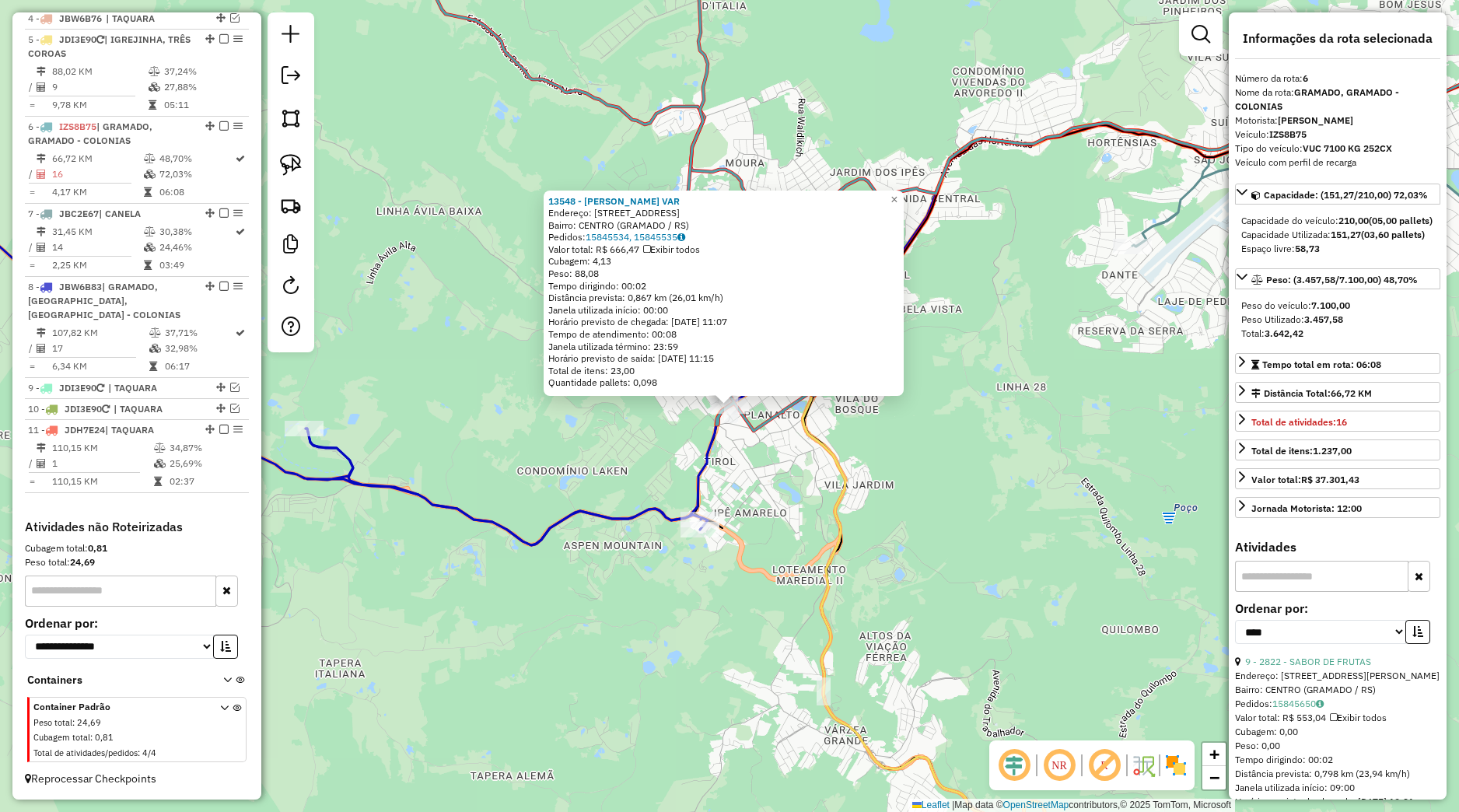
click at [821, 498] on div "13548 - [PERSON_NAME] VAR Endereço: [STREET_ADDRESS] [GEOGRAPHIC_DATA]: 1584553…" at bounding box center [729, 406] width 1459 height 812
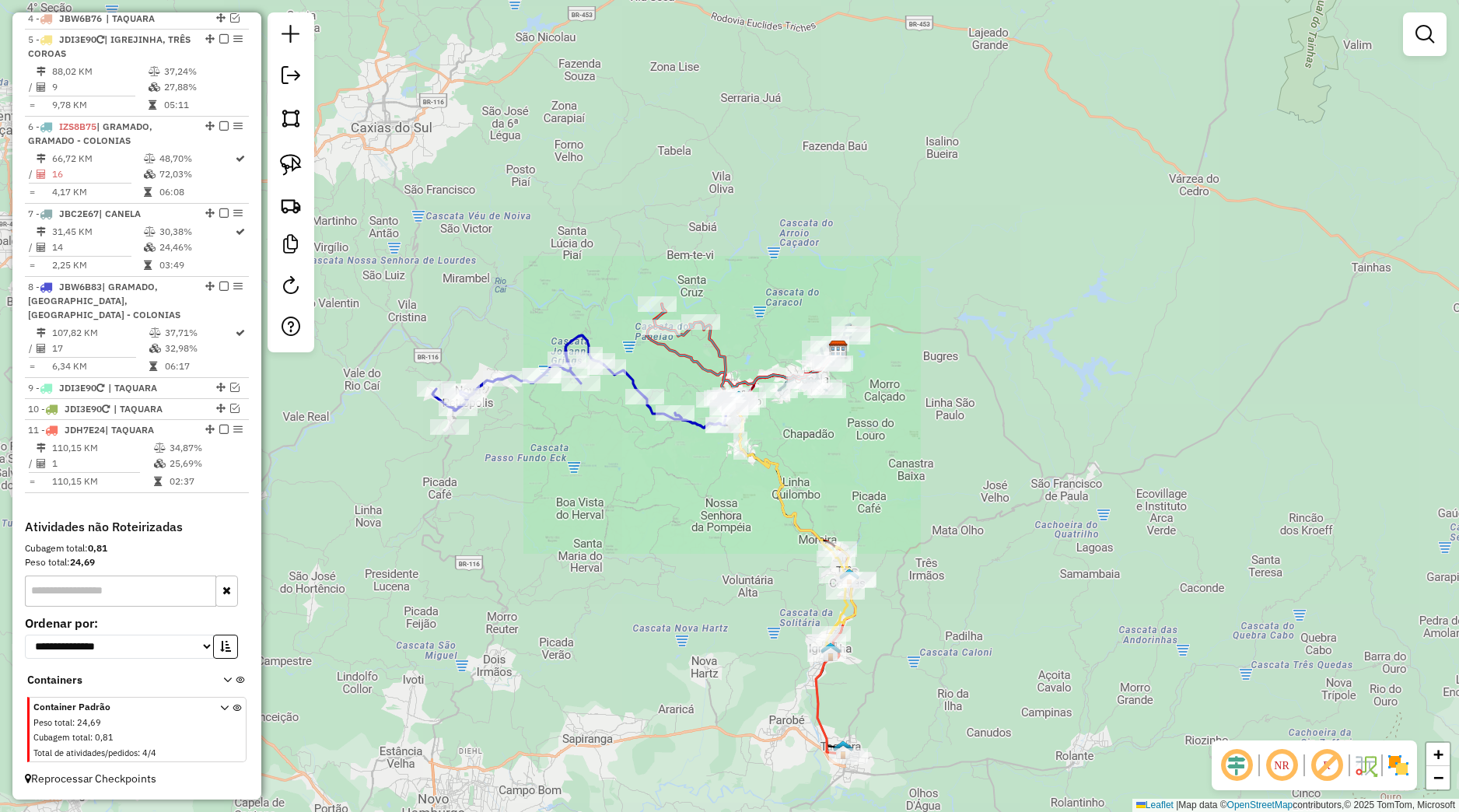
drag, startPoint x: 789, startPoint y: 541, endPoint x: 641, endPoint y: 304, distance: 279.4
click at [641, 304] on div "Janela de atendimento Grade de atendimento Capacidade Transportadoras Veículos …" at bounding box center [729, 406] width 1459 height 812
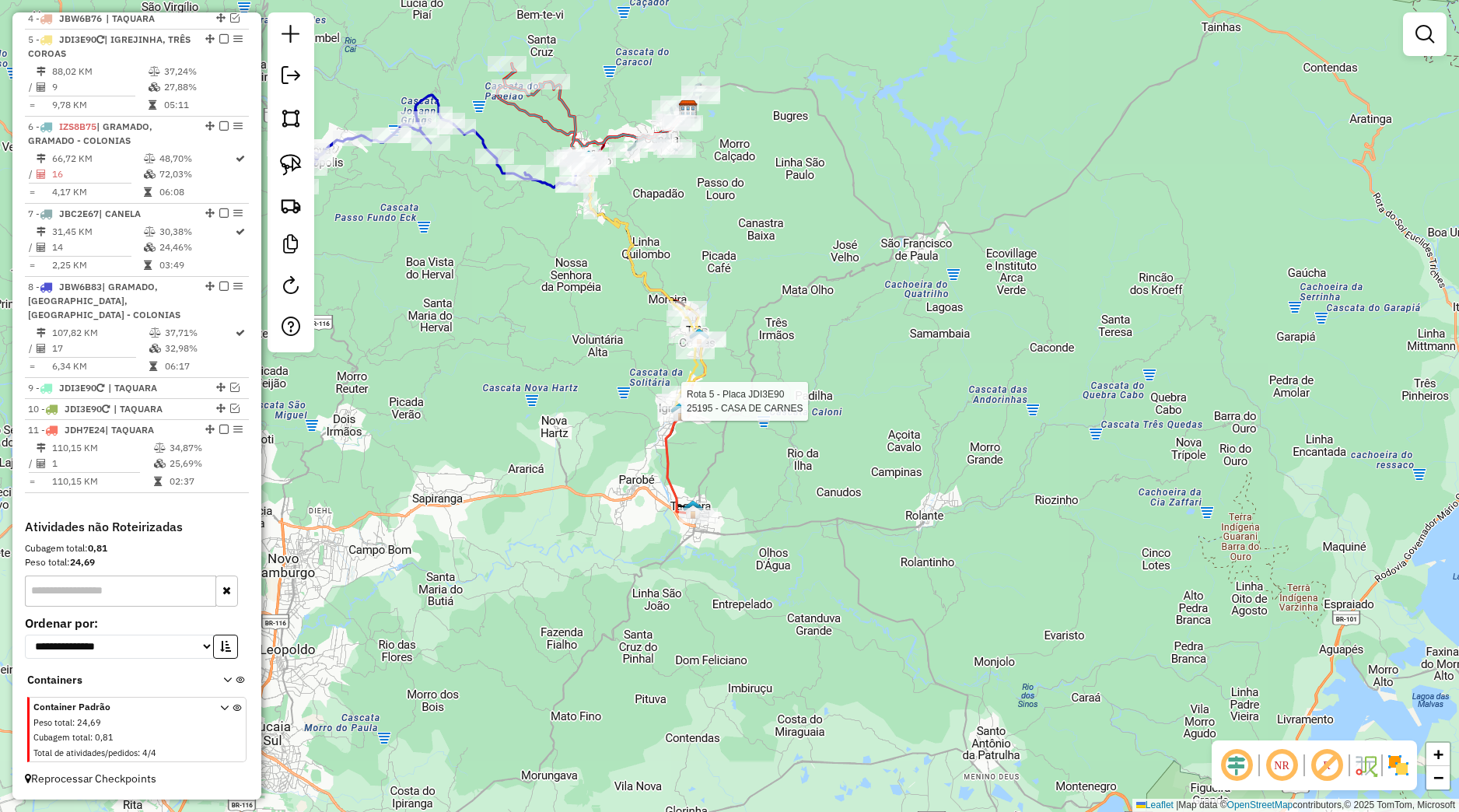
select select "*********"
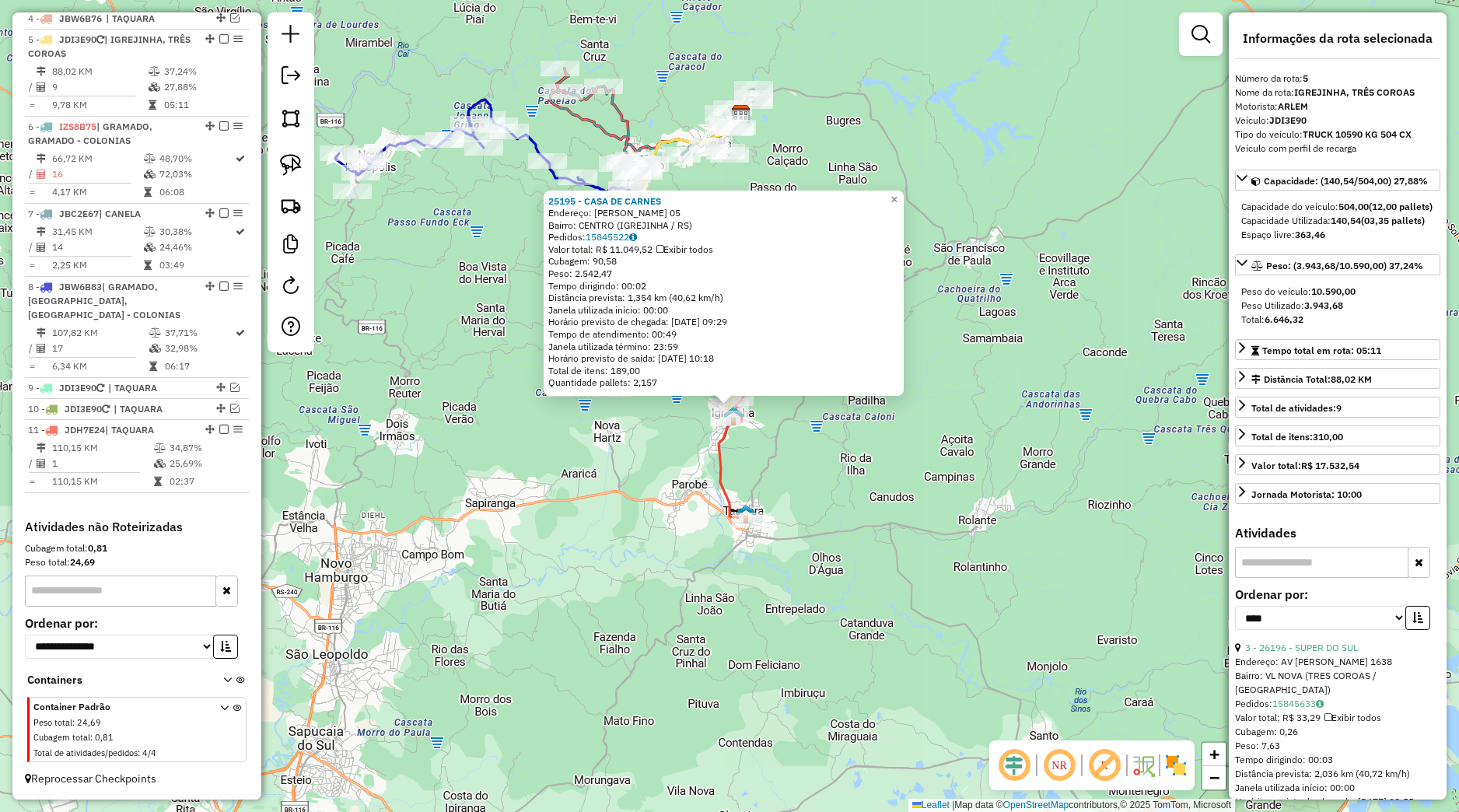
click at [703, 416] on div "25195 - CASA DE CARNES Endereço: MAL [PERSON_NAME] E SILVAA 05 Bairro: CENTRO (…" at bounding box center [729, 406] width 1459 height 812
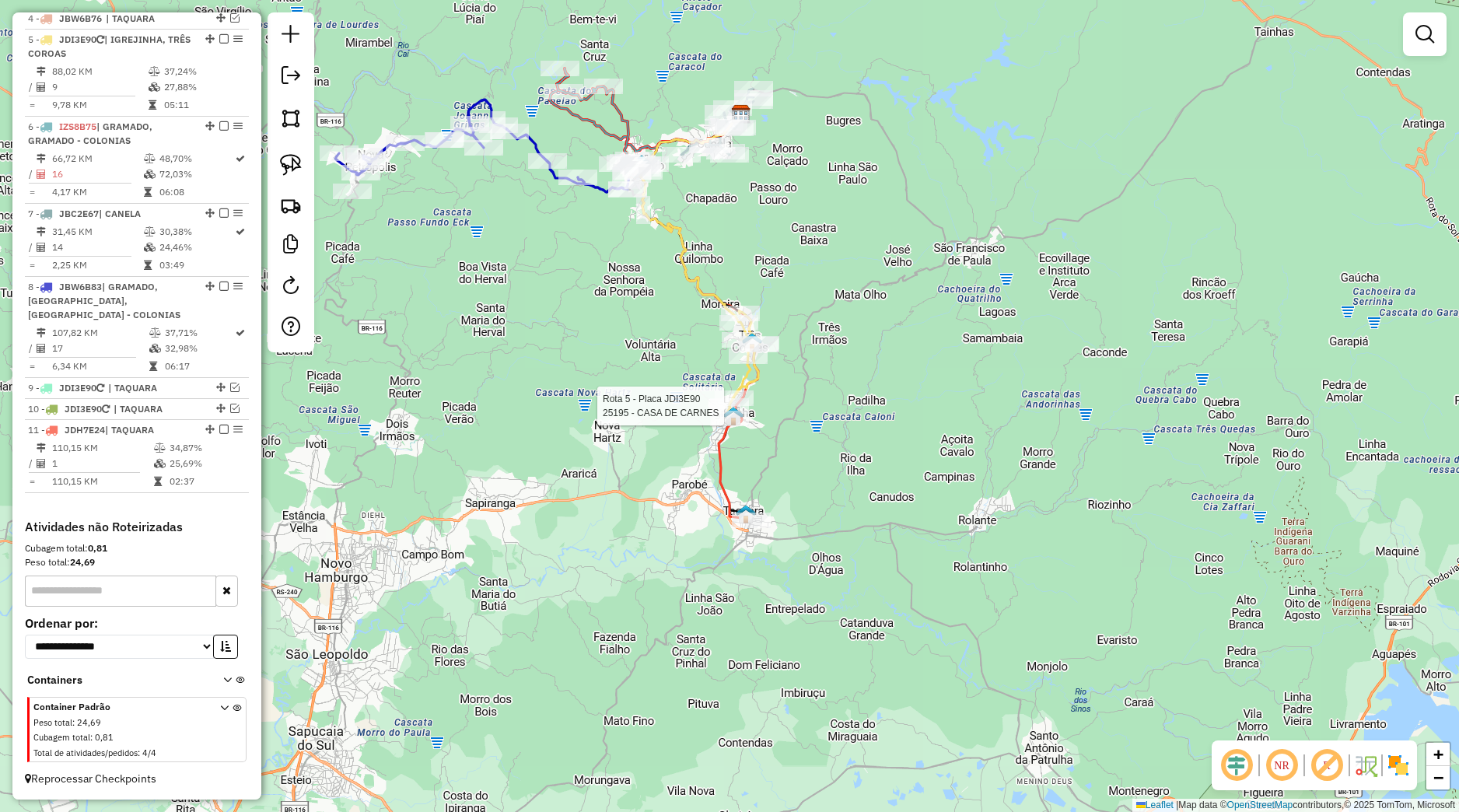
select select "*********"
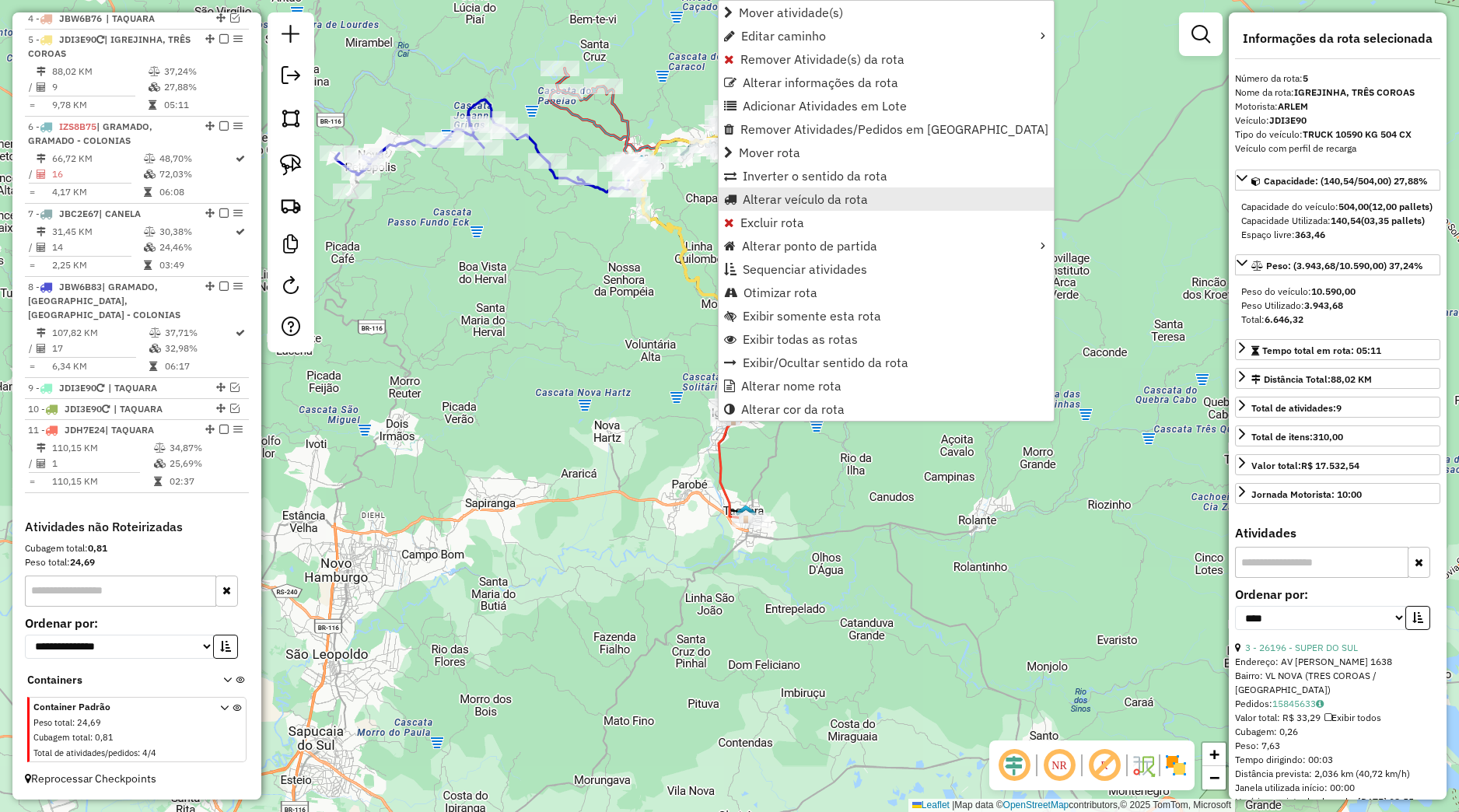
click at [766, 207] on link "Alterar veículo da rota" at bounding box center [886, 199] width 335 height 23
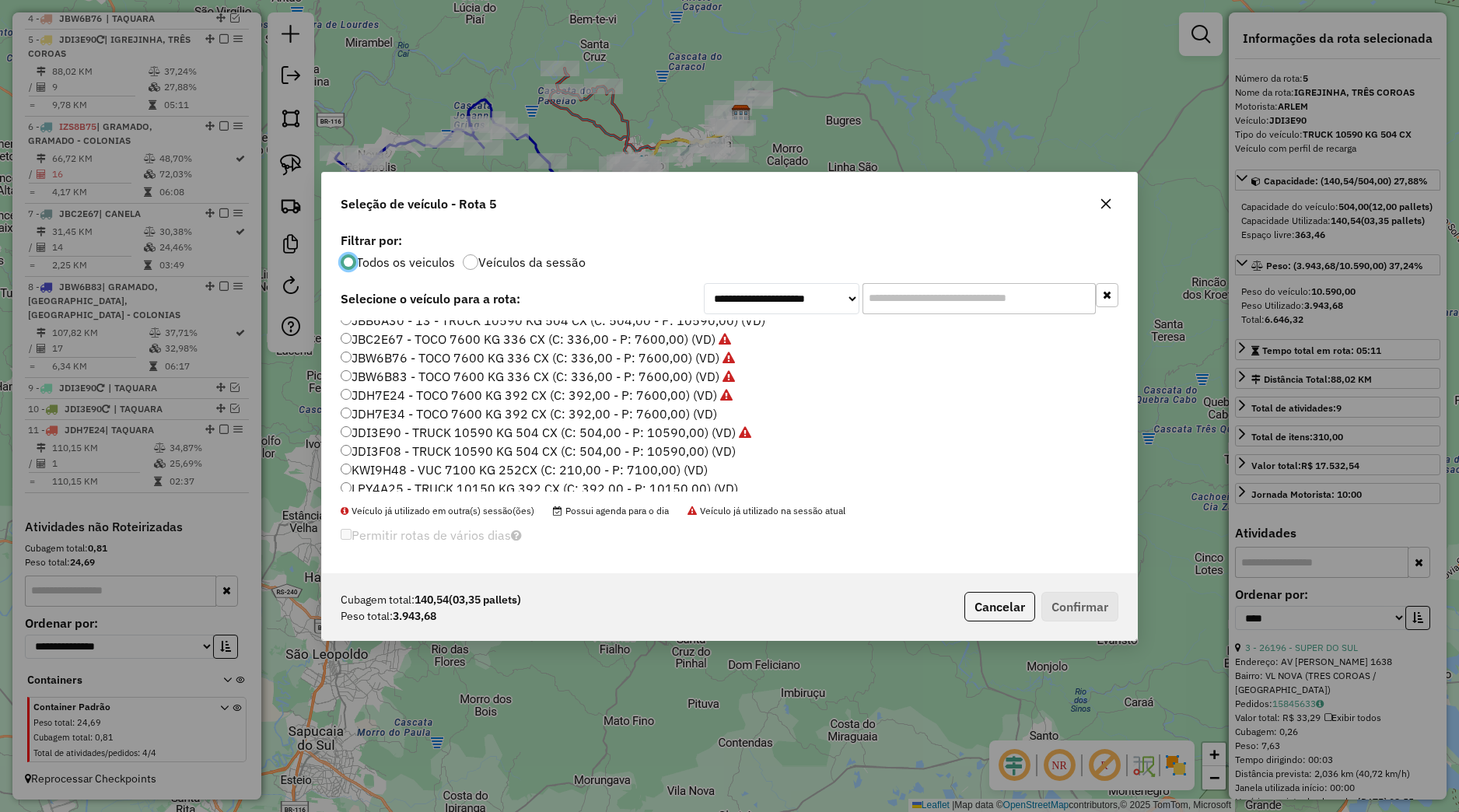
scroll to position [351, 0]
click at [397, 374] on label "JDH7E24 - TOCO 7600 KG 392 CX (C: 392,00 - P: 7600,00) (VD)" at bounding box center [536, 369] width 392 height 19
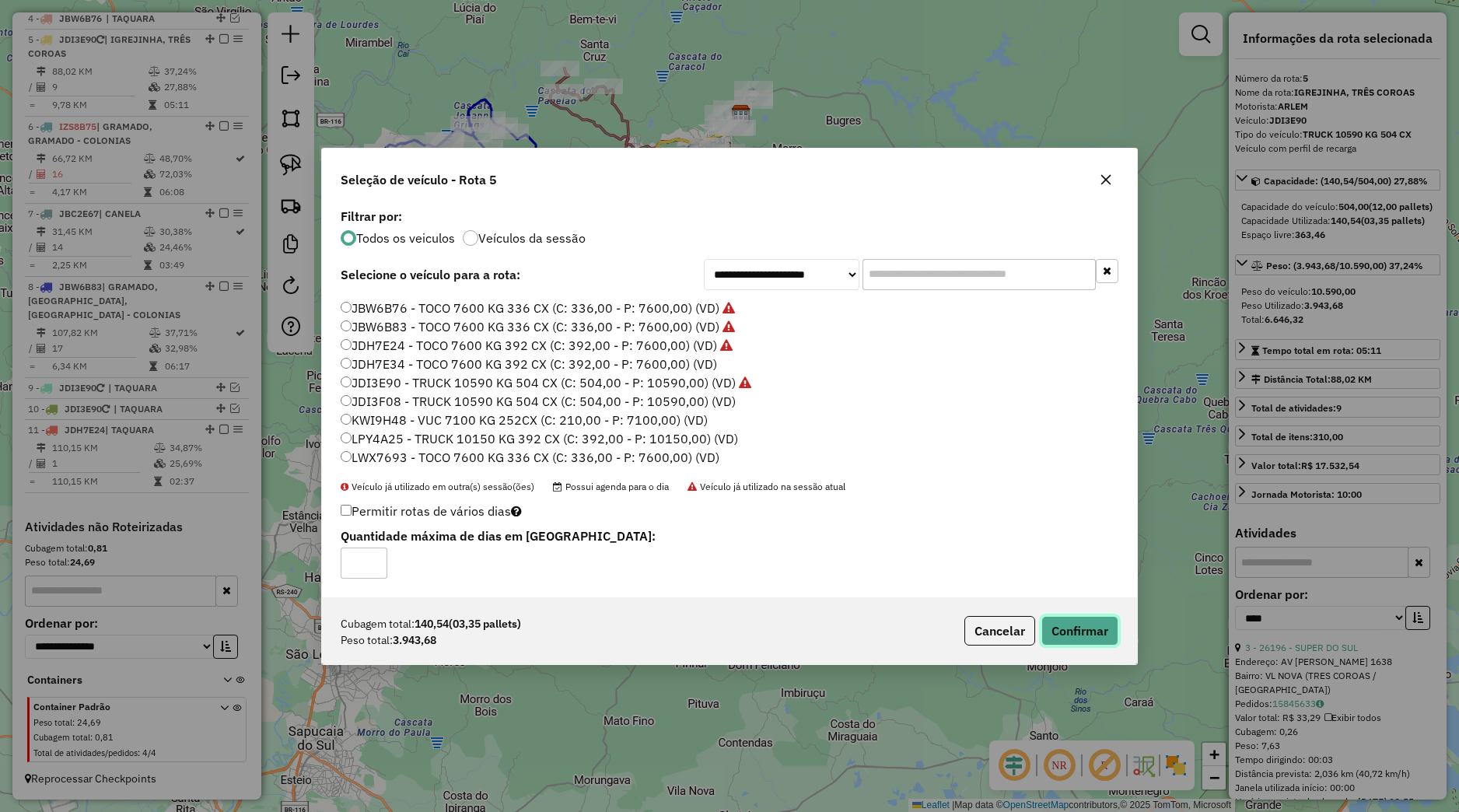
click at [1086, 638] on button "Confirmar" at bounding box center [1080, 631] width 77 height 30
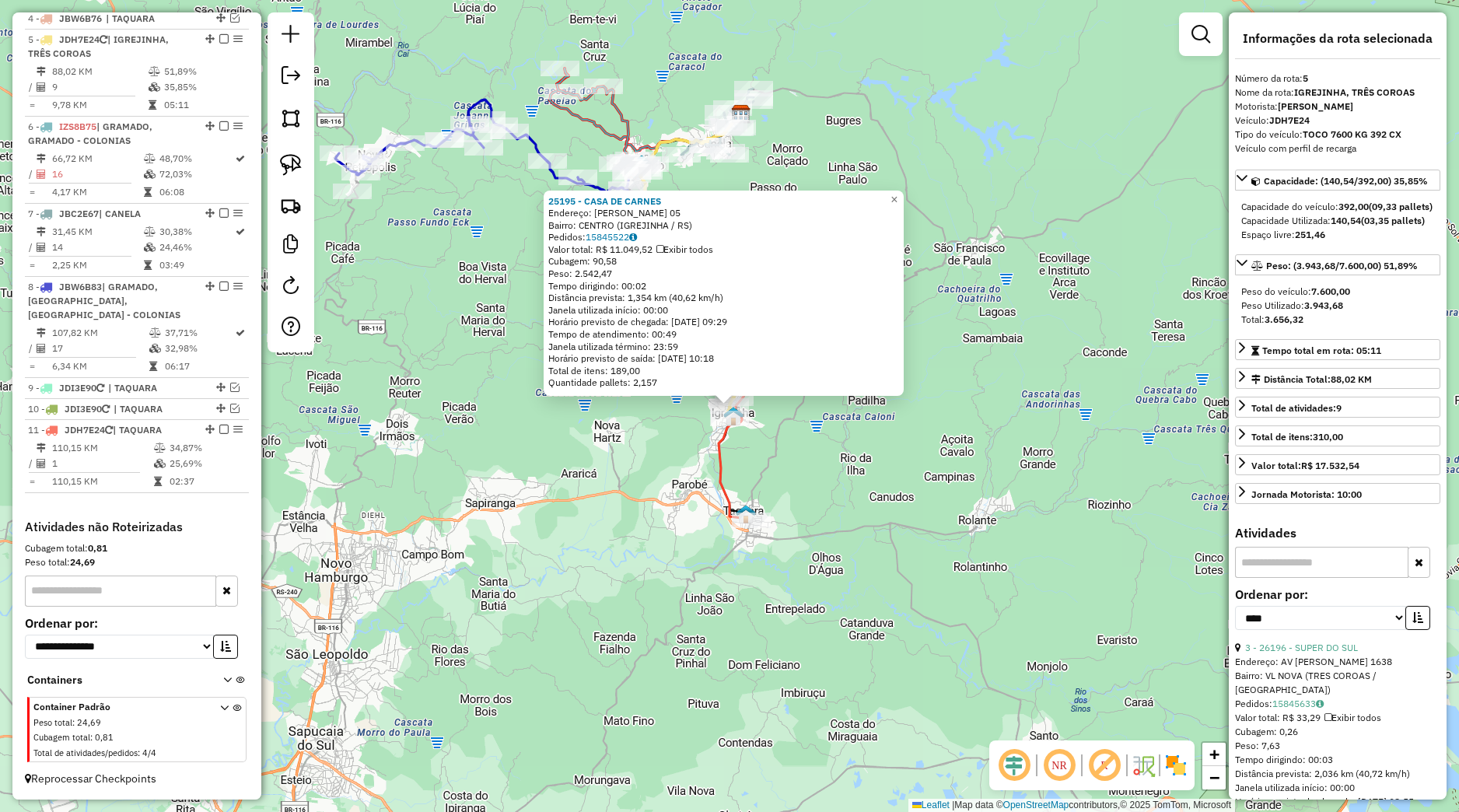
click at [791, 420] on div "25195 - CASA DE CARNES Endereço: MAL [PERSON_NAME] E SILVAA 05 Bairro: CENTRO (…" at bounding box center [729, 406] width 1459 height 812
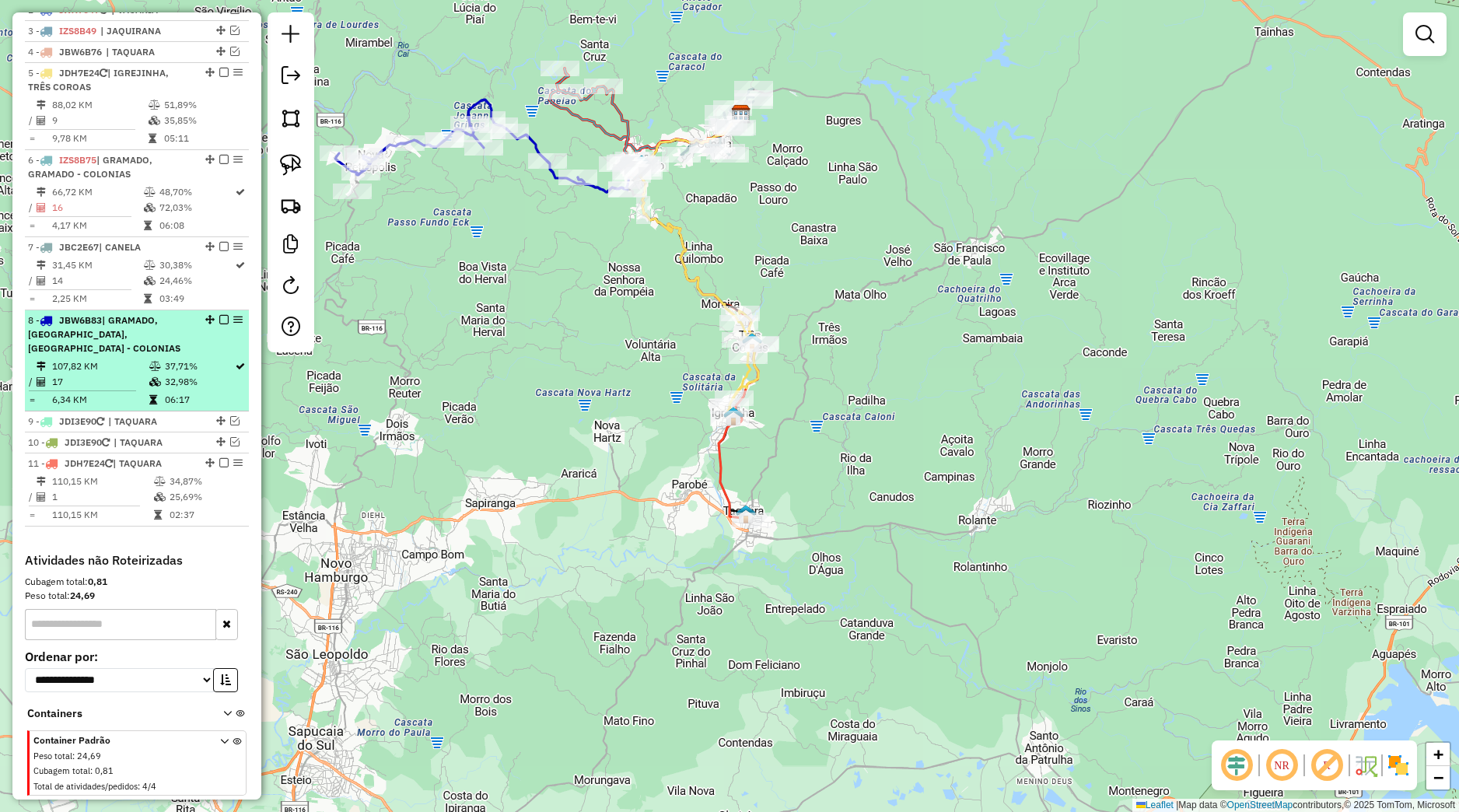
scroll to position [597, 0]
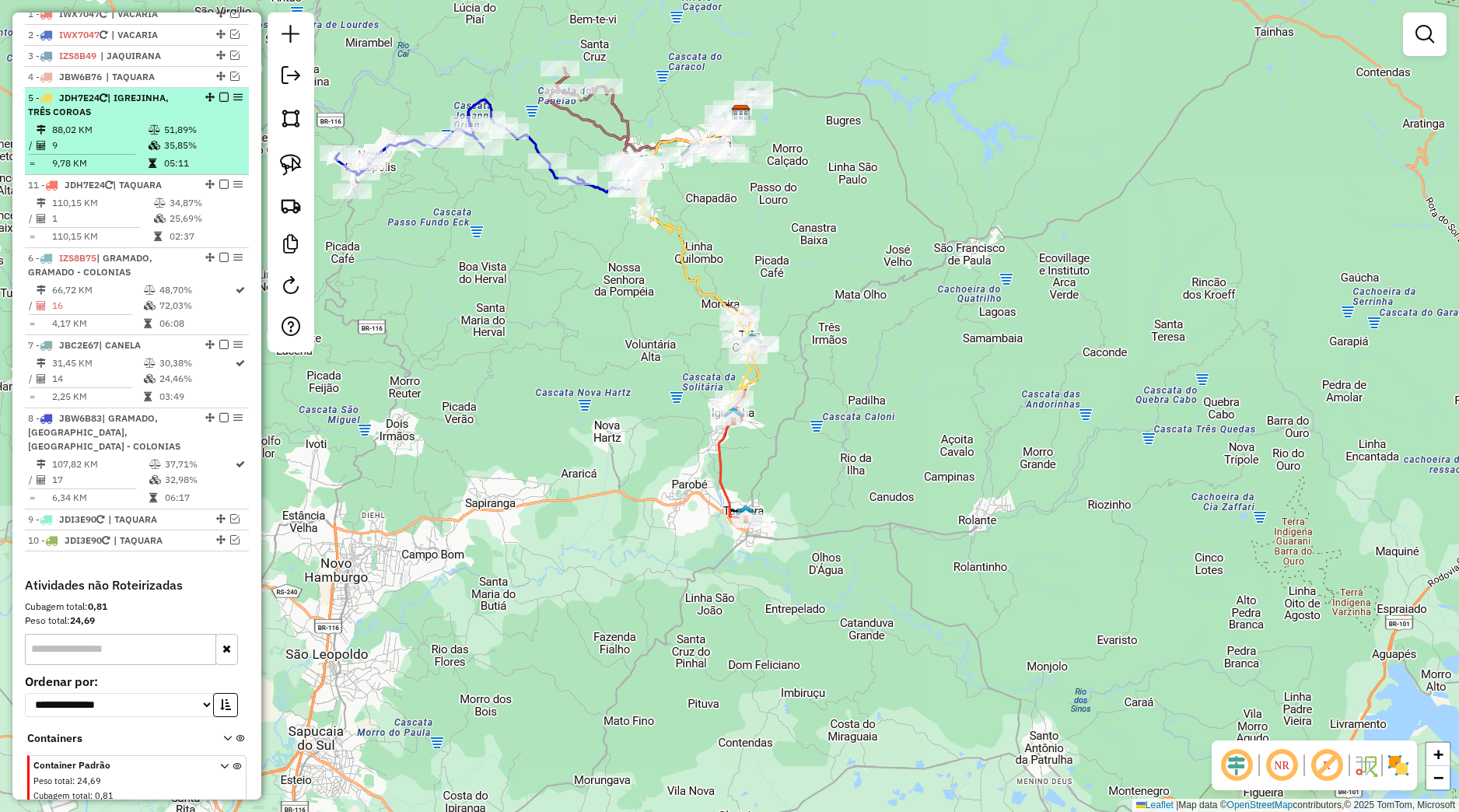
drag, startPoint x: 192, startPoint y: 502, endPoint x: 111, endPoint y: 178, distance: 334.0
click at [111, 178] on ul "1 - IWX7047 | VACARIA 2 - IWX7047 | VACARIA 3 - IZS8B49 | JAQUIRANA 4 - JBW6B76…" at bounding box center [136, 278] width 224 height 548
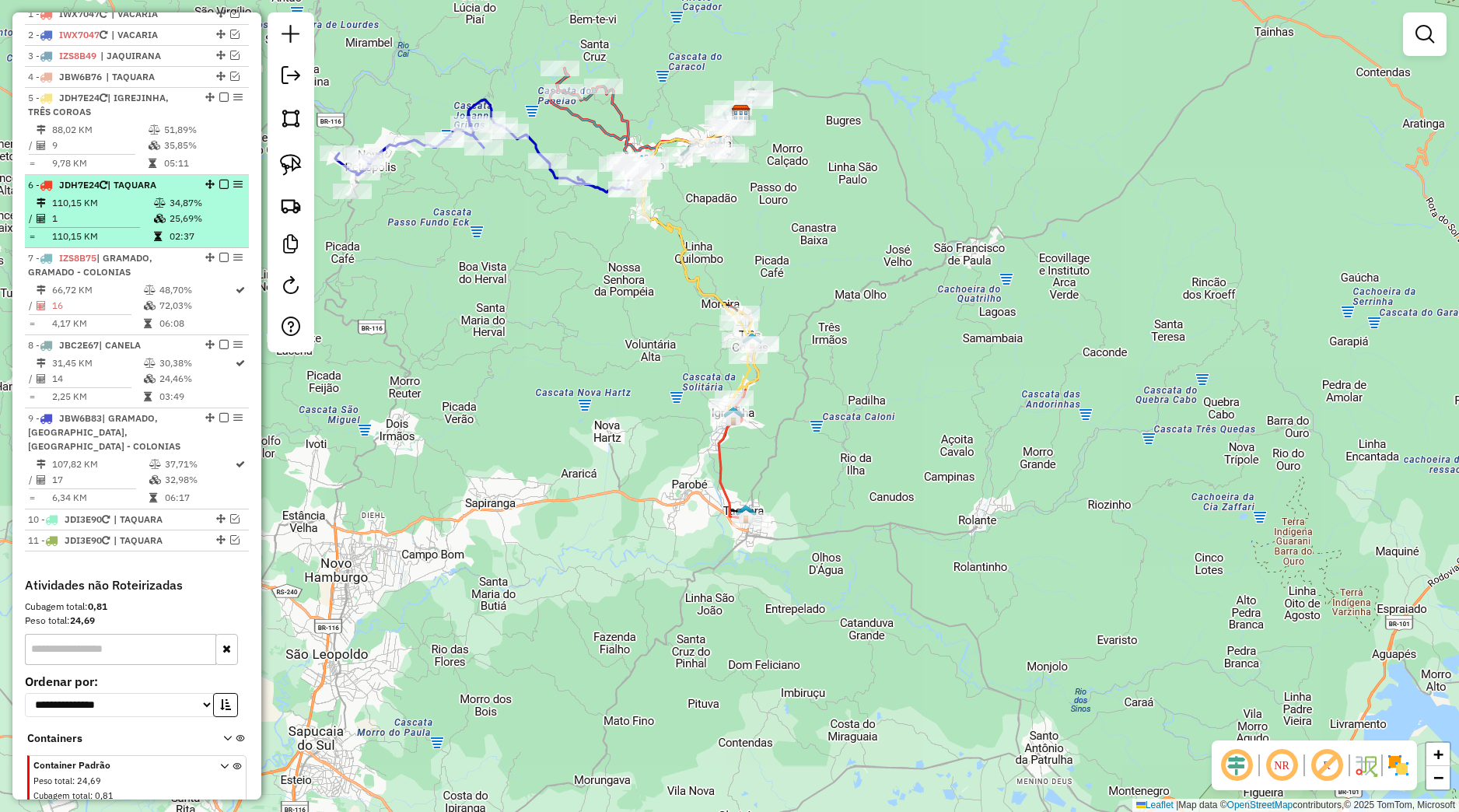
click at [219, 189] on em at bounding box center [223, 184] width 9 height 9
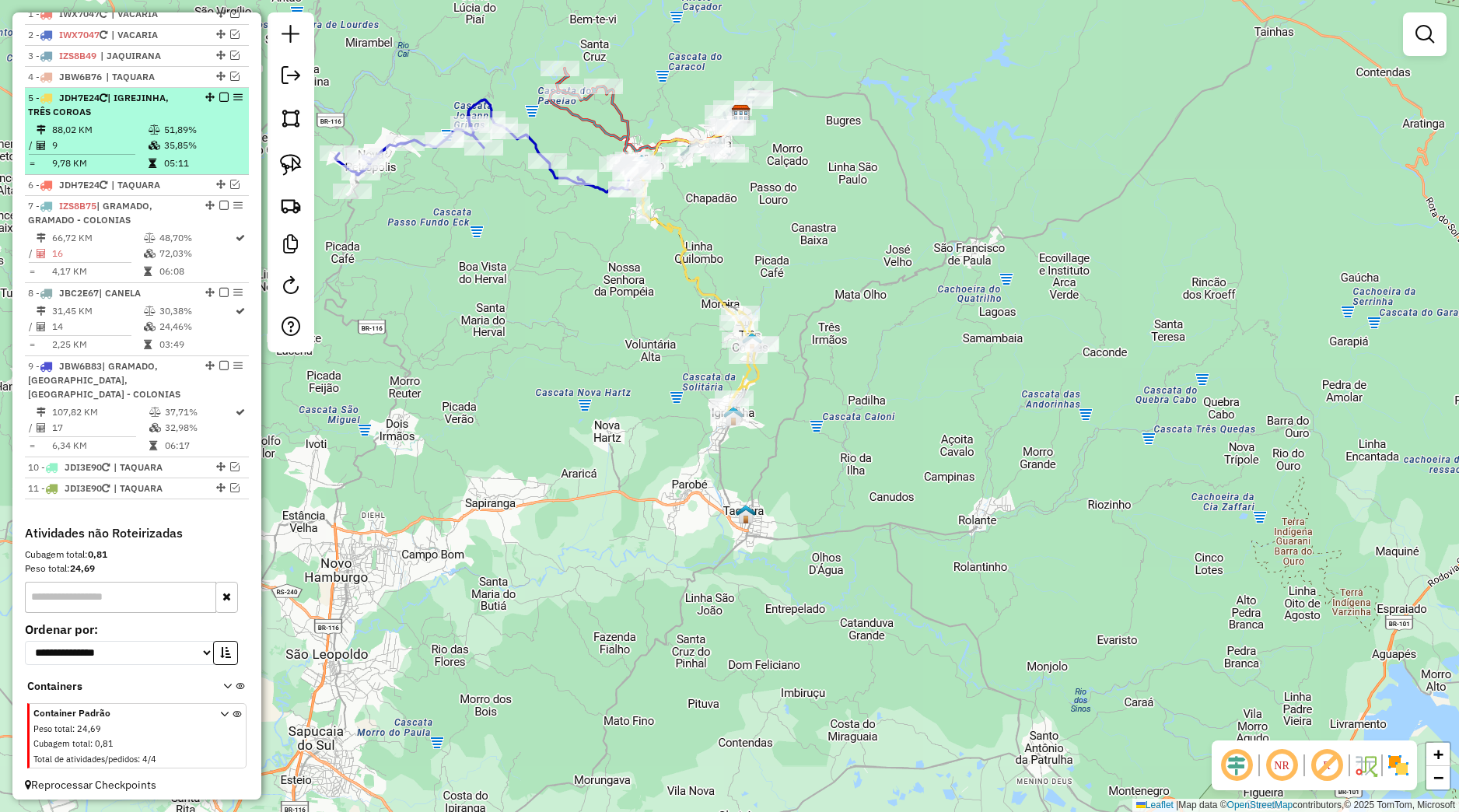
click at [219, 102] on em at bounding box center [223, 97] width 9 height 9
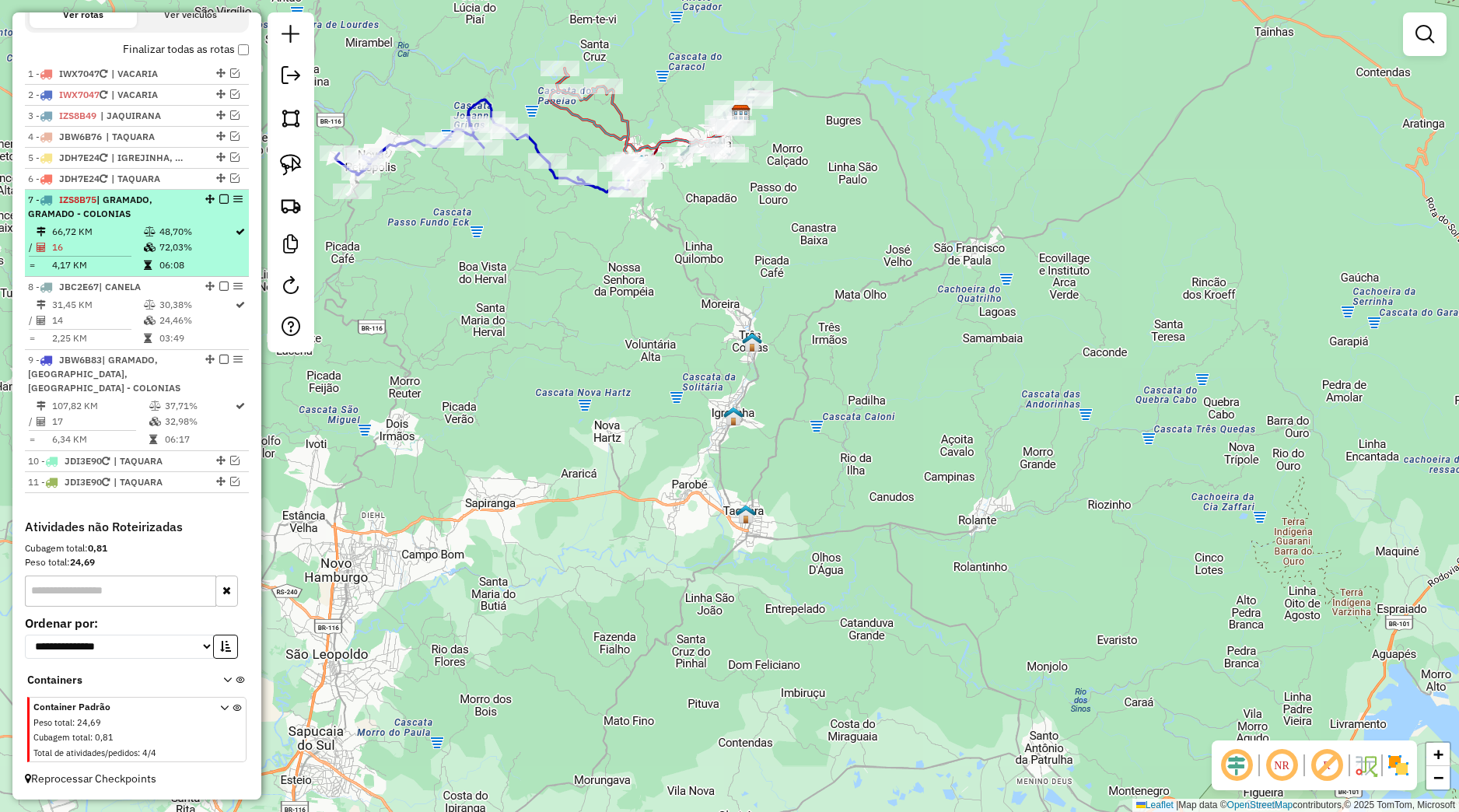
click at [219, 200] on em at bounding box center [223, 199] width 9 height 9
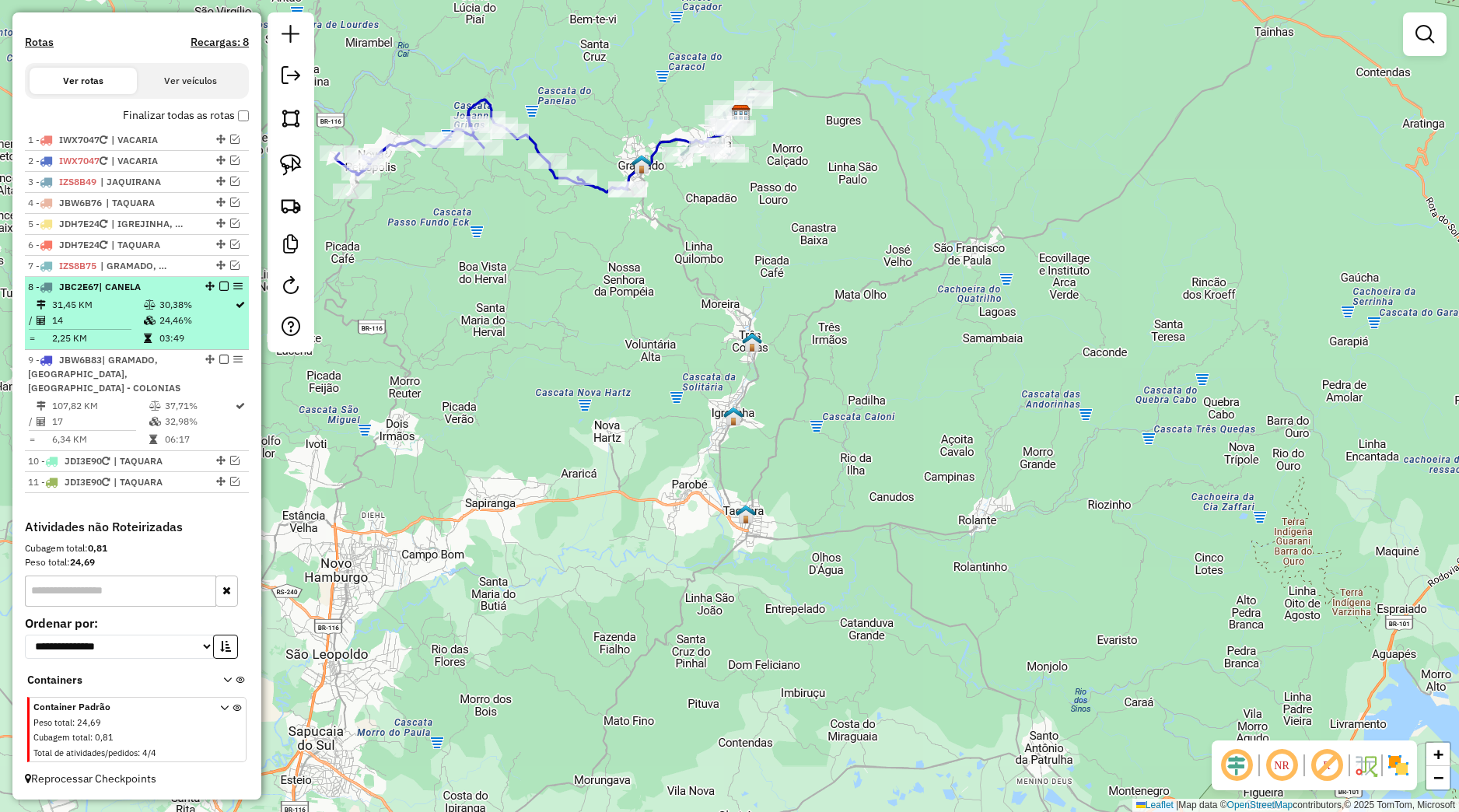
click at [219, 285] on em at bounding box center [223, 286] width 9 height 9
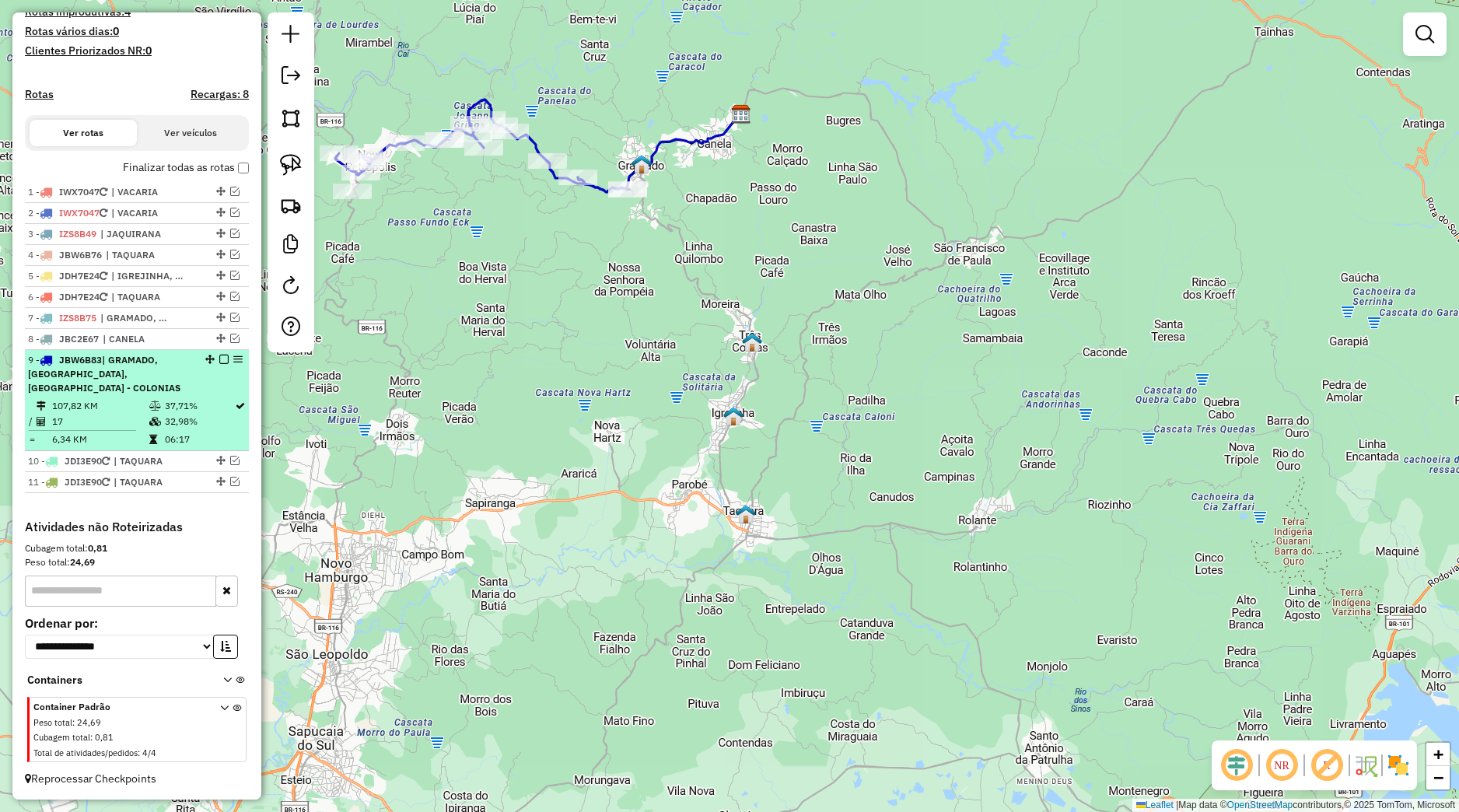
click at [219, 358] on em at bounding box center [223, 359] width 9 height 9
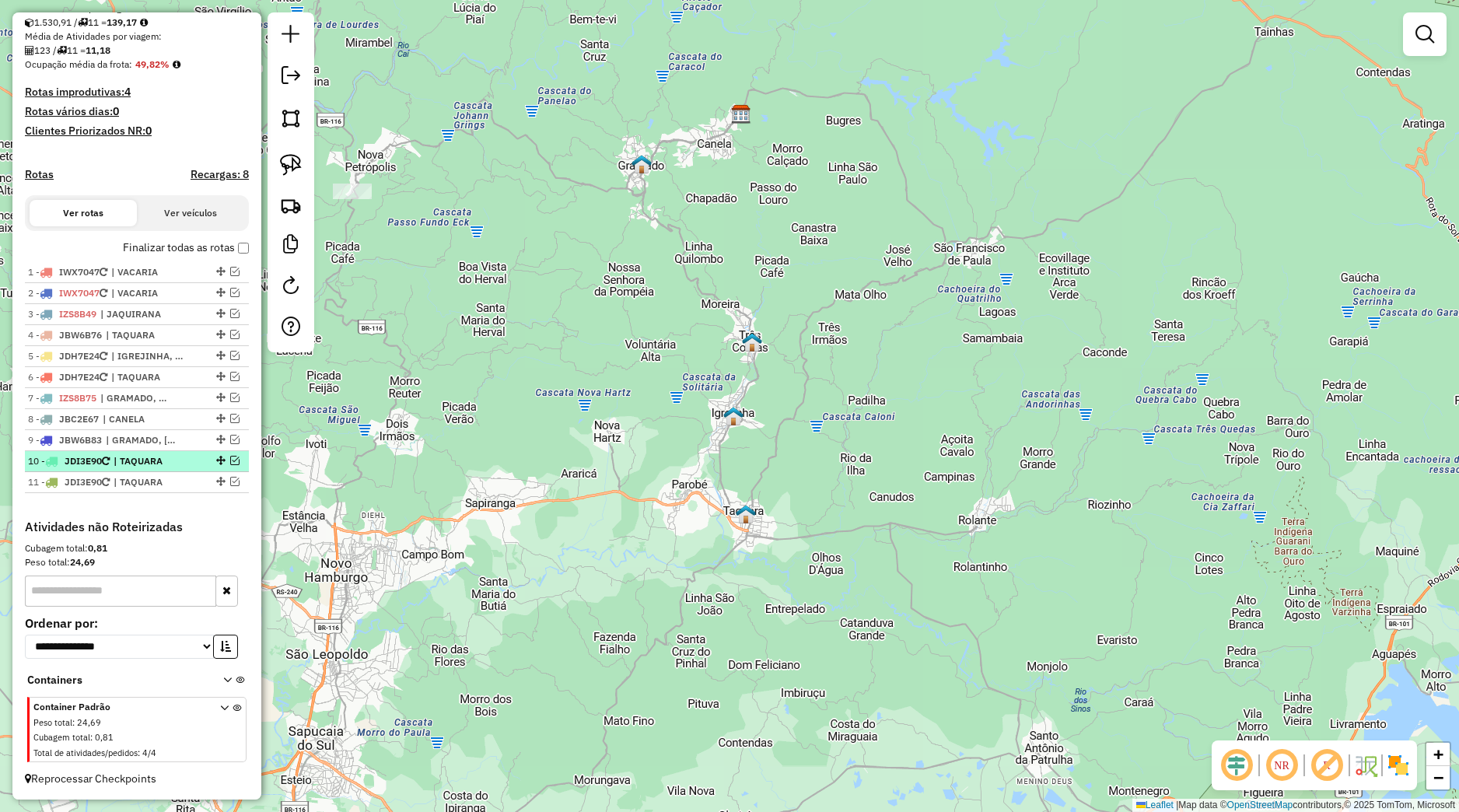
click at [230, 465] on em at bounding box center [234, 460] width 9 height 9
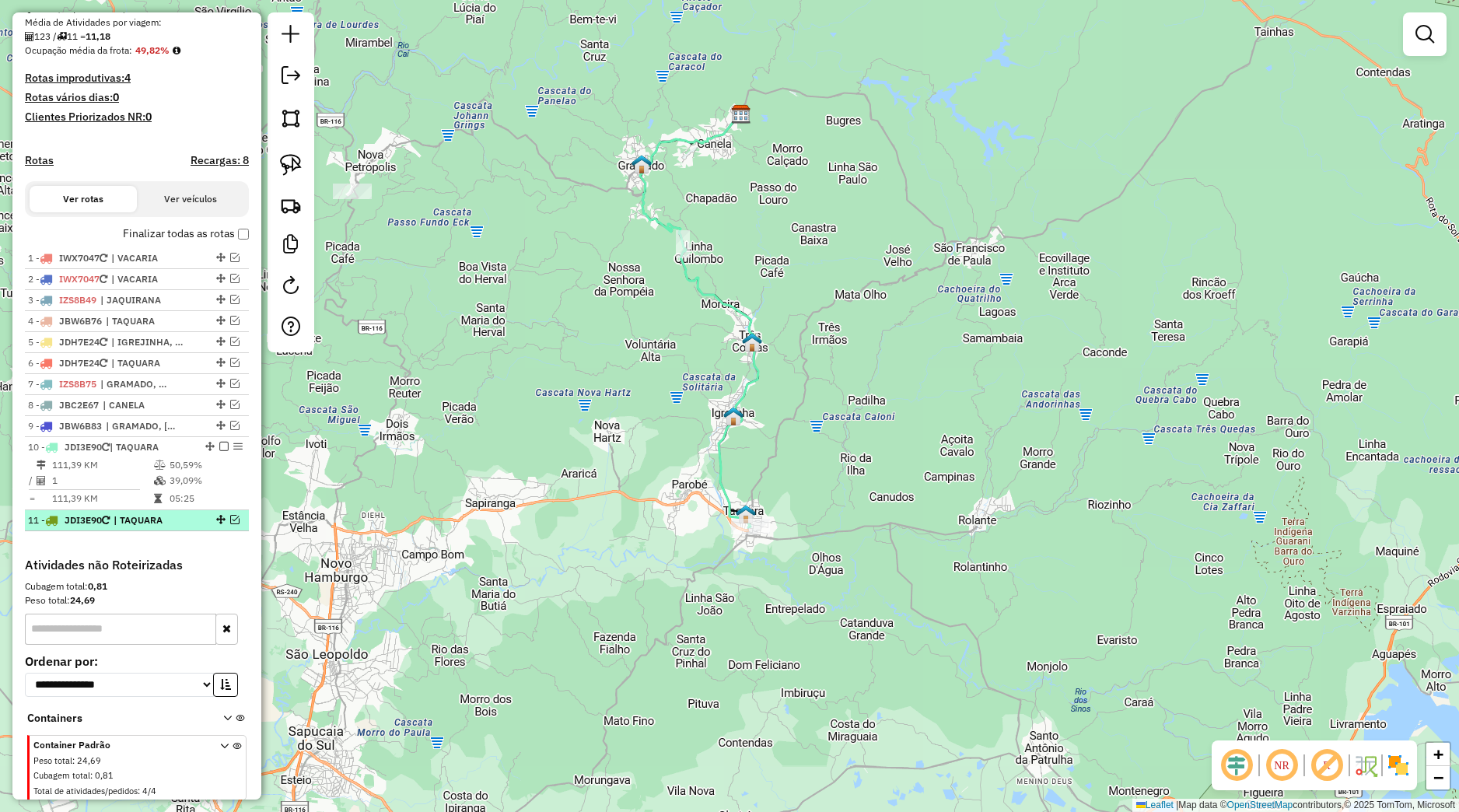
click at [230, 525] on em at bounding box center [234, 519] width 9 height 9
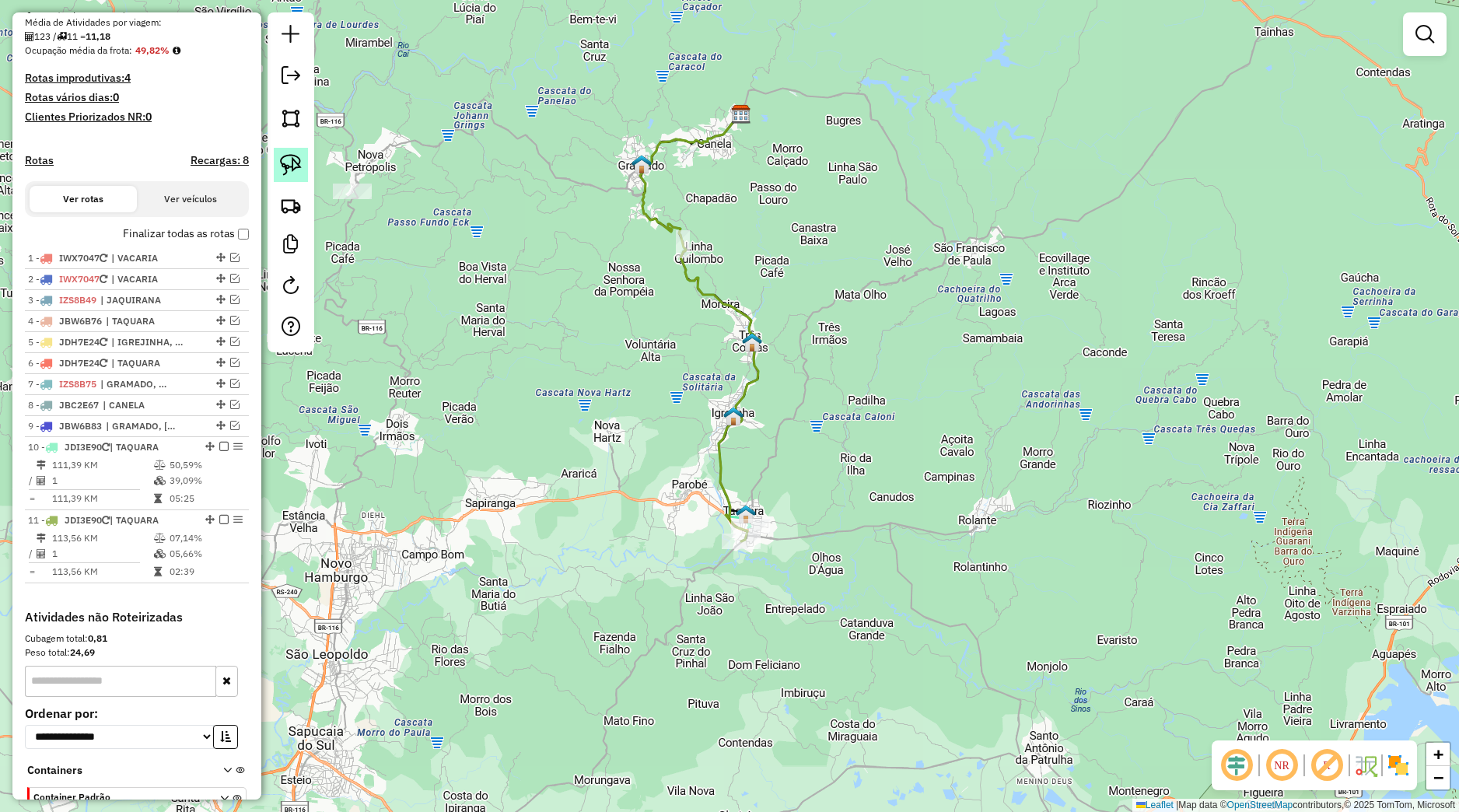
click at [297, 170] on img at bounding box center [291, 165] width 22 height 22
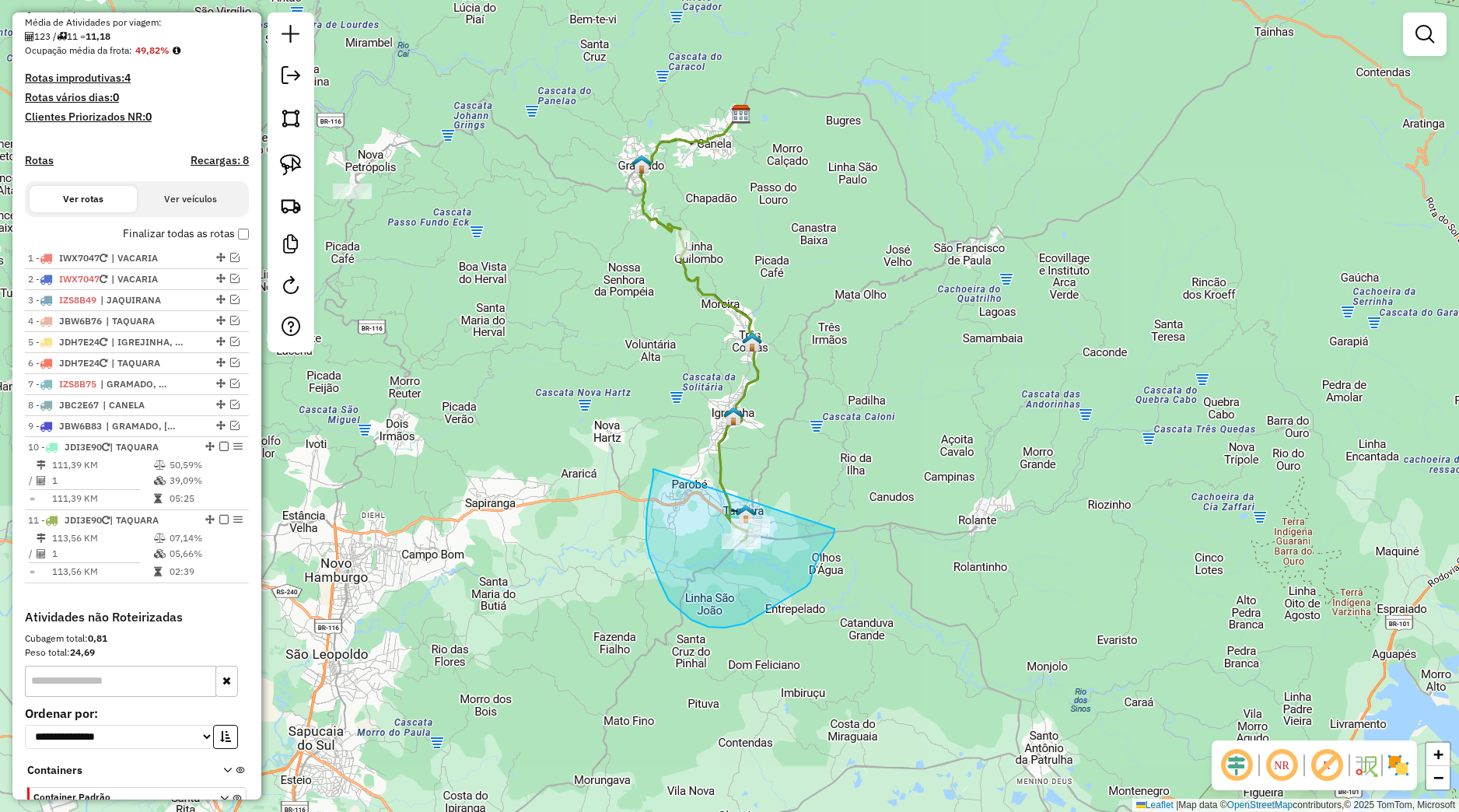
drag, startPoint x: 654, startPoint y: 471, endPoint x: 835, endPoint y: 529, distance: 190.1
click at [835, 529] on div "Janela de atendimento Grade de atendimento Capacidade Transportadoras Veículos …" at bounding box center [729, 406] width 1459 height 812
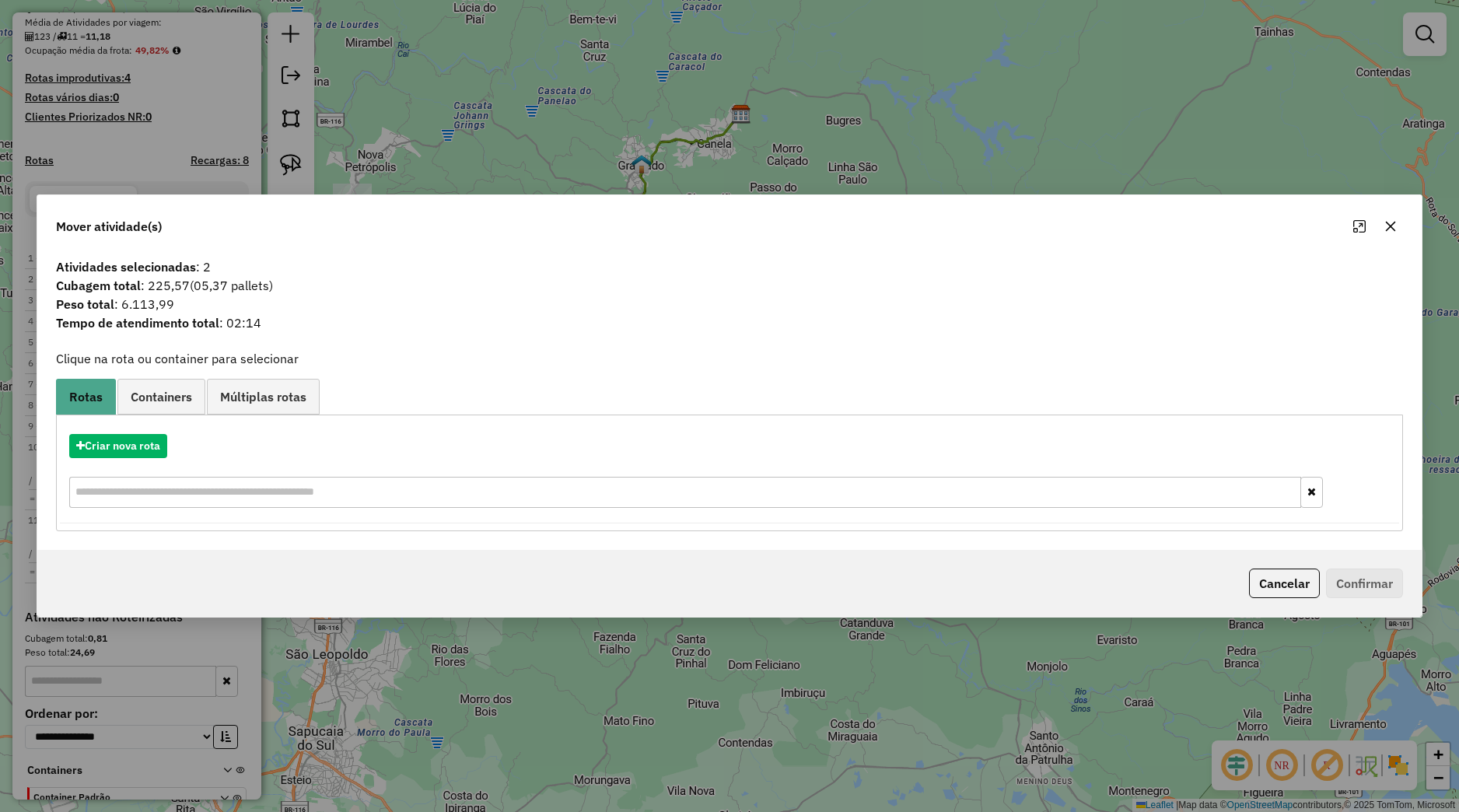
click at [1399, 236] on div at bounding box center [1375, 227] width 56 height 25
click at [1383, 229] on button "button" at bounding box center [1391, 227] width 25 height 25
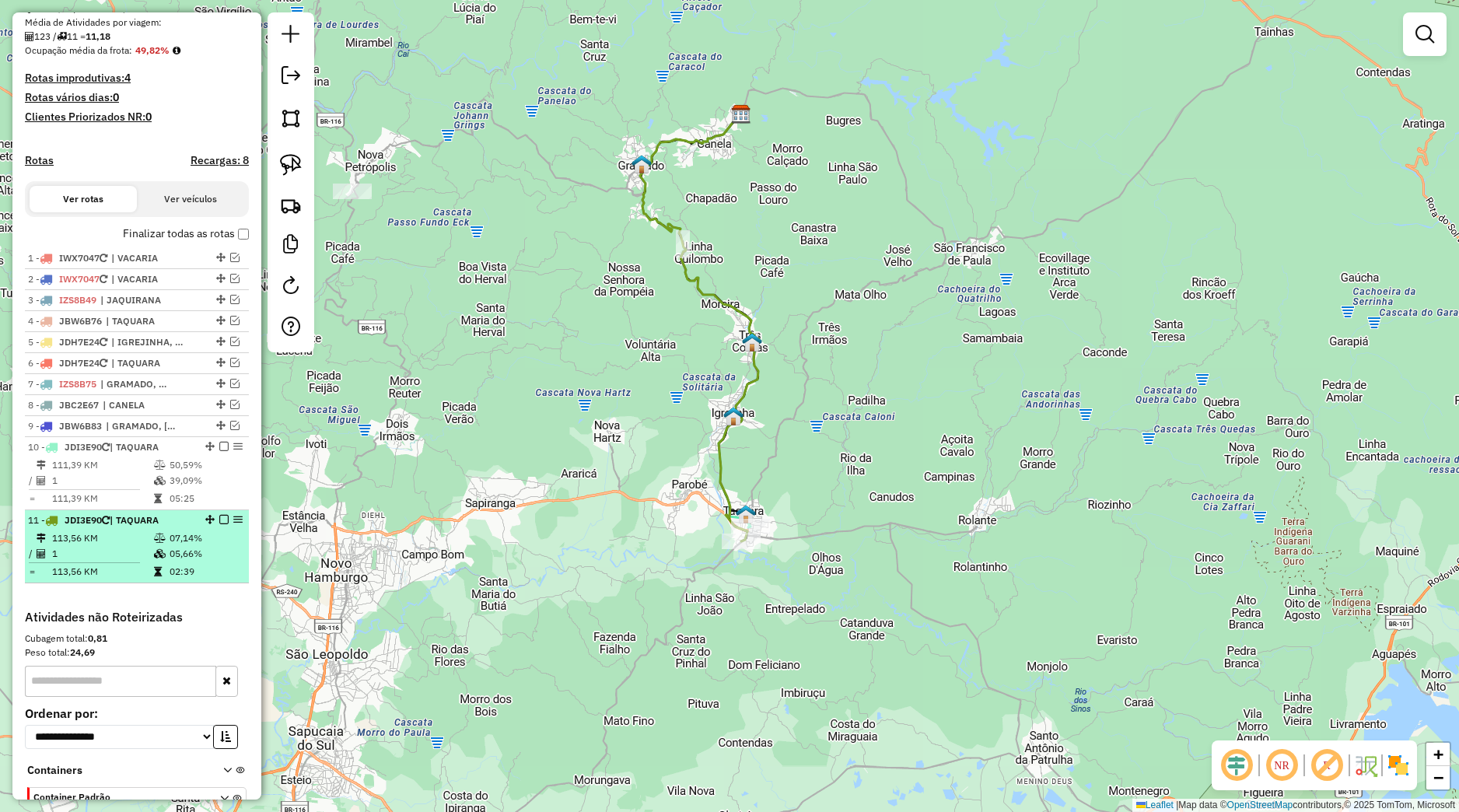
click at [219, 525] on em at bounding box center [223, 519] width 9 height 9
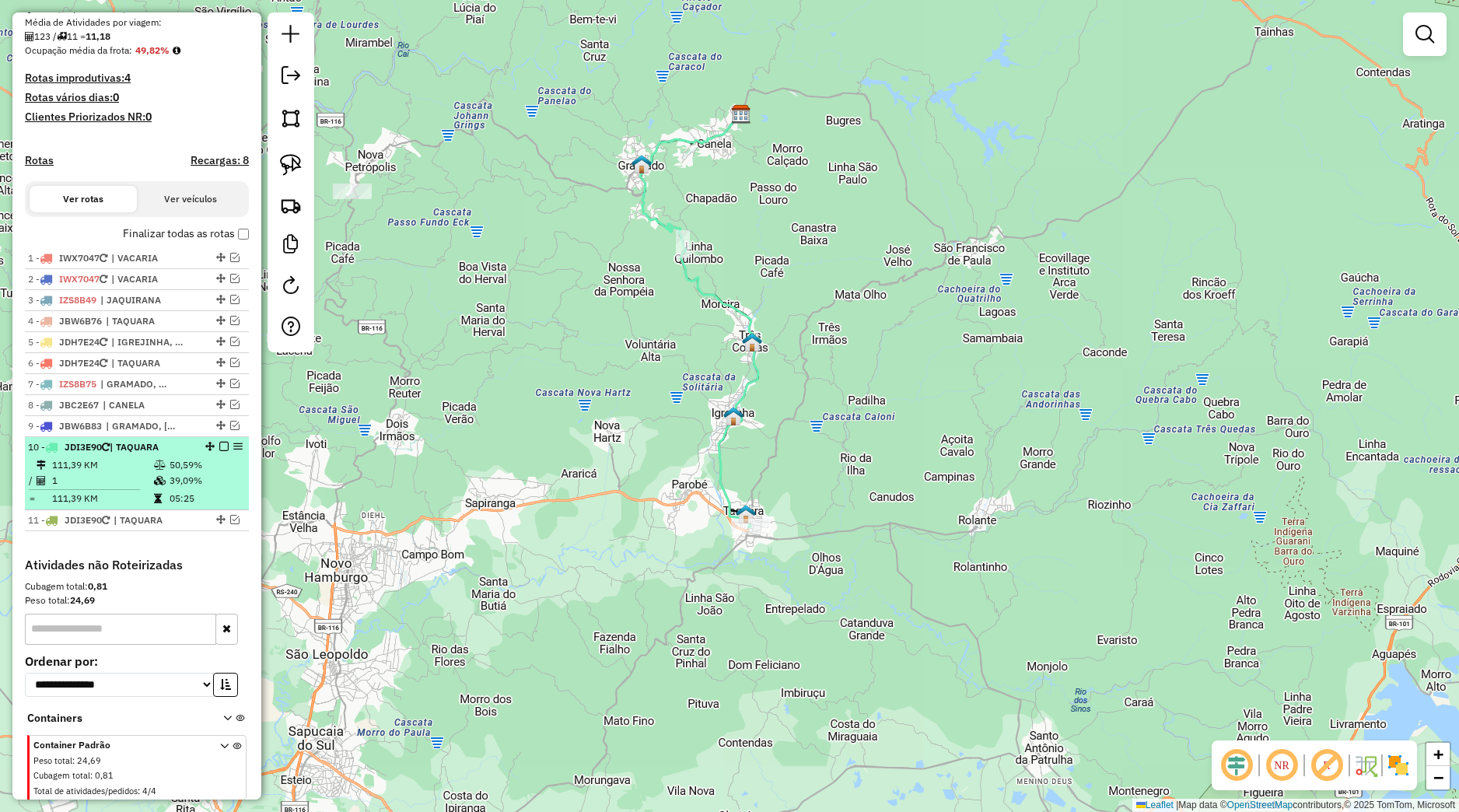
click at [219, 451] on em at bounding box center [223, 446] width 9 height 9
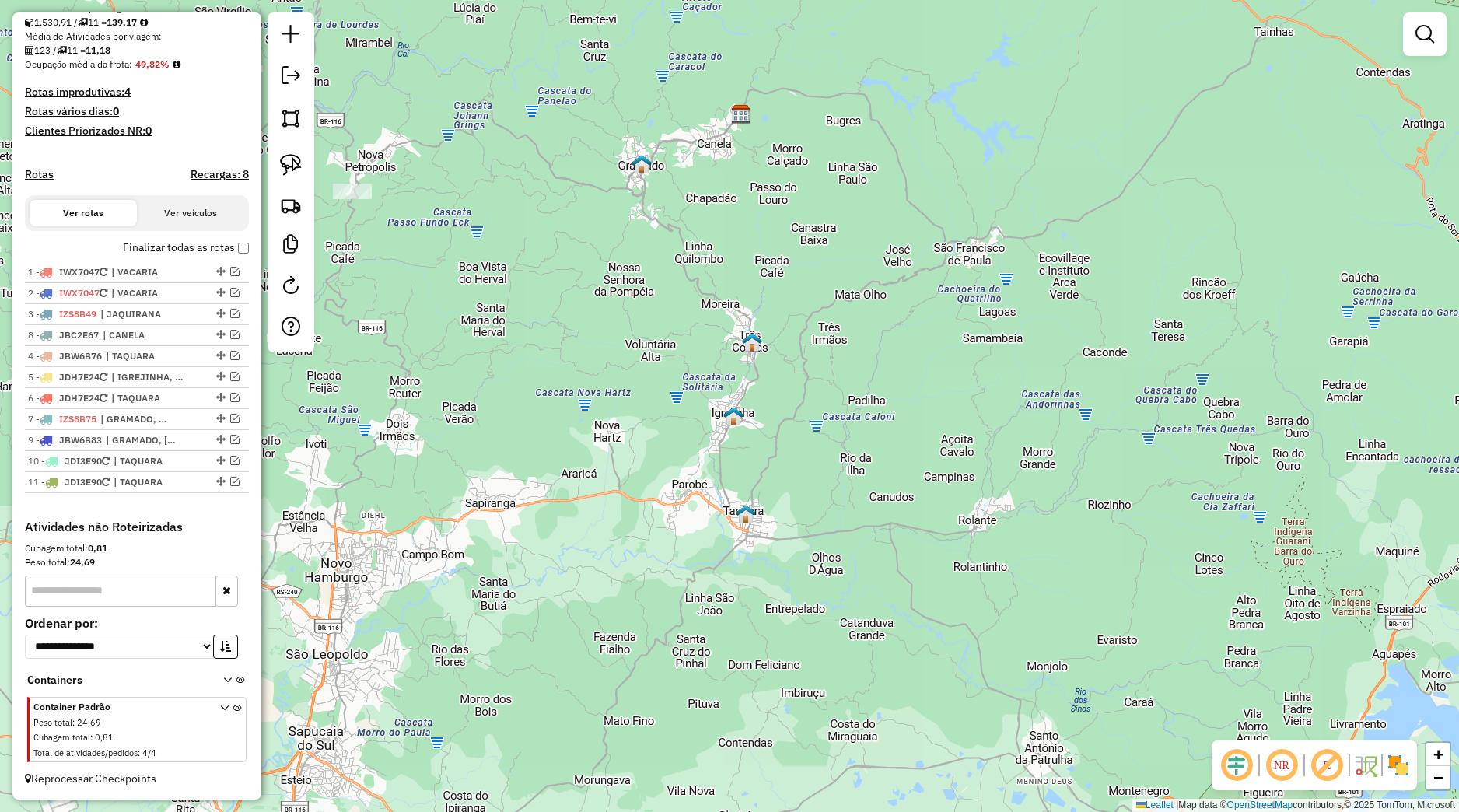
drag, startPoint x: 206, startPoint y: 420, endPoint x: 170, endPoint y: 334, distance: 93.2
click at [170, 334] on div "8 - JBC2E67 | CANELA" at bounding box center [136, 335] width 218 height 14
select select "*********"
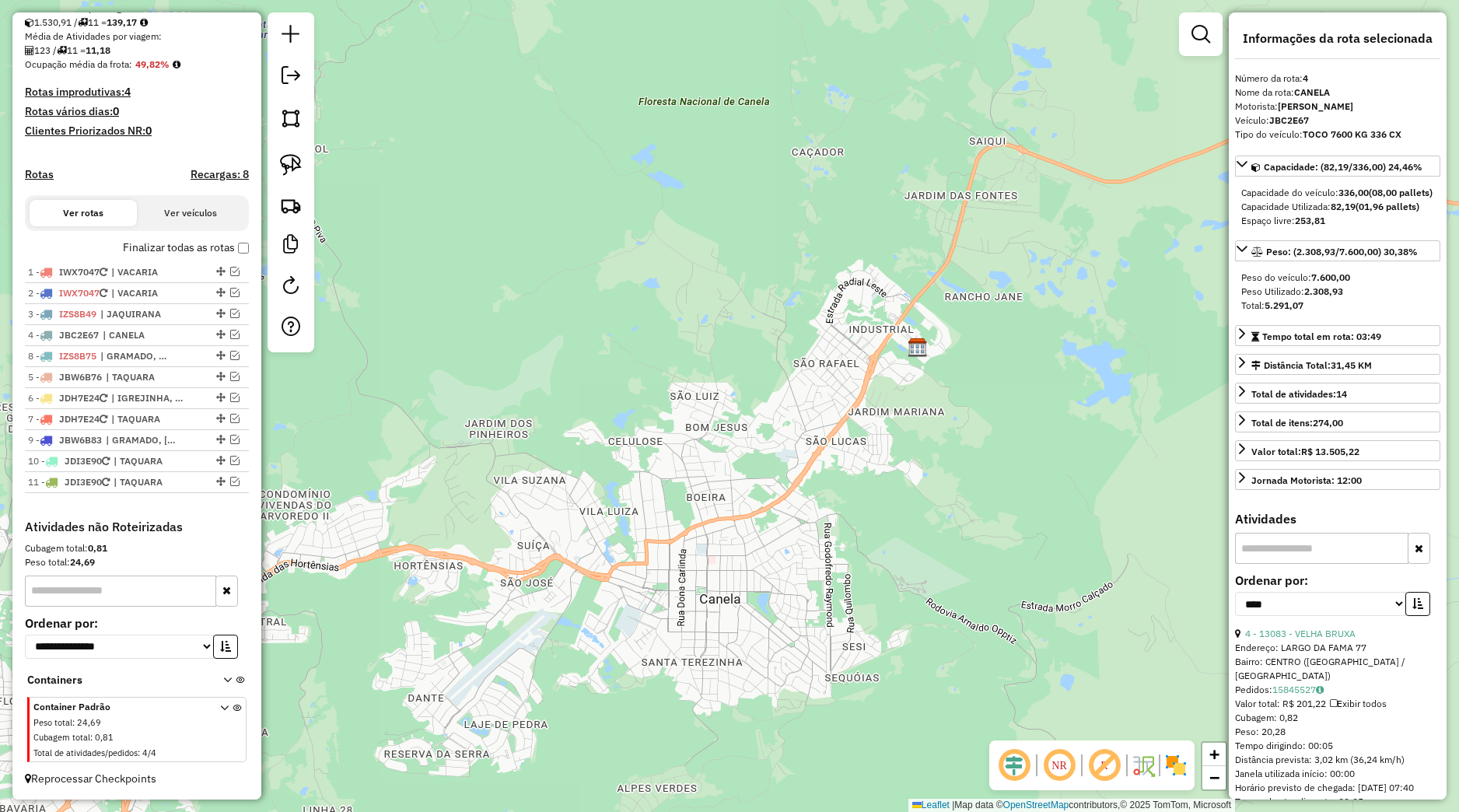
drag, startPoint x: 203, startPoint y: 418, endPoint x: 146, endPoint y: 355, distance: 85.0
click at [146, 355] on div "8 - IZS8B75 | GRAMADO, GRAMADO - COLONIAS" at bounding box center [136, 356] width 218 height 14
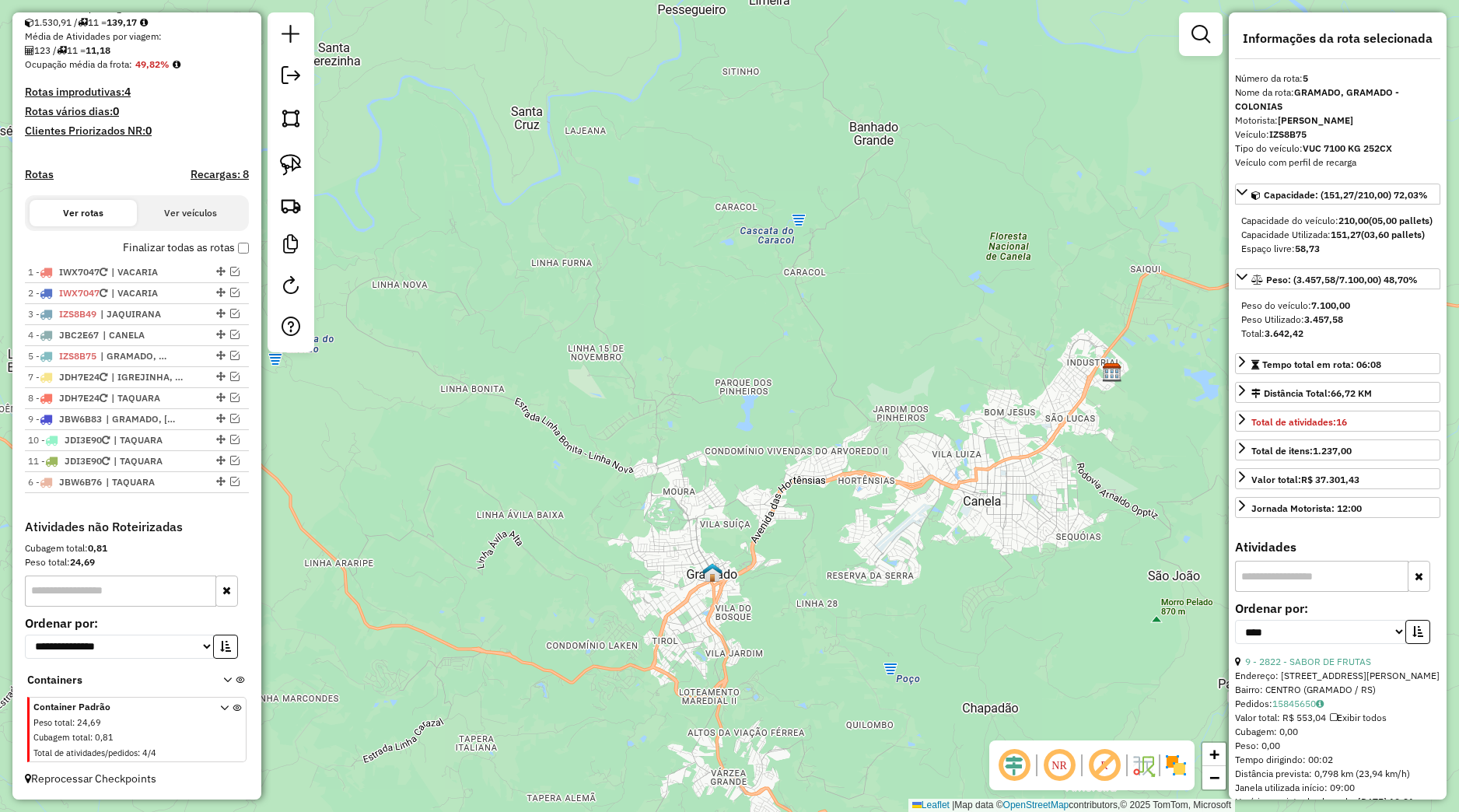
drag, startPoint x: 205, startPoint y: 378, endPoint x: 181, endPoint y: 510, distance: 134.2
click at [181, 510] on div "1 - IWX7047 | VACARIA 2 - IWX7047 | VACARIA 3 - IZS8B49 | JAQUIRANA 4 - JBC2E67…" at bounding box center [136, 391] width 224 height 258
drag, startPoint x: 204, startPoint y: 417, endPoint x: 173, endPoint y: 374, distance: 53.0
click at [173, 392] on div "8 - JBW6B83 | GRAMADO, [GEOGRAPHIC_DATA], [GEOGRAPHIC_DATA] - COLONIAS" at bounding box center [136, 398] width 218 height 14
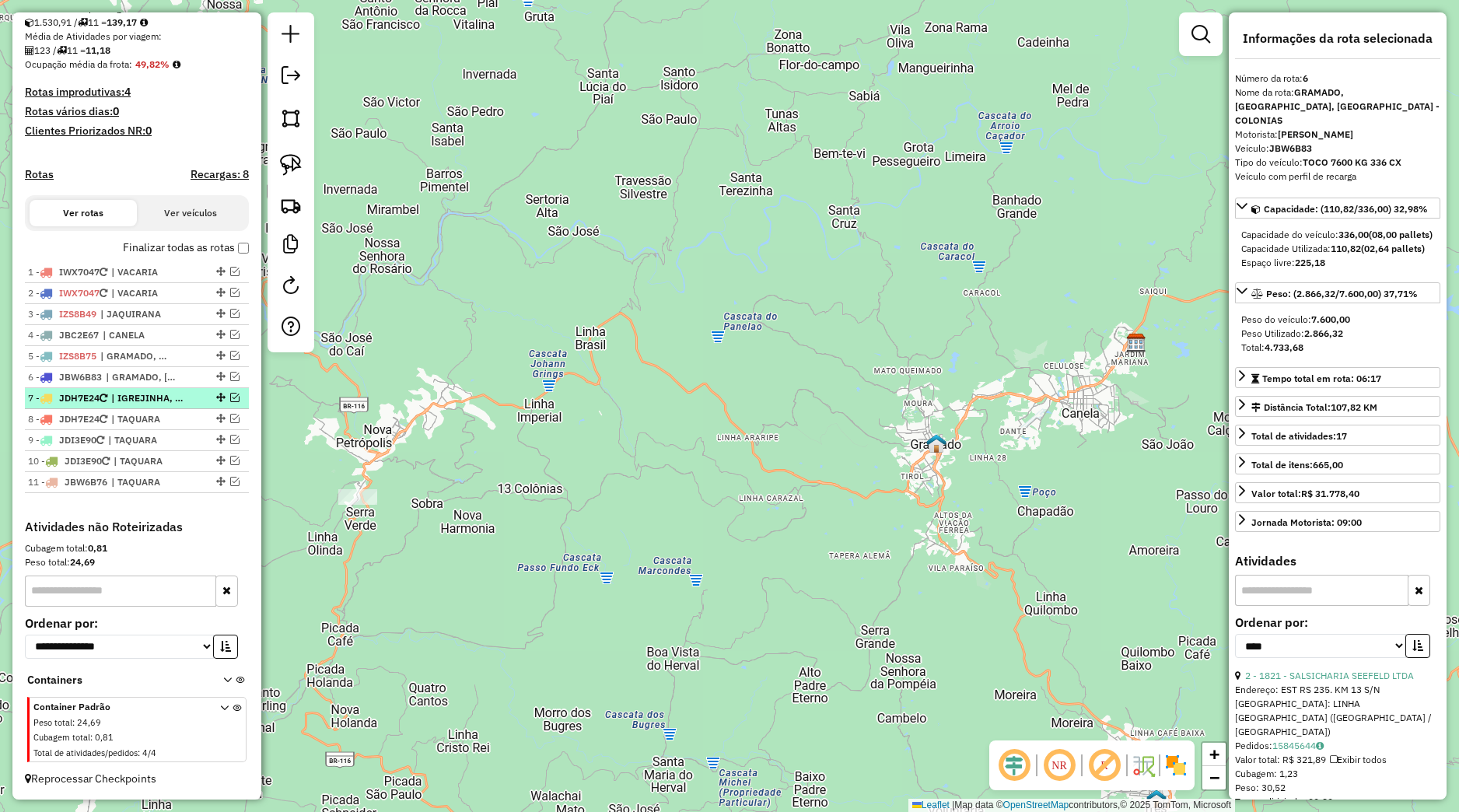
click at [196, 401] on div at bounding box center [219, 397] width 47 height 9
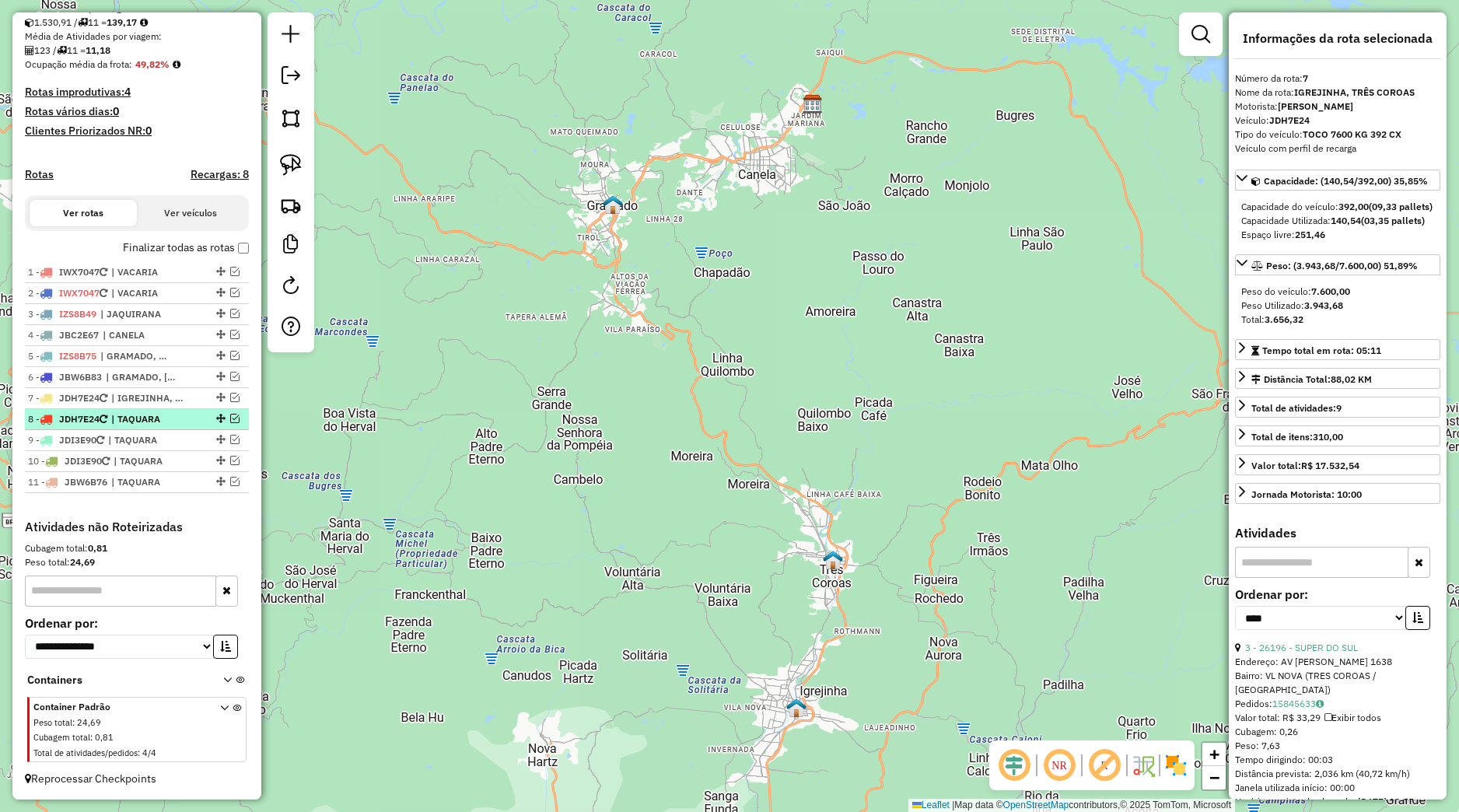
click at [173, 419] on span "| TAQUARA" at bounding box center [146, 419] width 71 height 14
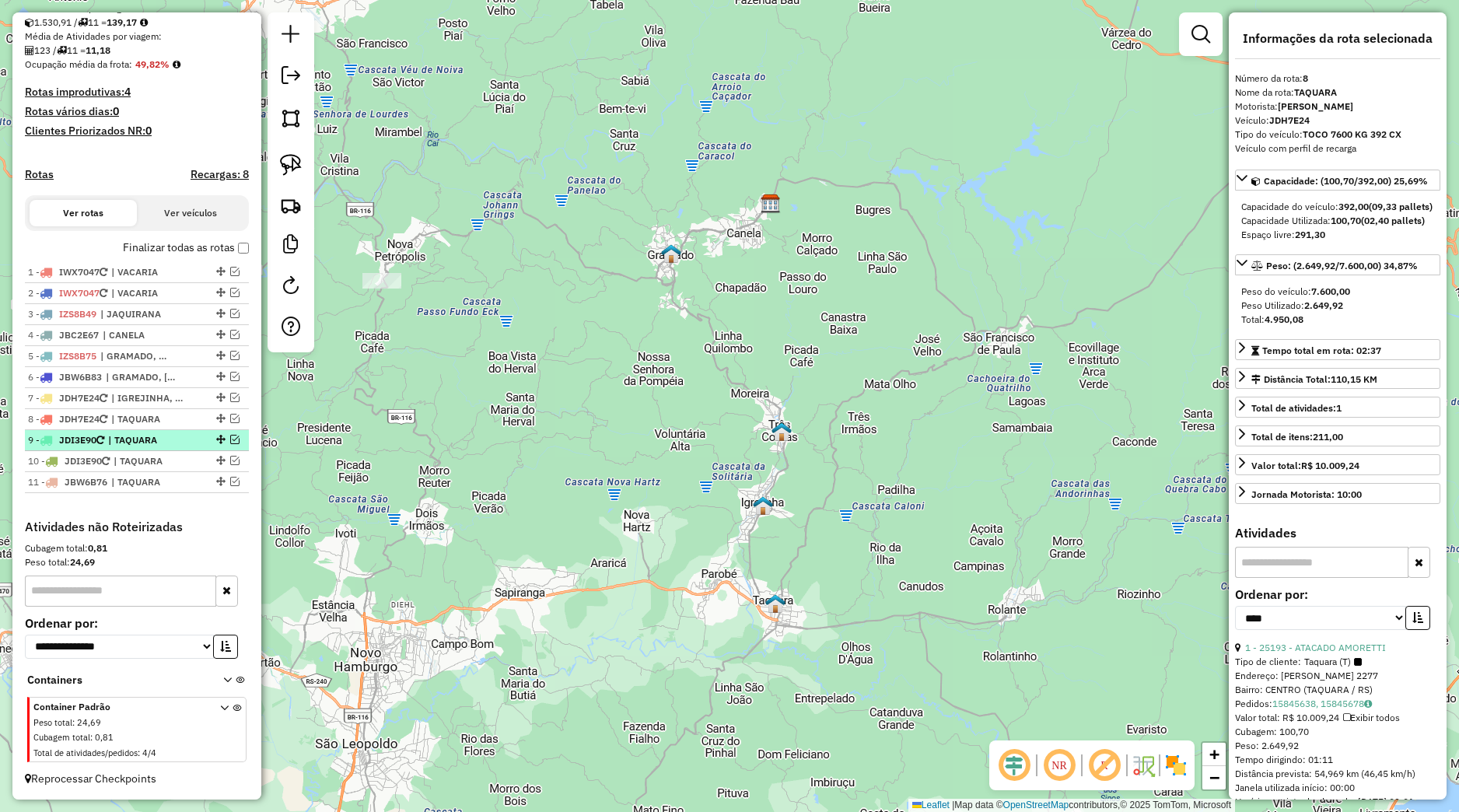
click at [177, 435] on span "| TAQUARA" at bounding box center [144, 440] width 71 height 14
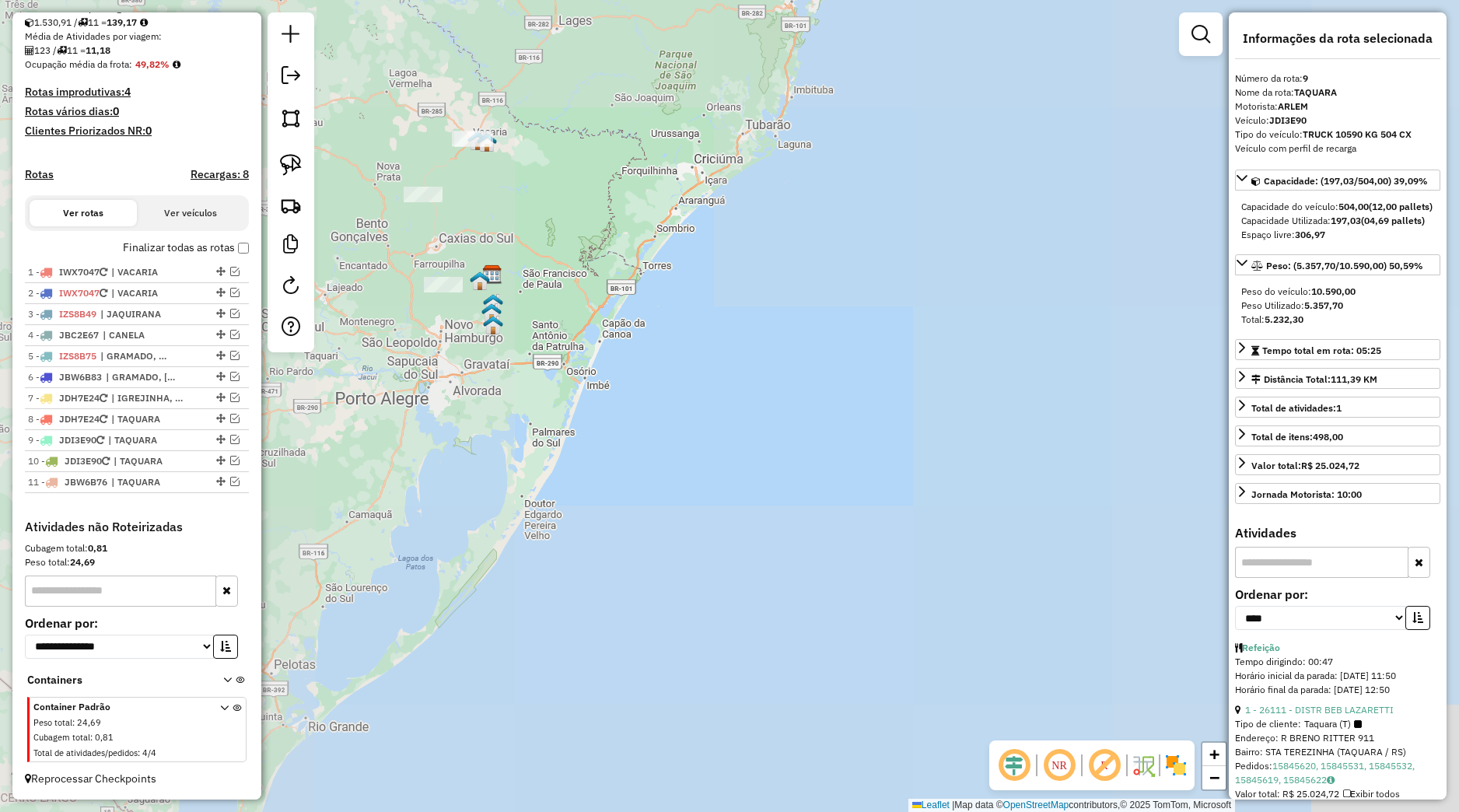
drag, startPoint x: 479, startPoint y: 289, endPoint x: 594, endPoint y: 442, distance: 191.4
click at [503, 314] on img at bounding box center [493, 303] width 21 height 21
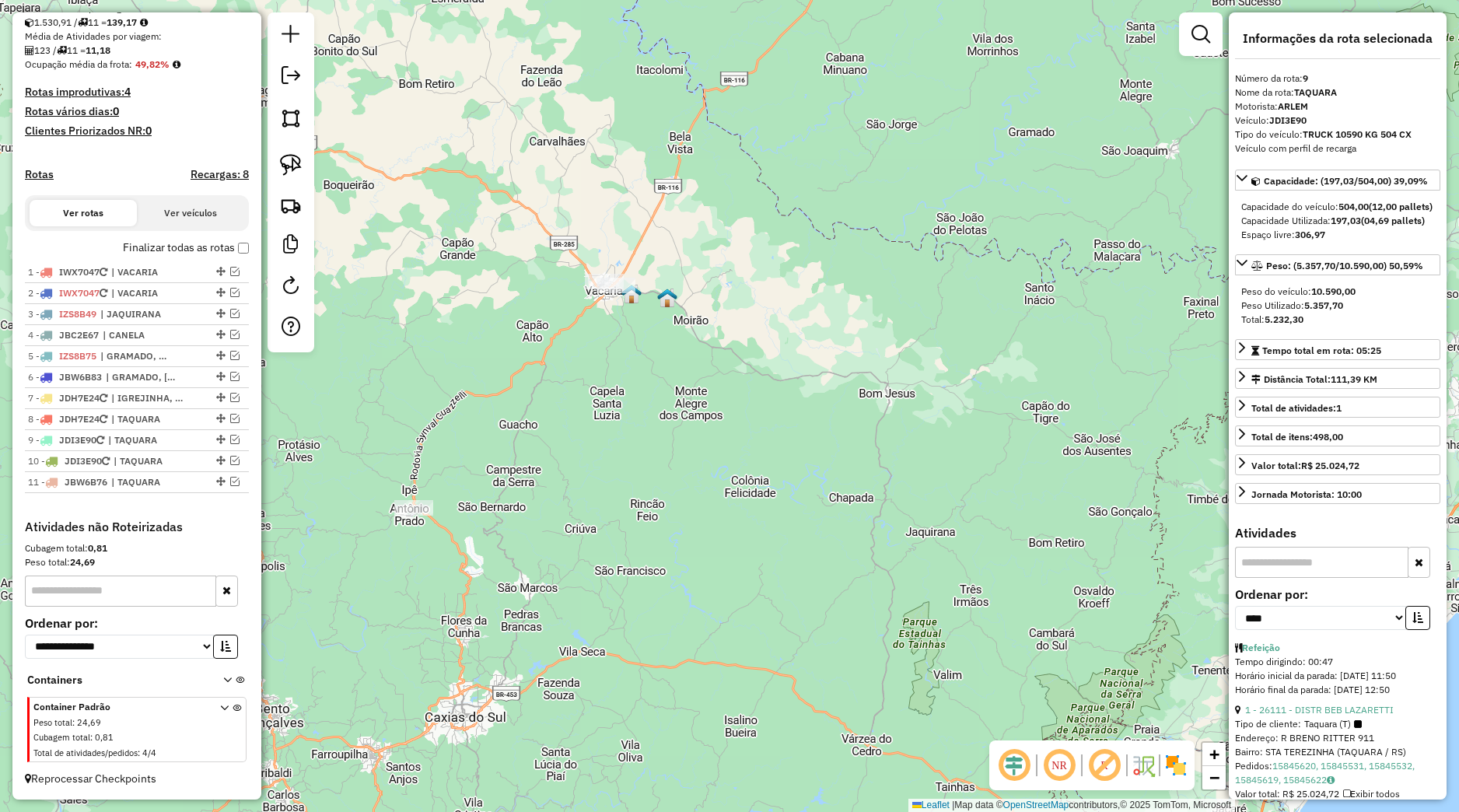
scroll to position [61, 0]
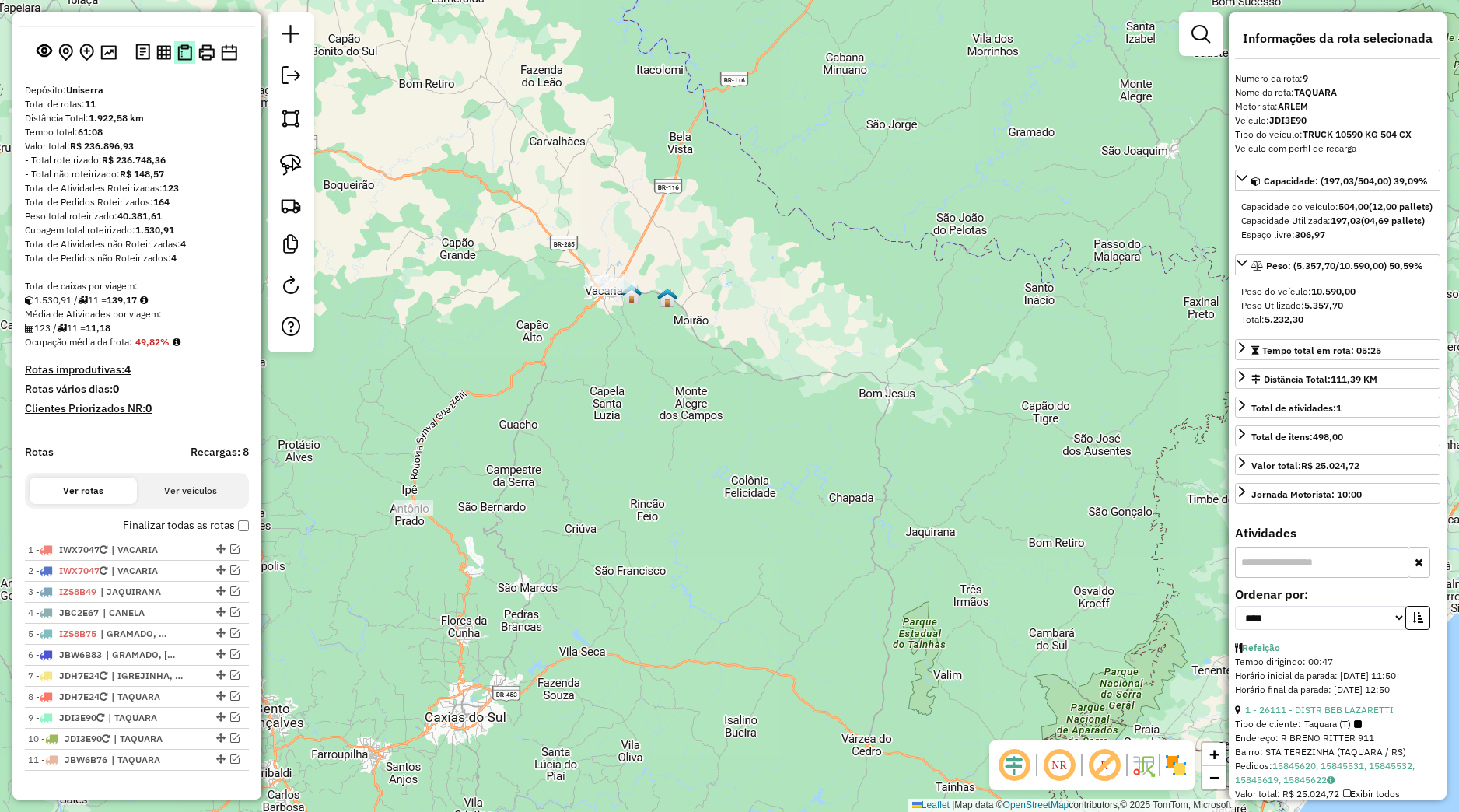
click at [181, 61] on img at bounding box center [185, 53] width 15 height 16
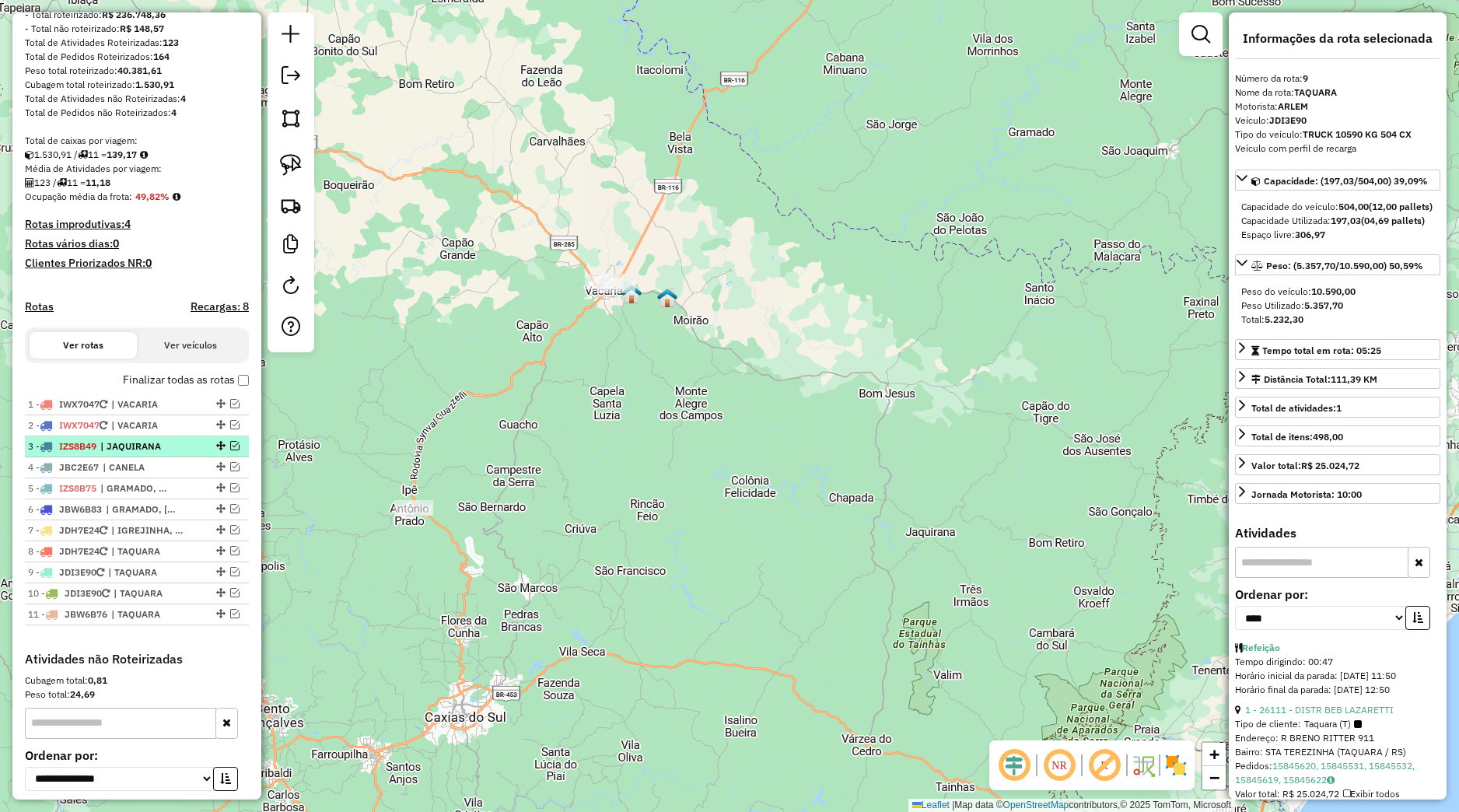
click at [144, 453] on span "| JAQUIRANA" at bounding box center [135, 446] width 71 height 14
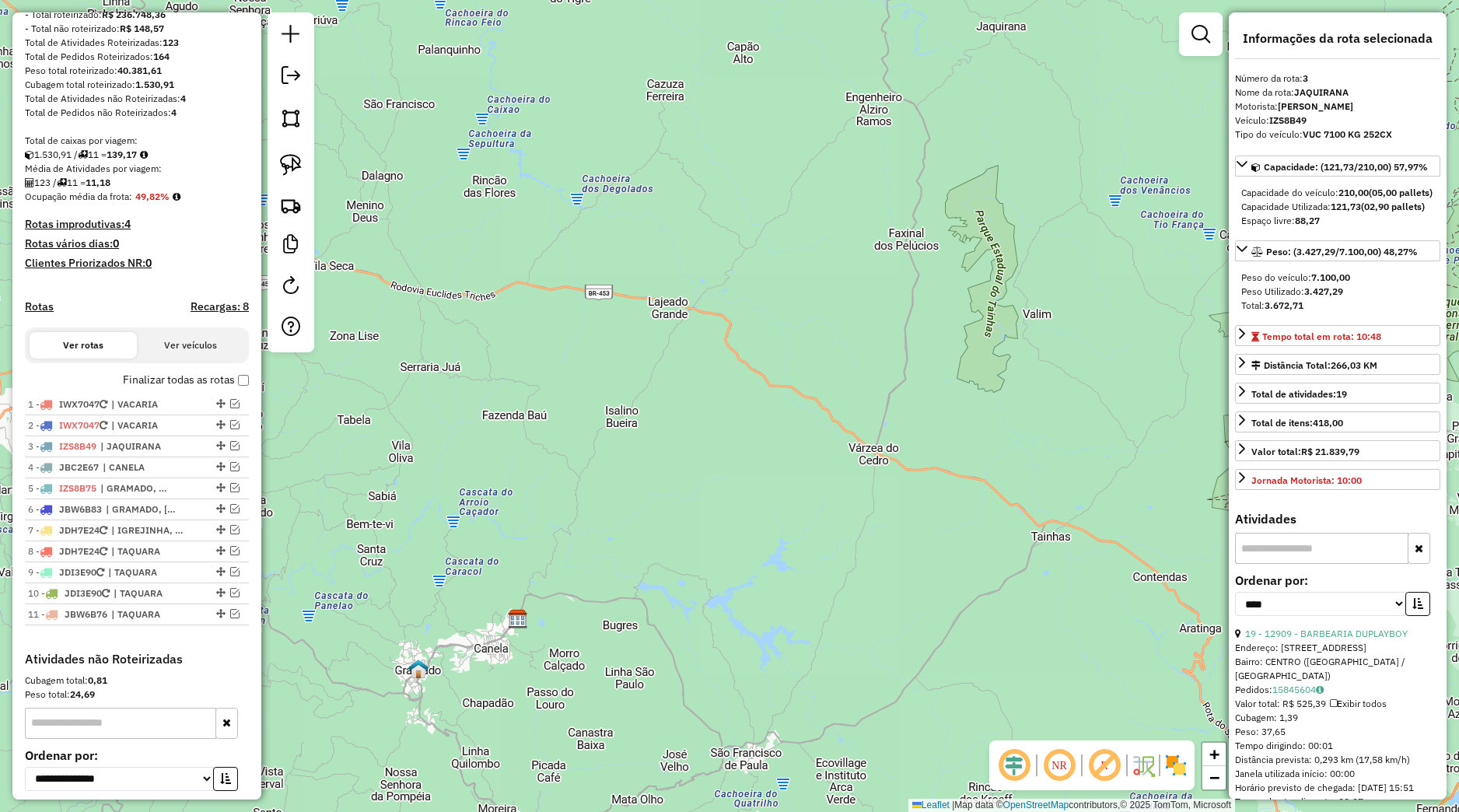
drag, startPoint x: 574, startPoint y: 590, endPoint x: 571, endPoint y: 553, distance: 37.1
click at [601, 568] on div "Janela de atendimento Grade de atendimento Capacidade Transportadoras Veículos …" at bounding box center [729, 406] width 1459 height 812
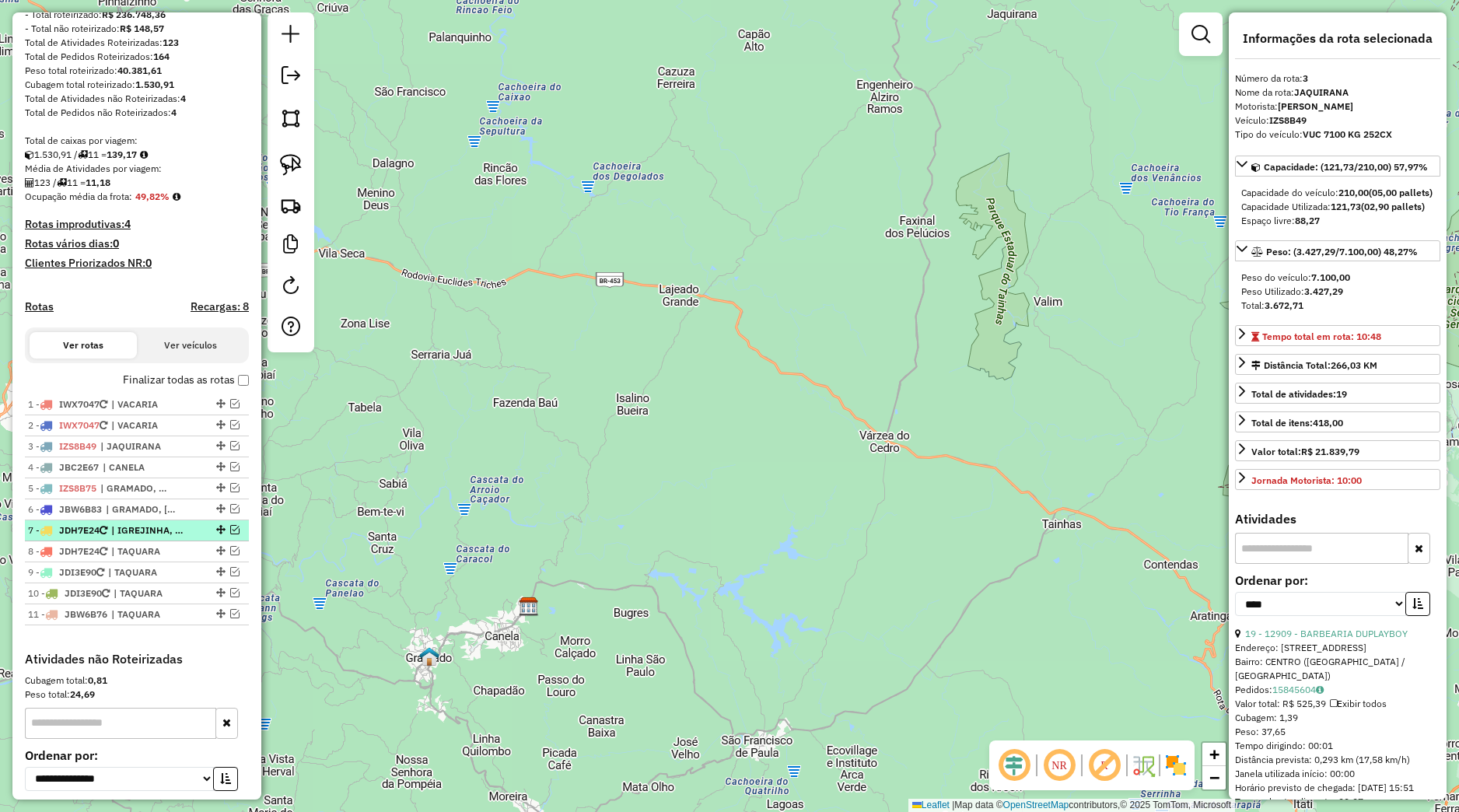
click at [174, 536] on li "7 - JDH7E24 | IGREJINHA, TRÊS COROAS" at bounding box center [136, 531] width 224 height 21
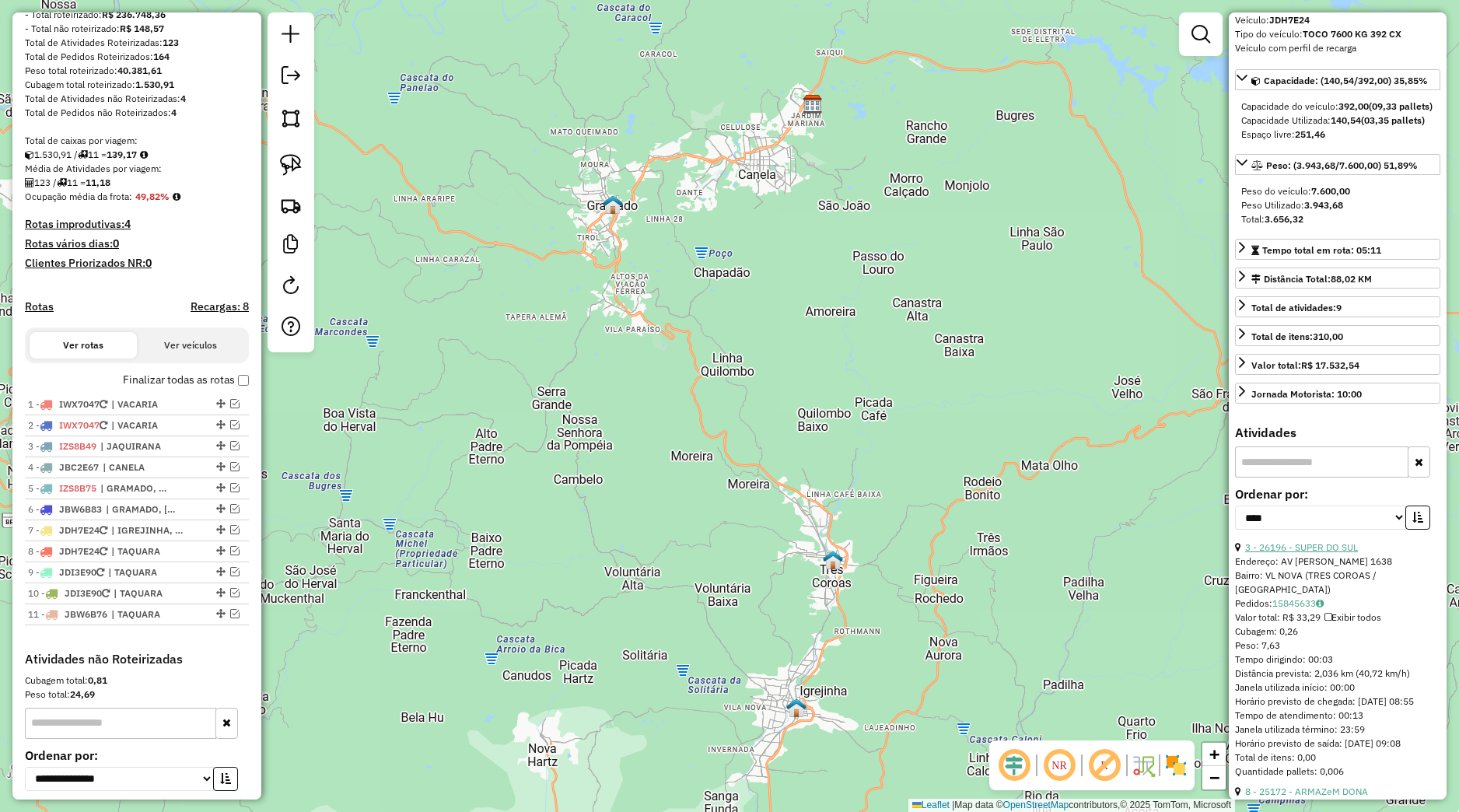
scroll to position [145, 0]
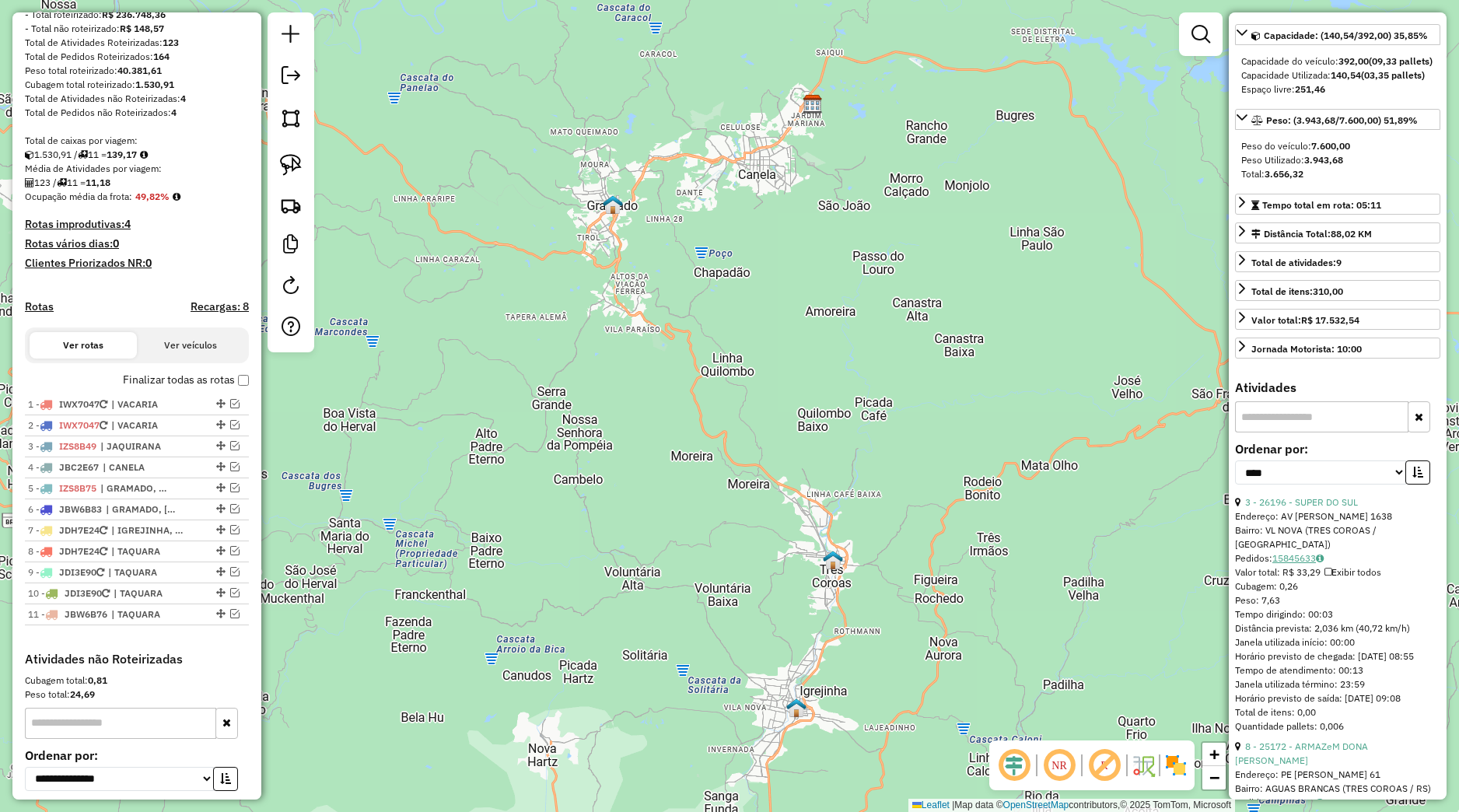
click at [1298, 564] on link "15845633" at bounding box center [1298, 558] width 52 height 11
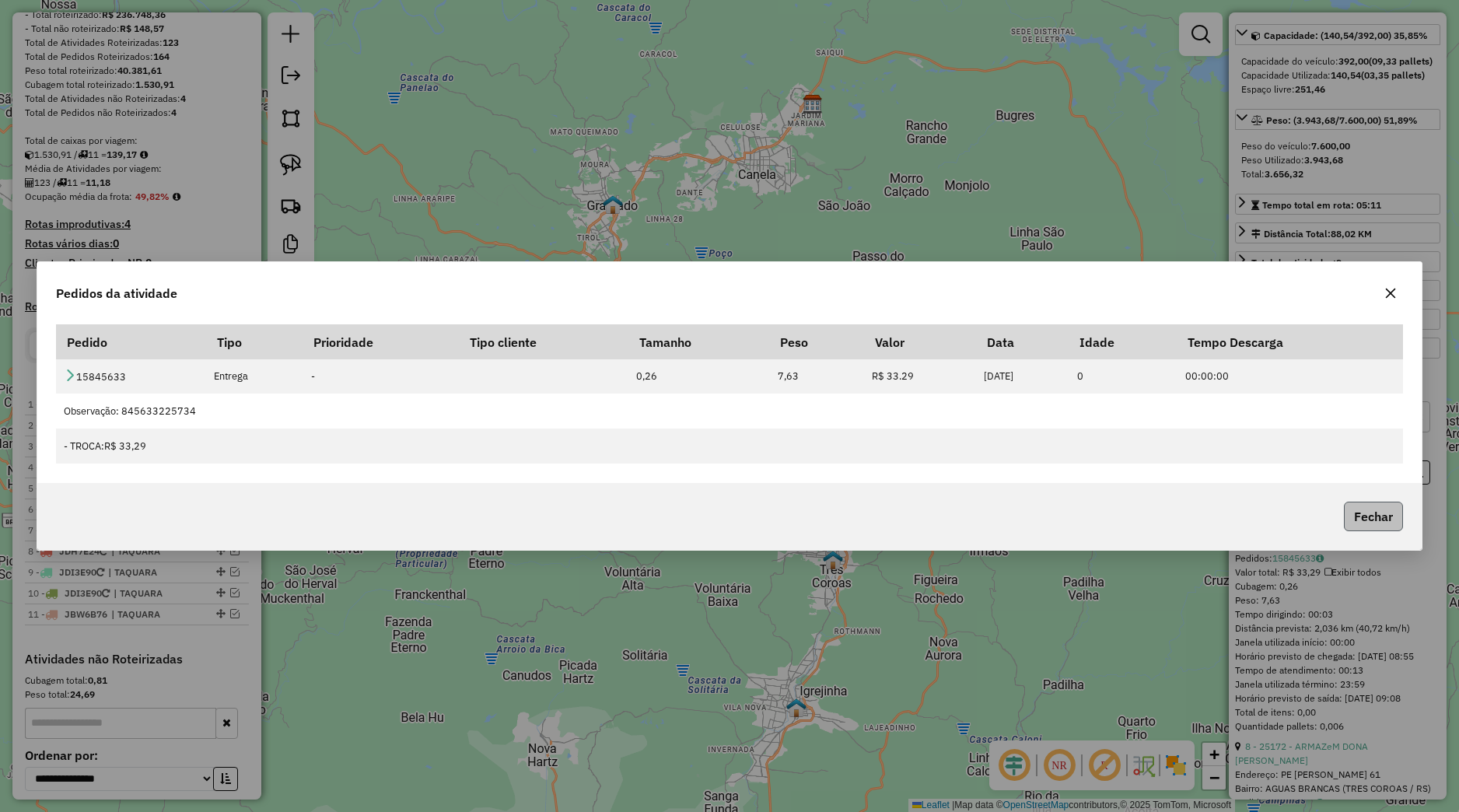
click at [1374, 524] on button "Fechar" at bounding box center [1374, 516] width 59 height 30
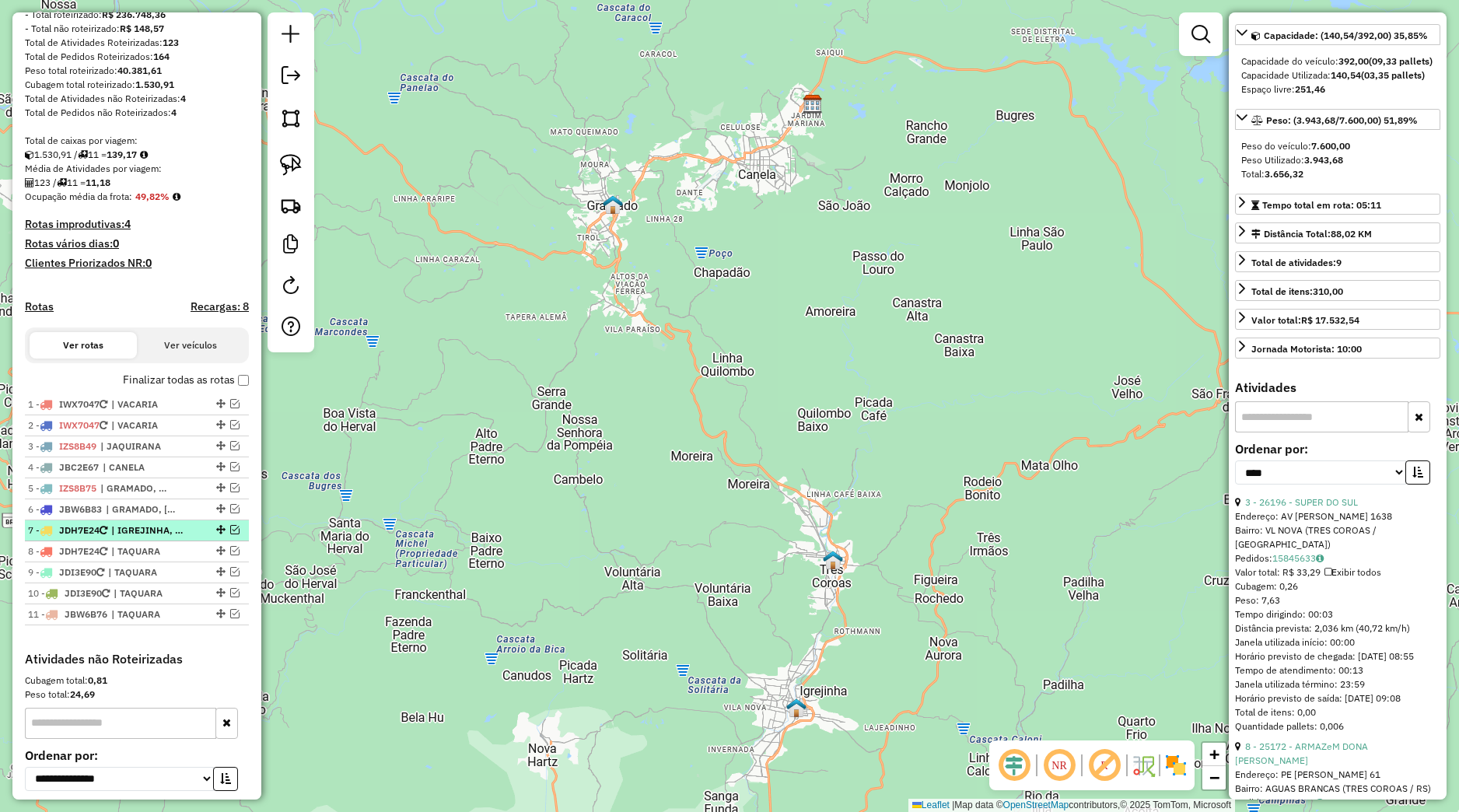
click at [230, 534] on em at bounding box center [234, 530] width 9 height 9
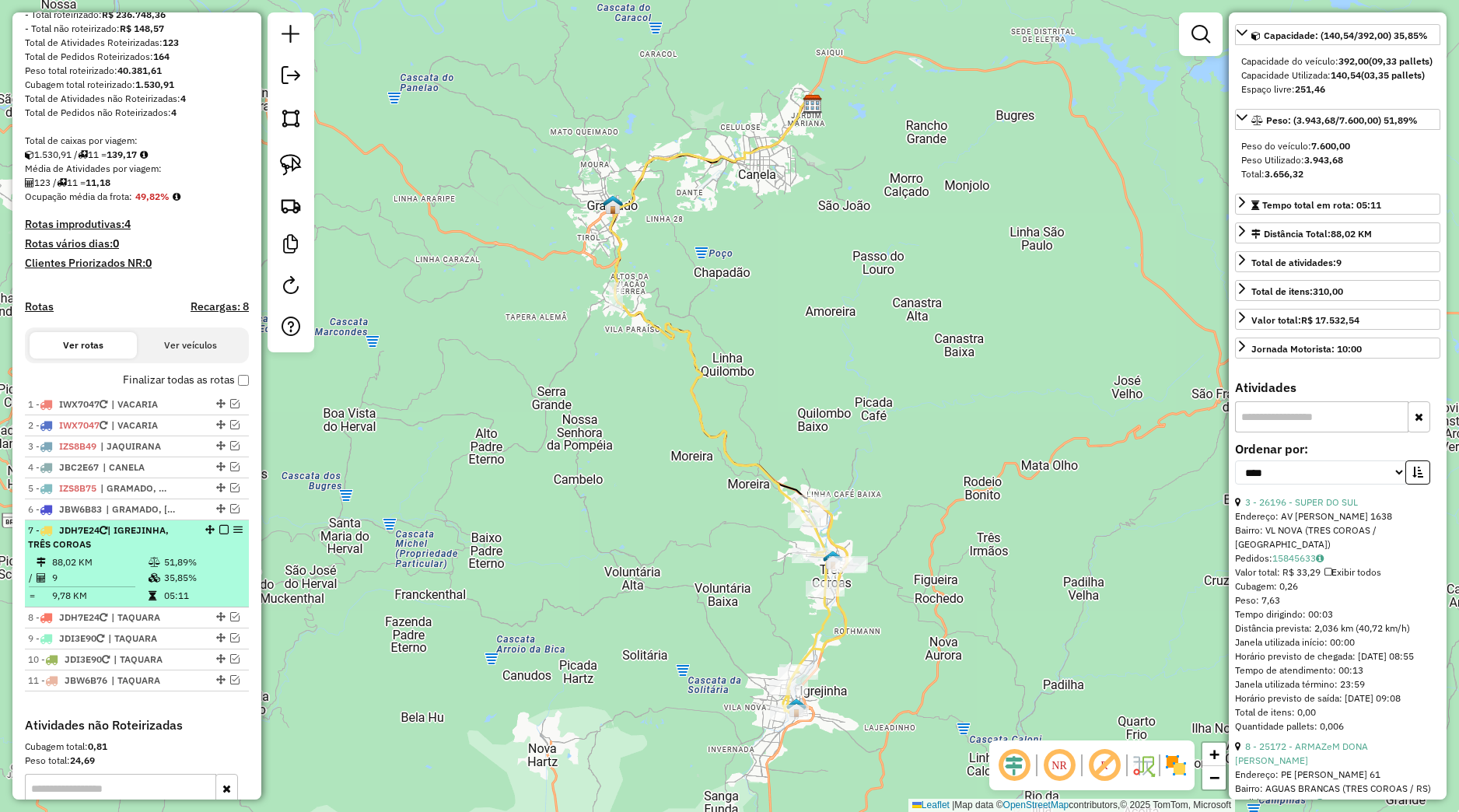
click at [183, 552] on div "7 - JDH7E24 | IGREJINHA, TRÊS COROAS" at bounding box center [136, 538] width 218 height 28
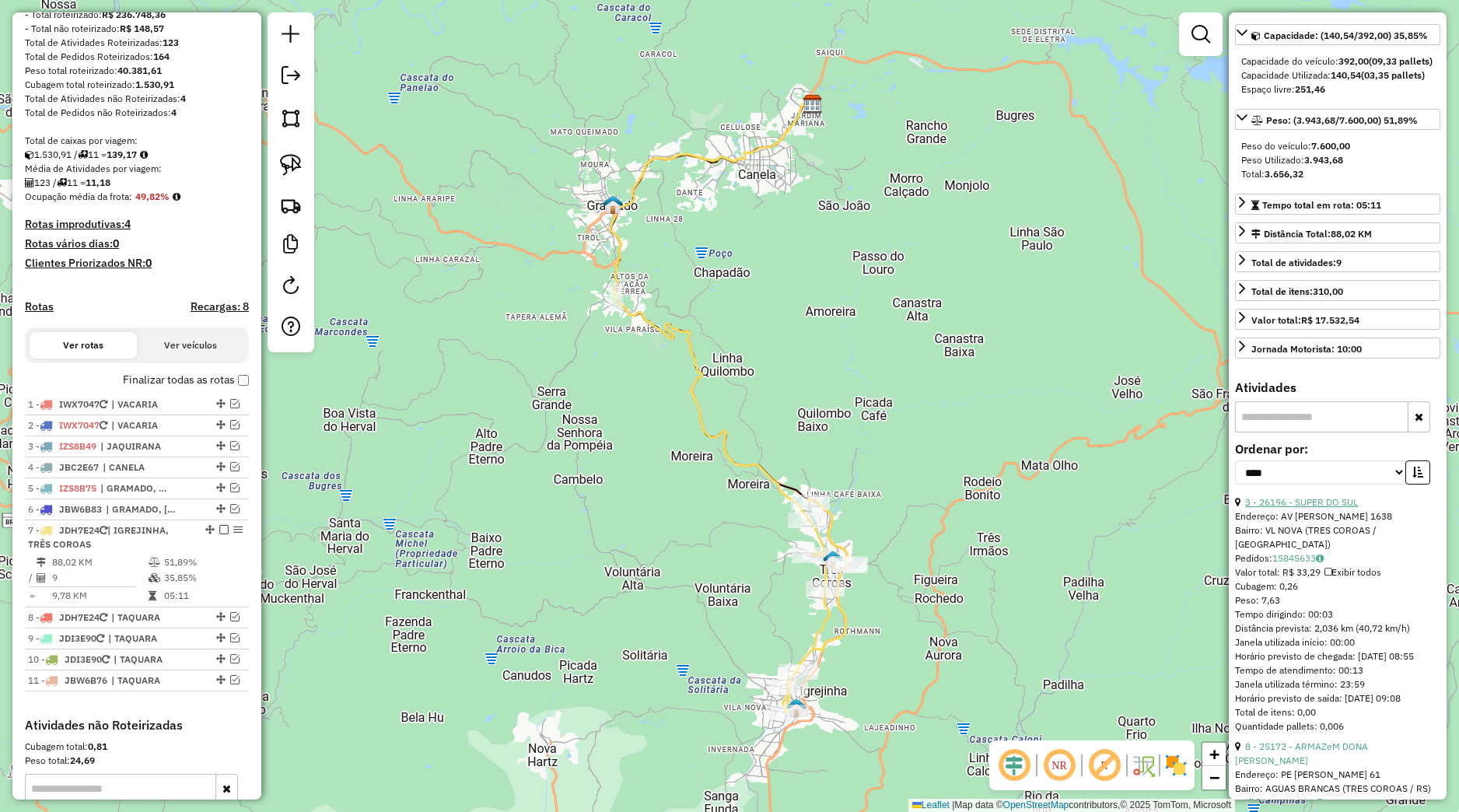
click at [1324, 508] on link "3 - 26196 - SUPER DO SUL" at bounding box center [1301, 502] width 112 height 11
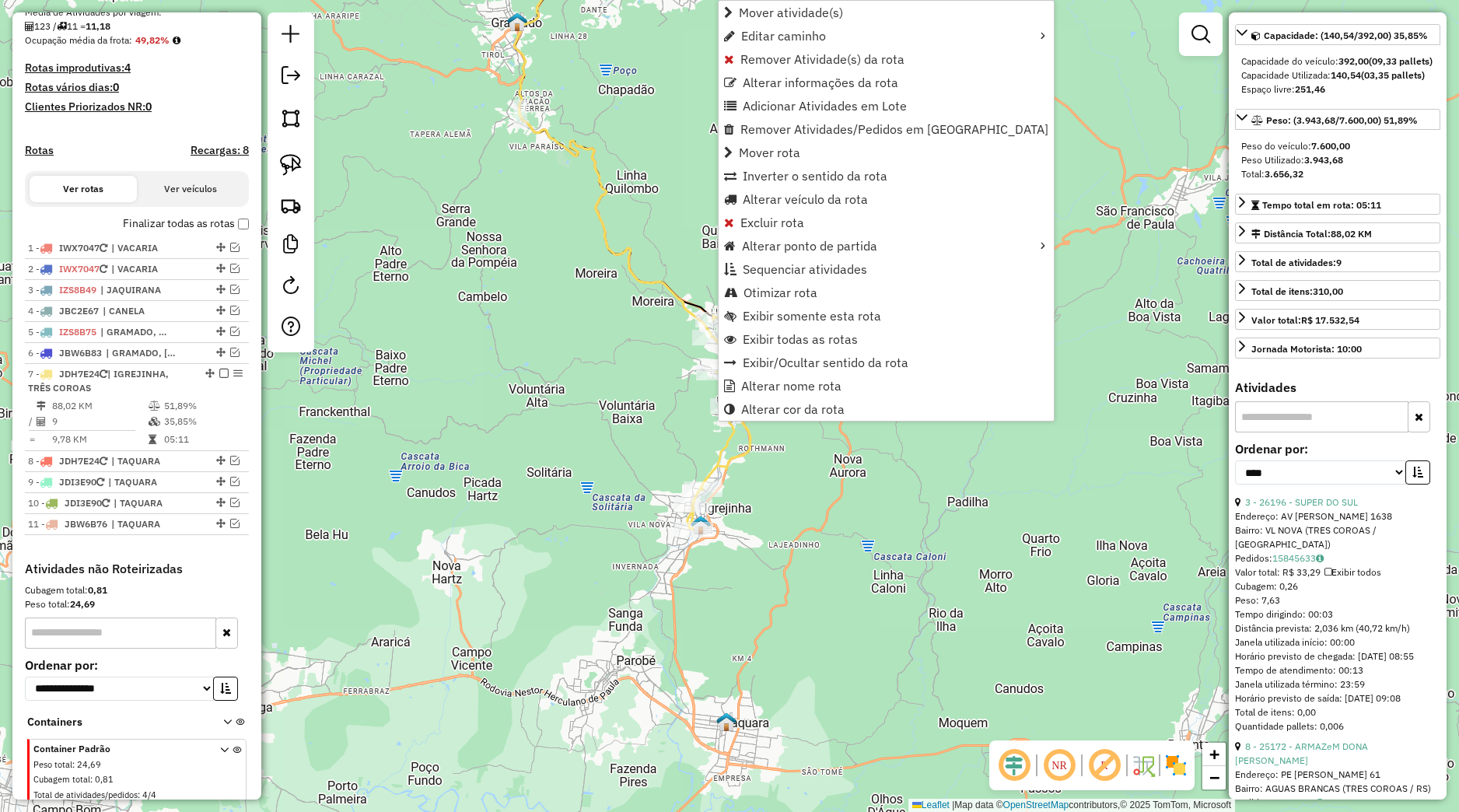
scroll to position [420, 0]
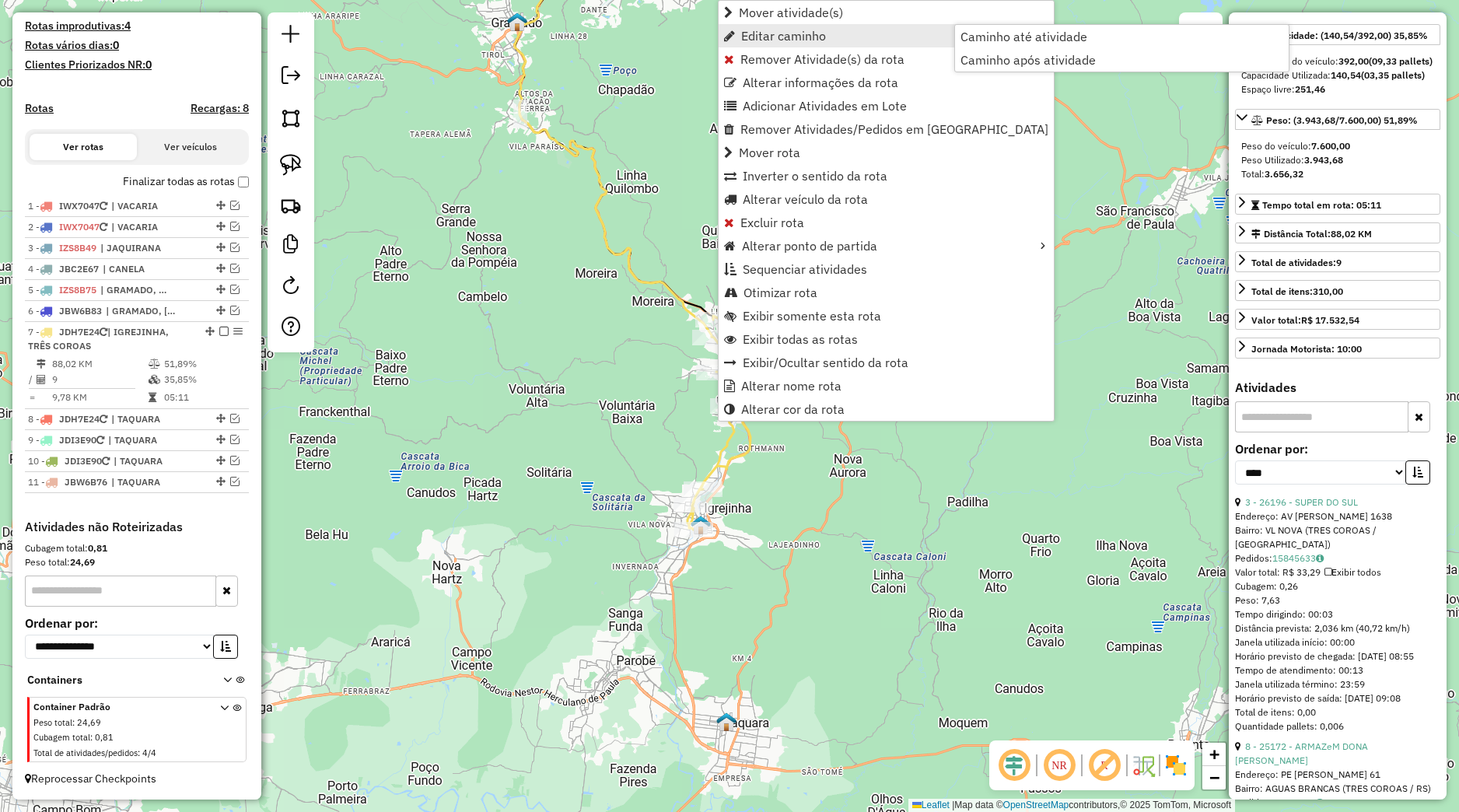
click at [762, 47] on link "Editar caminho" at bounding box center [886, 35] width 335 height 23
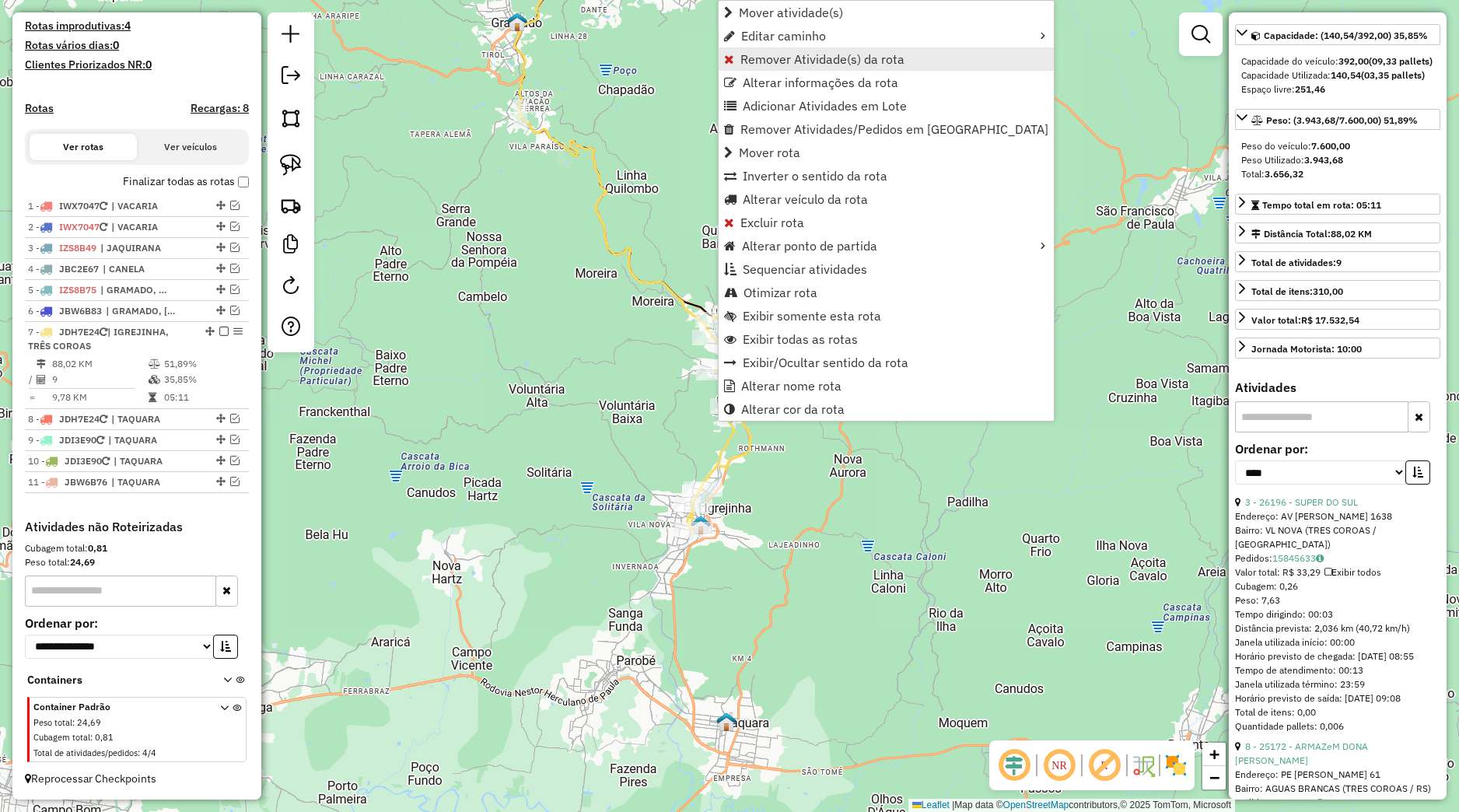
click at [767, 57] on span "Remover Atividade(s) da rota" at bounding box center [823, 58] width 164 height 12
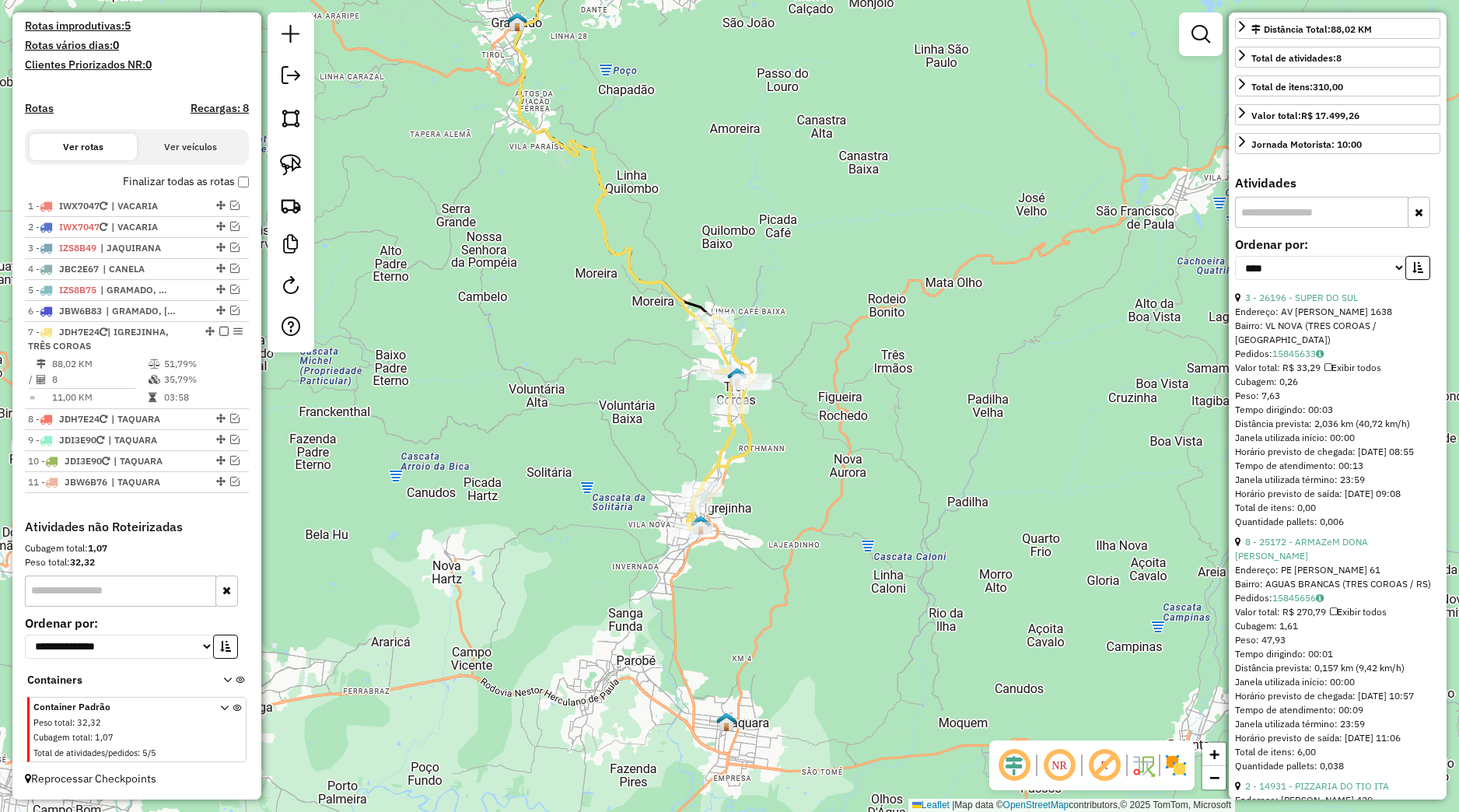
scroll to position [365, 0]
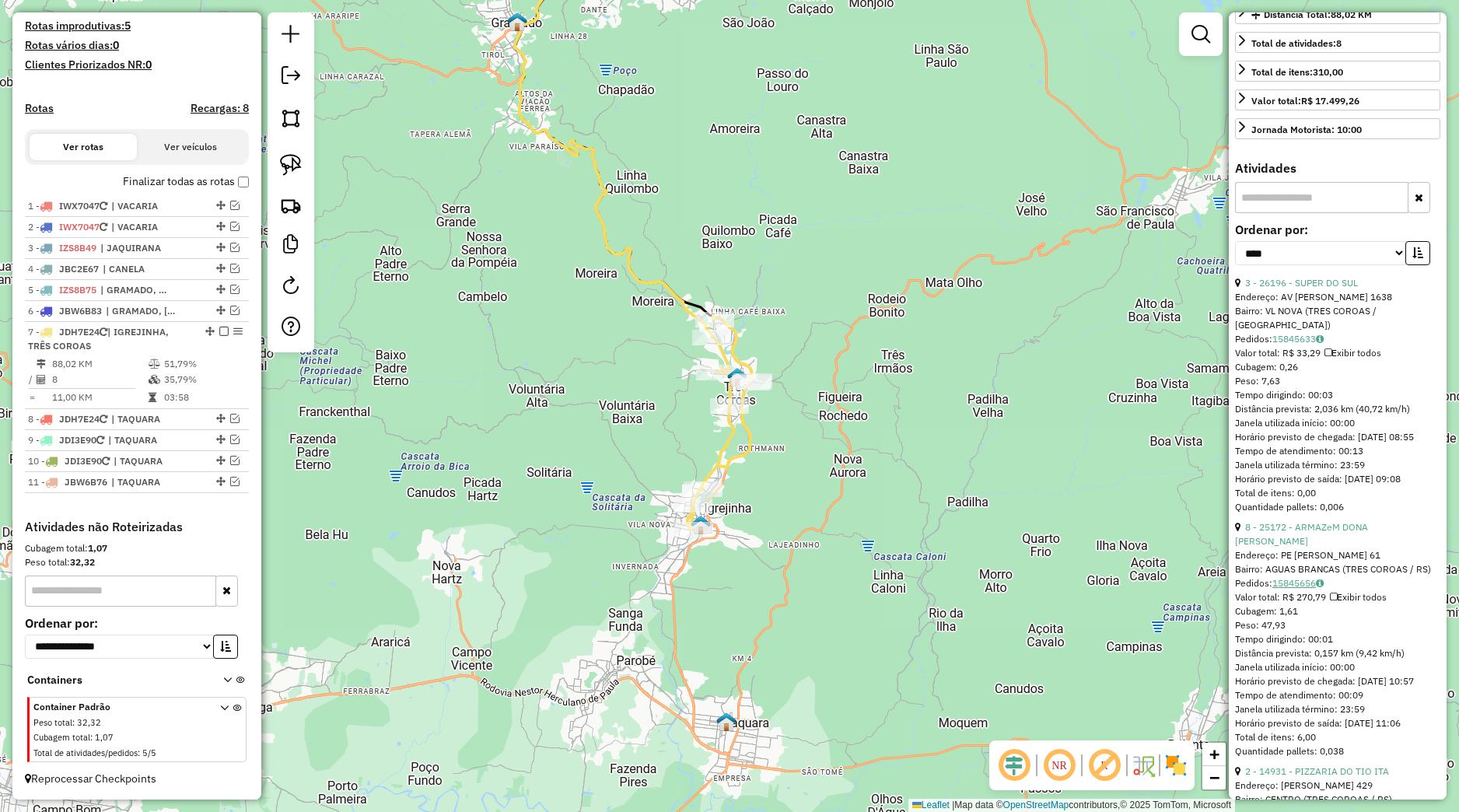
click at [1293, 589] on link "15845656" at bounding box center [1298, 583] width 52 height 11
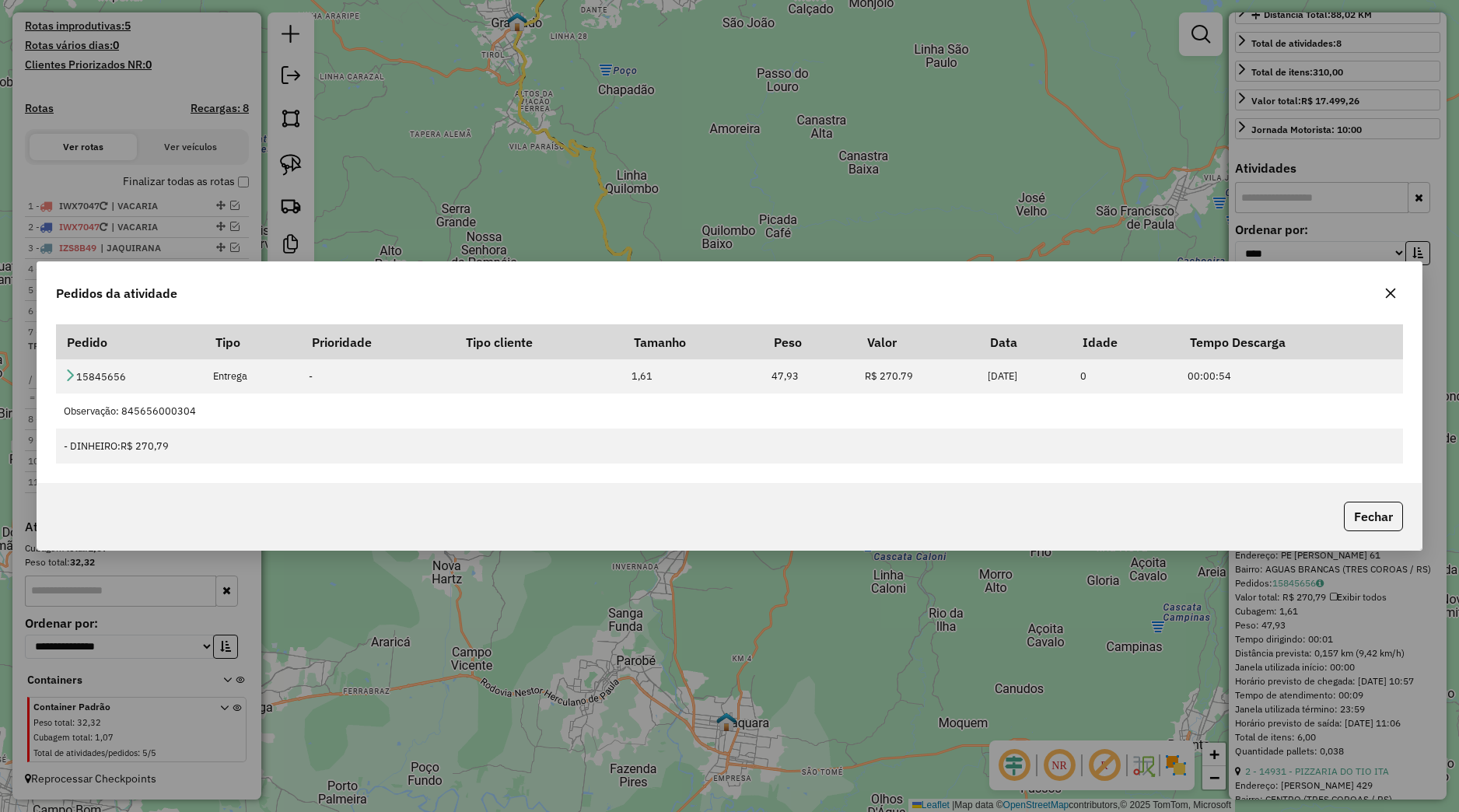
click at [1355, 527] on button "Fechar" at bounding box center [1374, 516] width 59 height 30
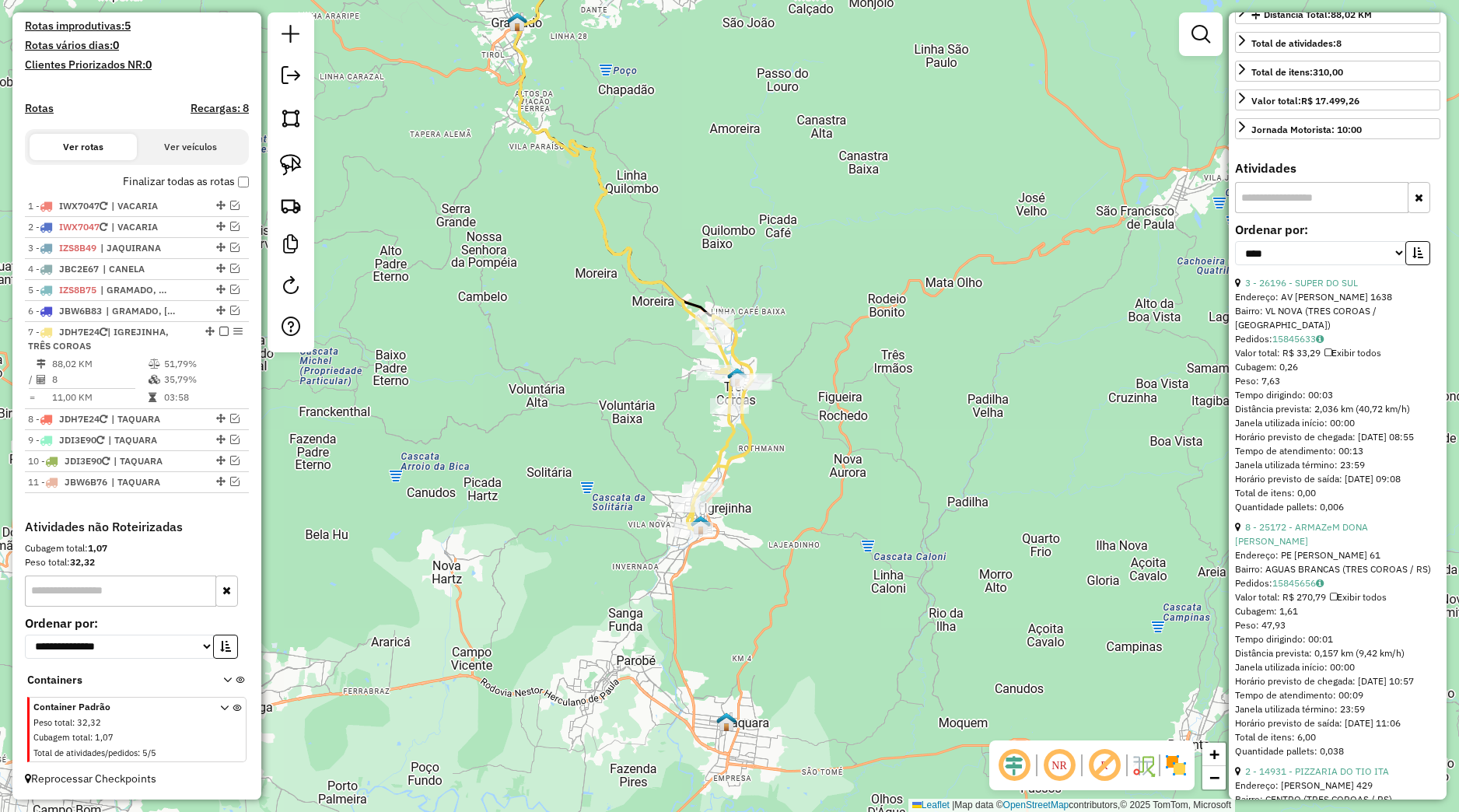
click at [980, 474] on div "Janela de atendimento Grade de atendimento Capacidade Transportadoras Veículos …" at bounding box center [729, 406] width 1459 height 812
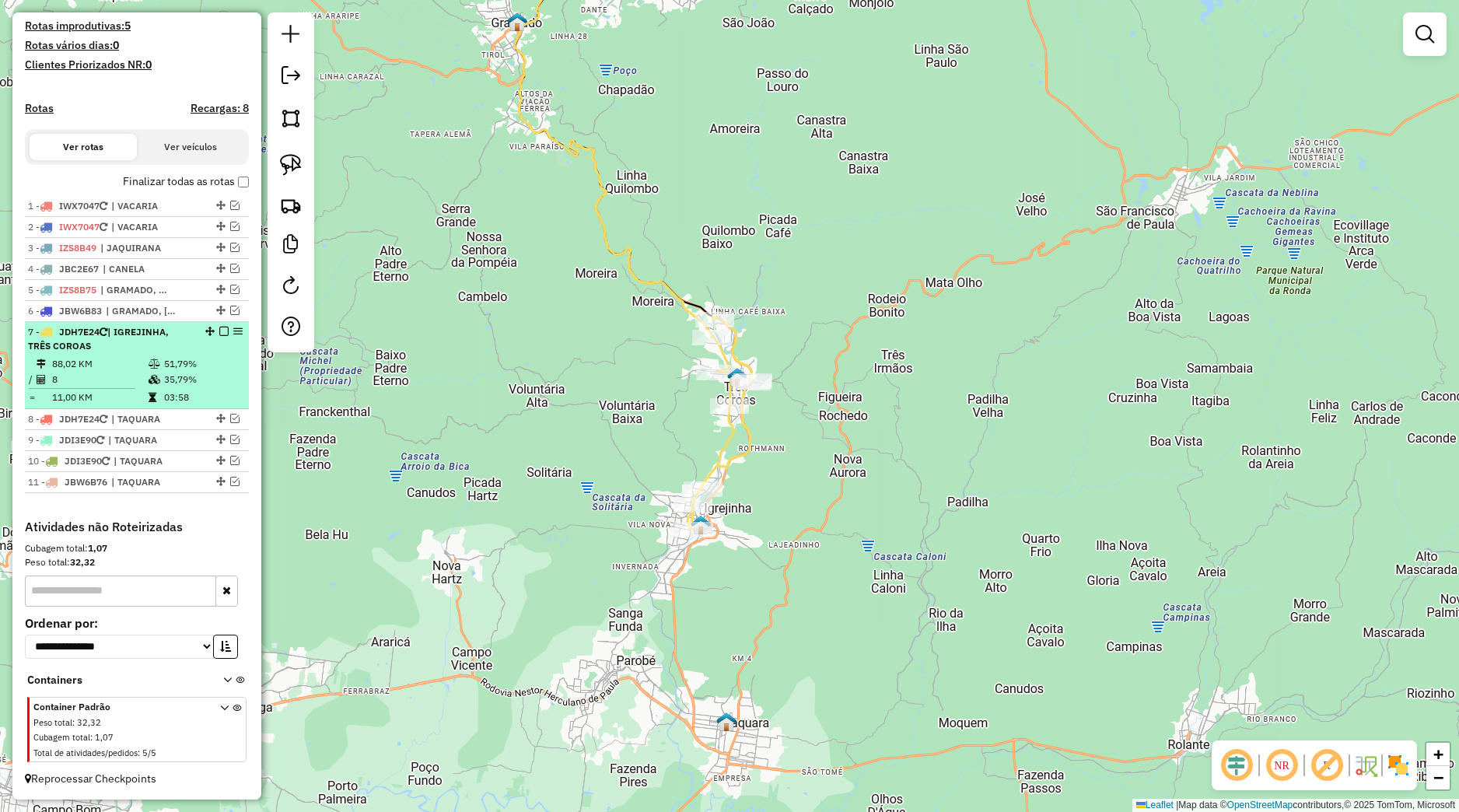
click at [219, 333] on em at bounding box center [223, 331] width 9 height 9
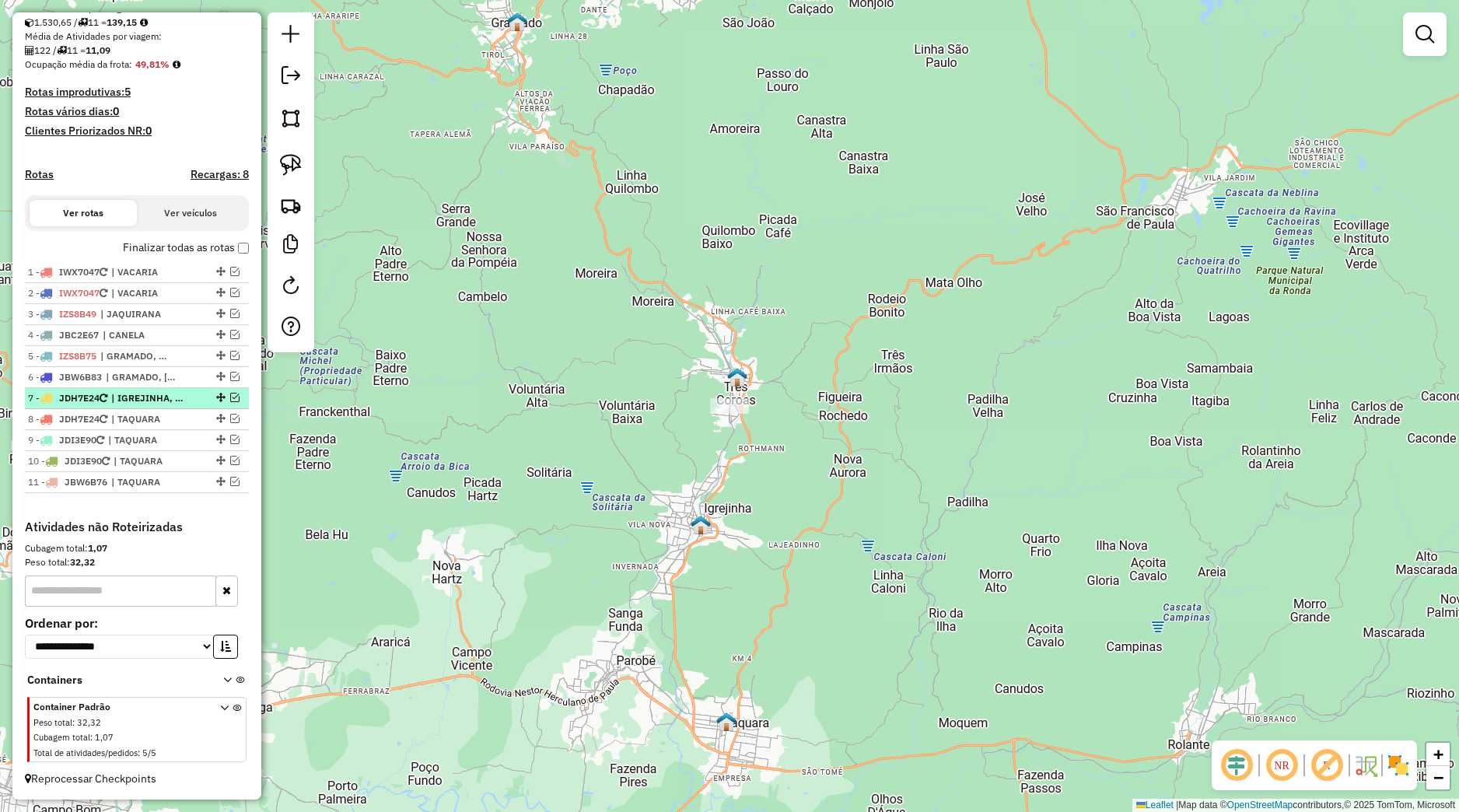
scroll to position [352, 0]
click at [183, 426] on span "| TAQUARA" at bounding box center [146, 419] width 71 height 14
select select "*********"
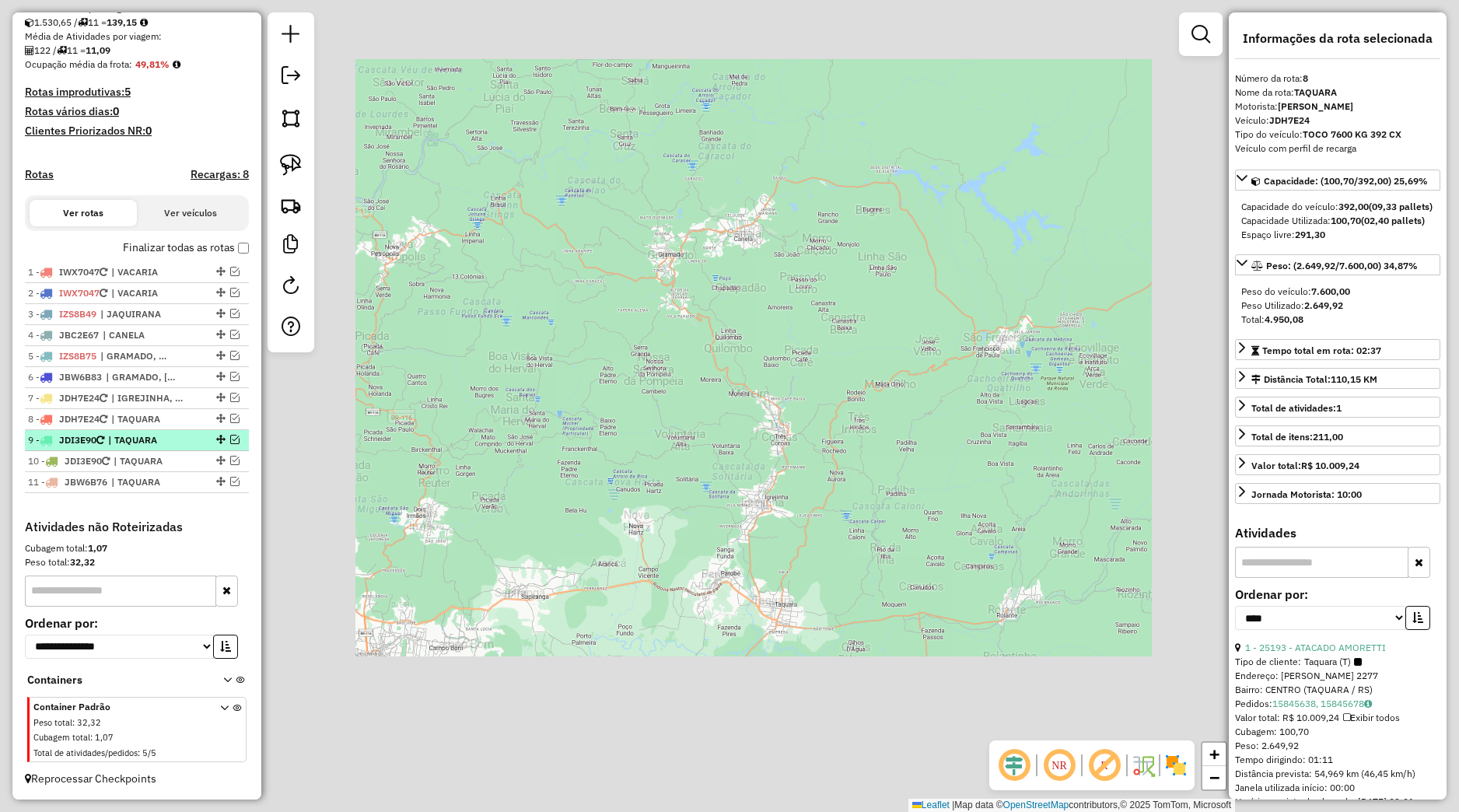
click at [178, 440] on span "| TAQUARA" at bounding box center [144, 440] width 71 height 14
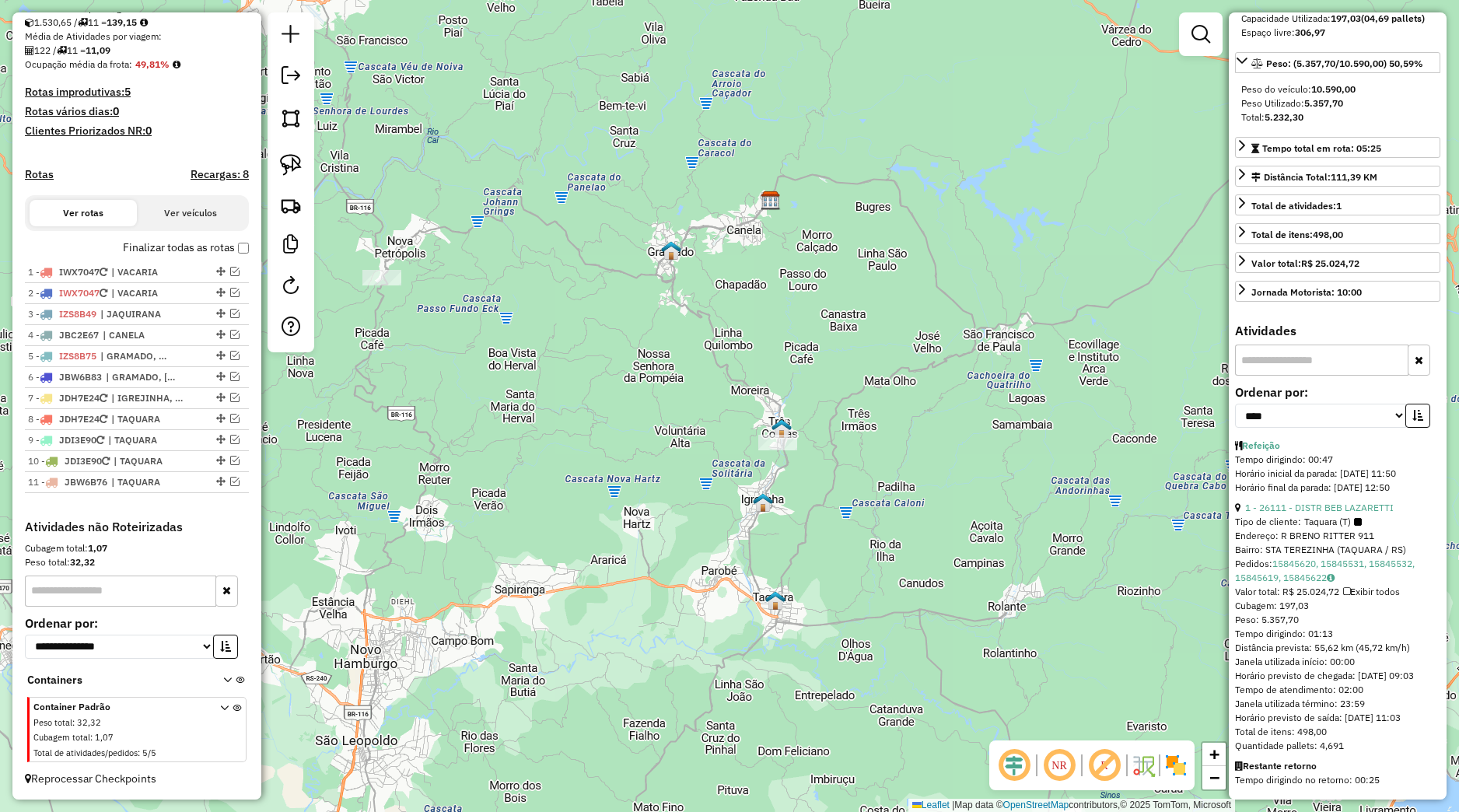
scroll to position [218, 0]
click at [80, 479] on span "JBW6B76" at bounding box center [86, 482] width 43 height 11
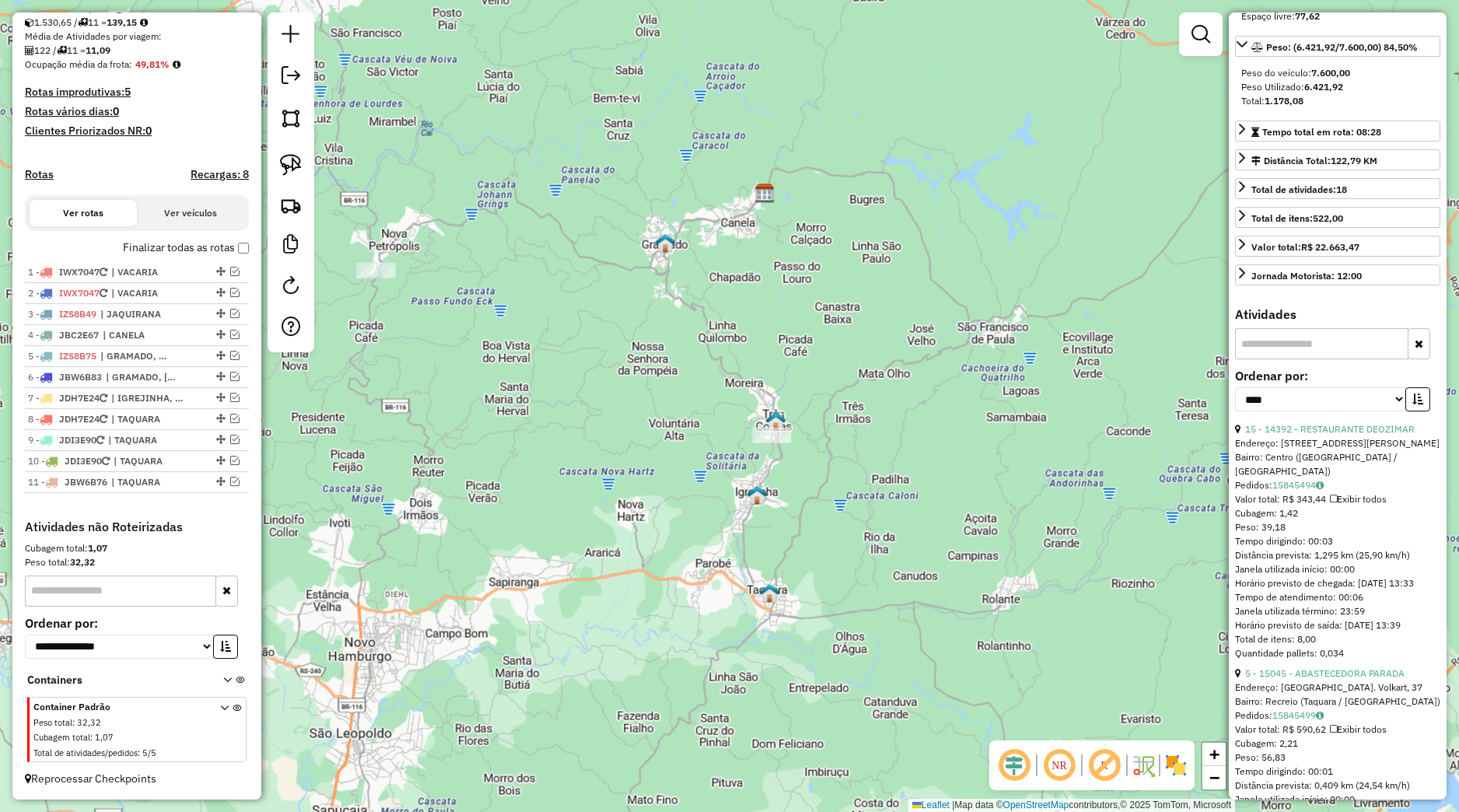
scroll to position [232, 0]
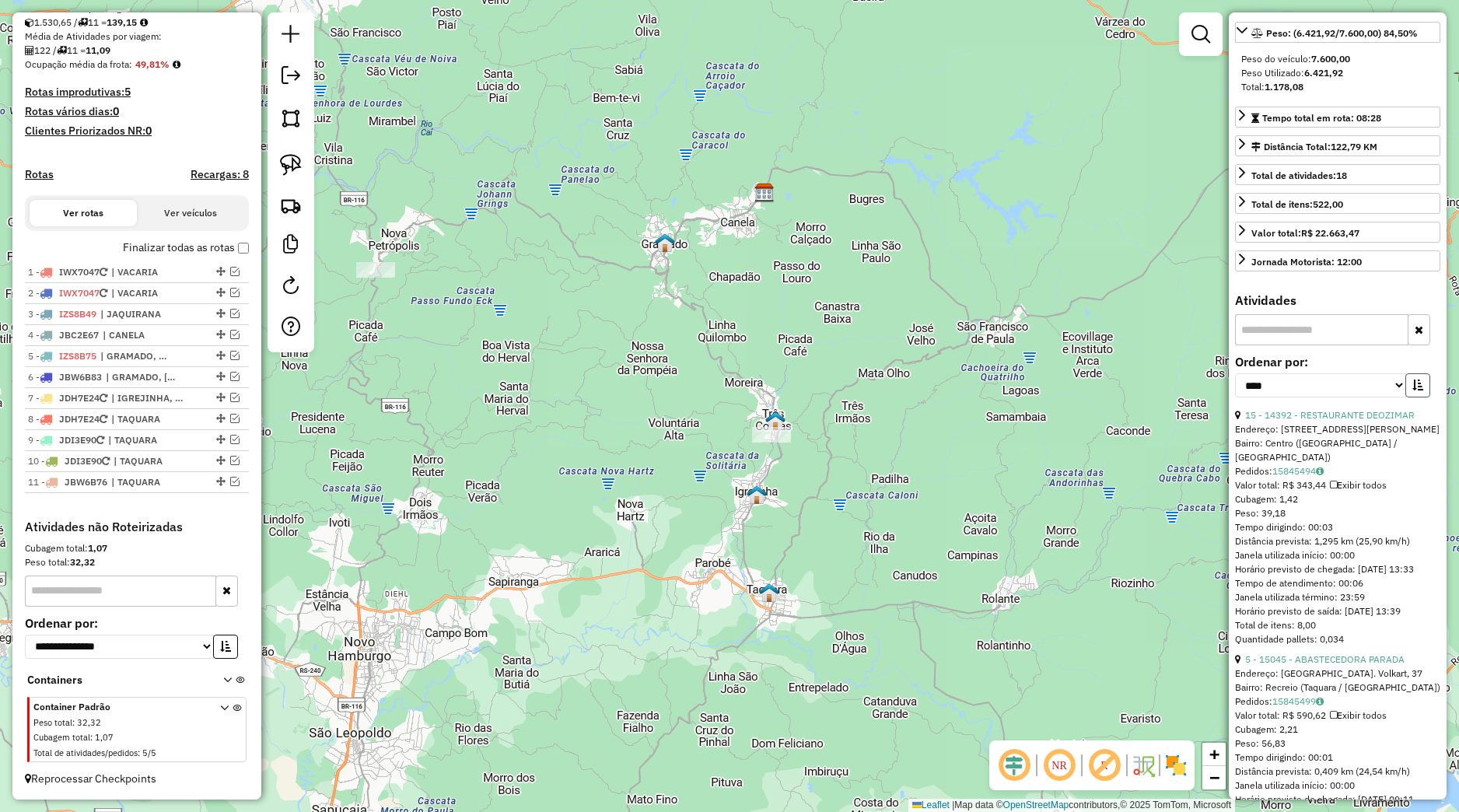
click at [1412, 397] on button "button" at bounding box center [1418, 385] width 25 height 24
click at [1412, 391] on icon "button" at bounding box center [1417, 384] width 11 height 11
click at [1285, 477] on link "15845494" at bounding box center [1298, 471] width 52 height 11
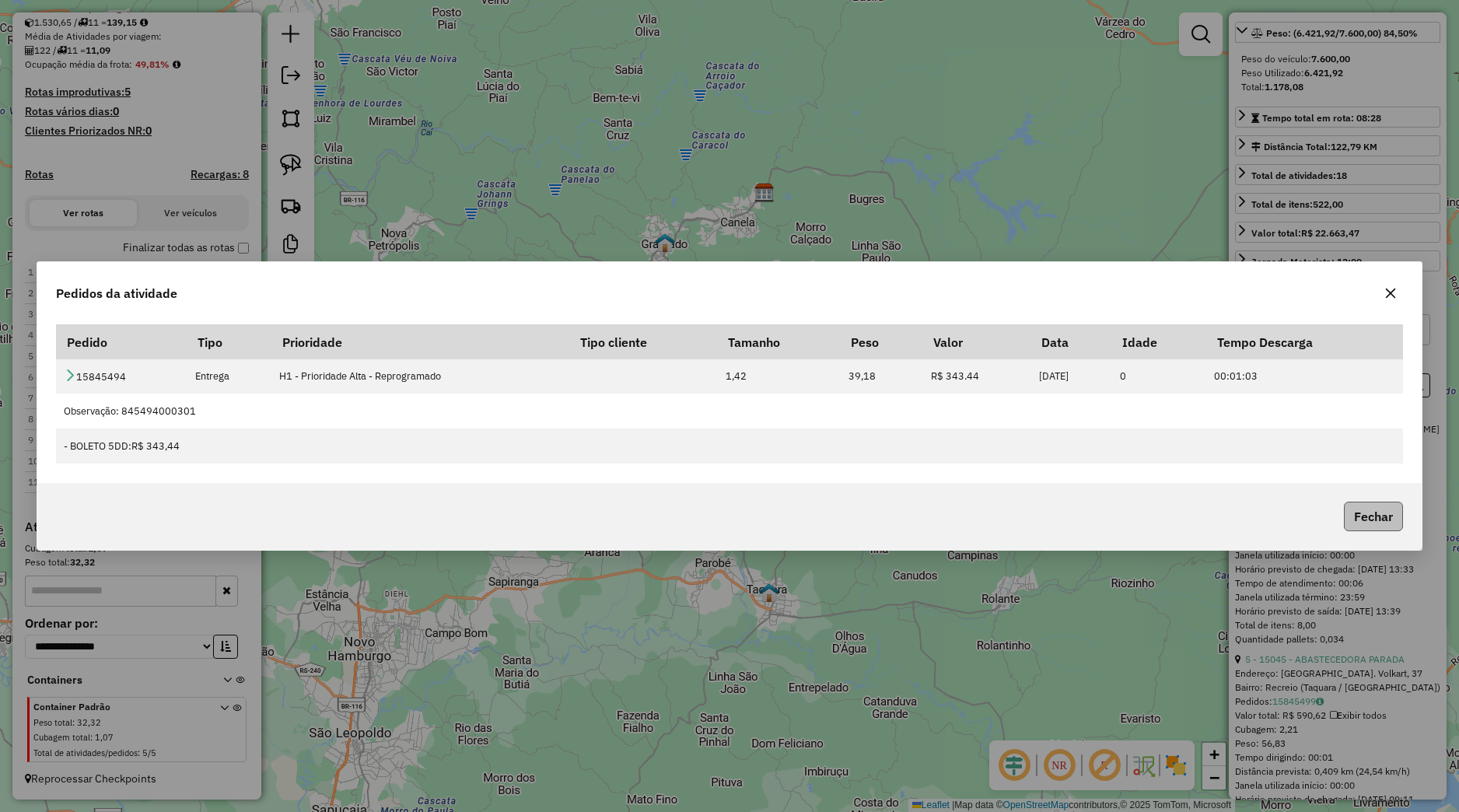
click at [1382, 522] on button "Fechar" at bounding box center [1374, 516] width 59 height 30
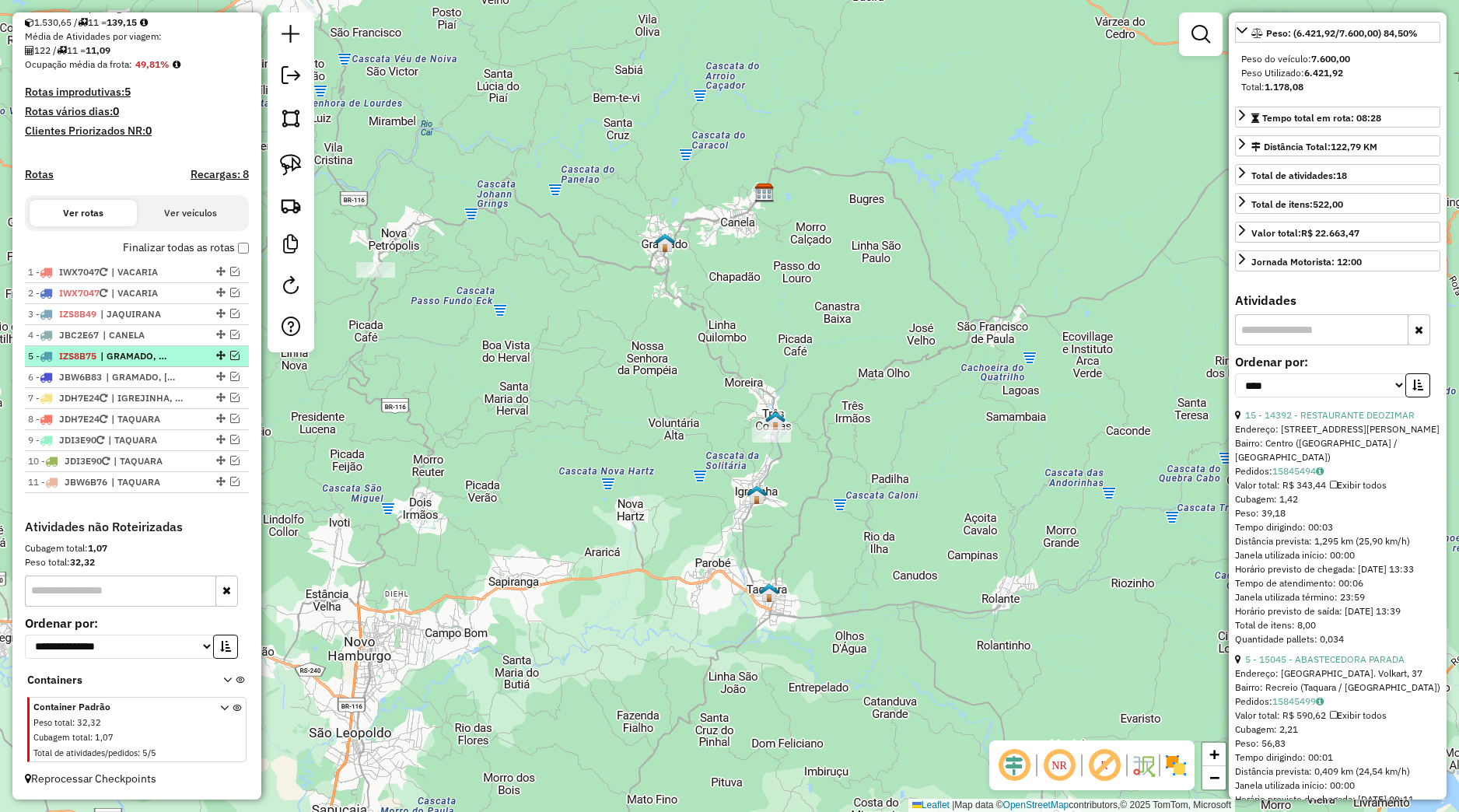
click at [149, 365] on li "5 - IZS8B75 | GRAMADO, GRAMADO - COLONIAS" at bounding box center [136, 357] width 224 height 21
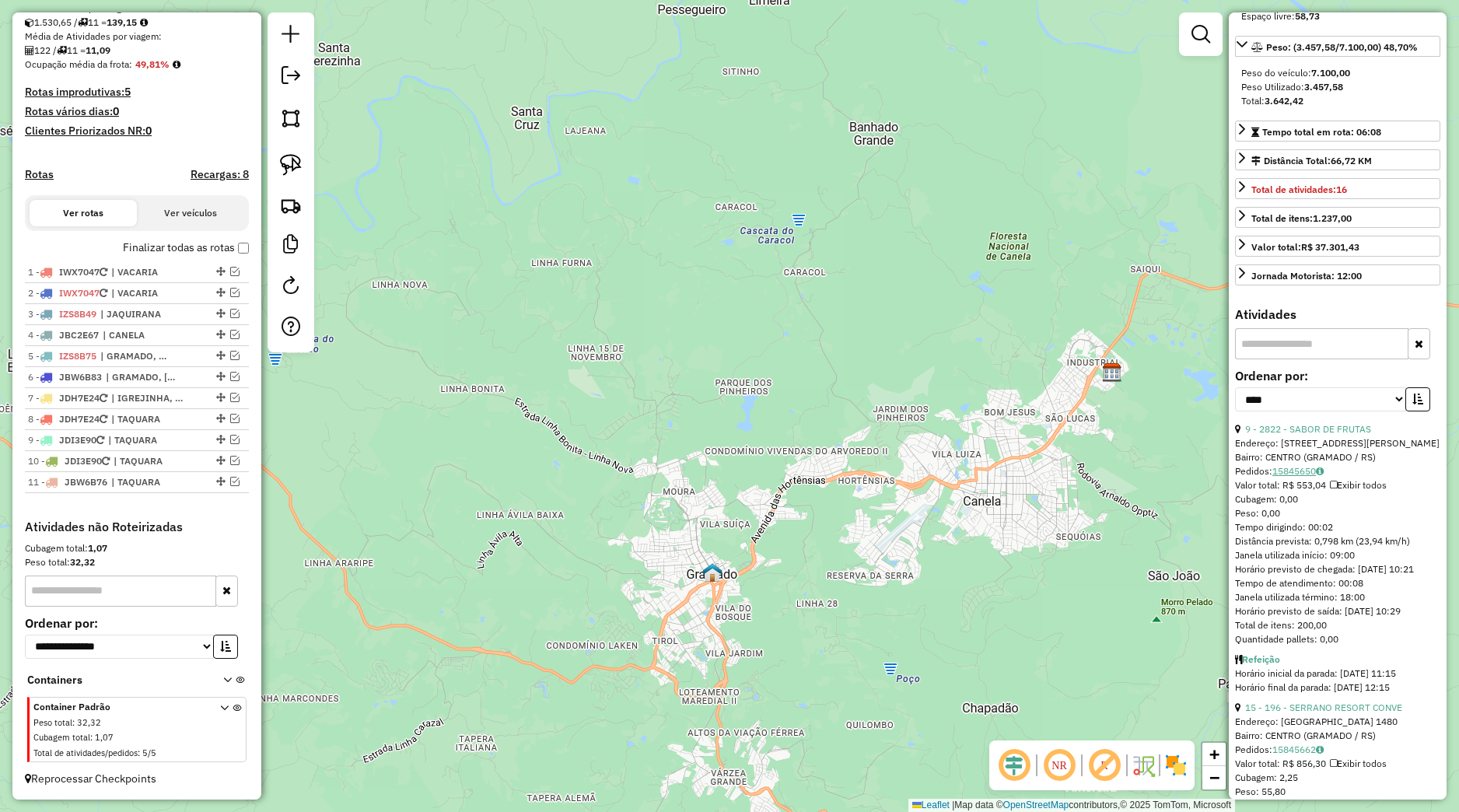
click at [1285, 477] on link "15845650" at bounding box center [1298, 471] width 52 height 11
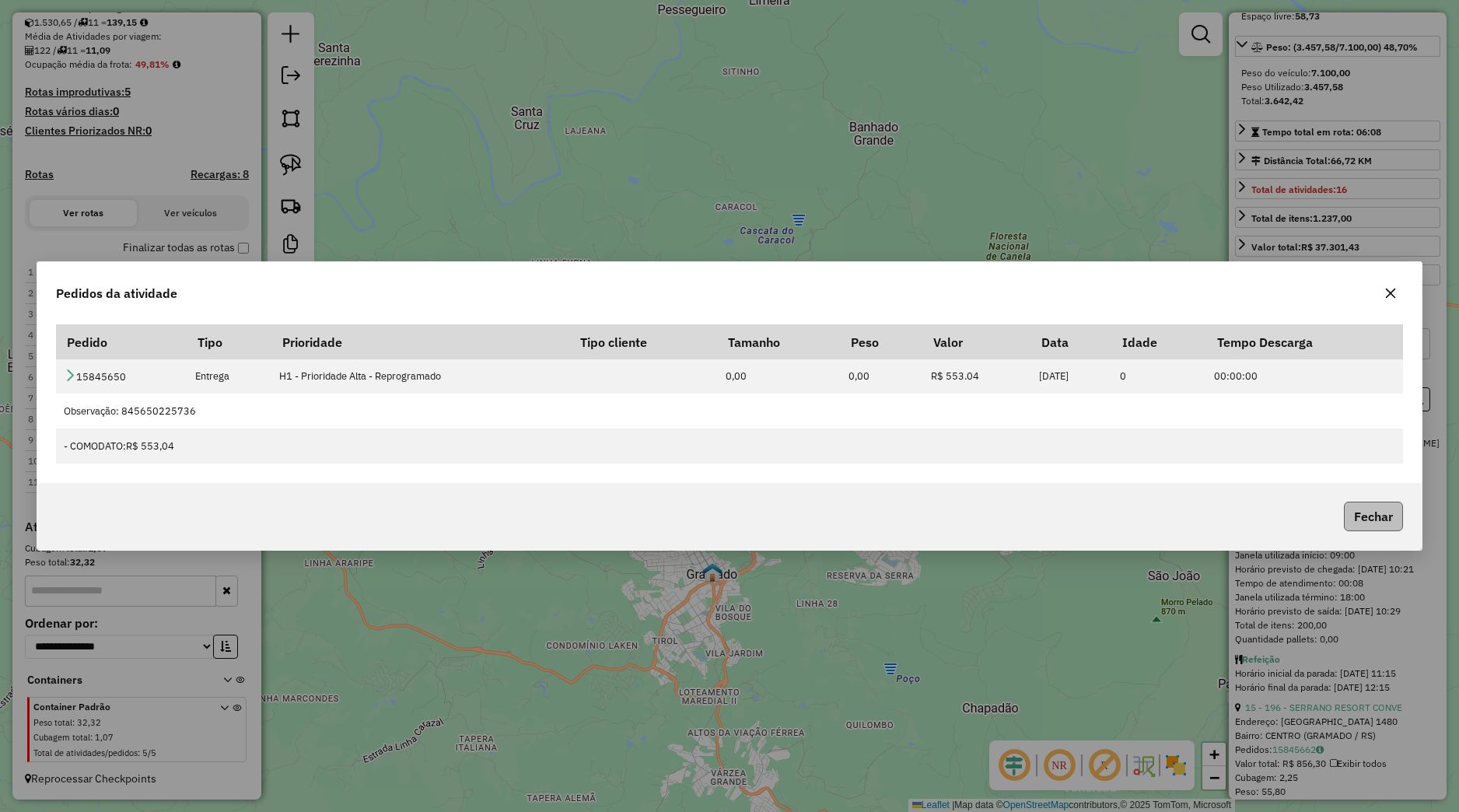
click at [1353, 516] on button "Fechar" at bounding box center [1374, 516] width 59 height 30
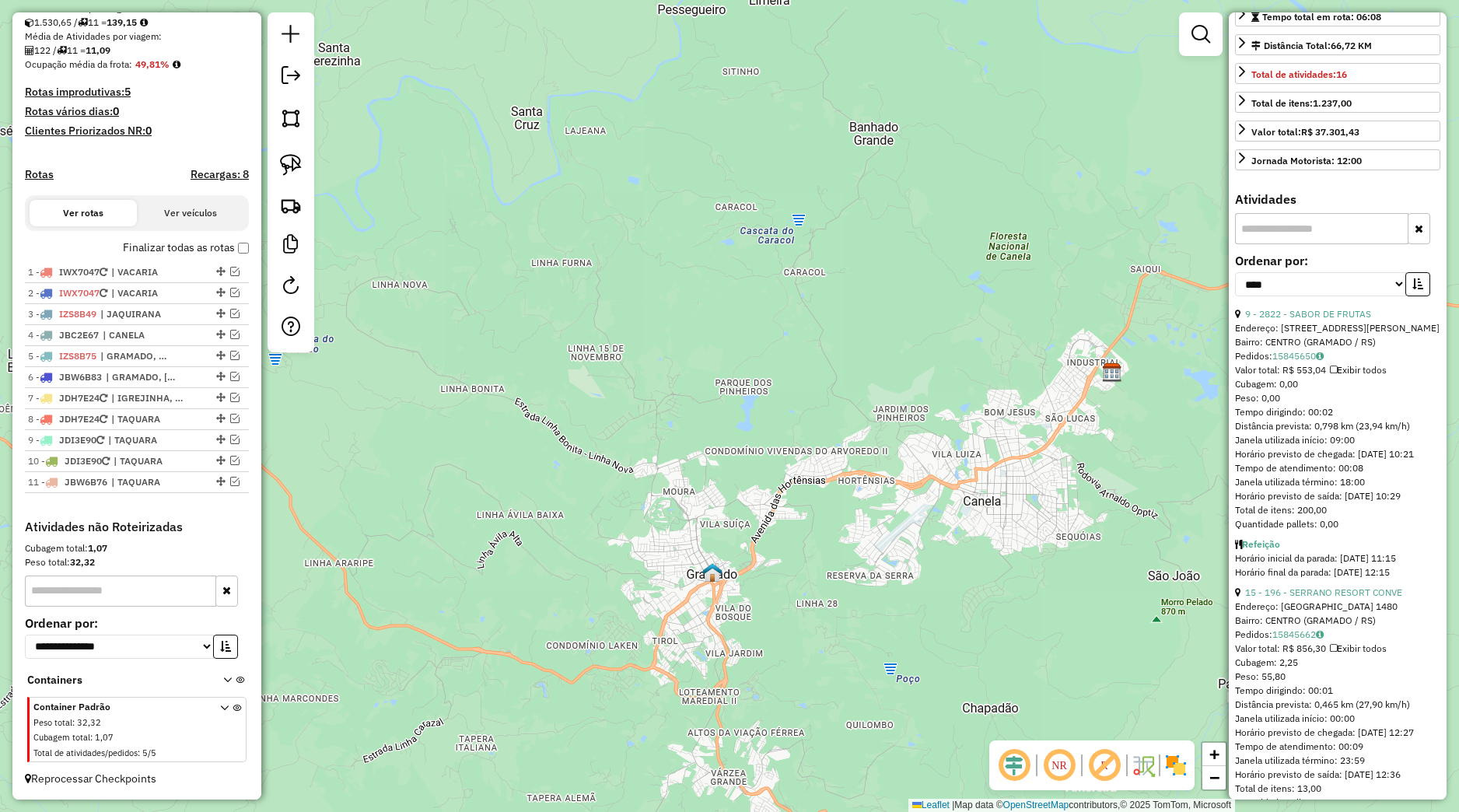
scroll to position [451, 0]
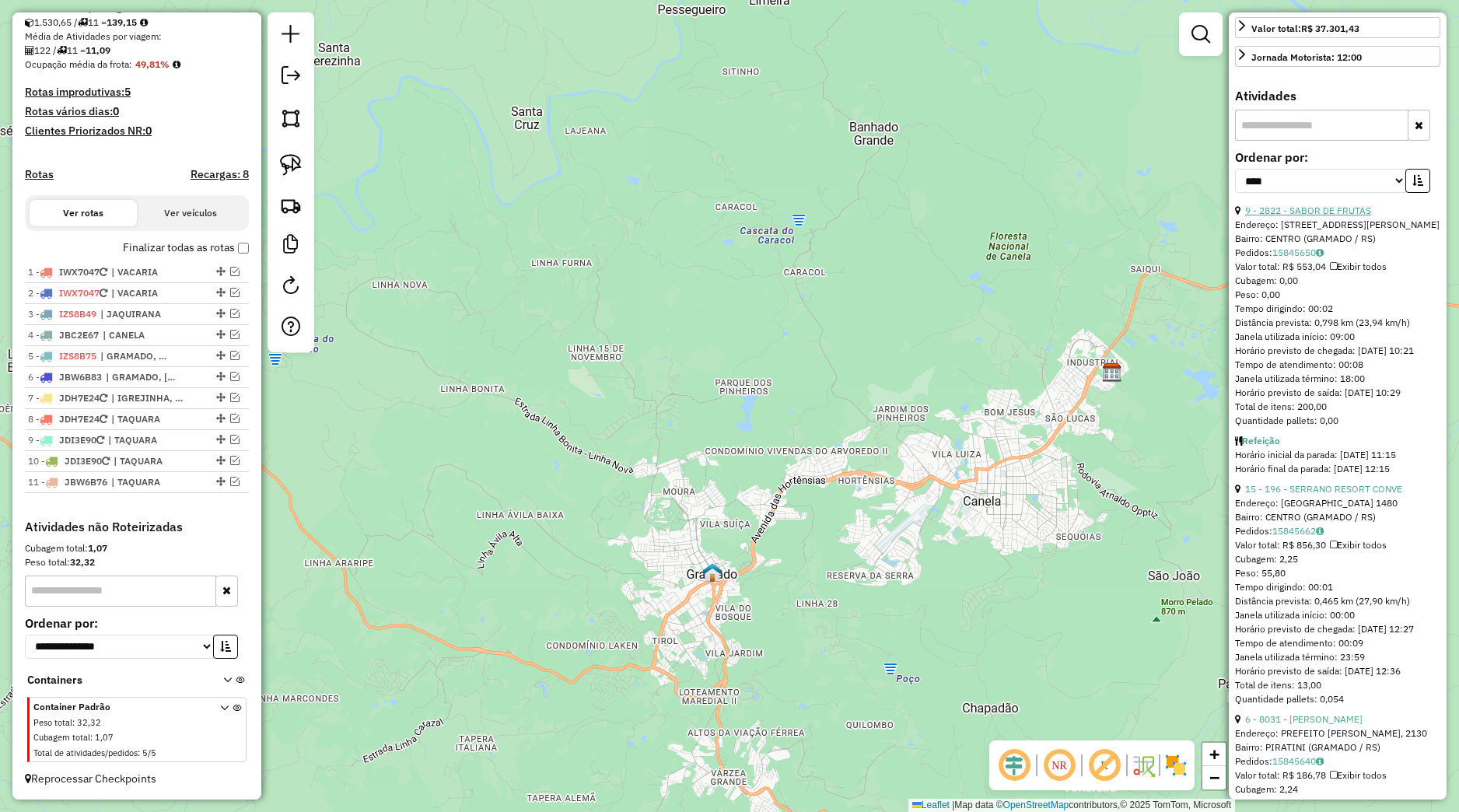
click at [1295, 216] on link "9 - 2822 - SABOR DE FRUTAS" at bounding box center [1308, 210] width 126 height 11
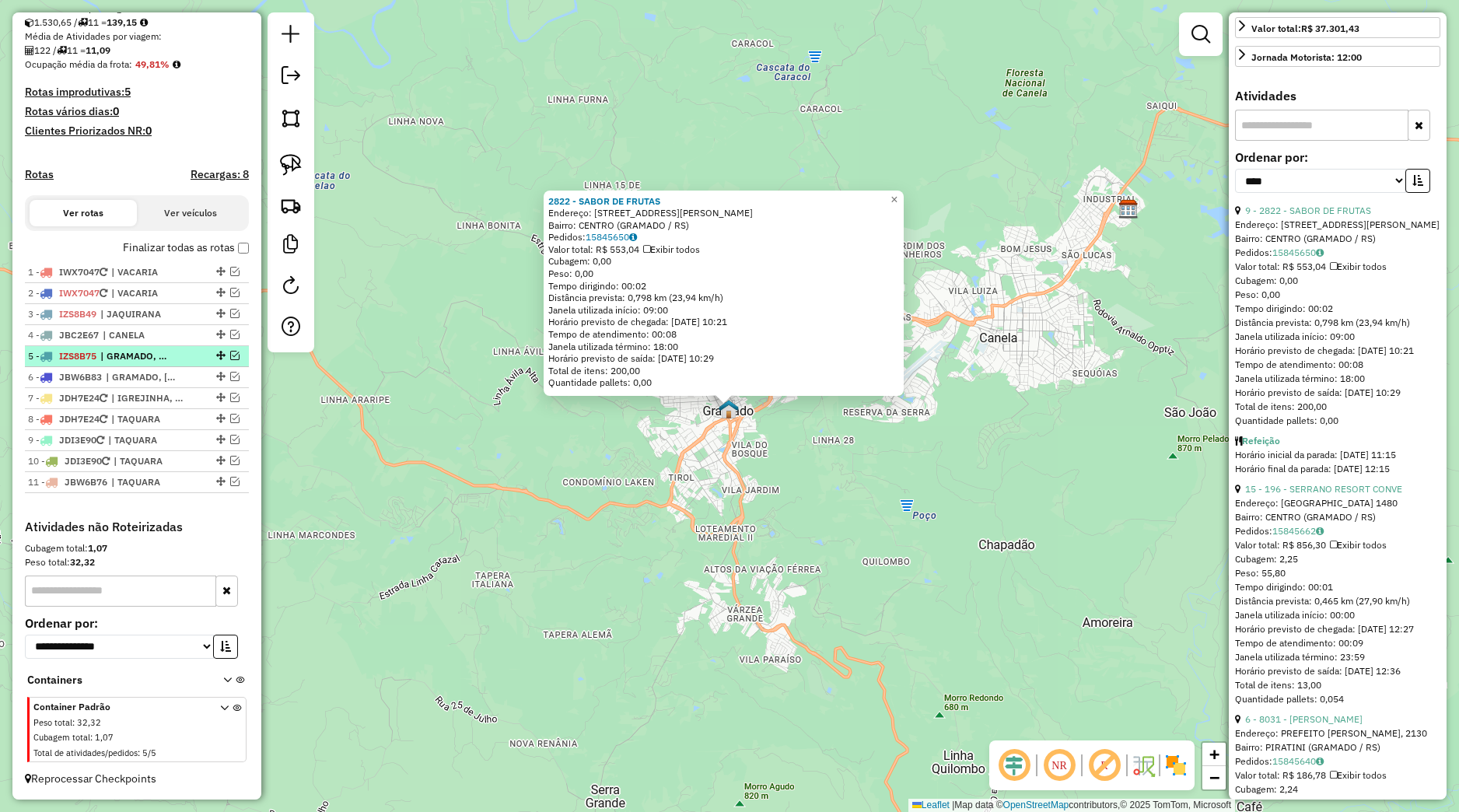
click at [230, 358] on em at bounding box center [234, 355] width 9 height 9
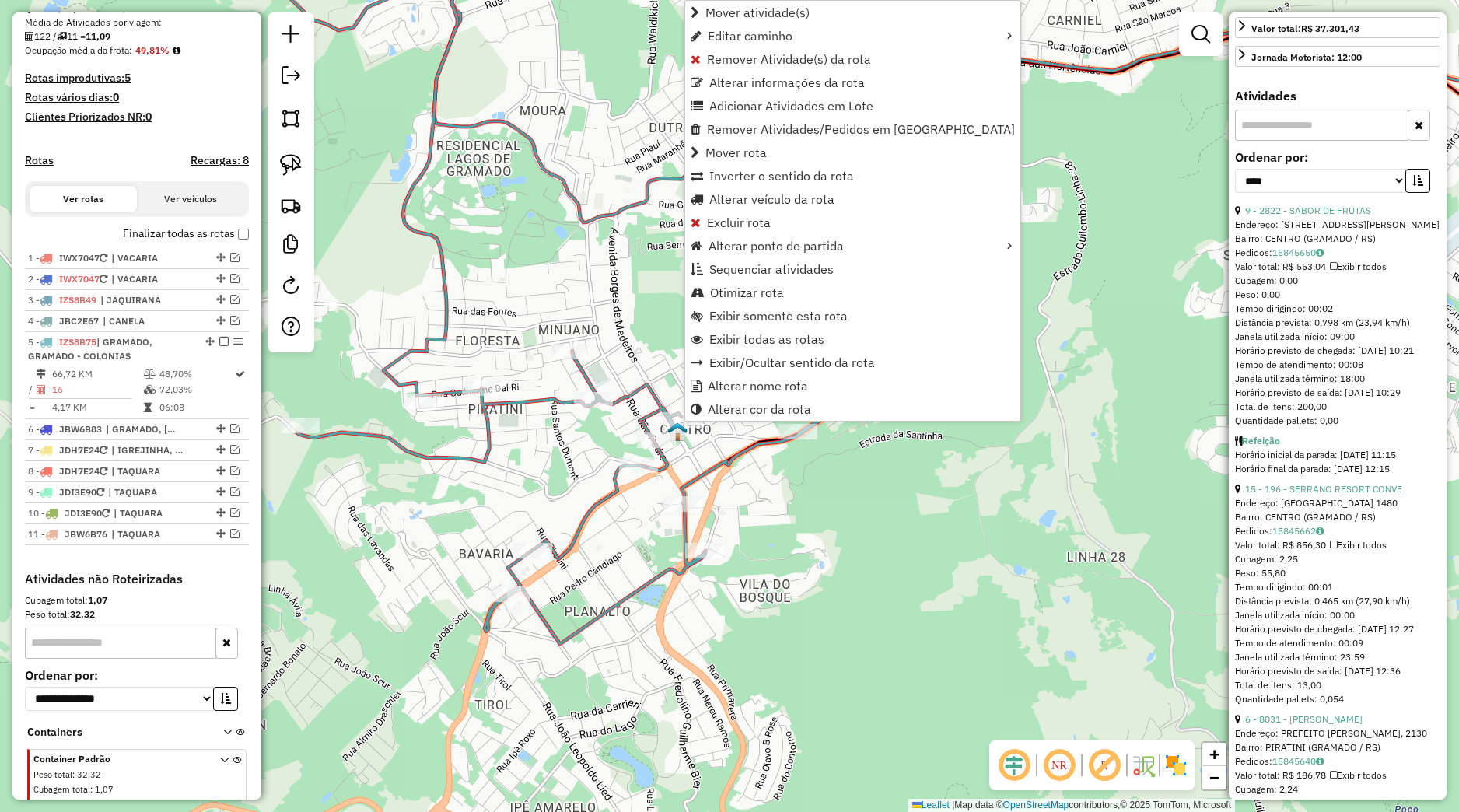
scroll to position [420, 0]
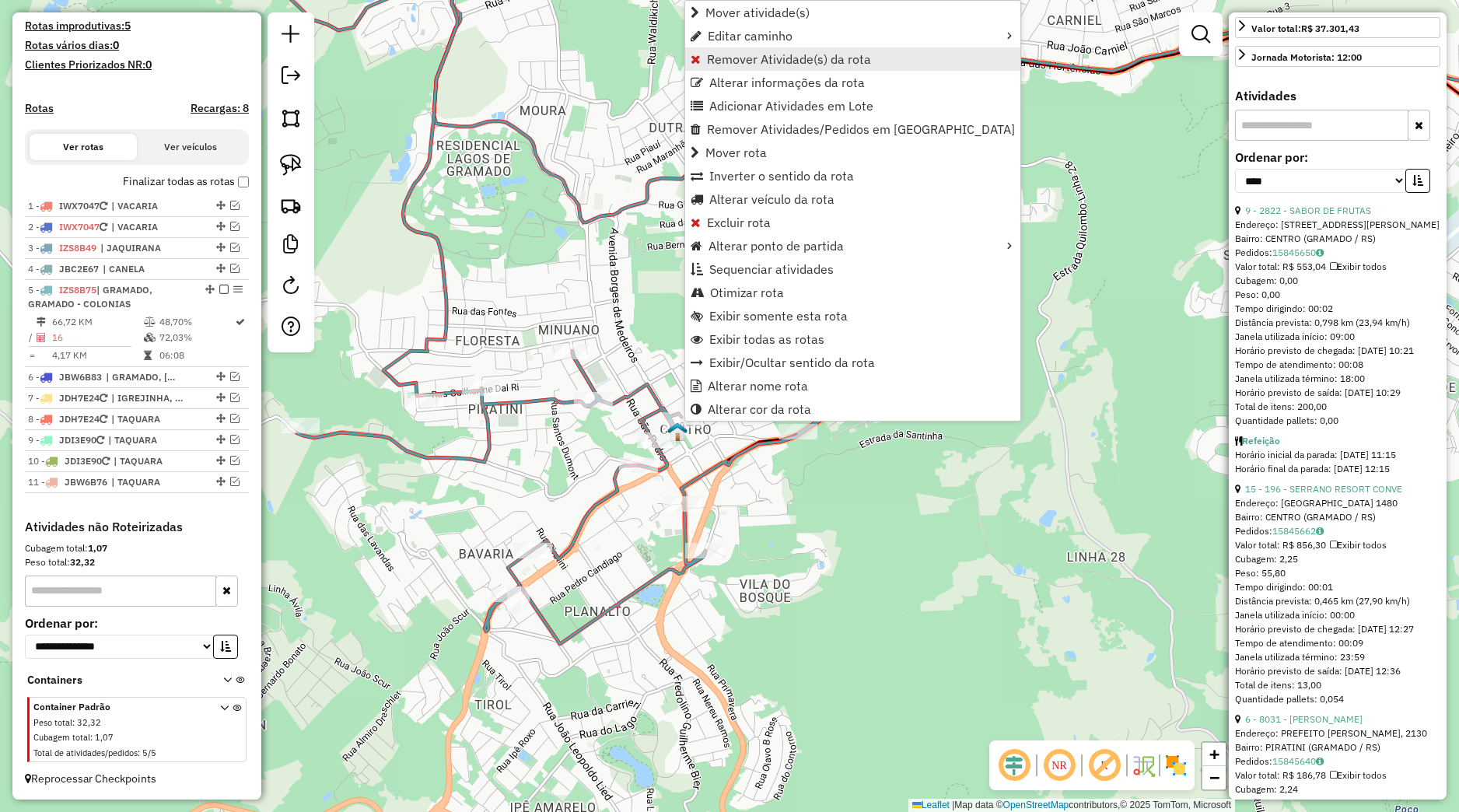
click at [750, 66] on span "Remover Atividade(s) da rota" at bounding box center [789, 58] width 164 height 12
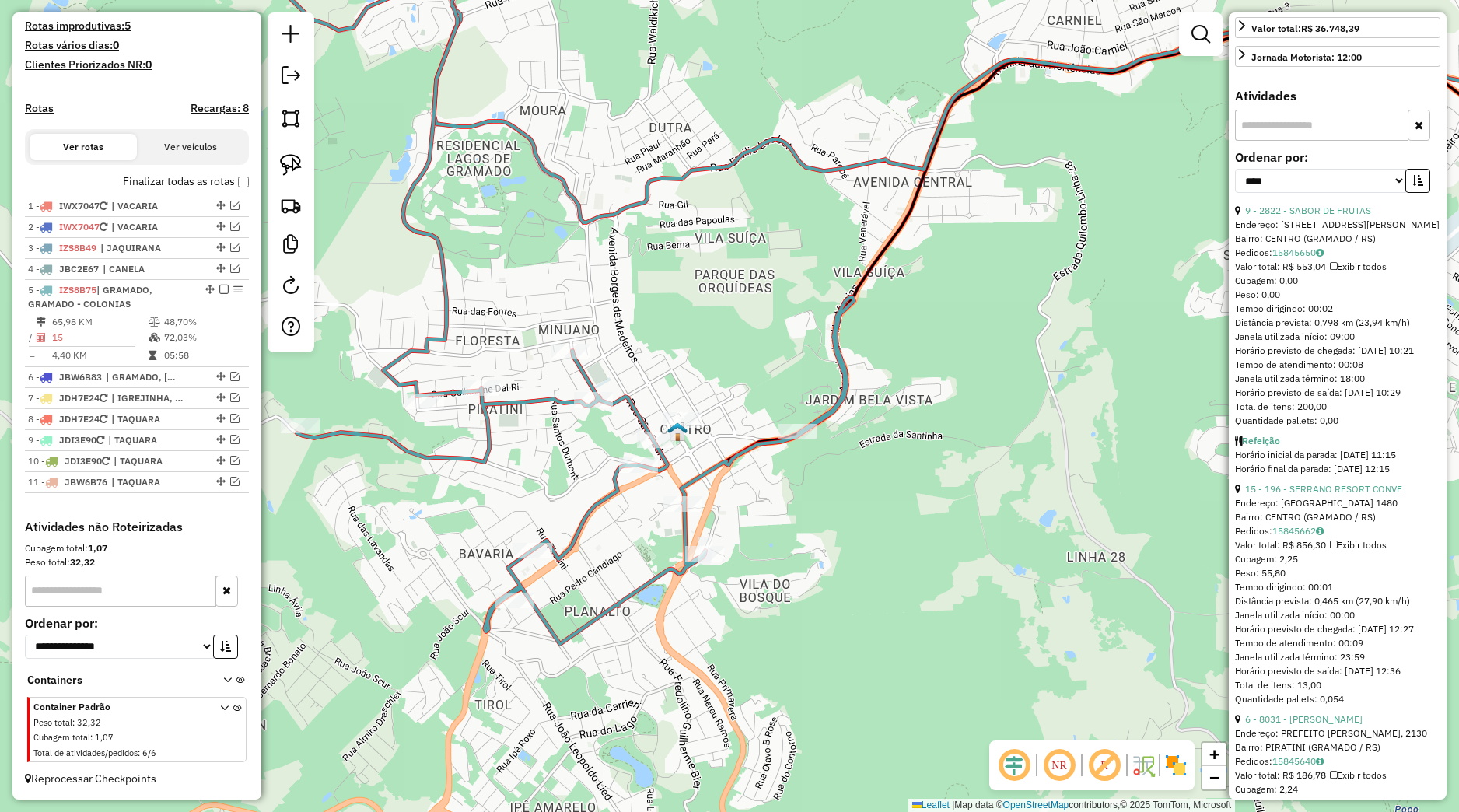
scroll to position [86, 0]
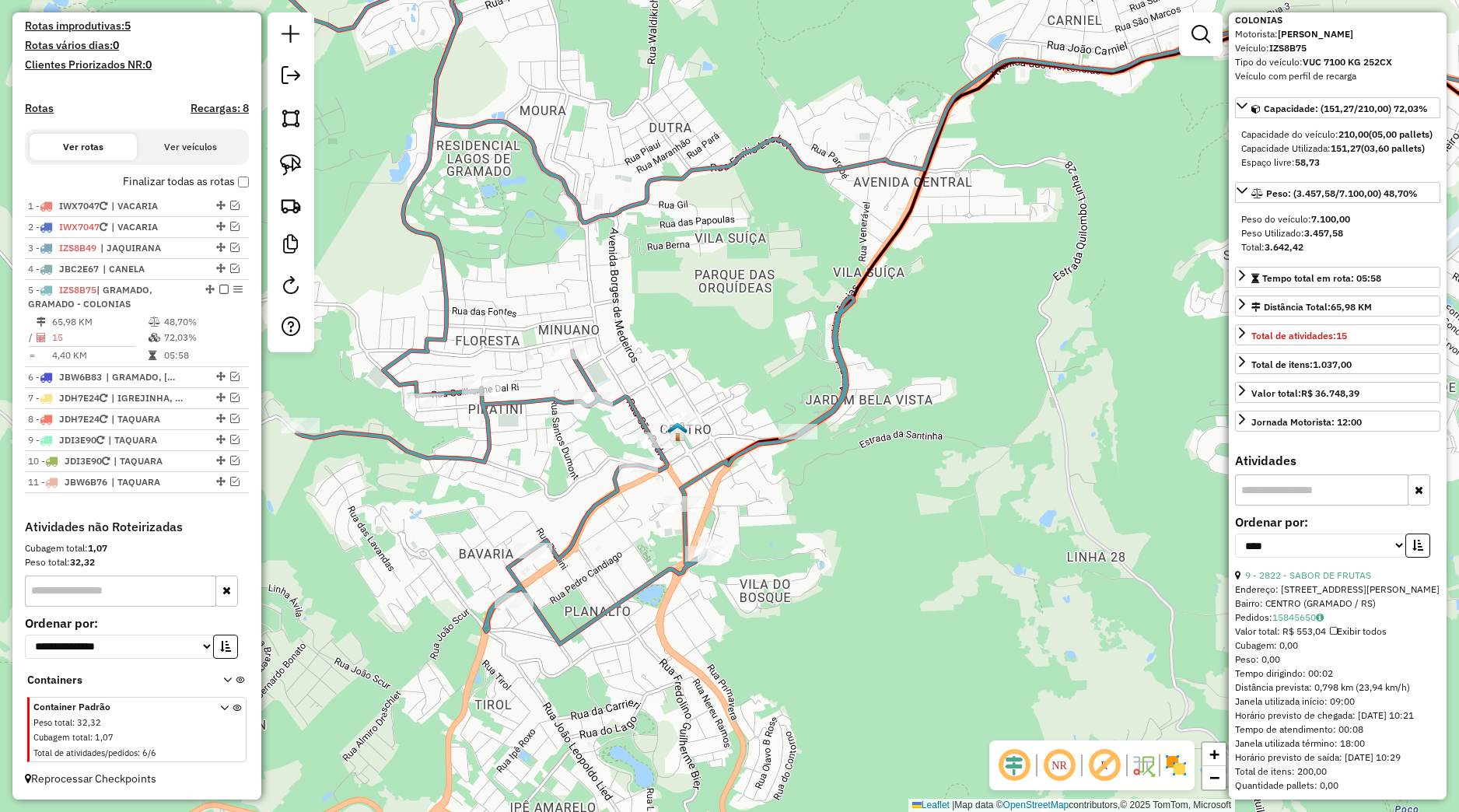
click at [936, 445] on div "Janela de atendimento Grade de atendimento Capacidade Transportadoras Veículos …" at bounding box center [729, 406] width 1459 height 812
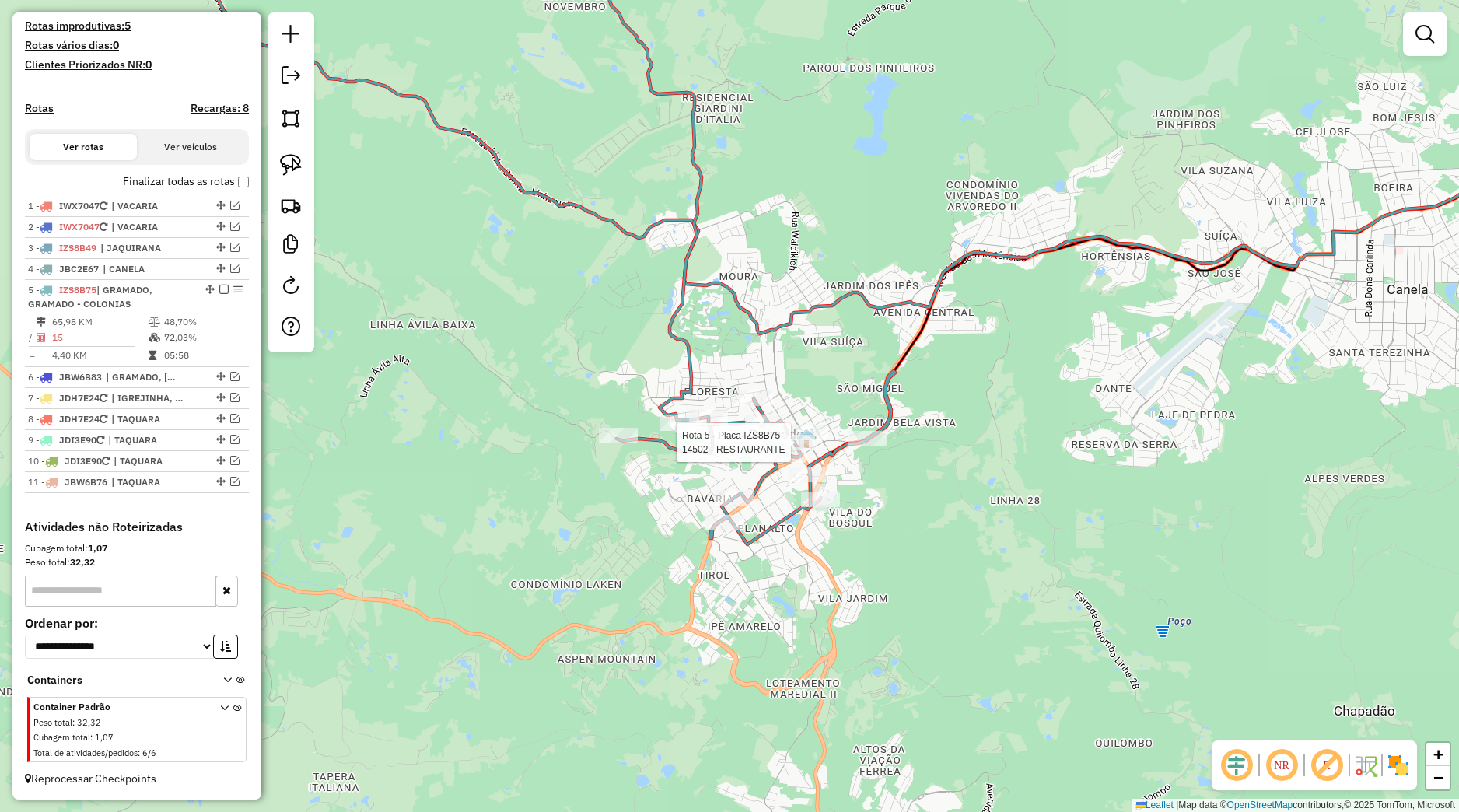
select select "*********"
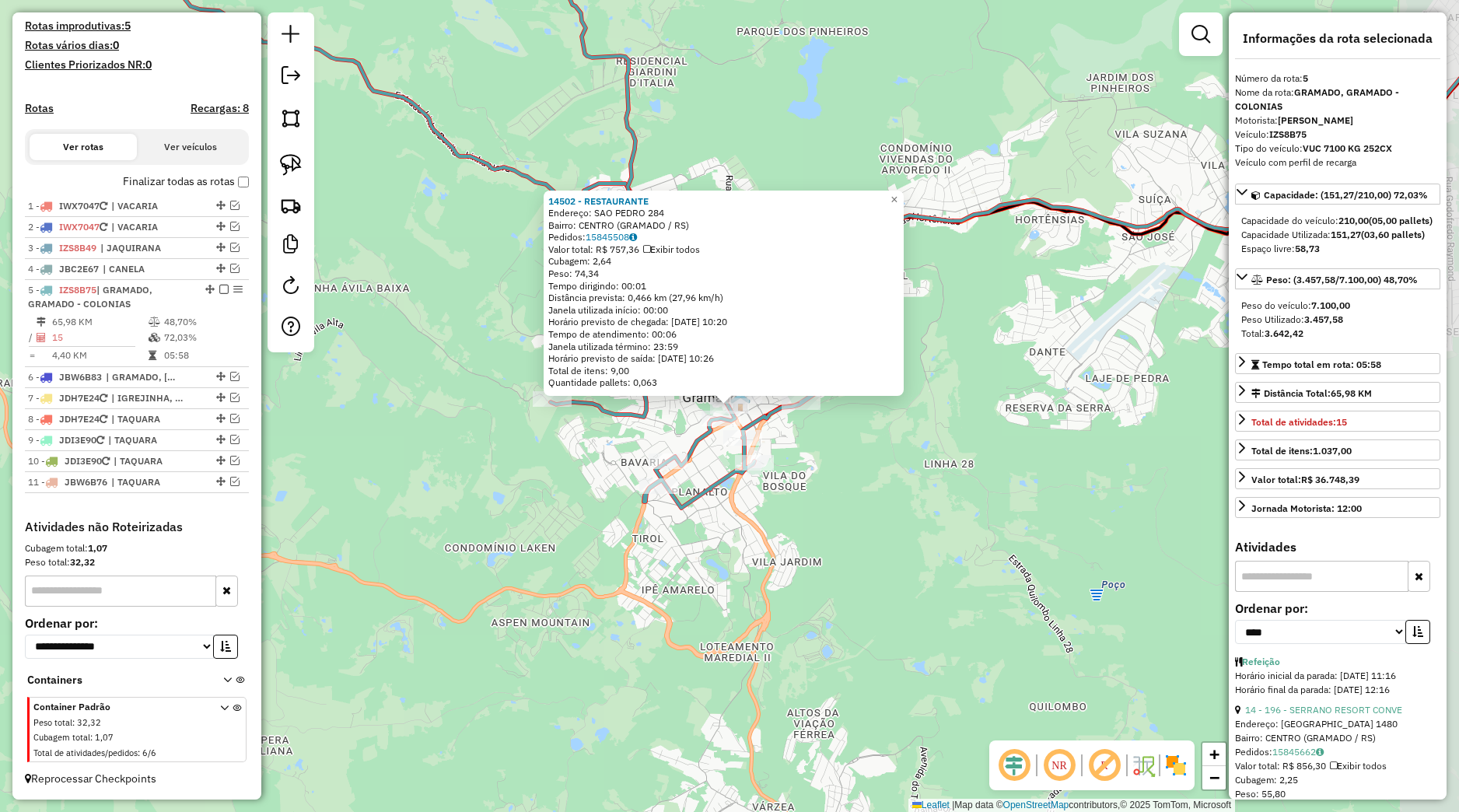
scroll to position [451, 0]
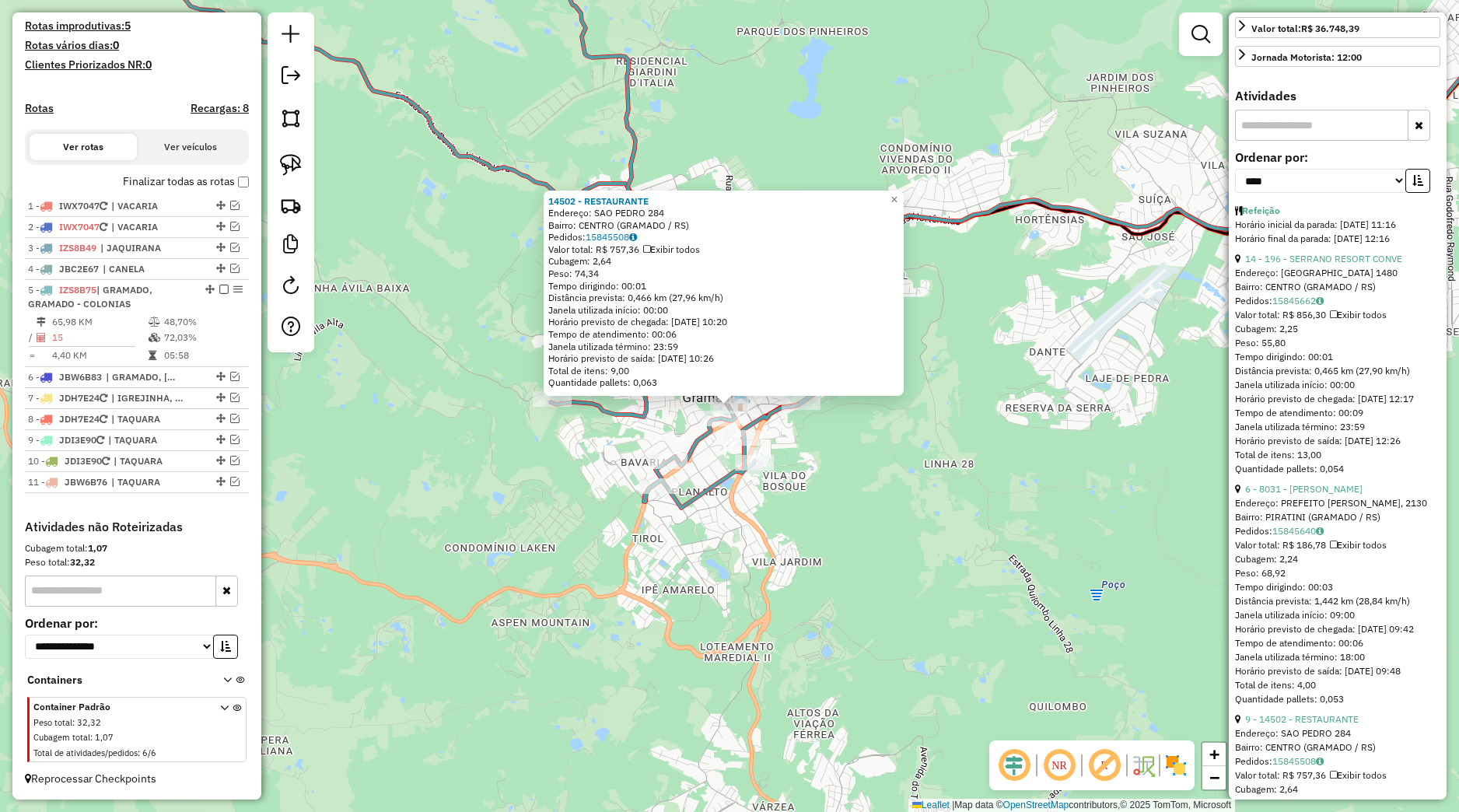
click at [1048, 486] on div "14502 - RESTAURANTE Endereço: SAO PEDRO 284 Bairro: [GEOGRAPHIC_DATA] (GRAMADO …" at bounding box center [729, 406] width 1459 height 812
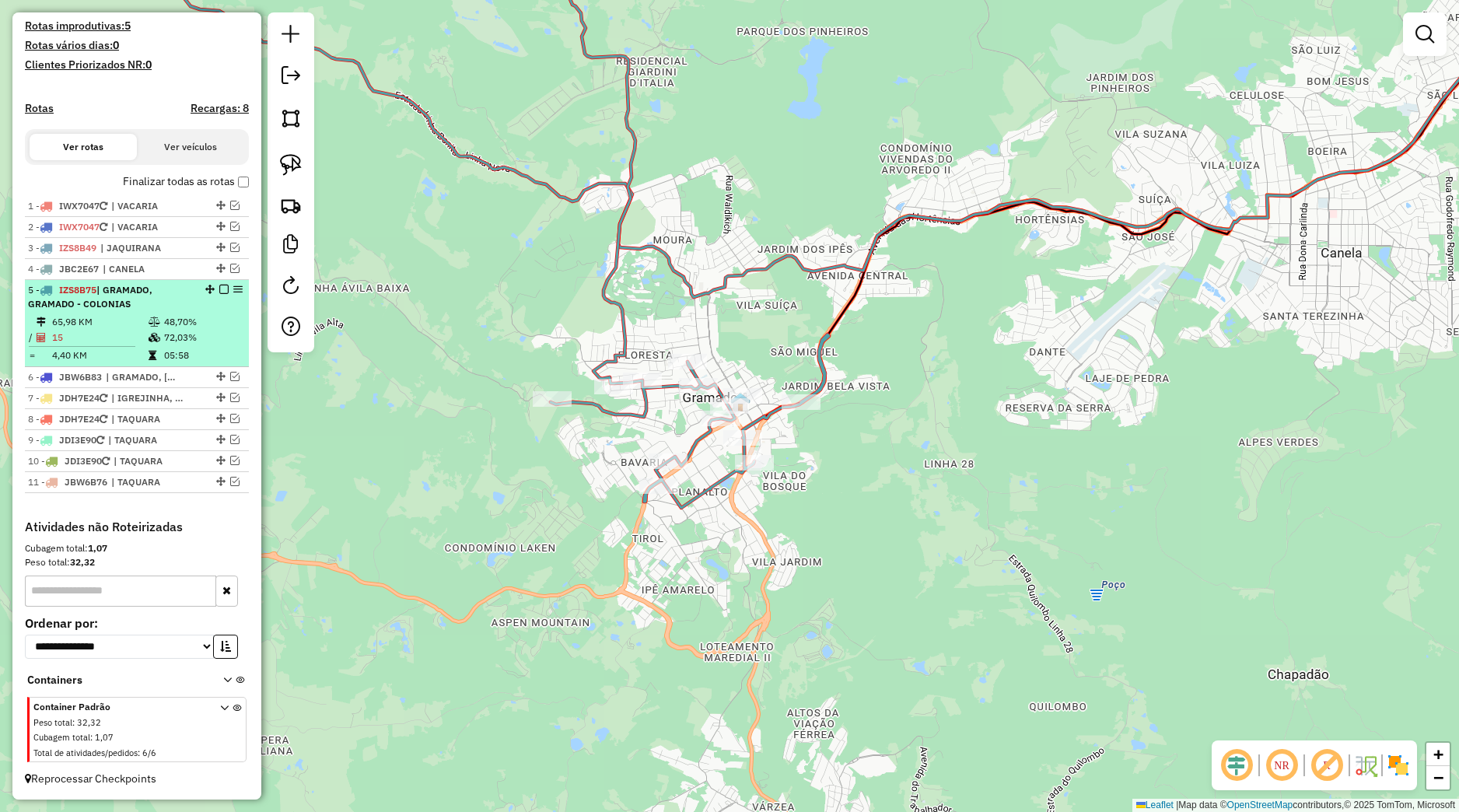
click at [219, 291] on em at bounding box center [223, 289] width 9 height 9
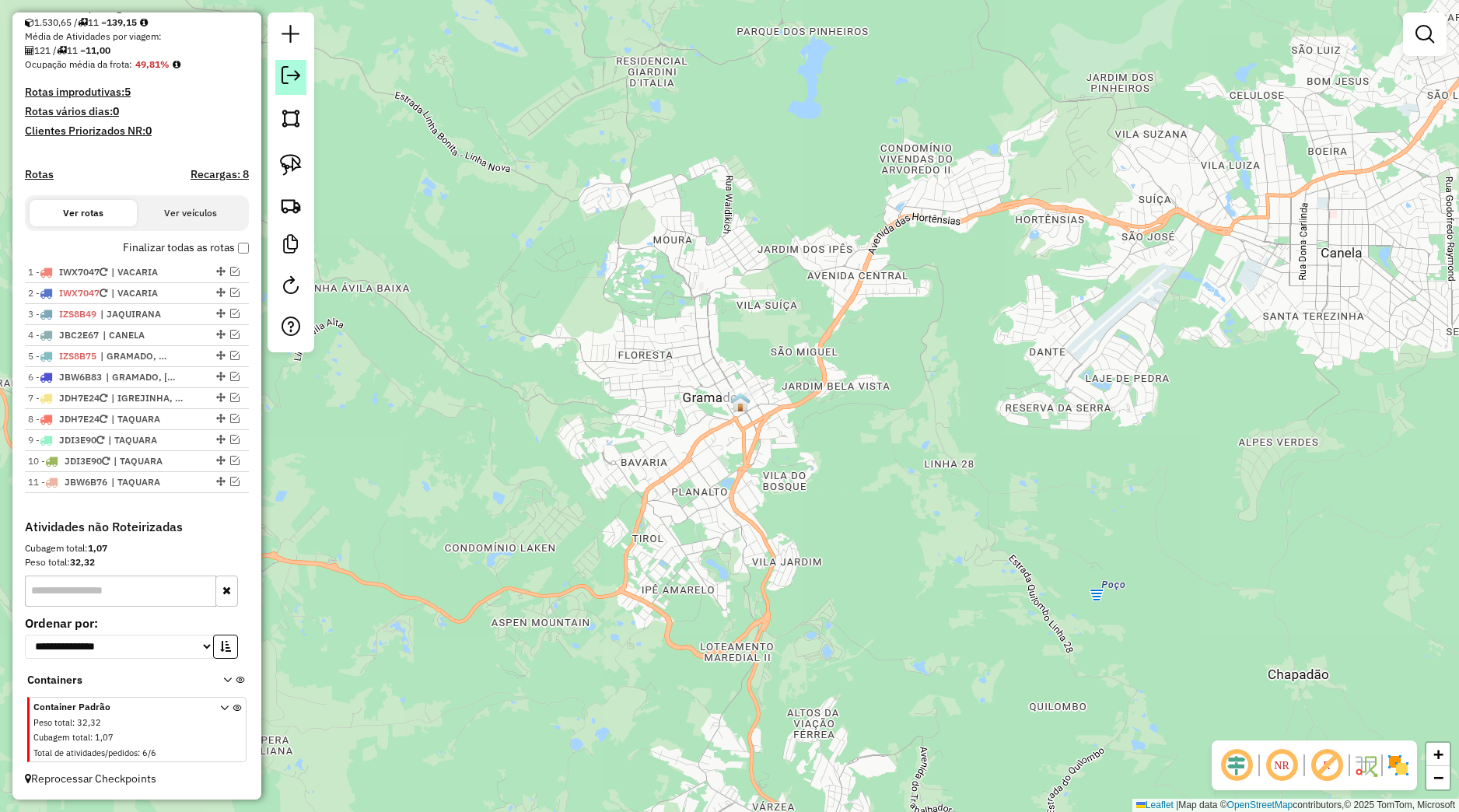
click at [285, 82] on em at bounding box center [291, 76] width 19 height 19
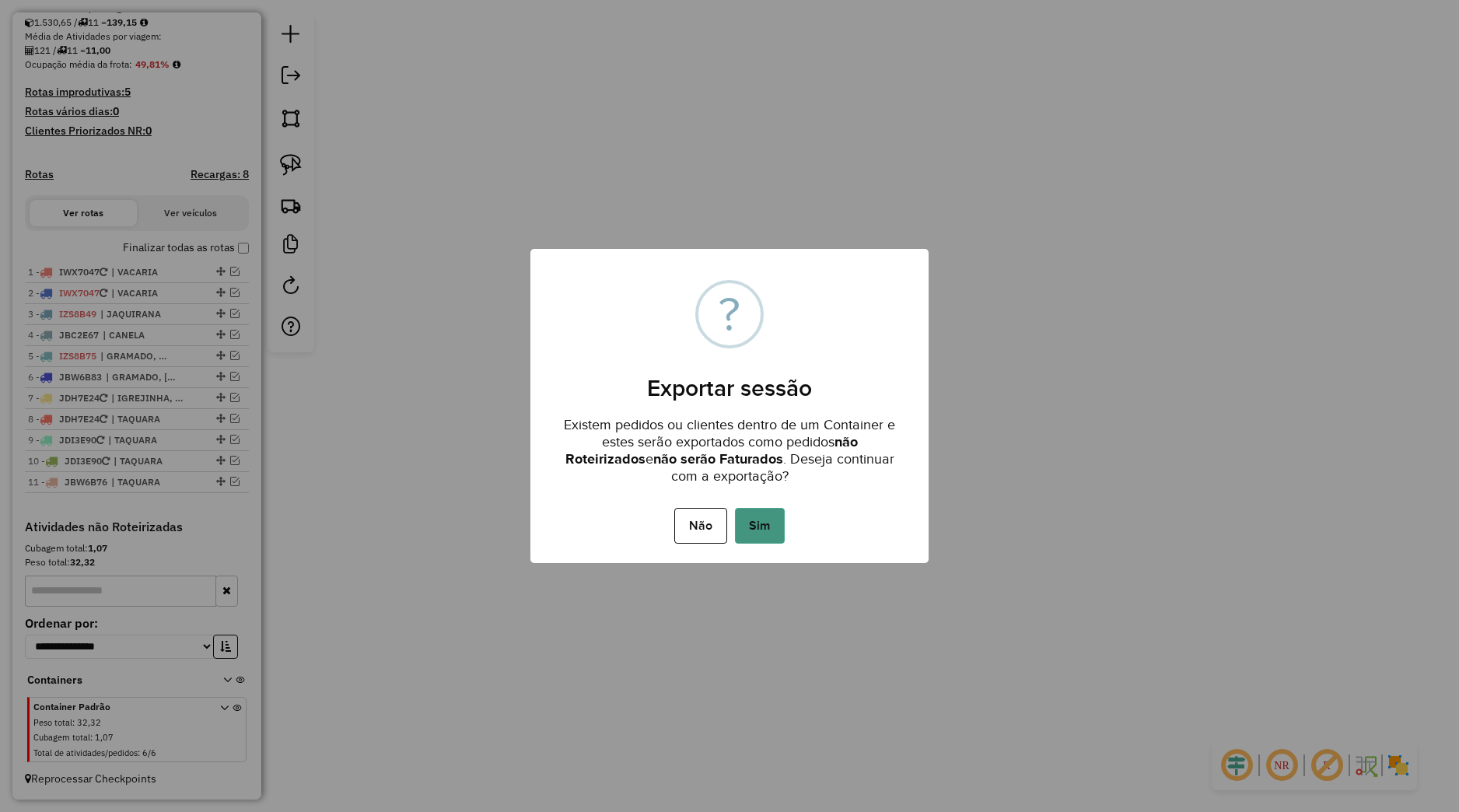
click at [761, 525] on button "Sim" at bounding box center [759, 526] width 50 height 36
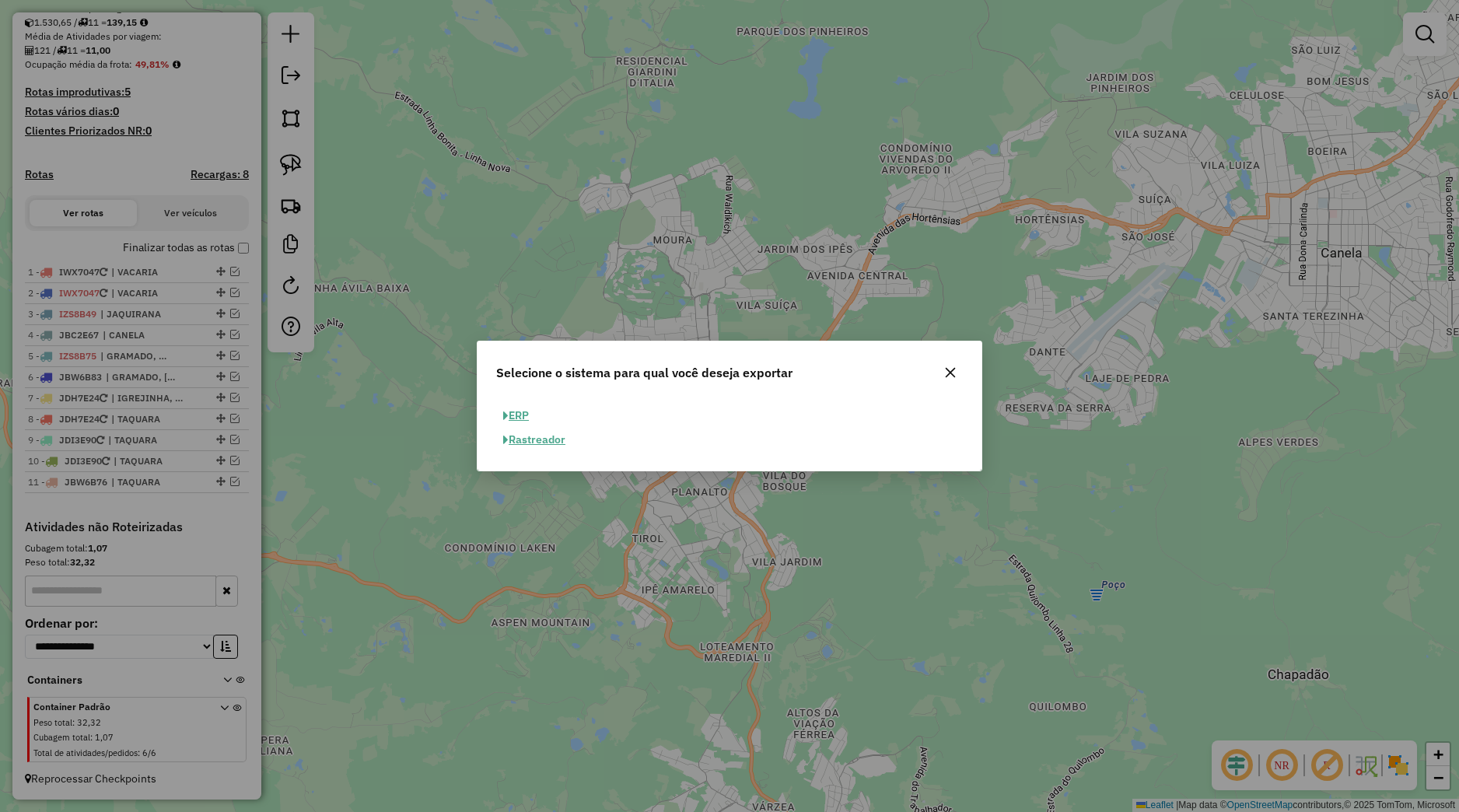
click at [530, 416] on button "ERP" at bounding box center [516, 415] width 39 height 24
select select "**"
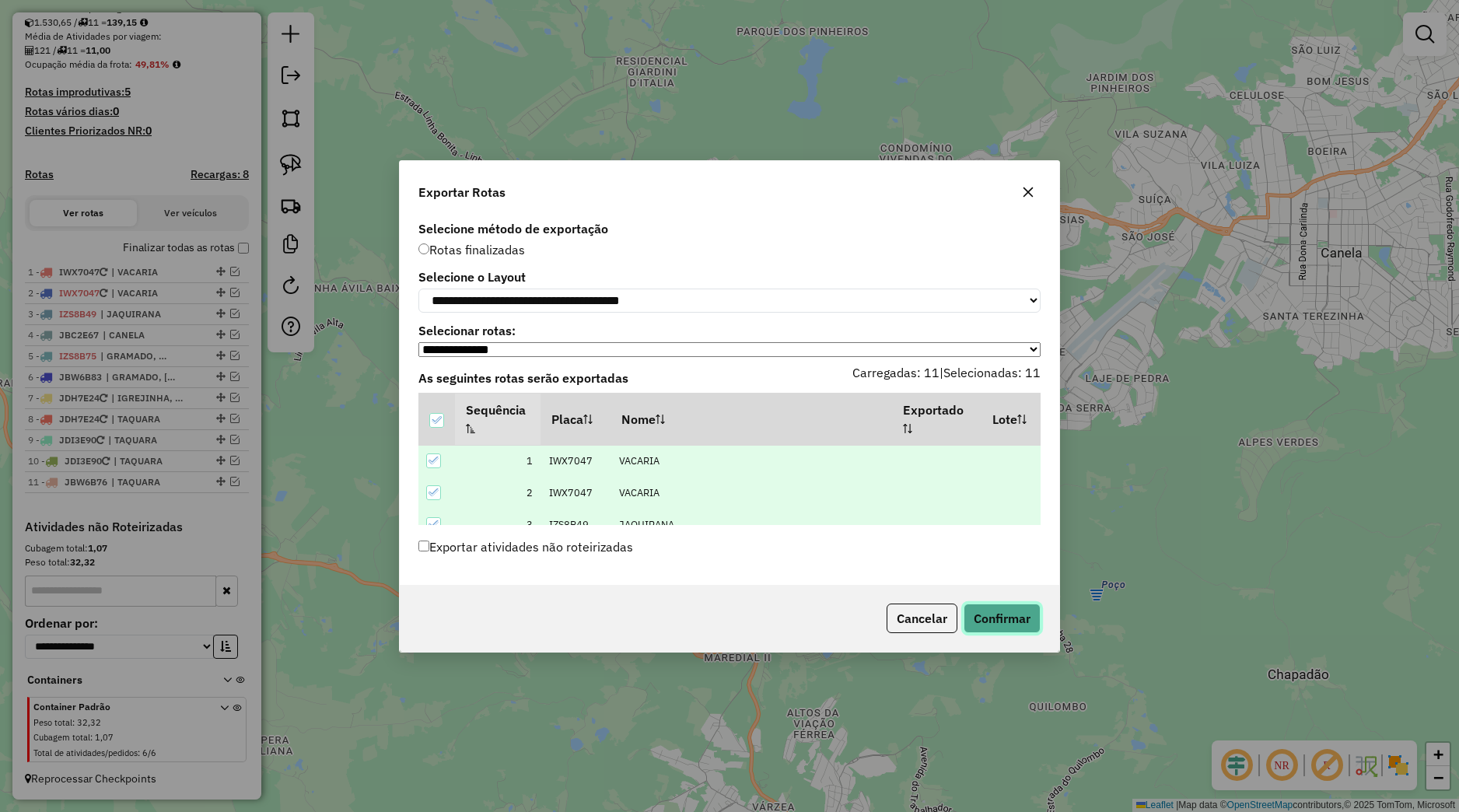
click at [968, 619] on button "Confirmar" at bounding box center [1002, 618] width 77 height 30
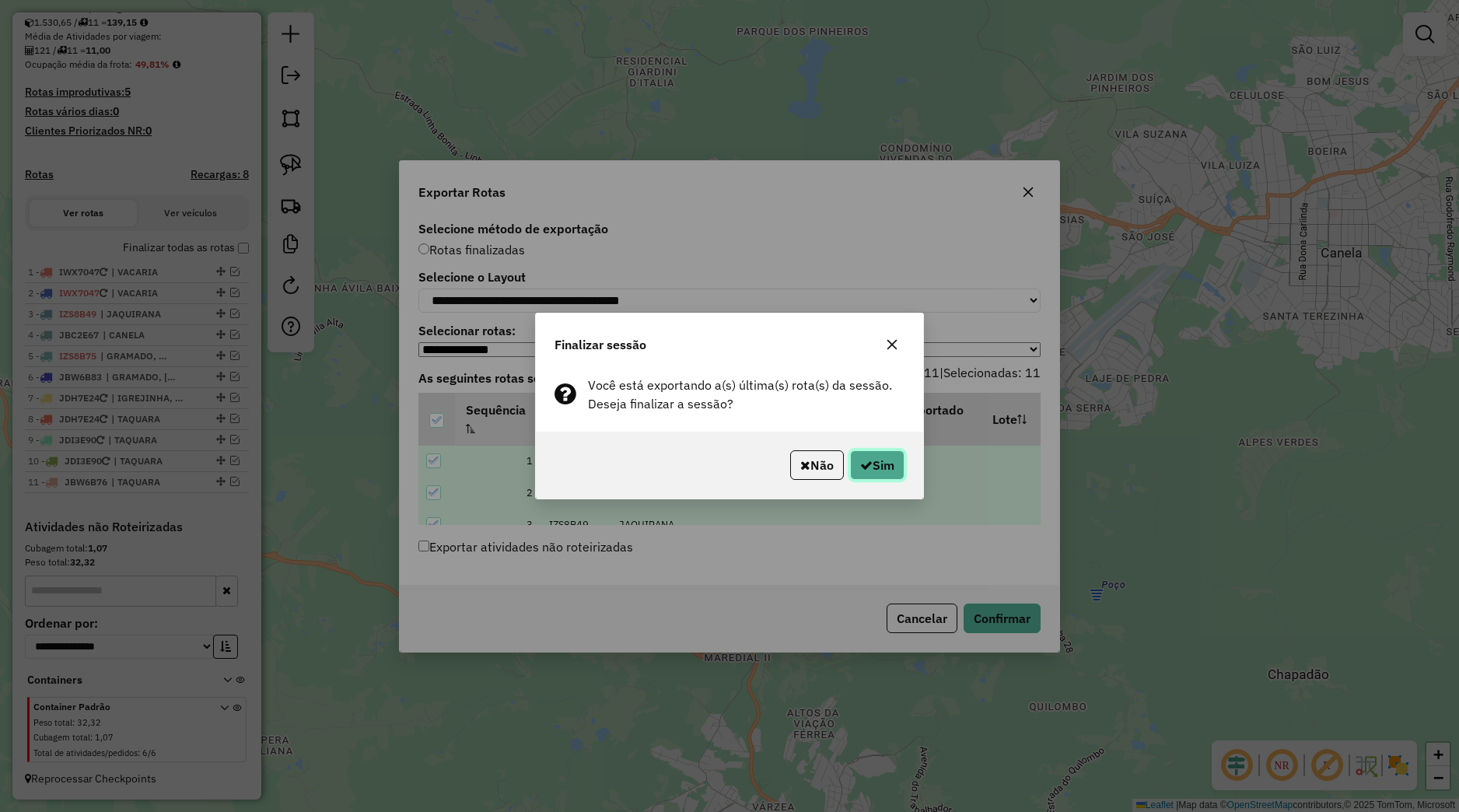
click at [877, 452] on button "Sim" at bounding box center [878, 466] width 54 height 30
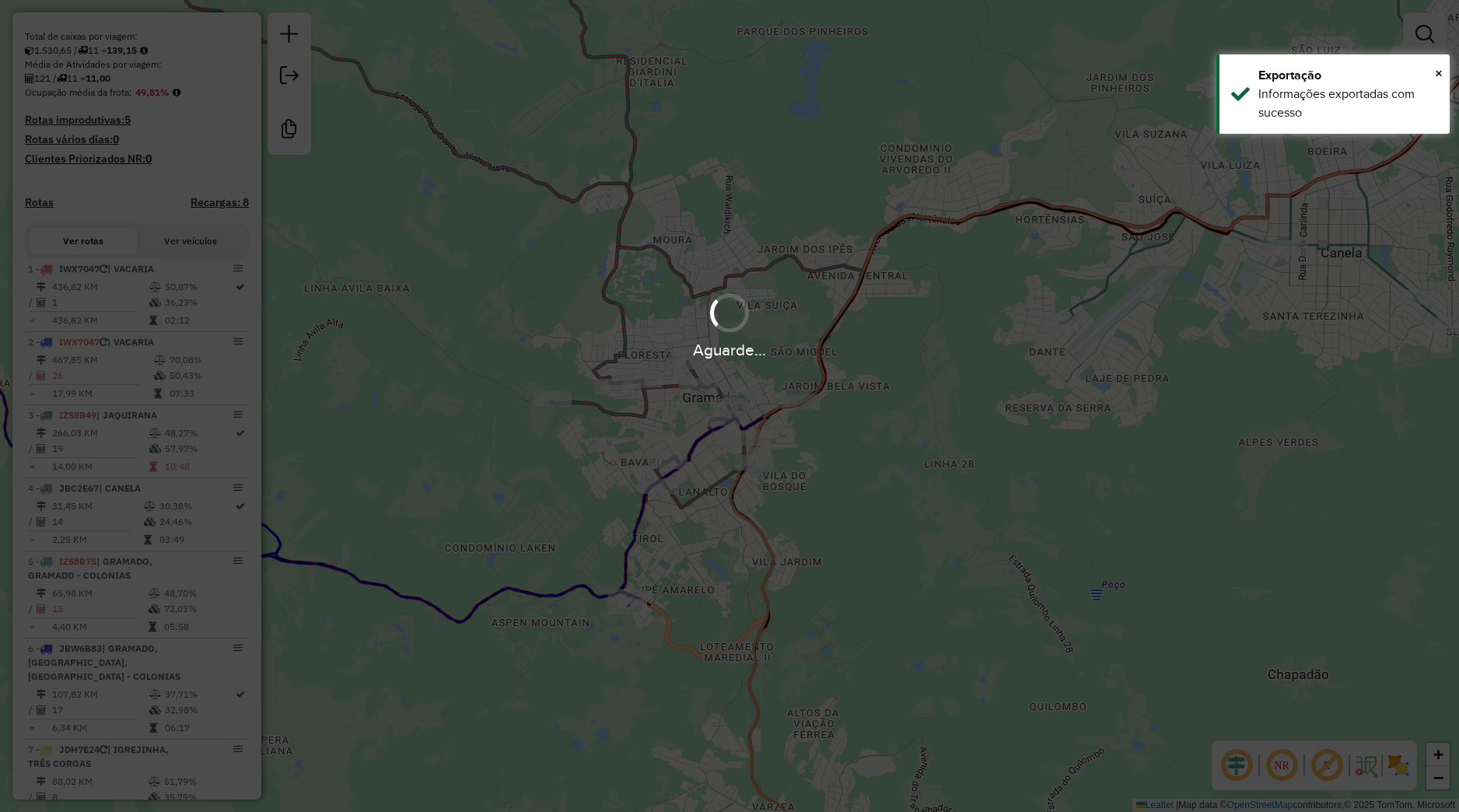
scroll to position [394, 0]
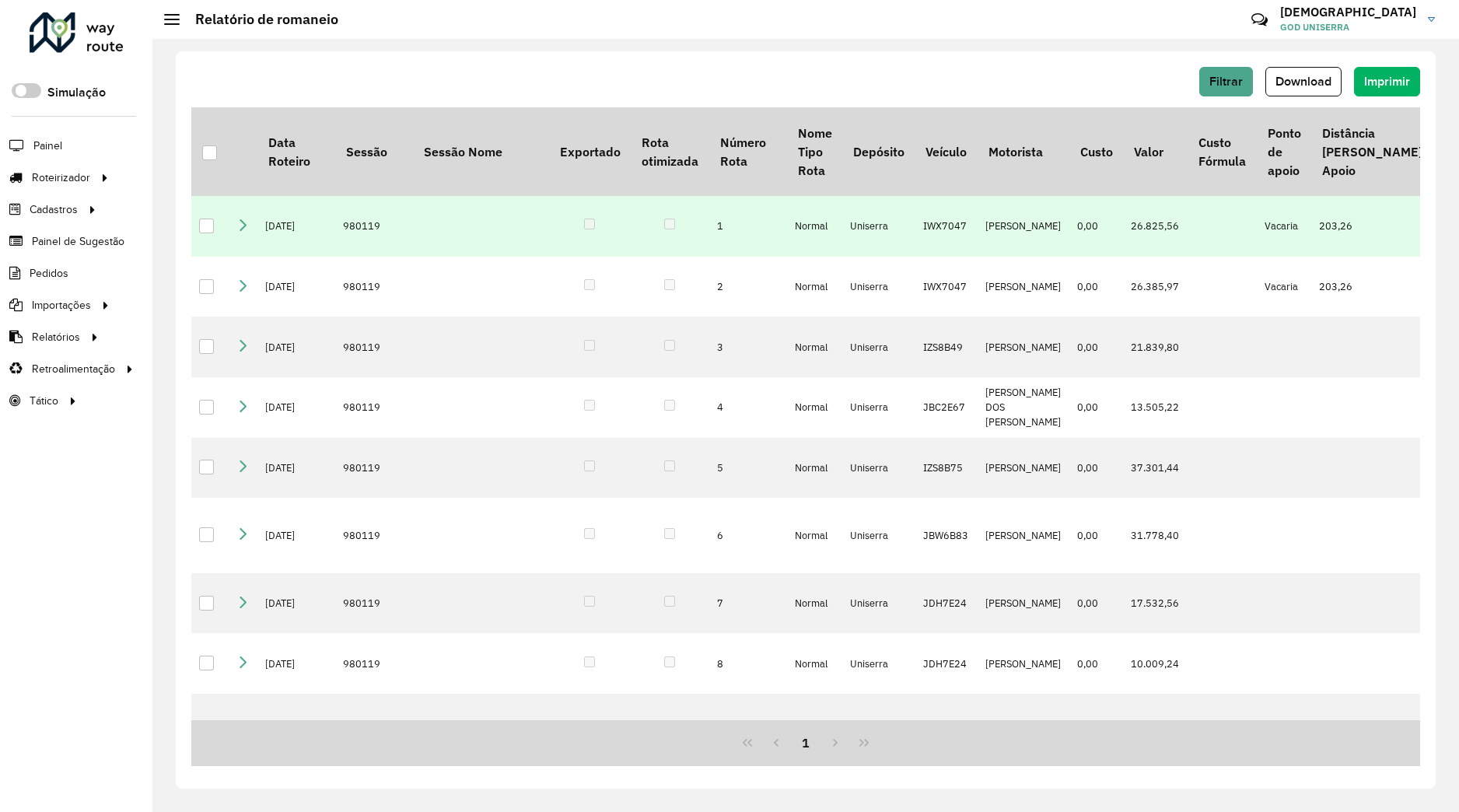
click at [239, 228] on icon at bounding box center [242, 224] width 12 height 12
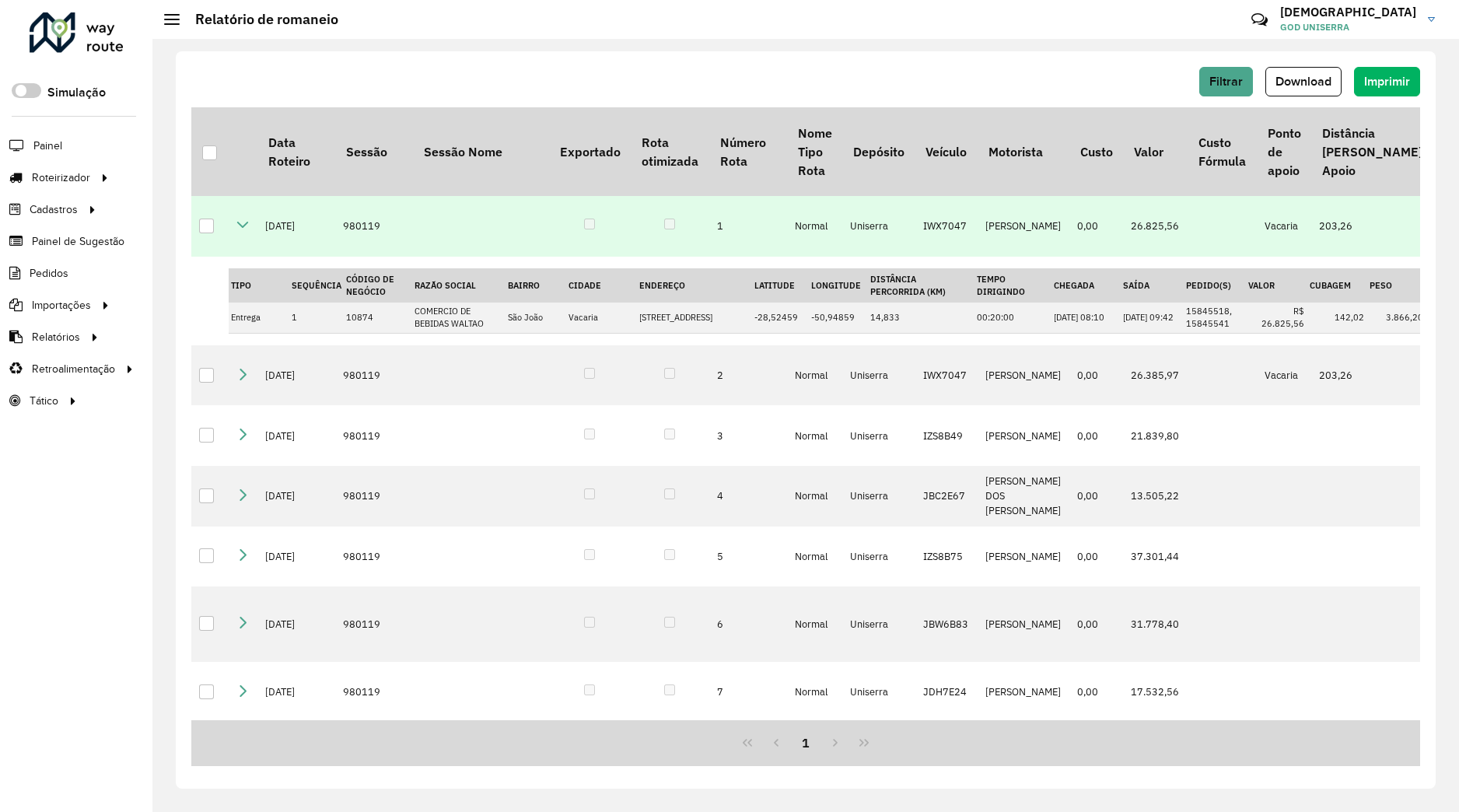
click at [245, 226] on icon at bounding box center [242, 224] width 12 height 12
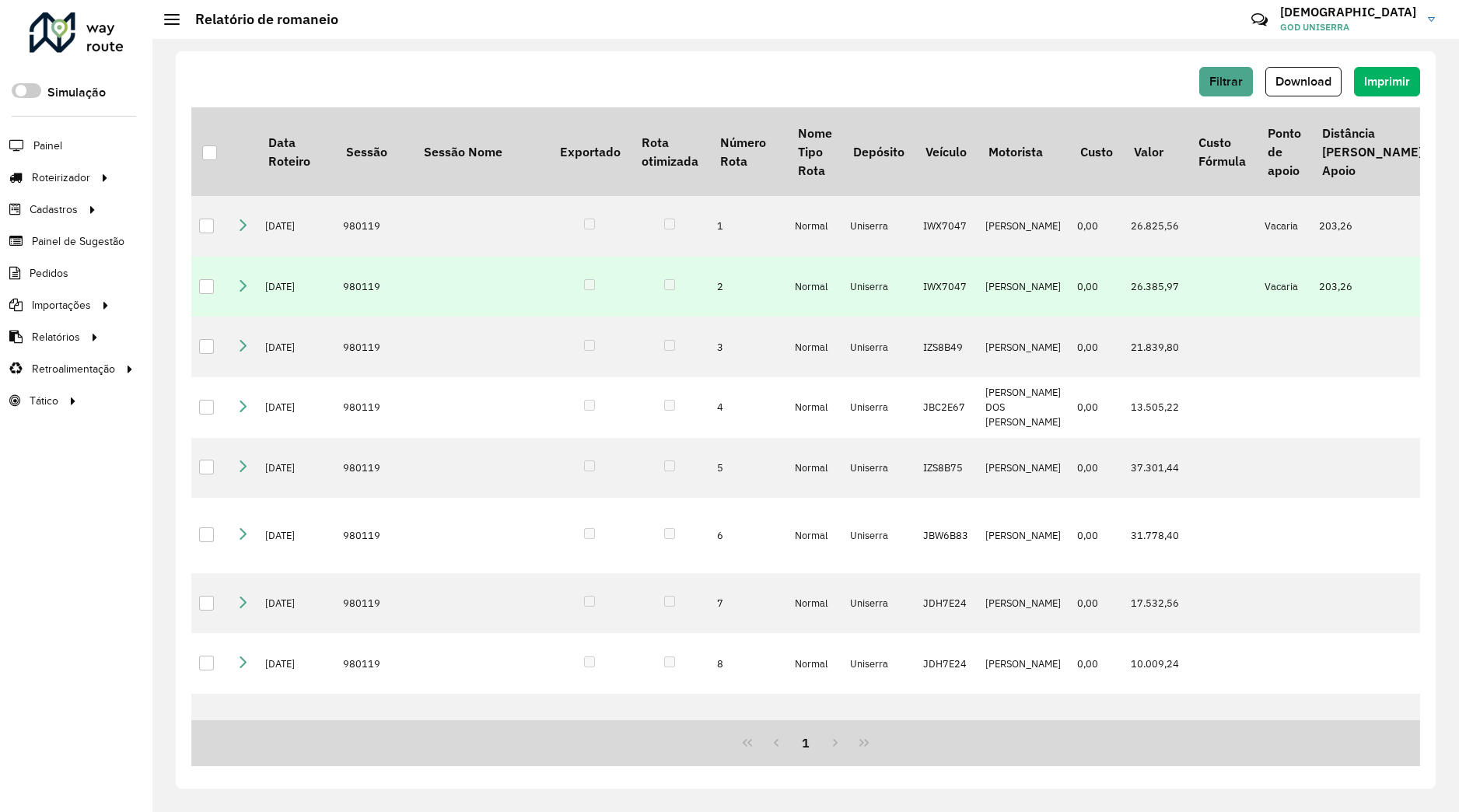
click at [244, 285] on icon at bounding box center [242, 285] width 12 height 12
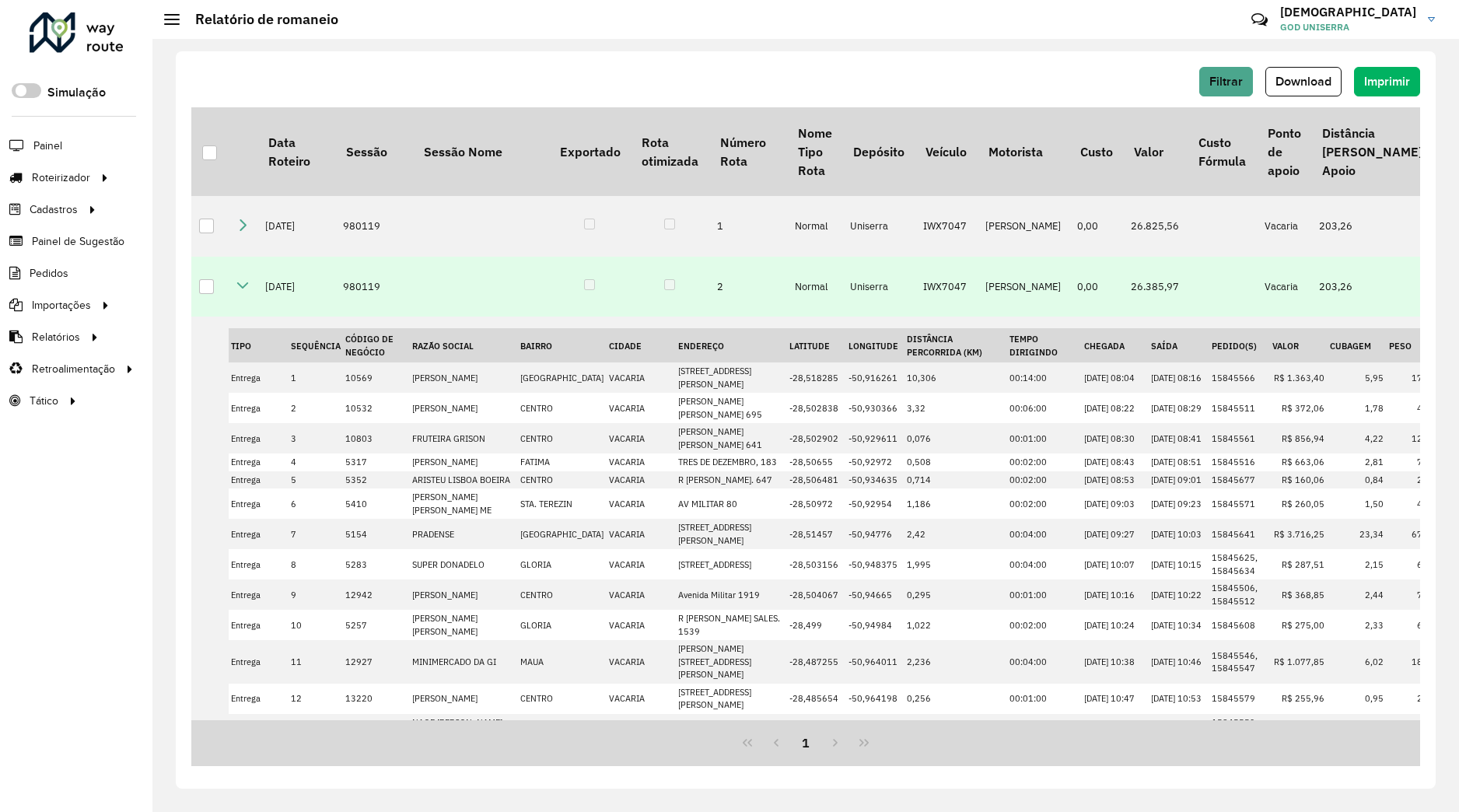
click at [247, 291] on icon at bounding box center [242, 285] width 12 height 12
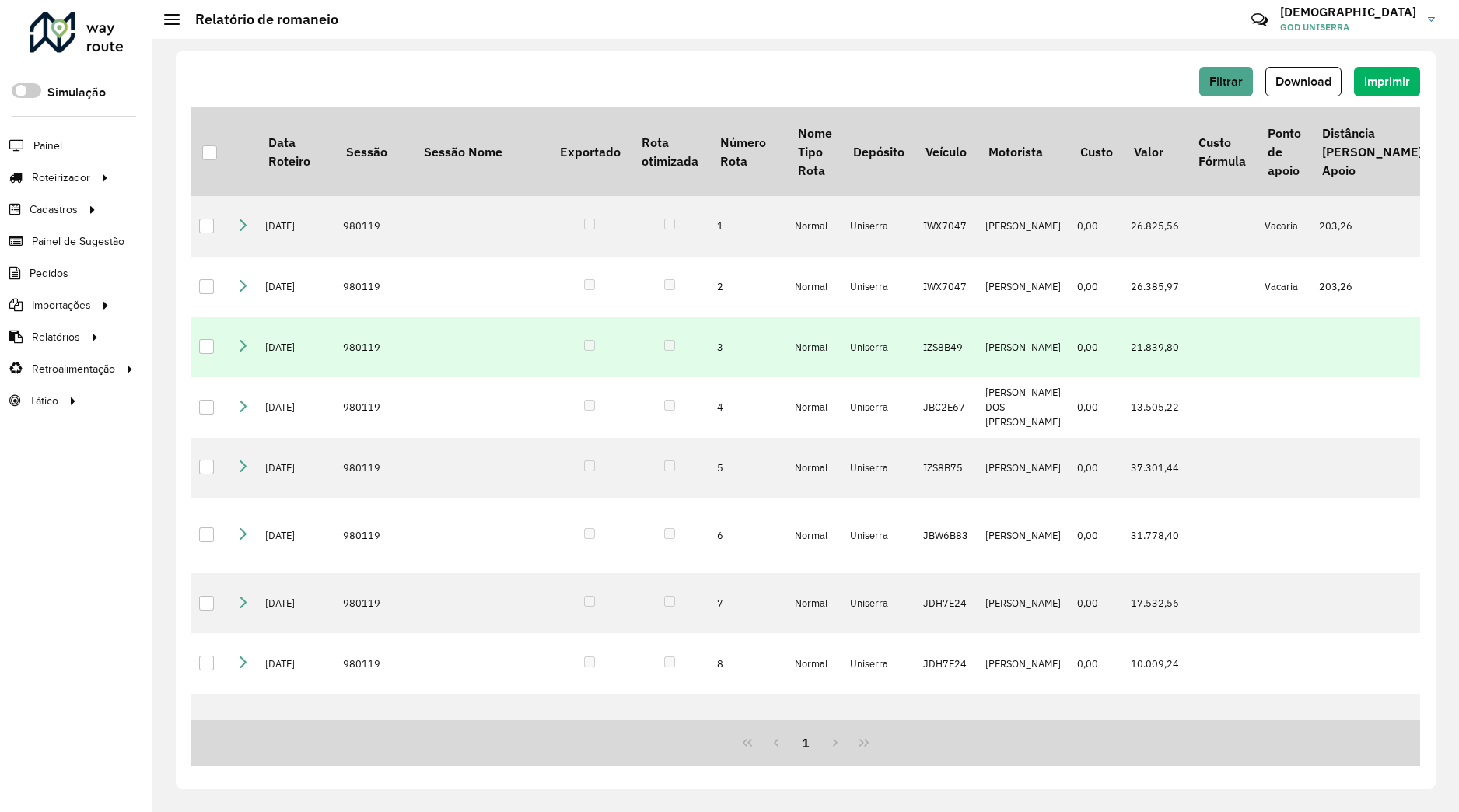
click at [243, 343] on icon at bounding box center [242, 345] width 12 height 12
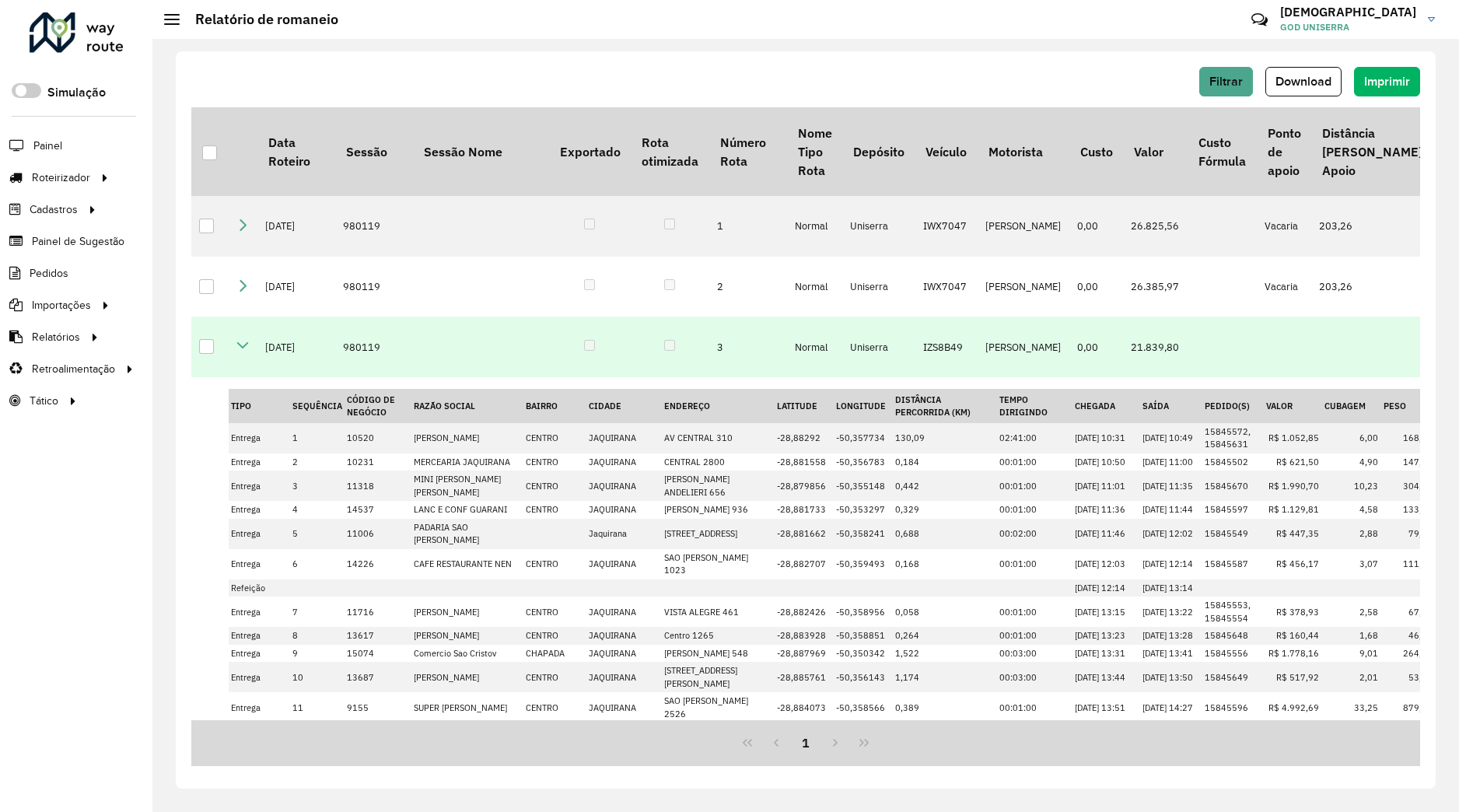
click at [244, 343] on icon at bounding box center [242, 345] width 12 height 12
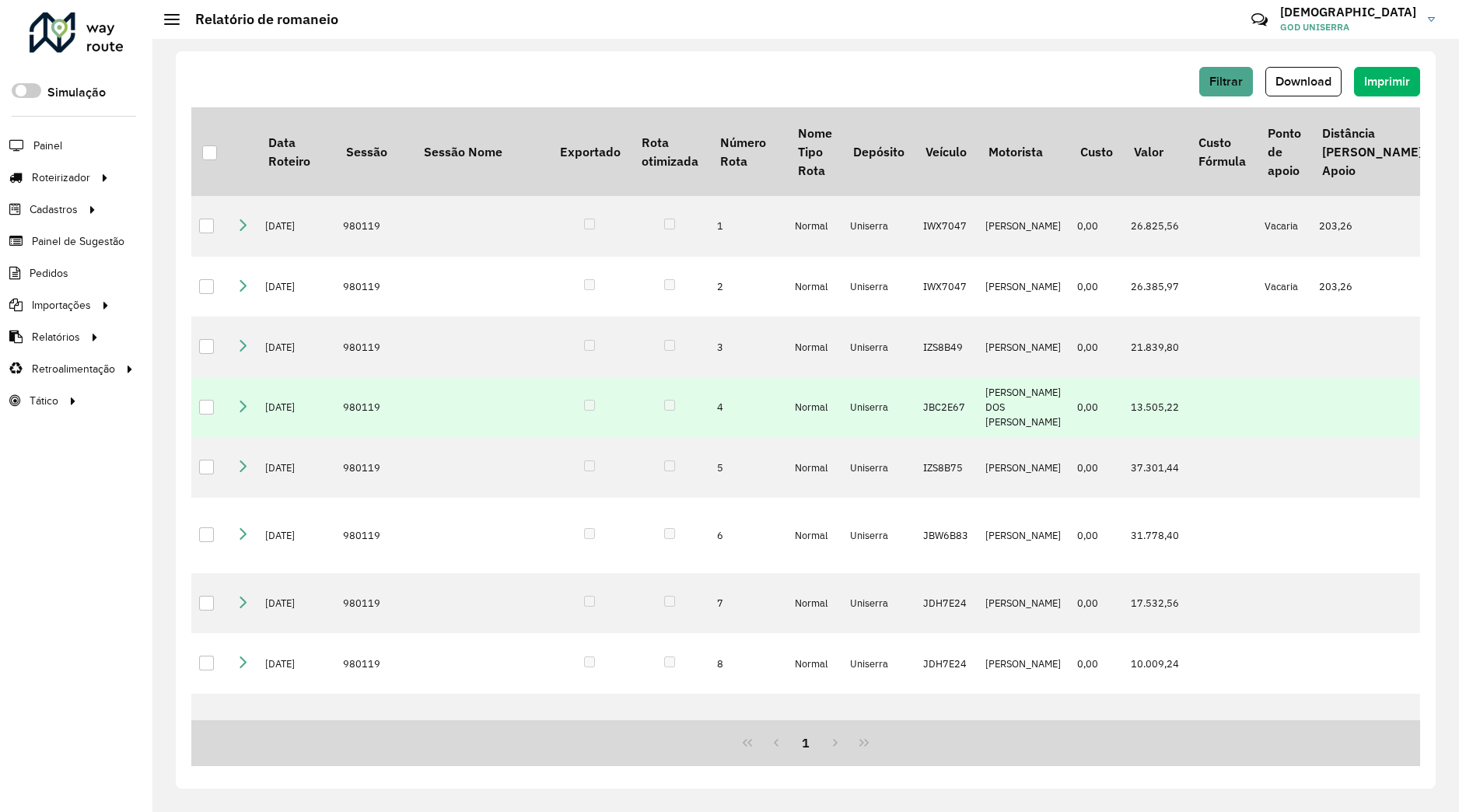
click at [241, 400] on icon at bounding box center [242, 406] width 12 height 12
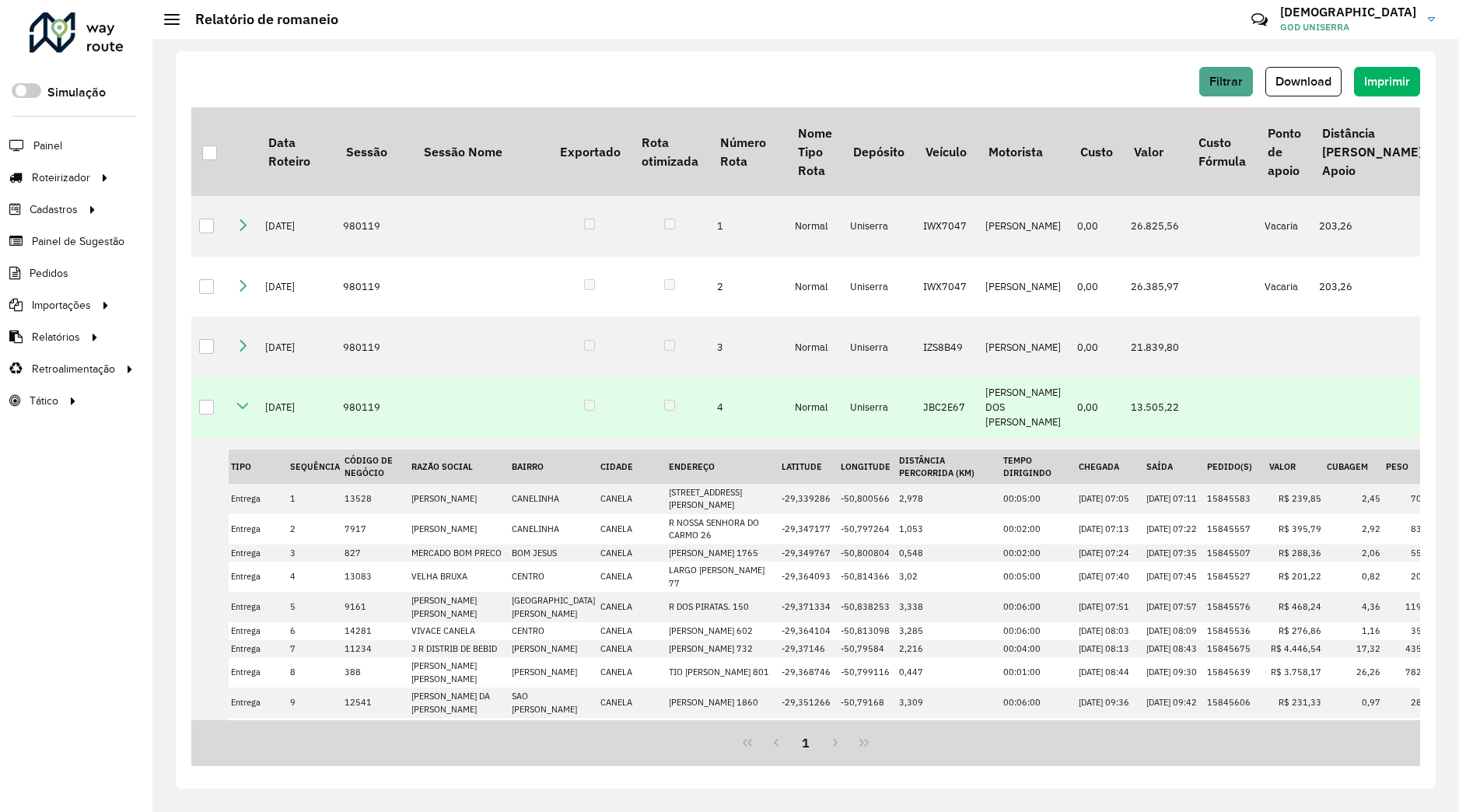
click at [245, 400] on icon at bounding box center [242, 406] width 12 height 12
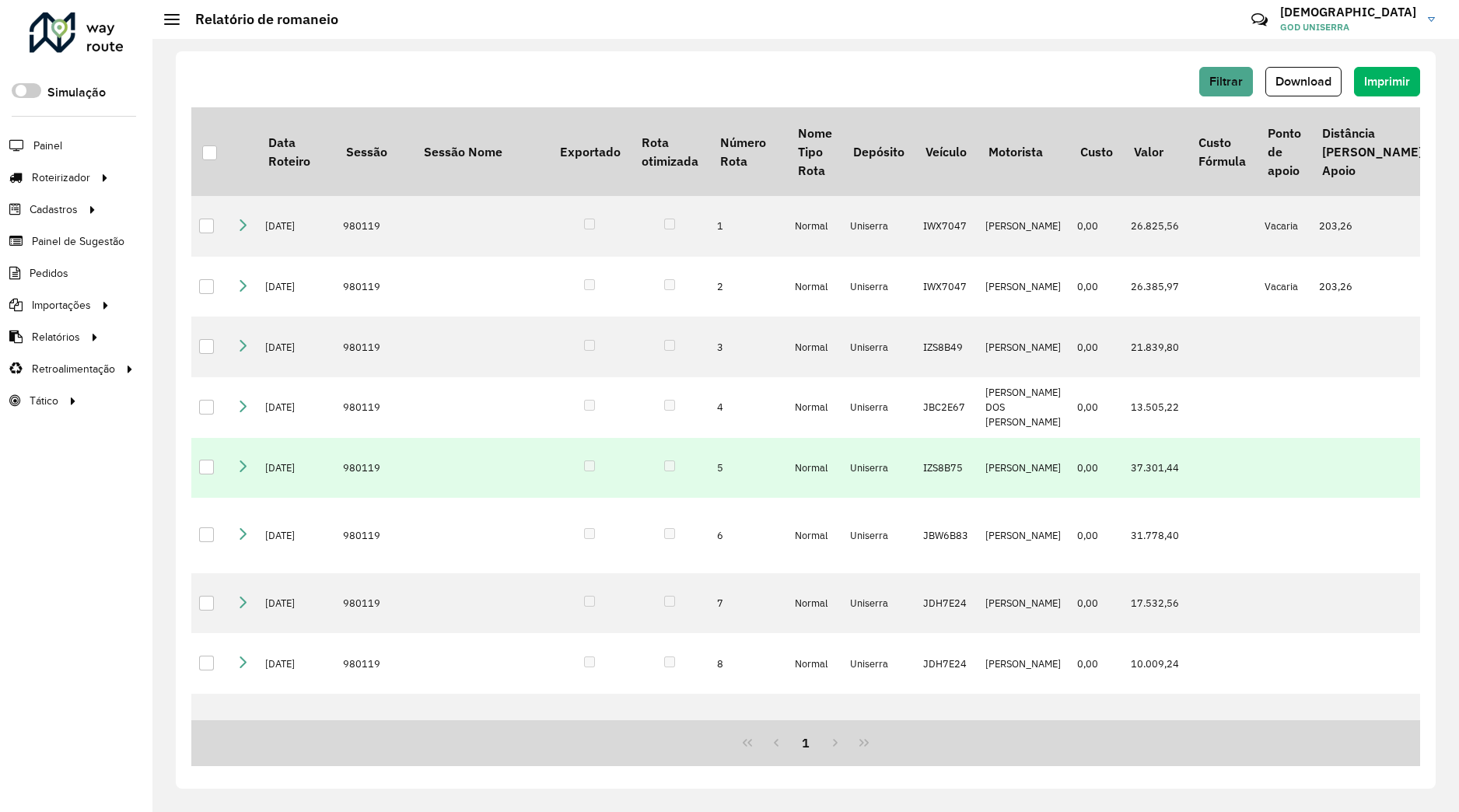
click at [241, 445] on td at bounding box center [243, 468] width 29 height 61
click at [243, 460] on icon at bounding box center [242, 466] width 12 height 12
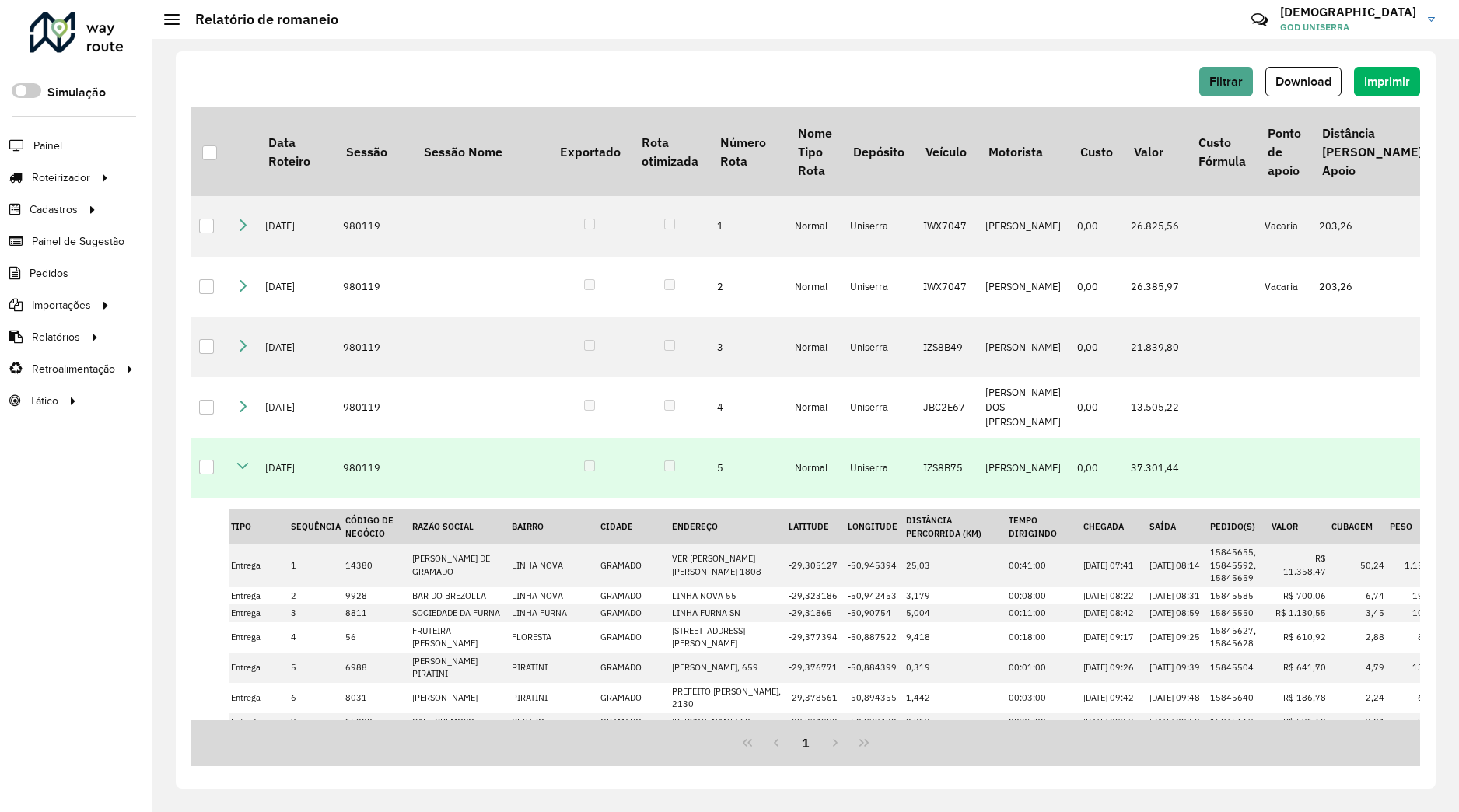
click at [244, 445] on td at bounding box center [243, 468] width 29 height 61
click at [243, 460] on icon at bounding box center [242, 466] width 12 height 12
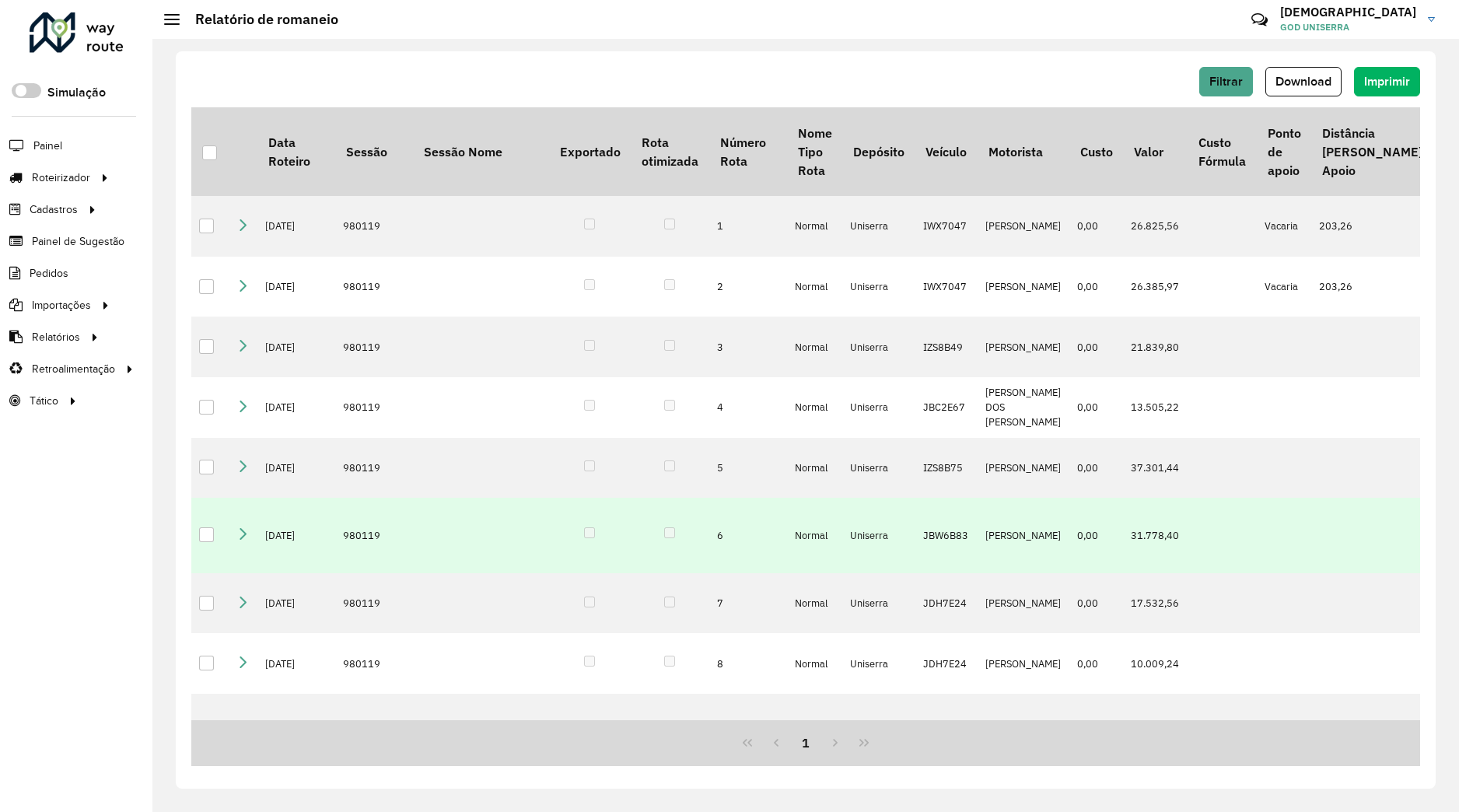
click at [241, 531] on icon at bounding box center [242, 533] width 12 height 12
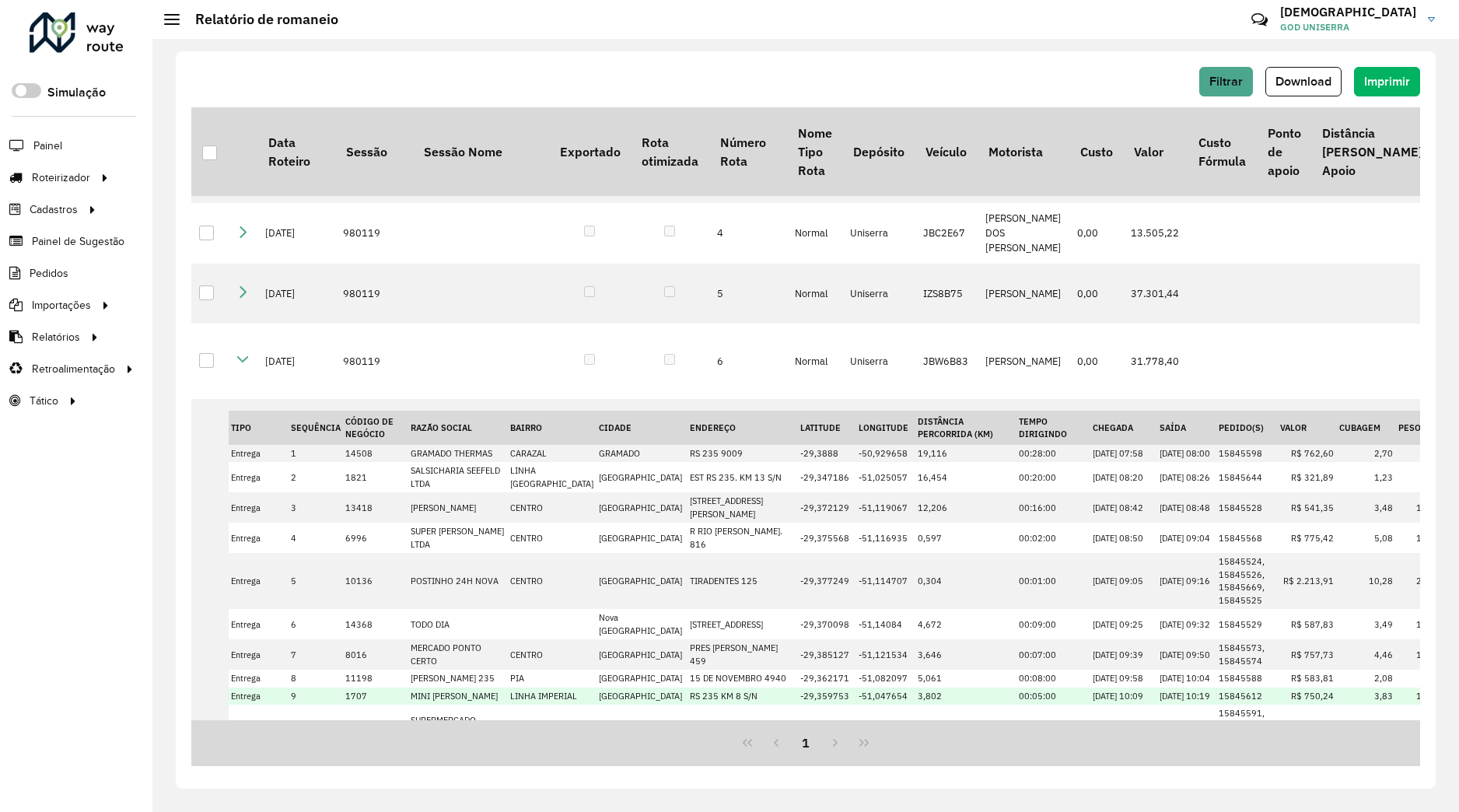
scroll to position [76, 0]
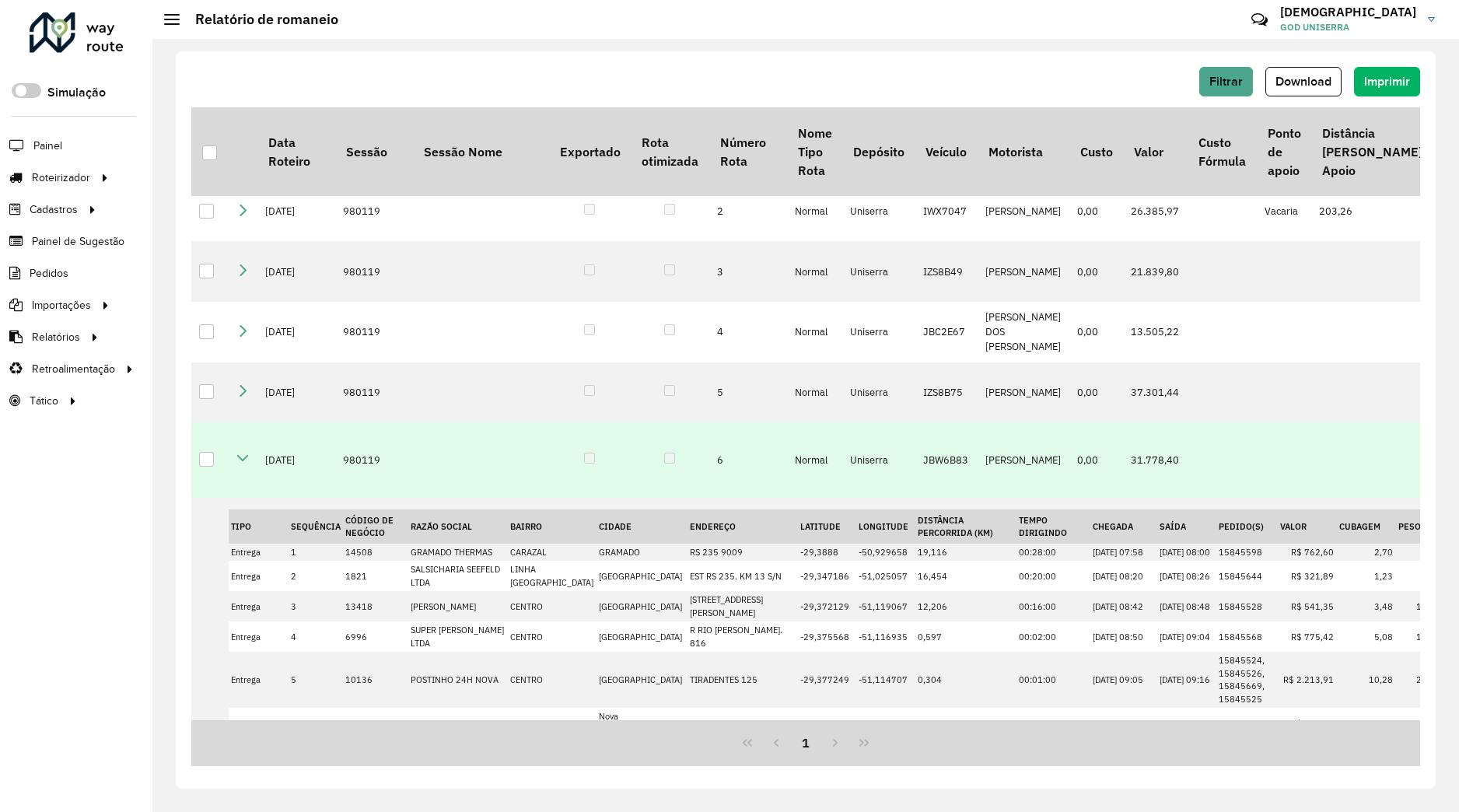
click at [245, 462] on icon at bounding box center [242, 457] width 12 height 12
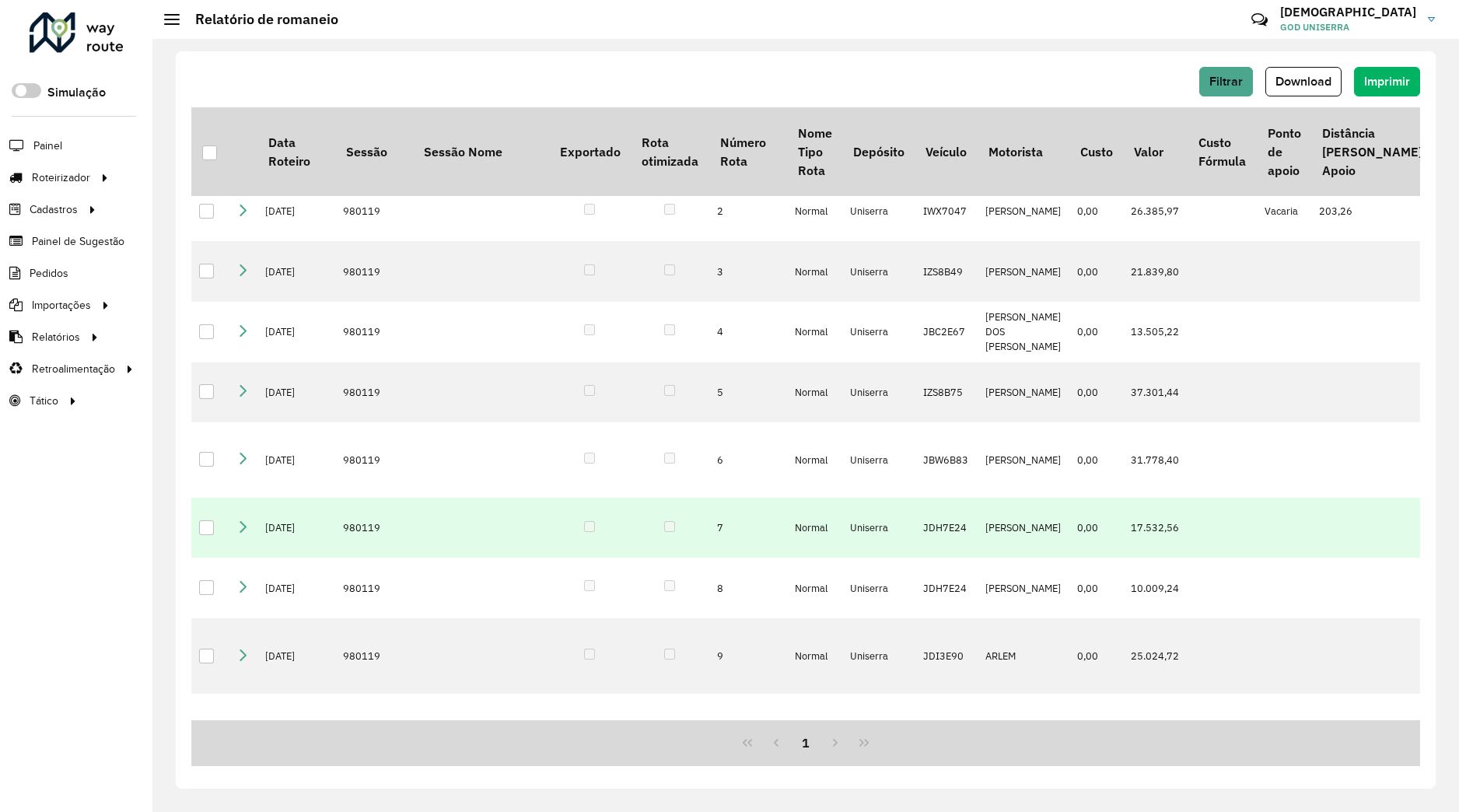
click at [245, 533] on icon at bounding box center [242, 526] width 12 height 12
